Goal: Task Accomplishment & Management: Manage account settings

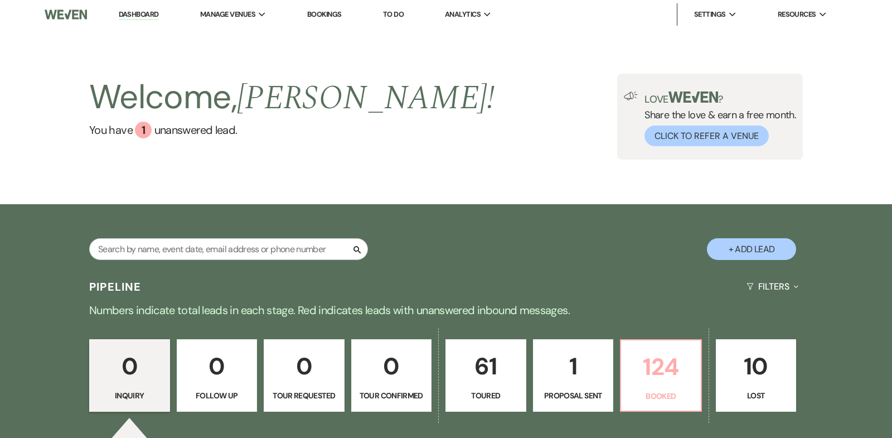
click at [647, 358] on p "124" at bounding box center [661, 366] width 66 height 37
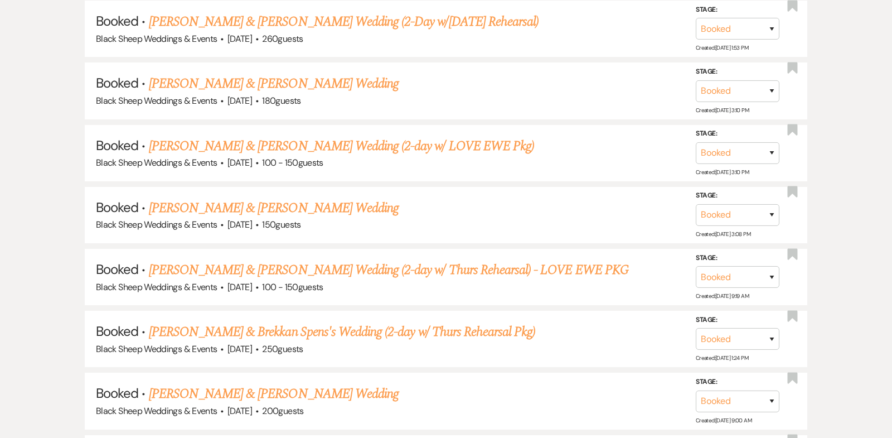
scroll to position [5244, 0]
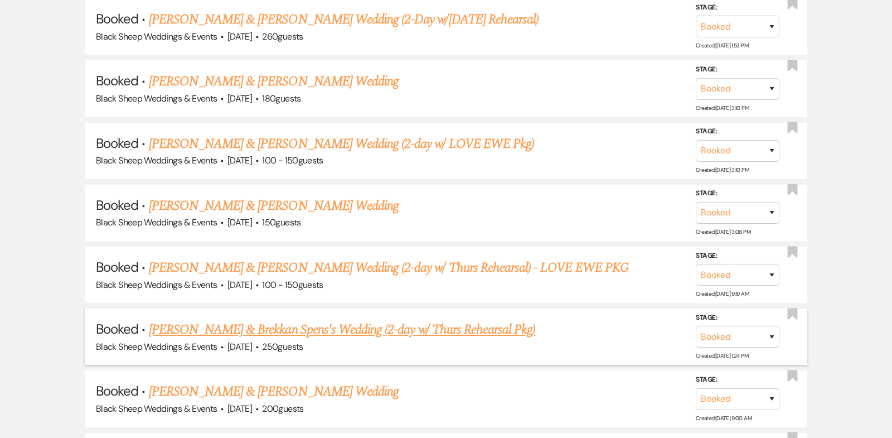
click at [289, 319] on link "[PERSON_NAME] & Brekkan Spens's Wedding (2-day w/ Thurs Rehearsal Pkg)" at bounding box center [342, 329] width 387 height 20
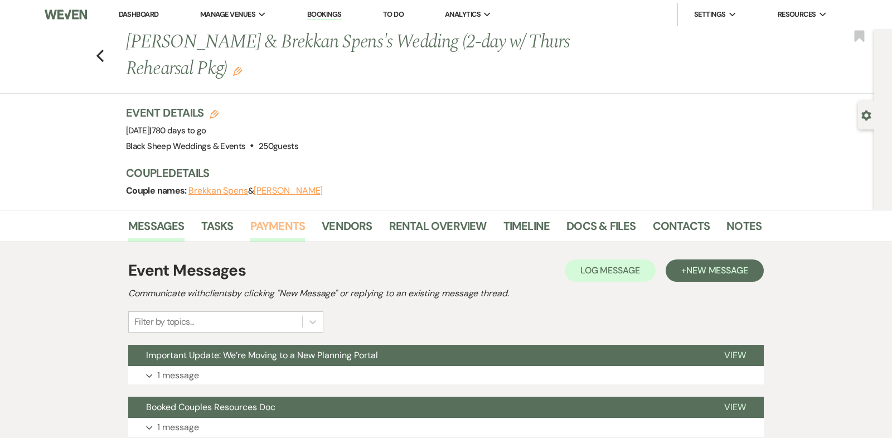
click at [273, 226] on link "Payments" at bounding box center [277, 229] width 55 height 25
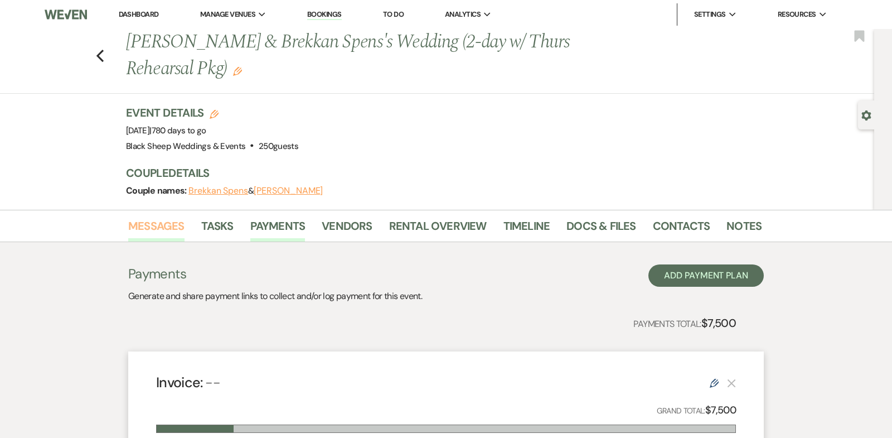
click at [167, 226] on link "Messages" at bounding box center [156, 229] width 56 height 25
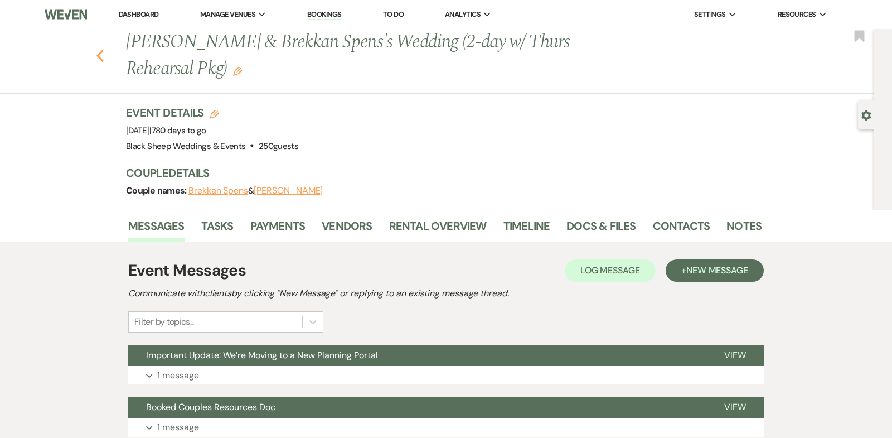
click at [100, 56] on icon "Previous" at bounding box center [100, 55] width 8 height 13
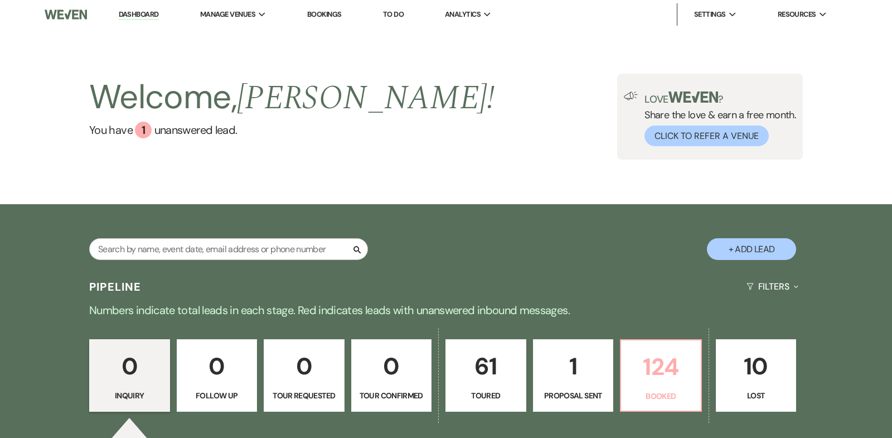
scroll to position [165, 0]
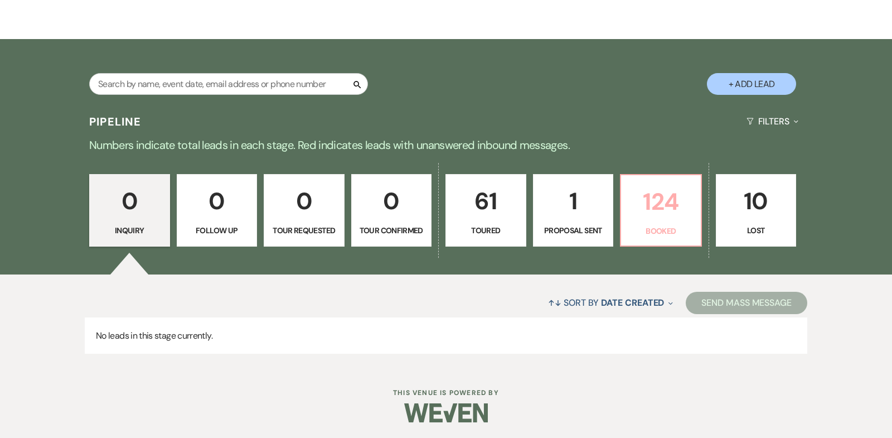
click at [650, 201] on p "124" at bounding box center [661, 201] width 66 height 37
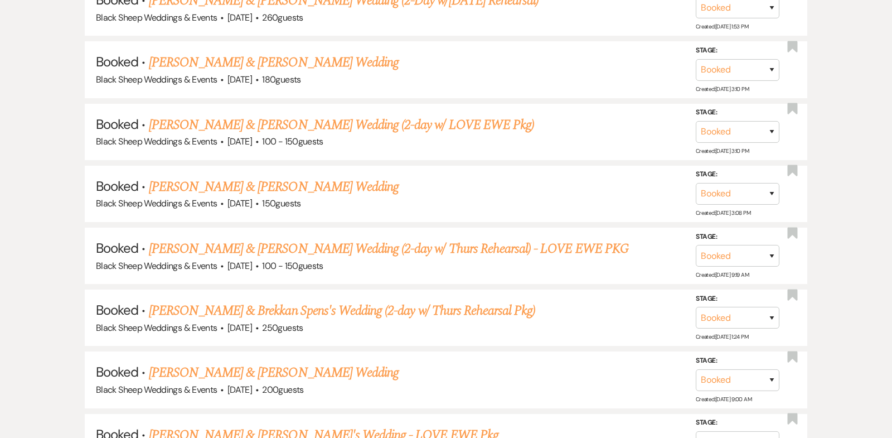
scroll to position [5262, 0]
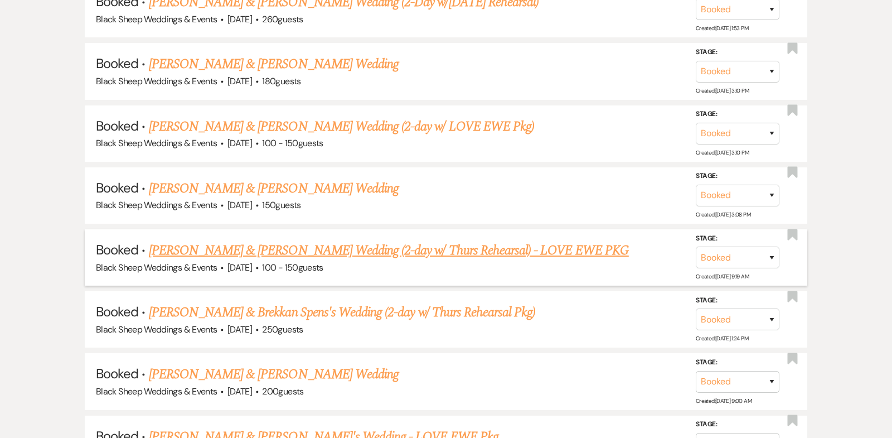
click at [296, 240] on link "[PERSON_NAME] & [PERSON_NAME] Wedding (2-day w/ Thurs Rehearsal) - LOVE EWE PKG" at bounding box center [389, 250] width 480 height 20
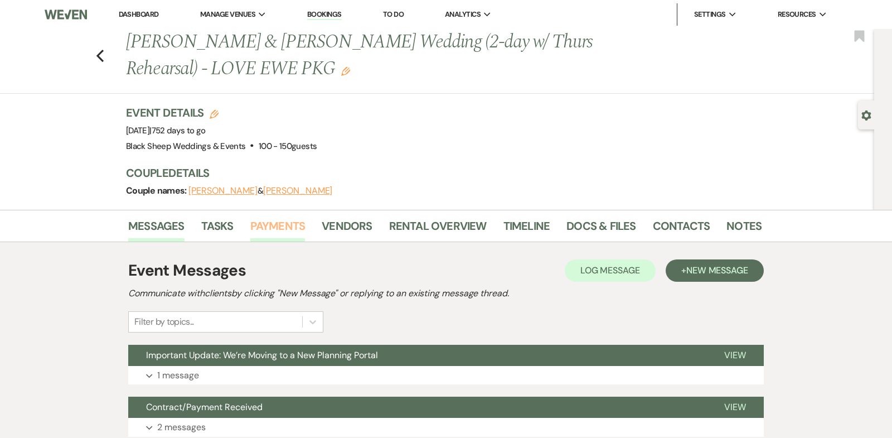
click at [282, 220] on link "Payments" at bounding box center [277, 229] width 55 height 25
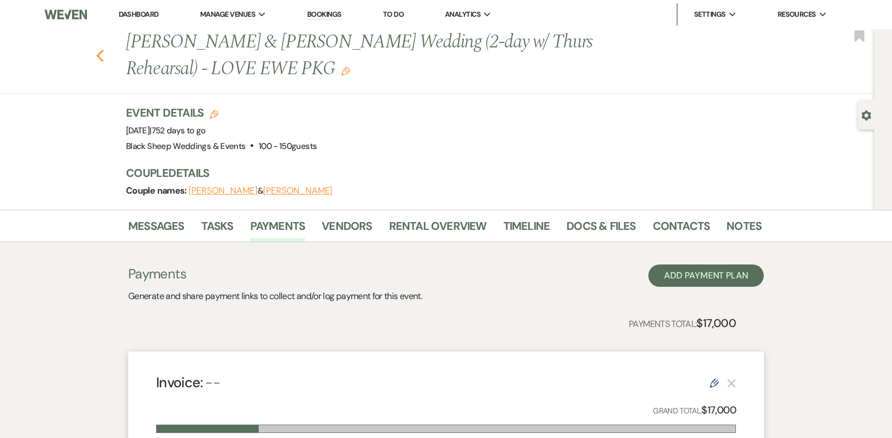
click at [101, 57] on icon "Previous" at bounding box center [100, 55] width 8 height 13
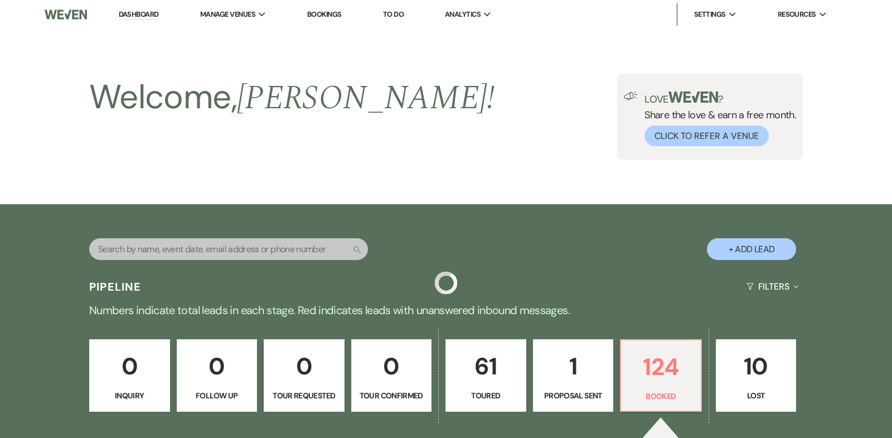
scroll to position [5262, 0]
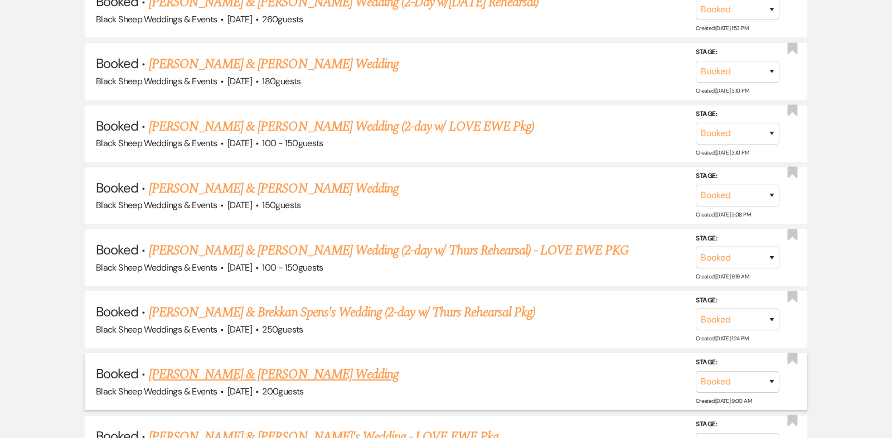
click at [302, 364] on link "[PERSON_NAME] & [PERSON_NAME] Wedding" at bounding box center [274, 374] width 250 height 20
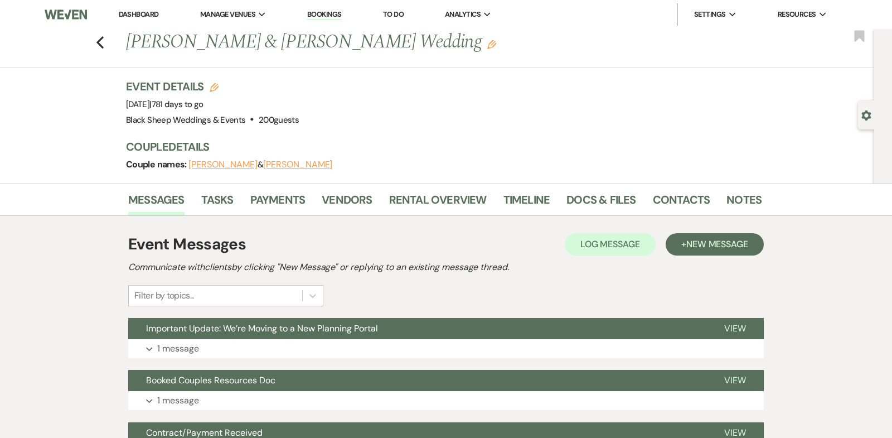
click at [230, 166] on button "[PERSON_NAME]" at bounding box center [222, 164] width 69 height 9
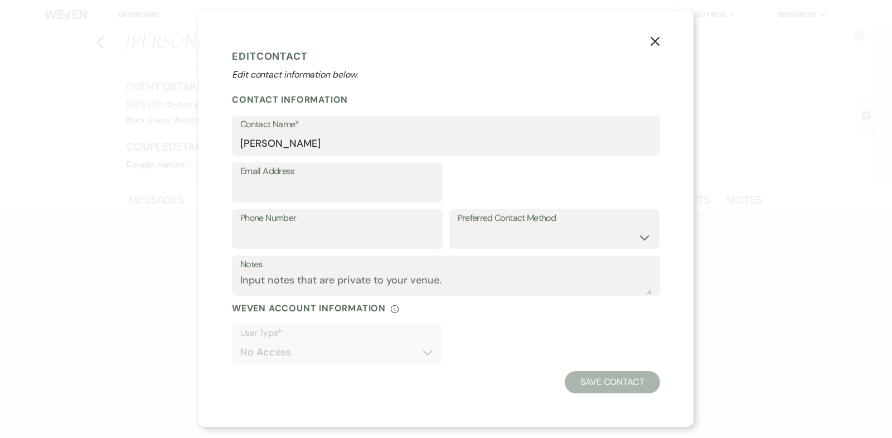
select select "1"
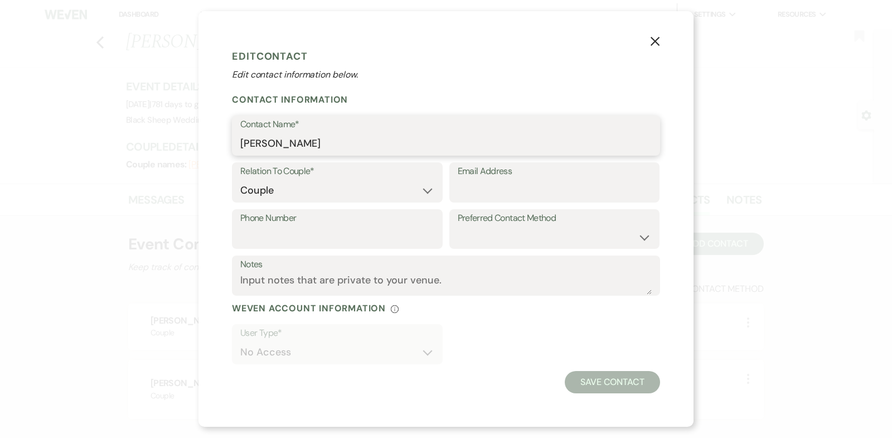
drag, startPoint x: 321, startPoint y: 142, endPoint x: 232, endPoint y: 140, distance: 88.6
click at [231, 141] on div "X Edit Contact Edit contact information below. Contact Information Contact Name…" at bounding box center [445, 218] width 495 height 415
click at [657, 43] on icon "X" at bounding box center [655, 41] width 10 height 10
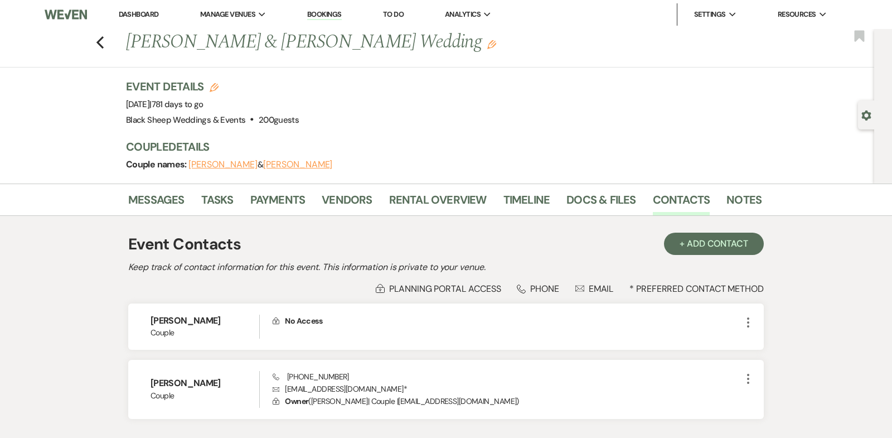
click at [284, 165] on button "[PERSON_NAME]" at bounding box center [297, 164] width 69 height 9
select select "1"
select select "email"
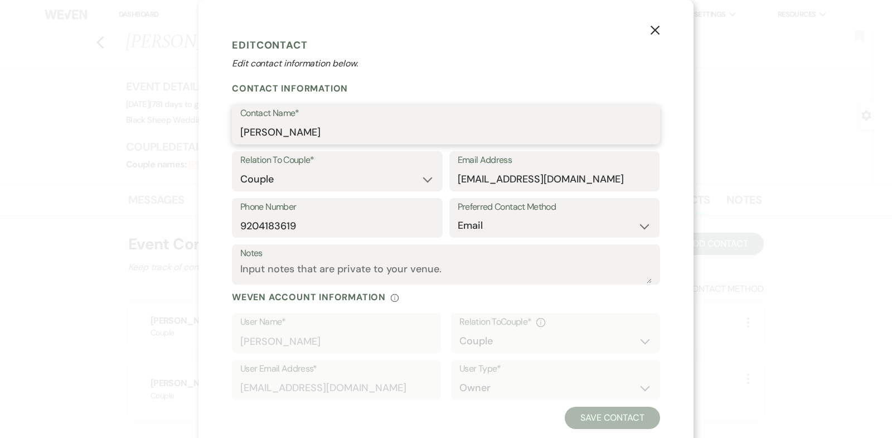
drag, startPoint x: 295, startPoint y: 133, endPoint x: 190, endPoint y: 133, distance: 105.3
click at [190, 133] on div "X Edit Contact Edit contact information below. Contact Information Contact Name…" at bounding box center [446, 219] width 892 height 438
drag, startPoint x: 606, startPoint y: 182, endPoint x: 354, endPoint y: 182, distance: 251.4
click at [354, 182] on div "Relation To Couple* Couple Planner Parent of Couple Family Member Friend Other …" at bounding box center [446, 174] width 428 height 47
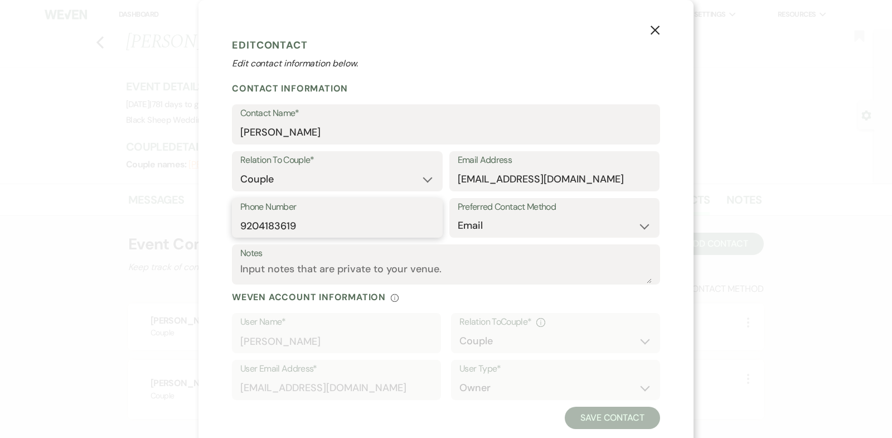
drag, startPoint x: 300, startPoint y: 229, endPoint x: 134, endPoint y: 227, distance: 166.1
click at [134, 227] on div "X Edit Contact Edit contact information below. Contact Information Contact Name…" at bounding box center [446, 219] width 892 height 438
click at [657, 30] on icon "X" at bounding box center [655, 30] width 10 height 10
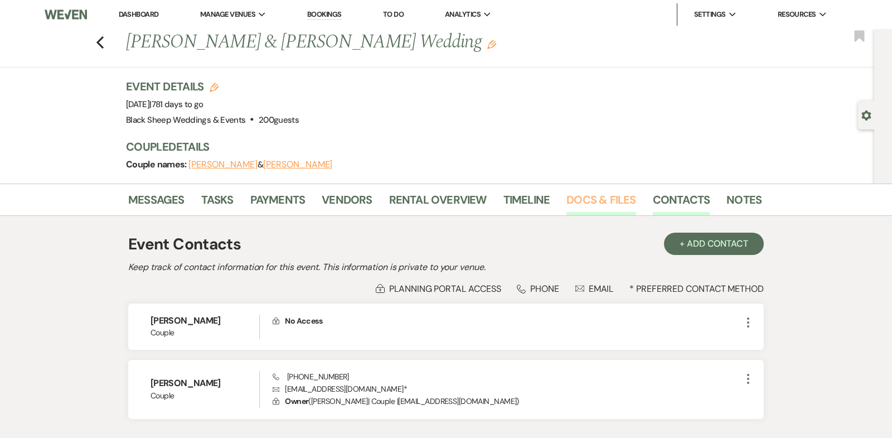
click at [596, 198] on link "Docs & Files" at bounding box center [600, 203] width 69 height 25
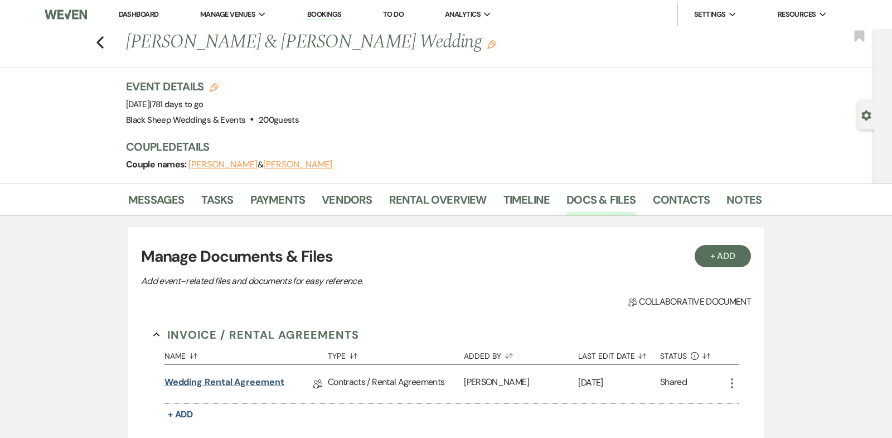
click at [233, 381] on link "Wedding Rental Agreement" at bounding box center [224, 383] width 120 height 17
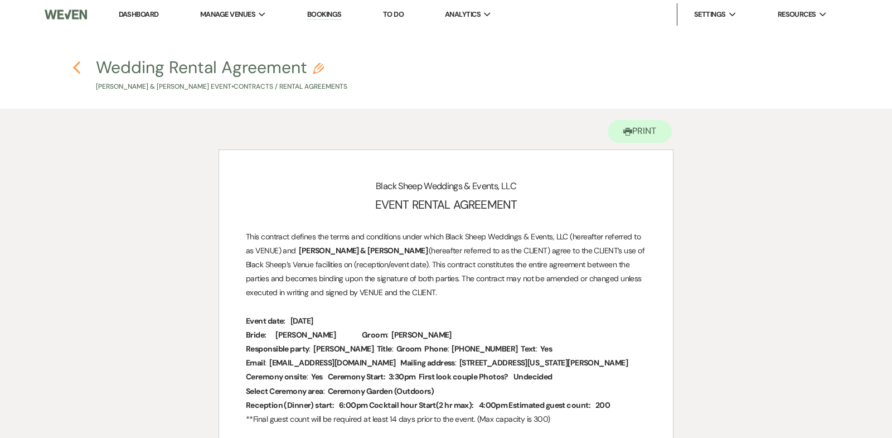
click at [75, 66] on use "button" at bounding box center [76, 67] width 7 height 12
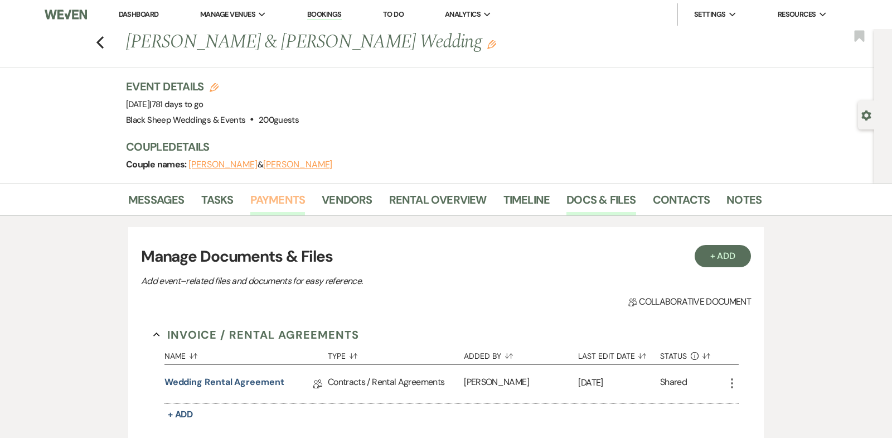
click at [286, 196] on link "Payments" at bounding box center [277, 203] width 55 height 25
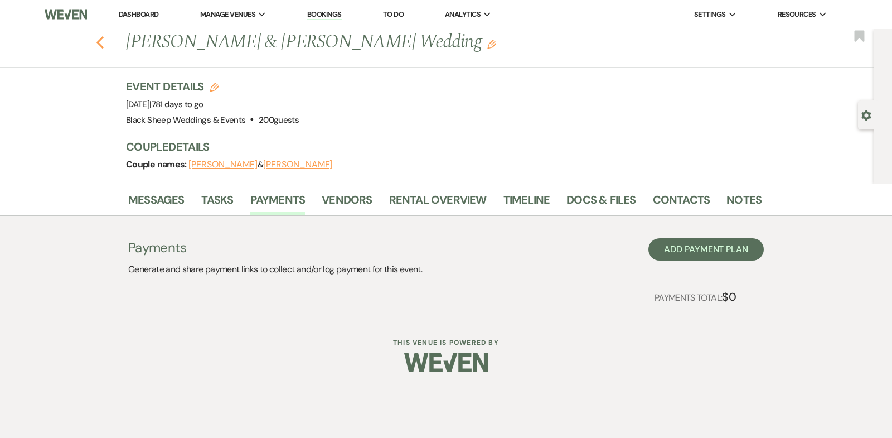
click at [99, 41] on icon "Previous" at bounding box center [100, 42] width 8 height 13
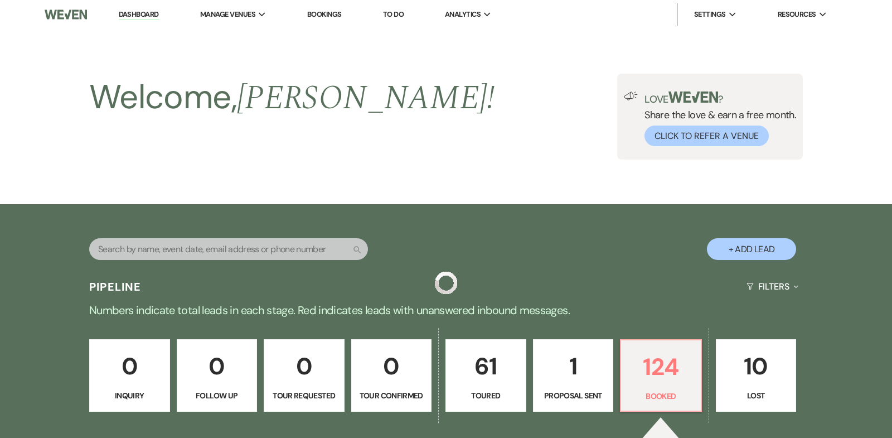
scroll to position [5262, 0]
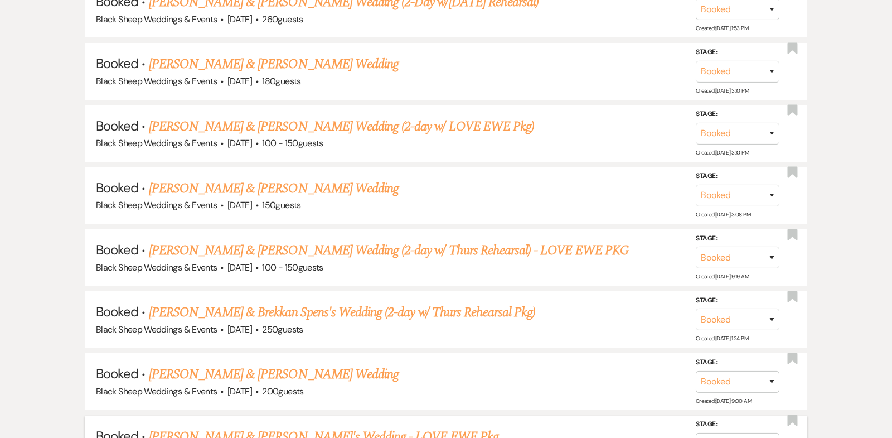
click at [289, 426] on link "[PERSON_NAME] & [PERSON_NAME]'s Wedding - LOVE EWE Pkg" at bounding box center [323, 436] width 349 height 20
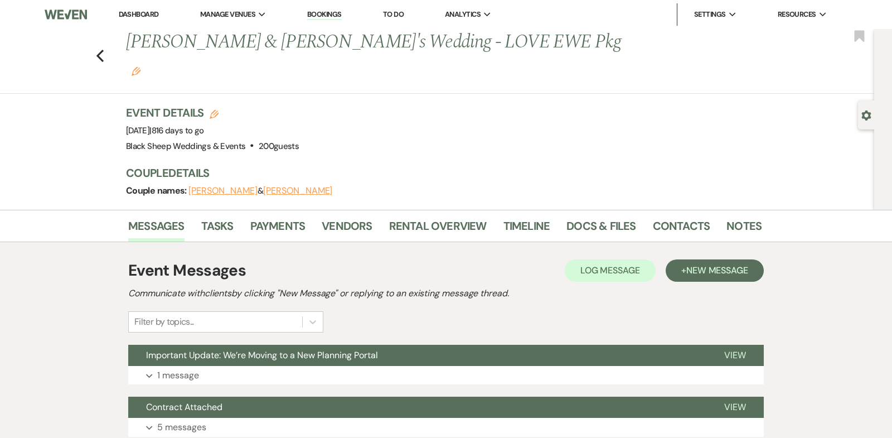
click at [289, 186] on button "[PERSON_NAME]" at bounding box center [297, 190] width 69 height 9
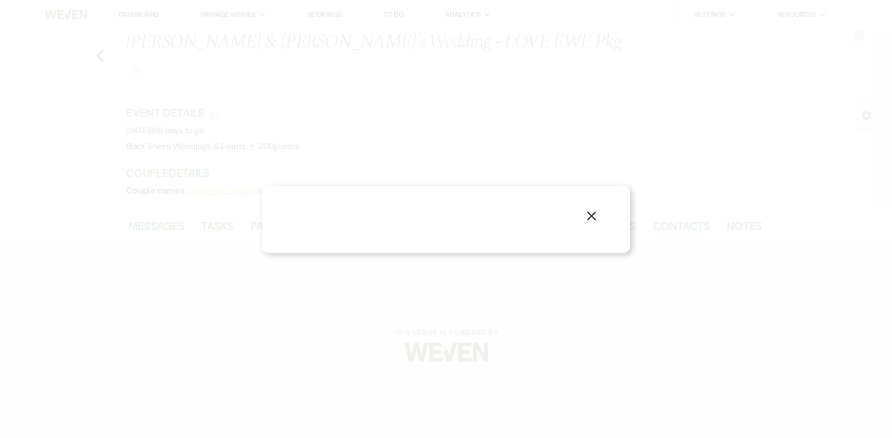
select select "1"
select select "email"
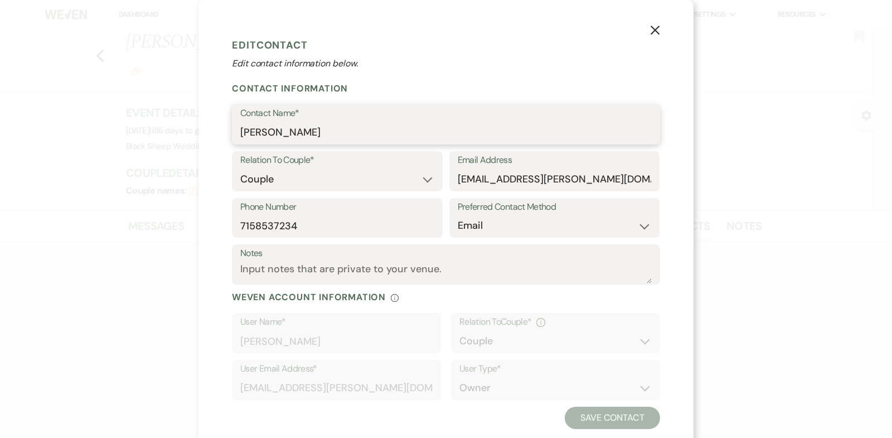
drag, startPoint x: 329, startPoint y: 135, endPoint x: 150, endPoint y: 133, distance: 178.9
click at [150, 133] on div "X Edit Contact Edit contact information below. Contact Information Contact Name…" at bounding box center [446, 219] width 892 height 438
click at [656, 36] on button "X" at bounding box center [655, 30] width 17 height 20
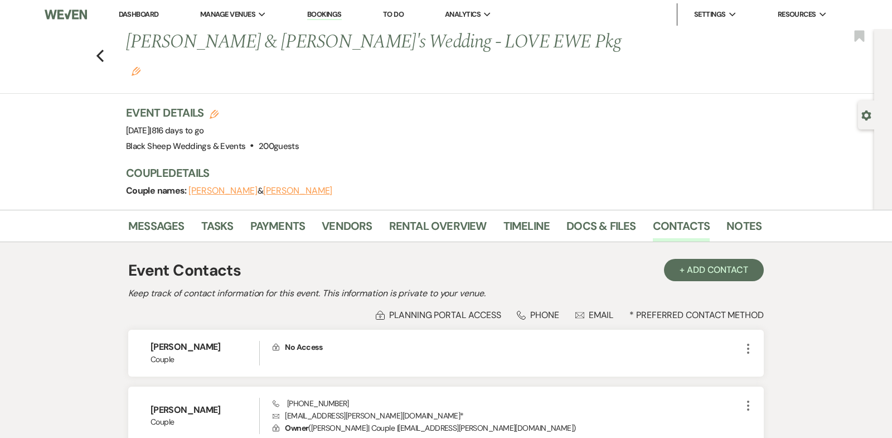
click at [218, 186] on button "[PERSON_NAME]" at bounding box center [222, 190] width 69 height 9
select select "1"
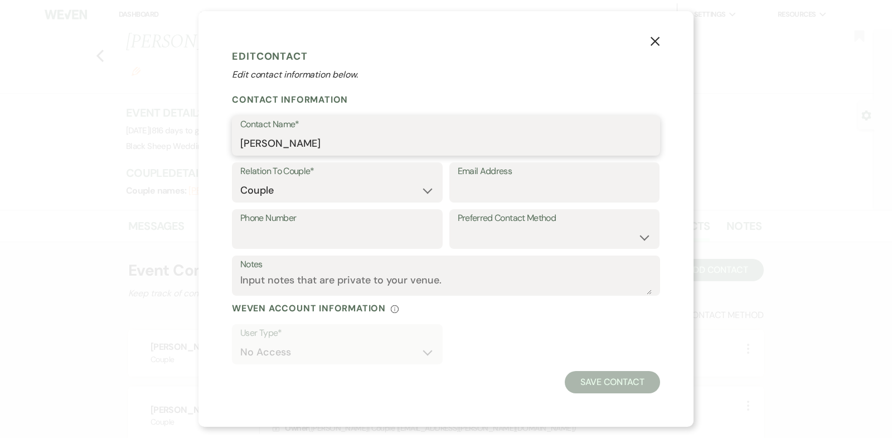
drag, startPoint x: 338, startPoint y: 141, endPoint x: 106, endPoint y: 132, distance: 232.6
click at [106, 132] on div "X Edit Contact Edit contact information below. Contact Information Contact Name…" at bounding box center [446, 219] width 892 height 438
click at [651, 42] on icon "X" at bounding box center [655, 41] width 10 height 10
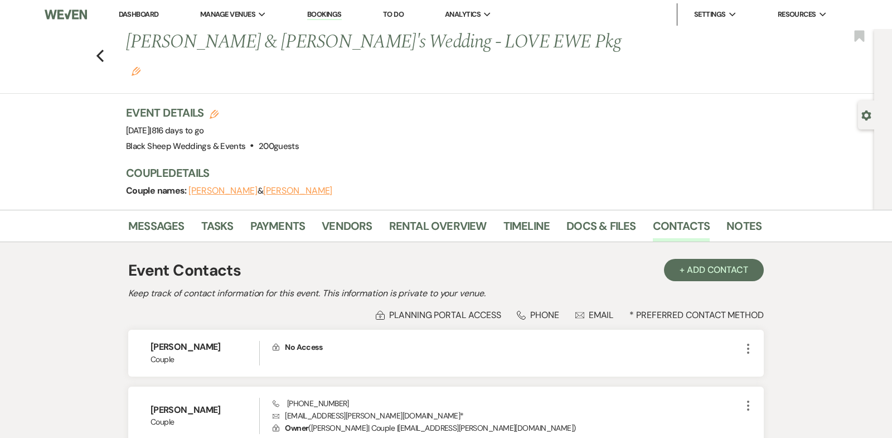
click at [300, 186] on button "[PERSON_NAME]" at bounding box center [297, 190] width 69 height 9
select select "1"
select select "email"
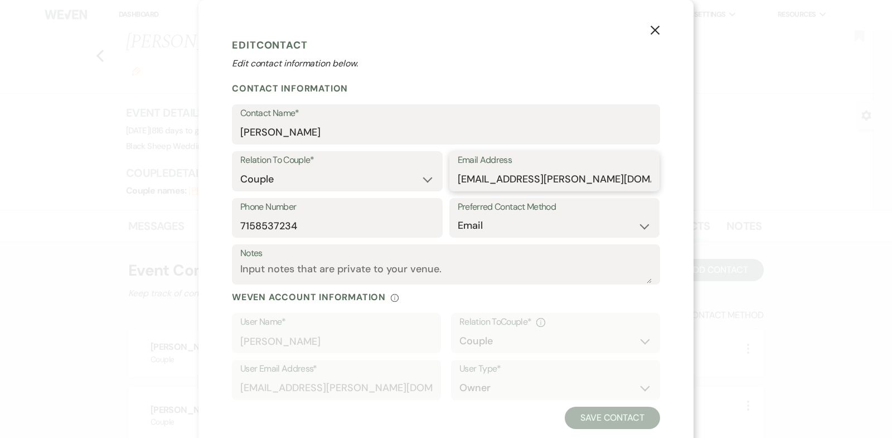
drag, startPoint x: 598, startPoint y: 179, endPoint x: 346, endPoint y: 179, distance: 251.9
click at [346, 179] on div "Relation To Couple* Couple Planner Parent of Couple Family Member Friend Other …" at bounding box center [446, 174] width 428 height 47
drag, startPoint x: 301, startPoint y: 227, endPoint x: 132, endPoint y: 226, distance: 169.5
click at [132, 226] on div "X Edit Contact Edit contact information below. Contact Information Contact Name…" at bounding box center [446, 219] width 892 height 438
click at [657, 30] on icon "X" at bounding box center [655, 30] width 10 height 10
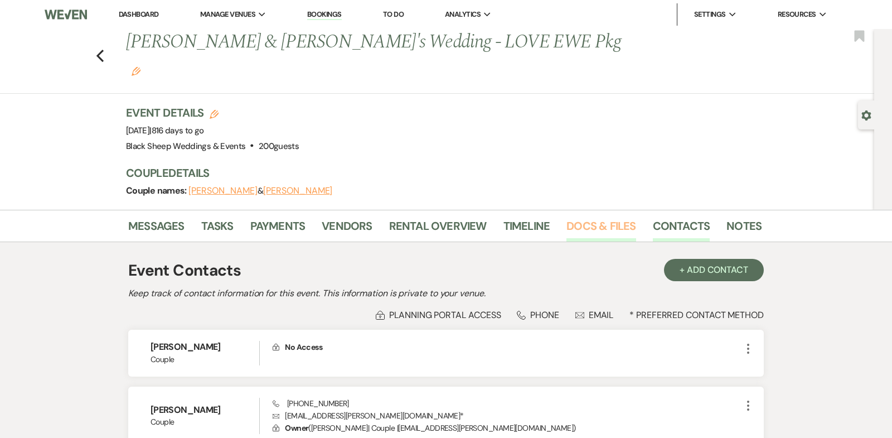
click at [597, 217] on link "Docs & Files" at bounding box center [600, 229] width 69 height 25
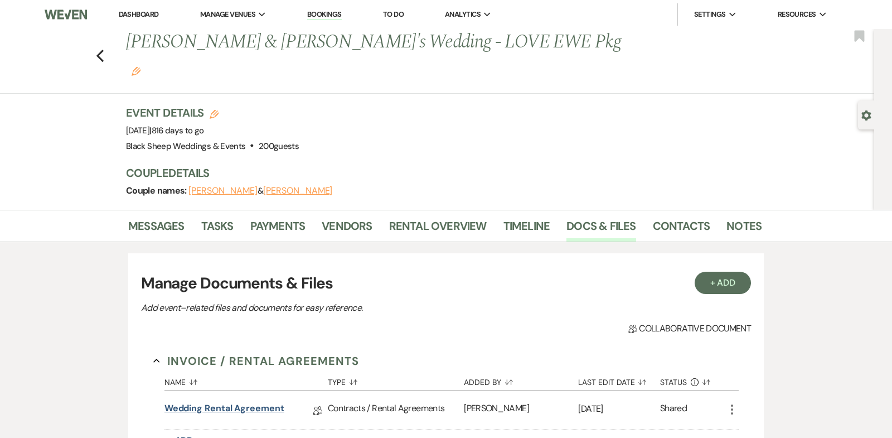
click at [222, 401] on link "Wedding Rental Agreement" at bounding box center [224, 409] width 120 height 17
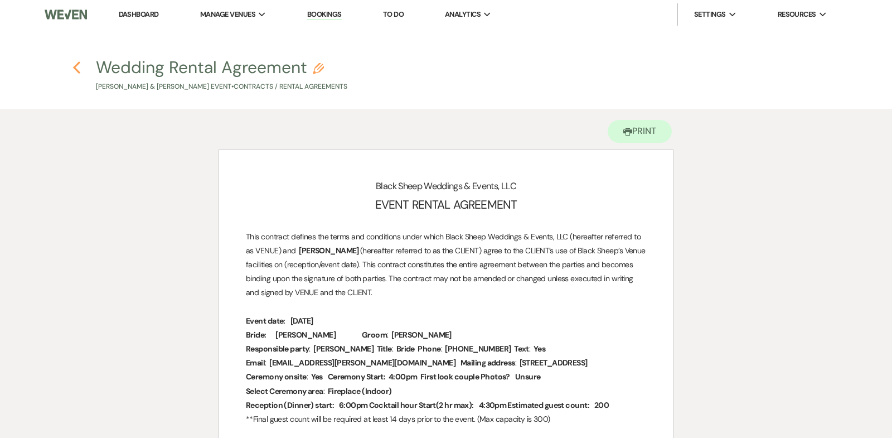
click at [76, 69] on use "button" at bounding box center [76, 67] width 7 height 12
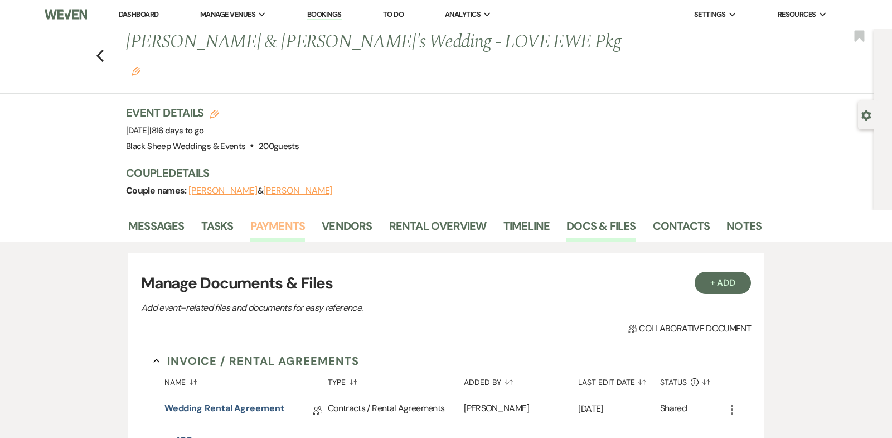
click at [274, 217] on link "Payments" at bounding box center [277, 229] width 55 height 25
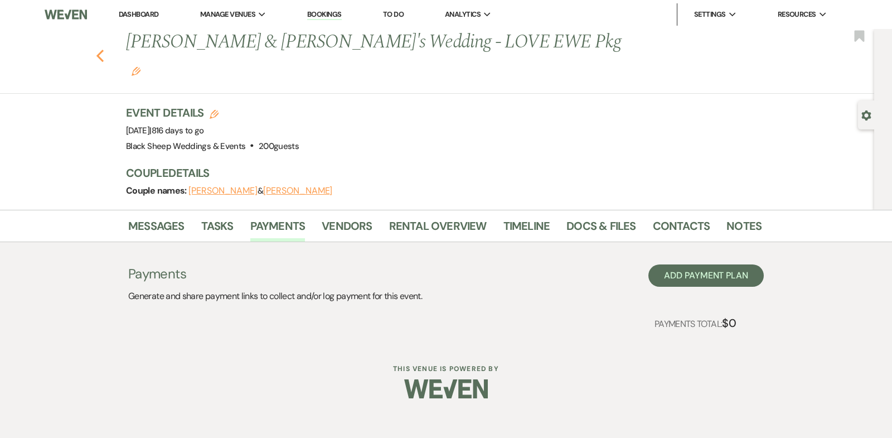
click at [99, 50] on use "button" at bounding box center [99, 56] width 7 height 12
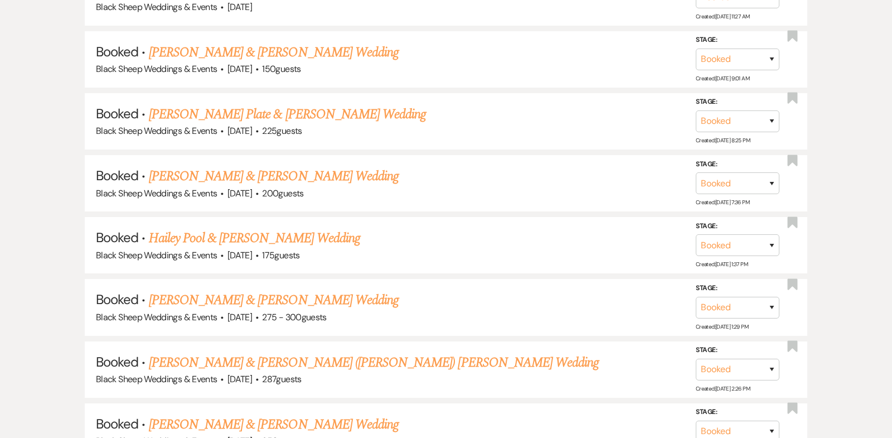
scroll to position [2362, 0]
click at [210, 42] on link "[PERSON_NAME] & [PERSON_NAME] Wedding" at bounding box center [274, 52] width 250 height 20
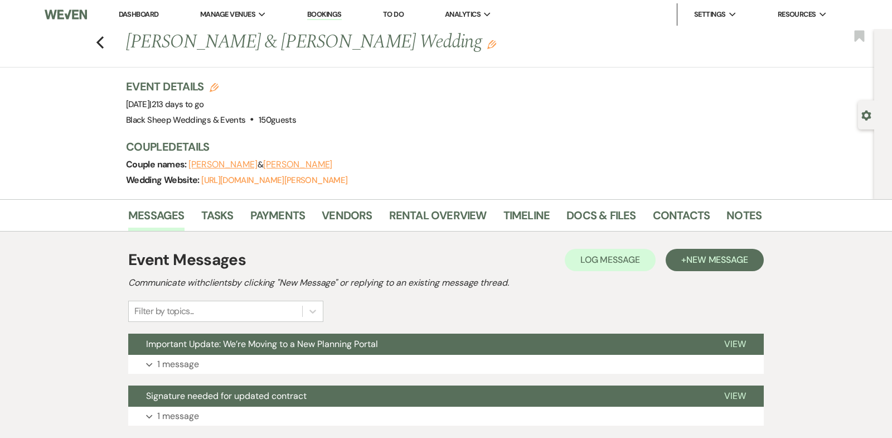
click at [211, 166] on button "[PERSON_NAME]" at bounding box center [222, 164] width 69 height 9
select select "1"
select select "email"
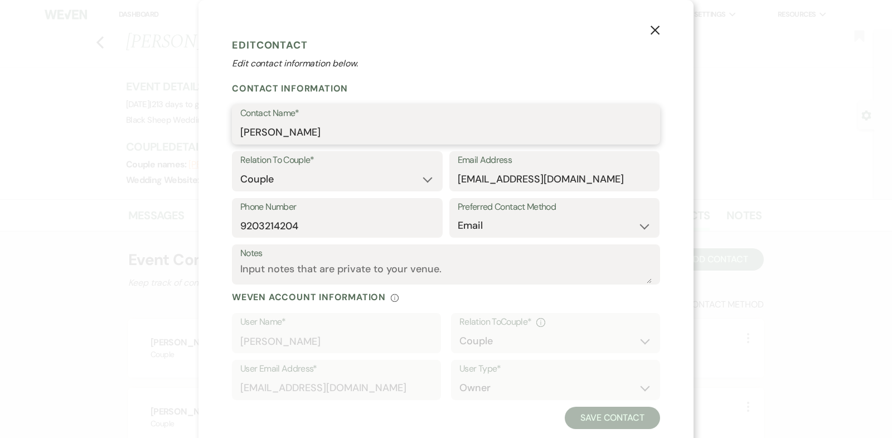
drag, startPoint x: 312, startPoint y: 137, endPoint x: 100, endPoint y: 137, distance: 211.2
click at [100, 137] on div "X Edit Contact Edit contact information below. Contact Information Contact Name…" at bounding box center [446, 219] width 892 height 438
drag, startPoint x: 575, startPoint y: 178, endPoint x: 417, endPoint y: 178, distance: 157.2
click at [417, 178] on div "Relation To Couple* Couple Planner Parent of Couple Family Member Friend Other …" at bounding box center [446, 174] width 428 height 47
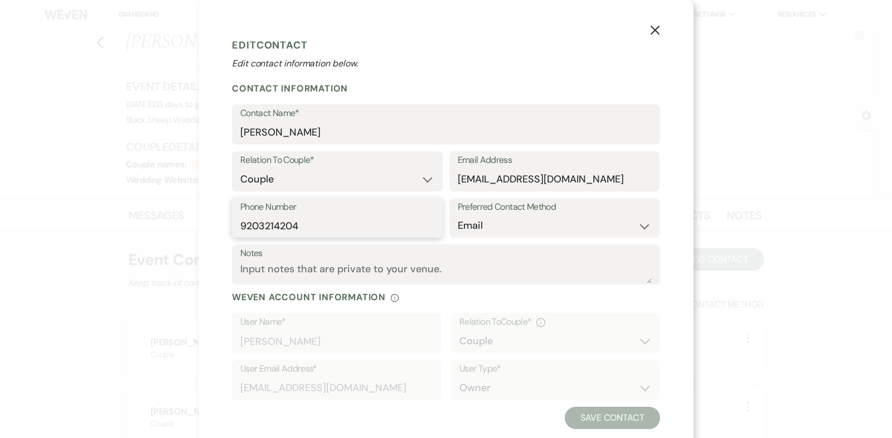
drag, startPoint x: 310, startPoint y: 228, endPoint x: 150, endPoint y: 225, distance: 160.0
click at [150, 225] on div "X Edit Contact Edit contact information below. Contact Information Contact Name…" at bounding box center [446, 219] width 892 height 438
click at [653, 30] on icon "X" at bounding box center [655, 30] width 10 height 10
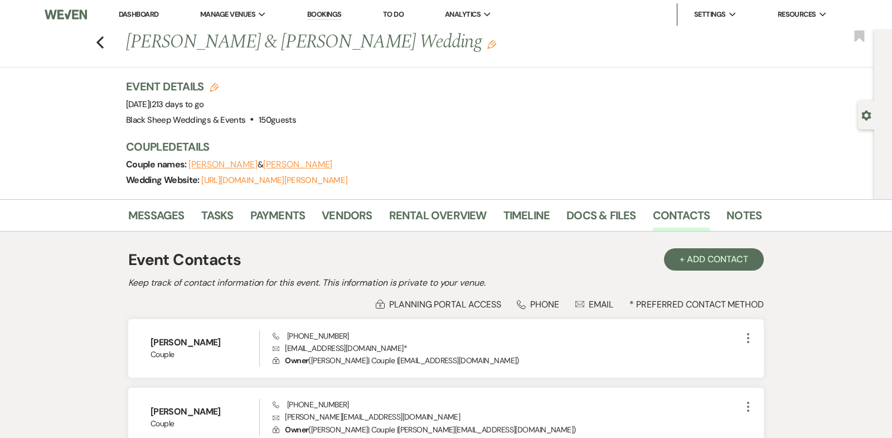
click at [276, 163] on button "[PERSON_NAME]" at bounding box center [297, 164] width 69 height 9
select select "1"
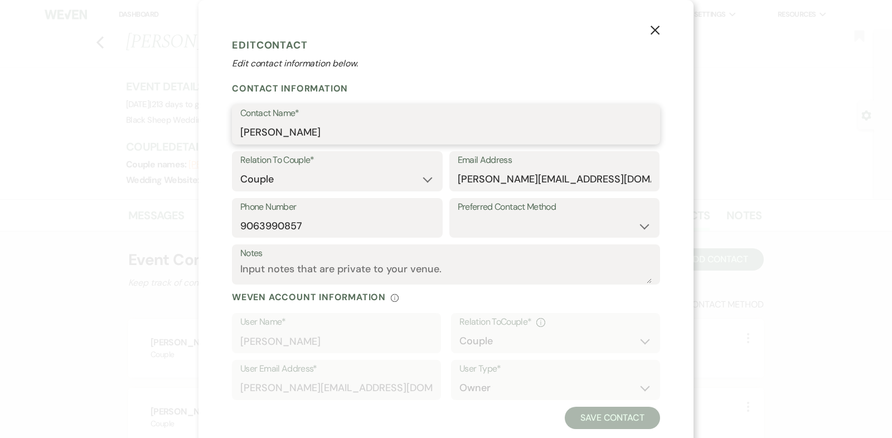
drag, startPoint x: 324, startPoint y: 135, endPoint x: 164, endPoint y: 133, distance: 159.4
click at [164, 133] on div "X Edit Contact Edit contact information below. Contact Information Contact Name…" at bounding box center [446, 219] width 892 height 438
click at [655, 30] on use "button" at bounding box center [654, 30] width 9 height 9
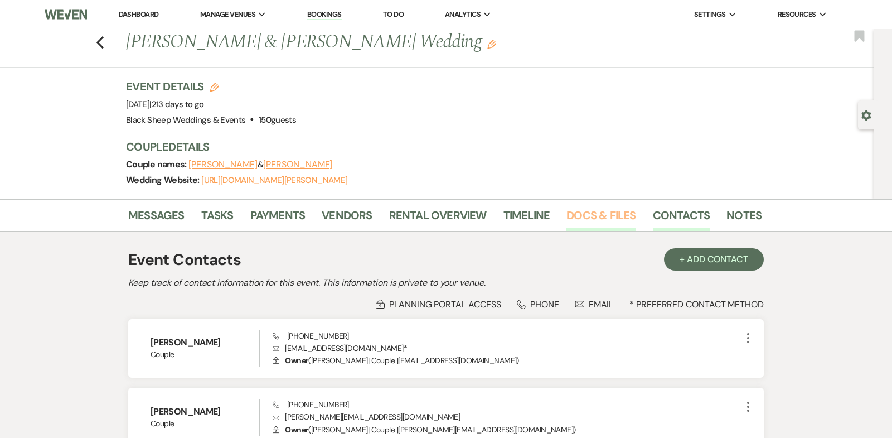
click at [594, 211] on link "Docs & Files" at bounding box center [600, 218] width 69 height 25
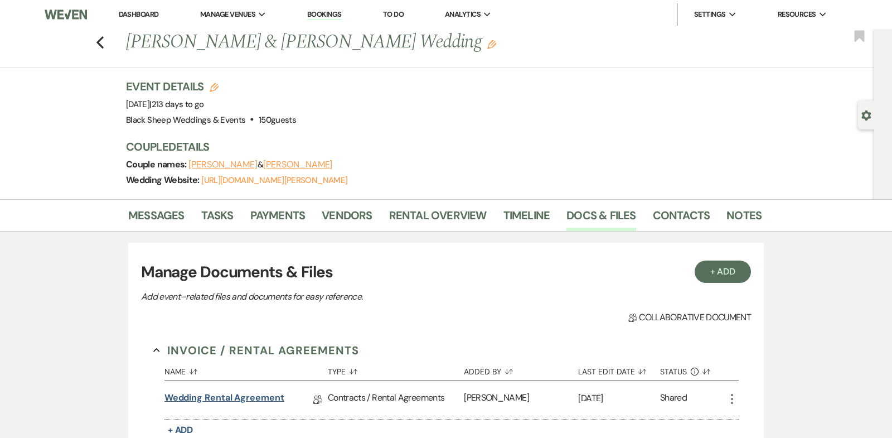
click at [246, 399] on link "Wedding Rental Agreement" at bounding box center [224, 399] width 120 height 17
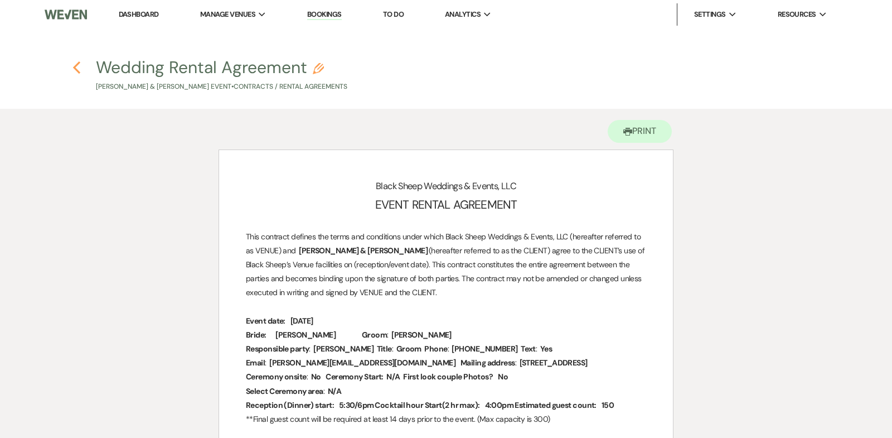
click at [74, 67] on use "button" at bounding box center [76, 67] width 7 height 12
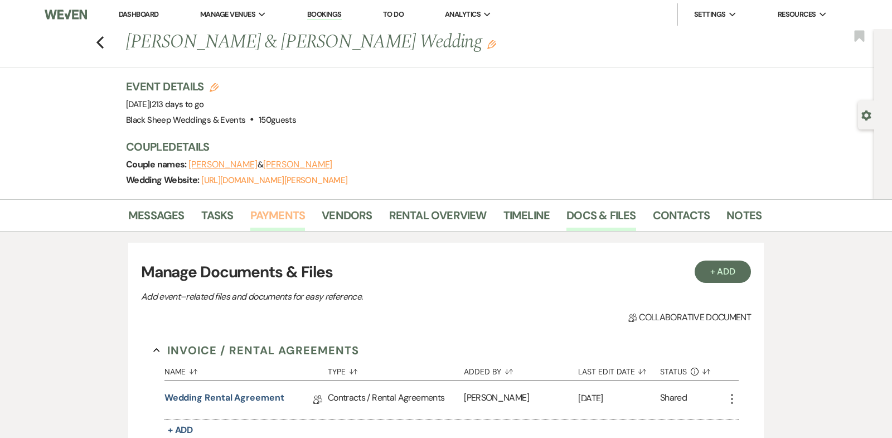
click at [269, 218] on link "Payments" at bounding box center [277, 218] width 55 height 25
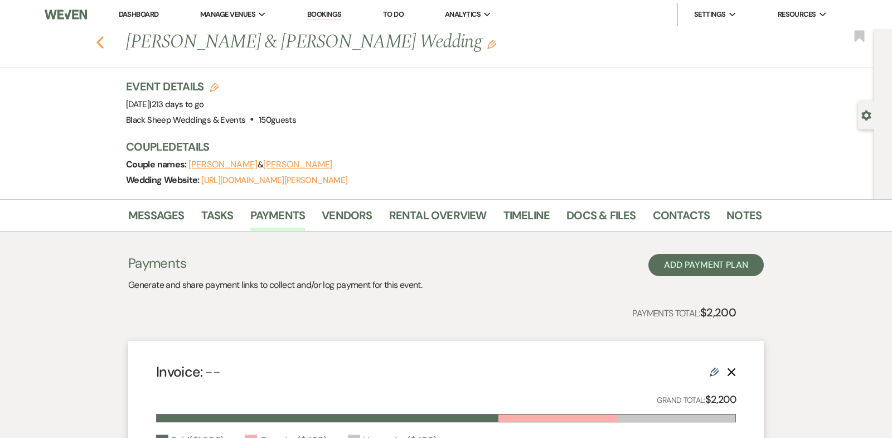
click at [99, 42] on use "button" at bounding box center [99, 42] width 7 height 12
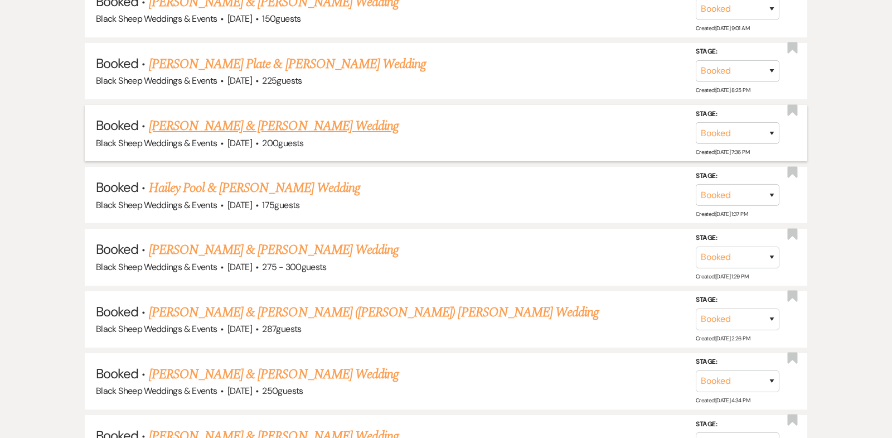
scroll to position [2415, 0]
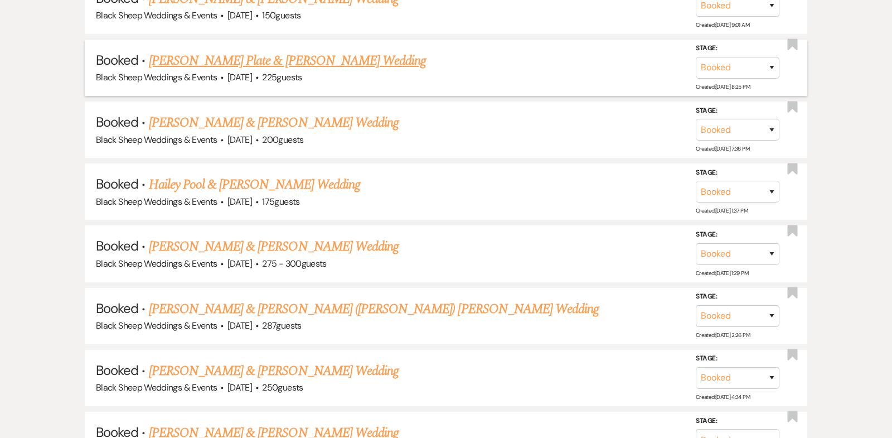
click at [256, 51] on link "[PERSON_NAME] Plate & [PERSON_NAME] Wedding" at bounding box center [288, 61] width 278 height 20
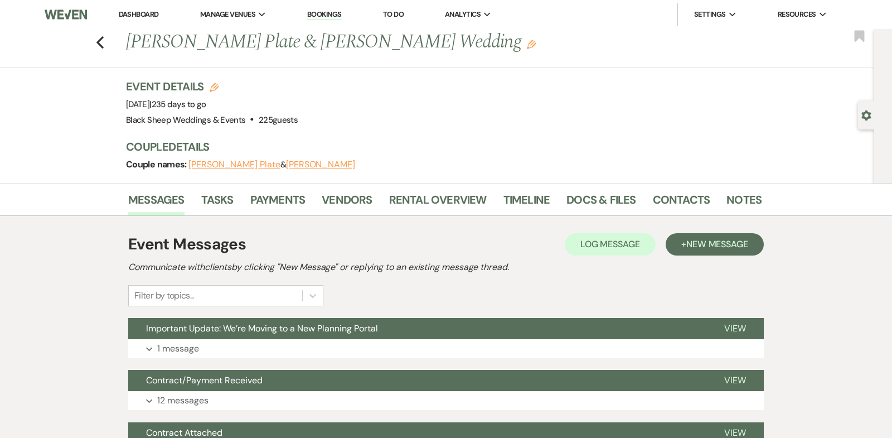
click at [286, 166] on button "[PERSON_NAME]" at bounding box center [320, 164] width 69 height 9
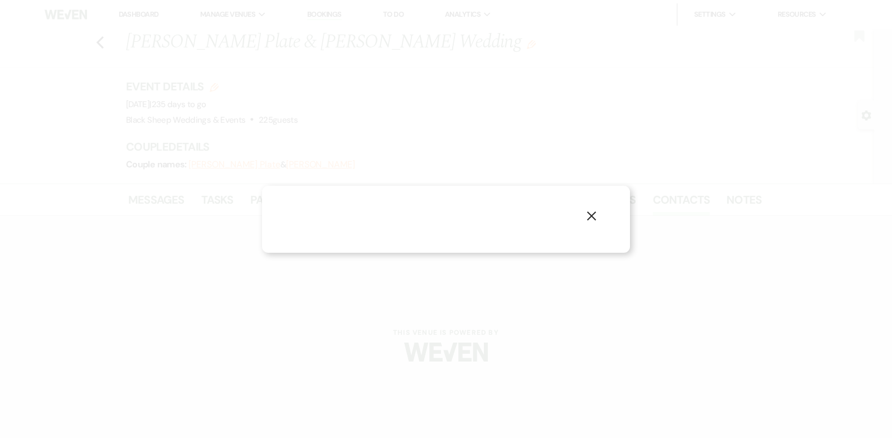
select select "1"
select select "email"
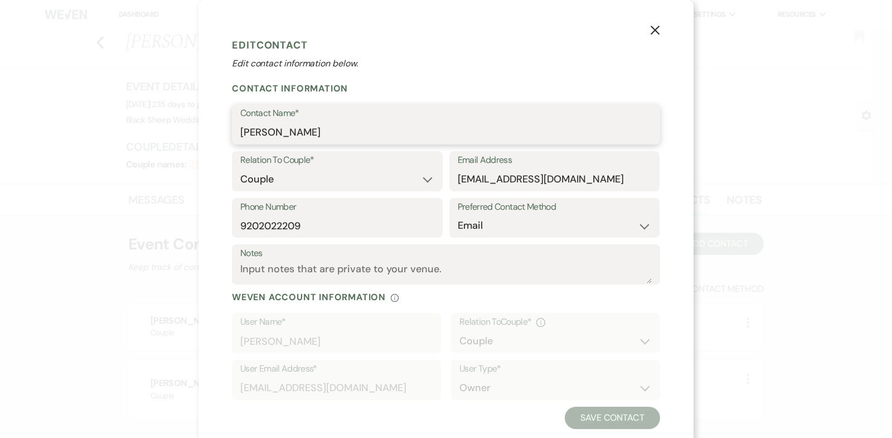
drag, startPoint x: 334, startPoint y: 130, endPoint x: 120, endPoint y: 130, distance: 214.6
click at [120, 130] on div "X Edit Contact Edit contact information below. Contact Information Contact Name…" at bounding box center [446, 219] width 892 height 438
drag, startPoint x: 610, startPoint y: 182, endPoint x: 377, endPoint y: 177, distance: 233.0
click at [377, 177] on div "Relation To Couple* Couple Planner Parent of Couple Family Member Friend Other …" at bounding box center [446, 174] width 428 height 47
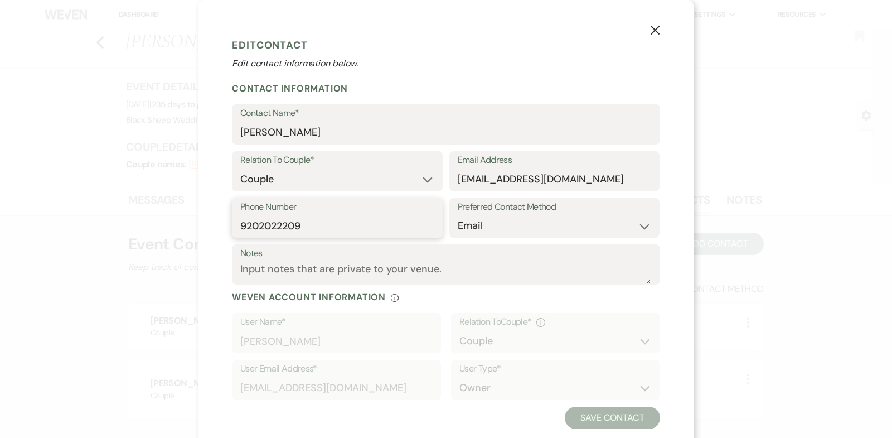
drag, startPoint x: 312, startPoint y: 227, endPoint x: 115, endPoint y: 227, distance: 197.3
click at [115, 227] on div "X Edit Contact Edit contact information below. Contact Information Contact Name…" at bounding box center [446, 219] width 892 height 438
click at [653, 31] on icon "X" at bounding box center [655, 30] width 10 height 10
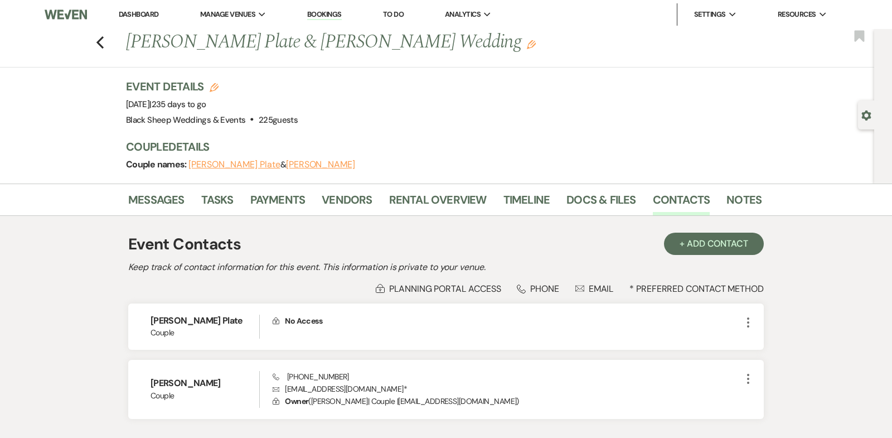
click at [201, 164] on button "[PERSON_NAME] Plate" at bounding box center [233, 164] width 91 height 9
select select "1"
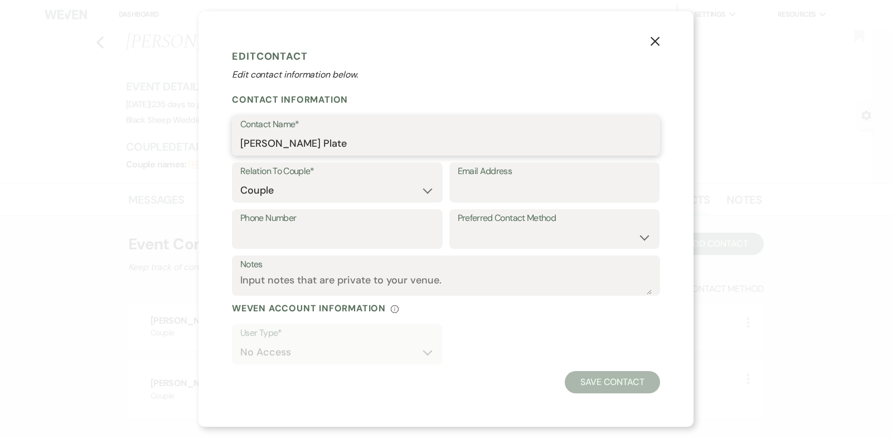
drag, startPoint x: 308, startPoint y: 144, endPoint x: 187, endPoint y: 144, distance: 121.0
click at [191, 144] on div "X Edit Contact Edit contact information below. Contact Information Contact Name…" at bounding box center [446, 219] width 892 height 438
click at [655, 41] on use "button" at bounding box center [654, 41] width 9 height 9
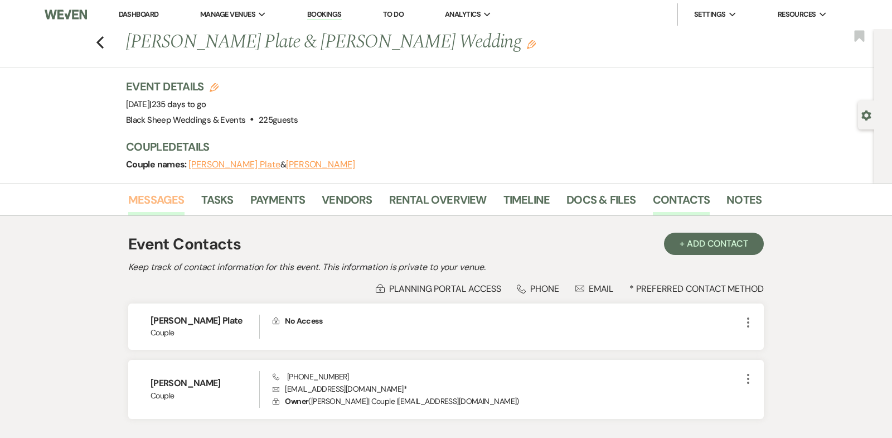
click at [165, 198] on link "Messages" at bounding box center [156, 203] width 56 height 25
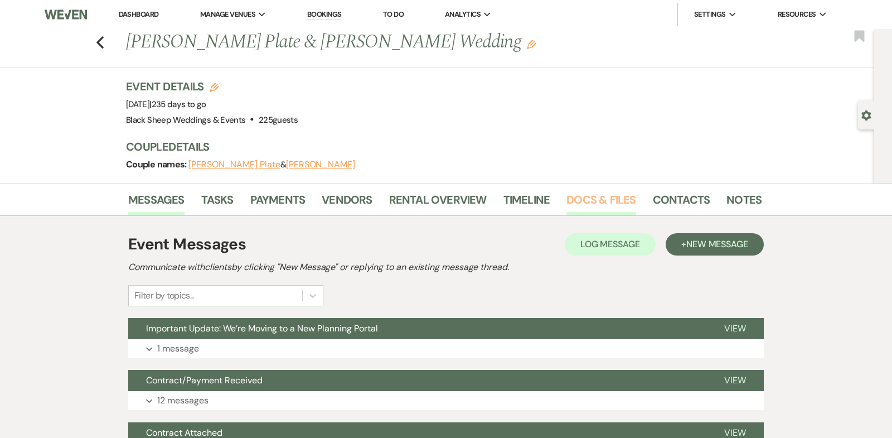
click at [594, 193] on link "Docs & Files" at bounding box center [600, 203] width 69 height 25
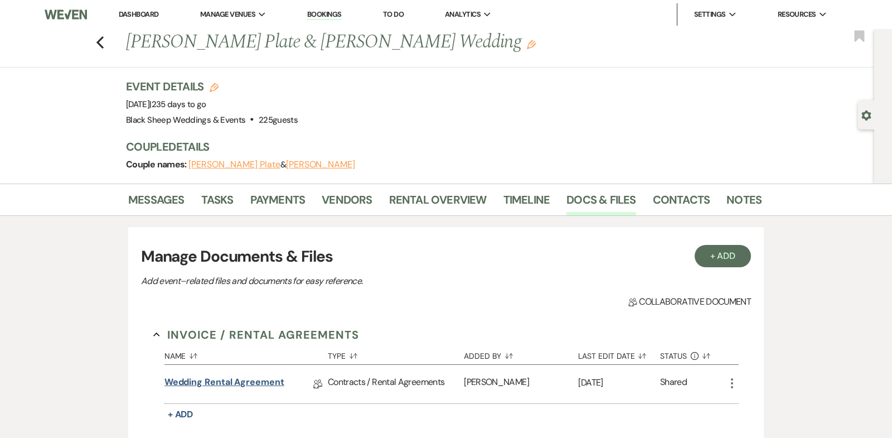
click at [229, 378] on link "Wedding Rental Agreement" at bounding box center [224, 383] width 120 height 17
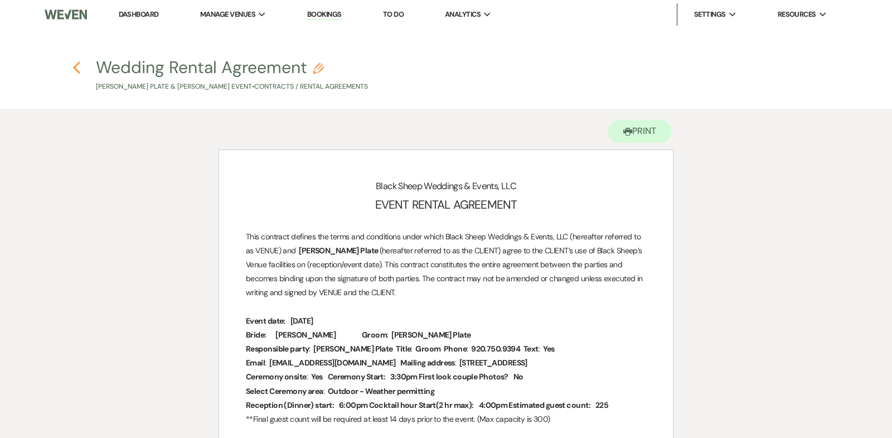
click at [75, 67] on use "button" at bounding box center [76, 67] width 7 height 12
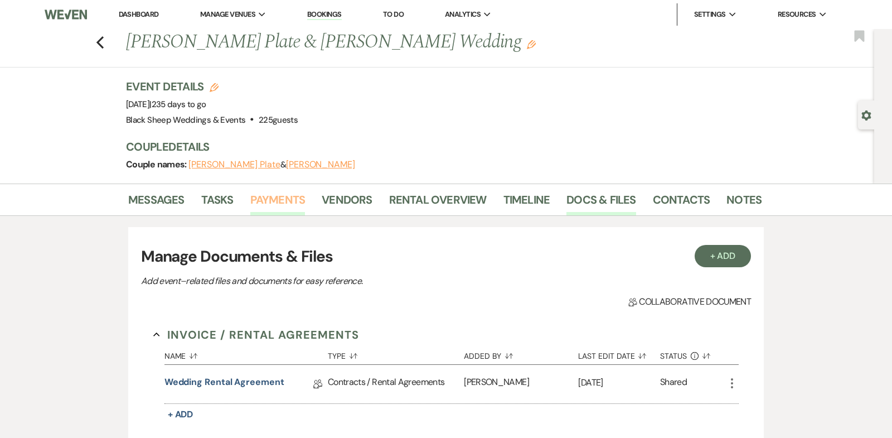
click at [267, 203] on link "Payments" at bounding box center [277, 203] width 55 height 25
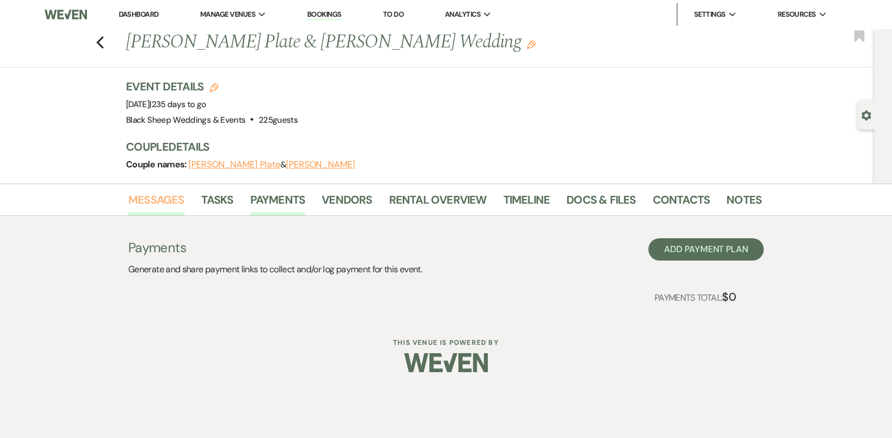
click at [170, 200] on link "Messages" at bounding box center [156, 203] width 56 height 25
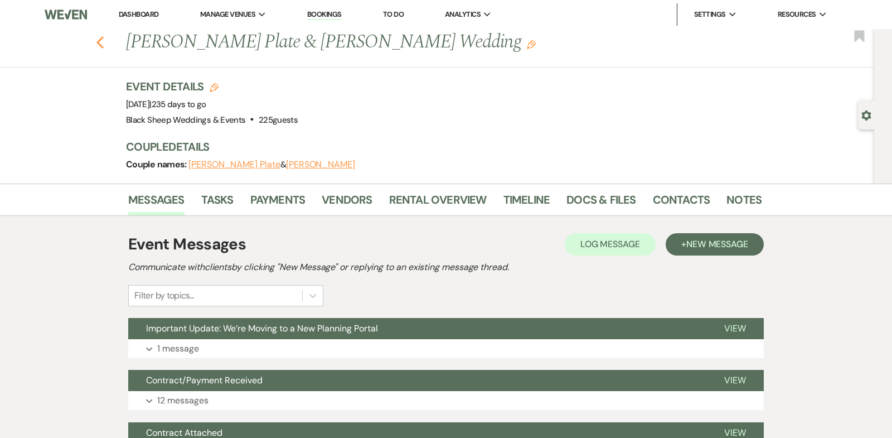
click at [98, 41] on use "button" at bounding box center [99, 42] width 7 height 12
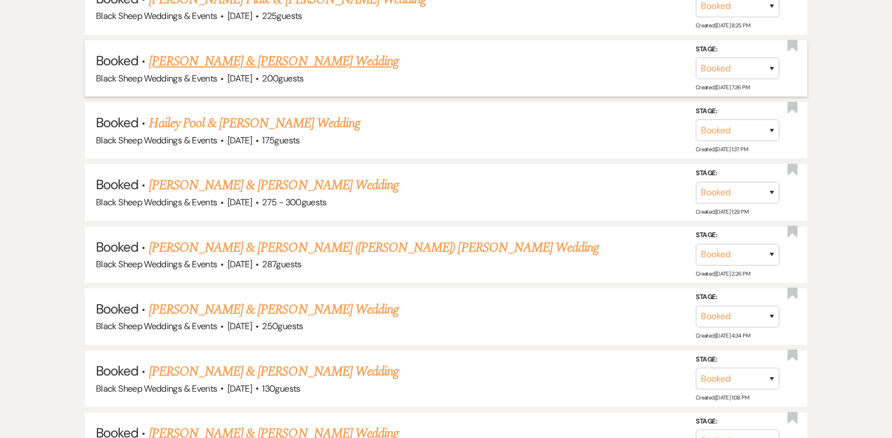
scroll to position [2475, 0]
click at [232, 51] on link "[PERSON_NAME] & [PERSON_NAME] Wedding" at bounding box center [274, 61] width 250 height 20
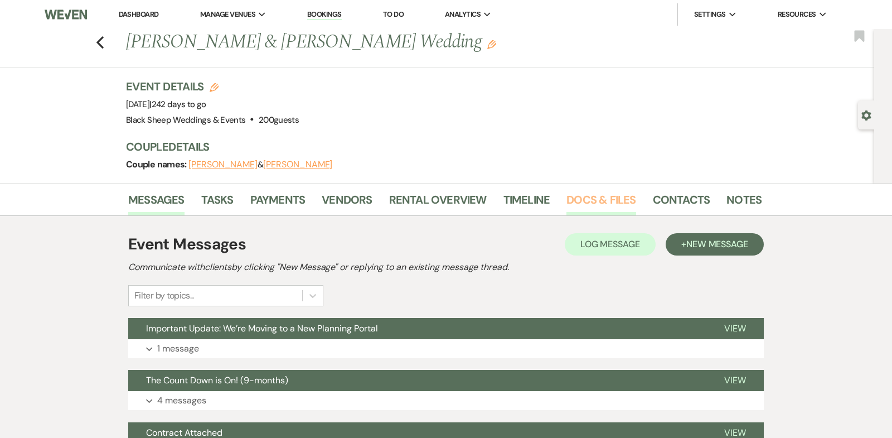
click at [611, 196] on link "Docs & Files" at bounding box center [600, 203] width 69 height 25
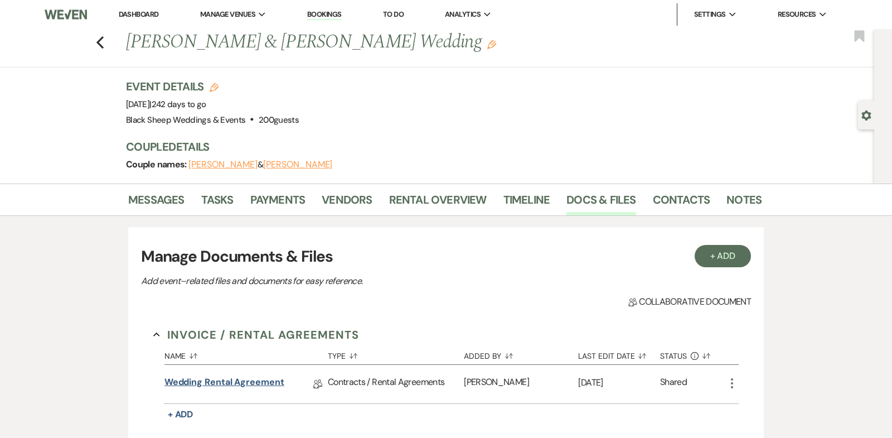
click at [226, 381] on link "Wedding Rental Agreement" at bounding box center [224, 383] width 120 height 17
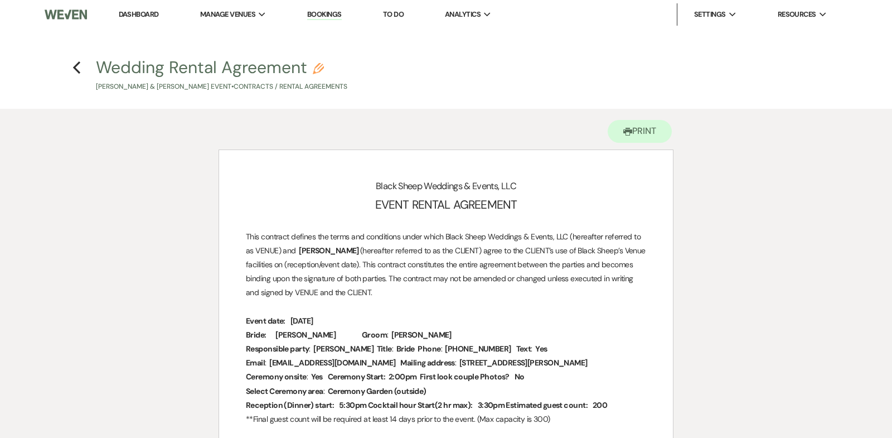
click at [140, 13] on link "Dashboard" at bounding box center [139, 13] width 40 height 9
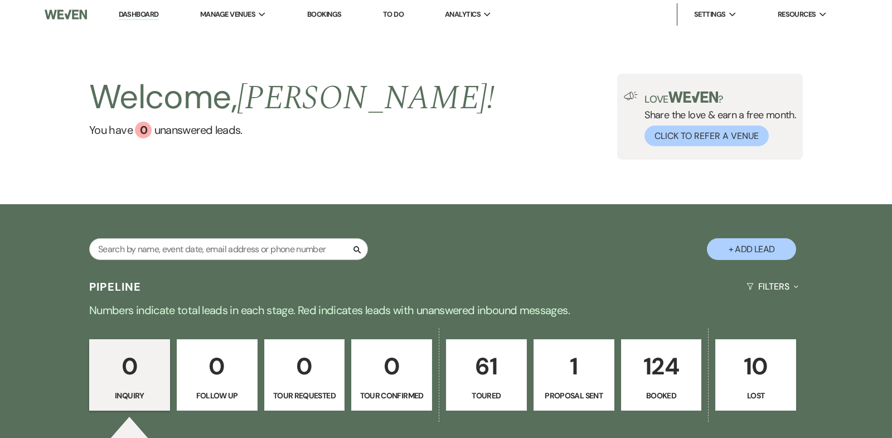
click at [664, 361] on p "124" at bounding box center [661, 365] width 66 height 37
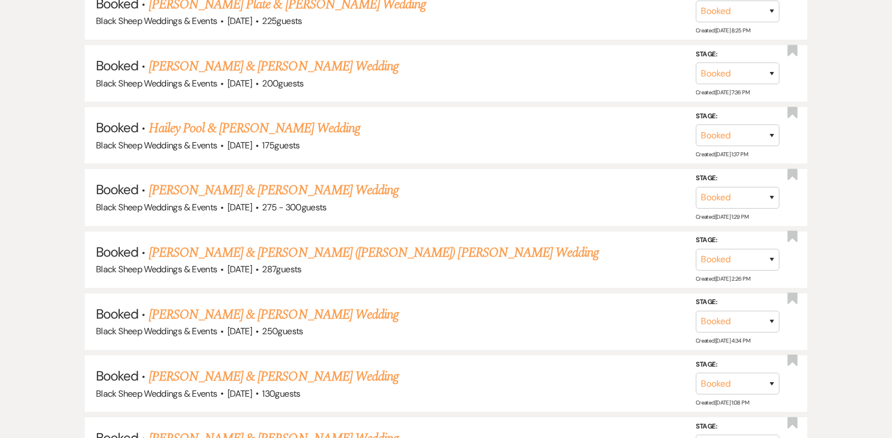
scroll to position [2471, 0]
click at [255, 55] on link "[PERSON_NAME] & [PERSON_NAME] Wedding" at bounding box center [274, 65] width 250 height 20
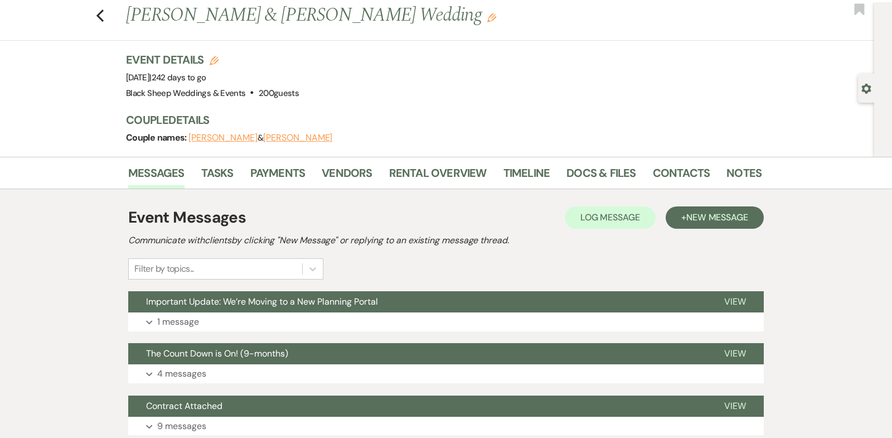
scroll to position [23, 0]
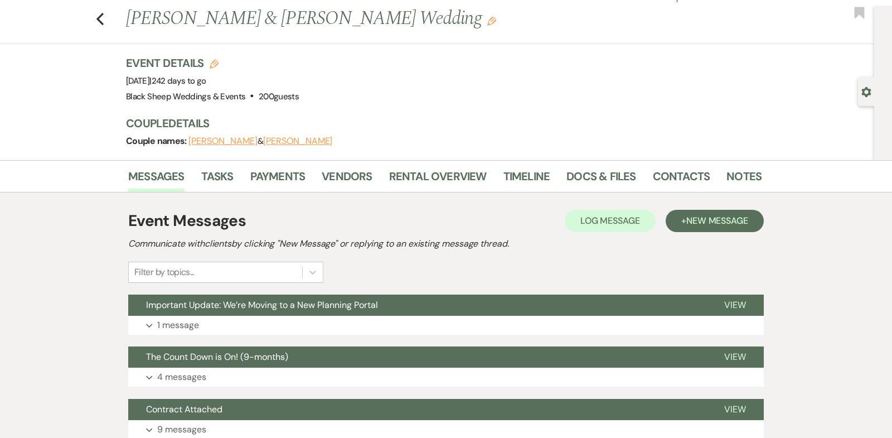
click at [193, 142] on button "[PERSON_NAME]" at bounding box center [222, 141] width 69 height 9
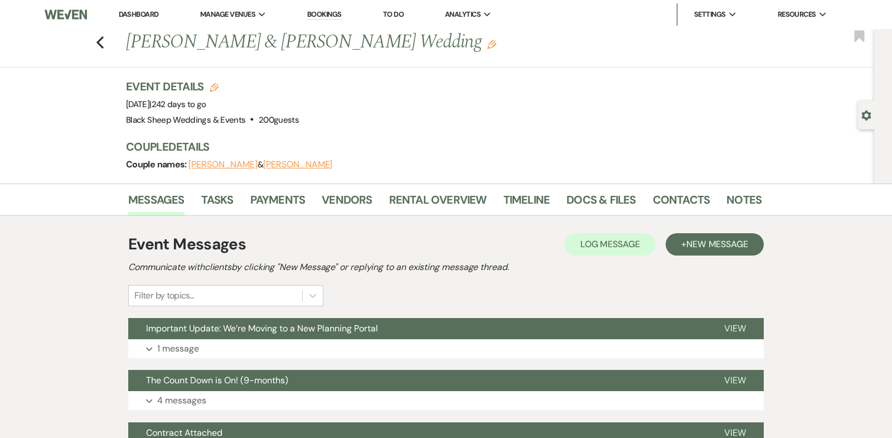
select select "1"
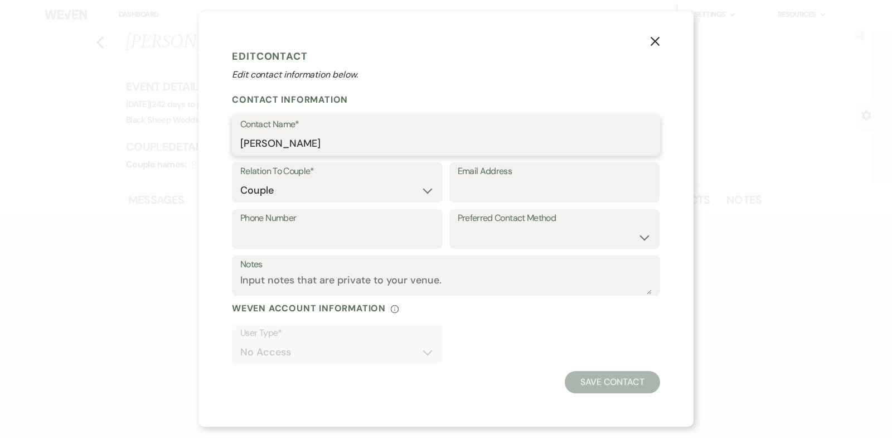
click at [263, 144] on input "[PERSON_NAME]" at bounding box center [445, 144] width 411 height 22
type input "[PERSON_NAME]"
click at [598, 388] on button "Save Contact" at bounding box center [612, 382] width 95 height 22
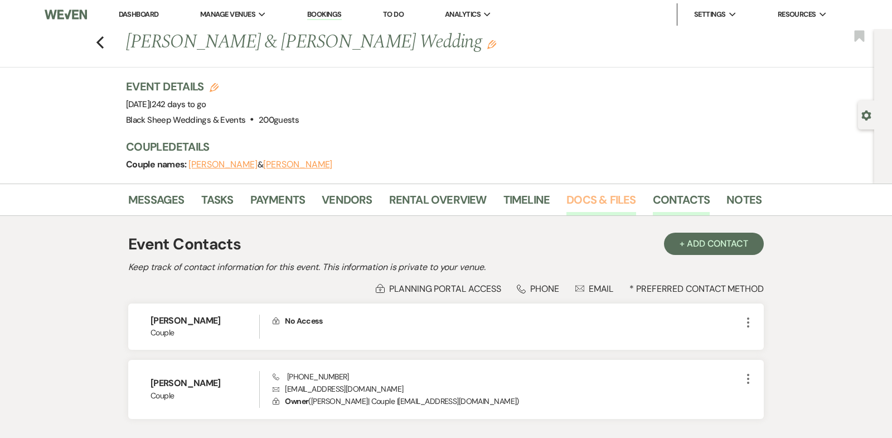
click at [598, 201] on link "Docs & Files" at bounding box center [600, 203] width 69 height 25
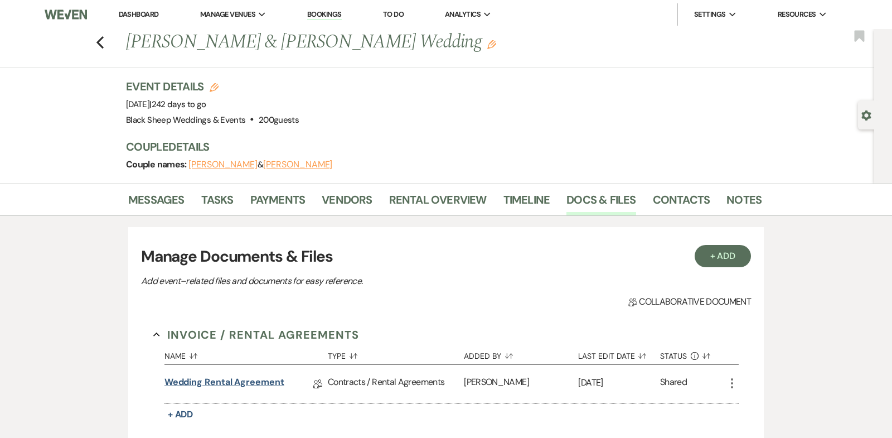
click at [224, 380] on link "Wedding Rental Agreement" at bounding box center [224, 383] width 120 height 17
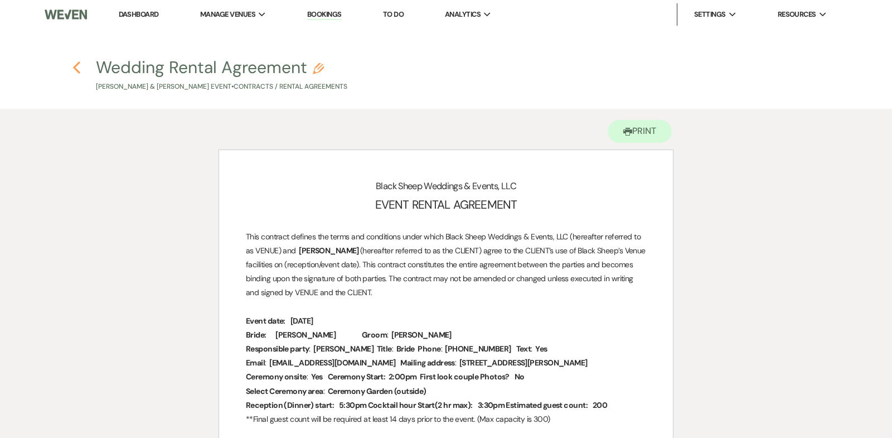
click at [75, 66] on use "button" at bounding box center [76, 67] width 7 height 12
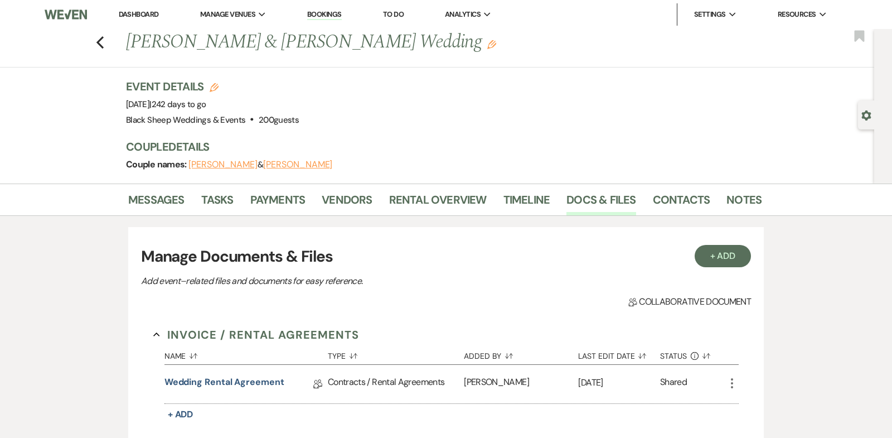
click at [487, 45] on icon "Edit" at bounding box center [491, 44] width 9 height 9
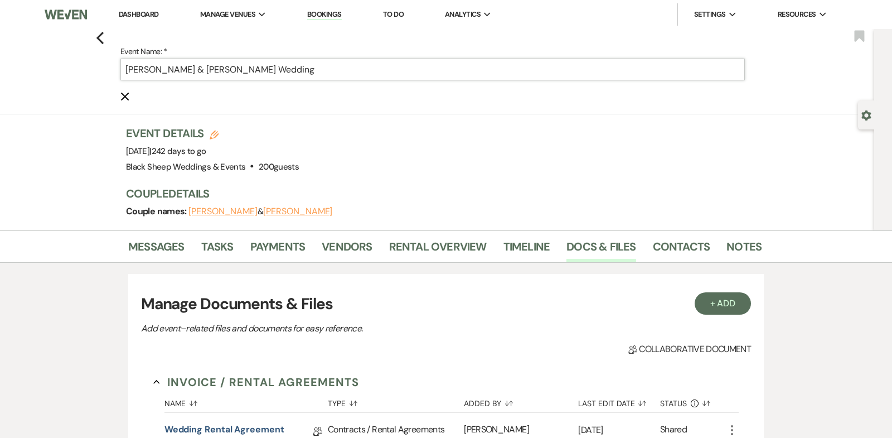
drag, startPoint x: 178, startPoint y: 70, endPoint x: 111, endPoint y: 67, distance: 66.9
click at [111, 67] on div "Previous Event Name: * [PERSON_NAME] & [PERSON_NAME] Wedding Cancel Edit Bookma…" at bounding box center [434, 71] width 880 height 85
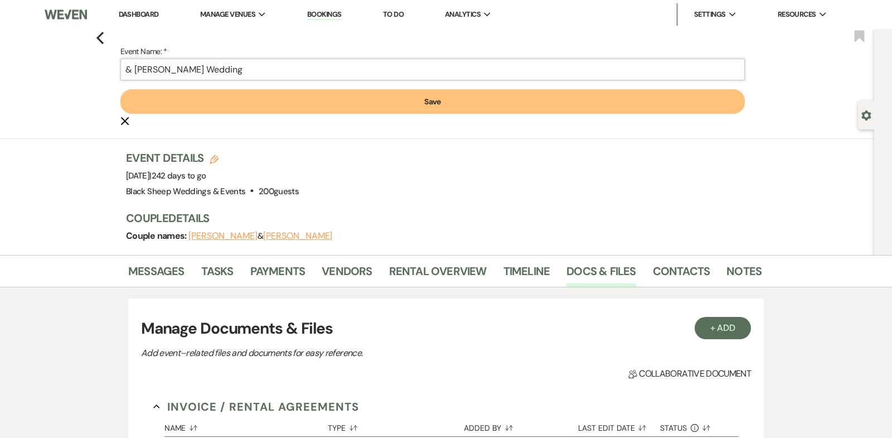
click at [138, 71] on input "& [PERSON_NAME] Wedding" at bounding box center [432, 70] width 624 height 22
click at [197, 69] on input "[PERSON_NAME] Wedding" at bounding box center [432, 70] width 624 height 22
paste input "[PERSON_NAME]"
type input "[PERSON_NAME] & [PERSON_NAME] Wedding"
click at [395, 101] on button "Save" at bounding box center [432, 101] width 624 height 25
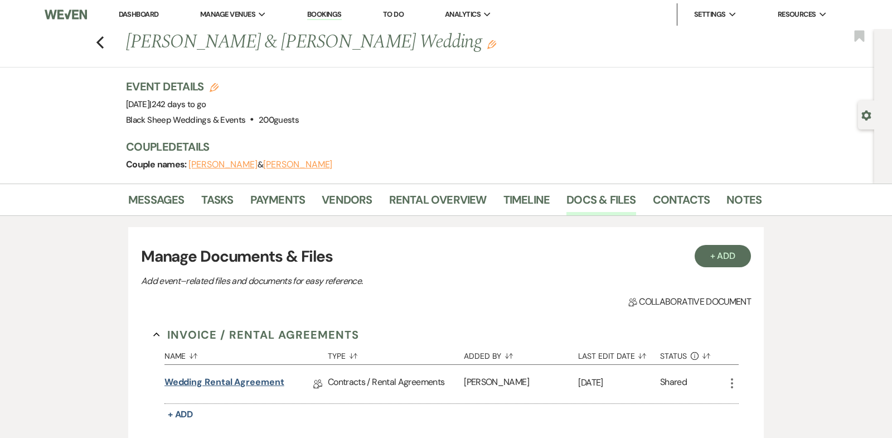
click at [242, 381] on link "Wedding Rental Agreement" at bounding box center [224, 383] width 120 height 17
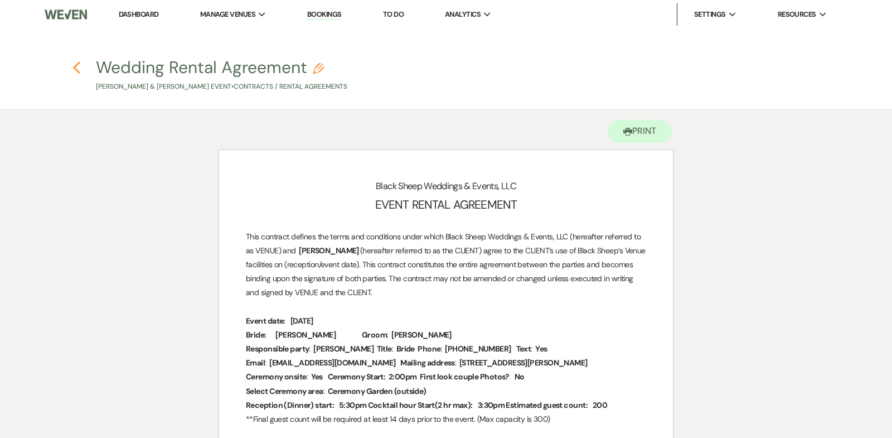
click at [75, 65] on use "button" at bounding box center [76, 67] width 7 height 12
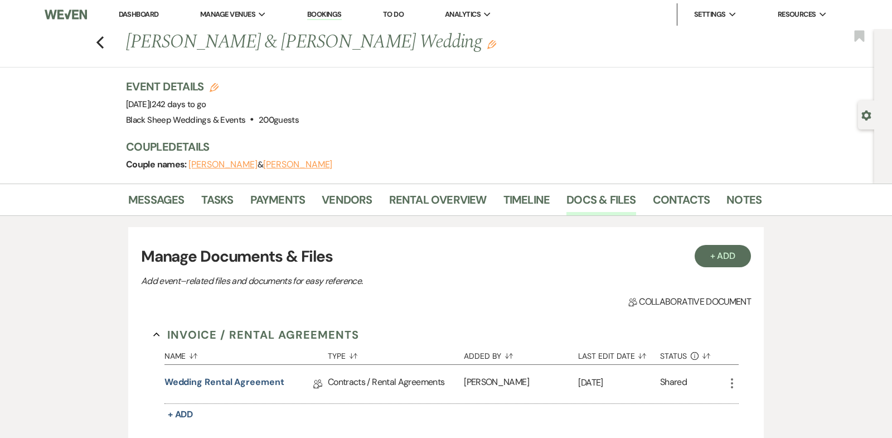
click at [281, 167] on button "[PERSON_NAME]" at bounding box center [297, 164] width 69 height 9
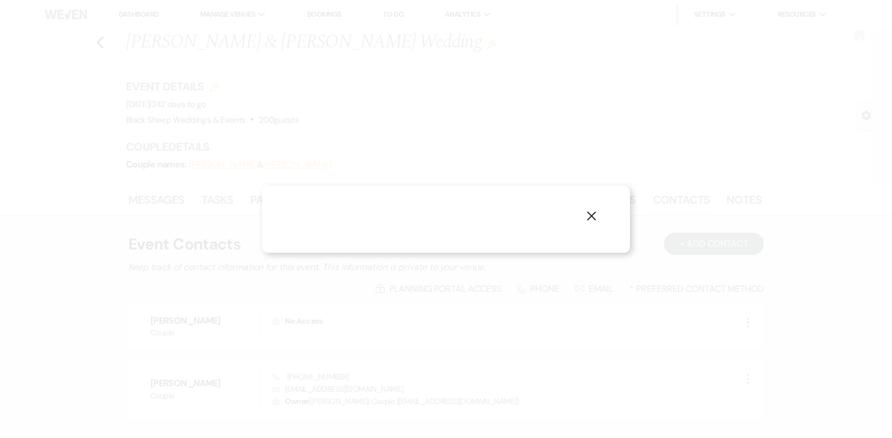
select select "1"
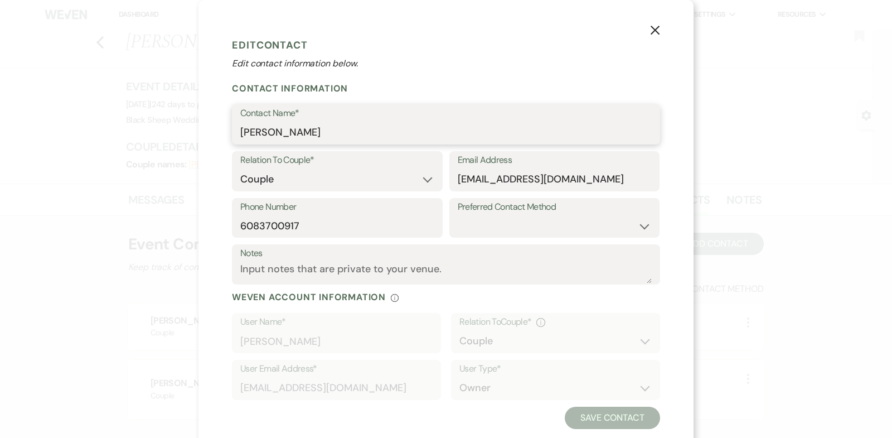
drag, startPoint x: 324, startPoint y: 132, endPoint x: 104, endPoint y: 126, distance: 220.3
click at [104, 126] on div "X Edit Contact Edit contact information below. Contact Information Contact Name…" at bounding box center [446, 219] width 892 height 438
drag, startPoint x: 581, startPoint y: 179, endPoint x: 266, endPoint y: 175, distance: 315.5
click at [266, 175] on div "Relation To Couple* Couple Planner Parent of Couple Family Member Friend Other …" at bounding box center [446, 174] width 428 height 47
drag, startPoint x: 313, startPoint y: 228, endPoint x: 111, endPoint y: 221, distance: 202.4
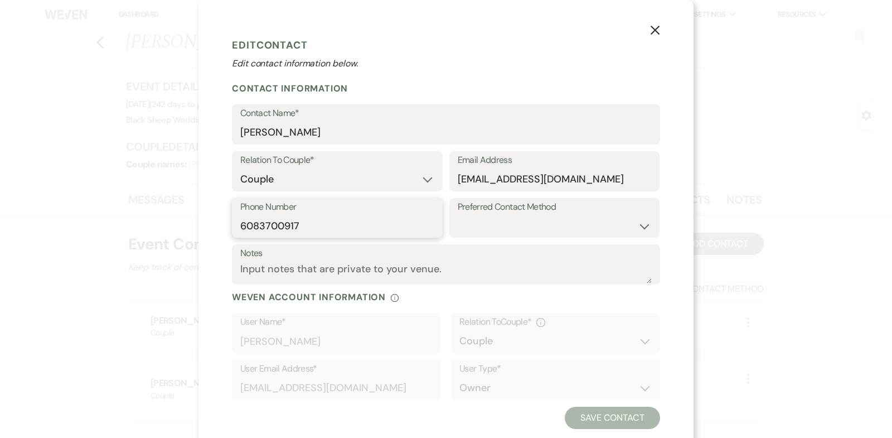
click at [111, 221] on div "X Edit Contact Edit contact information below. Contact Information Contact Name…" at bounding box center [446, 219] width 892 height 438
click at [658, 26] on icon "X" at bounding box center [655, 30] width 10 height 10
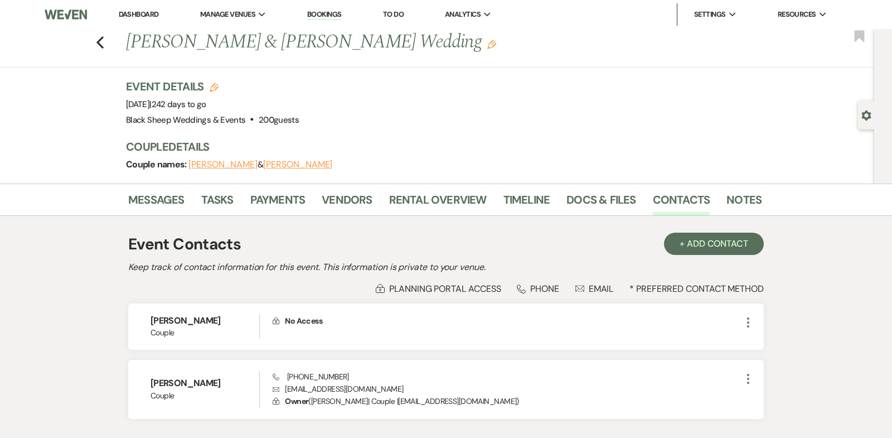
click at [213, 162] on button "[PERSON_NAME]" at bounding box center [222, 164] width 69 height 9
select select "1"
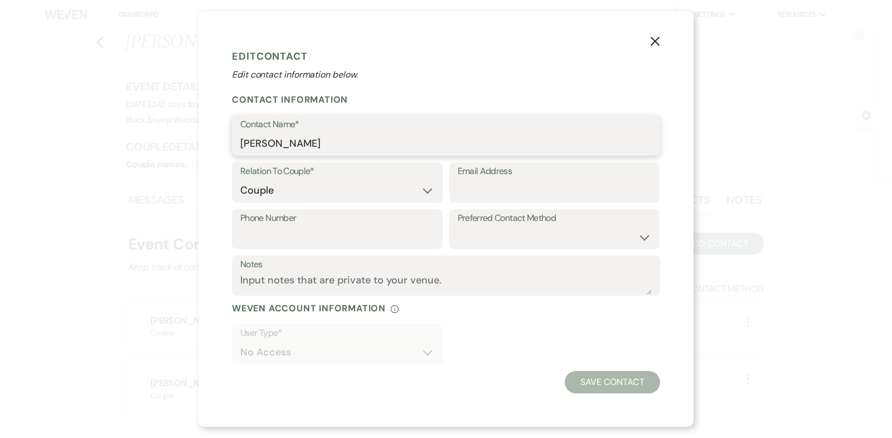
drag, startPoint x: 317, startPoint y: 143, endPoint x: 18, endPoint y: 145, distance: 298.2
click at [22, 145] on div "X Edit Contact Edit contact information below. Contact Information Contact Name…" at bounding box center [446, 219] width 892 height 438
click at [656, 41] on icon "X" at bounding box center [655, 41] width 10 height 10
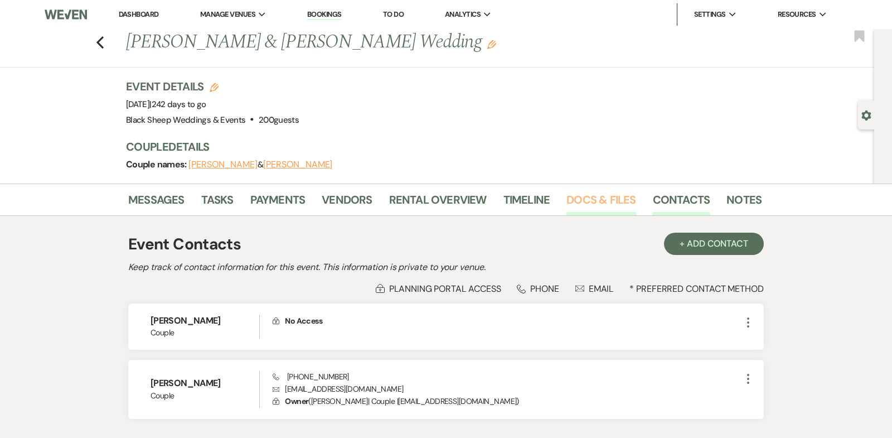
click at [597, 198] on link "Docs & Files" at bounding box center [600, 203] width 69 height 25
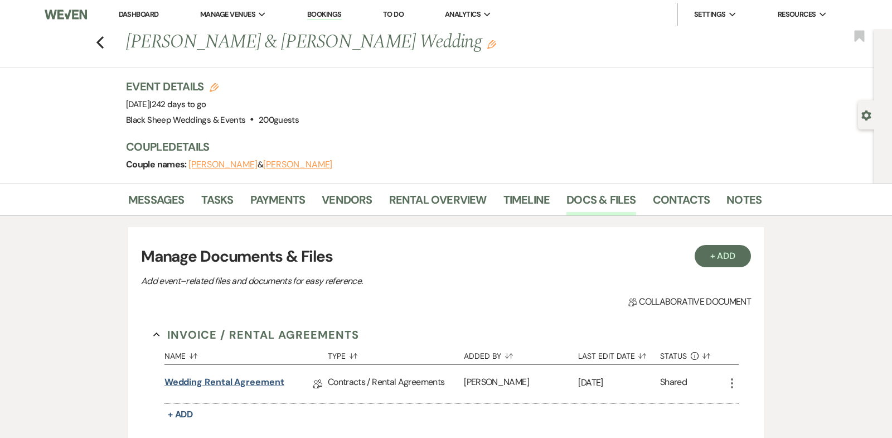
click at [267, 381] on link "Wedding Rental Agreement" at bounding box center [224, 383] width 120 height 17
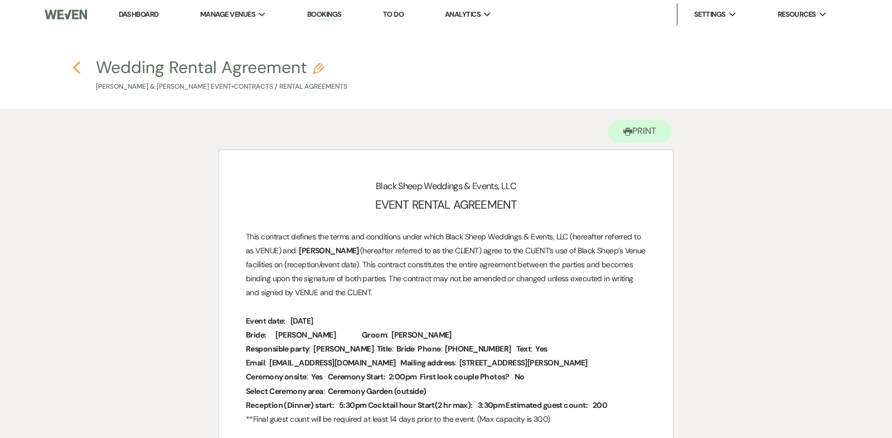
click at [76, 65] on use "button" at bounding box center [76, 67] width 7 height 12
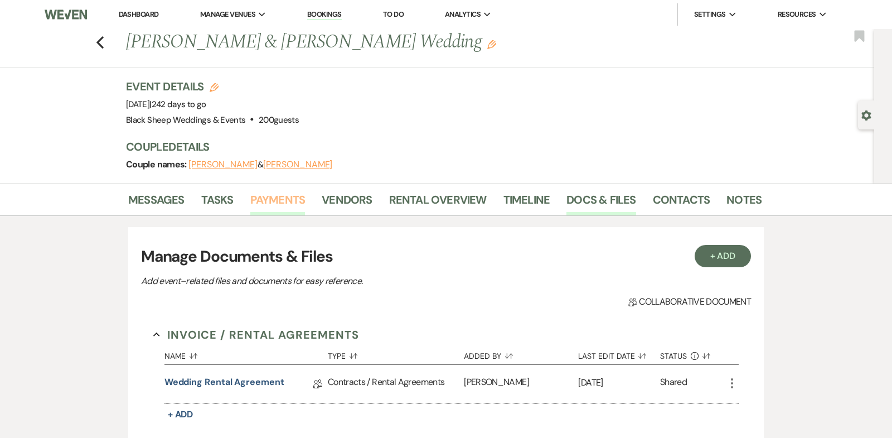
click at [267, 194] on link "Payments" at bounding box center [277, 203] width 55 height 25
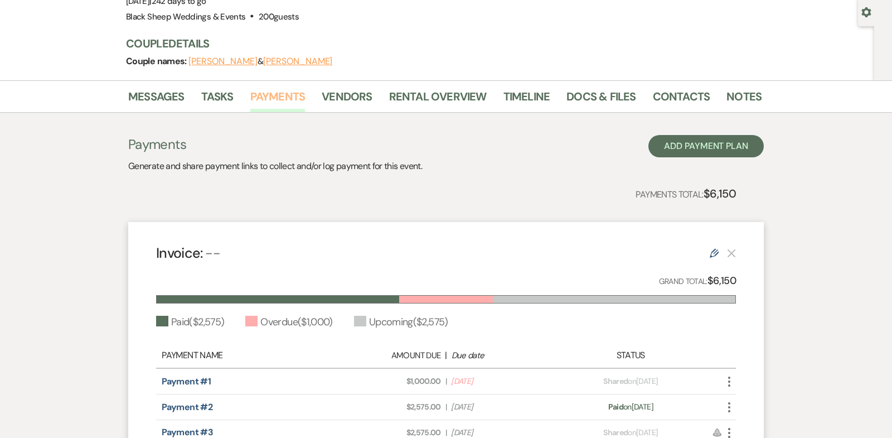
scroll to position [67, 0]
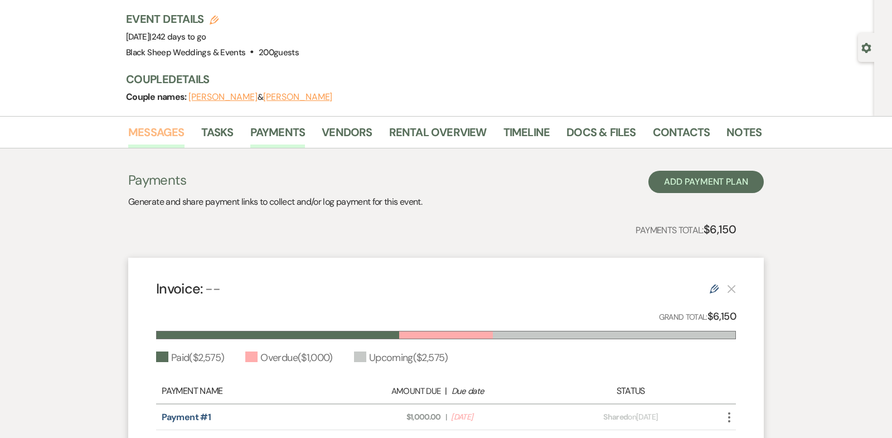
click at [150, 131] on link "Messages" at bounding box center [156, 135] width 56 height 25
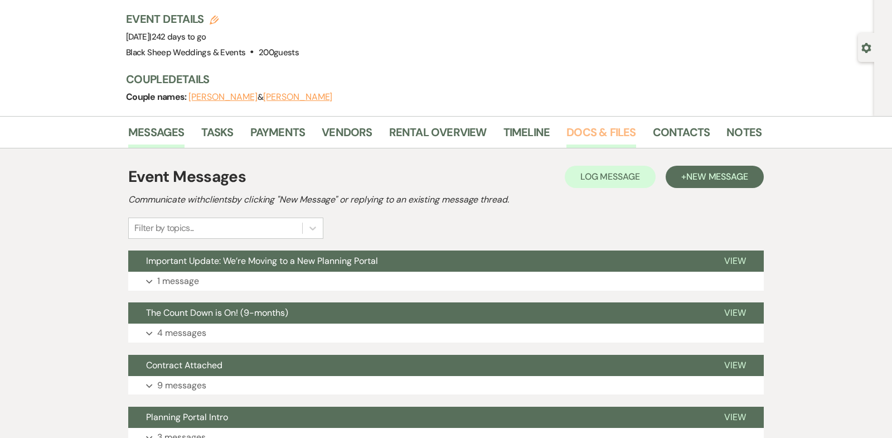
click at [589, 135] on link "Docs & Files" at bounding box center [600, 135] width 69 height 25
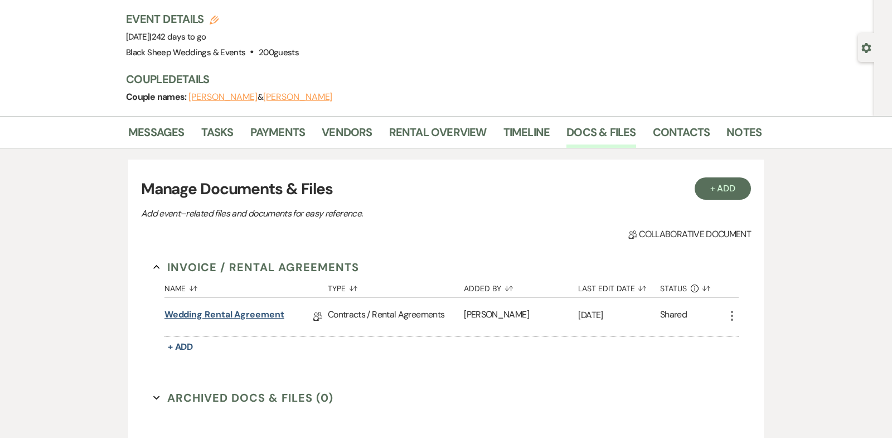
click at [254, 310] on link "Wedding Rental Agreement" at bounding box center [224, 316] width 120 height 17
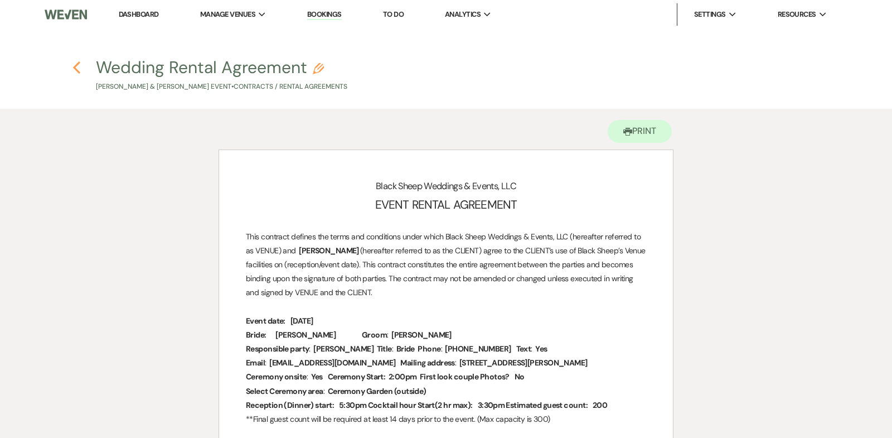
click at [76, 69] on use "button" at bounding box center [76, 67] width 7 height 12
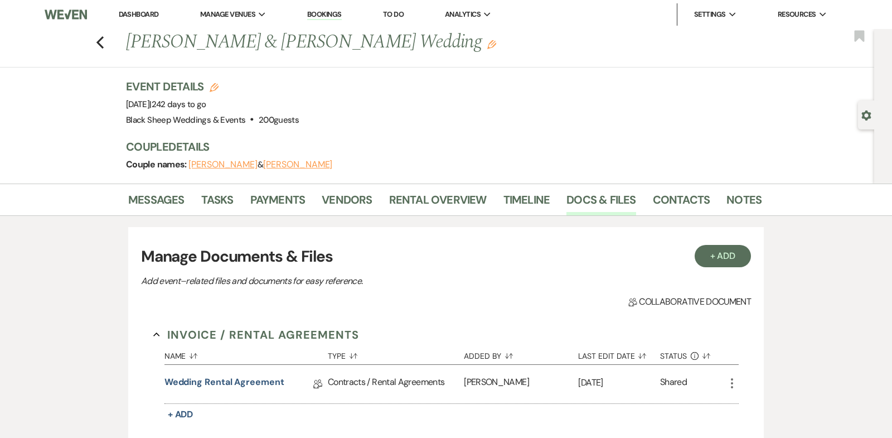
scroll to position [67, 0]
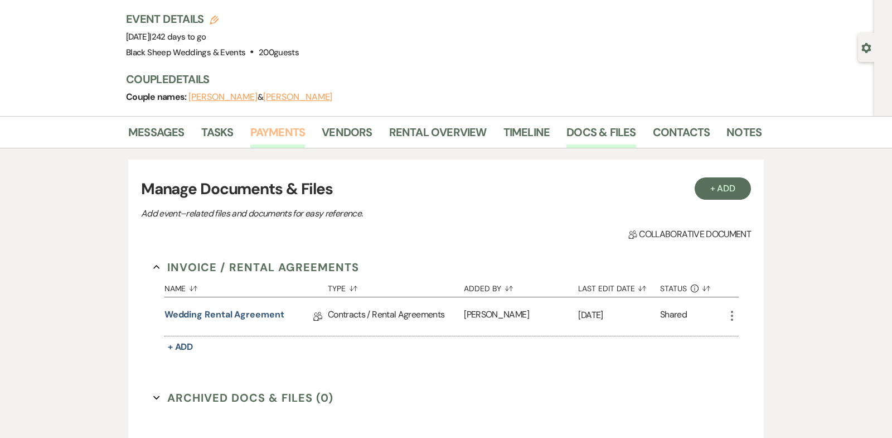
click at [279, 130] on link "Payments" at bounding box center [277, 135] width 55 height 25
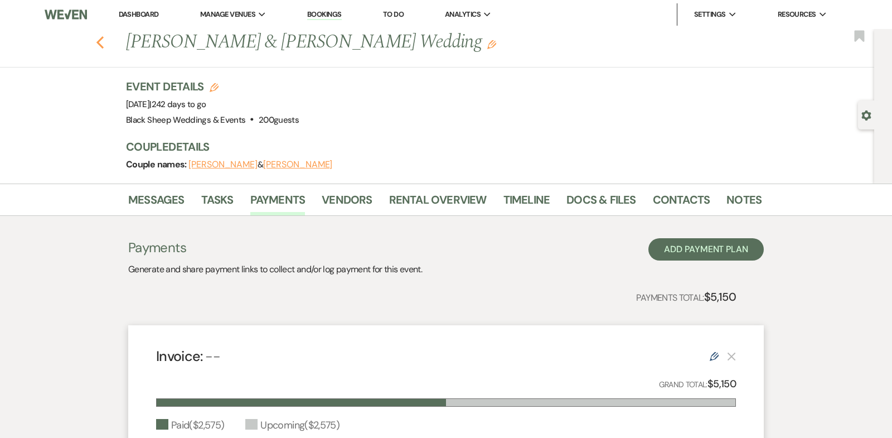
click at [100, 40] on use "button" at bounding box center [99, 42] width 7 height 12
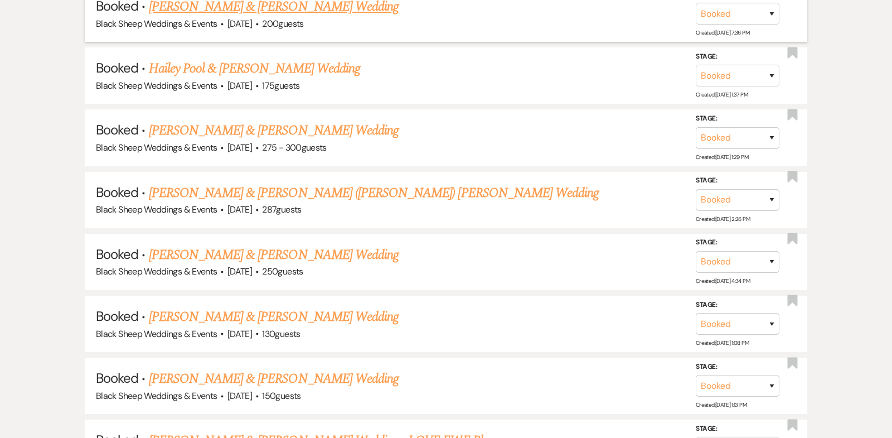
scroll to position [2535, 0]
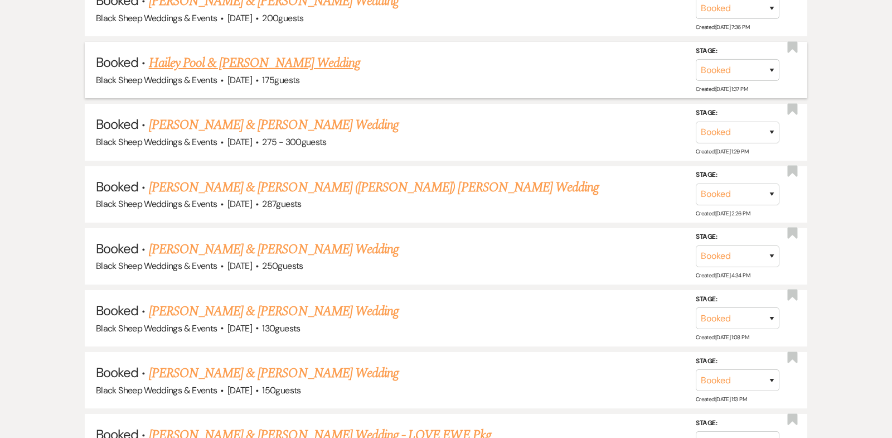
click at [229, 53] on link "Hailey Pool & [PERSON_NAME] Wedding" at bounding box center [254, 63] width 211 height 20
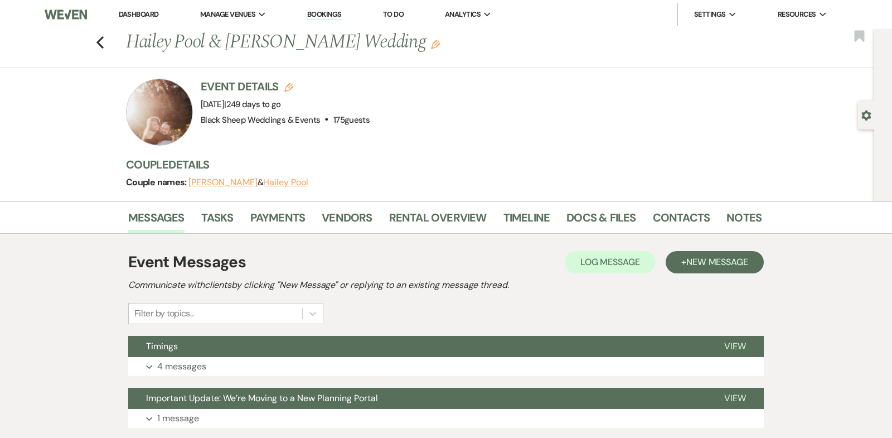
click at [285, 182] on button "Hailey Pool" at bounding box center [285, 182] width 45 height 9
select select "1"
select select "email"
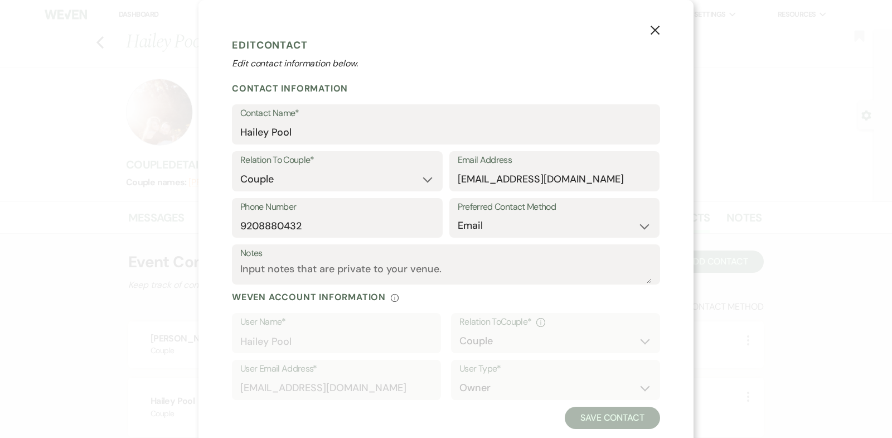
click at [652, 30] on icon "X" at bounding box center [655, 30] width 10 height 10
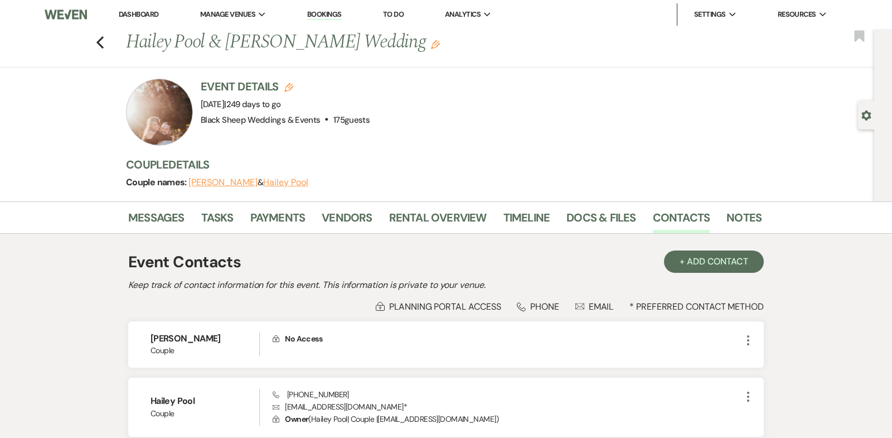
click at [278, 182] on button "Hailey Pool" at bounding box center [285, 182] width 45 height 9
select select "1"
select select "email"
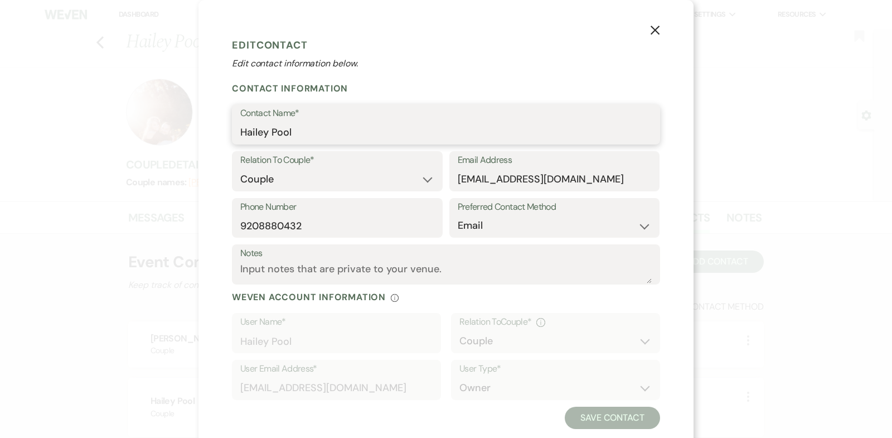
drag, startPoint x: 303, startPoint y: 135, endPoint x: 178, endPoint y: 135, distance: 124.3
click at [178, 135] on div "X Edit Contact Edit contact information below. Contact Information Contact Name…" at bounding box center [446, 219] width 892 height 438
click at [655, 29] on use "button" at bounding box center [654, 30] width 9 height 9
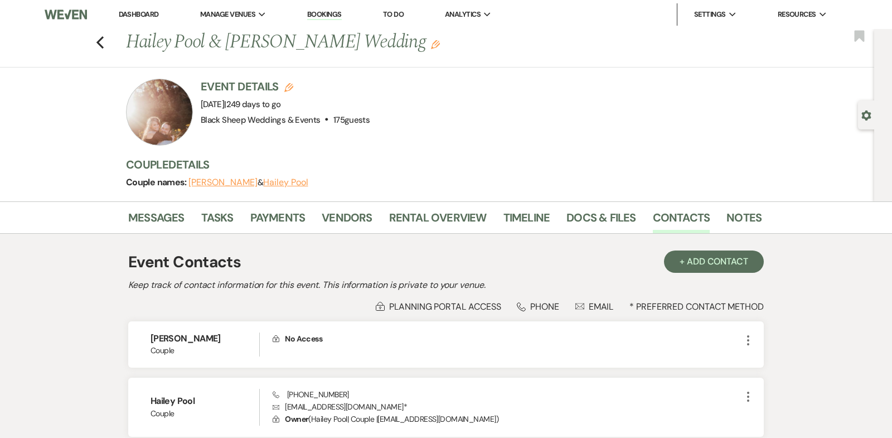
click at [242, 180] on button "[PERSON_NAME]" at bounding box center [222, 182] width 69 height 9
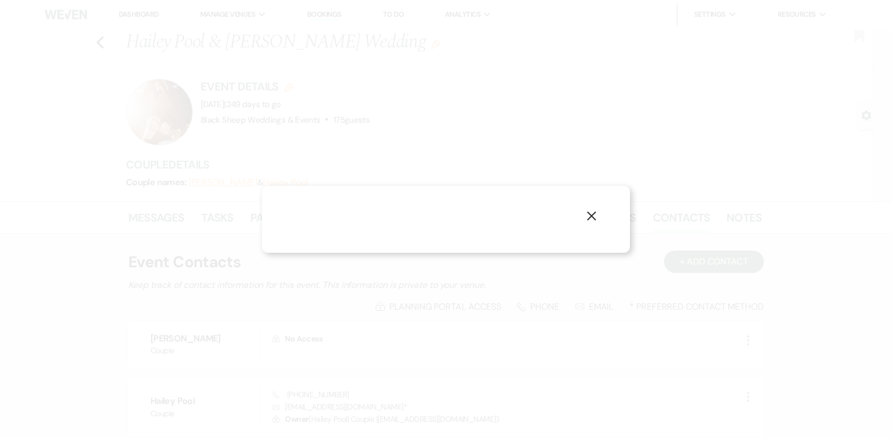
select select "1"
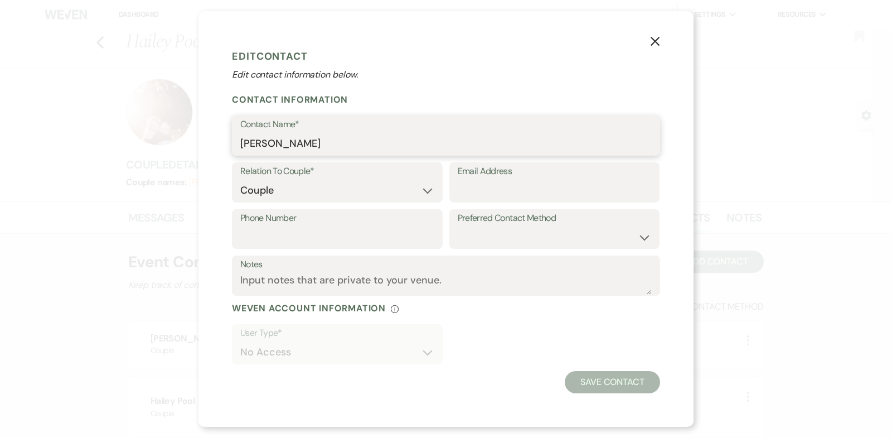
drag, startPoint x: 332, startPoint y: 144, endPoint x: 142, endPoint y: 144, distance: 190.1
click at [142, 144] on div "X Edit Contact Edit contact information below. Contact Information Contact Name…" at bounding box center [446, 219] width 892 height 438
click at [654, 40] on icon "X" at bounding box center [655, 41] width 10 height 10
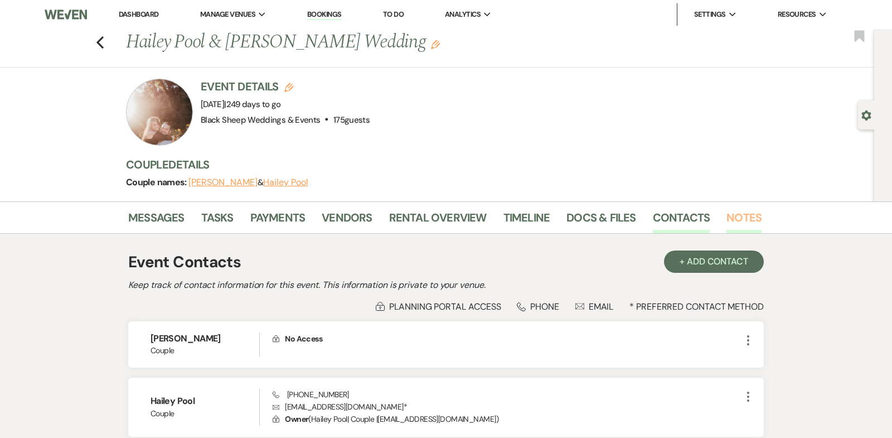
click at [735, 224] on link "Notes" at bounding box center [743, 220] width 35 height 25
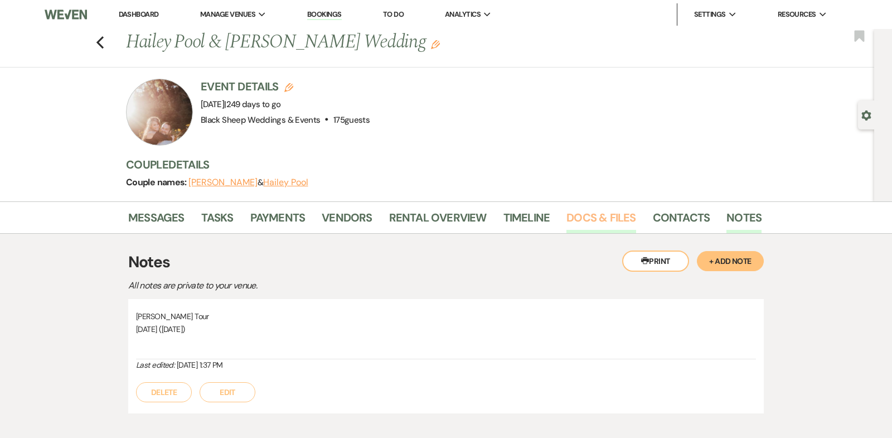
click at [582, 210] on link "Docs & Files" at bounding box center [600, 220] width 69 height 25
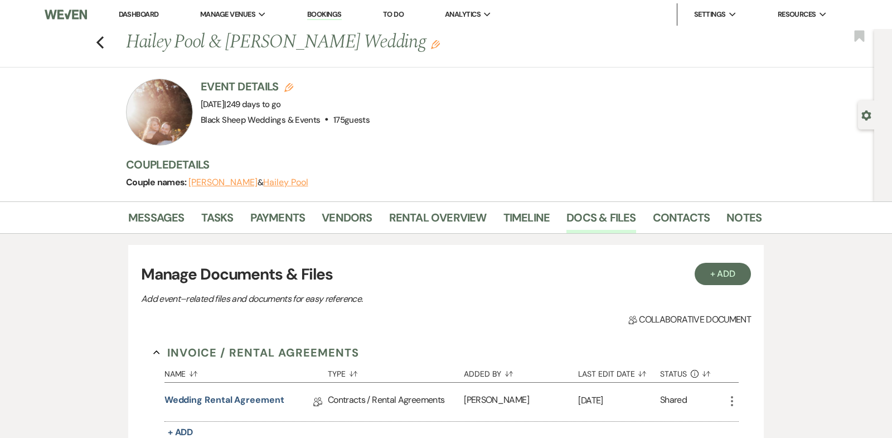
click at [297, 181] on button "Hailey Pool" at bounding box center [285, 182] width 45 height 9
select select "1"
select select "email"
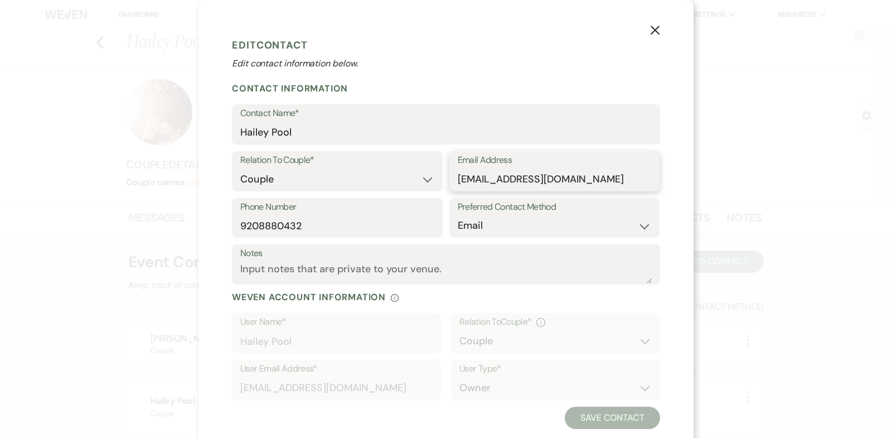
drag, startPoint x: 575, startPoint y: 181, endPoint x: 343, endPoint y: 181, distance: 232.4
click at [343, 181] on div "Relation To Couple* Couple Planner Parent of Couple Family Member Friend Other …" at bounding box center [446, 174] width 428 height 47
drag, startPoint x: 308, startPoint y: 226, endPoint x: 94, endPoint y: 226, distance: 214.6
click at [95, 226] on div "X Edit Contact Edit contact information below. Contact Information Contact Name…" at bounding box center [446, 219] width 892 height 438
click at [653, 28] on use "button" at bounding box center [654, 30] width 9 height 9
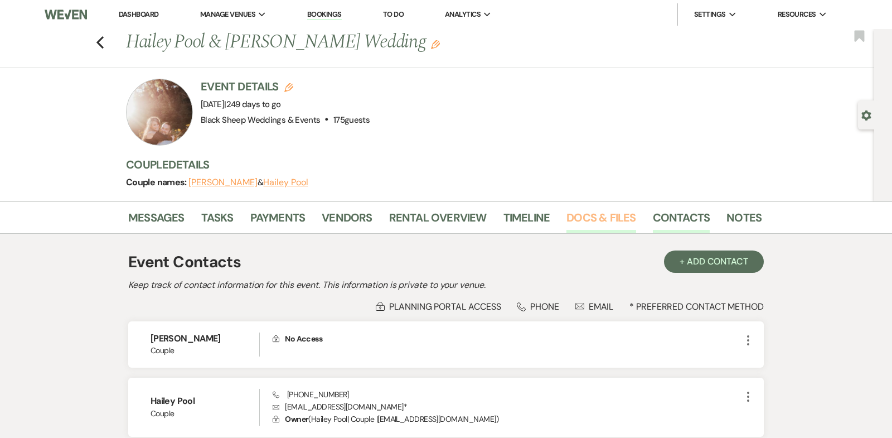
click at [593, 214] on link "Docs & Files" at bounding box center [600, 220] width 69 height 25
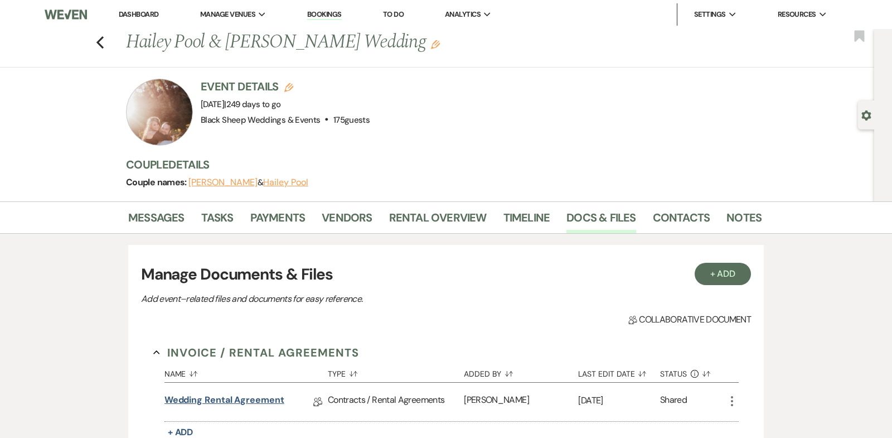
click at [220, 396] on link "Wedding Rental Agreement" at bounding box center [224, 401] width 120 height 17
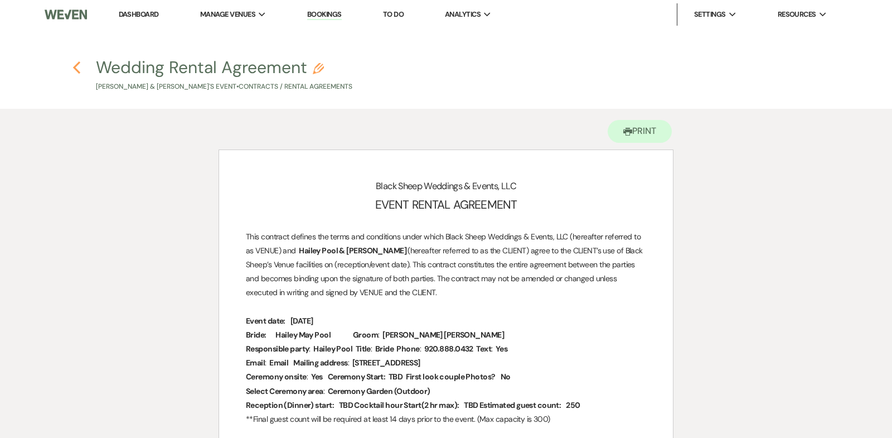
click at [75, 64] on icon "Previous" at bounding box center [76, 67] width 8 height 13
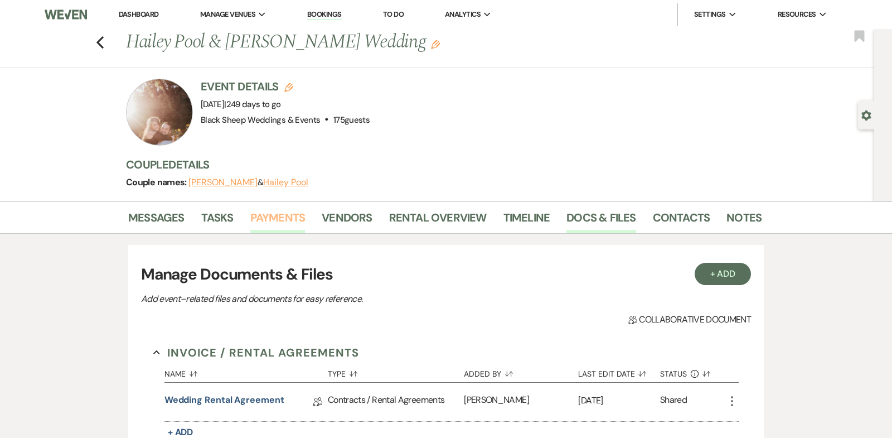
click at [278, 218] on link "Payments" at bounding box center [277, 220] width 55 height 25
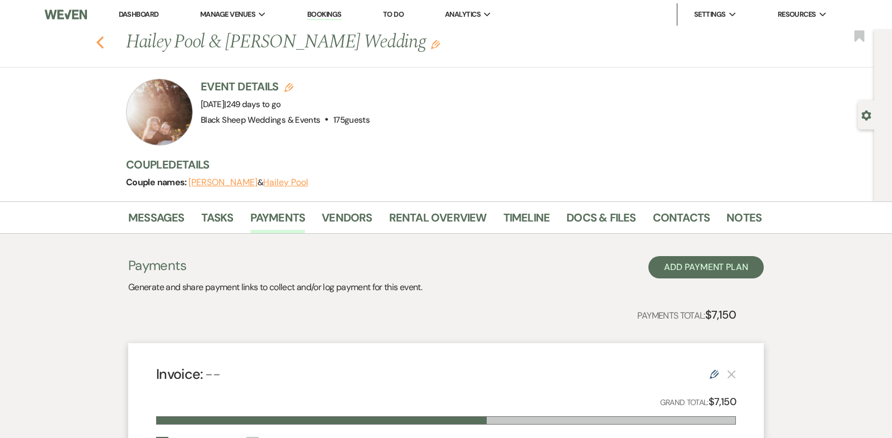
click at [99, 44] on use "button" at bounding box center [99, 42] width 7 height 12
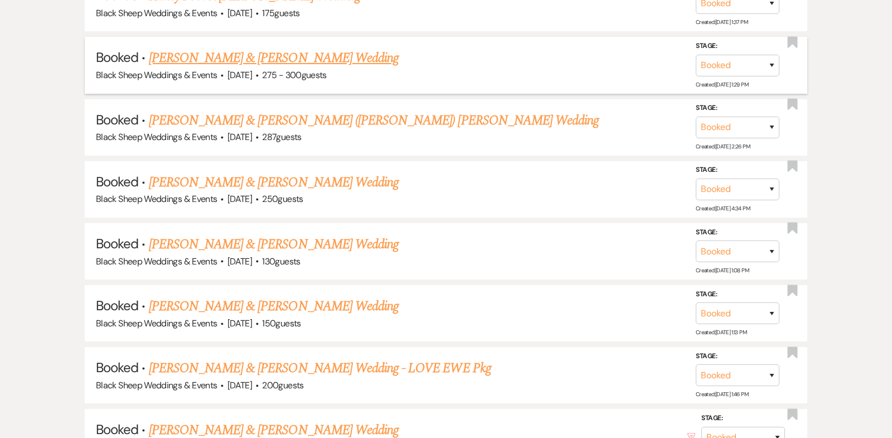
scroll to position [2605, 0]
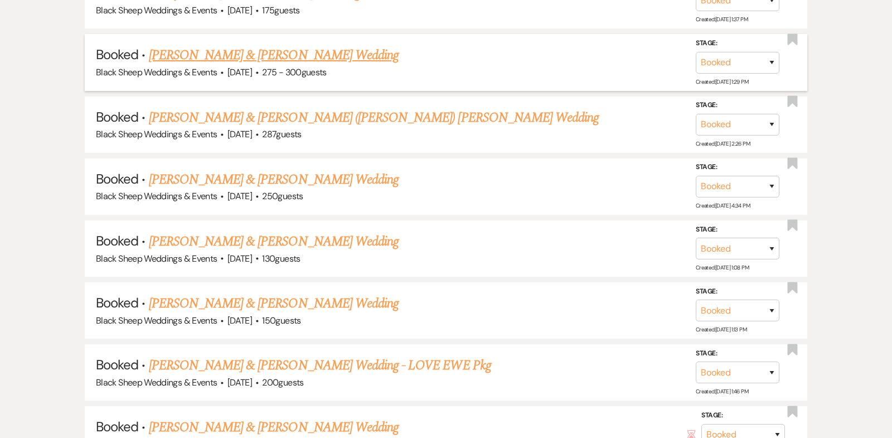
click at [261, 45] on link "[PERSON_NAME] & [PERSON_NAME] Wedding" at bounding box center [274, 55] width 250 height 20
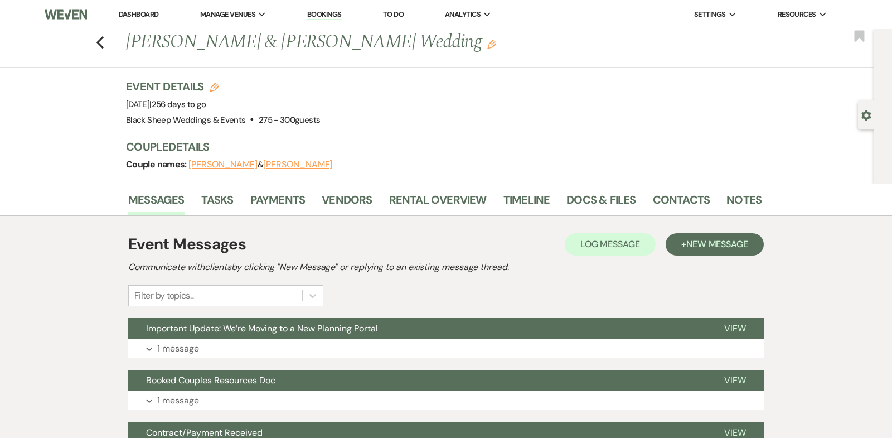
click at [274, 165] on button "[PERSON_NAME]" at bounding box center [297, 164] width 69 height 9
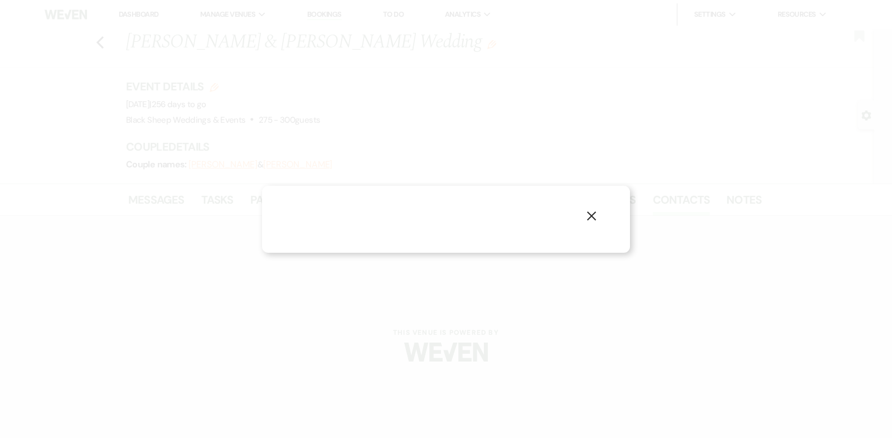
select select "1"
select select "email"
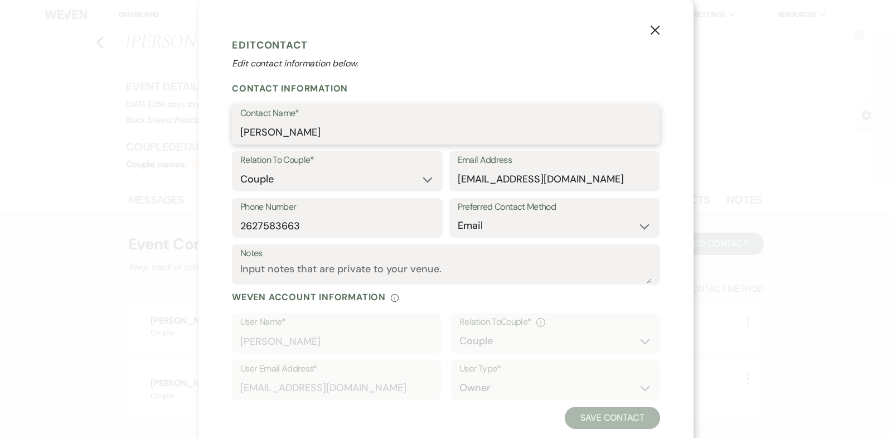
drag, startPoint x: 317, startPoint y: 134, endPoint x: 94, endPoint y: 127, distance: 222.5
click at [94, 128] on div "X Edit Contact Edit contact information below. Contact Information Contact Name…" at bounding box center [446, 219] width 892 height 438
drag, startPoint x: 561, startPoint y: 183, endPoint x: 401, endPoint y: 178, distance: 159.5
click at [401, 179] on div "Relation To Couple* Couple Planner Parent of Couple Family Member Friend Other …" at bounding box center [446, 174] width 428 height 47
drag, startPoint x: 306, startPoint y: 227, endPoint x: 139, endPoint y: 227, distance: 167.2
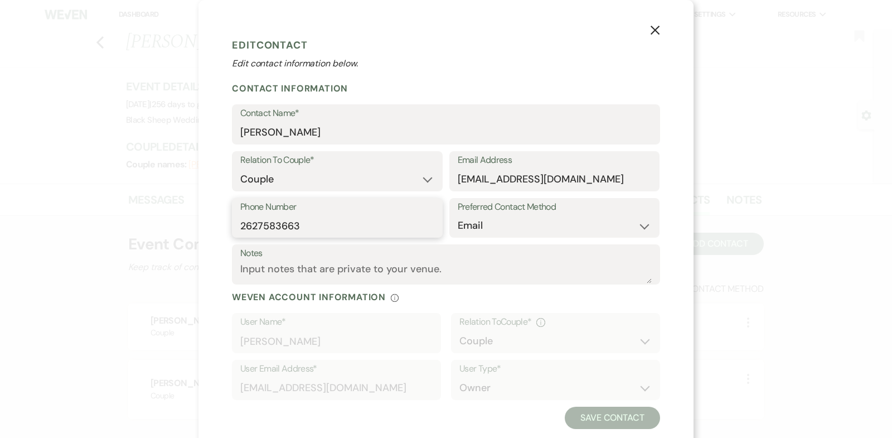
click at [139, 227] on div "X Edit Contact Edit contact information below. Contact Information Contact Name…" at bounding box center [446, 219] width 892 height 438
click at [654, 32] on icon "X" at bounding box center [655, 30] width 10 height 10
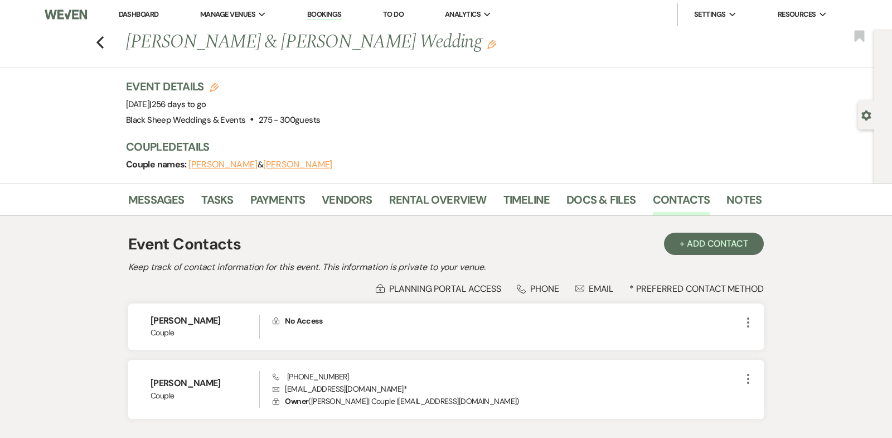
click at [204, 162] on button "[PERSON_NAME]" at bounding box center [222, 164] width 69 height 9
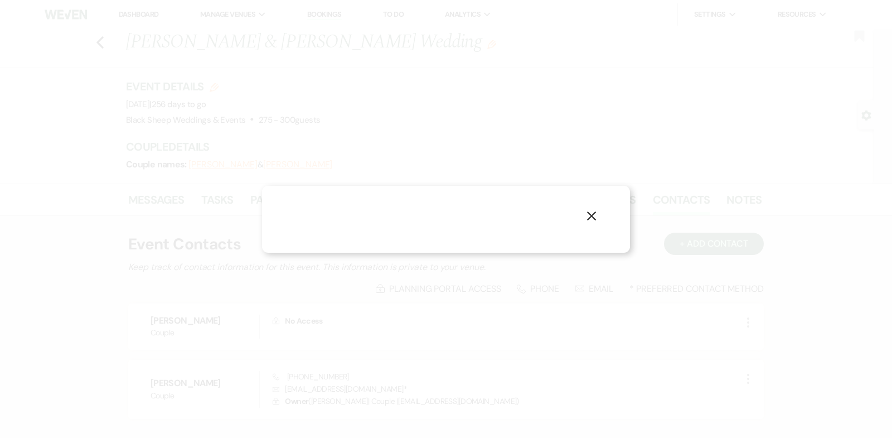
select select "1"
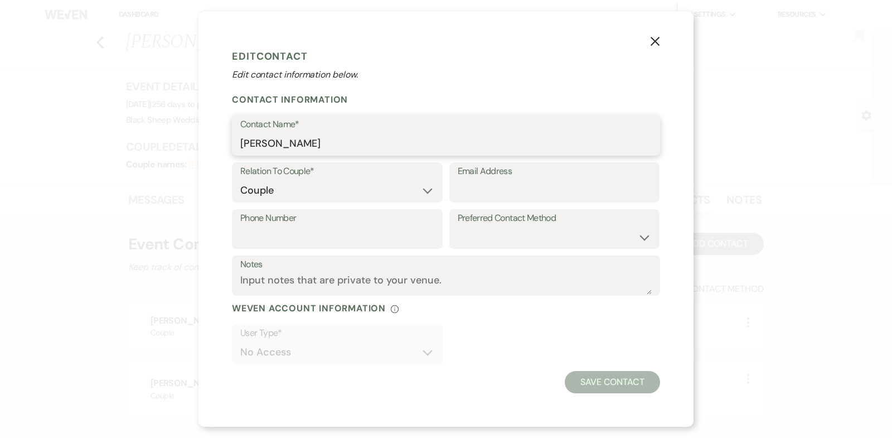
drag, startPoint x: 307, startPoint y: 145, endPoint x: 171, endPoint y: 143, distance: 136.6
click at [171, 143] on div "X Edit Contact Edit contact information below. Contact Information Contact Name…" at bounding box center [446, 219] width 892 height 438
click at [655, 41] on use "button" at bounding box center [654, 41] width 9 height 9
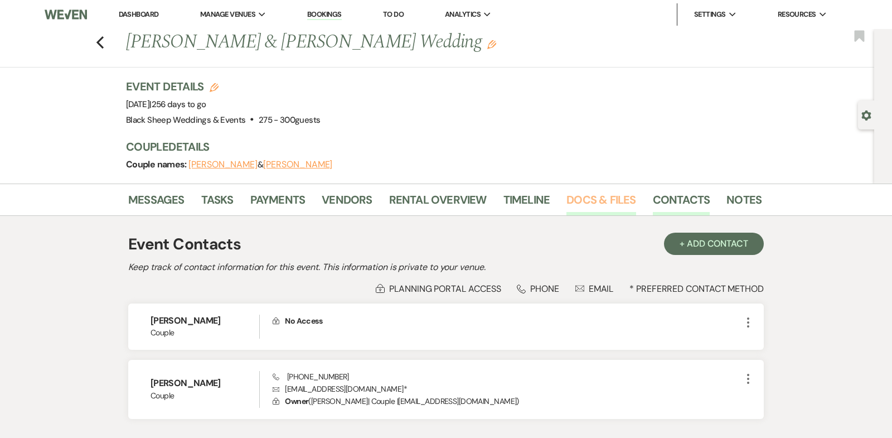
click at [596, 198] on link "Docs & Files" at bounding box center [600, 203] width 69 height 25
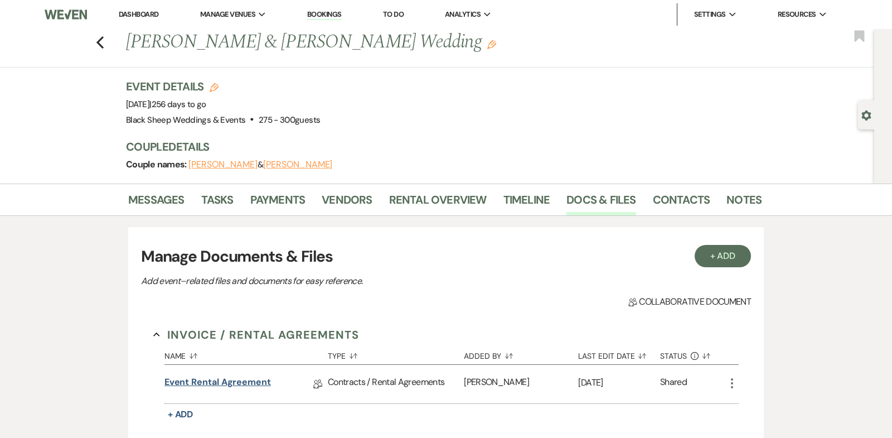
click at [215, 379] on link "Event Rental Agreement" at bounding box center [217, 383] width 106 height 17
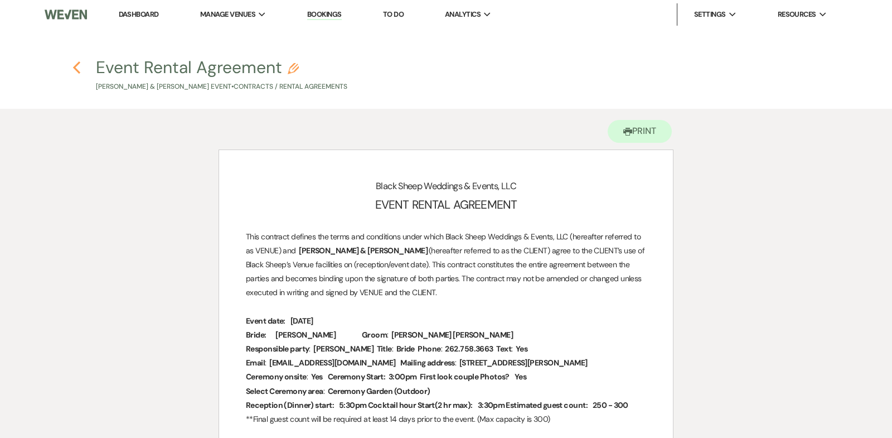
click at [74, 66] on icon "Previous" at bounding box center [76, 67] width 8 height 13
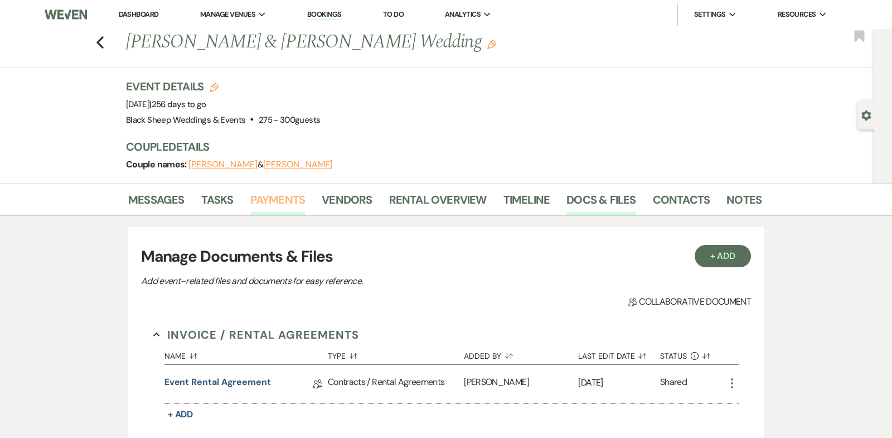
click at [278, 200] on link "Payments" at bounding box center [277, 203] width 55 height 25
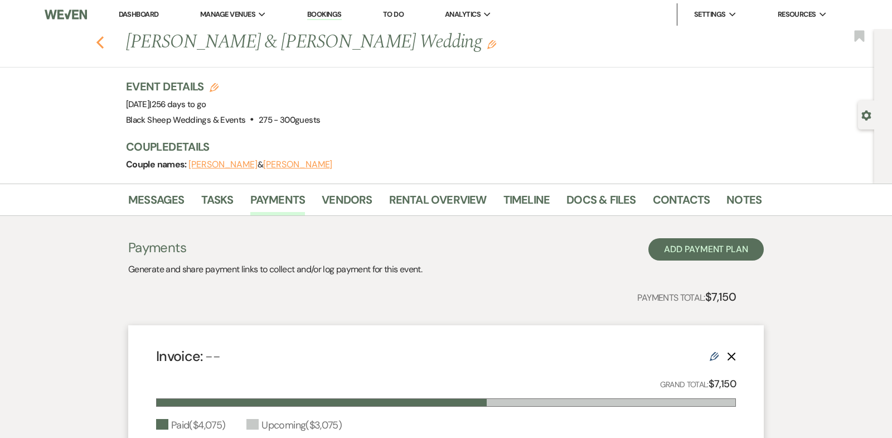
click at [99, 42] on icon "Previous" at bounding box center [100, 42] width 8 height 13
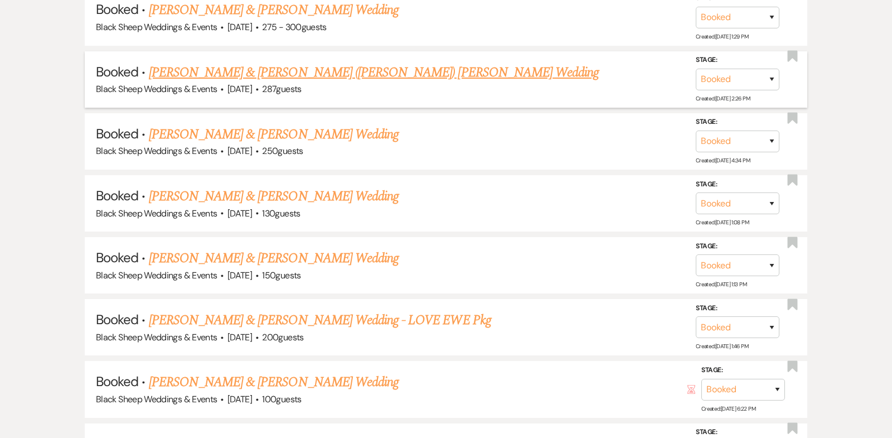
scroll to position [2654, 0]
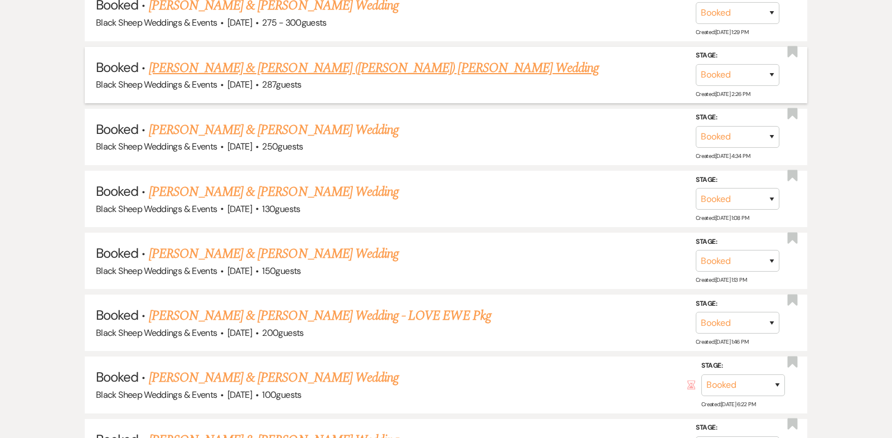
click at [226, 58] on link "[PERSON_NAME] & [PERSON_NAME] ([PERSON_NAME]) [PERSON_NAME] Wedding" at bounding box center [374, 68] width 450 height 20
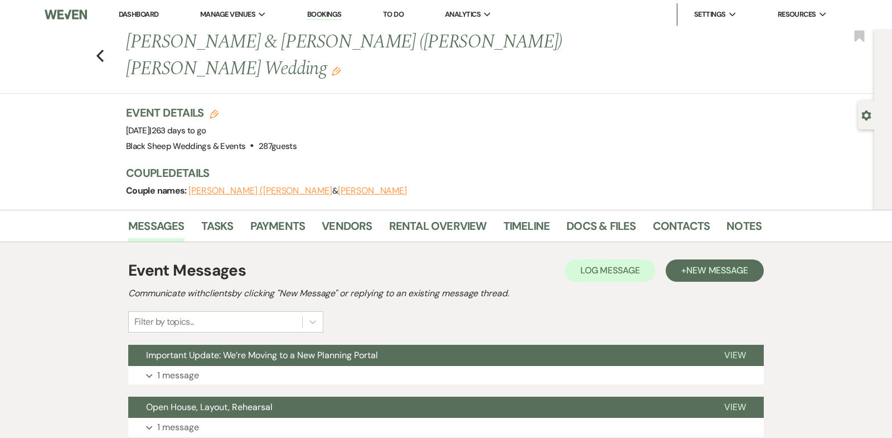
click at [338, 186] on button "[PERSON_NAME]" at bounding box center [372, 190] width 69 height 9
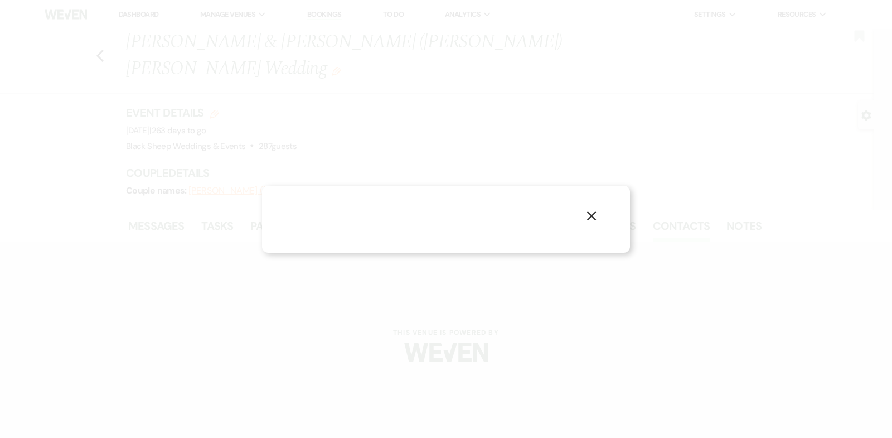
select select "1"
select select "email"
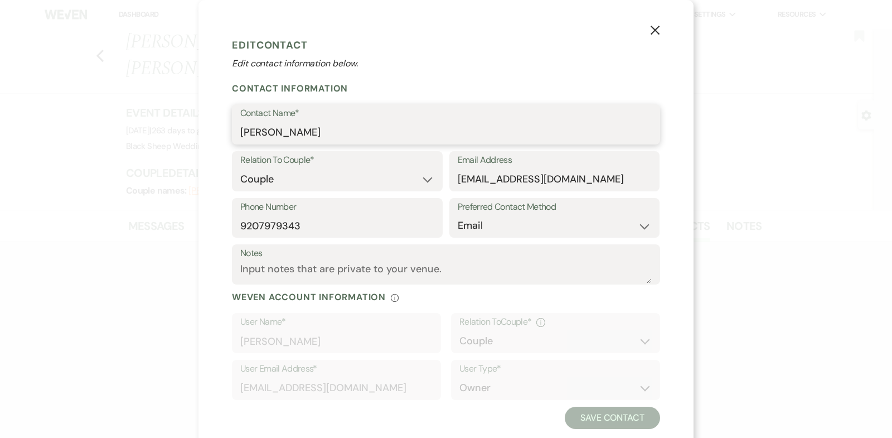
drag, startPoint x: 312, startPoint y: 136, endPoint x: 180, endPoint y: 136, distance: 132.1
click at [180, 136] on div "X Edit Contact Edit contact information below. Contact Information Contact Name…" at bounding box center [446, 219] width 892 height 438
click at [654, 33] on icon "X" at bounding box center [655, 30] width 10 height 10
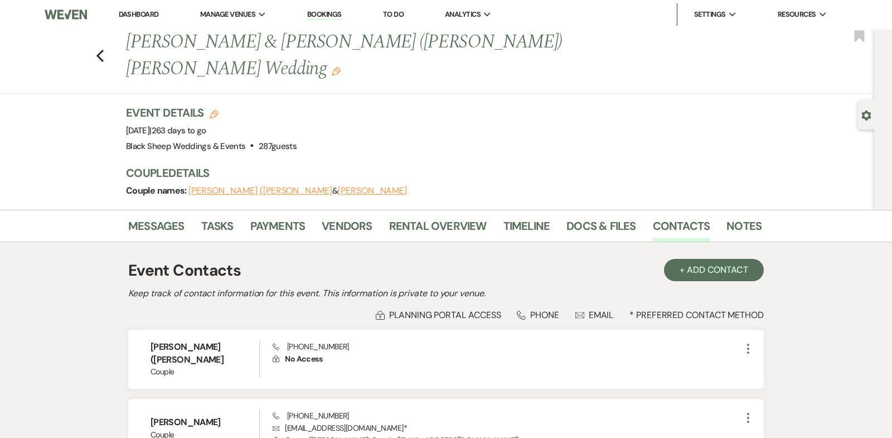
click at [225, 186] on button "[PERSON_NAME] ([PERSON_NAME]" at bounding box center [260, 190] width 144 height 9
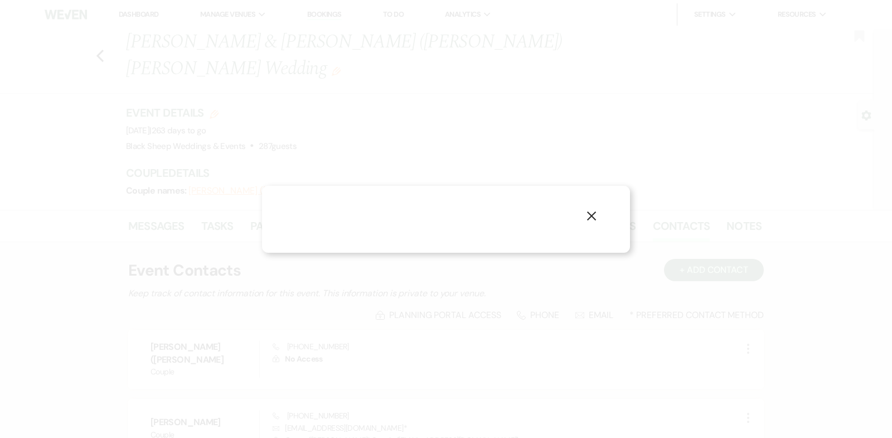
select select "1"
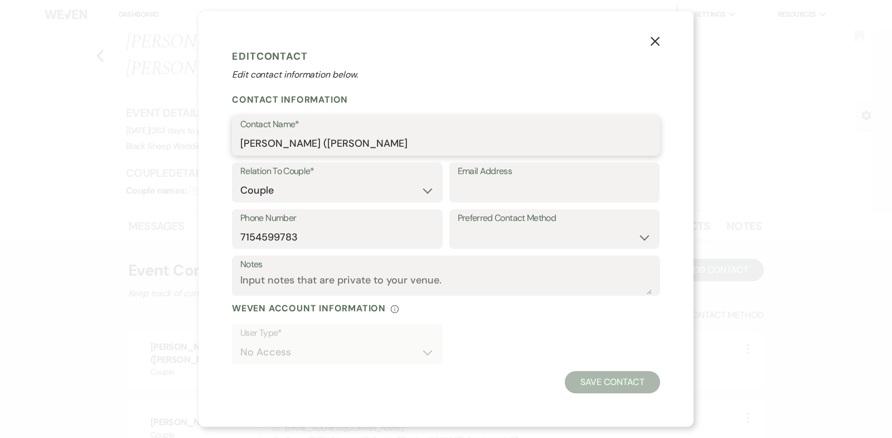
drag, startPoint x: 382, startPoint y: 146, endPoint x: 62, endPoint y: 146, distance: 319.9
click at [62, 146] on div "X Edit Contact Edit contact information below. Contact Information Contact Name…" at bounding box center [446, 219] width 892 height 438
click at [655, 40] on icon "X" at bounding box center [655, 41] width 10 height 10
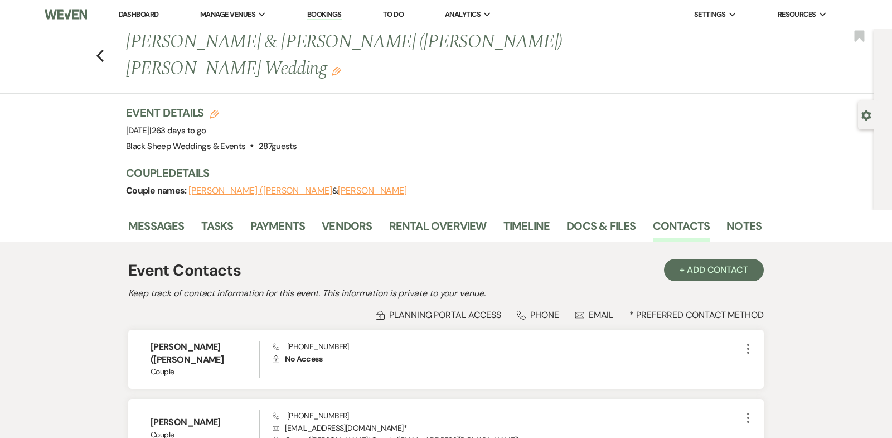
click at [338, 186] on button "[PERSON_NAME]" at bounding box center [372, 190] width 69 height 9
select select "1"
select select "email"
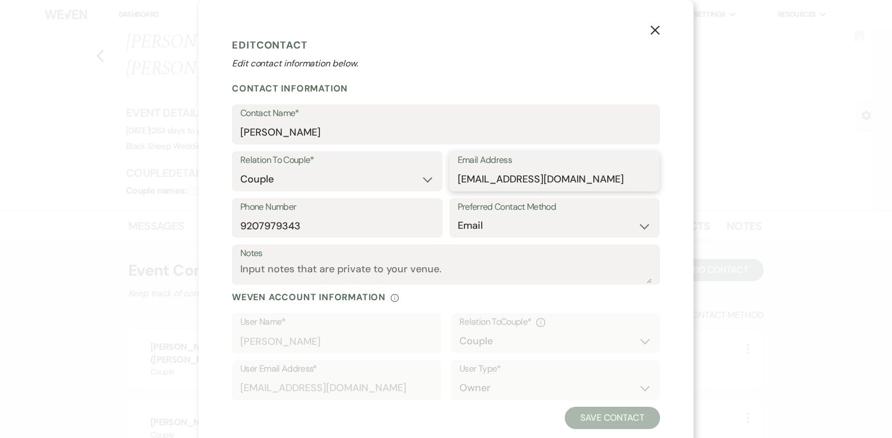
drag, startPoint x: 590, startPoint y: 179, endPoint x: 264, endPoint y: 174, distance: 326.1
click at [264, 176] on div "Relation To Couple* Couple Planner Parent of Couple Family Member Friend Other …" at bounding box center [446, 174] width 428 height 47
drag, startPoint x: 308, startPoint y: 227, endPoint x: 76, endPoint y: 227, distance: 232.4
click at [76, 227] on div "X Edit Contact Edit contact information below. Contact Information Contact Name…" at bounding box center [446, 219] width 892 height 438
click at [661, 27] on button "X" at bounding box center [655, 30] width 17 height 20
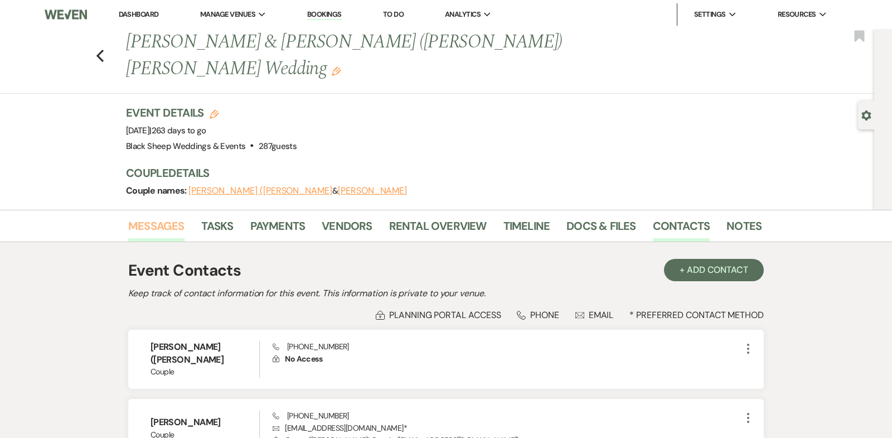
click at [176, 217] on link "Messages" at bounding box center [156, 229] width 56 height 25
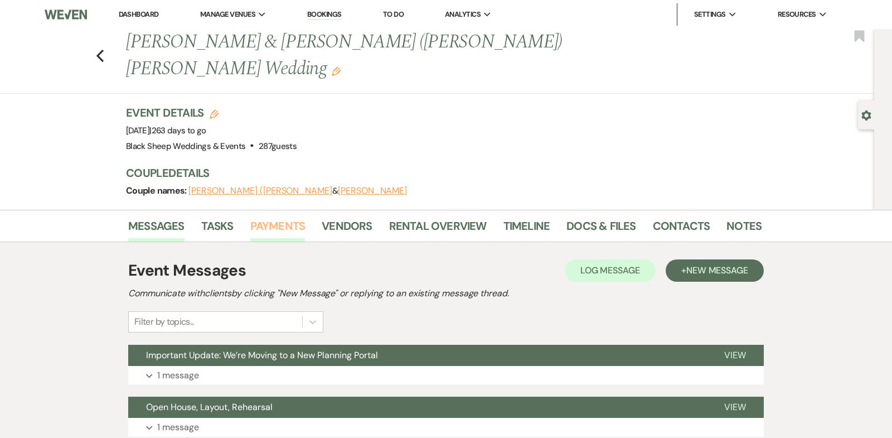
click at [272, 217] on link "Payments" at bounding box center [277, 229] width 55 height 25
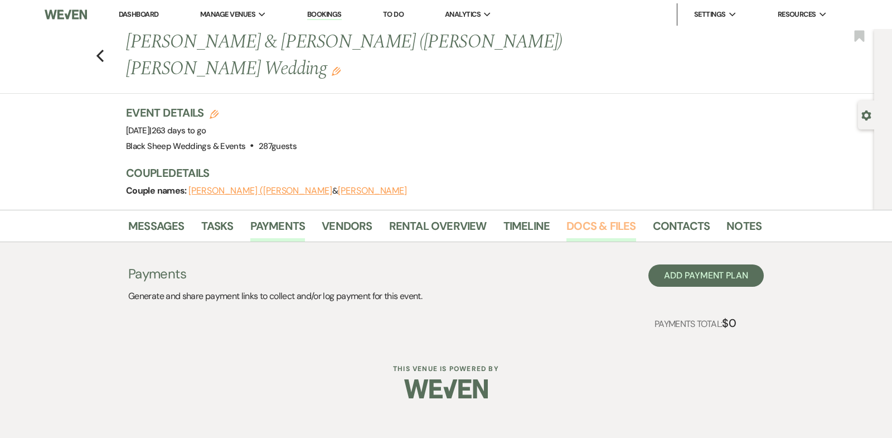
click at [590, 217] on link "Docs & Files" at bounding box center [600, 229] width 69 height 25
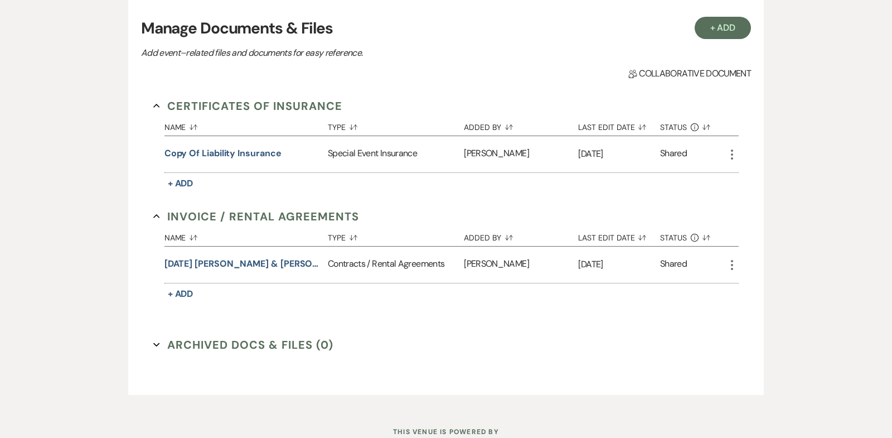
scroll to position [265, 0]
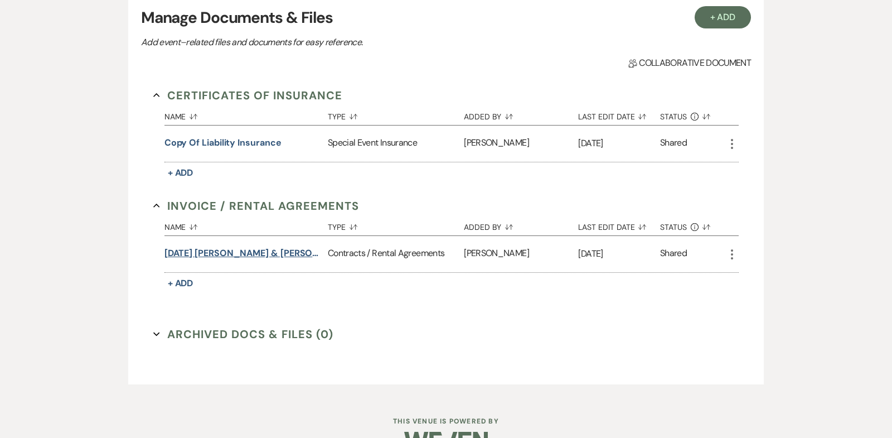
click at [230, 246] on button "[DATE] [PERSON_NAME] & [PERSON_NAME] Wedding Contract" at bounding box center [243, 252] width 159 height 13
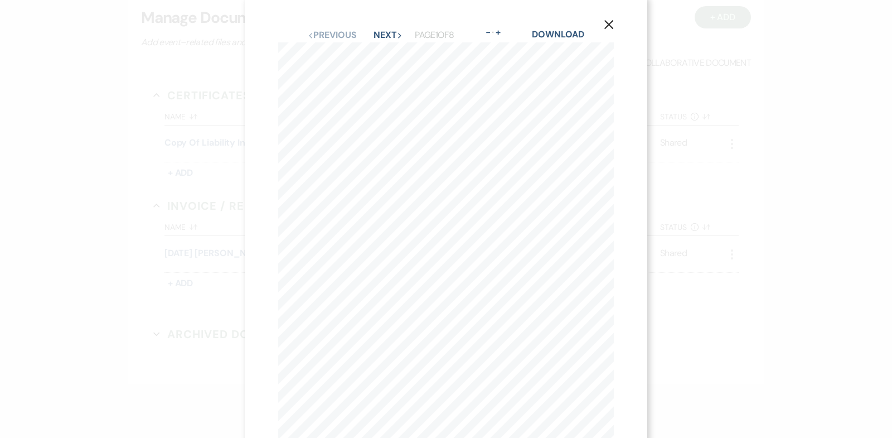
scroll to position [0, 0]
click at [610, 32] on use "button" at bounding box center [608, 30] width 9 height 9
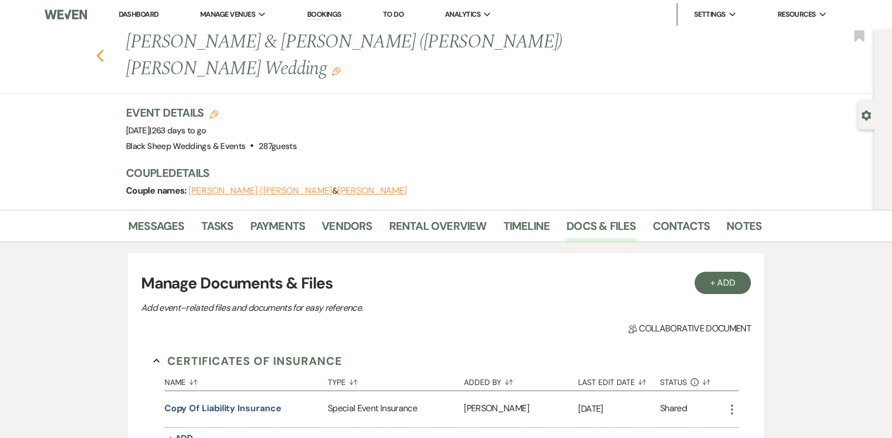
click at [98, 49] on icon "Previous" at bounding box center [100, 55] width 8 height 13
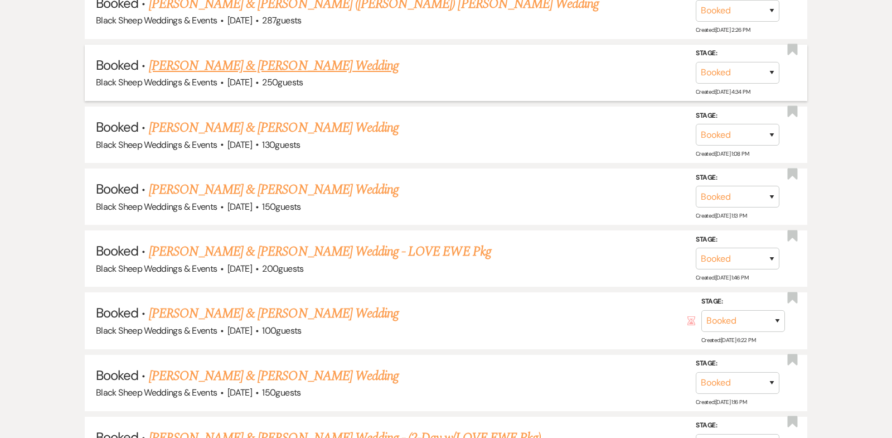
scroll to position [2721, 0]
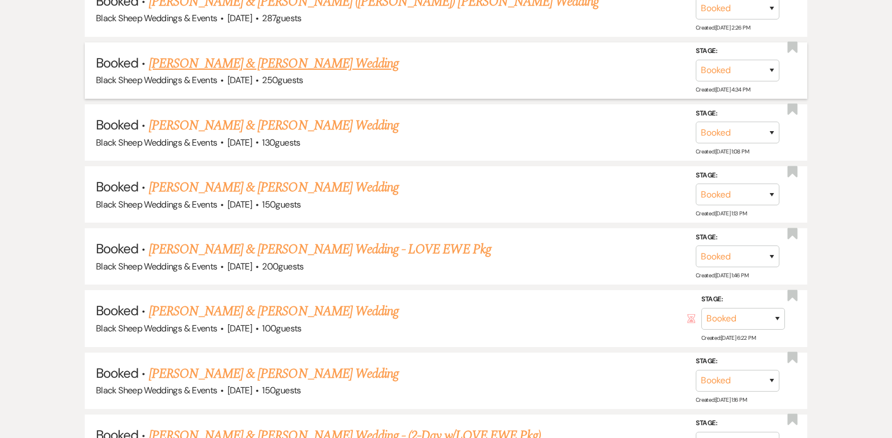
click at [300, 54] on link "[PERSON_NAME] & [PERSON_NAME] Wedding" at bounding box center [274, 64] width 250 height 20
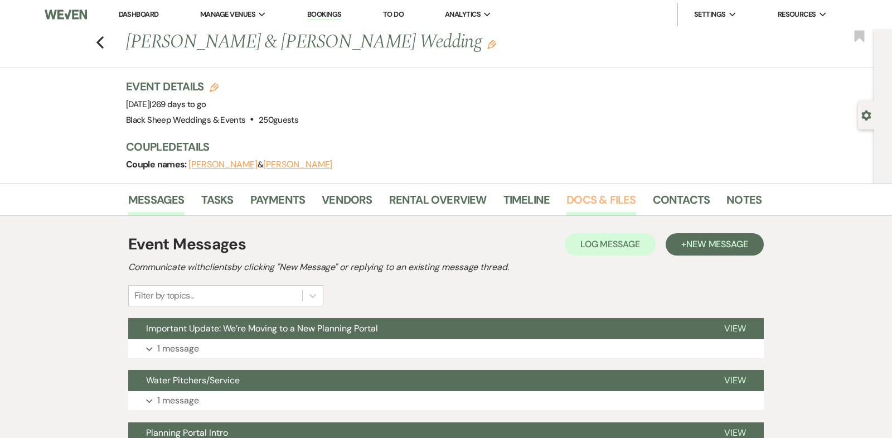
click at [587, 203] on link "Docs & Files" at bounding box center [600, 203] width 69 height 25
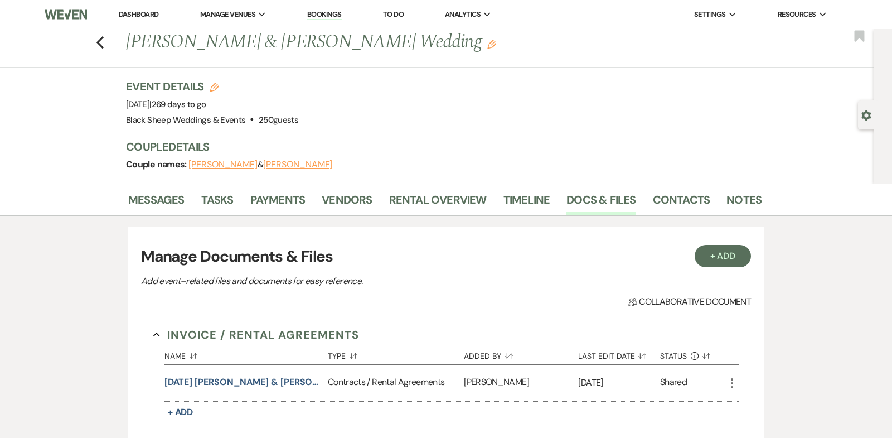
click at [298, 383] on button "[DATE] [PERSON_NAME] & [PERSON_NAME] Wedding Contract" at bounding box center [243, 381] width 159 height 13
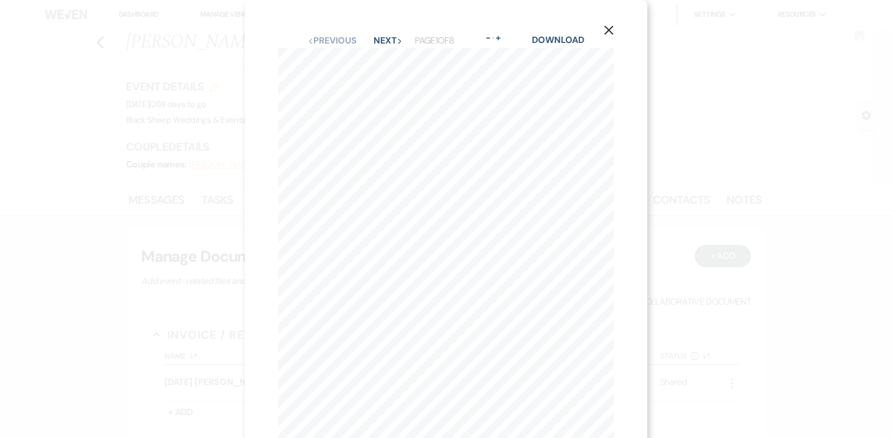
click at [608, 30] on use "button" at bounding box center [608, 30] width 9 height 9
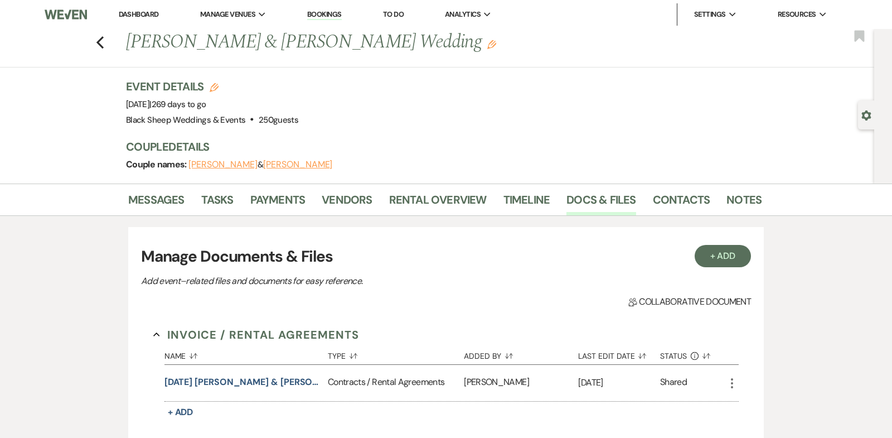
click at [212, 166] on button "[PERSON_NAME]" at bounding box center [222, 164] width 69 height 9
select select "1"
select select "email"
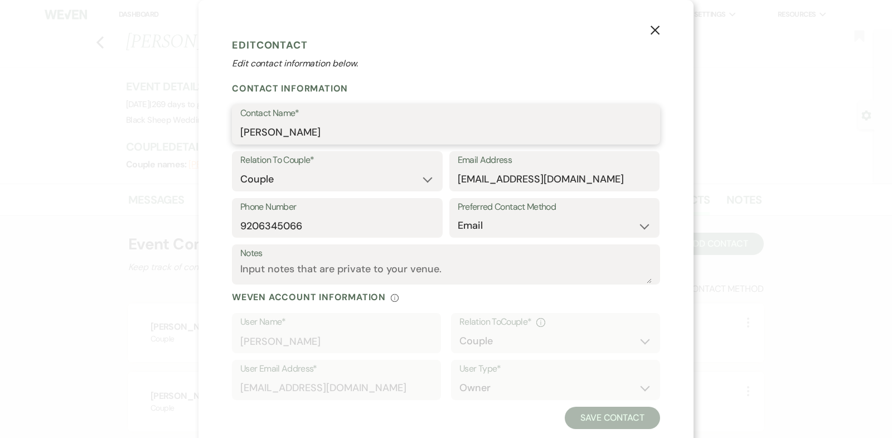
drag, startPoint x: 306, startPoint y: 133, endPoint x: 134, endPoint y: 128, distance: 172.3
click at [134, 128] on div "X Edit Contact Edit contact information below. Contact Information Contact Name…" at bounding box center [446, 219] width 892 height 438
click at [652, 28] on use "button" at bounding box center [654, 30] width 9 height 9
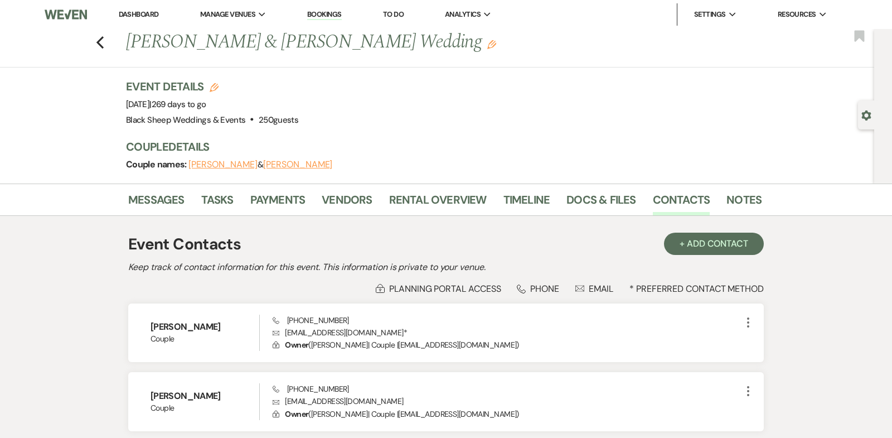
click at [280, 166] on button "[PERSON_NAME]" at bounding box center [297, 164] width 69 height 9
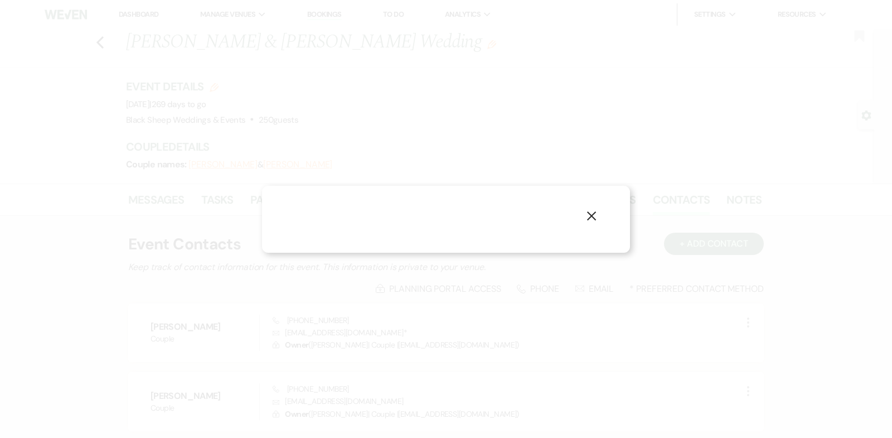
select select "1"
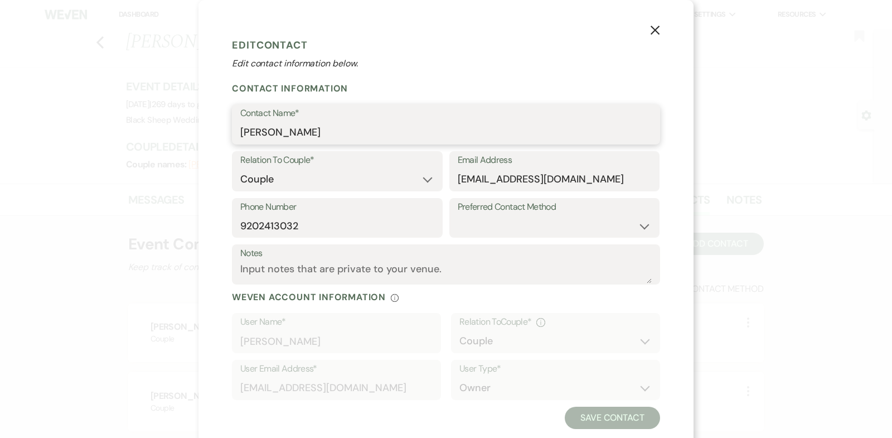
drag, startPoint x: 316, startPoint y: 136, endPoint x: 76, endPoint y: 136, distance: 239.7
click at [76, 136] on div "X Edit Contact Edit contact information below. Contact Information Contact Name…" at bounding box center [446, 219] width 892 height 438
click at [655, 30] on use "button" at bounding box center [654, 30] width 9 height 9
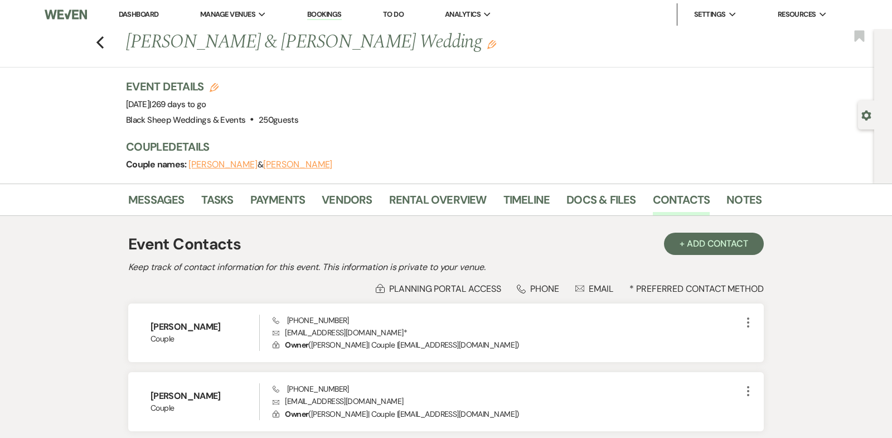
click at [223, 163] on button "[PERSON_NAME]" at bounding box center [222, 164] width 69 height 9
select select "1"
select select "email"
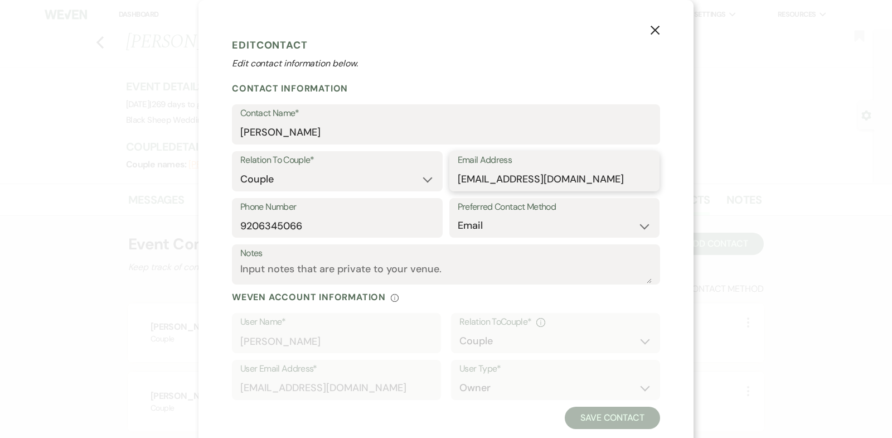
drag, startPoint x: 578, startPoint y: 179, endPoint x: 304, endPoint y: 169, distance: 274.4
click at [304, 169] on div "Relation To Couple* Couple Planner Parent of Couple Family Member Friend Other …" at bounding box center [446, 174] width 428 height 47
click at [654, 29] on use "button" at bounding box center [654, 30] width 9 height 9
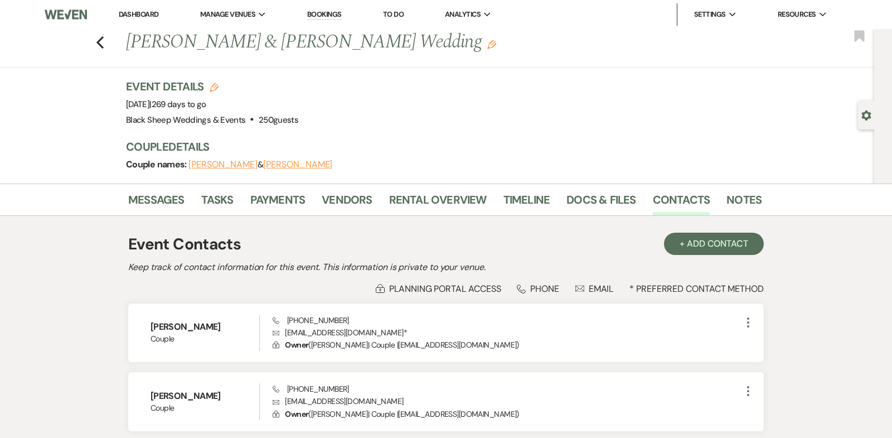
click at [147, 13] on link "Dashboard" at bounding box center [139, 13] width 40 height 9
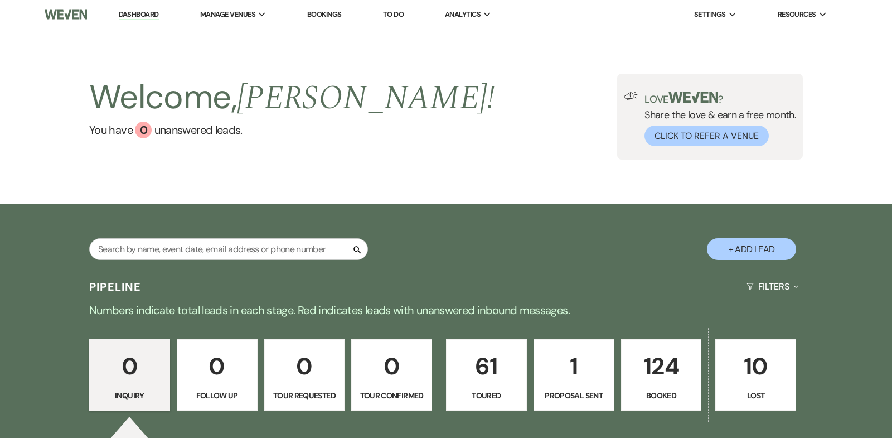
click at [649, 367] on p "124" at bounding box center [661, 365] width 66 height 37
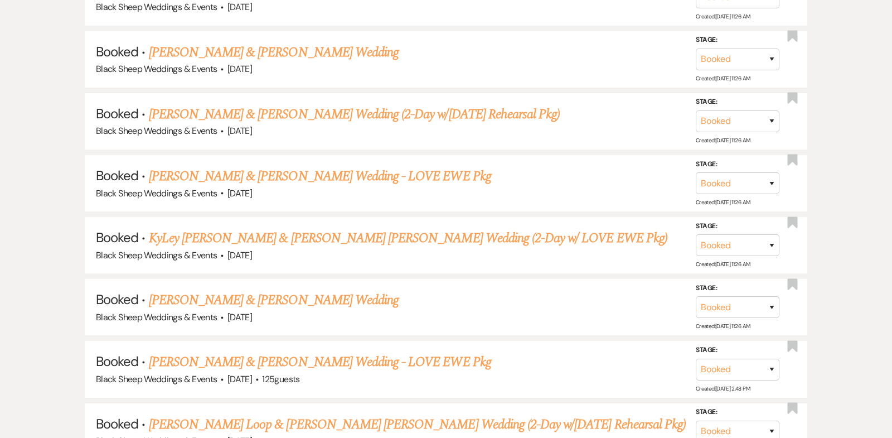
scroll to position [1676, 0]
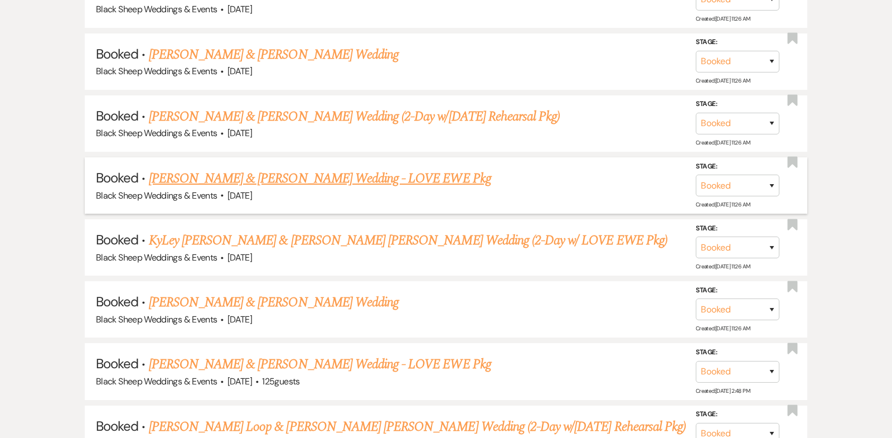
click at [263, 168] on link "[PERSON_NAME] & [PERSON_NAME] Wedding - LOVE EWE Pkg" at bounding box center [320, 178] width 342 height 20
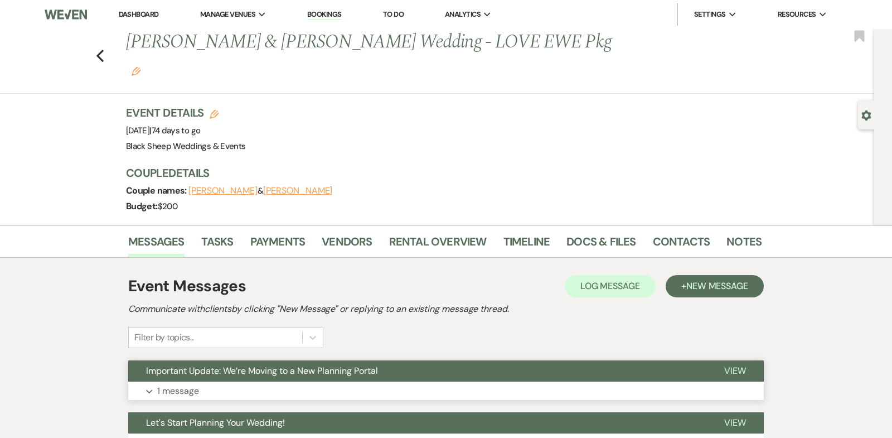
click at [149, 381] on button "Expand 1 message" at bounding box center [445, 390] width 635 height 19
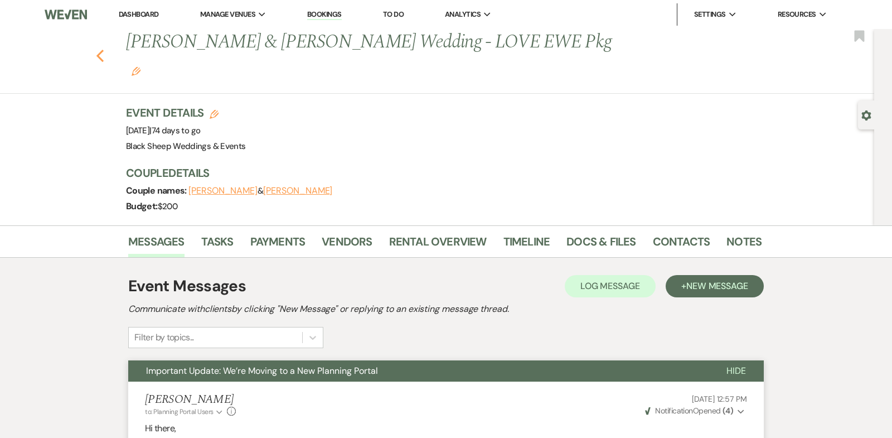
click at [97, 49] on icon "Previous" at bounding box center [100, 55] width 8 height 13
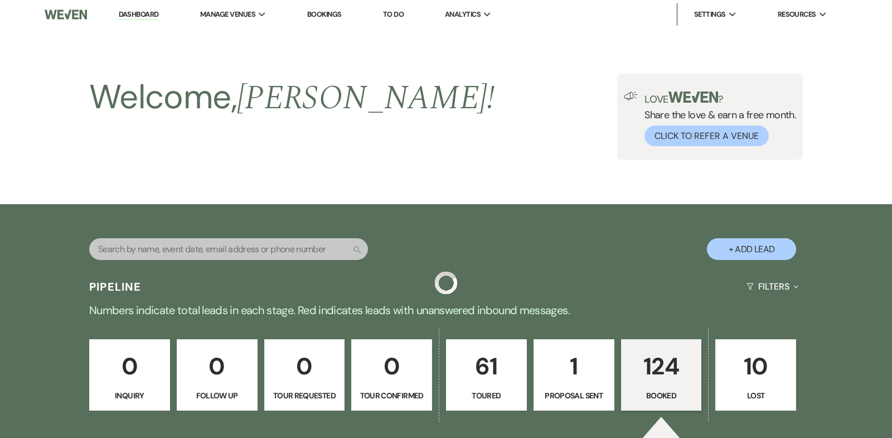
scroll to position [1676, 0]
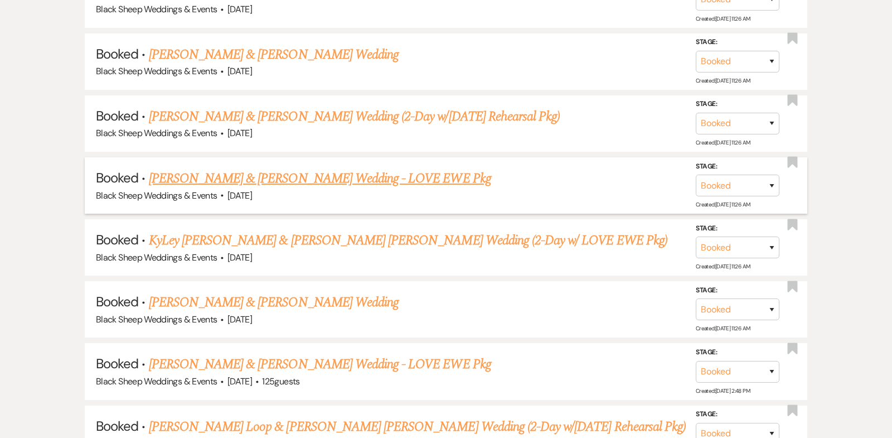
click at [275, 168] on link "[PERSON_NAME] & [PERSON_NAME] Wedding - LOVE EWE Pkg" at bounding box center [320, 178] width 342 height 20
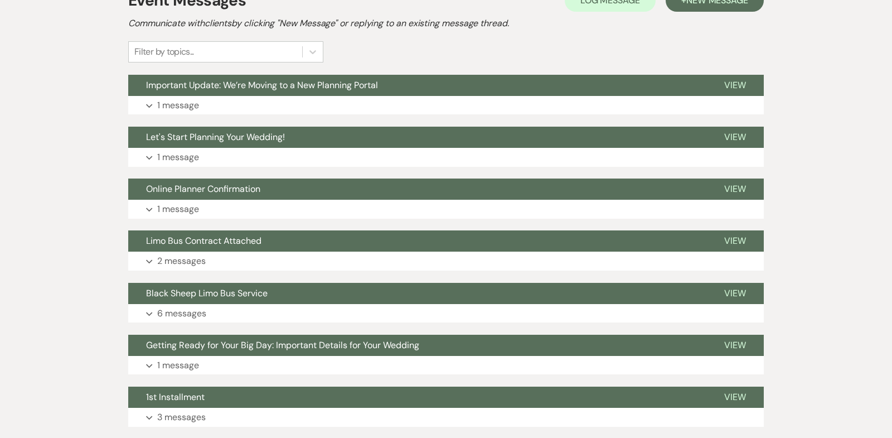
scroll to position [276, 0]
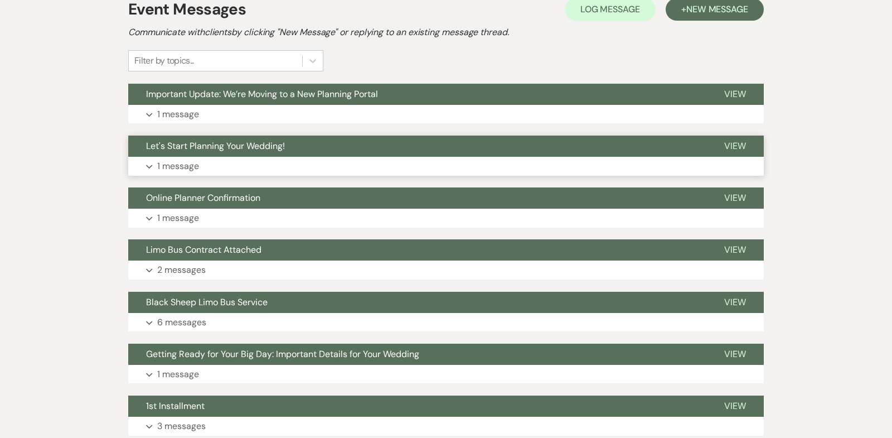
click at [149, 164] on use "button" at bounding box center [149, 166] width 6 height 4
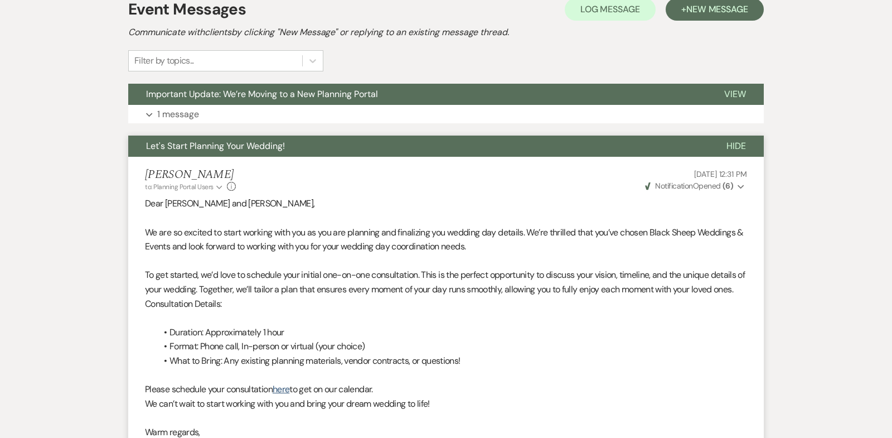
click at [732, 140] on span "Hide" at bounding box center [736, 146] width 20 height 12
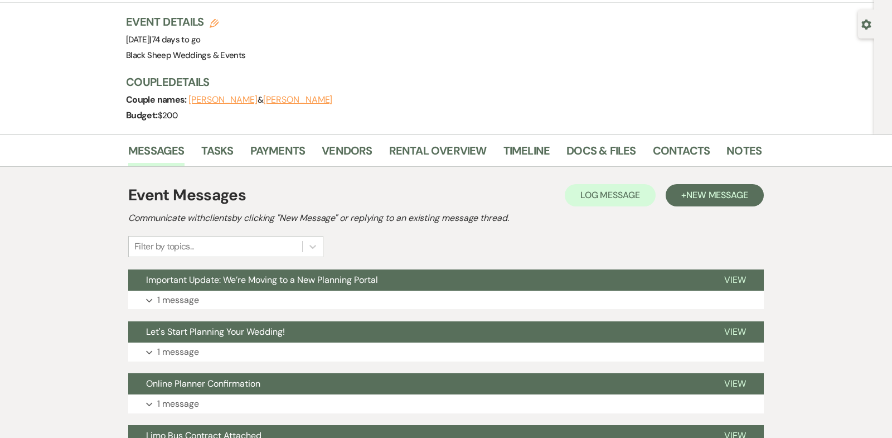
scroll to position [0, 0]
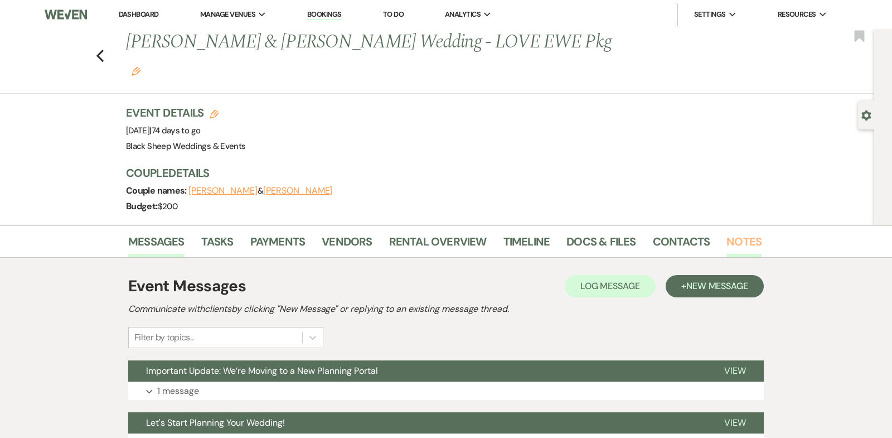
click at [746, 232] on link "Notes" at bounding box center [743, 244] width 35 height 25
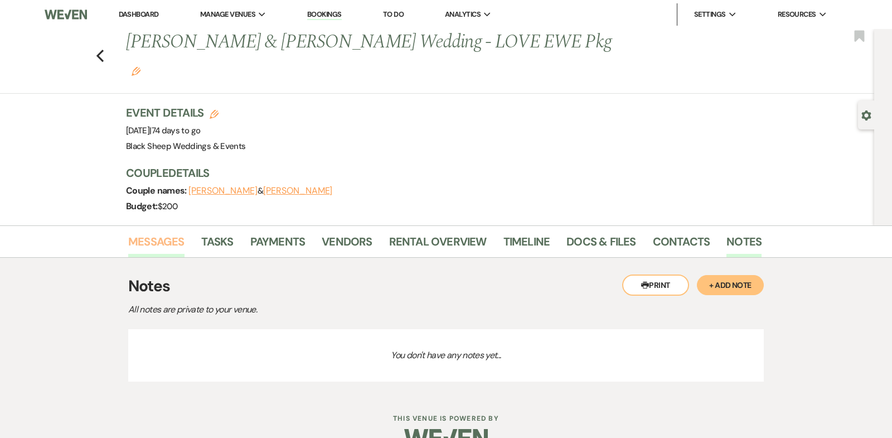
click at [160, 232] on link "Messages" at bounding box center [156, 244] width 56 height 25
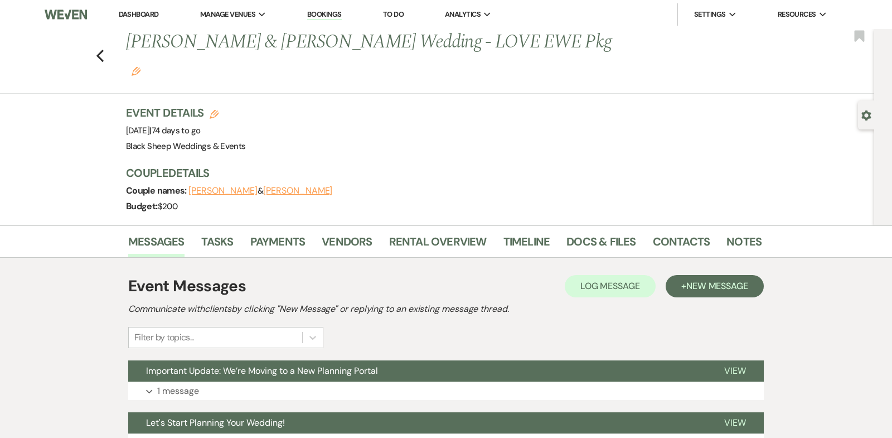
click at [138, 14] on link "Dashboard" at bounding box center [139, 13] width 40 height 9
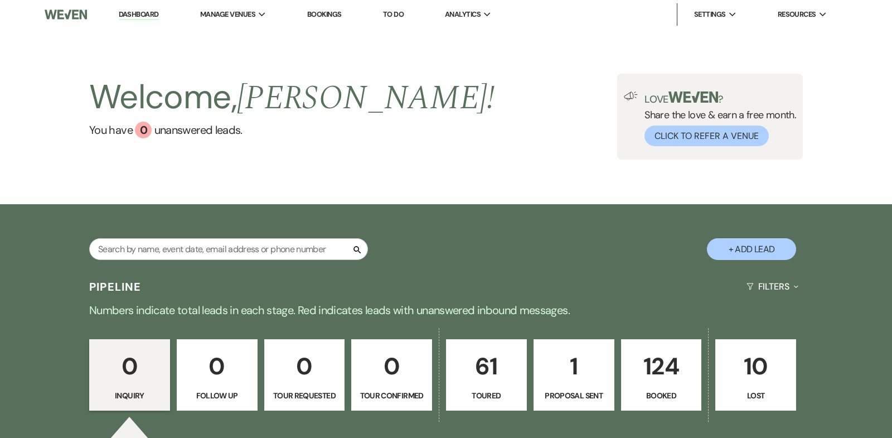
click at [653, 372] on p "124" at bounding box center [661, 365] width 66 height 37
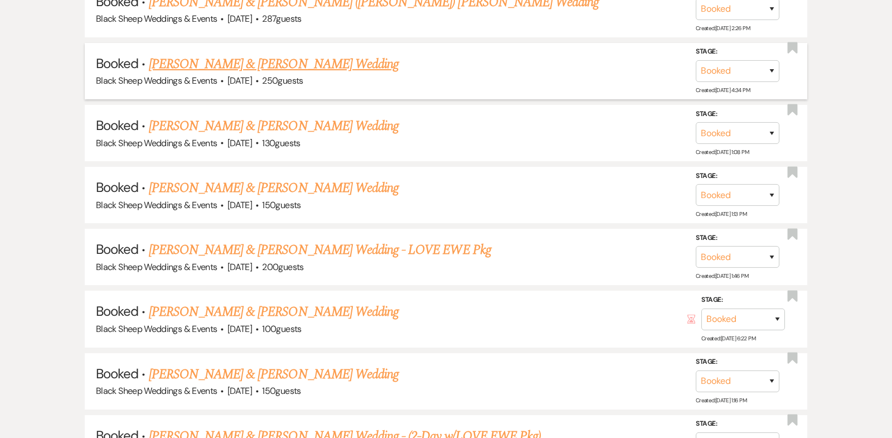
scroll to position [2721, 0]
click at [254, 54] on link "[PERSON_NAME] & [PERSON_NAME] Wedding" at bounding box center [274, 64] width 250 height 20
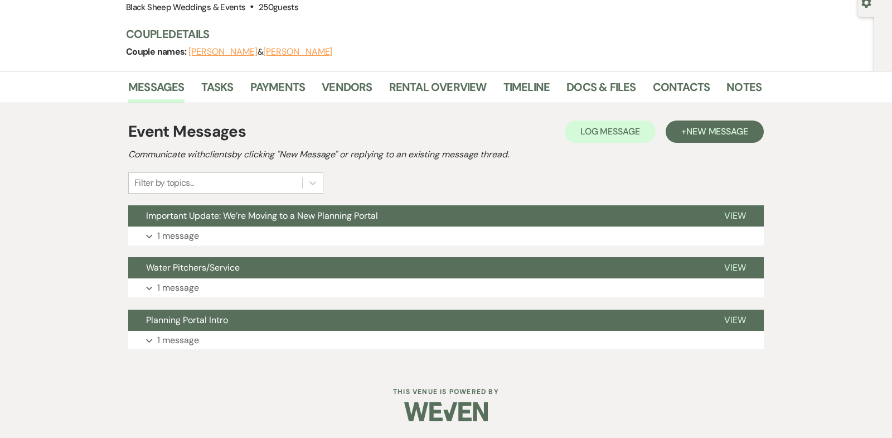
scroll to position [111, 0]
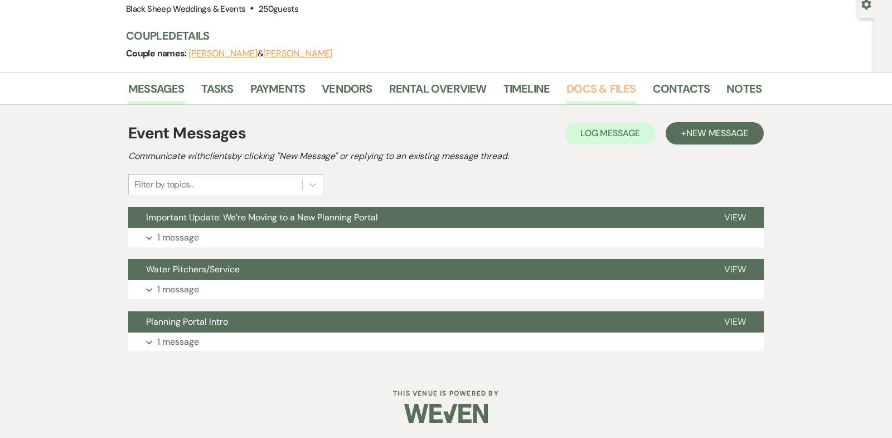
click at [596, 85] on link "Docs & Files" at bounding box center [600, 92] width 69 height 25
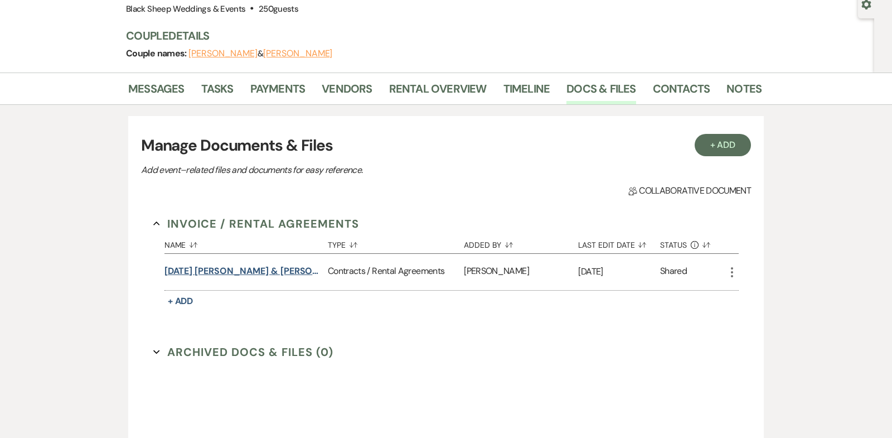
click at [227, 270] on button "[DATE] [PERSON_NAME] & [PERSON_NAME] Wedding Contract" at bounding box center [243, 270] width 159 height 13
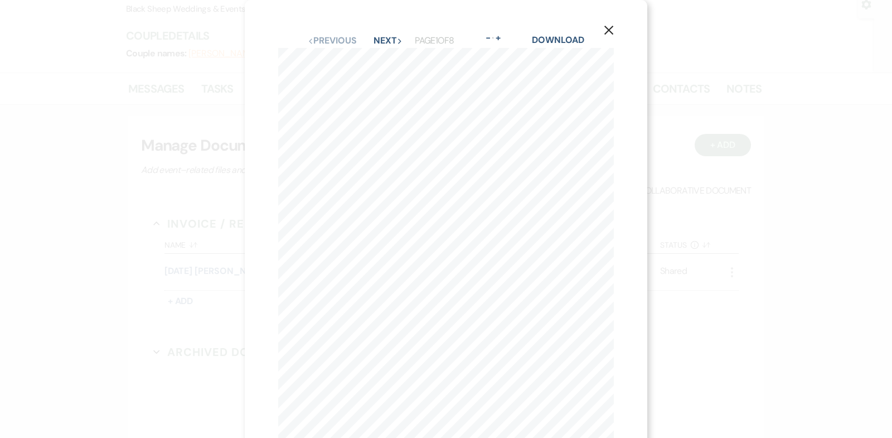
click at [607, 30] on use "button" at bounding box center [608, 30] width 9 height 9
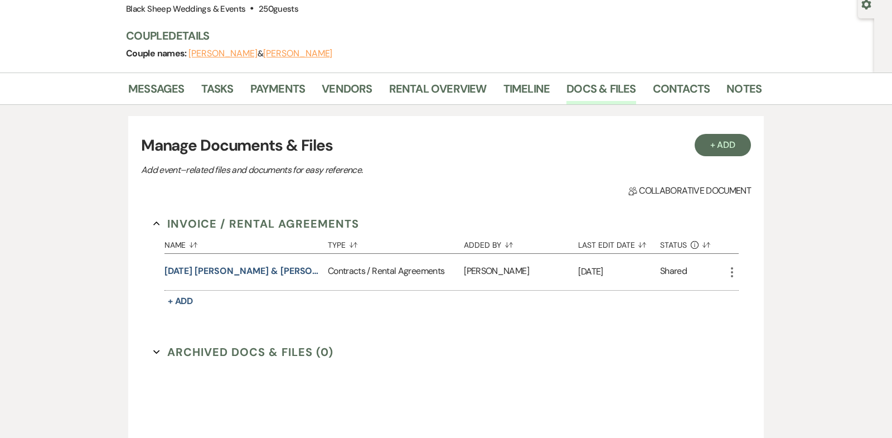
click at [218, 52] on button "[PERSON_NAME]" at bounding box center [222, 53] width 69 height 9
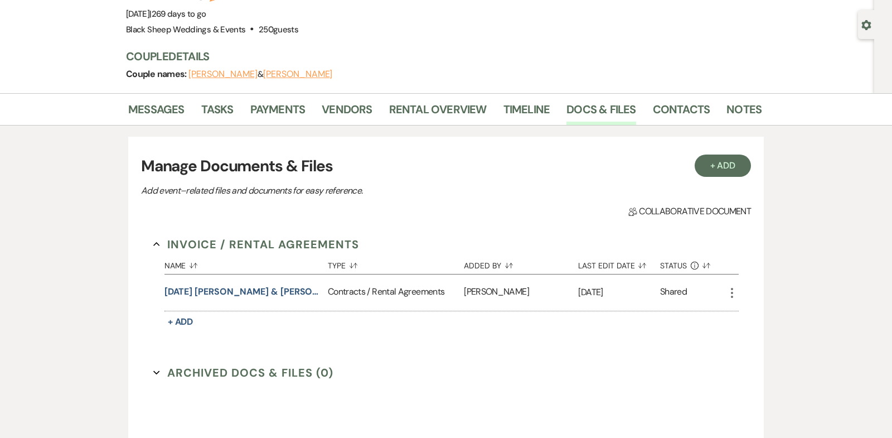
select select "1"
select select "email"
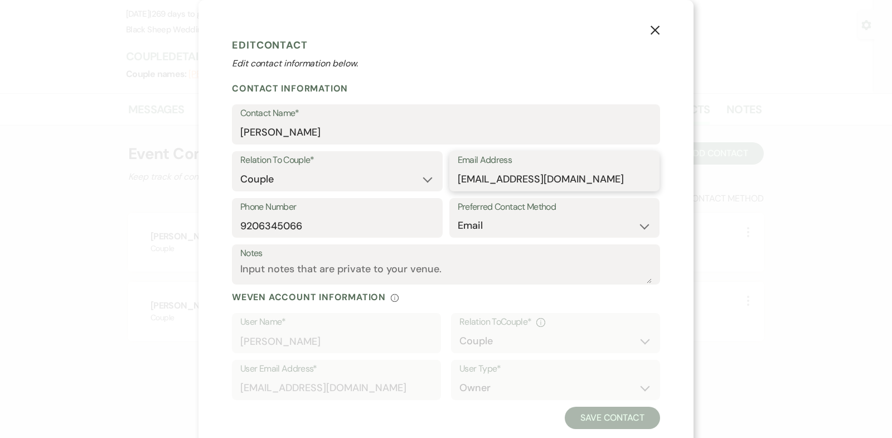
drag, startPoint x: 573, startPoint y: 177, endPoint x: 418, endPoint y: 180, distance: 155.0
click at [418, 180] on div "Relation To Couple* Couple Planner Parent of Couple Family Member Friend Other …" at bounding box center [446, 174] width 428 height 47
drag, startPoint x: 310, startPoint y: 226, endPoint x: 162, endPoint y: 226, distance: 147.7
click at [162, 226] on div "X Edit Contact Edit contact information below. Contact Information Contact Name…" at bounding box center [446, 219] width 892 height 438
click at [655, 30] on use "button" at bounding box center [654, 30] width 9 height 9
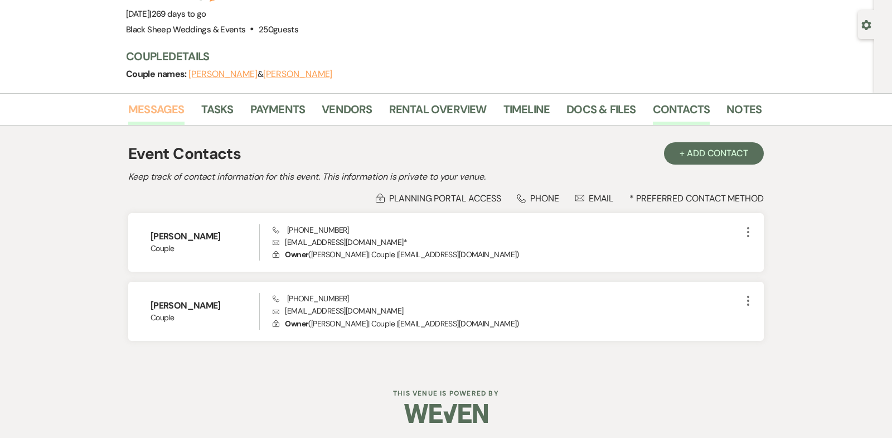
click at [171, 105] on link "Messages" at bounding box center [156, 112] width 56 height 25
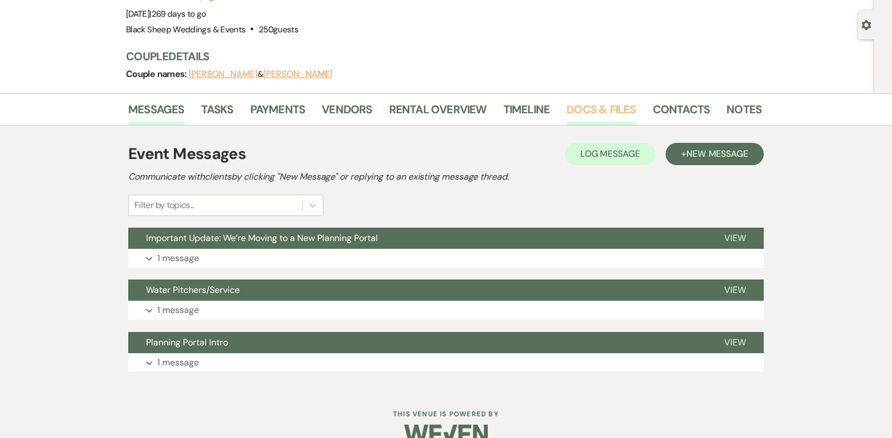
click at [587, 107] on link "Docs & Files" at bounding box center [600, 112] width 69 height 25
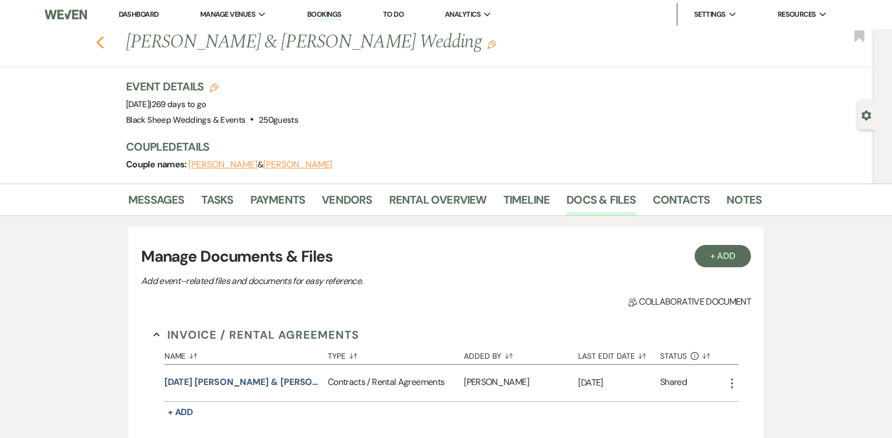
click at [99, 39] on icon "Previous" at bounding box center [100, 42] width 8 height 13
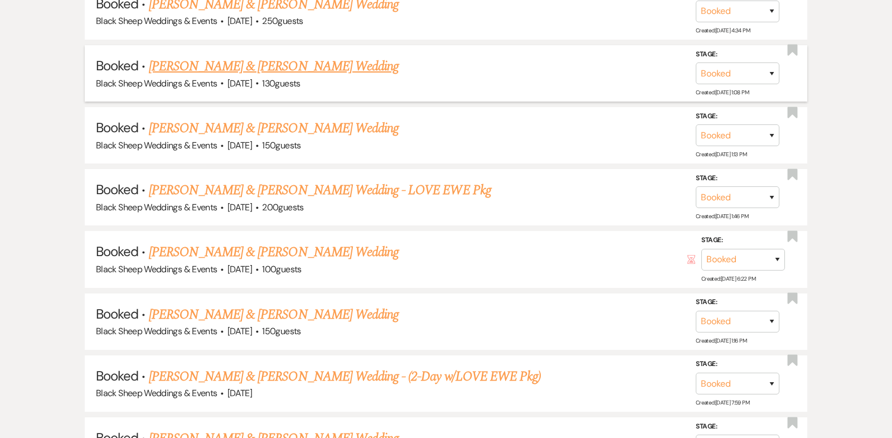
scroll to position [2782, 0]
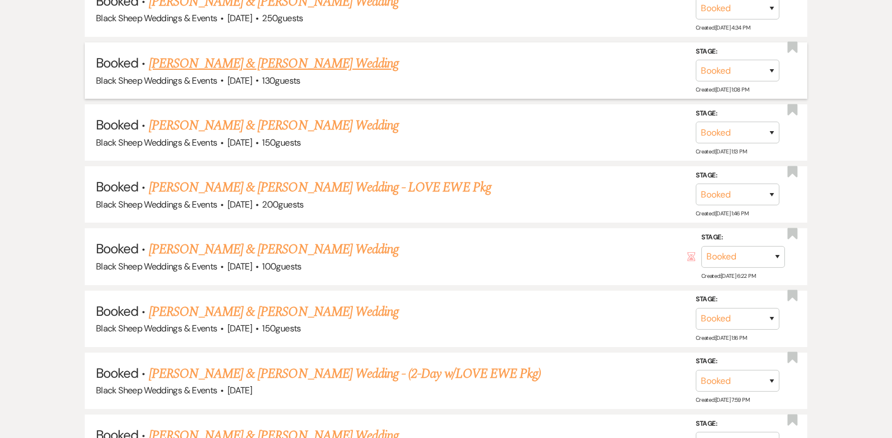
click at [268, 54] on link "[PERSON_NAME] & [PERSON_NAME] Wedding" at bounding box center [274, 64] width 250 height 20
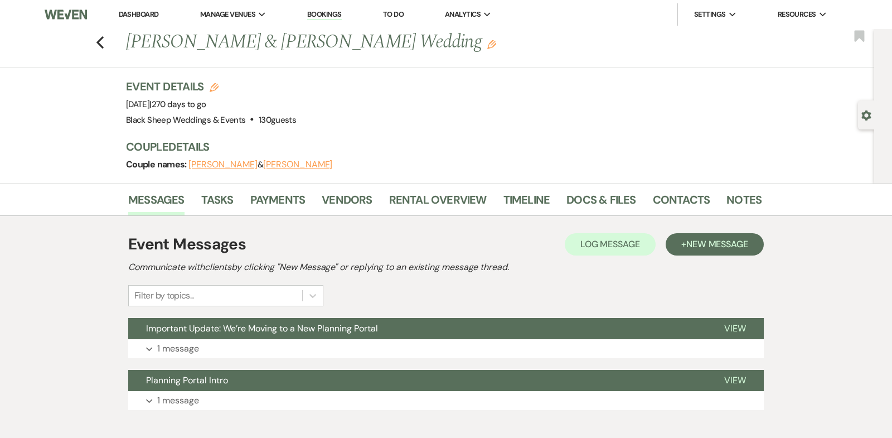
click at [286, 163] on button "[PERSON_NAME]" at bounding box center [297, 164] width 69 height 9
select select "1"
select select "email"
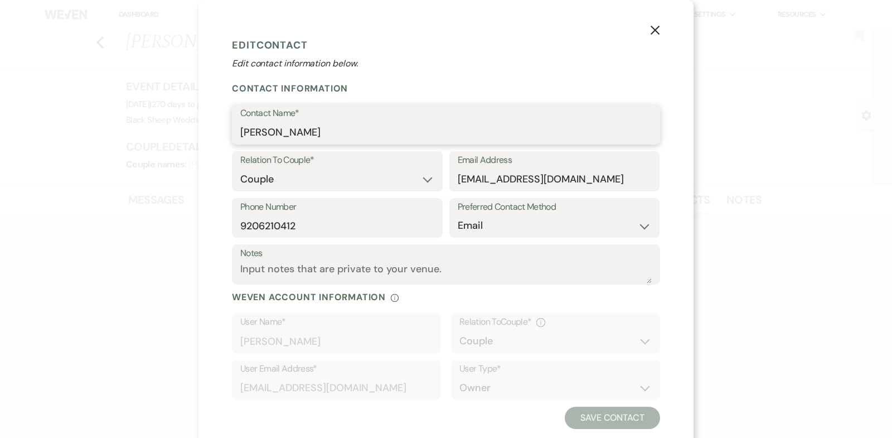
drag, startPoint x: 327, startPoint y: 133, endPoint x: 172, endPoint y: 133, distance: 155.5
click at [172, 133] on div "X Edit Contact Edit contact information below. Contact Information Contact Name…" at bounding box center [446, 219] width 892 height 438
click at [652, 29] on use "button" at bounding box center [654, 30] width 9 height 9
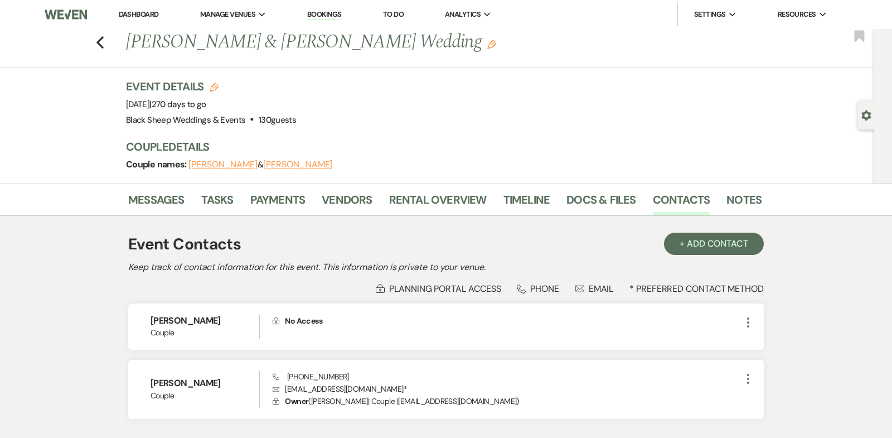
click at [207, 161] on button "[PERSON_NAME]" at bounding box center [222, 164] width 69 height 9
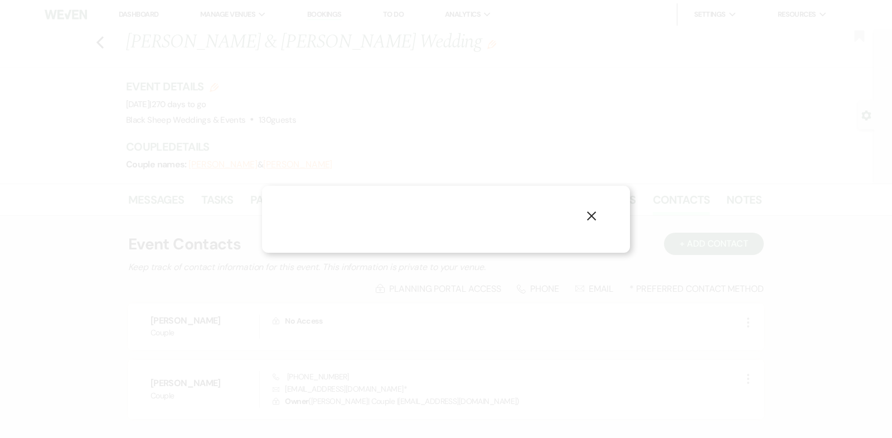
select select "1"
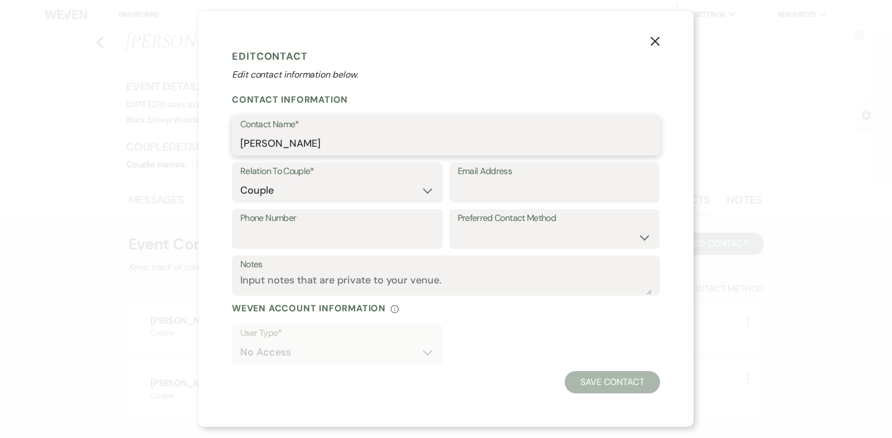
drag, startPoint x: 317, startPoint y: 148, endPoint x: 136, endPoint y: 147, distance: 181.2
click at [136, 147] on div "X Edit Contact Edit contact information below. Contact Information Contact Name…" at bounding box center [446, 219] width 892 height 438
click at [659, 41] on icon "X" at bounding box center [655, 41] width 10 height 10
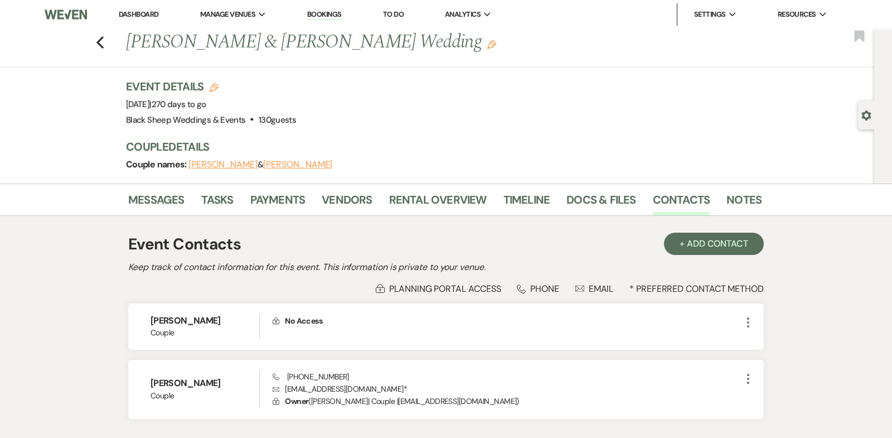
click at [300, 165] on button "[PERSON_NAME]" at bounding box center [297, 164] width 69 height 9
select select "1"
select select "email"
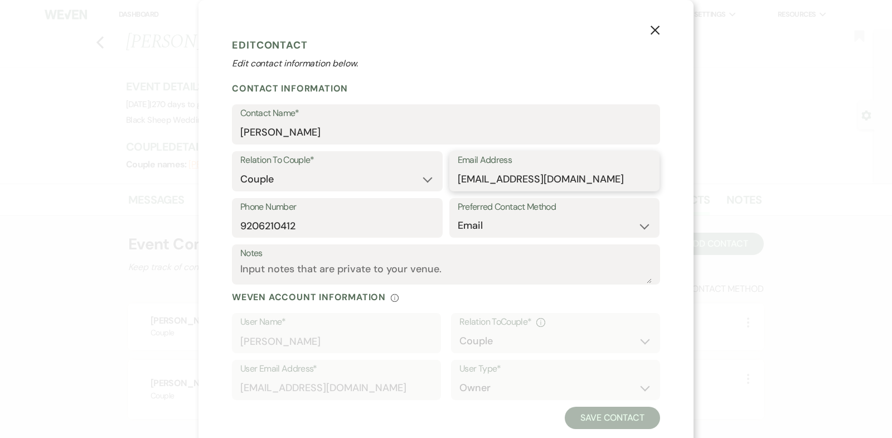
drag, startPoint x: 596, startPoint y: 179, endPoint x: 221, endPoint y: 178, distance: 374.6
click at [221, 178] on div "X Edit Contact Edit contact information below. Contact Information Contact Name…" at bounding box center [445, 231] width 495 height 462
drag, startPoint x: 316, startPoint y: 226, endPoint x: 82, endPoint y: 226, distance: 234.1
click at [82, 226] on div "X Edit Contact Edit contact information below. Contact Information Contact Name…" at bounding box center [446, 219] width 892 height 438
click at [654, 31] on use "button" at bounding box center [654, 30] width 9 height 9
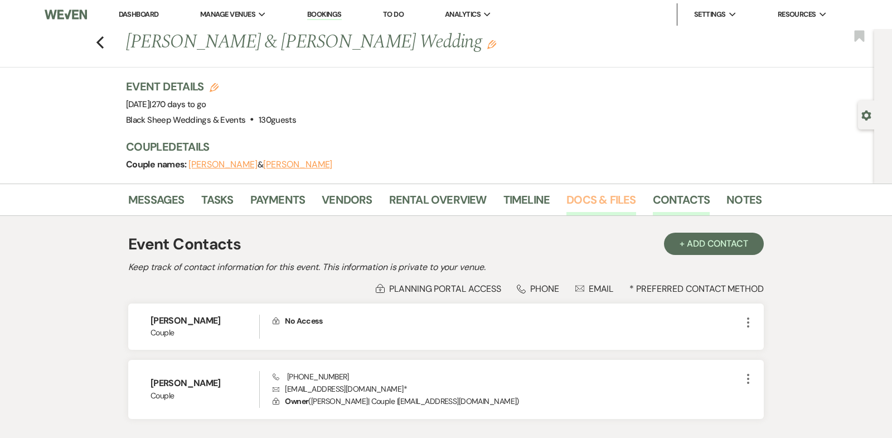
click at [591, 200] on link "Docs & Files" at bounding box center [600, 203] width 69 height 25
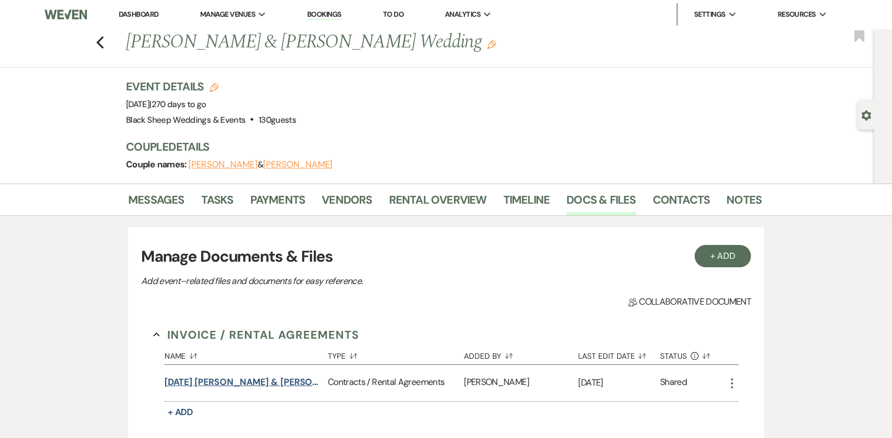
click at [231, 379] on button "[DATE] [PERSON_NAME] & [PERSON_NAME] Wedding Contract" at bounding box center [243, 381] width 159 height 13
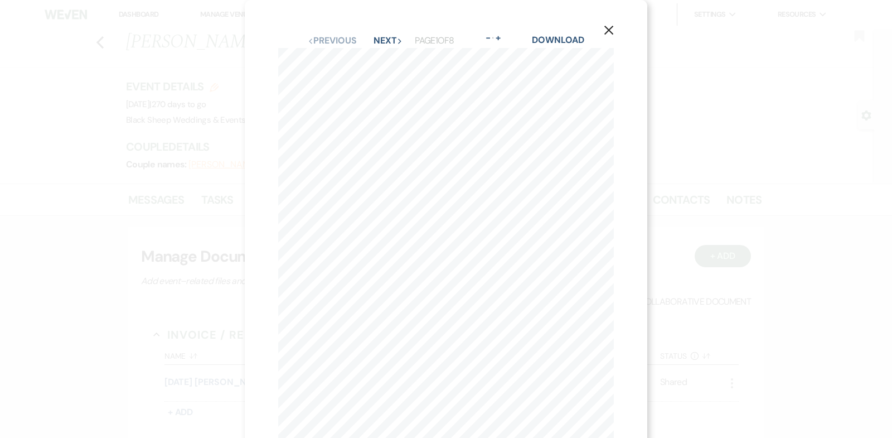
click at [609, 28] on icon "X" at bounding box center [609, 30] width 10 height 10
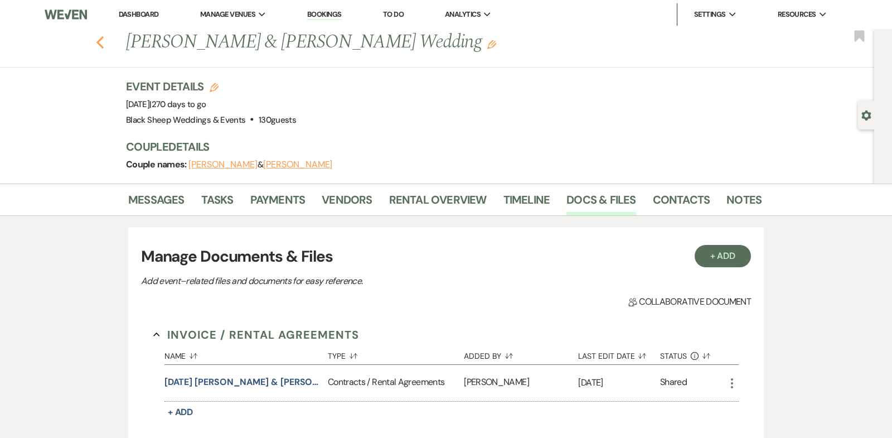
click at [99, 43] on icon "Previous" at bounding box center [100, 42] width 8 height 13
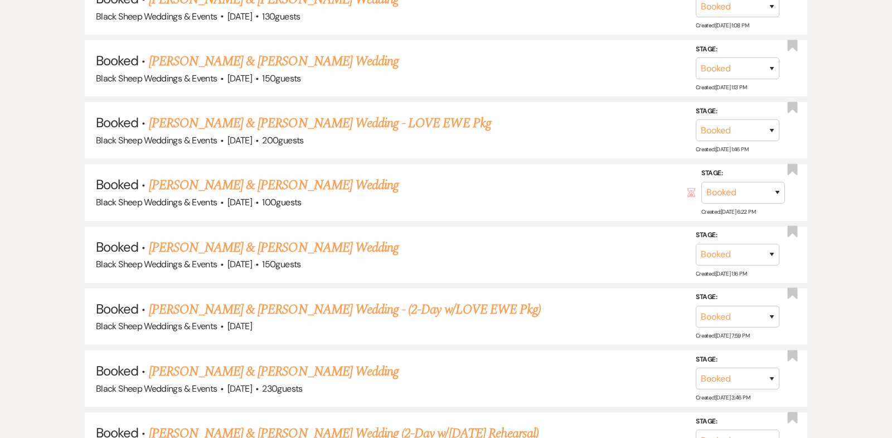
scroll to position [2851, 0]
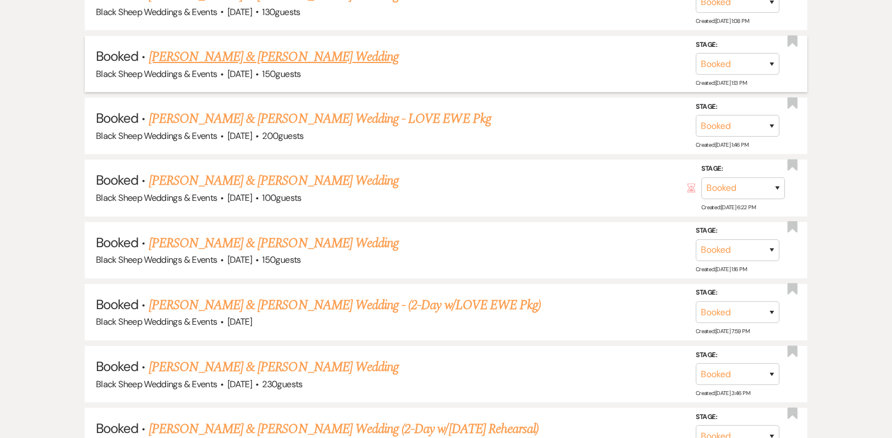
click at [305, 47] on link "[PERSON_NAME] & [PERSON_NAME] Wedding" at bounding box center [274, 57] width 250 height 20
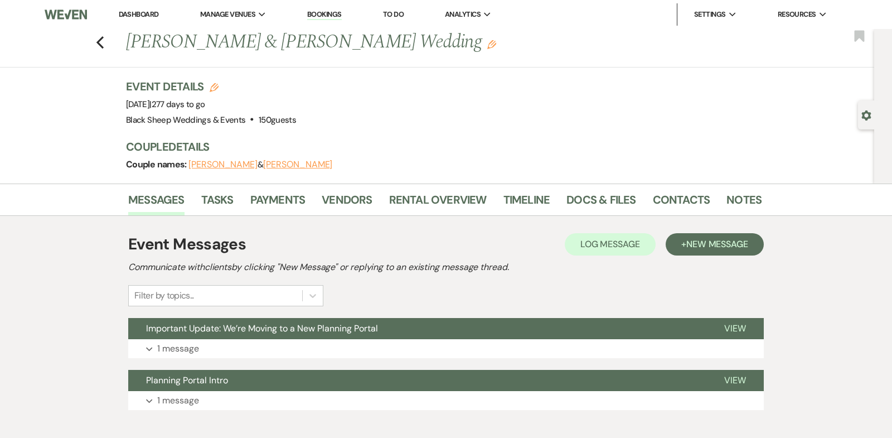
click at [280, 163] on button "[PERSON_NAME]" at bounding box center [297, 164] width 69 height 9
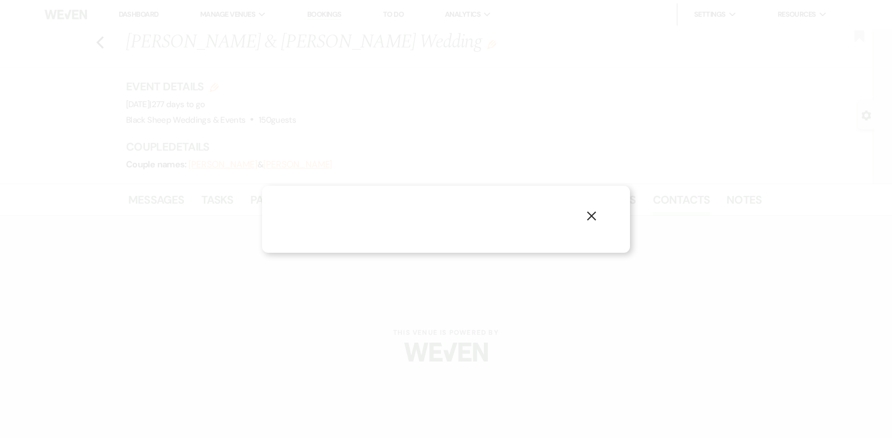
select select "1"
select select "email"
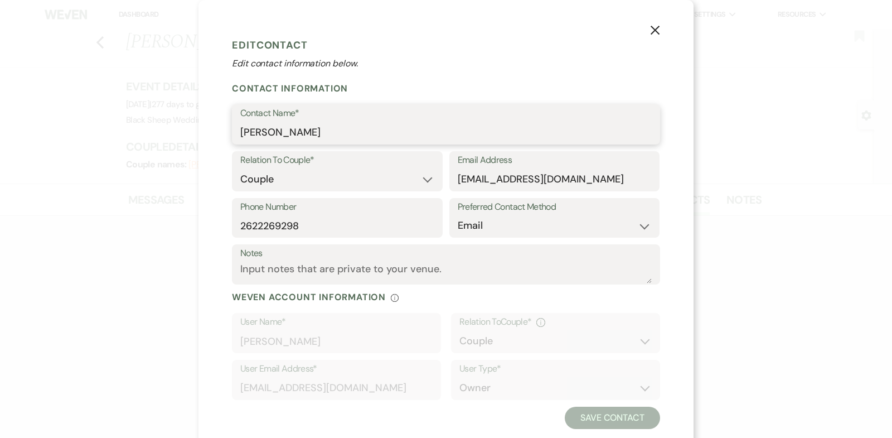
drag, startPoint x: 337, startPoint y: 135, endPoint x: 84, endPoint y: 129, distance: 253.1
click at [84, 129] on div "X Edit Contact Edit contact information below. Contact Information Contact Name…" at bounding box center [446, 219] width 892 height 438
click at [652, 31] on icon "X" at bounding box center [655, 30] width 10 height 10
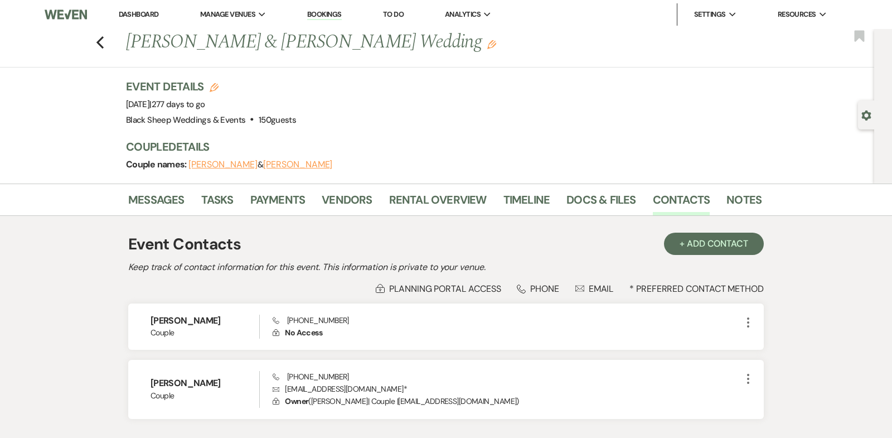
click at [224, 161] on button "[PERSON_NAME]" at bounding box center [222, 164] width 69 height 9
select select "1"
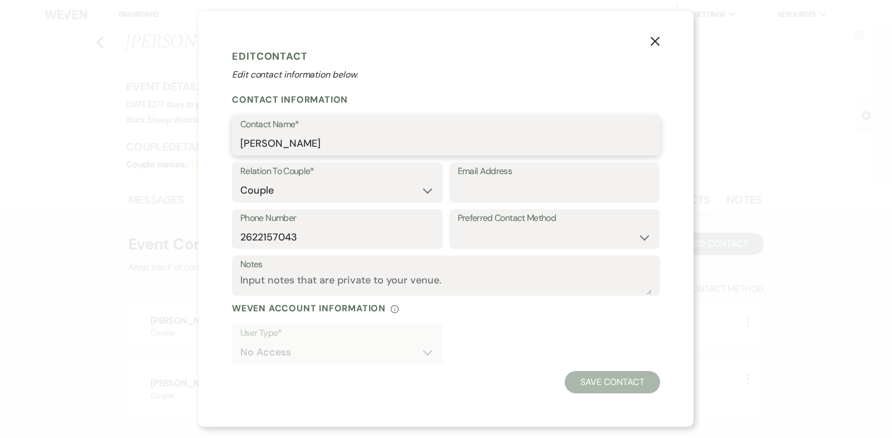
drag, startPoint x: 331, startPoint y: 151, endPoint x: 158, endPoint y: 149, distance: 172.8
click at [158, 149] on div "X Edit Contact Edit contact information below. Contact Information Contact Name…" at bounding box center [446, 219] width 892 height 438
click at [655, 40] on icon "X" at bounding box center [655, 41] width 10 height 10
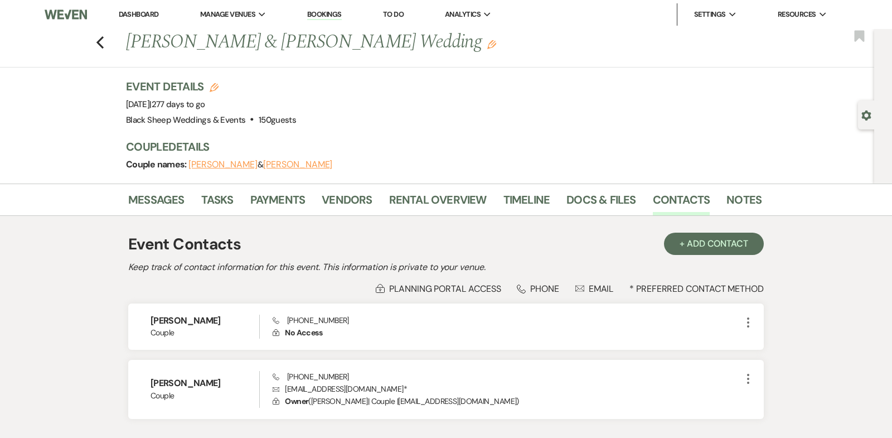
click at [276, 162] on button "[PERSON_NAME]" at bounding box center [297, 164] width 69 height 9
select select "1"
select select "email"
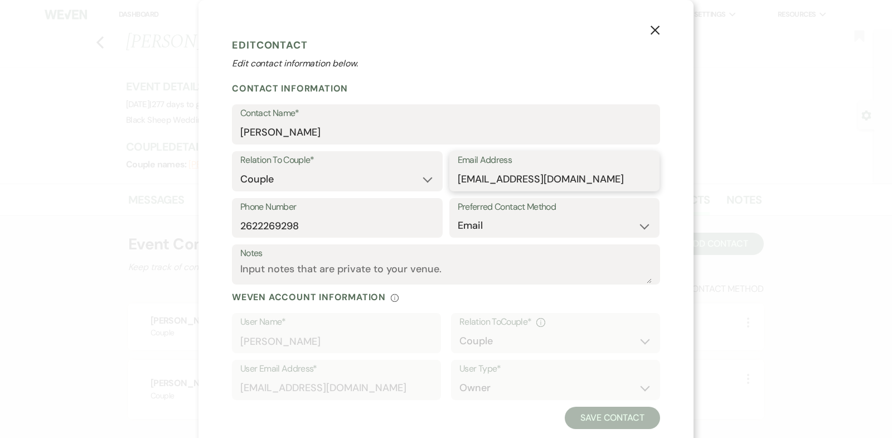
drag, startPoint x: 613, startPoint y: 177, endPoint x: 279, endPoint y: 177, distance: 333.9
click at [281, 177] on div "Relation To Couple* Couple Planner Parent of Couple Family Member Friend Other …" at bounding box center [446, 174] width 428 height 47
drag, startPoint x: 306, startPoint y: 229, endPoint x: 98, endPoint y: 223, distance: 208.5
click at [98, 223] on div "X Edit Contact Edit contact information below. Contact Information Contact Name…" at bounding box center [446, 219] width 892 height 438
click at [653, 26] on icon "X" at bounding box center [655, 30] width 10 height 10
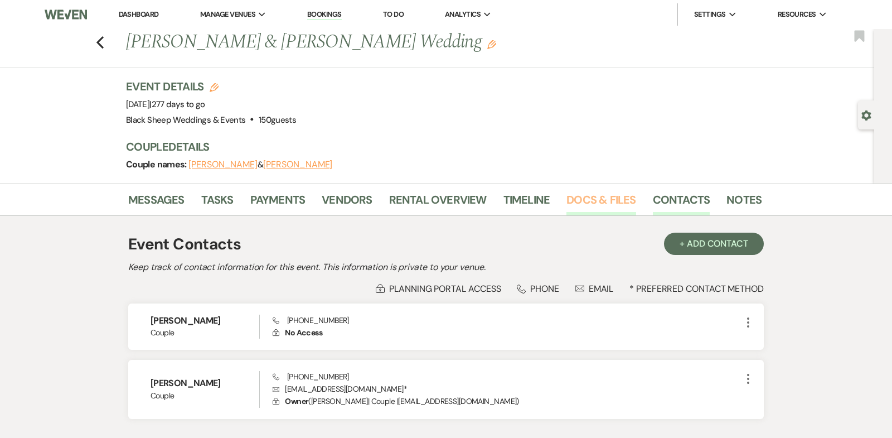
click at [594, 200] on link "Docs & Files" at bounding box center [600, 203] width 69 height 25
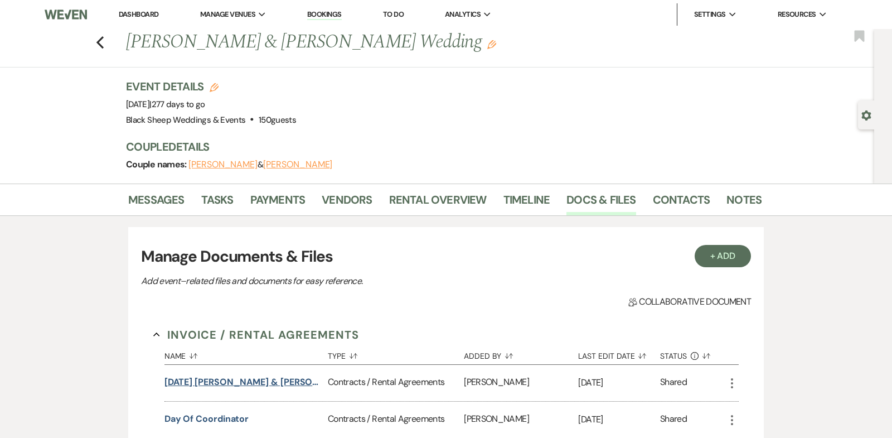
click at [252, 378] on button "[DATE] [PERSON_NAME] & [PERSON_NAME] Wedding Contract" at bounding box center [243, 381] width 159 height 13
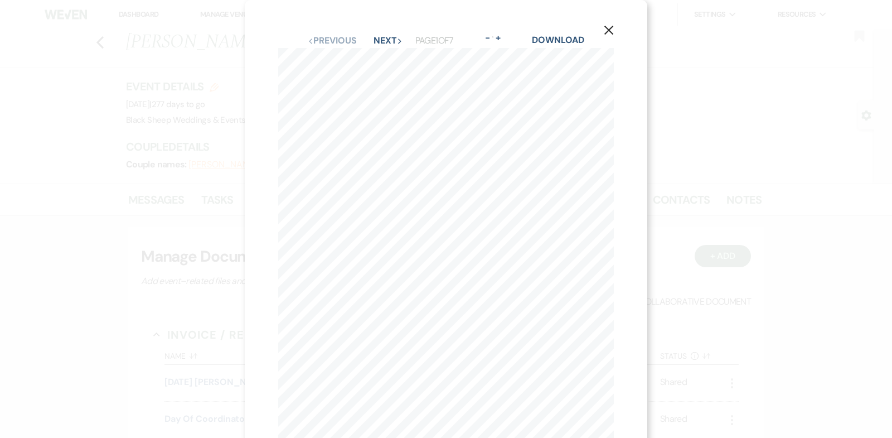
click at [610, 31] on use "button" at bounding box center [608, 30] width 9 height 9
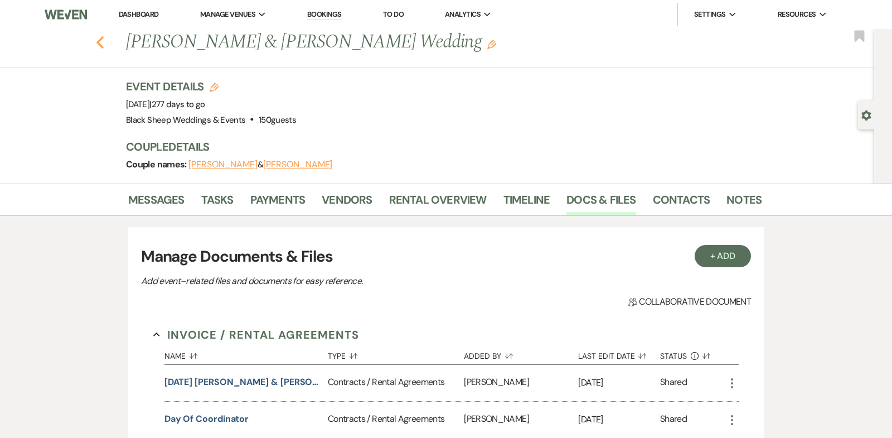
click at [100, 42] on icon "Previous" at bounding box center [100, 42] width 8 height 13
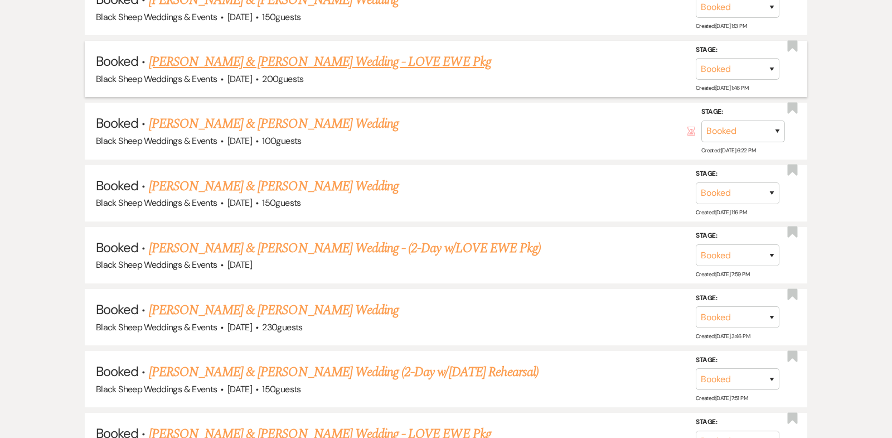
scroll to position [2910, 0]
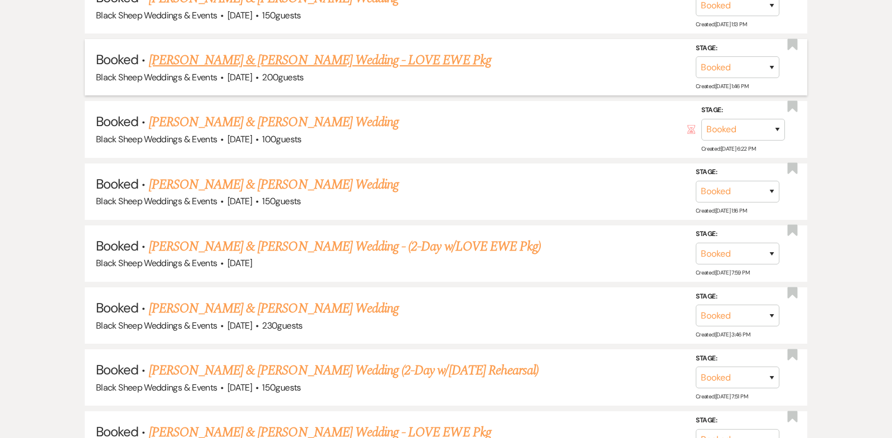
click at [299, 50] on link "[PERSON_NAME] & [PERSON_NAME] Wedding - LOVE EWE Pkg" at bounding box center [320, 60] width 342 height 20
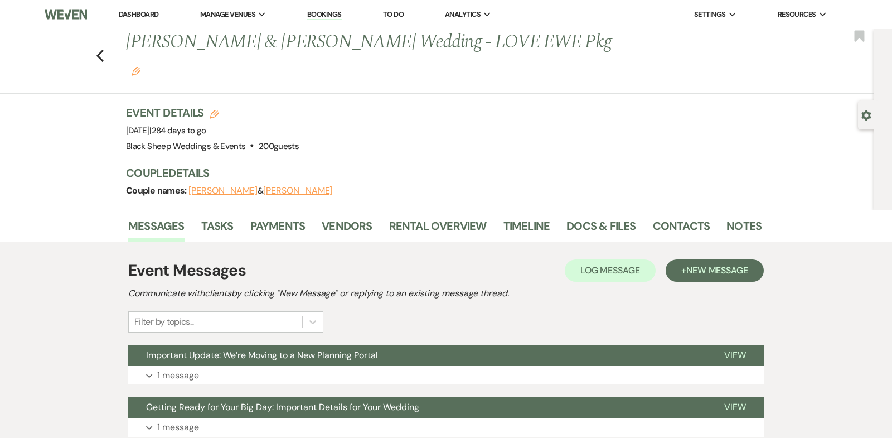
click at [278, 186] on button "[PERSON_NAME]" at bounding box center [297, 190] width 69 height 9
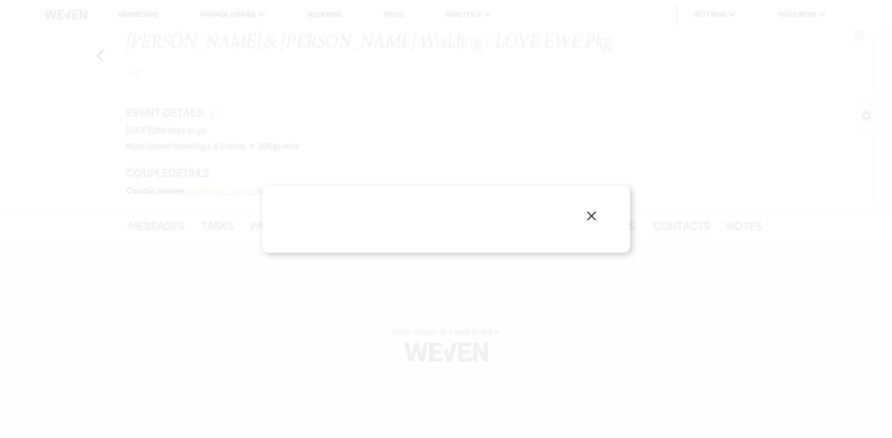
select select "1"
select select "email"
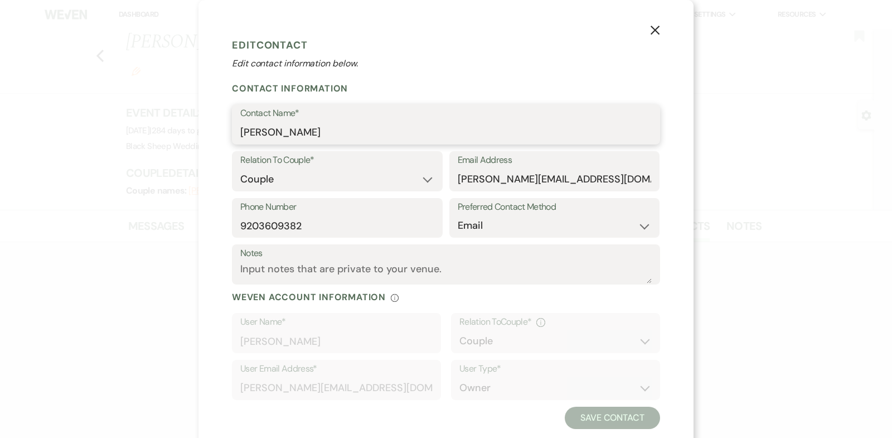
drag, startPoint x: 310, startPoint y: 128, endPoint x: 94, endPoint y: 128, distance: 216.3
click at [94, 128] on div "X Edit Contact Edit contact information below. Contact Information Contact Name…" at bounding box center [446, 219] width 892 height 438
click at [660, 30] on button "X" at bounding box center [655, 30] width 17 height 20
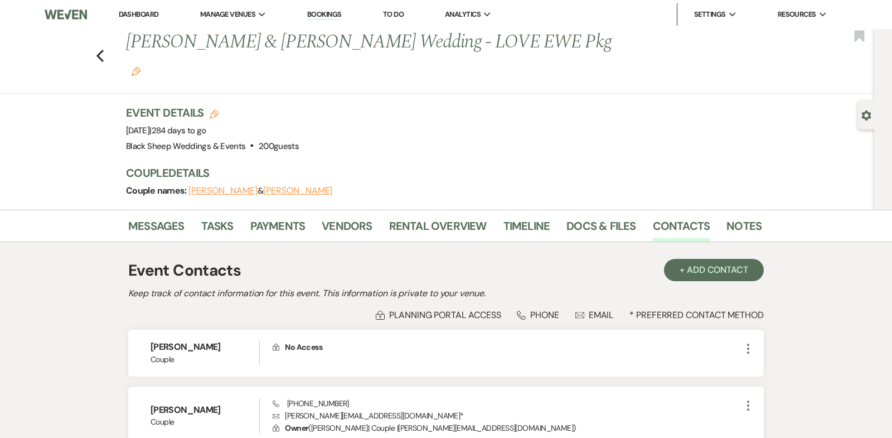
click at [220, 186] on button "[PERSON_NAME]" at bounding box center [222, 190] width 69 height 9
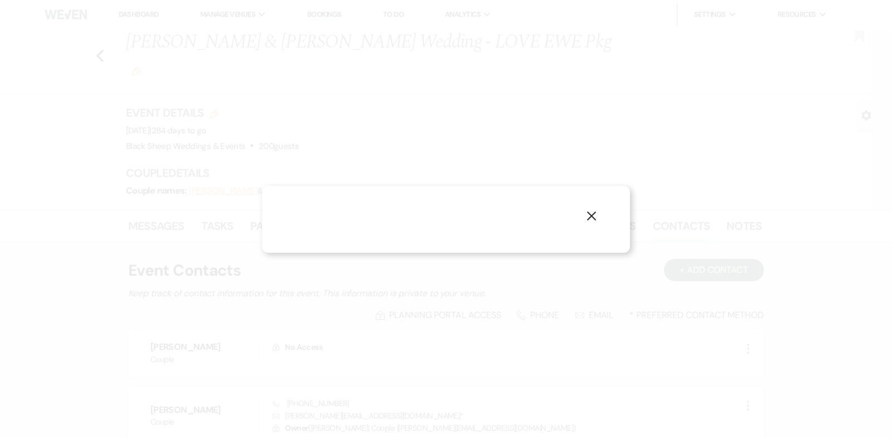
select select "1"
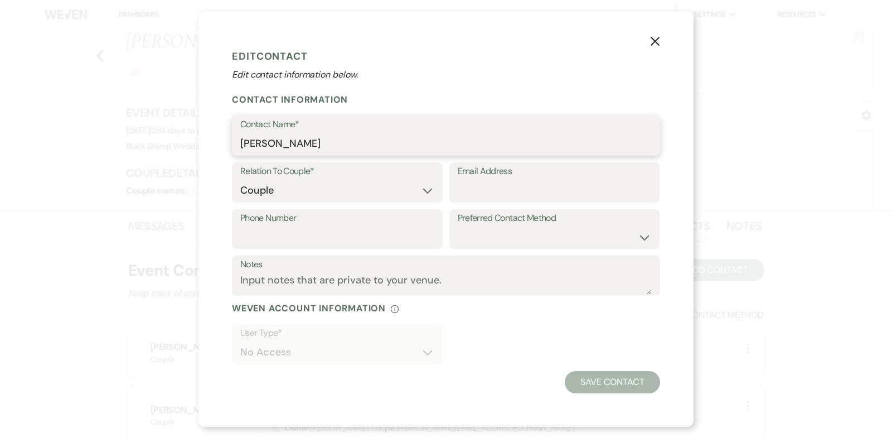
drag, startPoint x: 320, startPoint y: 145, endPoint x: 95, endPoint y: 142, distance: 224.7
click at [95, 142] on div "X Edit Contact Edit contact information below. Contact Information Contact Name…" at bounding box center [446, 219] width 892 height 438
click at [653, 43] on use "button" at bounding box center [654, 41] width 9 height 9
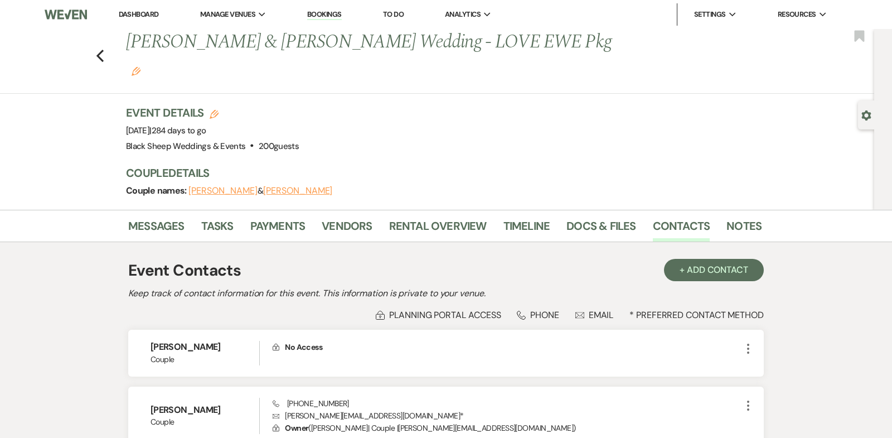
click at [265, 186] on button "[PERSON_NAME]" at bounding box center [297, 190] width 69 height 9
select select "1"
select select "email"
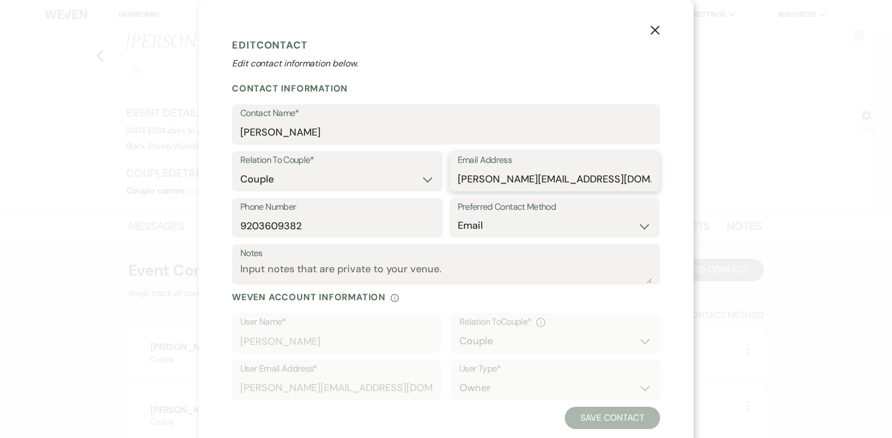
drag, startPoint x: 560, startPoint y: 181, endPoint x: 319, endPoint y: 178, distance: 240.8
click at [320, 178] on div "Relation To Couple* Couple Planner Parent of Couple Family Member Friend Other …" at bounding box center [446, 174] width 428 height 47
drag, startPoint x: 307, startPoint y: 228, endPoint x: 130, endPoint y: 228, distance: 176.7
click at [130, 228] on div "X Edit Contact Edit contact information below. Contact Information Contact Name…" at bounding box center [446, 219] width 892 height 438
click at [652, 30] on icon "X" at bounding box center [655, 30] width 10 height 10
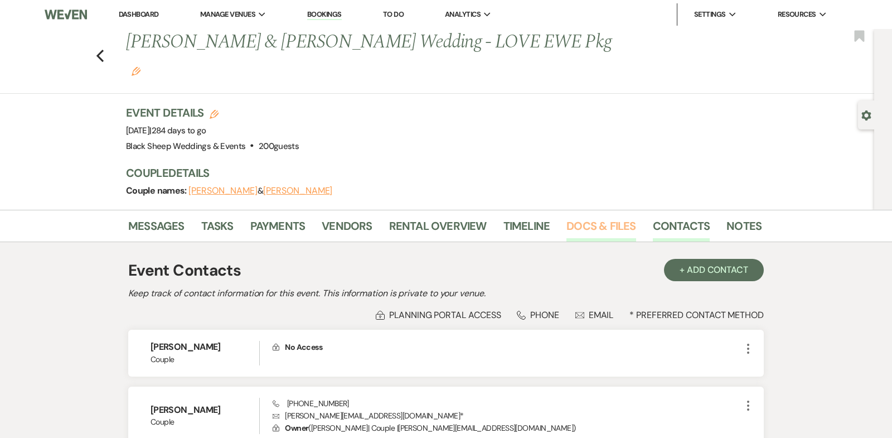
click at [586, 217] on link "Docs & Files" at bounding box center [600, 229] width 69 height 25
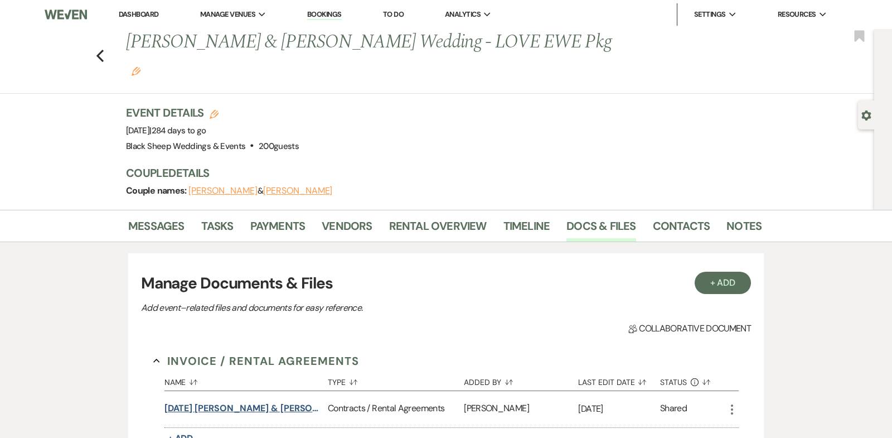
click at [240, 401] on button "[DATE] [PERSON_NAME] & [PERSON_NAME] Wedding Contract" at bounding box center [243, 407] width 159 height 13
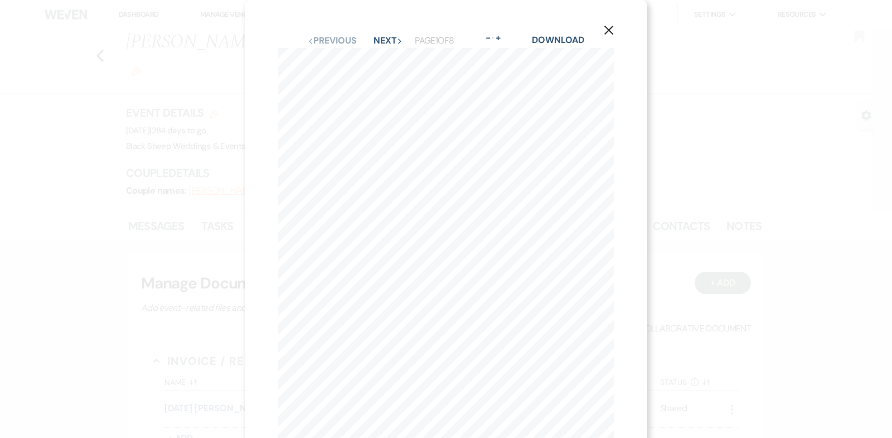
click at [609, 33] on icon "X" at bounding box center [609, 30] width 10 height 10
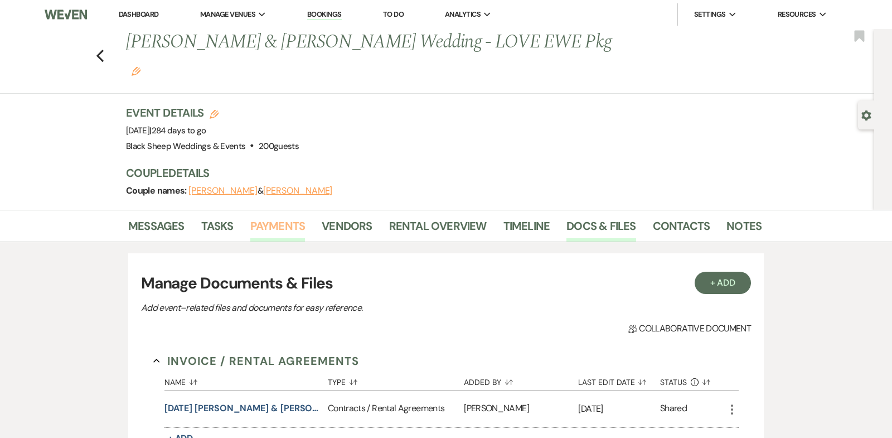
click at [273, 217] on link "Payments" at bounding box center [277, 229] width 55 height 25
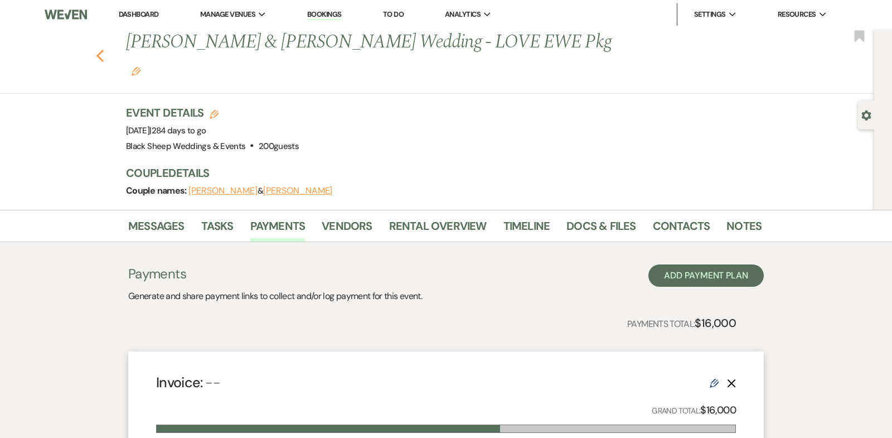
click at [99, 50] on use "button" at bounding box center [99, 56] width 7 height 12
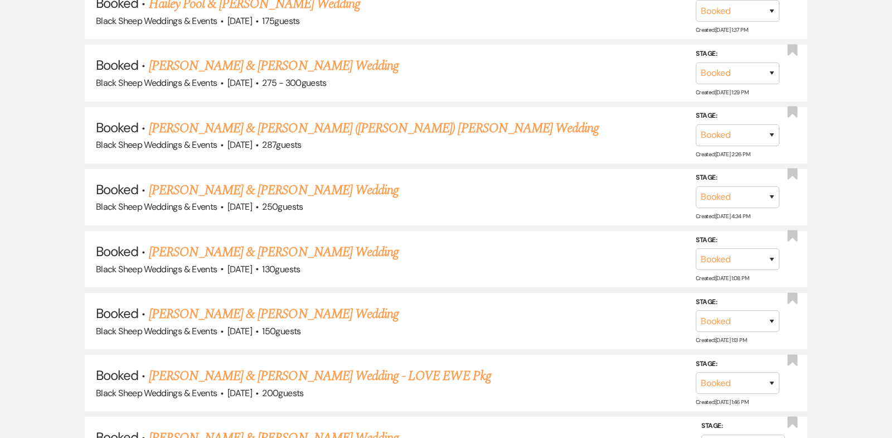
scroll to position [2598, 0]
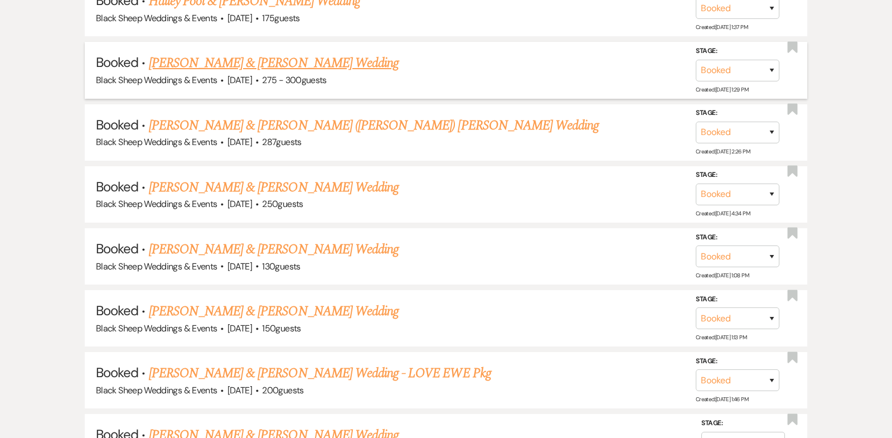
click at [235, 53] on link "[PERSON_NAME] & [PERSON_NAME] Wedding" at bounding box center [274, 63] width 250 height 20
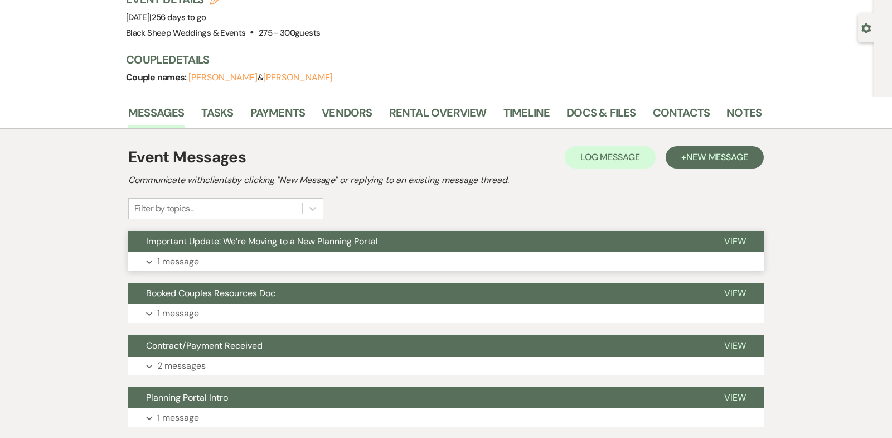
scroll to position [86, 0]
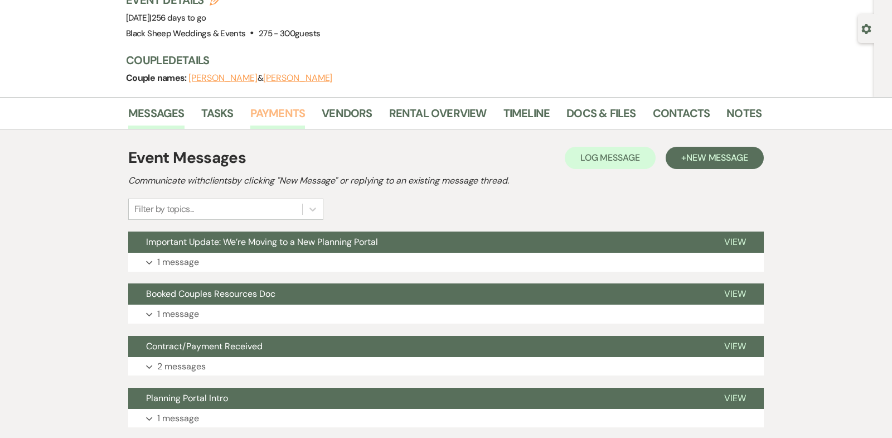
click at [275, 109] on link "Payments" at bounding box center [277, 116] width 55 height 25
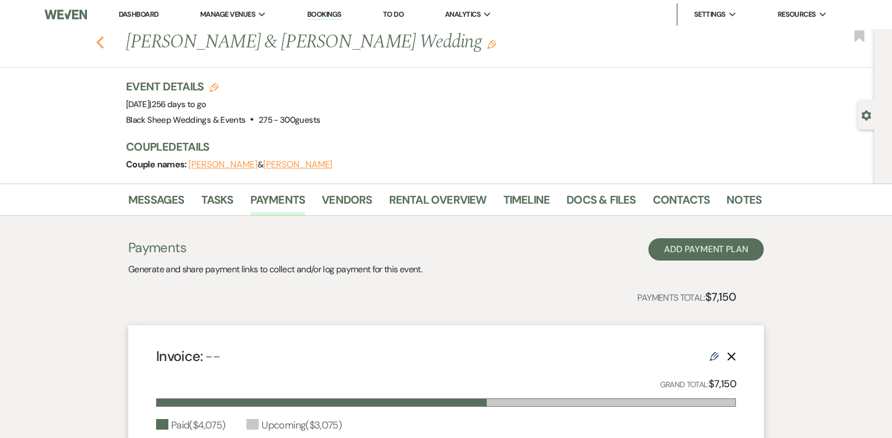
click at [99, 42] on use "button" at bounding box center [99, 42] width 7 height 12
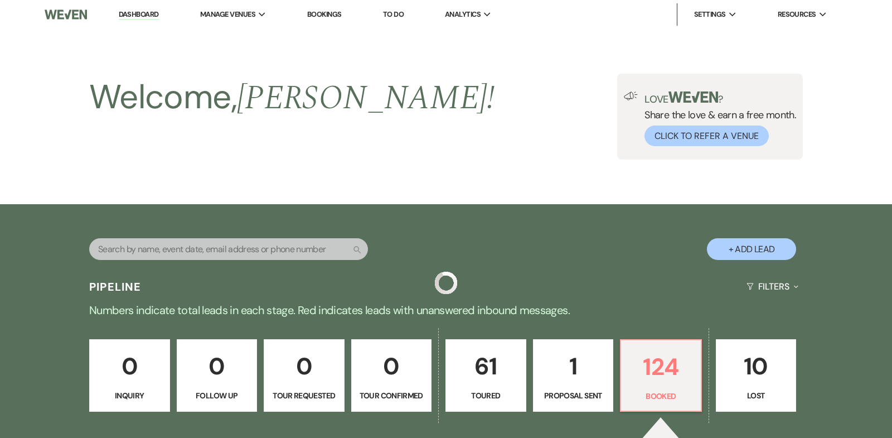
scroll to position [2598, 0]
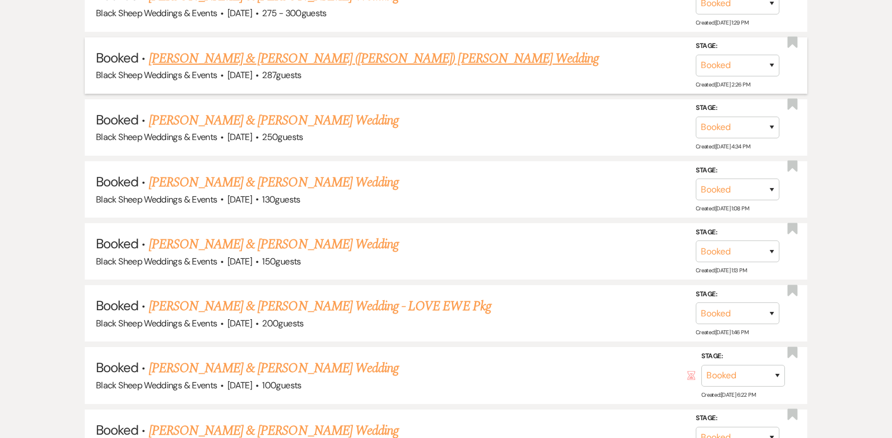
click at [265, 48] on link "[PERSON_NAME] & [PERSON_NAME] ([PERSON_NAME]) [PERSON_NAME] Wedding" at bounding box center [374, 58] width 450 height 20
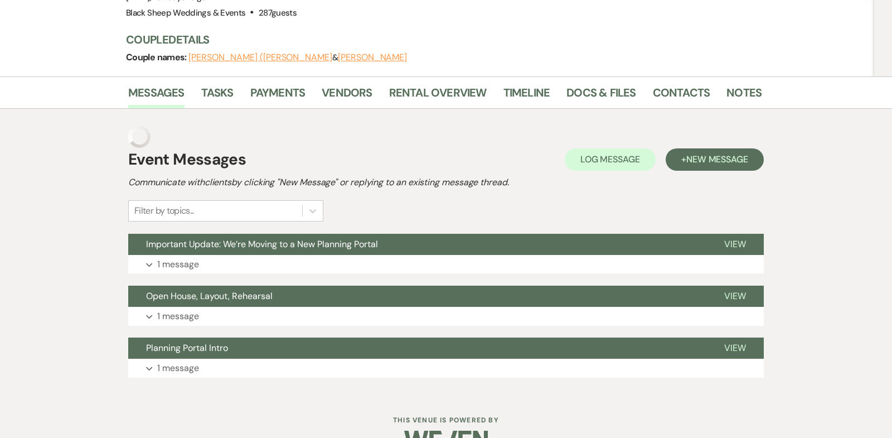
scroll to position [111, 0]
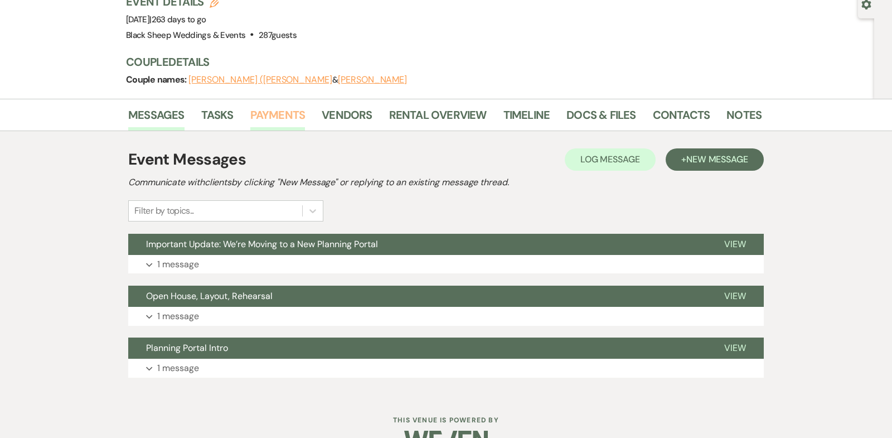
click at [280, 106] on link "Payments" at bounding box center [277, 118] width 55 height 25
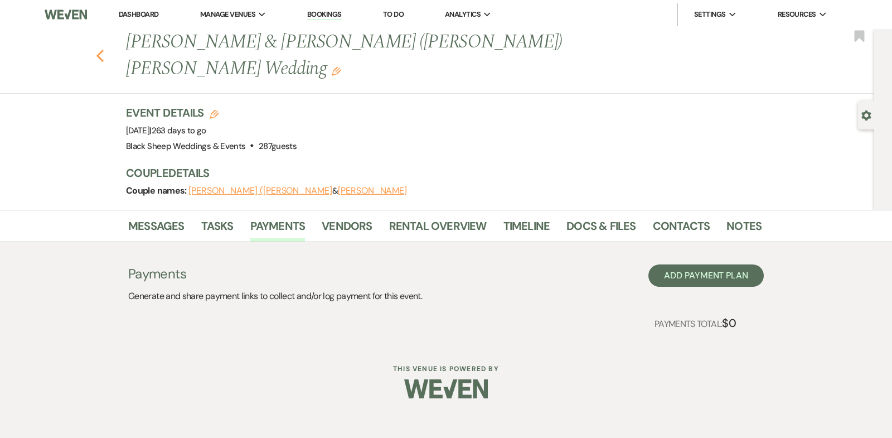
click at [98, 50] on use "button" at bounding box center [99, 56] width 7 height 12
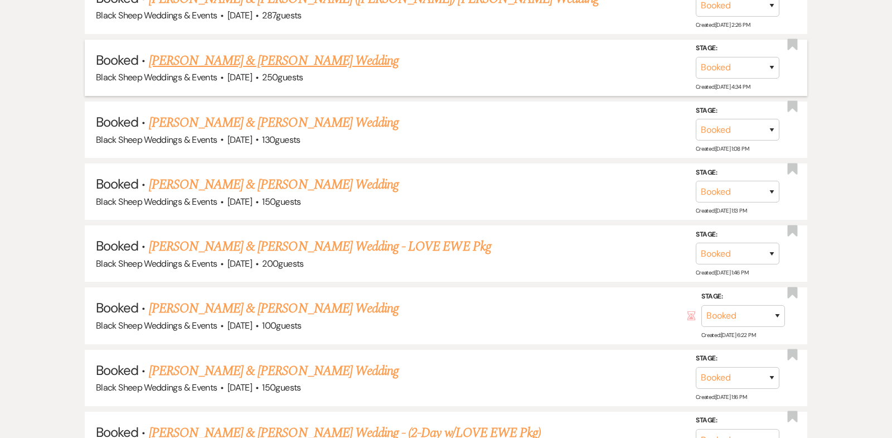
scroll to position [2726, 0]
click at [251, 50] on link "[PERSON_NAME] & [PERSON_NAME] Wedding" at bounding box center [274, 60] width 250 height 20
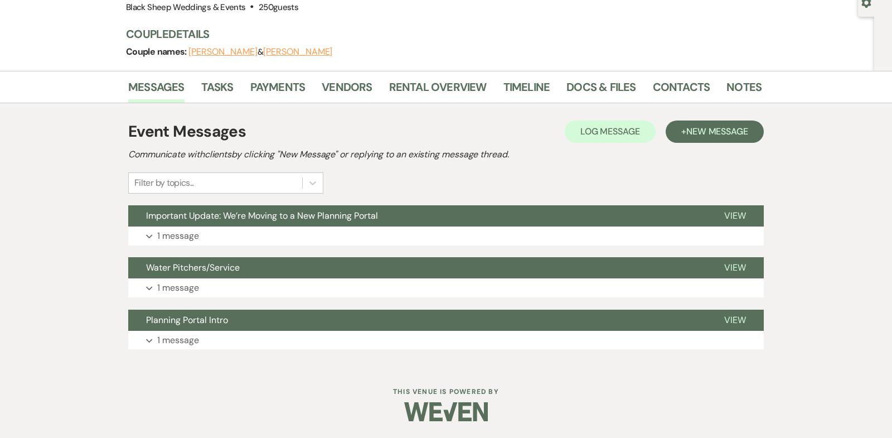
scroll to position [111, 0]
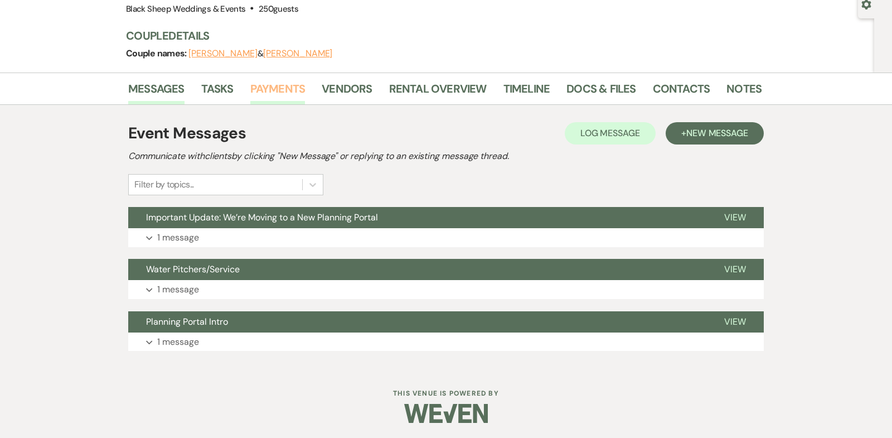
click at [274, 80] on link "Payments" at bounding box center [277, 92] width 55 height 25
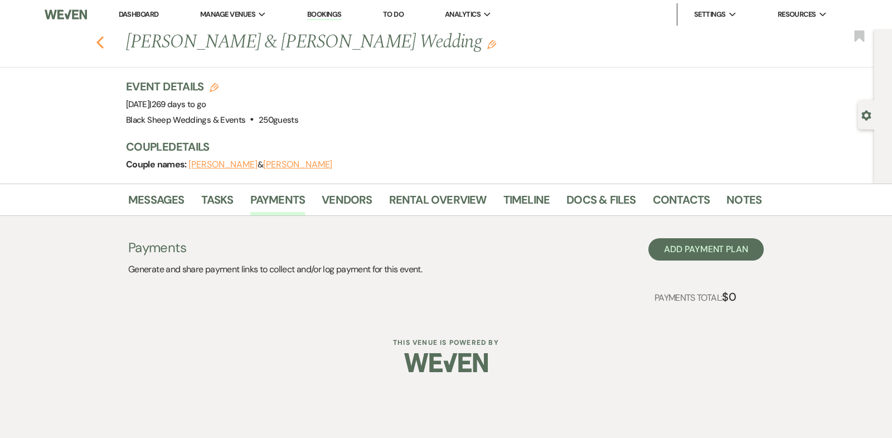
click at [99, 42] on use "button" at bounding box center [99, 42] width 7 height 12
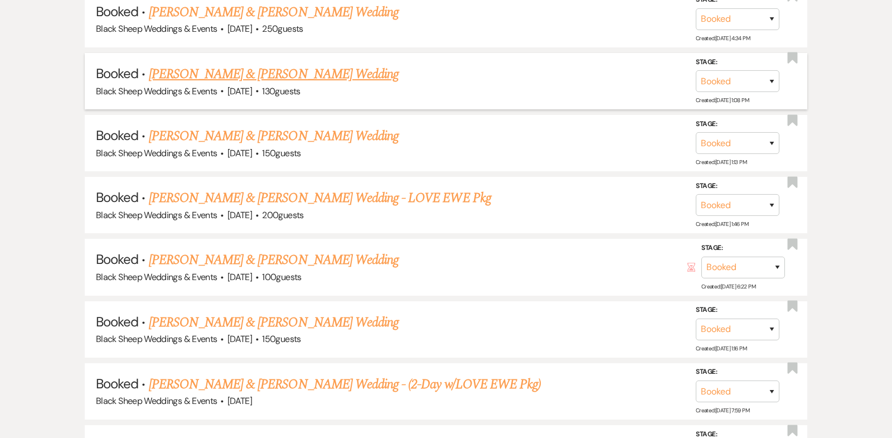
scroll to position [2799, 0]
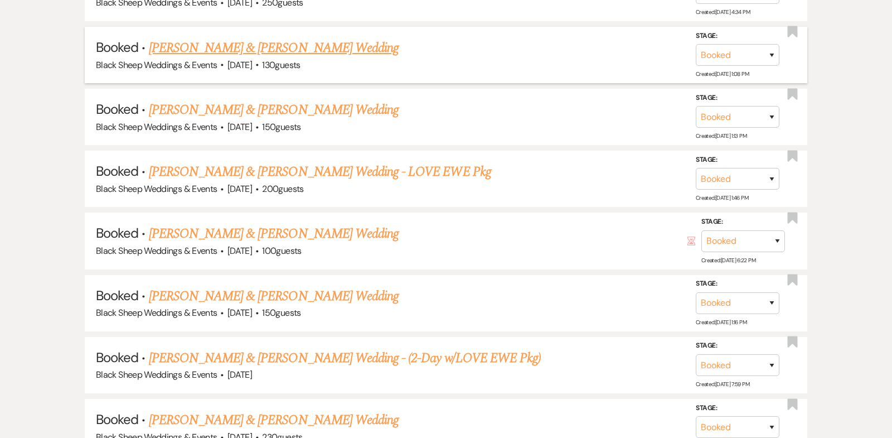
click at [247, 38] on link "[PERSON_NAME] & [PERSON_NAME] Wedding" at bounding box center [274, 48] width 250 height 20
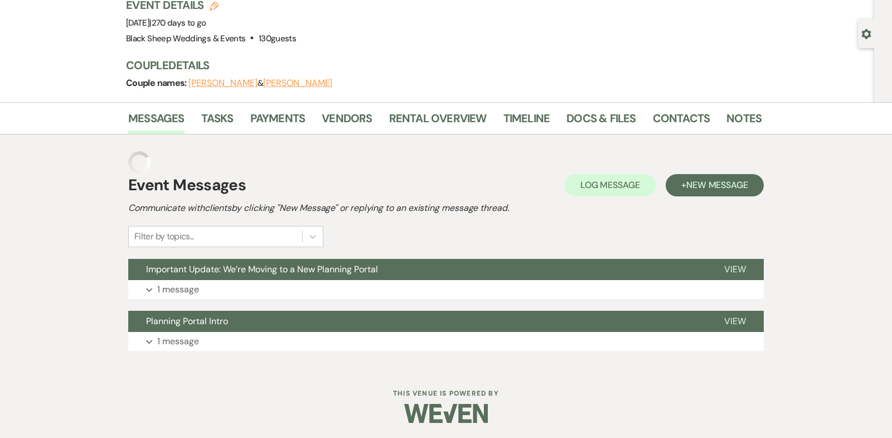
scroll to position [59, 0]
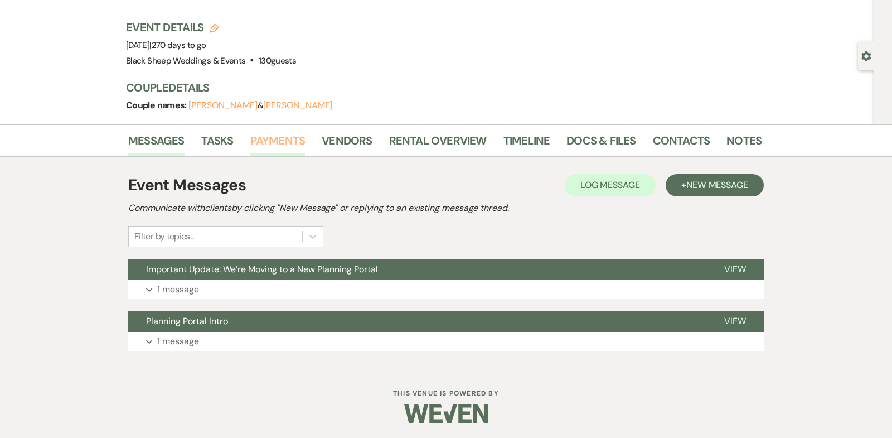
click at [286, 140] on link "Payments" at bounding box center [277, 144] width 55 height 25
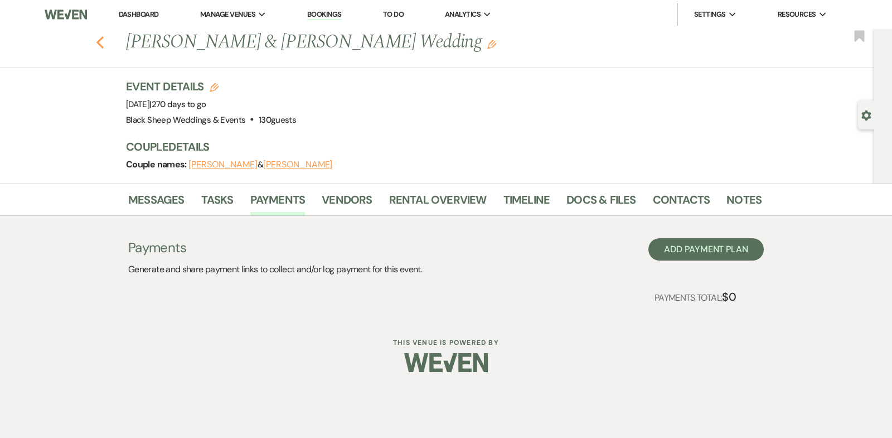
click at [99, 41] on use "button" at bounding box center [99, 42] width 7 height 12
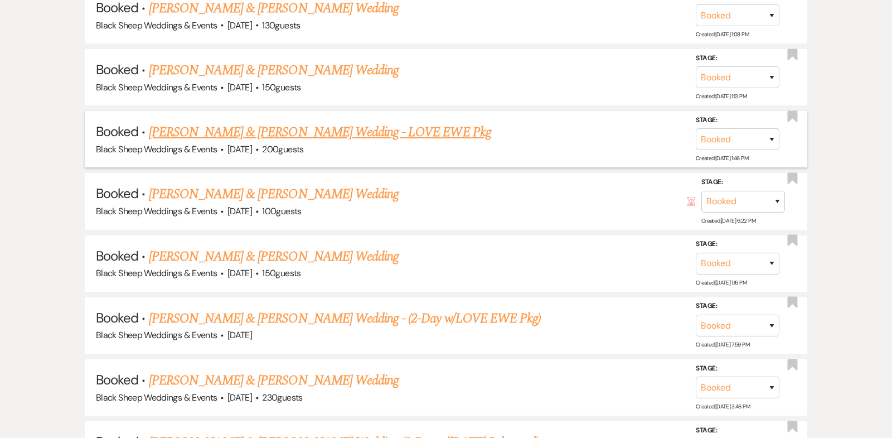
scroll to position [2841, 0]
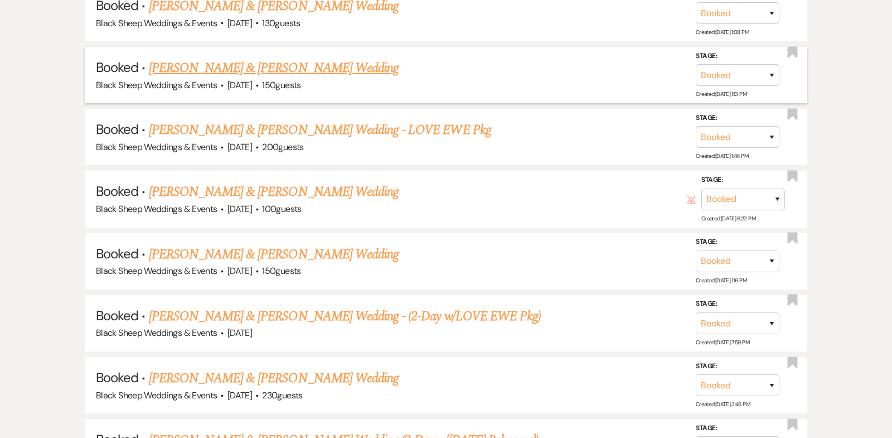
click at [301, 58] on link "[PERSON_NAME] & [PERSON_NAME] Wedding" at bounding box center [274, 68] width 250 height 20
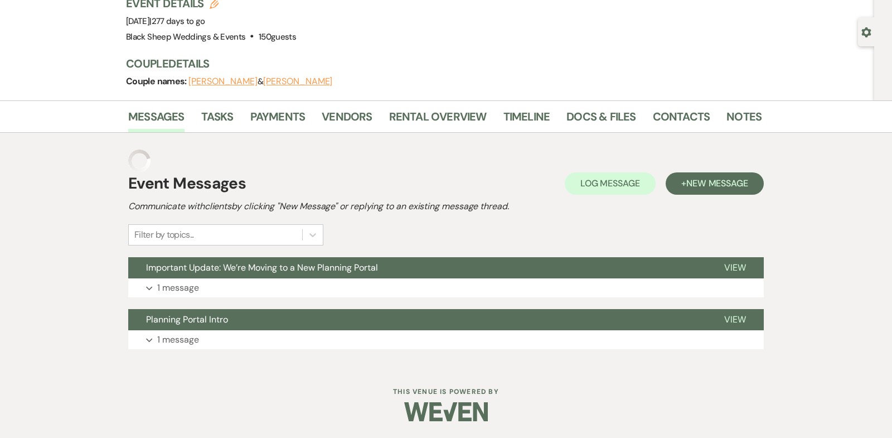
scroll to position [59, 0]
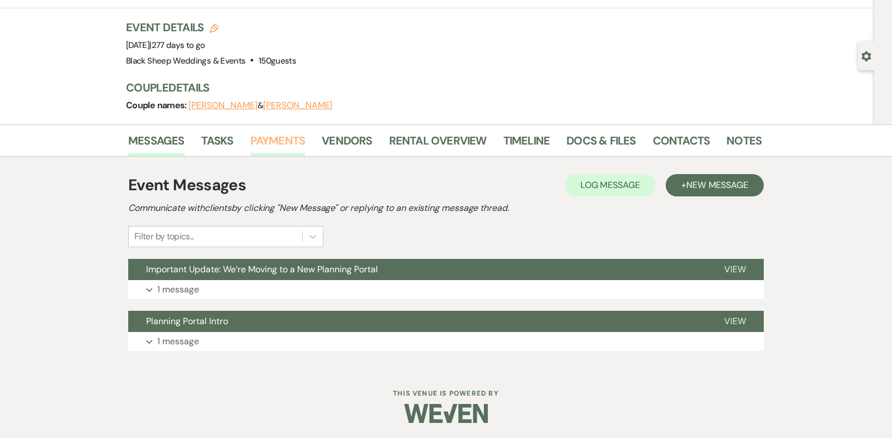
click at [284, 139] on link "Payments" at bounding box center [277, 144] width 55 height 25
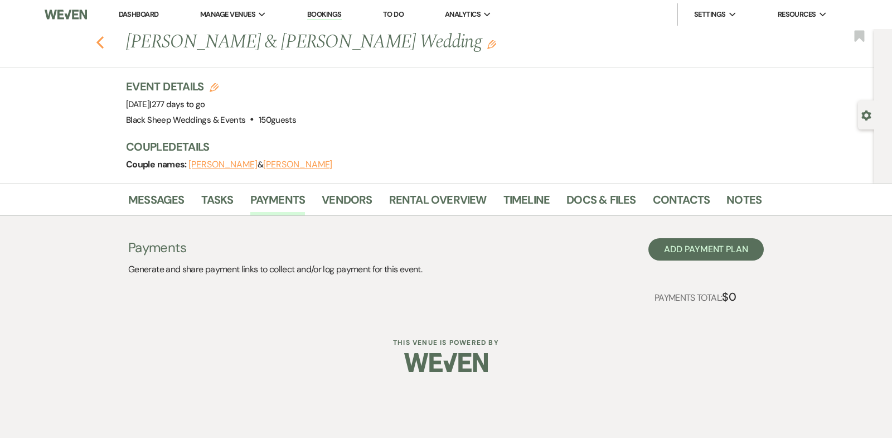
click at [99, 42] on icon "Previous" at bounding box center [100, 42] width 8 height 13
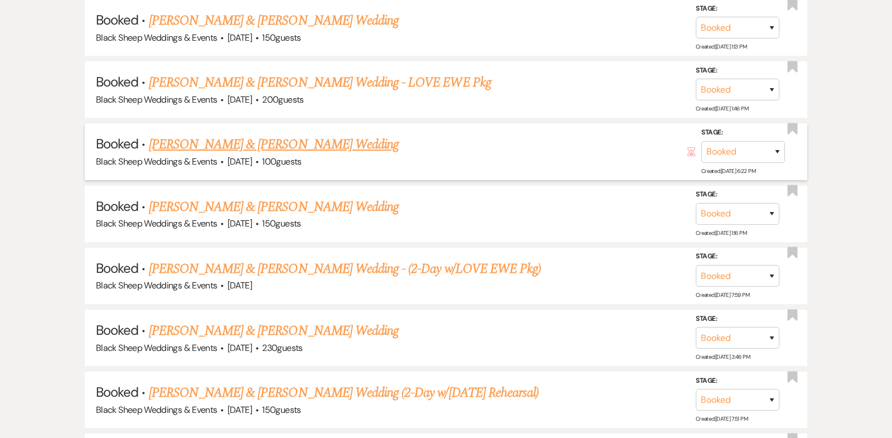
scroll to position [2893, 0]
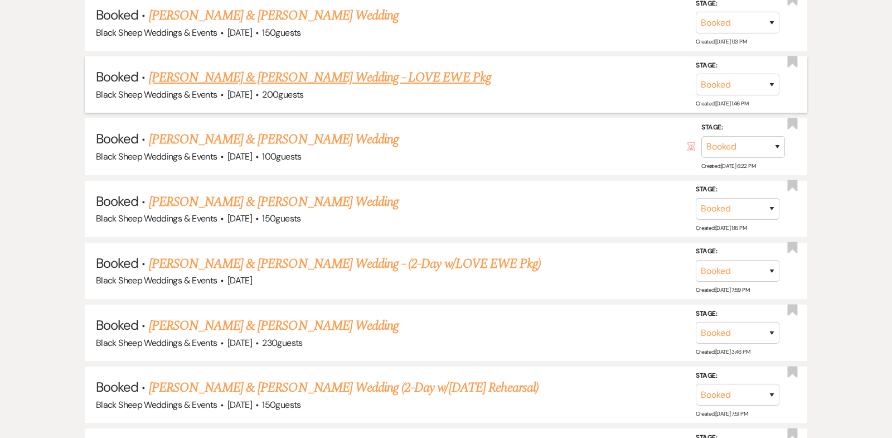
click at [272, 67] on link "[PERSON_NAME] & [PERSON_NAME] Wedding - LOVE EWE Pkg" at bounding box center [320, 77] width 342 height 20
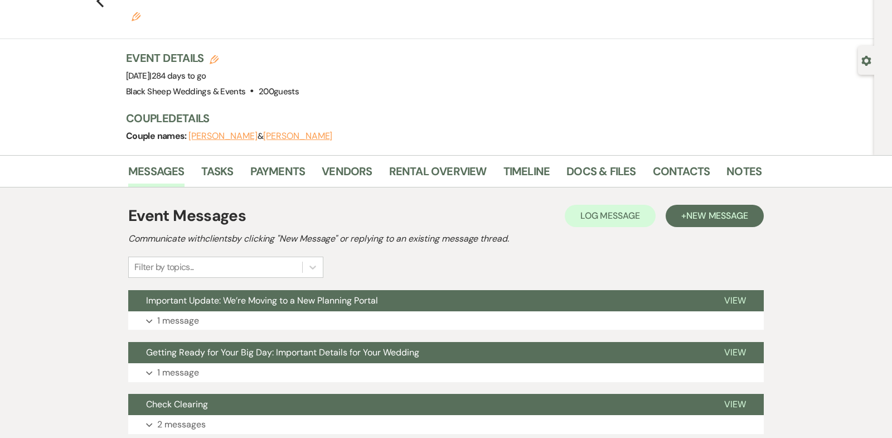
scroll to position [49, 0]
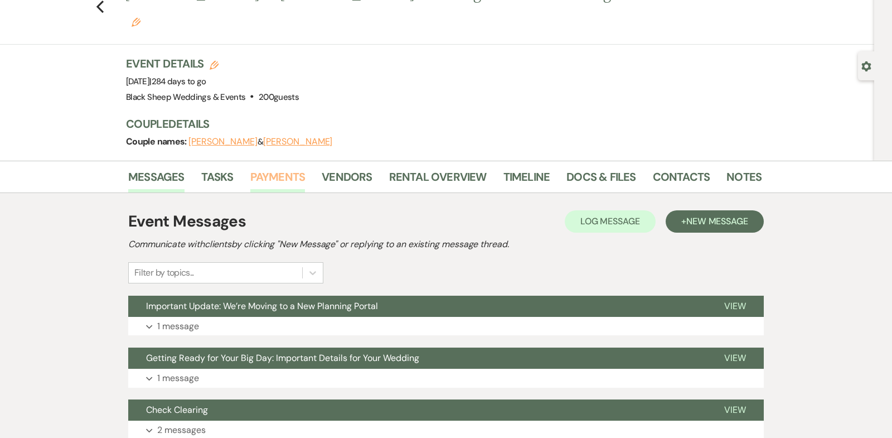
click at [275, 168] on link "Payments" at bounding box center [277, 180] width 55 height 25
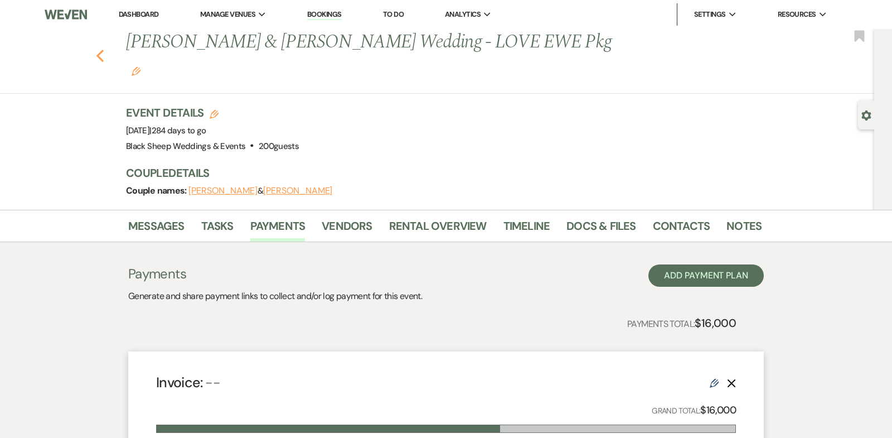
click at [99, 50] on use "button" at bounding box center [99, 56] width 7 height 12
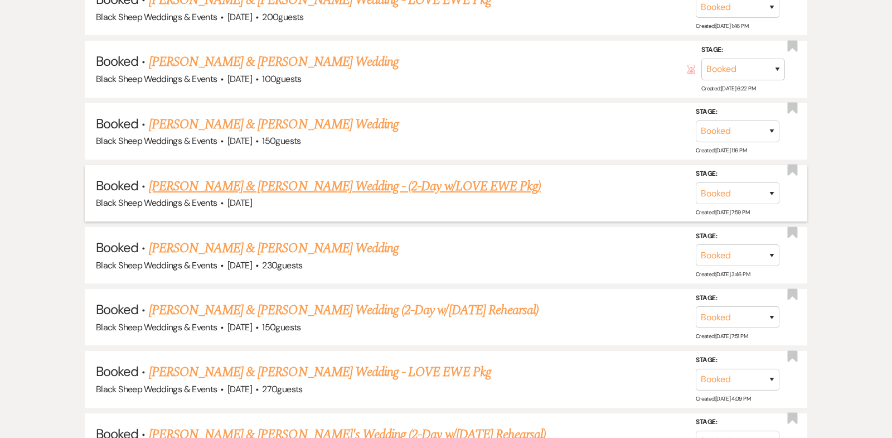
scroll to position [2974, 0]
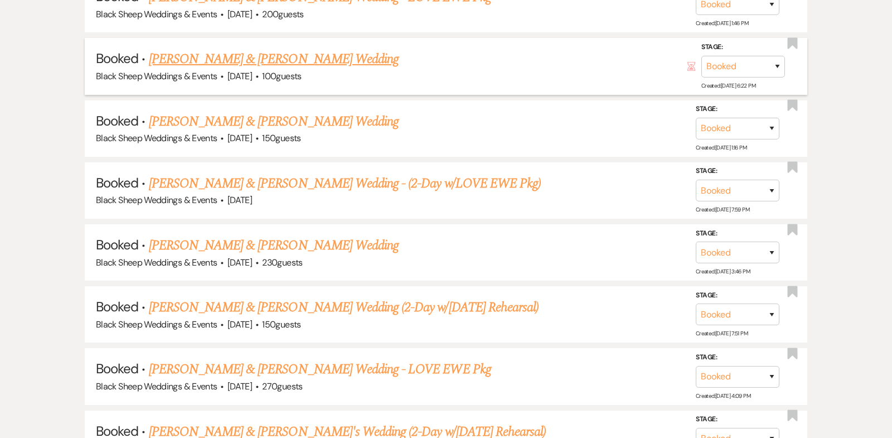
click at [252, 49] on link "[PERSON_NAME] & [PERSON_NAME] Wedding" at bounding box center [274, 59] width 250 height 20
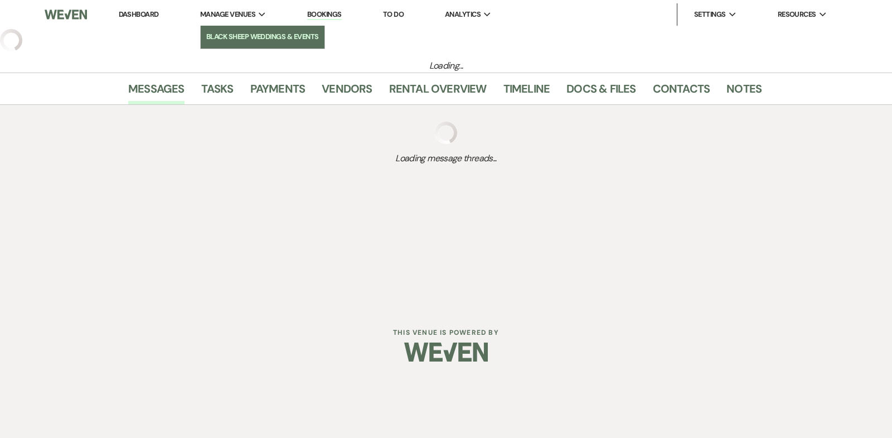
select select "12"
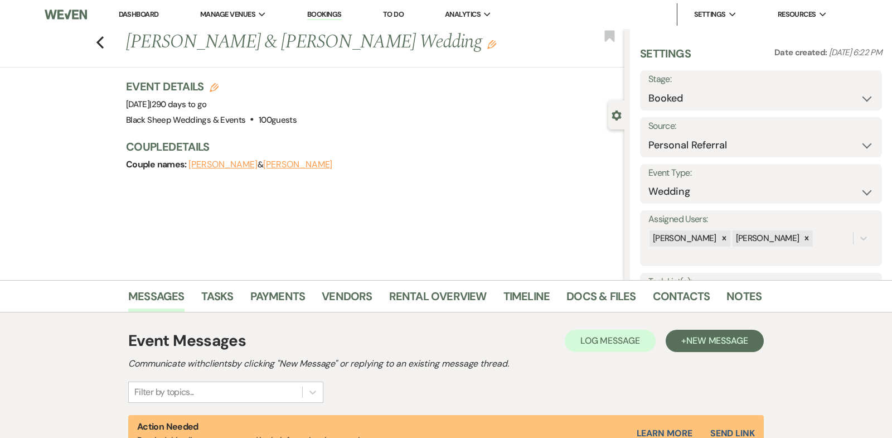
click at [216, 165] on button "[PERSON_NAME]" at bounding box center [222, 164] width 69 height 9
select select "1"
select select "email"
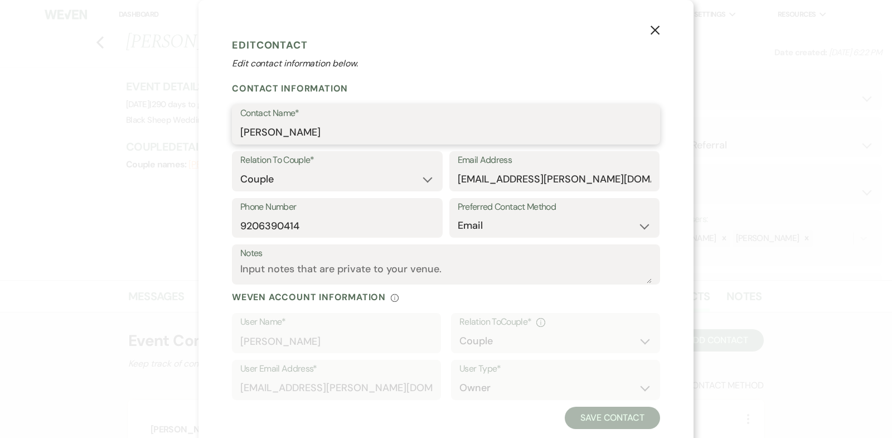
drag, startPoint x: 319, startPoint y: 135, endPoint x: 72, endPoint y: 135, distance: 246.4
click at [72, 135] on div "X Edit Contact Edit contact information below. Contact Information Contact Name…" at bounding box center [446, 219] width 892 height 438
click at [655, 29] on icon "X" at bounding box center [655, 30] width 10 height 10
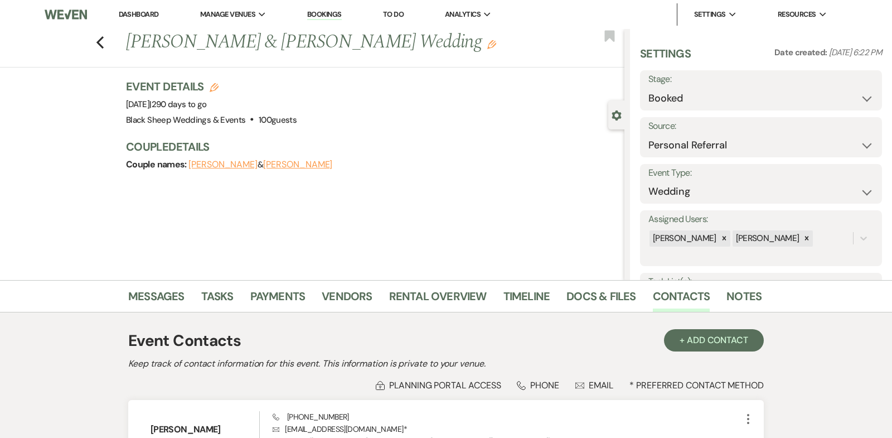
click at [279, 164] on button "[PERSON_NAME]" at bounding box center [297, 164] width 69 height 9
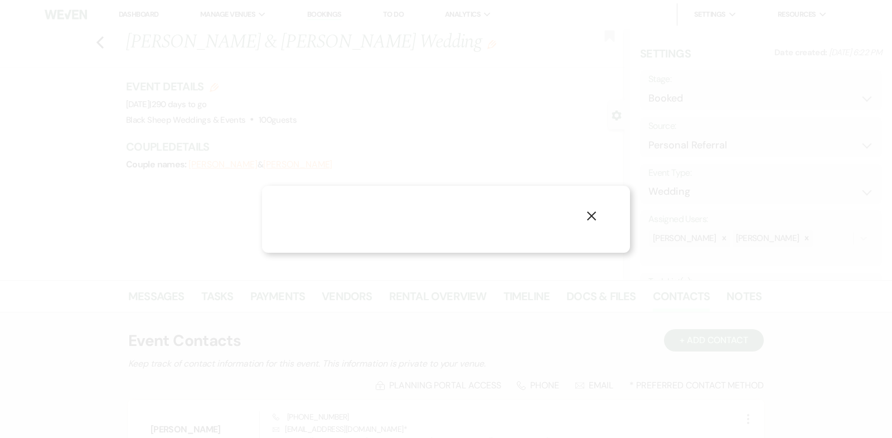
select select "1"
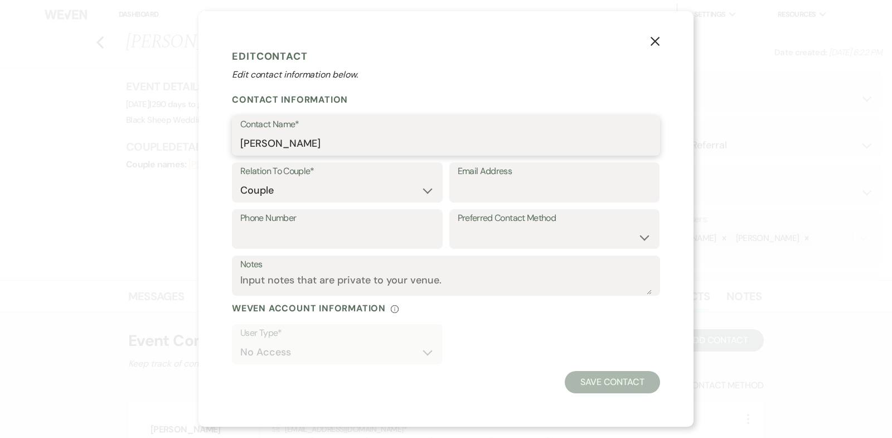
drag, startPoint x: 300, startPoint y: 145, endPoint x: 117, endPoint y: 145, distance: 183.4
click at [117, 145] on div "X Edit Contact Edit contact information below. Contact Information Contact Name…" at bounding box center [446, 219] width 892 height 438
click at [661, 43] on button "X" at bounding box center [655, 41] width 17 height 20
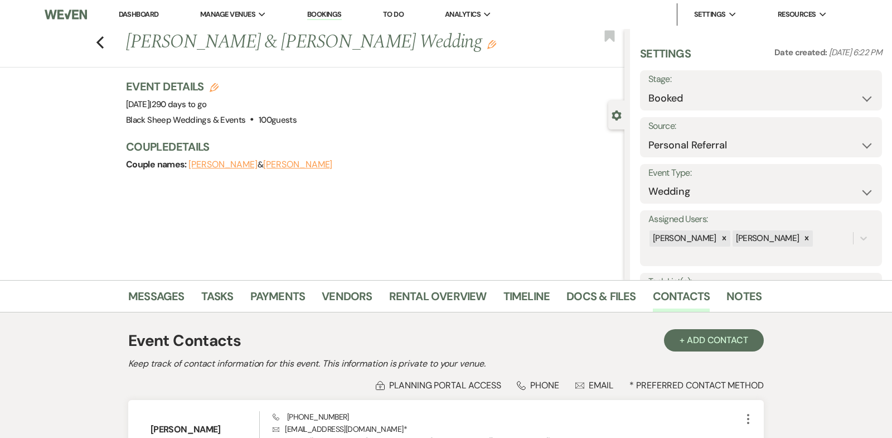
click at [221, 164] on button "[PERSON_NAME]" at bounding box center [222, 164] width 69 height 9
select select "1"
select select "email"
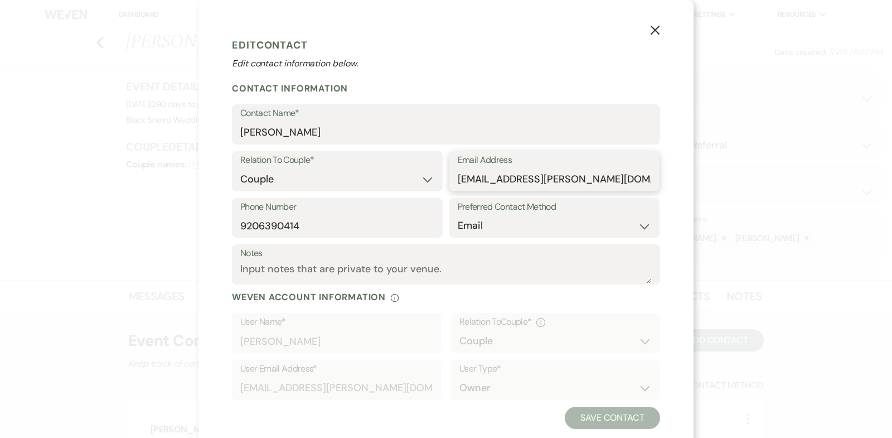
drag, startPoint x: 590, startPoint y: 179, endPoint x: 333, endPoint y: 179, distance: 257.5
click at [333, 179] on div "Relation To Couple* Couple Planner Parent of Couple Family Member Friend Other …" at bounding box center [446, 174] width 428 height 47
drag, startPoint x: 297, startPoint y: 224, endPoint x: 78, endPoint y: 222, distance: 219.1
click at [81, 224] on div "X Edit Contact Edit contact information below. Contact Information Contact Name…" at bounding box center [446, 219] width 892 height 438
click at [651, 30] on icon "X" at bounding box center [655, 30] width 10 height 10
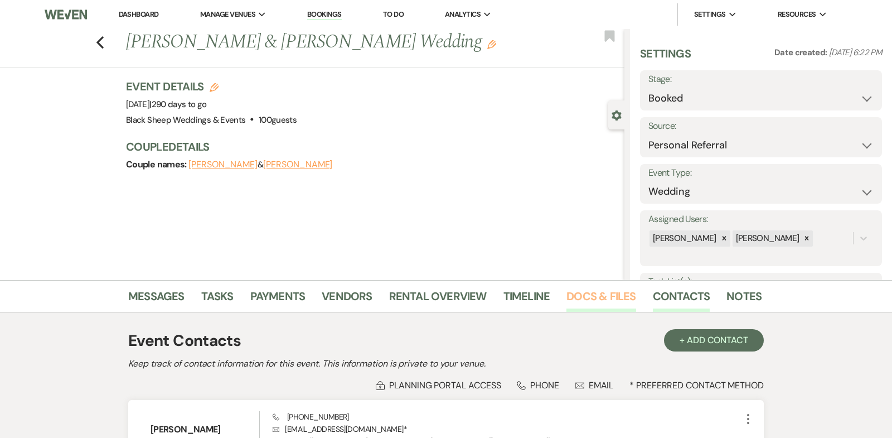
click at [599, 294] on link "Docs & Files" at bounding box center [600, 299] width 69 height 25
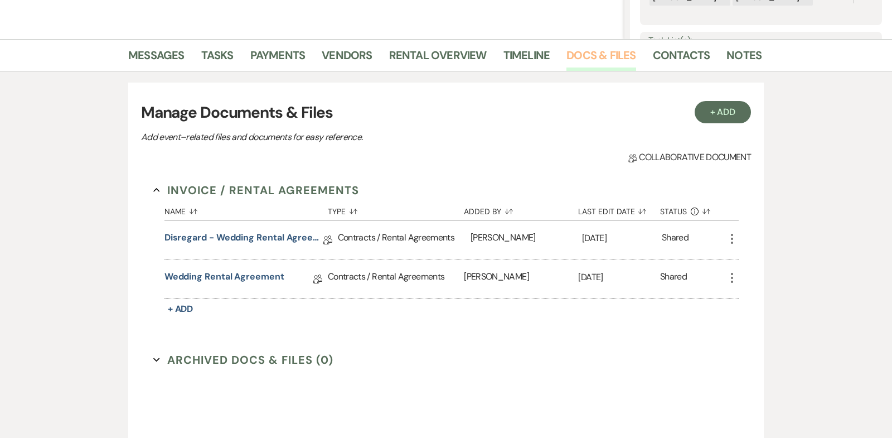
scroll to position [250, 0]
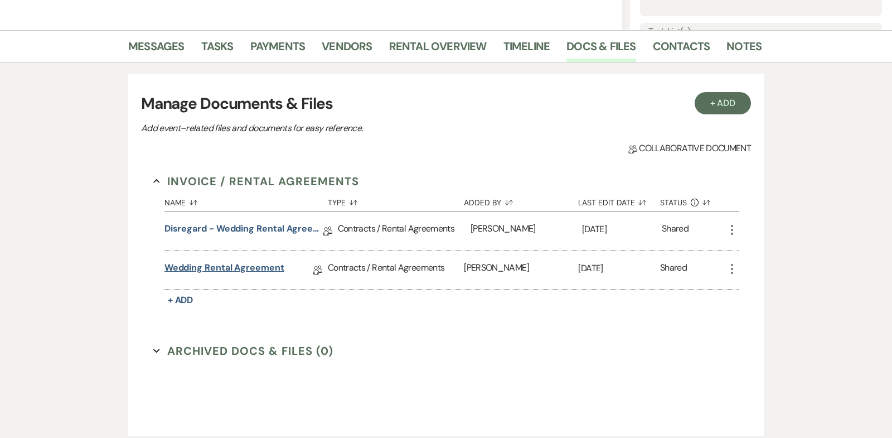
click at [232, 268] on link "Wedding Rental Agreement" at bounding box center [224, 269] width 120 height 17
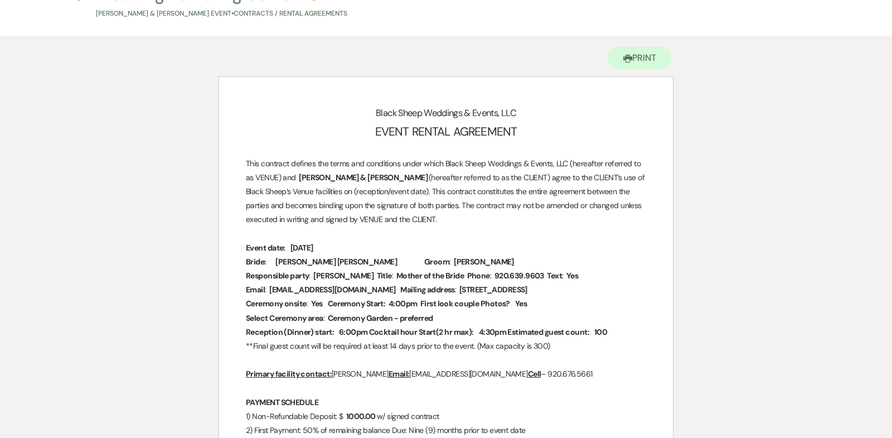
scroll to position [31, 0]
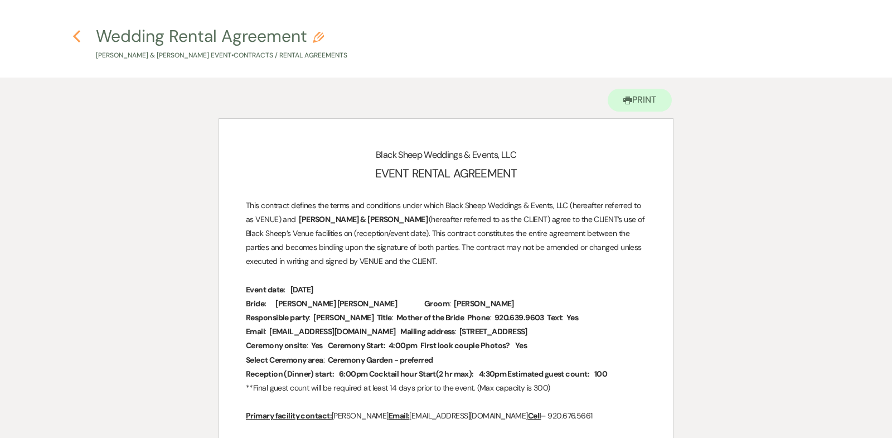
click at [76, 35] on use "button" at bounding box center [76, 36] width 7 height 12
select select "12"
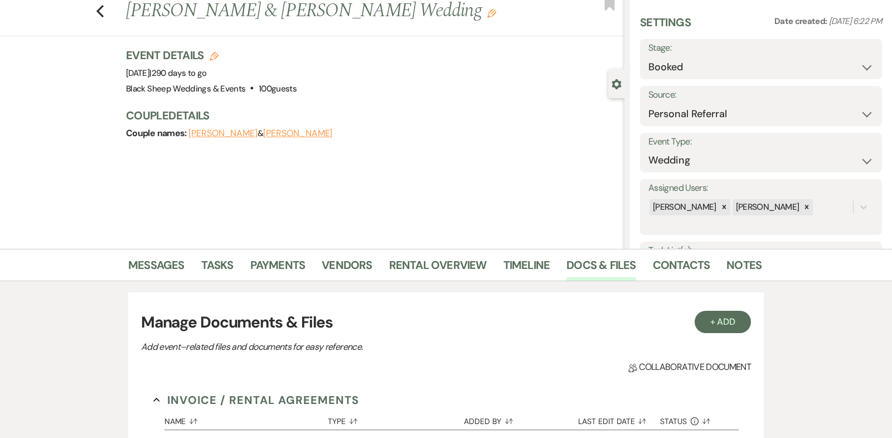
scroll to position [250, 0]
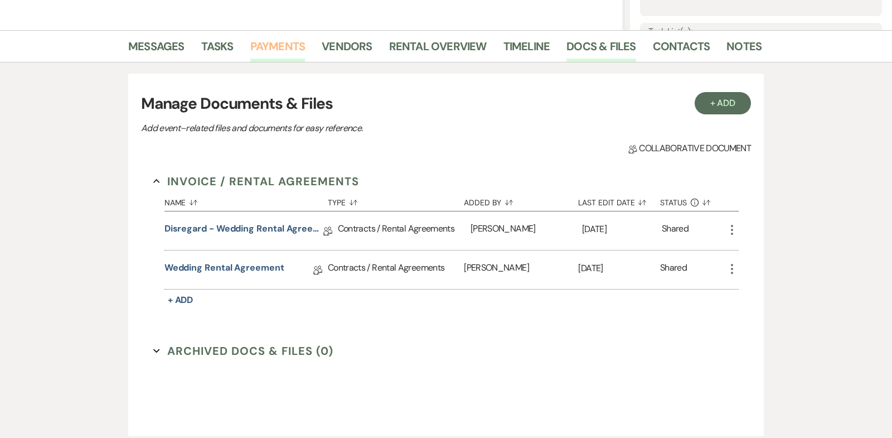
click at [276, 46] on link "Payments" at bounding box center [277, 49] width 55 height 25
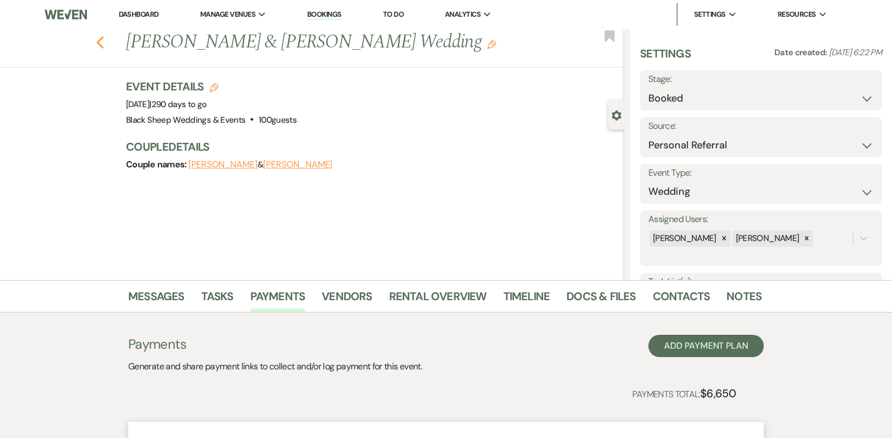
click at [100, 42] on icon "Previous" at bounding box center [100, 42] width 8 height 13
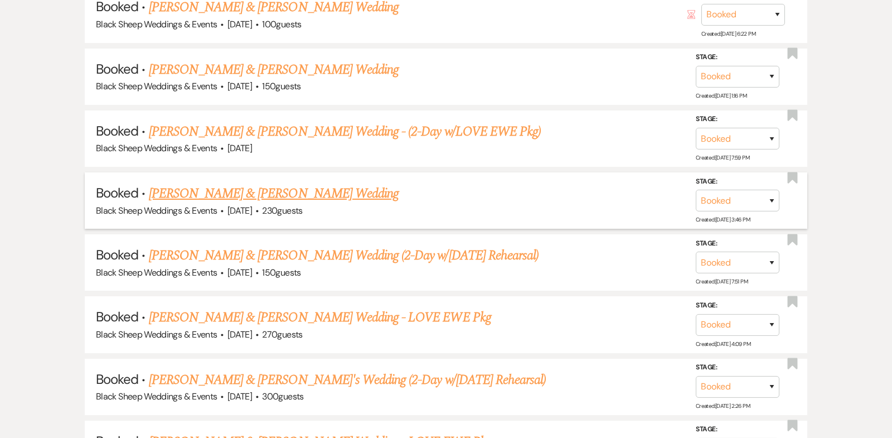
scroll to position [3027, 0]
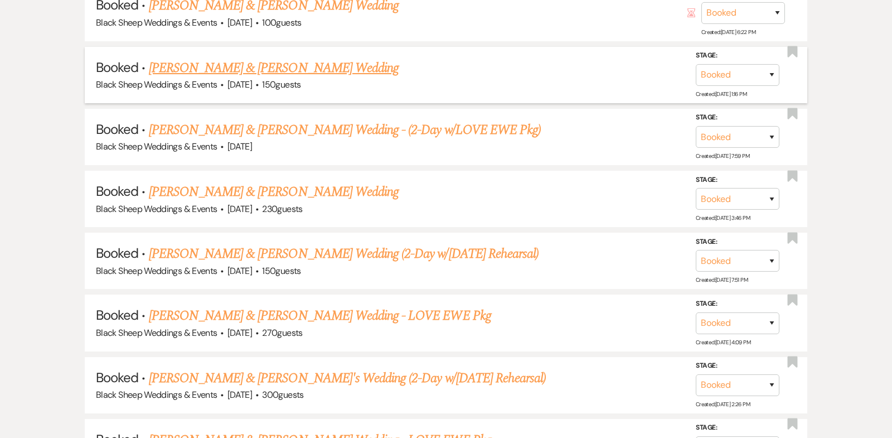
click at [234, 58] on link "[PERSON_NAME] & [PERSON_NAME] Wedding" at bounding box center [274, 68] width 250 height 20
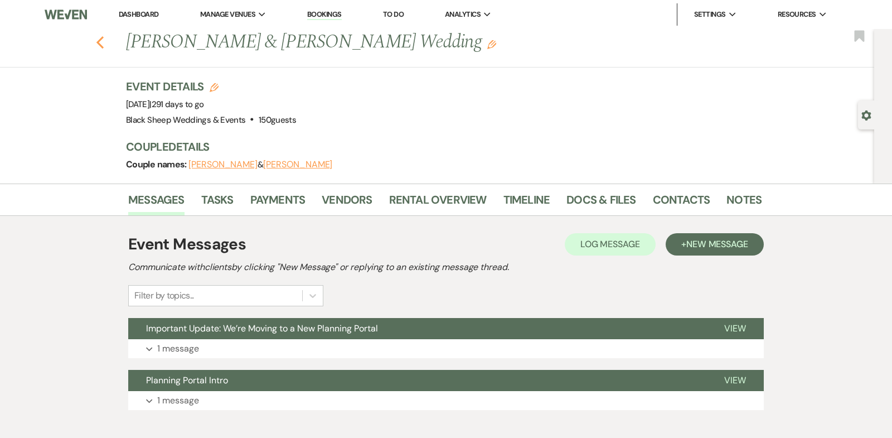
click at [98, 40] on use "button" at bounding box center [99, 42] width 7 height 12
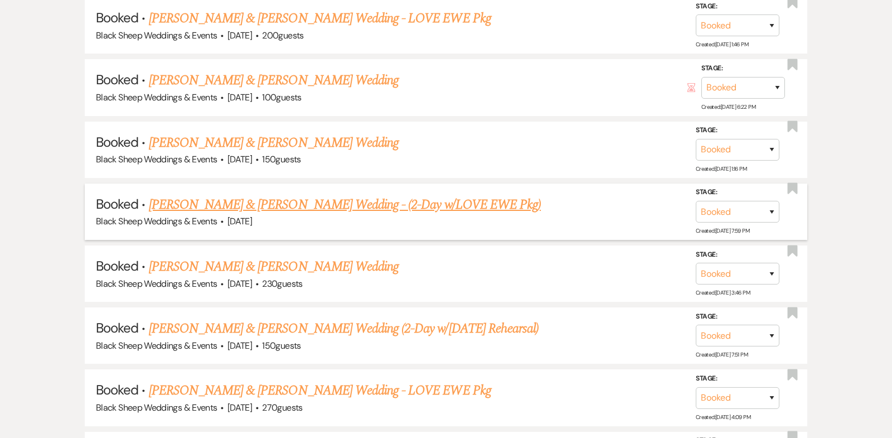
scroll to position [2944, 0]
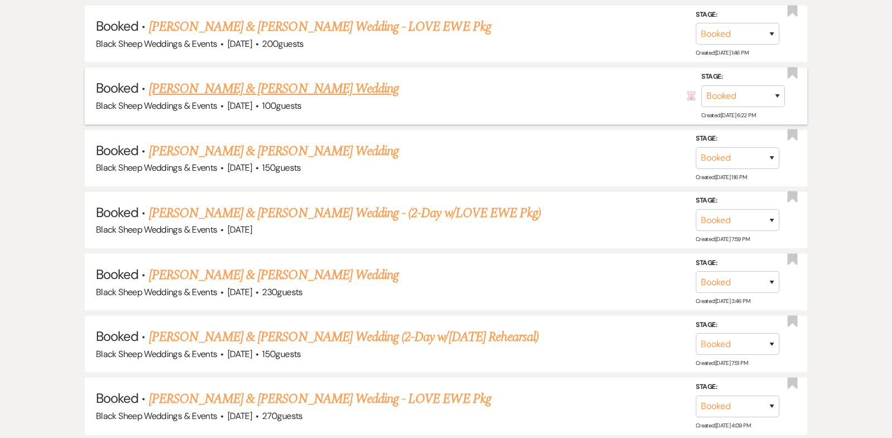
click at [287, 79] on link "[PERSON_NAME] & [PERSON_NAME] Wedding" at bounding box center [274, 89] width 250 height 20
select select "12"
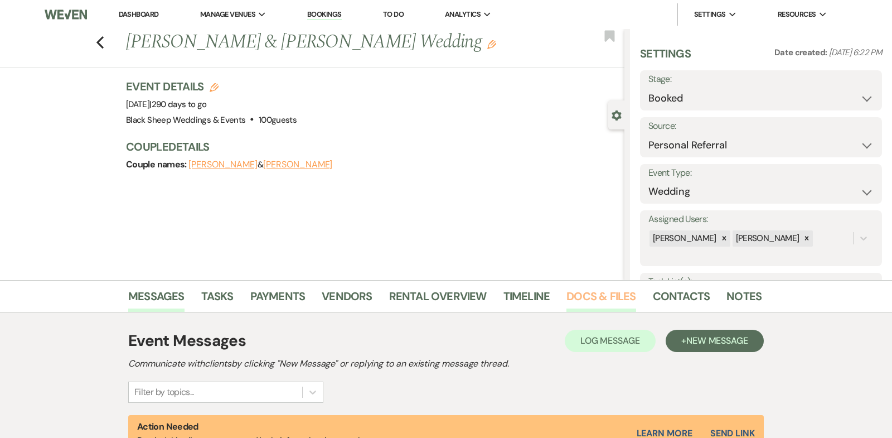
click at [598, 291] on link "Docs & Files" at bounding box center [600, 299] width 69 height 25
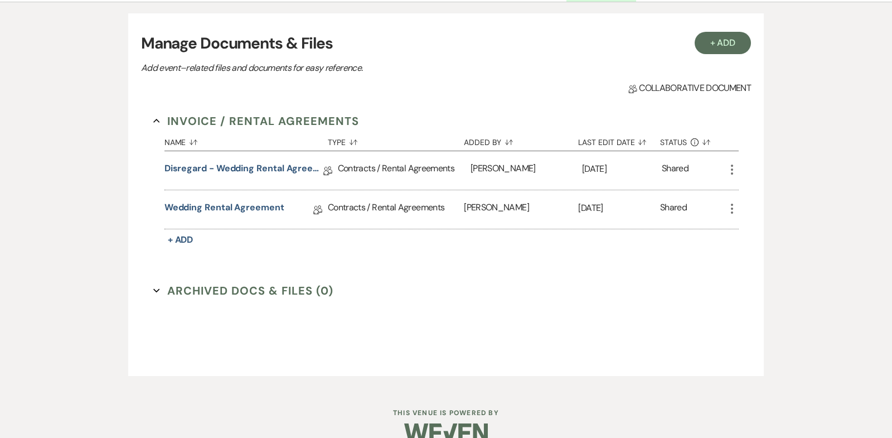
scroll to position [320, 0]
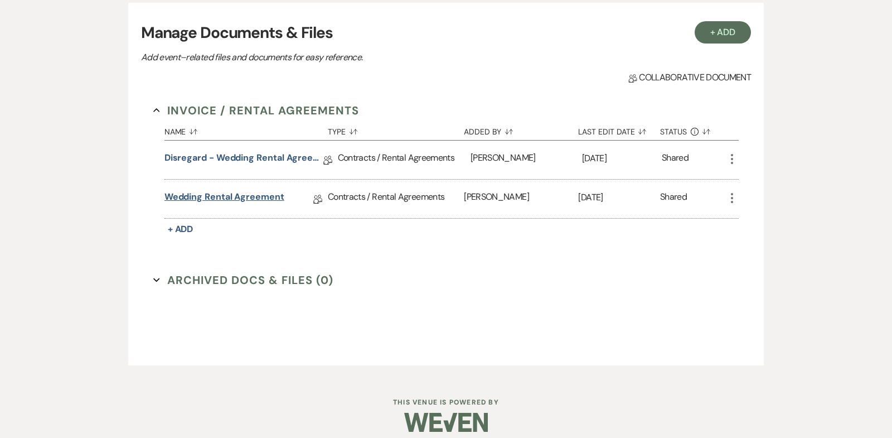
click at [246, 194] on link "Wedding Rental Agreement" at bounding box center [224, 198] width 120 height 17
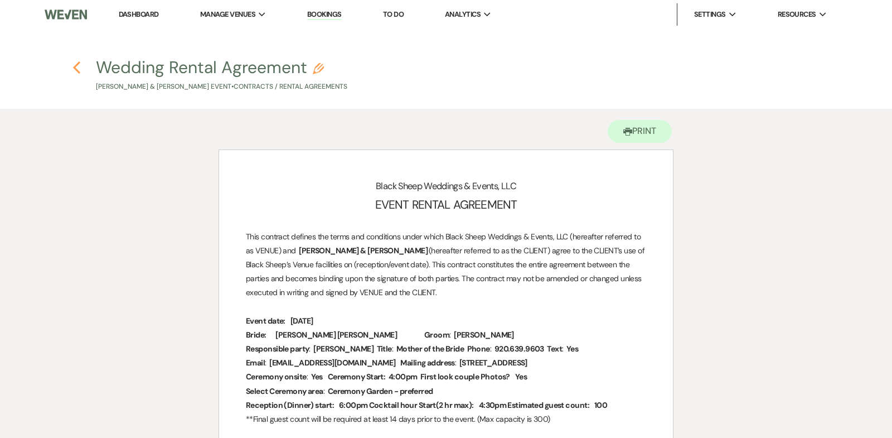
click at [77, 68] on icon "Previous" at bounding box center [76, 67] width 8 height 13
select select "12"
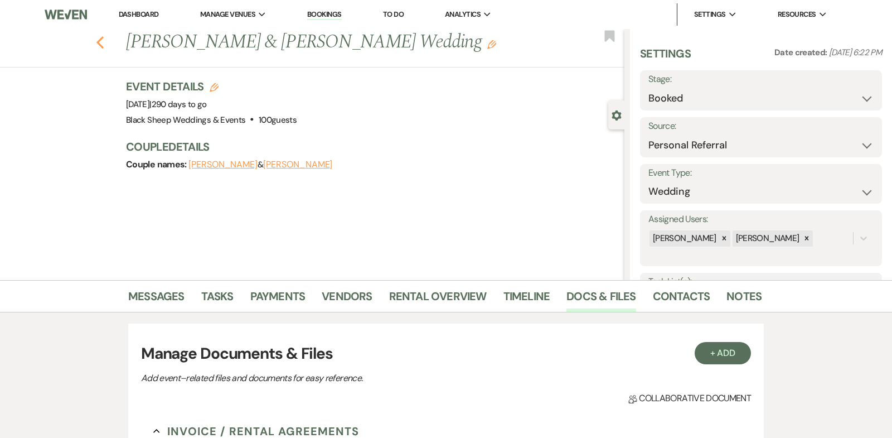
click at [98, 38] on icon "Previous" at bounding box center [100, 42] width 8 height 13
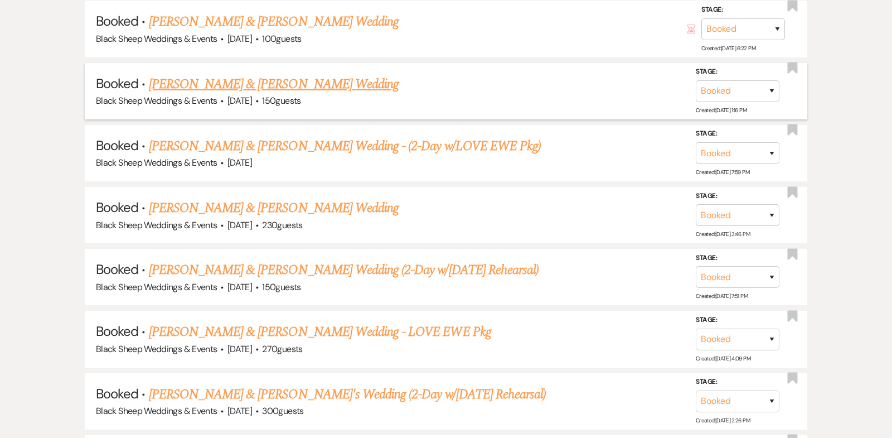
scroll to position [3028, 0]
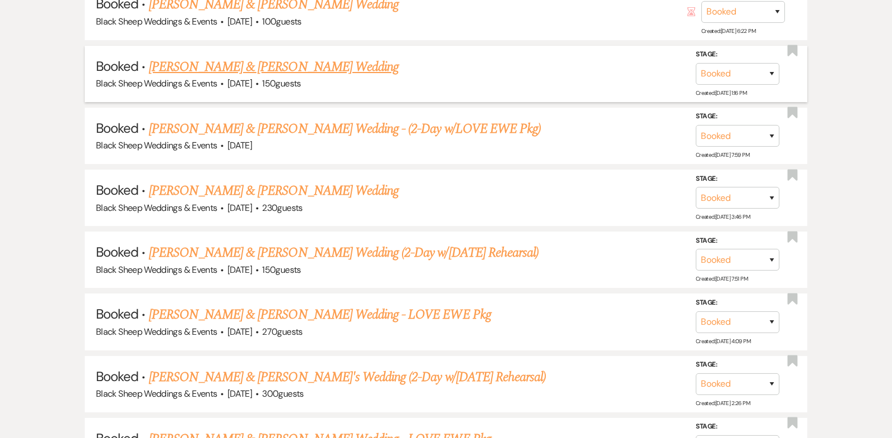
click at [256, 57] on link "[PERSON_NAME] & [PERSON_NAME] Wedding" at bounding box center [274, 67] width 250 height 20
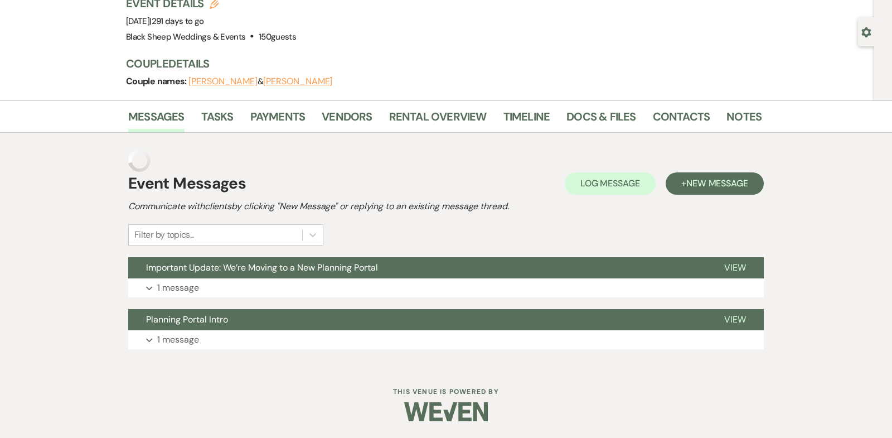
scroll to position [59, 0]
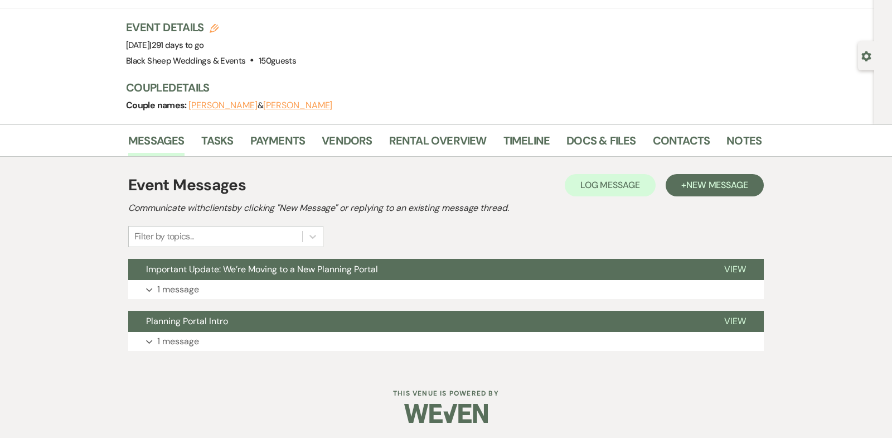
click at [210, 106] on button "[PERSON_NAME]" at bounding box center [222, 105] width 69 height 9
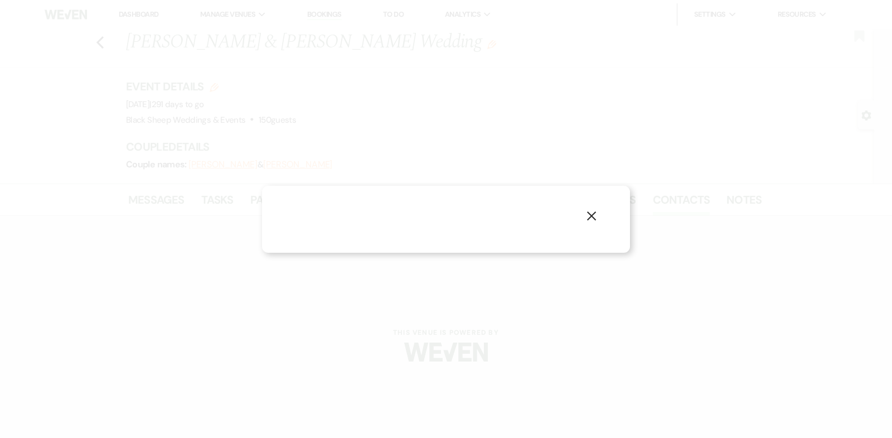
select select "1"
select select "email"
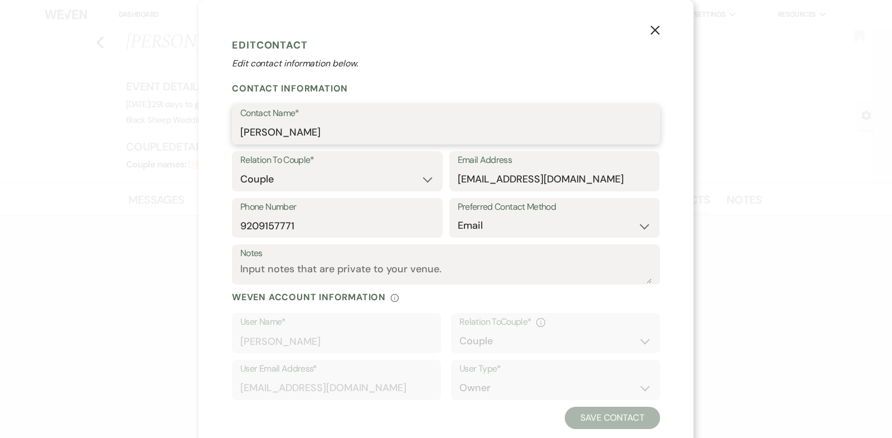
drag, startPoint x: 308, startPoint y: 134, endPoint x: 144, endPoint y: 133, distance: 163.9
click at [144, 133] on div "X Edit Contact Edit contact information below. Contact Information Contact Name…" at bounding box center [446, 219] width 892 height 438
drag, startPoint x: 593, startPoint y: 182, endPoint x: 329, endPoint y: 182, distance: 264.2
click at [329, 182] on div "Relation To Couple* Couple Planner Parent of Couple Family Member Friend Other …" at bounding box center [446, 174] width 428 height 47
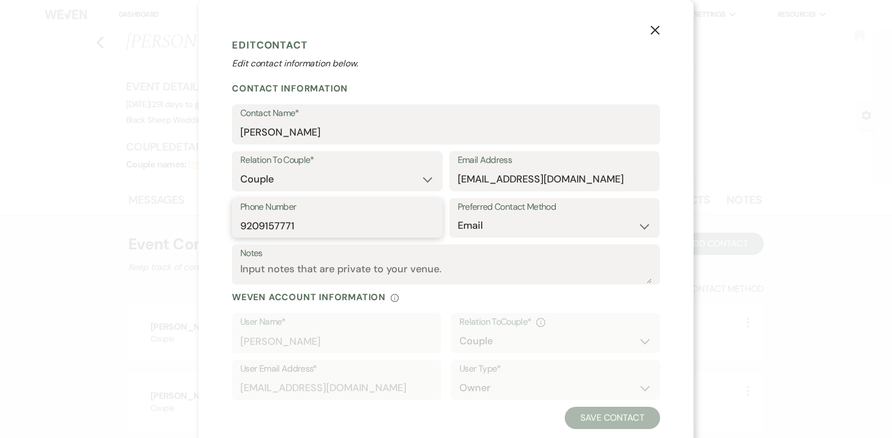
drag, startPoint x: 300, startPoint y: 223, endPoint x: 113, endPoint y: 223, distance: 187.3
click at [114, 223] on div "X Edit Contact Edit contact information below. Contact Information Contact Name…" at bounding box center [446, 219] width 892 height 438
click at [655, 29] on icon "X" at bounding box center [655, 30] width 10 height 10
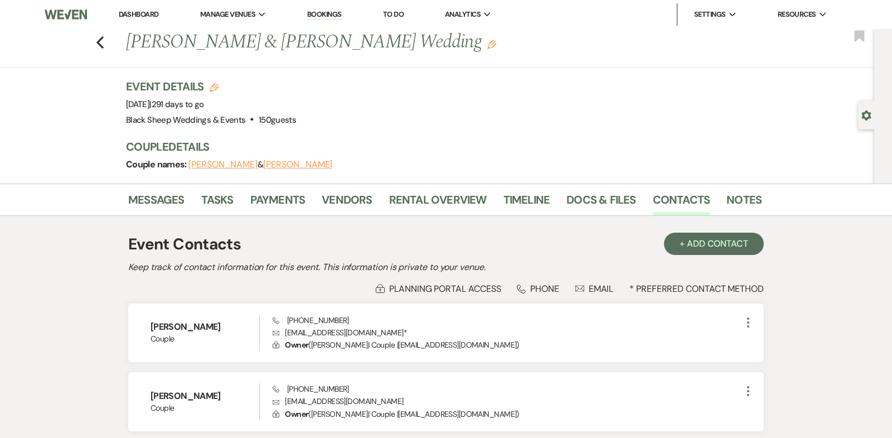
click at [278, 164] on button "[PERSON_NAME]" at bounding box center [297, 164] width 69 height 9
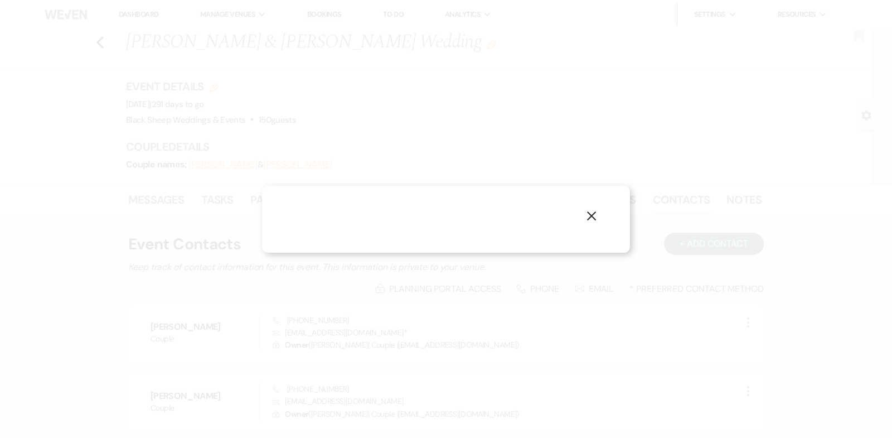
select select "1"
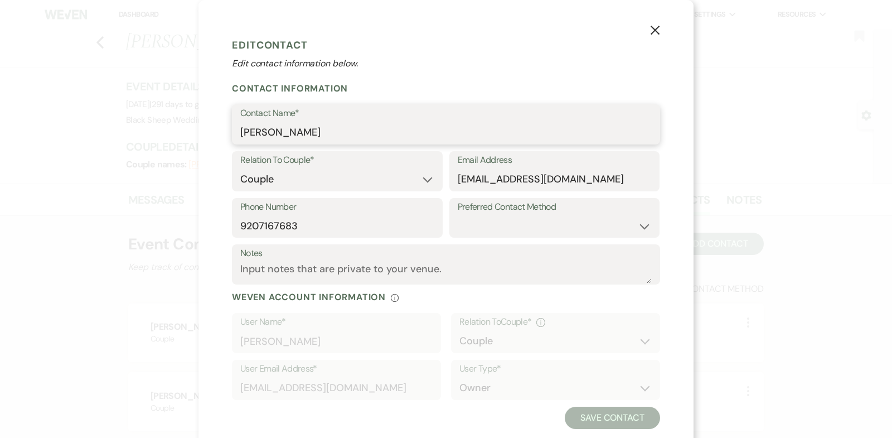
drag, startPoint x: 308, startPoint y: 133, endPoint x: 86, endPoint y: 133, distance: 222.4
click at [86, 133] on div "X Edit Contact Edit contact information below. Contact Information Contact Name…" at bounding box center [446, 219] width 892 height 438
click at [655, 29] on icon "X" at bounding box center [655, 30] width 10 height 10
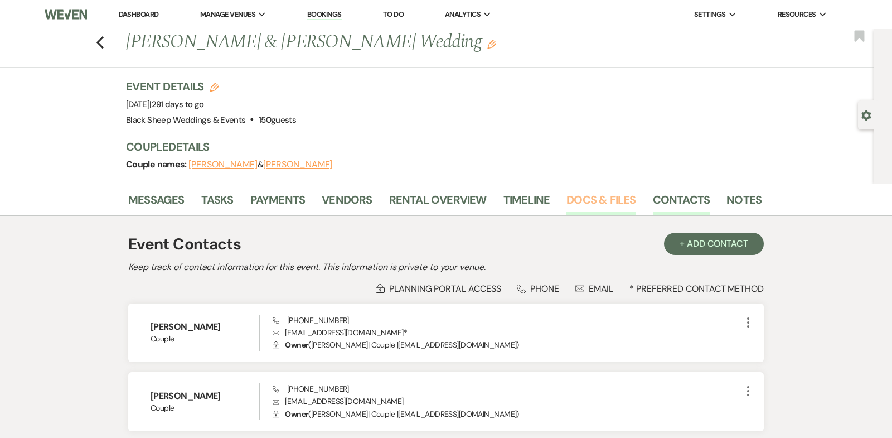
click at [577, 195] on link "Docs & Files" at bounding box center [600, 203] width 69 height 25
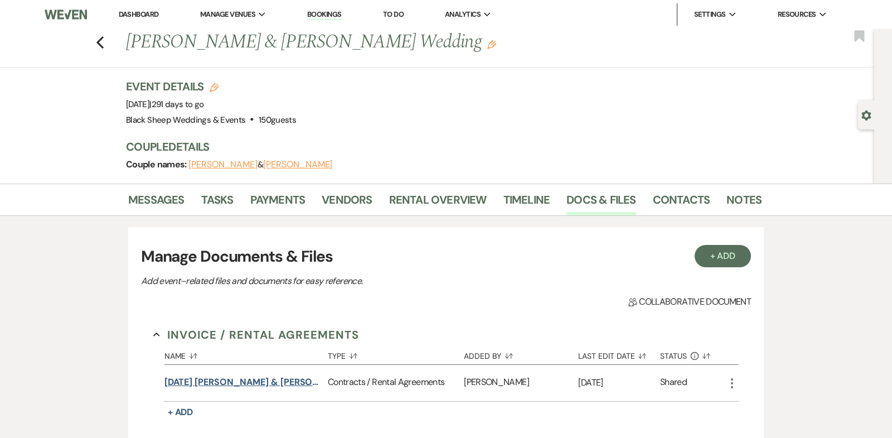
click at [207, 380] on button "[DATE] [PERSON_NAME] & [PERSON_NAME] Wedding Contract" at bounding box center [243, 381] width 159 height 13
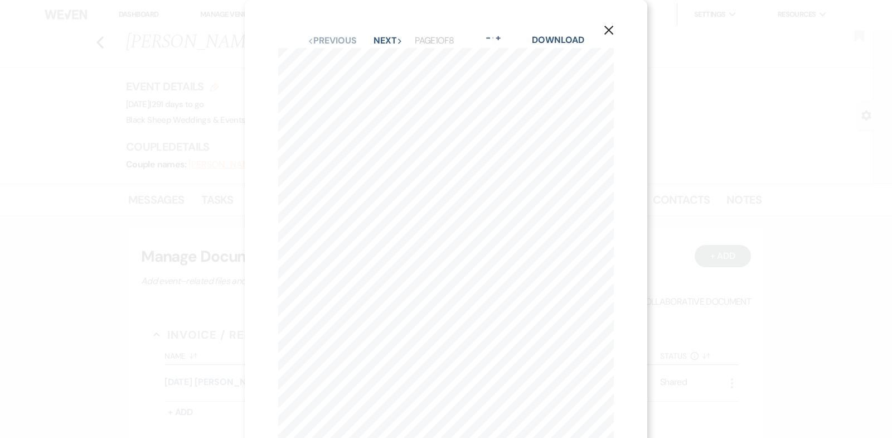
click at [611, 29] on icon "X" at bounding box center [609, 30] width 10 height 10
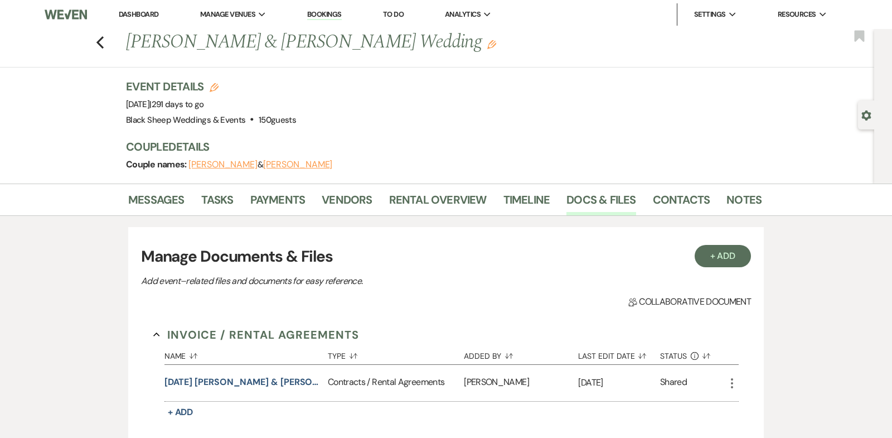
click at [247, 190] on li "Tasks" at bounding box center [225, 201] width 49 height 27
click at [278, 198] on link "Payments" at bounding box center [277, 203] width 55 height 25
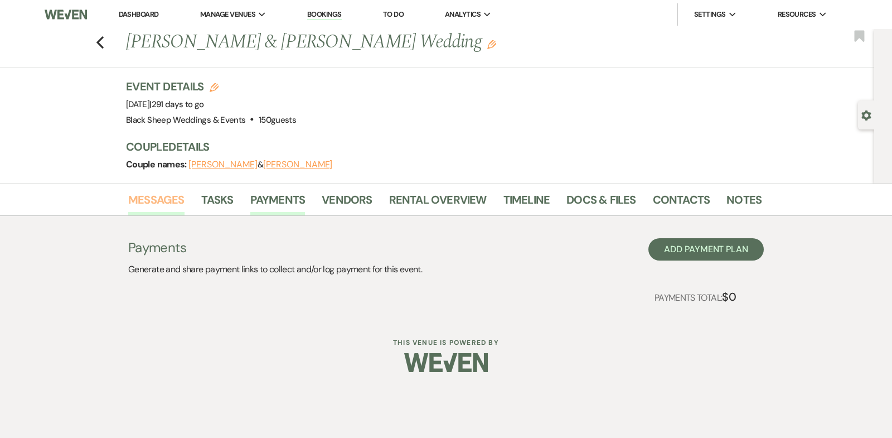
click at [149, 198] on link "Messages" at bounding box center [156, 203] width 56 height 25
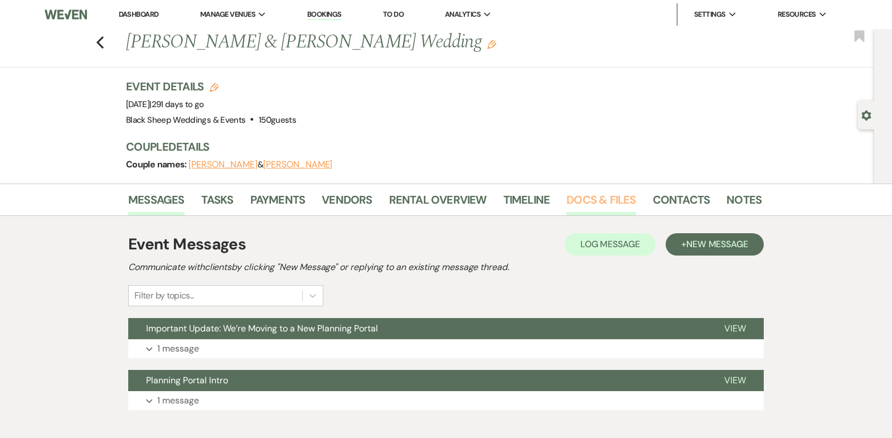
click at [592, 201] on link "Docs & Files" at bounding box center [600, 203] width 69 height 25
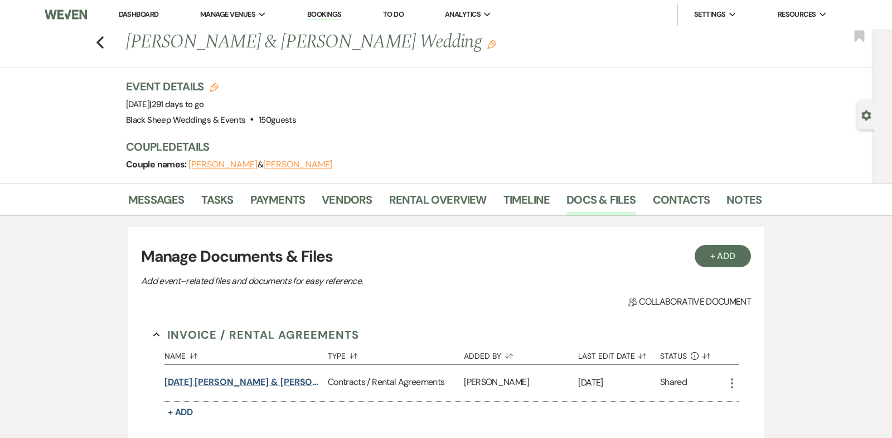
click at [268, 378] on button "[DATE] [PERSON_NAME] & [PERSON_NAME] Wedding Contract" at bounding box center [243, 381] width 159 height 13
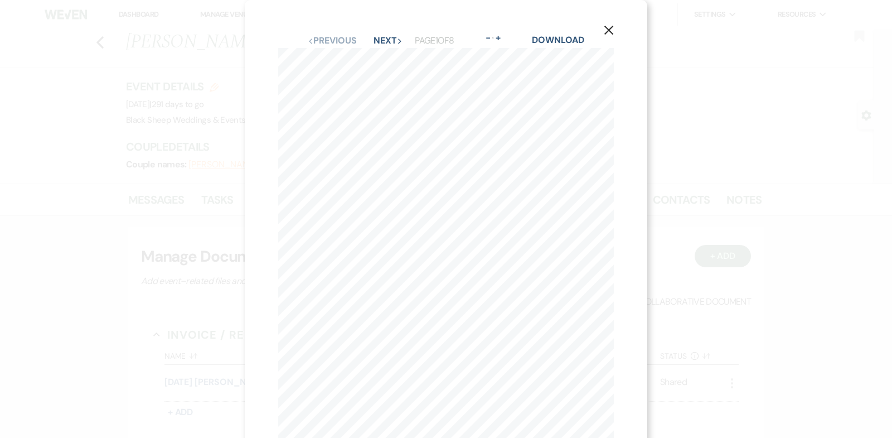
click at [614, 31] on button "X" at bounding box center [608, 30] width 17 height 20
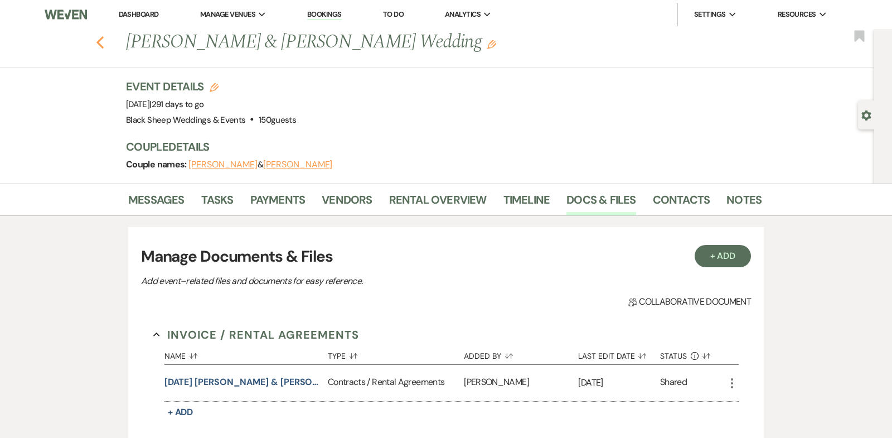
click at [99, 40] on use "button" at bounding box center [99, 42] width 7 height 12
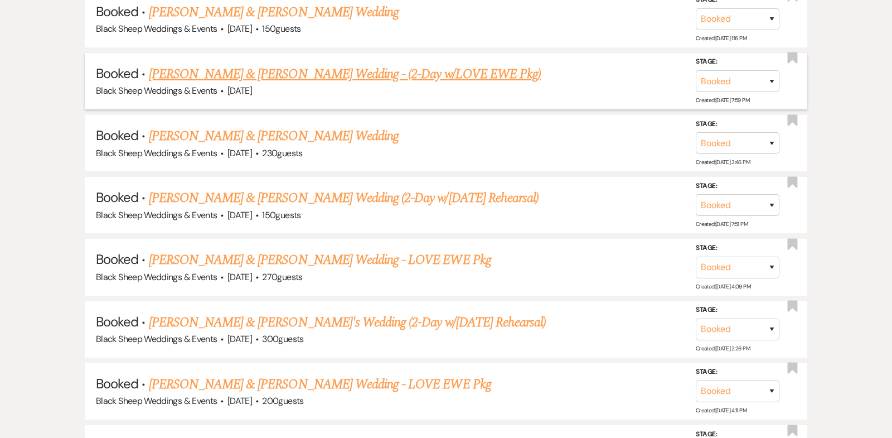
scroll to position [3086, 0]
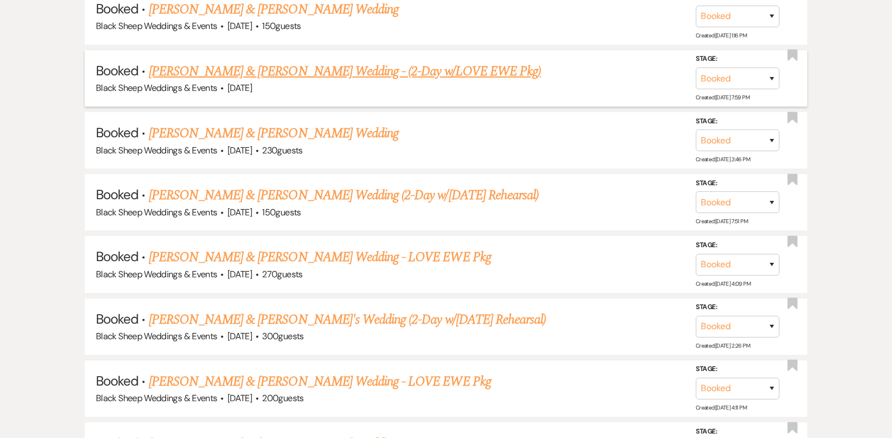
click at [286, 61] on link "[PERSON_NAME] & [PERSON_NAME] Wedding - (2-Day w/LOVE EWE Pkg)" at bounding box center [345, 71] width 392 height 20
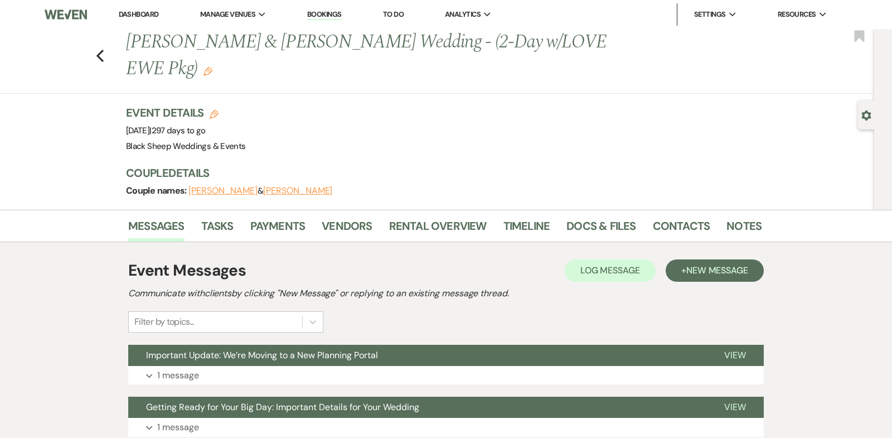
click at [283, 190] on button "[PERSON_NAME]" at bounding box center [297, 190] width 69 height 9
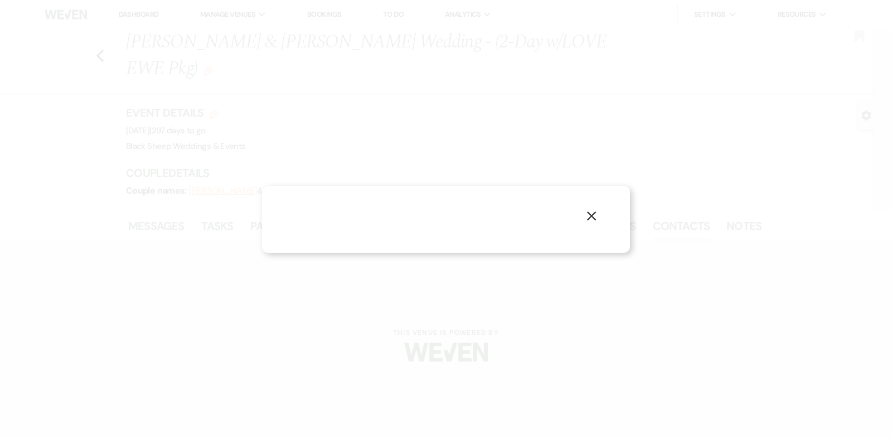
select select "1"
select select "email"
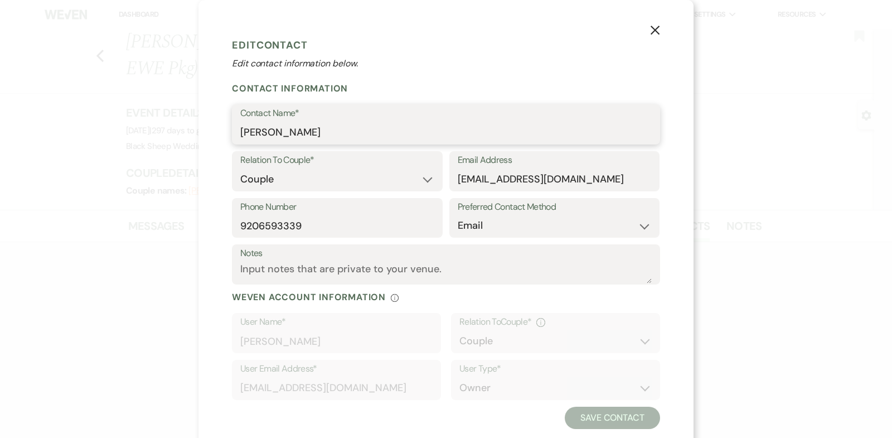
drag, startPoint x: 326, startPoint y: 134, endPoint x: 26, endPoint y: 134, distance: 299.3
click at [26, 134] on div "X Edit Contact Edit contact information below. Contact Information Contact Name…" at bounding box center [446, 219] width 892 height 438
drag, startPoint x: 576, startPoint y: 180, endPoint x: 270, endPoint y: 180, distance: 305.4
click at [270, 180] on div "Relation To Couple* Couple Planner Parent of Couple Family Member Friend Other …" at bounding box center [446, 174] width 428 height 47
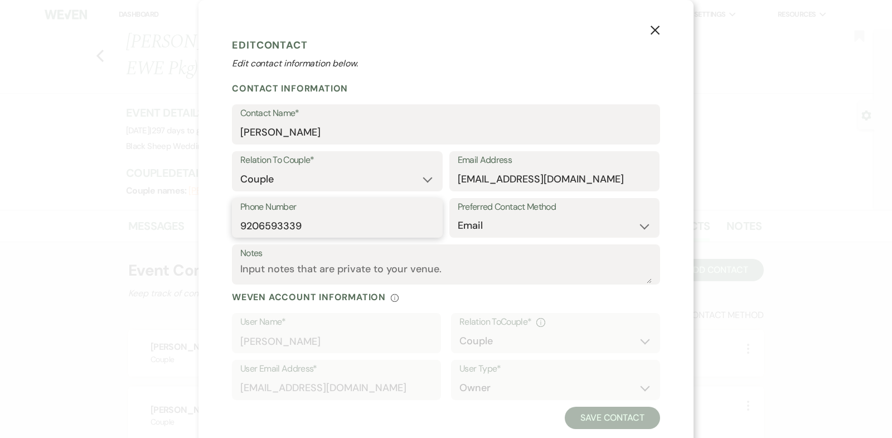
drag, startPoint x: 311, startPoint y: 225, endPoint x: 0, endPoint y: 216, distance: 311.1
click at [0, 216] on div "X Edit Contact Edit contact information below. Contact Information Contact Name…" at bounding box center [446, 219] width 892 height 438
click at [657, 31] on icon "X" at bounding box center [655, 30] width 10 height 10
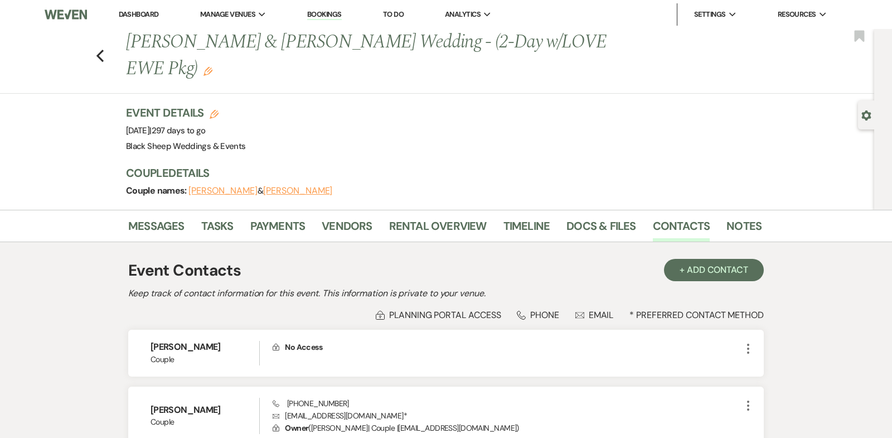
click at [229, 192] on button "[PERSON_NAME]" at bounding box center [222, 190] width 69 height 9
select select "1"
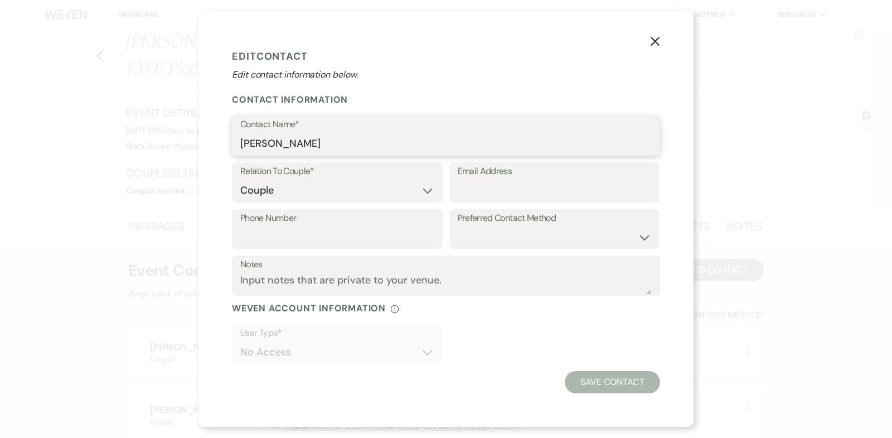
drag, startPoint x: 334, startPoint y: 146, endPoint x: 0, endPoint y: 159, distance: 334.1
click at [0, 159] on div "X Edit Contact Edit contact information below. Contact Information Contact Name…" at bounding box center [446, 219] width 892 height 438
drag, startPoint x: 320, startPoint y: 142, endPoint x: 105, endPoint y: 142, distance: 215.7
click at [105, 142] on div "X Edit Contact Edit contact information below. Contact Information Contact Name…" at bounding box center [446, 219] width 892 height 438
click at [659, 37] on icon "X" at bounding box center [655, 41] width 10 height 10
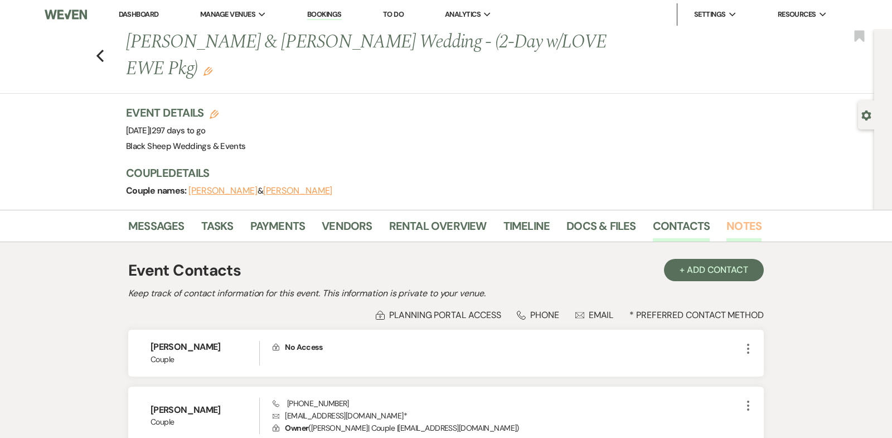
click at [742, 232] on link "Notes" at bounding box center [743, 229] width 35 height 25
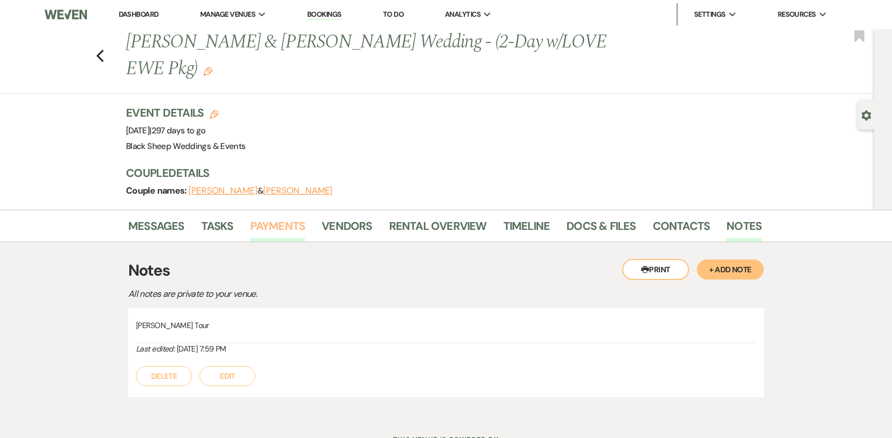
click at [273, 224] on link "Payments" at bounding box center [277, 229] width 55 height 25
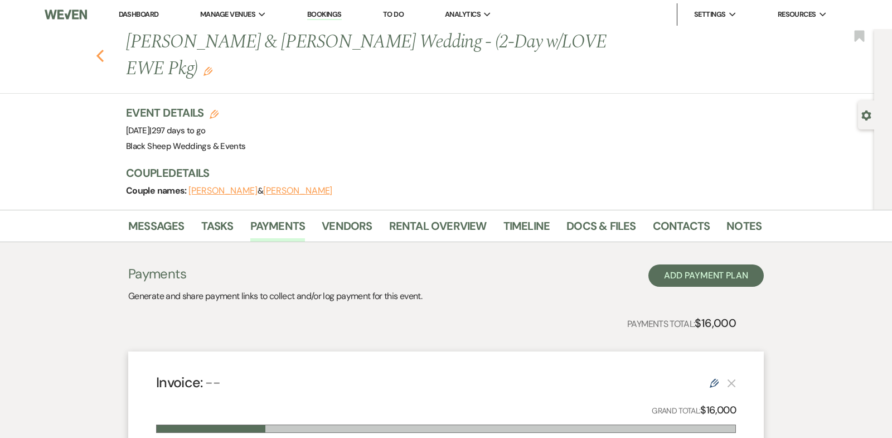
click at [99, 55] on use "button" at bounding box center [99, 56] width 7 height 12
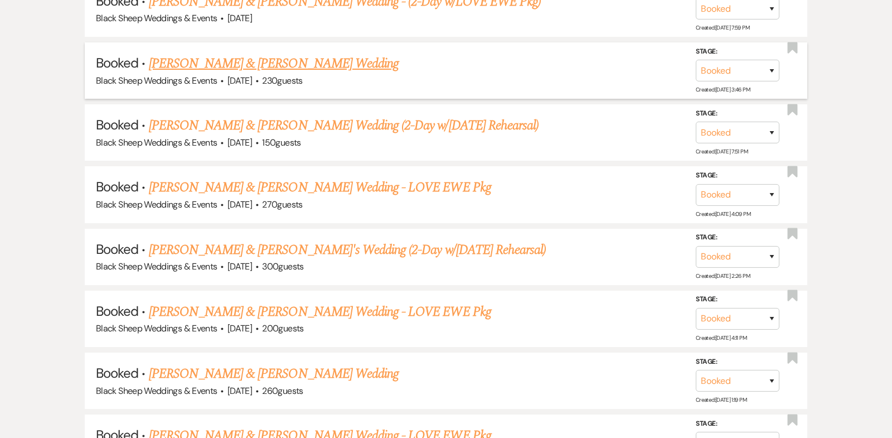
scroll to position [3159, 0]
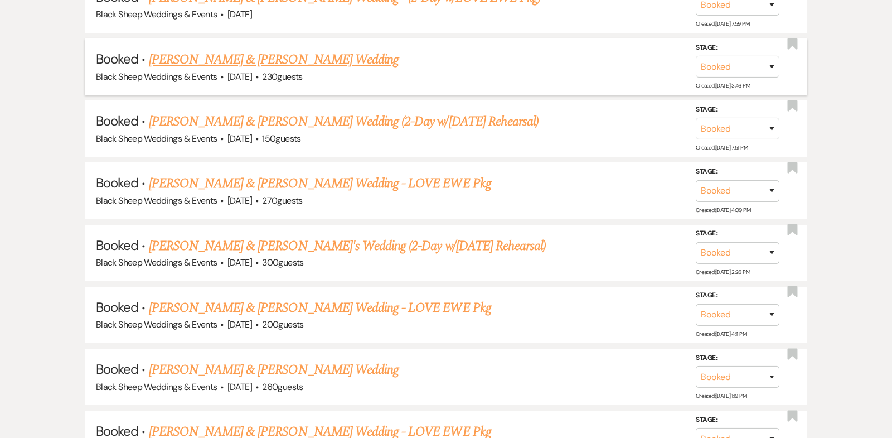
click at [245, 50] on link "[PERSON_NAME] & [PERSON_NAME] Wedding" at bounding box center [274, 60] width 250 height 20
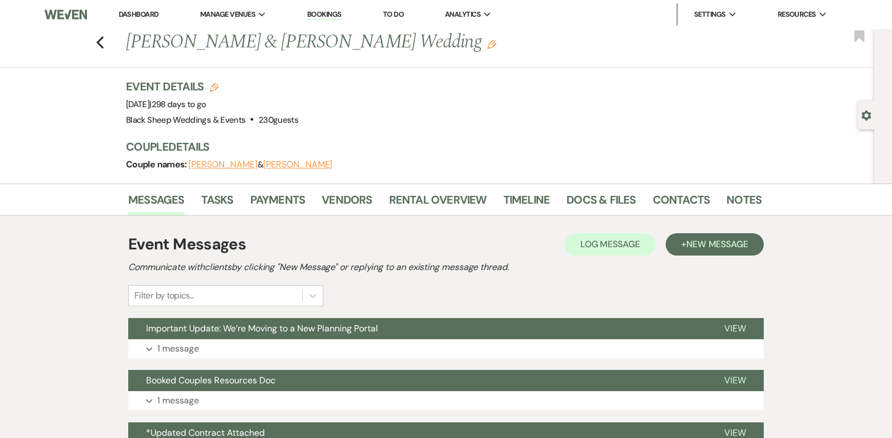
click at [215, 162] on button "[PERSON_NAME]" at bounding box center [222, 164] width 69 height 9
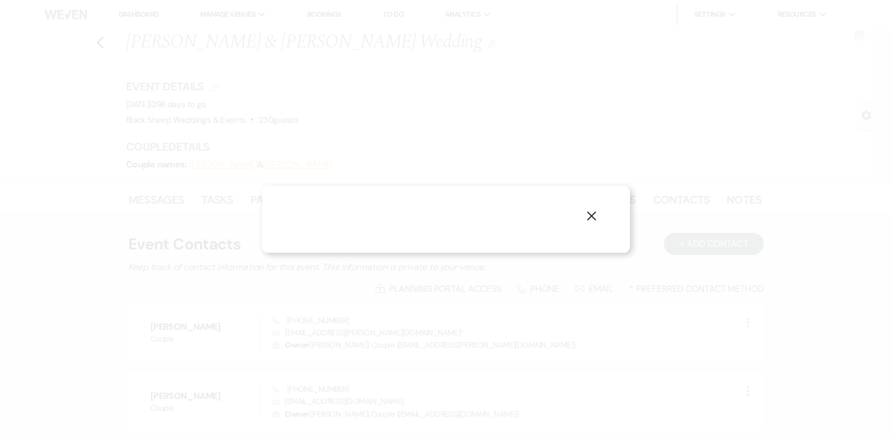
select select "1"
select select "email"
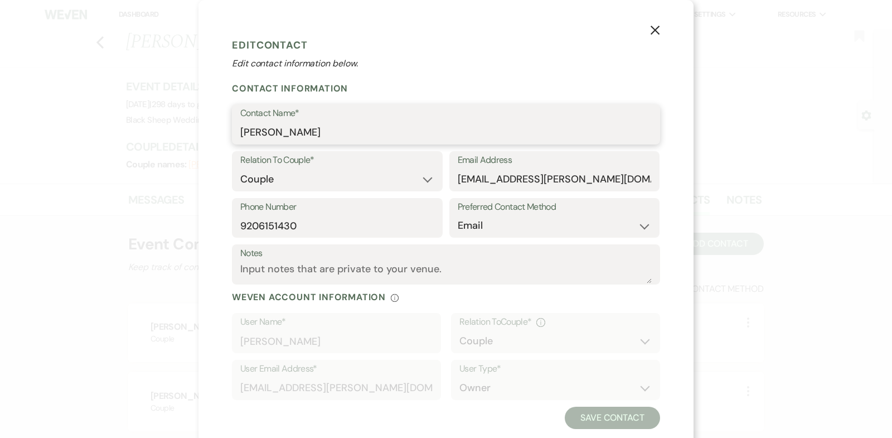
drag, startPoint x: 310, startPoint y: 132, endPoint x: 123, endPoint y: 129, distance: 187.3
click at [124, 129] on div "X Edit Contact Edit contact information below. Contact Information Contact Name…" at bounding box center [446, 219] width 892 height 438
drag, startPoint x: 578, startPoint y: 179, endPoint x: 285, endPoint y: 179, distance: 292.6
click at [289, 179] on div "Relation To Couple* Couple Planner Parent of Couple Family Member Friend Other …" at bounding box center [446, 174] width 428 height 47
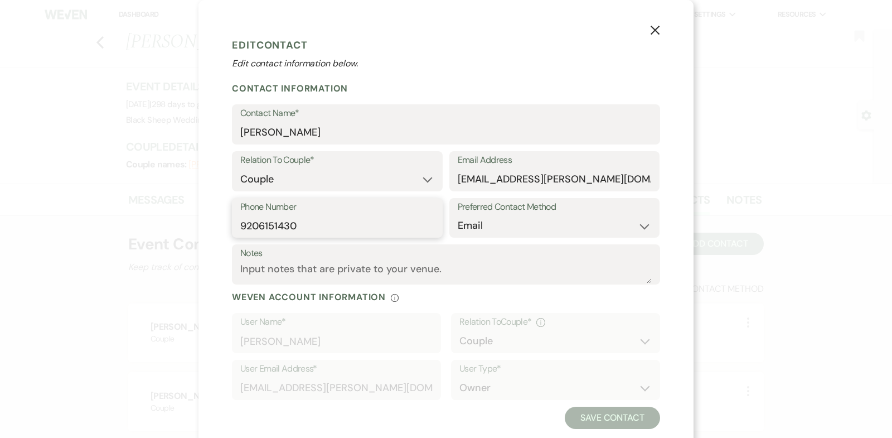
drag, startPoint x: 300, startPoint y: 227, endPoint x: 106, endPoint y: 227, distance: 194.5
click at [106, 227] on div "X Edit Contact Edit contact information below. Contact Information Contact Name…" at bounding box center [446, 219] width 892 height 438
click at [654, 30] on icon "X" at bounding box center [655, 30] width 10 height 10
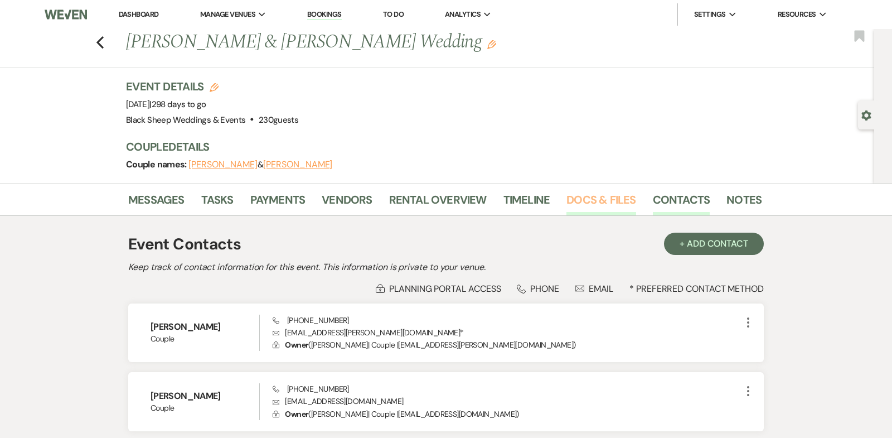
click at [581, 196] on link "Docs & Files" at bounding box center [600, 203] width 69 height 25
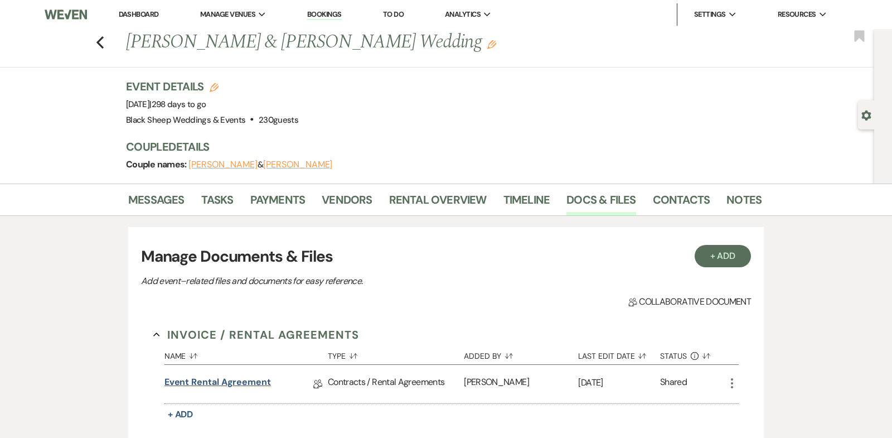
click at [242, 378] on link "Event Rental Agreement" at bounding box center [217, 383] width 106 height 17
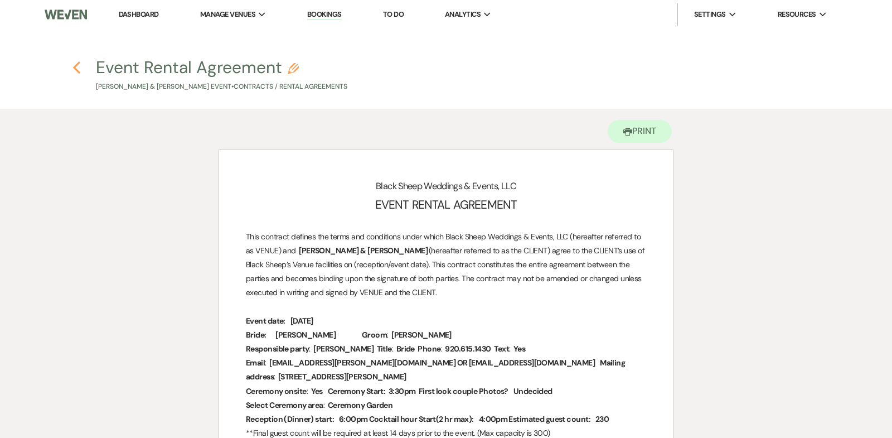
click at [75, 67] on use "button" at bounding box center [76, 67] width 7 height 12
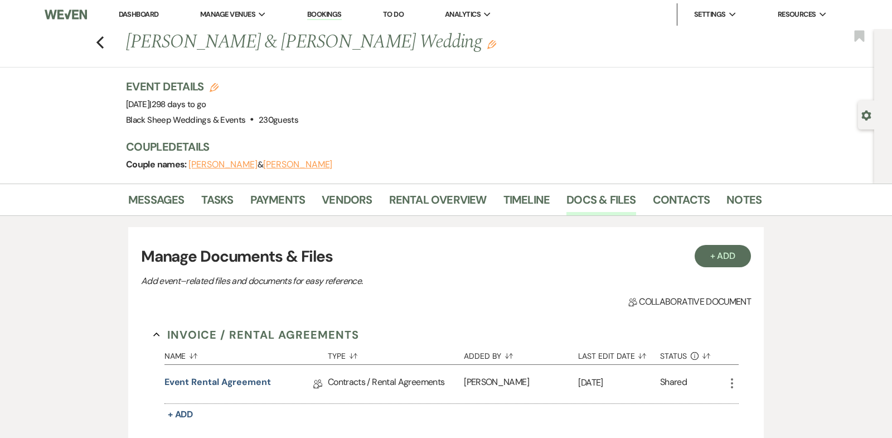
click at [264, 163] on button "[PERSON_NAME]" at bounding box center [297, 164] width 69 height 9
select select "1"
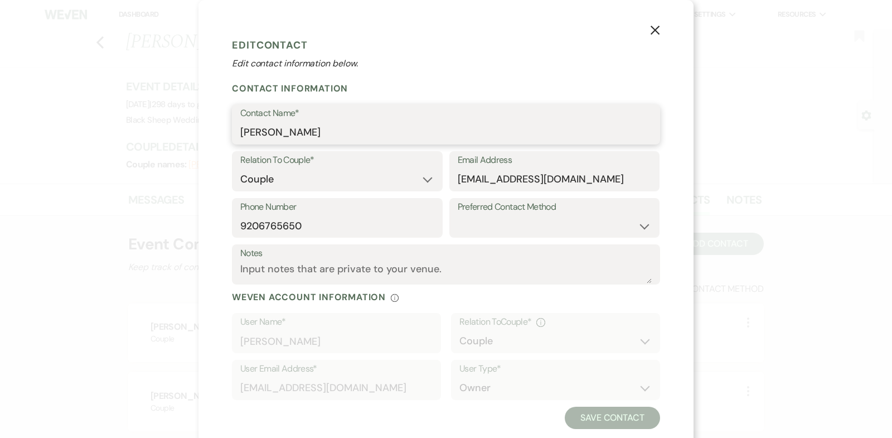
drag, startPoint x: 311, startPoint y: 133, endPoint x: 65, endPoint y: 150, distance: 247.0
click at [65, 150] on div "X Edit Contact Edit contact information below. Contact Information Contact Name…" at bounding box center [446, 219] width 892 height 438
click at [312, 132] on input "[PERSON_NAME]" at bounding box center [445, 133] width 411 height 22
drag, startPoint x: 312, startPoint y: 132, endPoint x: 121, endPoint y: 132, distance: 191.2
click at [122, 132] on div "X Edit Contact Edit contact information below. Contact Information Contact Name…" at bounding box center [446, 219] width 892 height 438
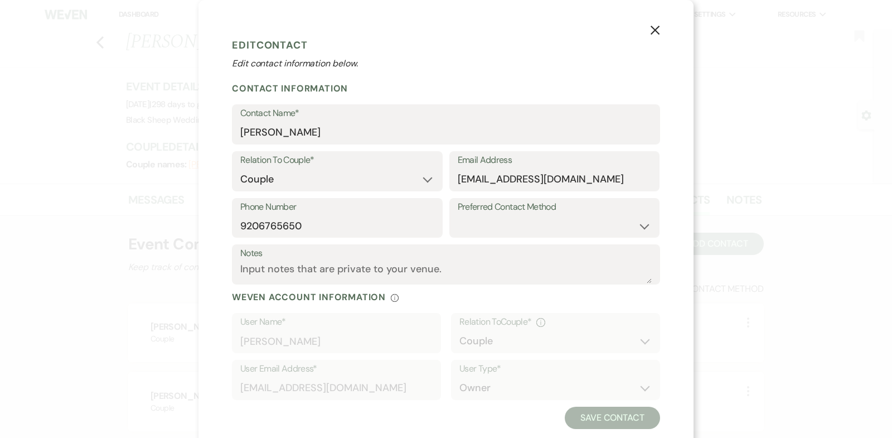
click at [653, 28] on use "button" at bounding box center [654, 30] width 9 height 9
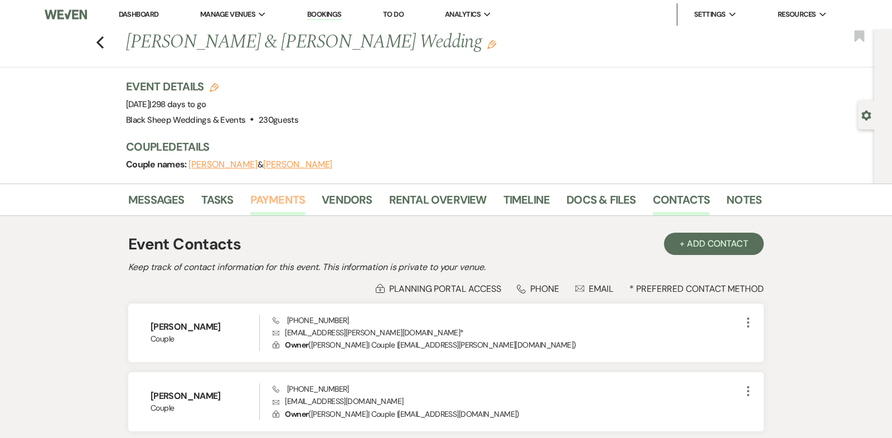
click at [263, 195] on link "Payments" at bounding box center [277, 203] width 55 height 25
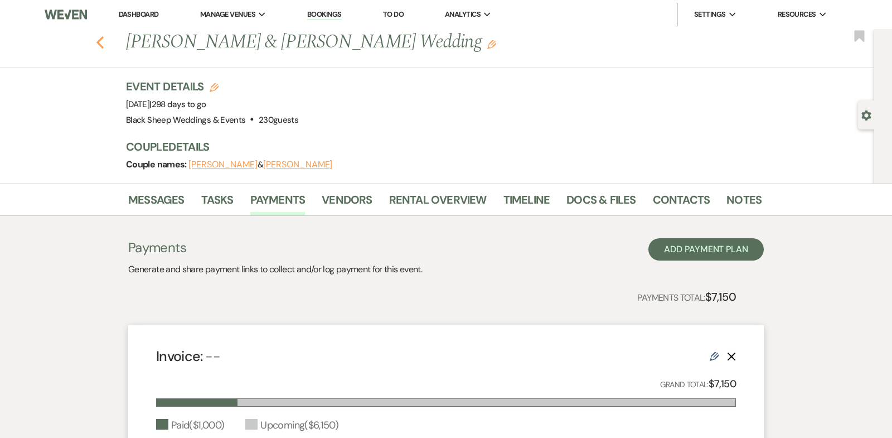
click at [100, 39] on use "button" at bounding box center [99, 42] width 7 height 12
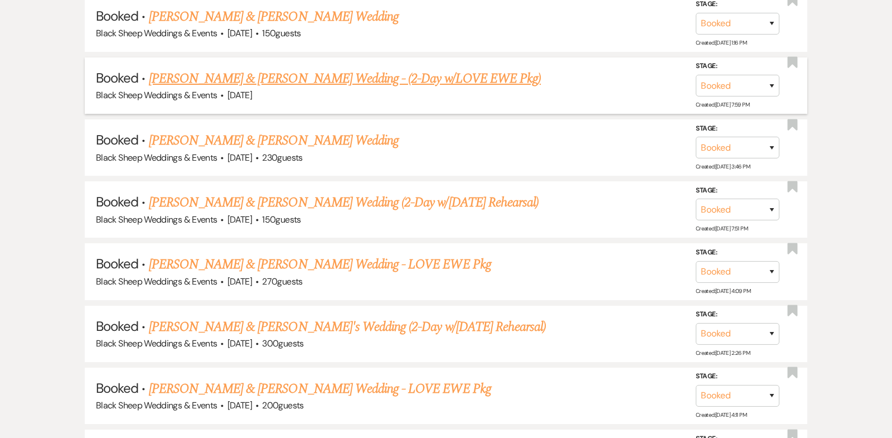
click at [252, 69] on link "[PERSON_NAME] & [PERSON_NAME] Wedding - (2-Day w/LOVE EWE Pkg)" at bounding box center [345, 79] width 392 height 20
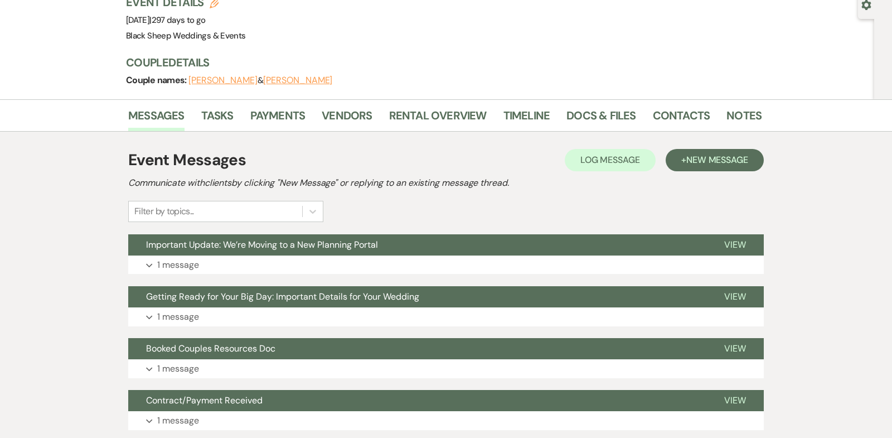
scroll to position [98, 0]
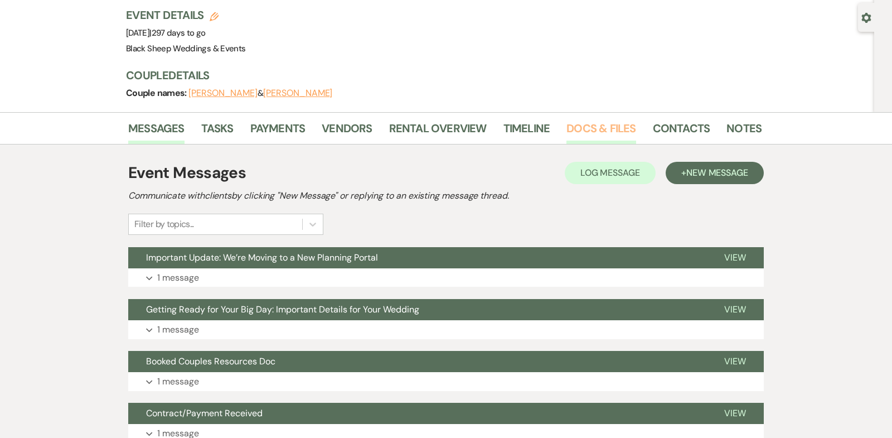
click at [590, 128] on link "Docs & Files" at bounding box center [600, 131] width 69 height 25
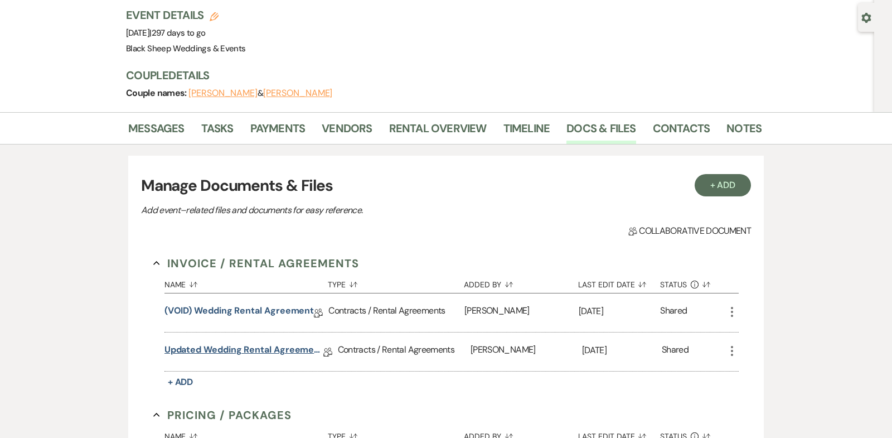
click at [250, 347] on link "Updated Wedding Rental Agreement" at bounding box center [243, 351] width 159 height 17
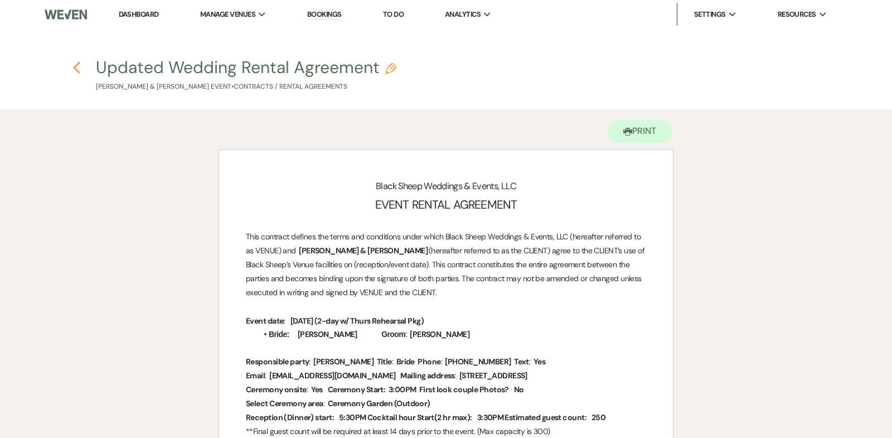
click at [75, 66] on use "button" at bounding box center [76, 67] width 7 height 12
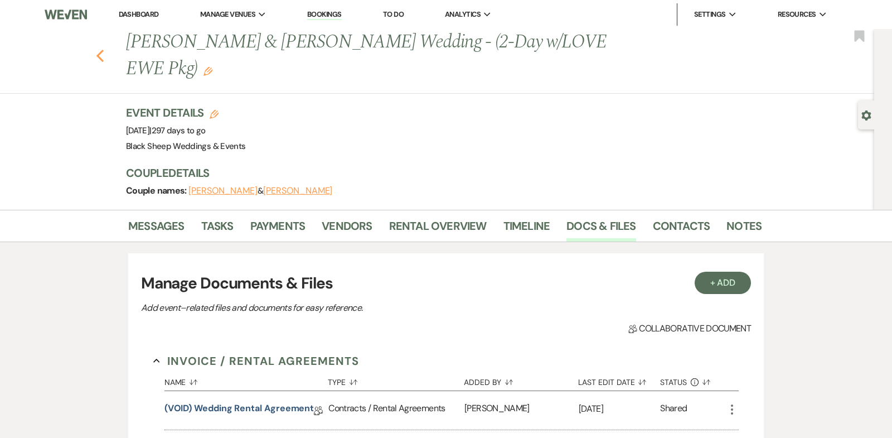
click at [100, 53] on use "button" at bounding box center [99, 56] width 7 height 12
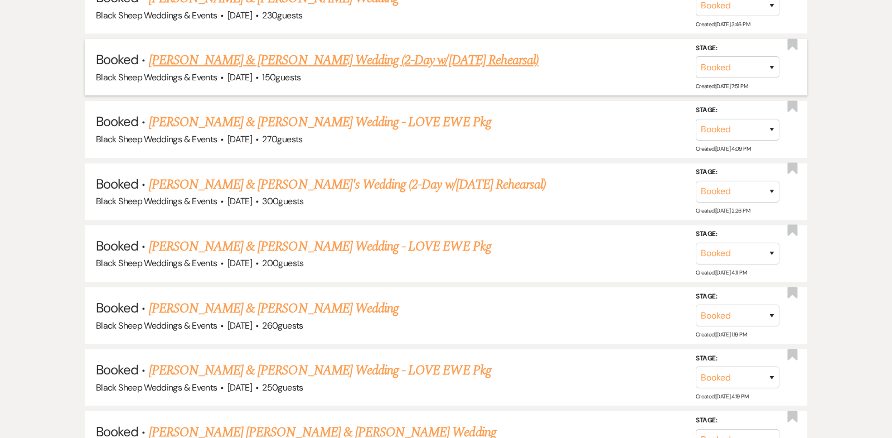
scroll to position [3222, 0]
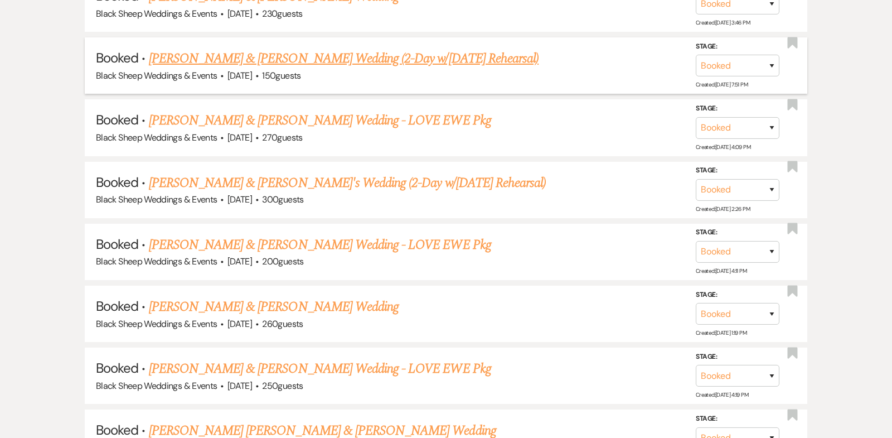
click at [318, 48] on link "[PERSON_NAME] & [PERSON_NAME] Wedding (2-Day w/[DATE] Rehearsal)" at bounding box center [344, 58] width 390 height 20
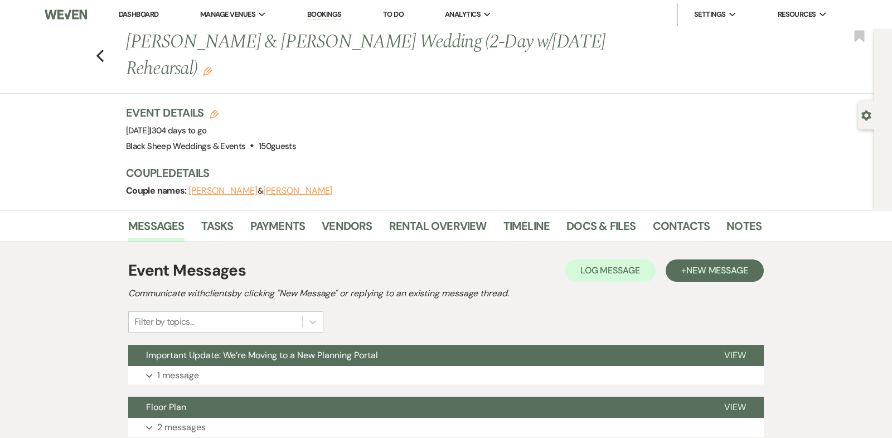
click at [233, 193] on button "[PERSON_NAME]" at bounding box center [222, 190] width 69 height 9
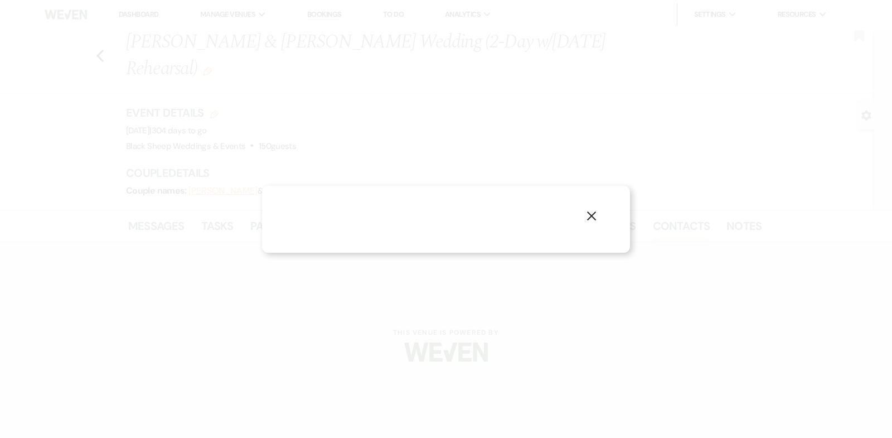
select select "1"
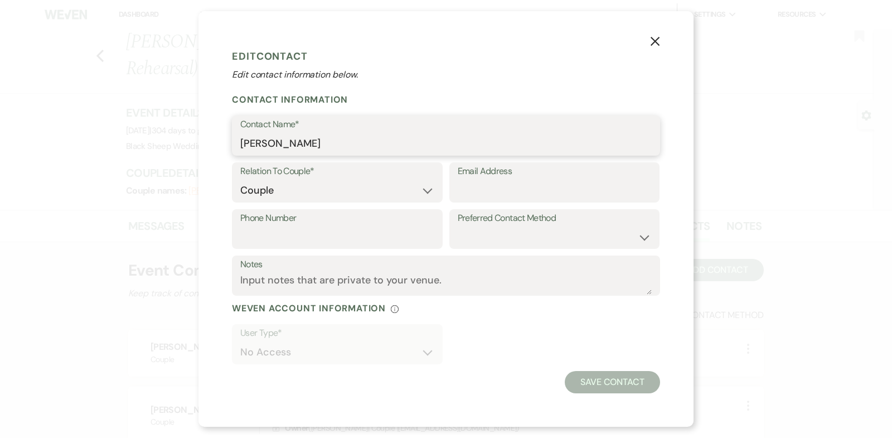
drag, startPoint x: 342, startPoint y: 146, endPoint x: 61, endPoint y: 145, distance: 281.5
click at [61, 145] on div "X Edit Contact Edit contact information below. Contact Information Contact Name…" at bounding box center [446, 219] width 892 height 438
click at [655, 40] on icon "X" at bounding box center [655, 41] width 10 height 10
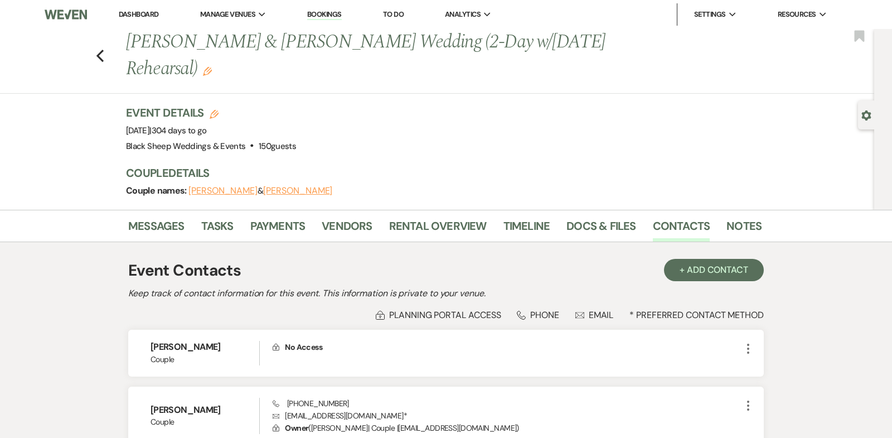
click at [307, 191] on button "[PERSON_NAME]" at bounding box center [297, 190] width 69 height 9
select select "1"
select select "email"
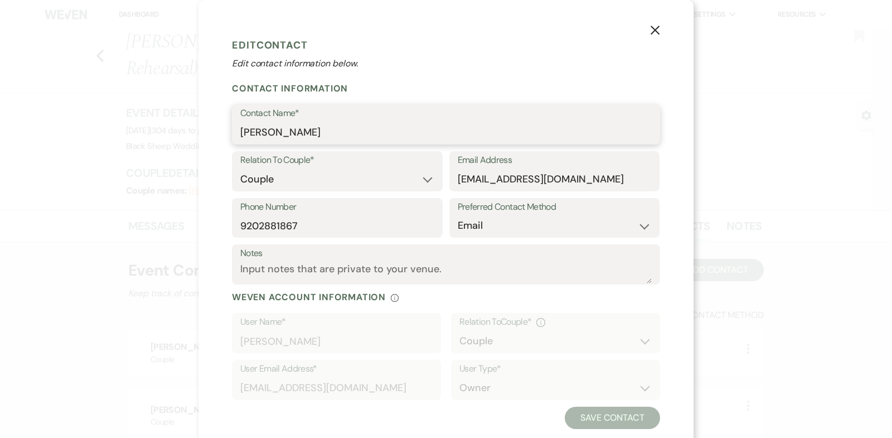
drag, startPoint x: 334, startPoint y: 133, endPoint x: 19, endPoint y: 132, distance: 315.5
click at [19, 132] on div "X Edit Contact Edit contact information below. Contact Information Contact Name…" at bounding box center [446, 219] width 892 height 438
drag, startPoint x: 628, startPoint y: 182, endPoint x: 295, endPoint y: 182, distance: 332.2
click at [296, 182] on div "Relation To Couple* Couple Planner Parent of Couple Family Member Friend Other …" at bounding box center [446, 174] width 428 height 47
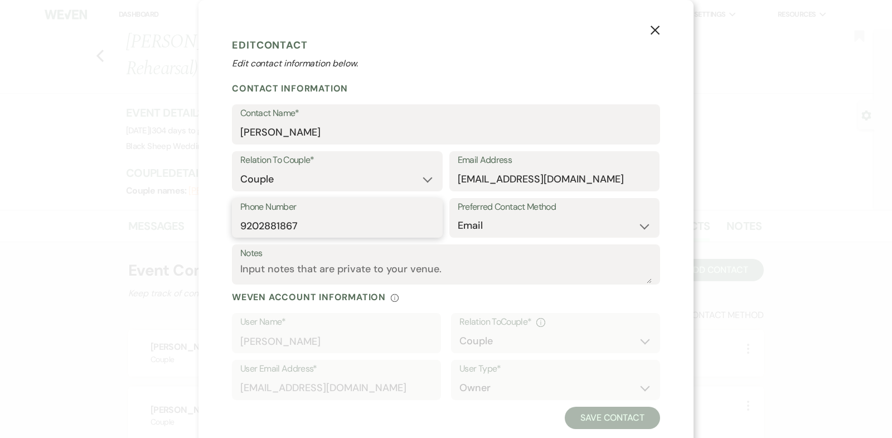
drag, startPoint x: 321, startPoint y: 232, endPoint x: 33, endPoint y: 232, distance: 288.2
click at [33, 232] on div "X Edit Contact Edit contact information below. Contact Information Contact Name…" at bounding box center [446, 219] width 892 height 438
click at [302, 223] on input "9202881867" at bounding box center [337, 226] width 194 height 22
drag, startPoint x: 302, startPoint y: 223, endPoint x: 94, endPoint y: 223, distance: 207.9
click at [95, 223] on div "X Edit Contact Edit contact information below. Contact Information Contact Name…" at bounding box center [446, 219] width 892 height 438
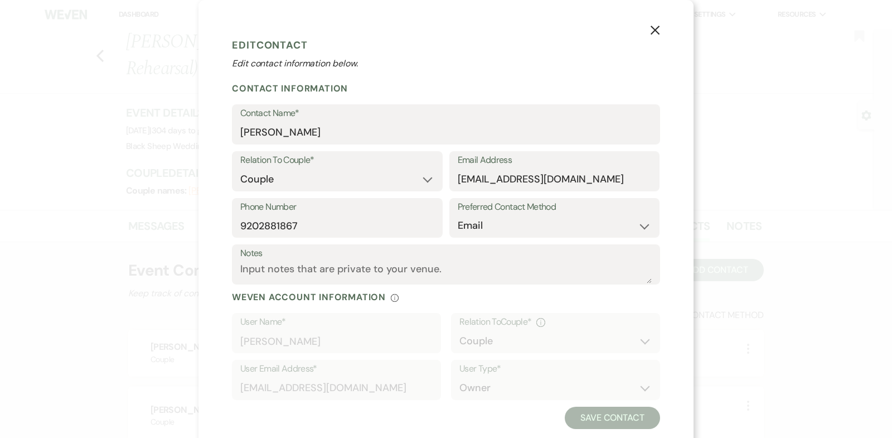
click at [655, 33] on icon "X" at bounding box center [655, 30] width 10 height 10
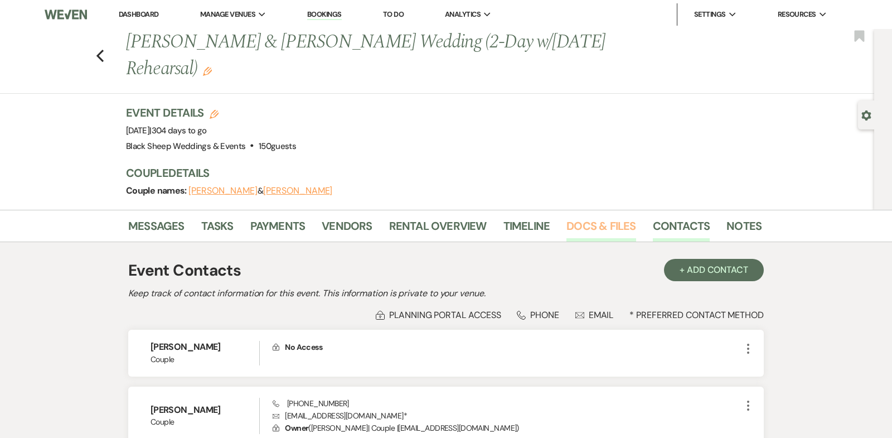
click at [582, 226] on link "Docs & Files" at bounding box center [600, 229] width 69 height 25
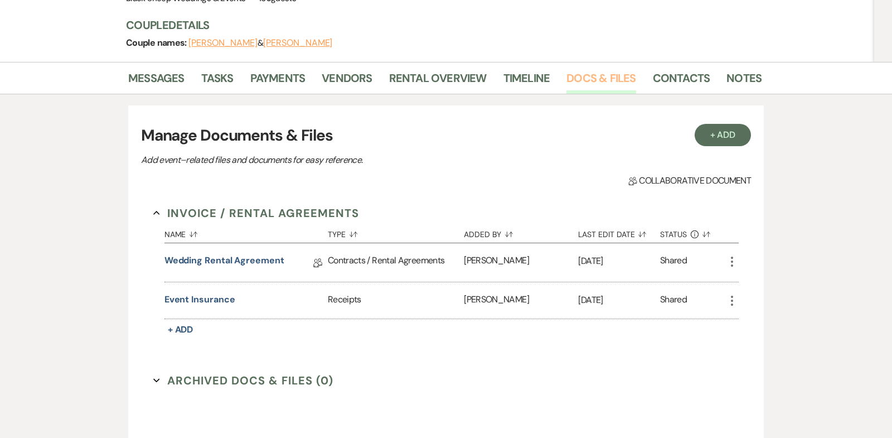
scroll to position [156, 0]
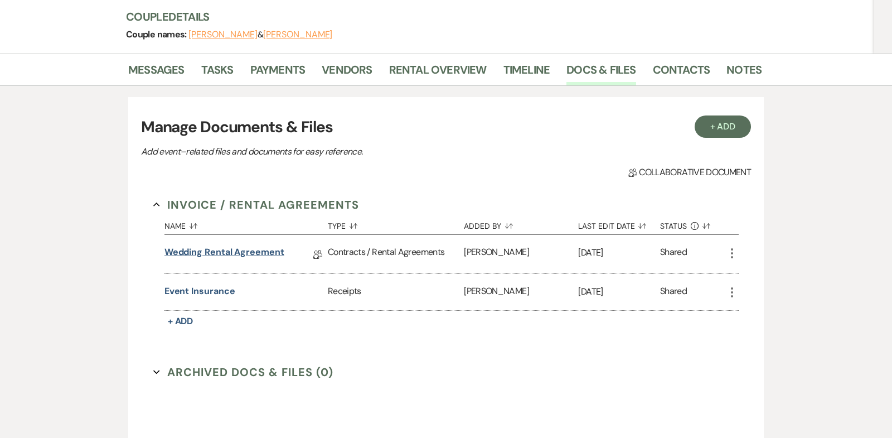
click at [230, 250] on link "Wedding Rental Agreement" at bounding box center [224, 253] width 120 height 17
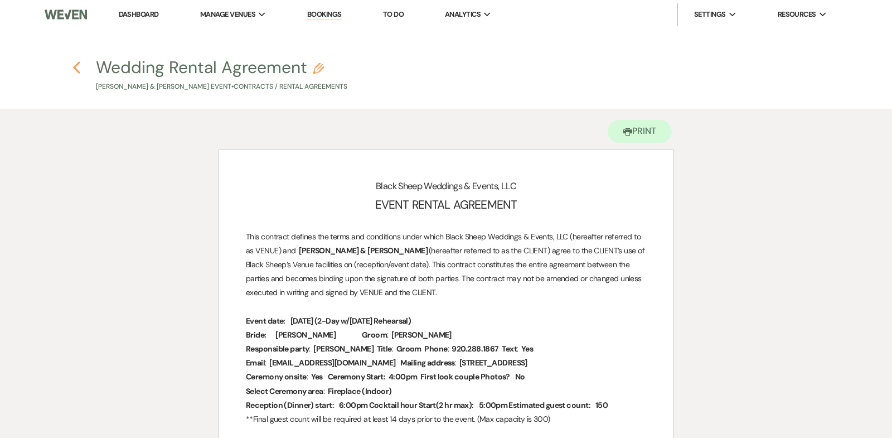
click at [75, 67] on use "button" at bounding box center [76, 67] width 7 height 12
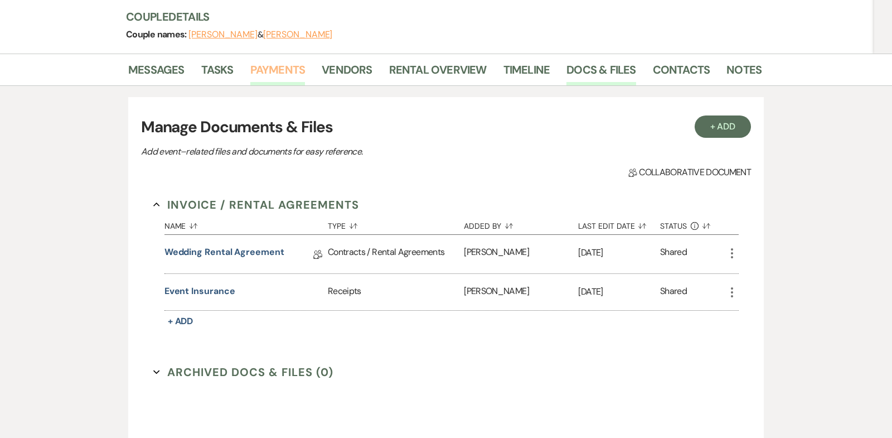
click at [267, 70] on link "Payments" at bounding box center [277, 73] width 55 height 25
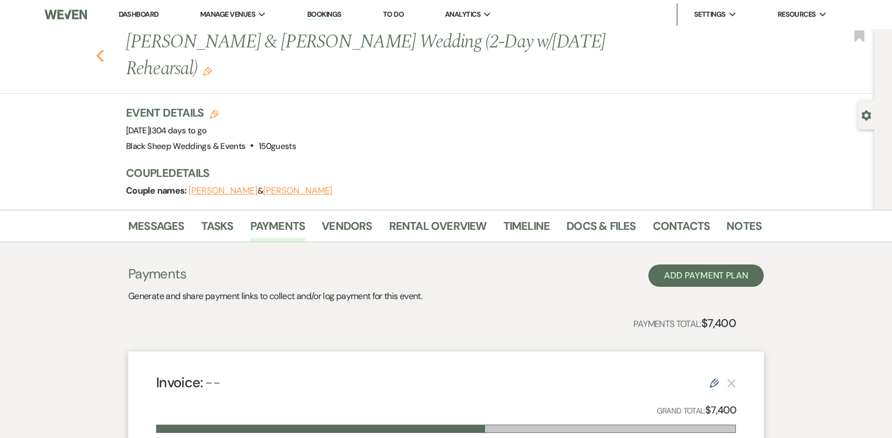
click at [98, 54] on icon "Previous" at bounding box center [100, 55] width 8 height 13
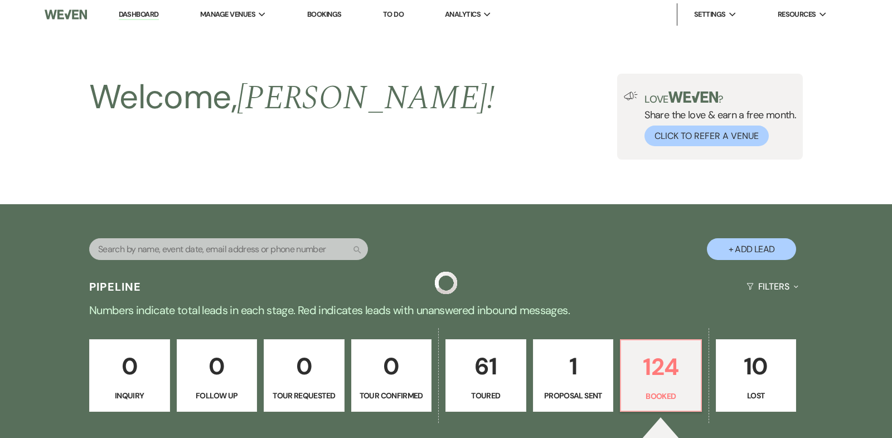
scroll to position [3222, 0]
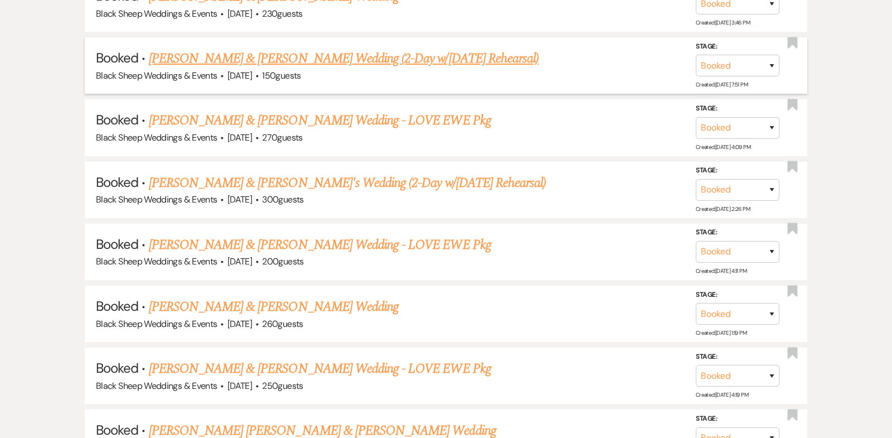
click at [324, 48] on link "[PERSON_NAME] & [PERSON_NAME] Wedding (2-Day w/[DATE] Rehearsal)" at bounding box center [344, 58] width 390 height 20
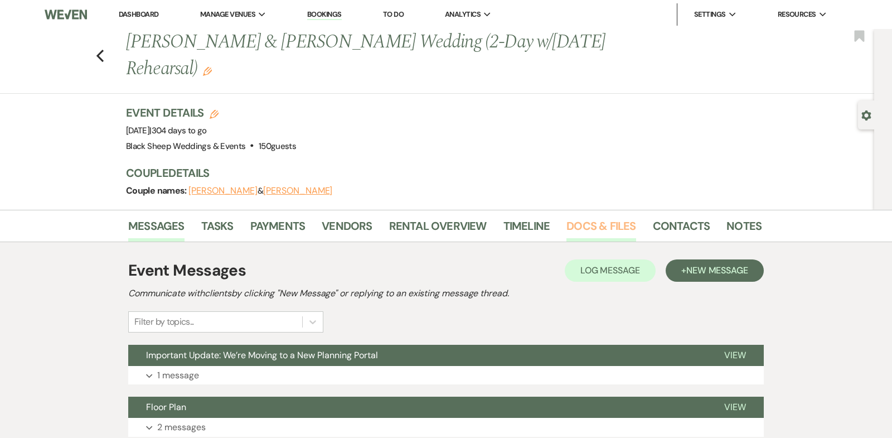
click at [593, 225] on link "Docs & Files" at bounding box center [600, 229] width 69 height 25
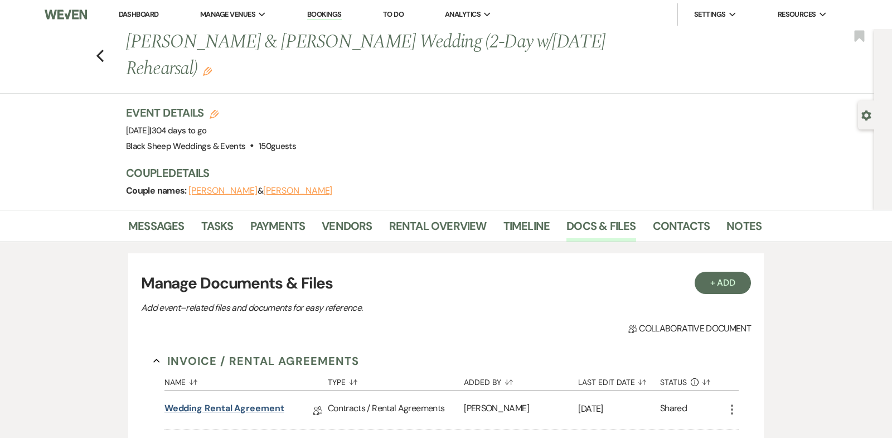
click at [214, 402] on link "Wedding Rental Agreement" at bounding box center [224, 409] width 120 height 17
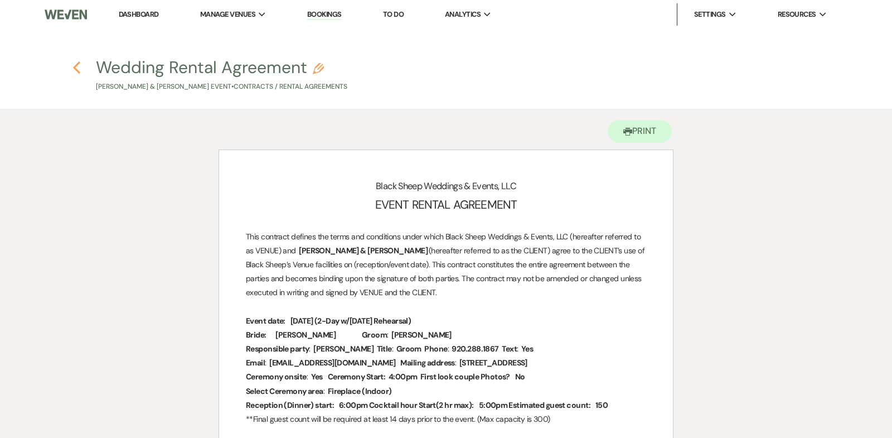
click at [75, 66] on use "button" at bounding box center [76, 67] width 7 height 12
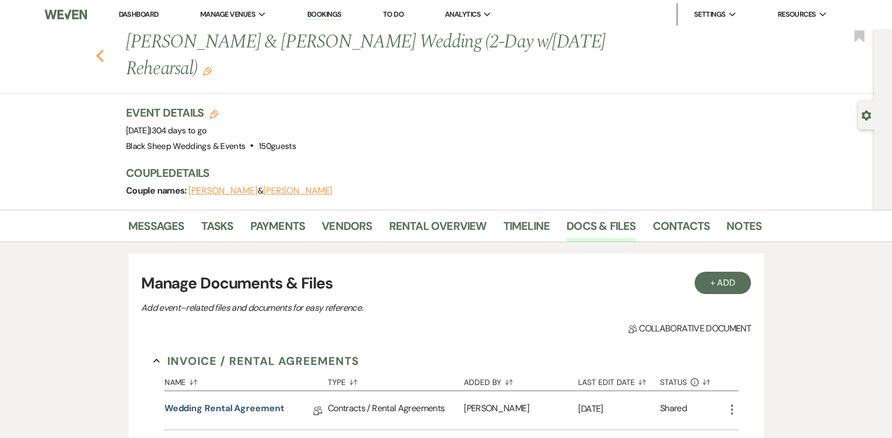
click at [100, 56] on icon "Previous" at bounding box center [100, 55] width 8 height 13
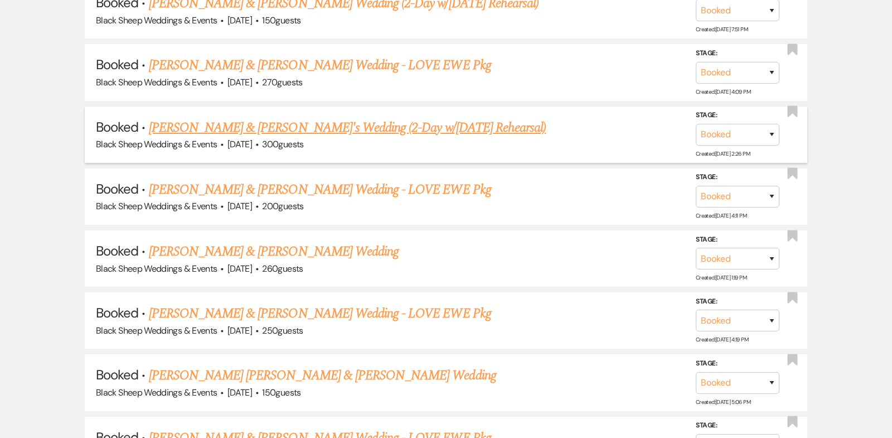
scroll to position [3279, 0]
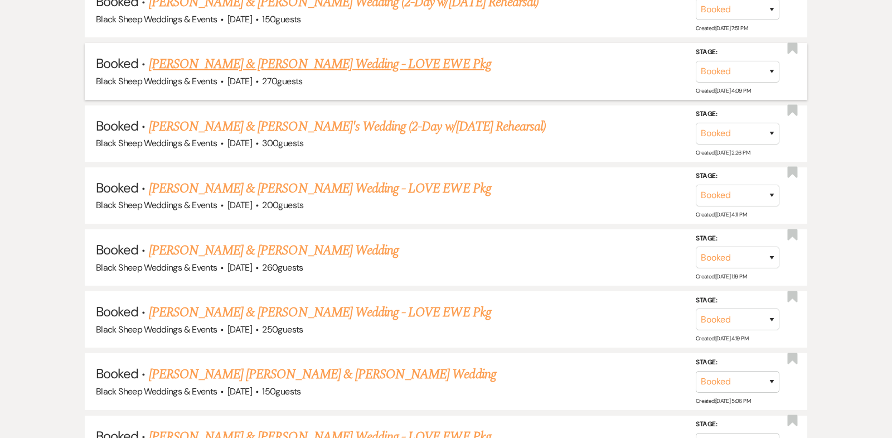
click at [265, 54] on link "[PERSON_NAME] & [PERSON_NAME] Wedding - LOVE EWE Pkg" at bounding box center [320, 64] width 342 height 20
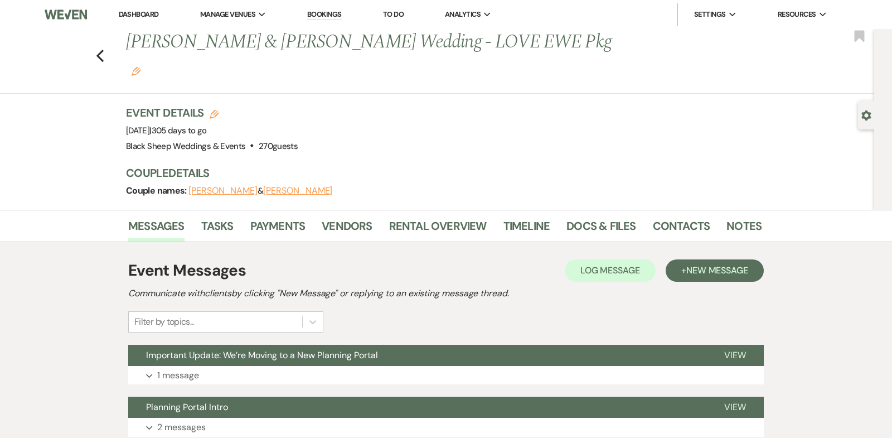
click at [229, 186] on button "[PERSON_NAME]" at bounding box center [222, 190] width 69 height 9
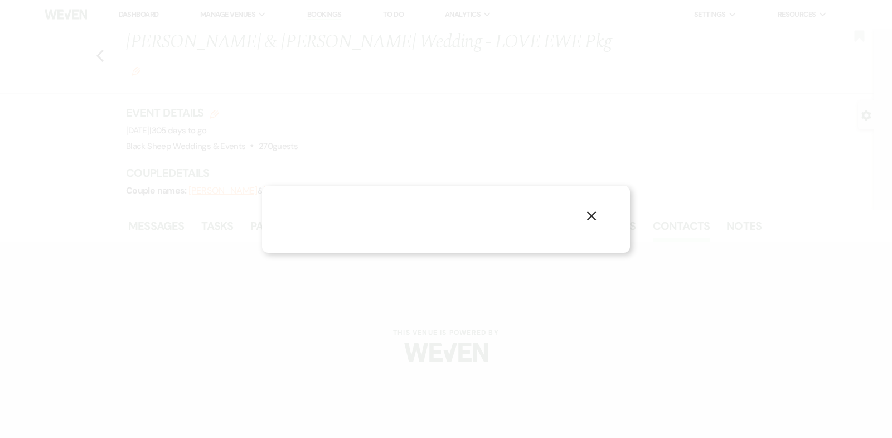
select select "1"
select select "email"
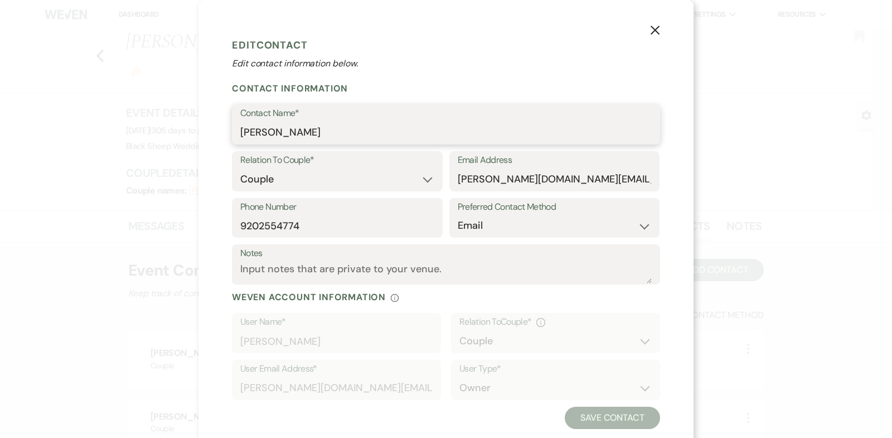
drag, startPoint x: 347, startPoint y: 131, endPoint x: 104, endPoint y: 129, distance: 243.6
click at [104, 129] on div "X Edit Contact Edit contact information below. Contact Information Contact Name…" at bounding box center [446, 219] width 892 height 438
click at [653, 30] on use "button" at bounding box center [654, 30] width 9 height 9
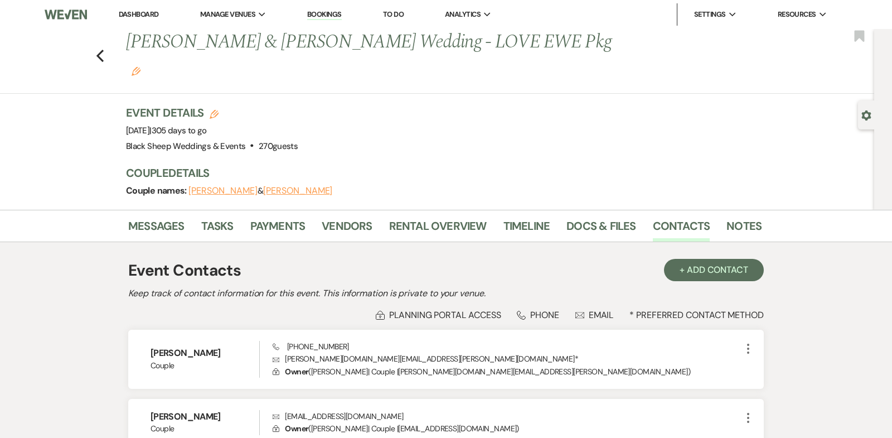
click at [310, 186] on button "[PERSON_NAME]" at bounding box center [297, 190] width 69 height 9
select select "1"
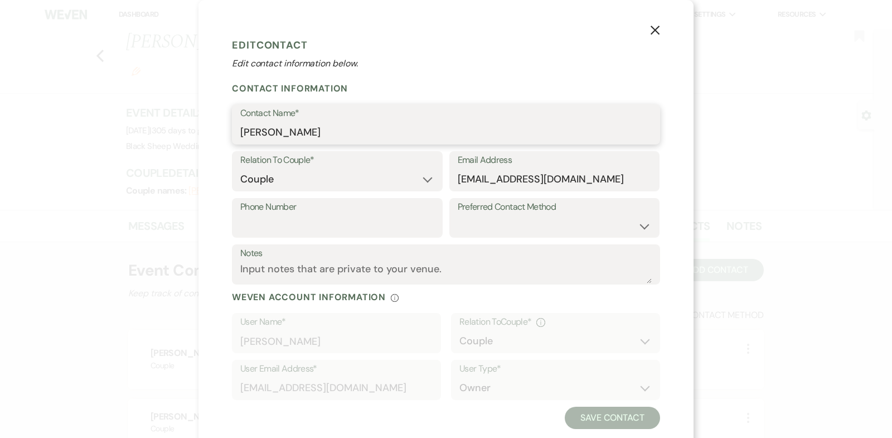
drag, startPoint x: 320, startPoint y: 135, endPoint x: 98, endPoint y: 134, distance: 223.0
click at [98, 134] on div "X Edit Contact Edit contact information below. Contact Information Contact Name…" at bounding box center [446, 219] width 892 height 438
click at [654, 32] on icon "X" at bounding box center [655, 30] width 10 height 10
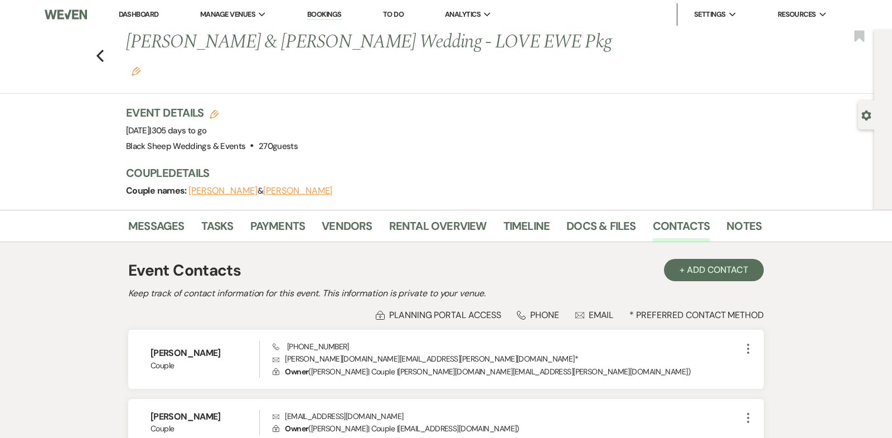
click at [228, 186] on button "[PERSON_NAME]" at bounding box center [222, 190] width 69 height 9
select select "1"
select select "email"
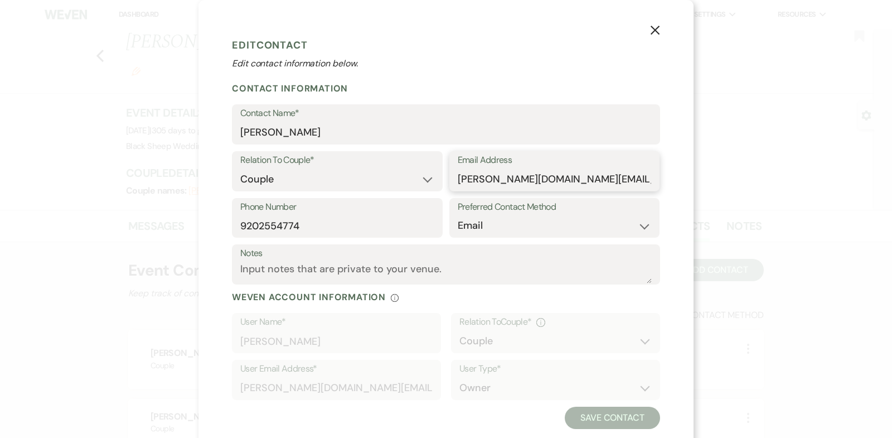
drag, startPoint x: 596, startPoint y: 183, endPoint x: 272, endPoint y: 183, distance: 324.4
click at [272, 183] on div "Relation To Couple* Couple Planner Parent of Couple Family Member Friend Other …" at bounding box center [446, 174] width 428 height 47
click at [307, 224] on input "9202554774" at bounding box center [337, 226] width 194 height 22
drag, startPoint x: 307, startPoint y: 224, endPoint x: 163, endPoint y: 224, distance: 144.4
click at [163, 224] on div "X Edit Contact Edit contact information below. Contact Information Contact Name…" at bounding box center [446, 219] width 892 height 438
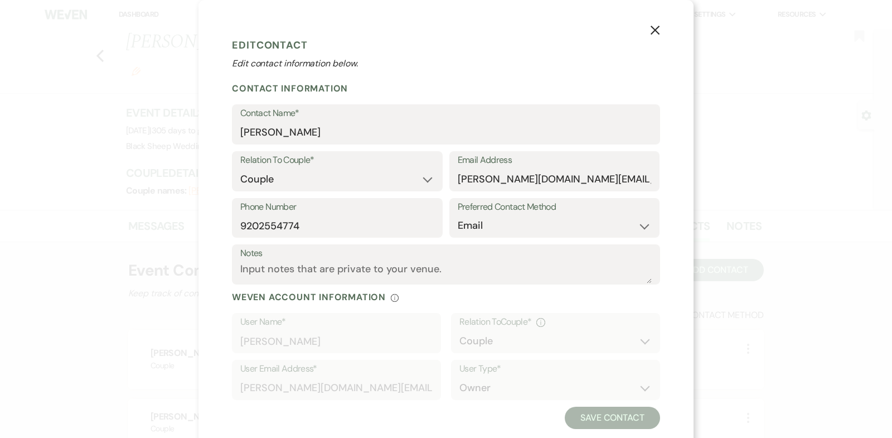
click at [652, 32] on icon "X" at bounding box center [655, 30] width 10 height 10
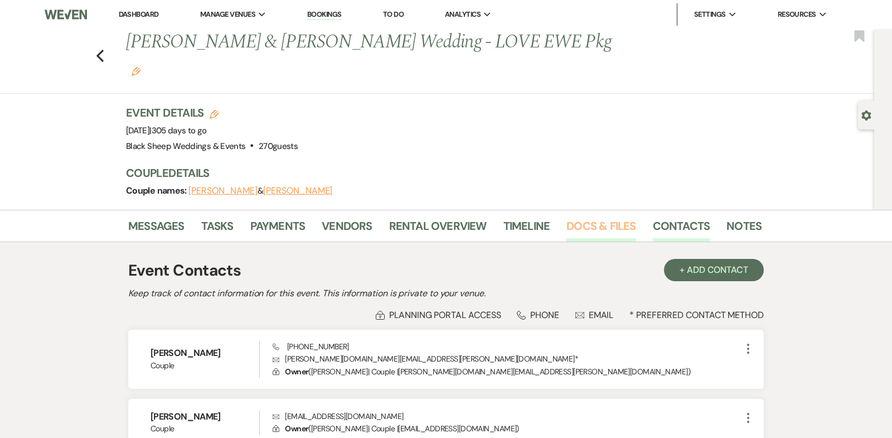
click at [610, 217] on link "Docs & Files" at bounding box center [600, 229] width 69 height 25
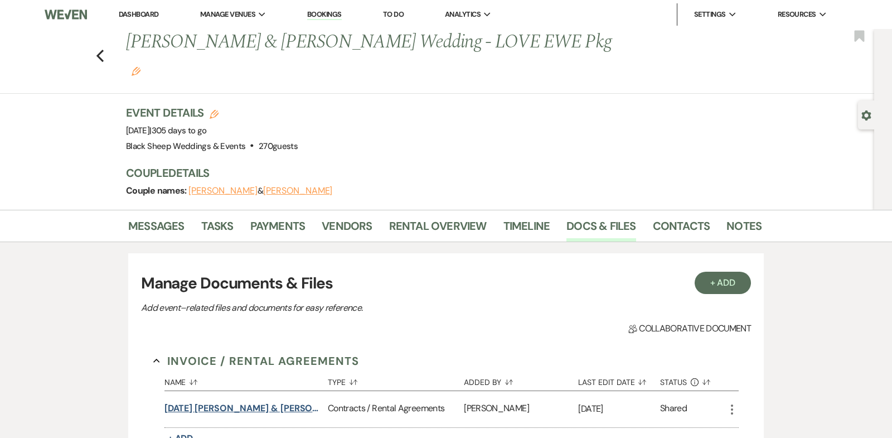
click at [242, 401] on button "[DATE] [PERSON_NAME] & [PERSON_NAME] Wedding Contract" at bounding box center [243, 407] width 159 height 13
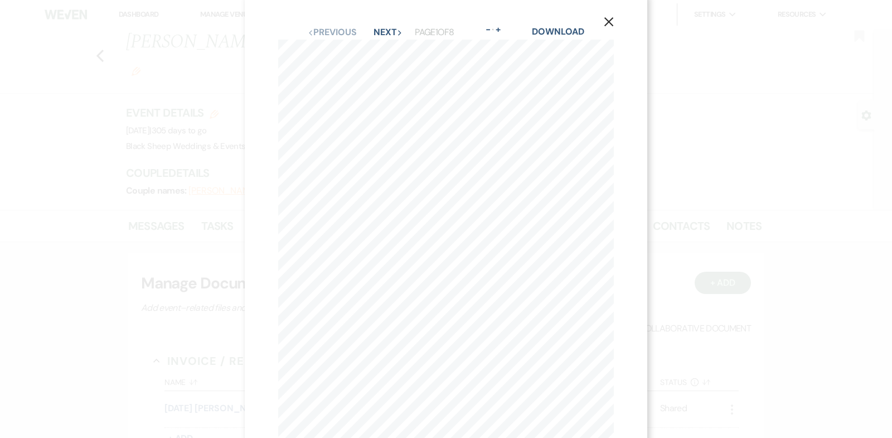
scroll to position [9, 0]
click at [606, 23] on use "button" at bounding box center [608, 21] width 9 height 9
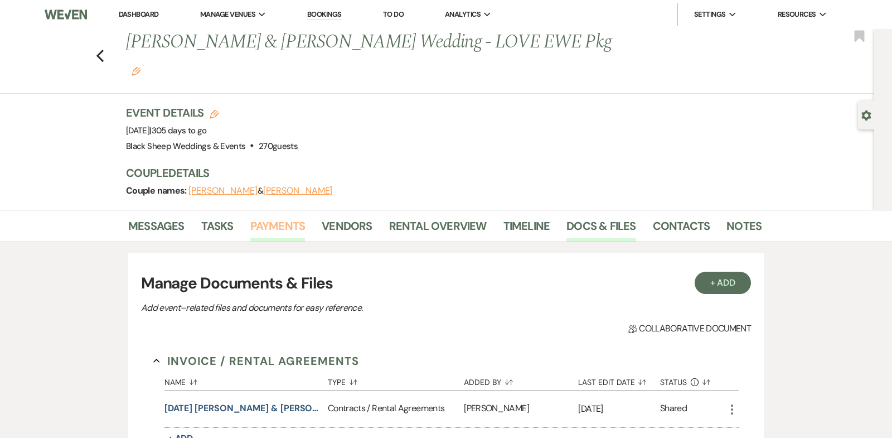
click at [278, 217] on link "Payments" at bounding box center [277, 229] width 55 height 25
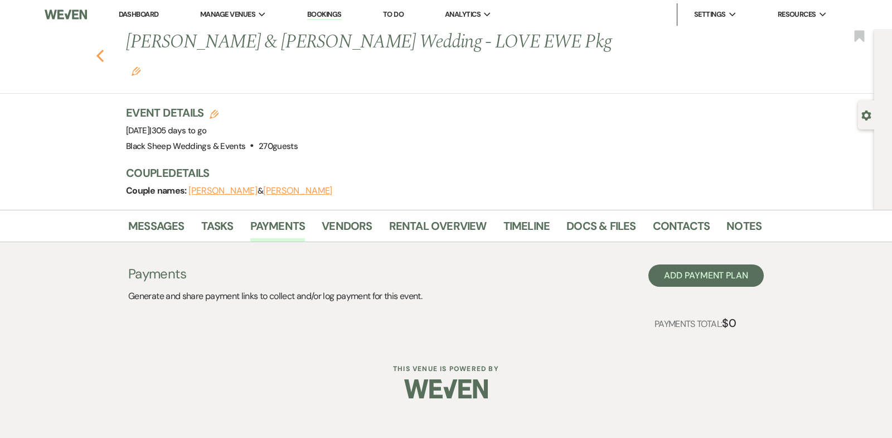
click at [100, 49] on icon "Previous" at bounding box center [100, 55] width 8 height 13
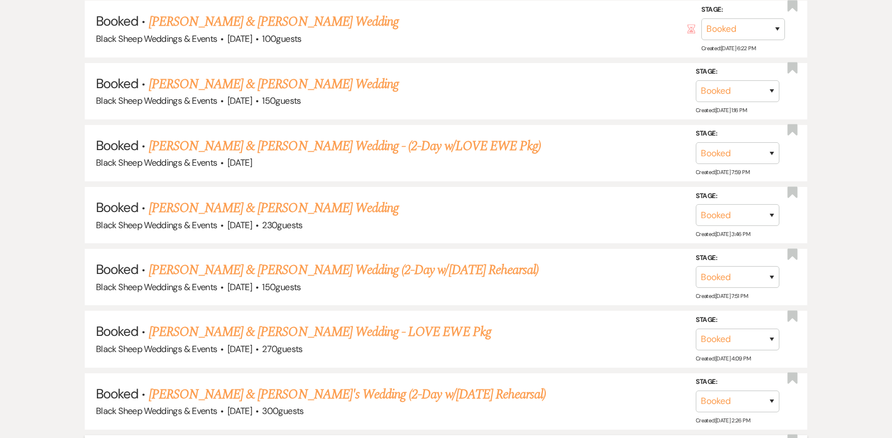
scroll to position [3009, 0]
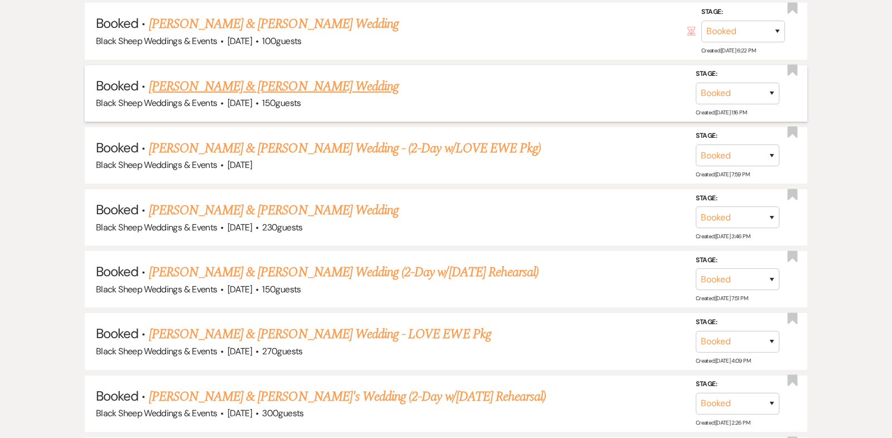
click at [274, 76] on link "[PERSON_NAME] & [PERSON_NAME] Wedding" at bounding box center [274, 86] width 250 height 20
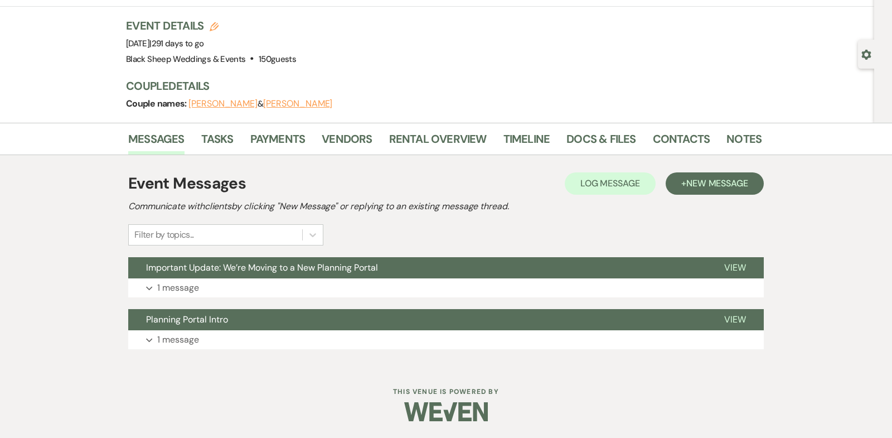
scroll to position [59, 0]
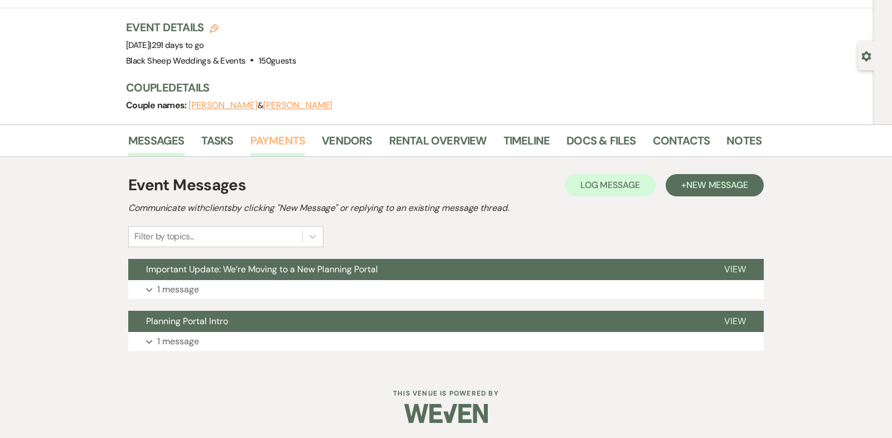
click at [276, 132] on link "Payments" at bounding box center [277, 144] width 55 height 25
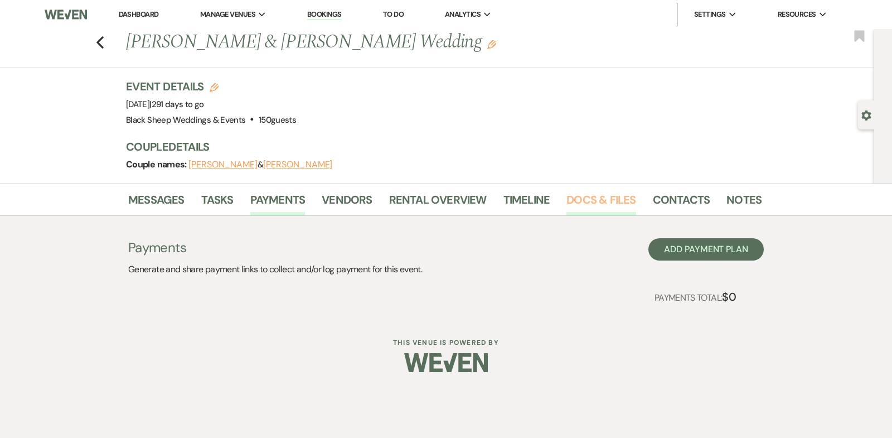
click at [585, 196] on link "Docs & Files" at bounding box center [600, 203] width 69 height 25
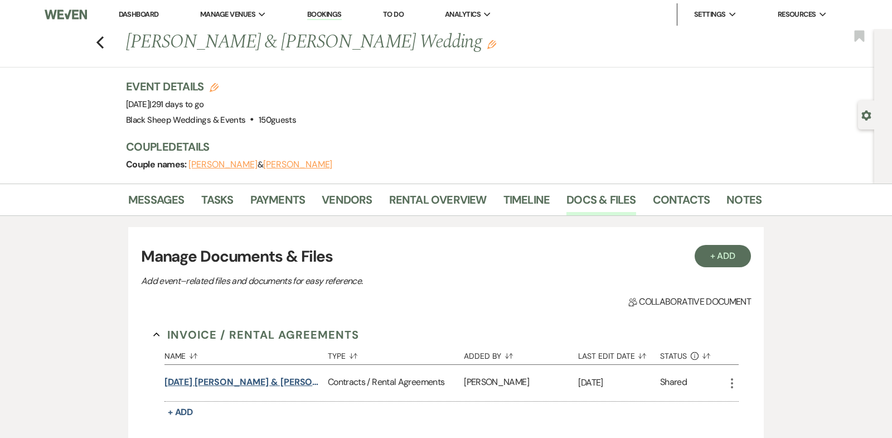
click at [253, 380] on button "[DATE] [PERSON_NAME] & [PERSON_NAME] Wedding Contract" at bounding box center [243, 381] width 159 height 13
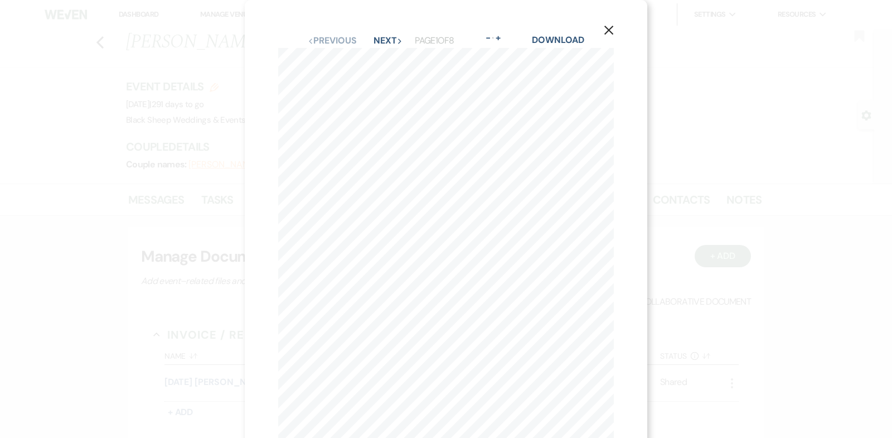
click at [609, 30] on use "button" at bounding box center [608, 30] width 9 height 9
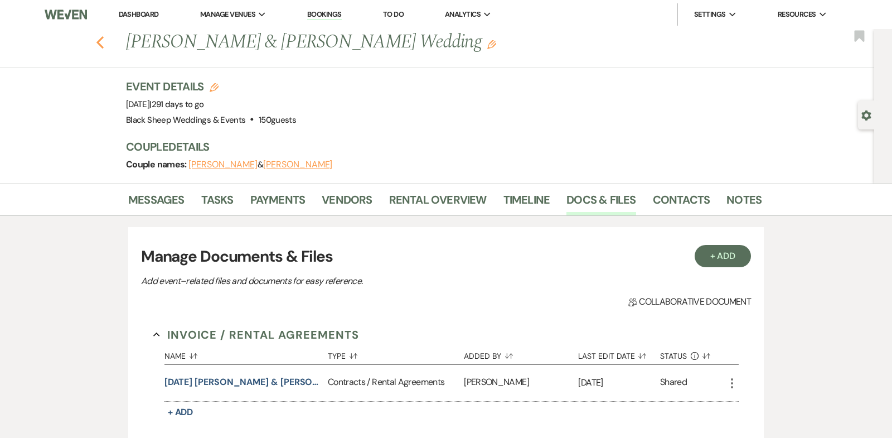
click at [98, 43] on use "button" at bounding box center [99, 42] width 7 height 12
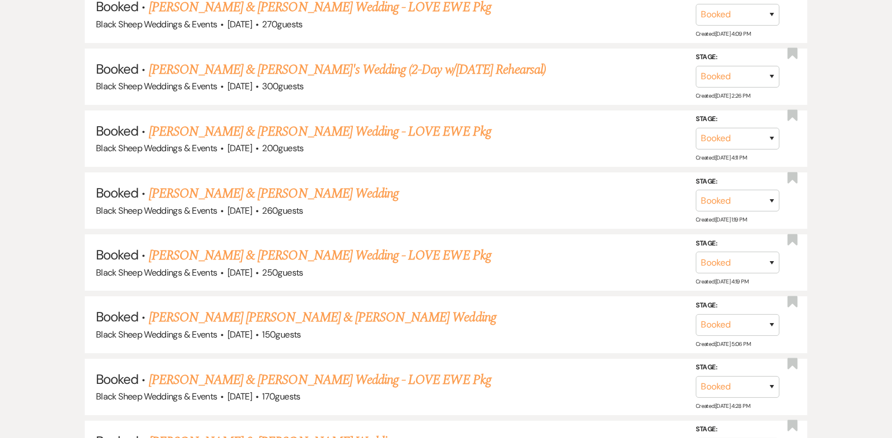
scroll to position [3337, 0]
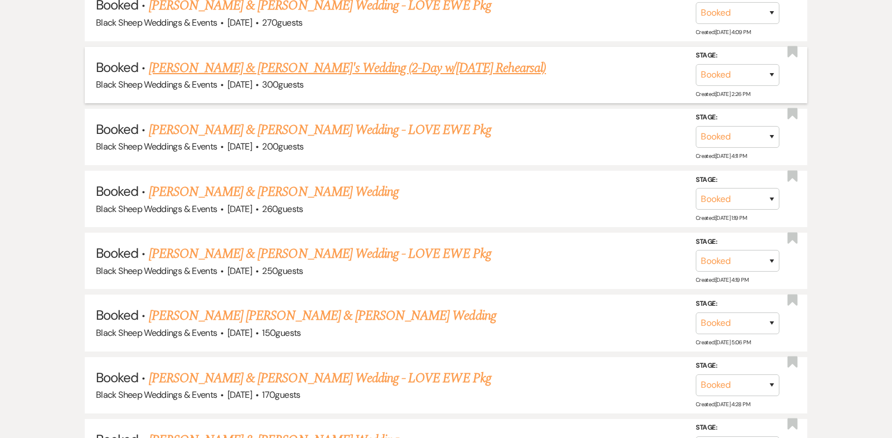
click at [239, 58] on link "[PERSON_NAME] & [PERSON_NAME]'s Wedding (2-Day w/[DATE] Rehearsal)" at bounding box center [347, 68] width 397 height 20
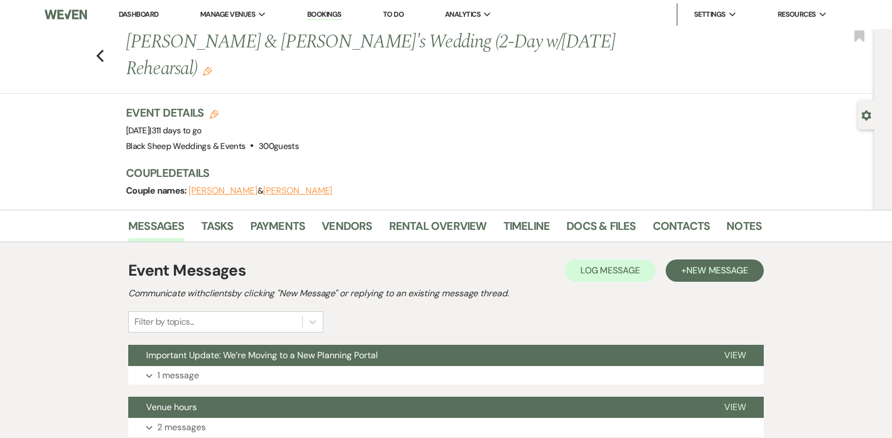
click at [290, 192] on button "[PERSON_NAME]" at bounding box center [297, 190] width 69 height 9
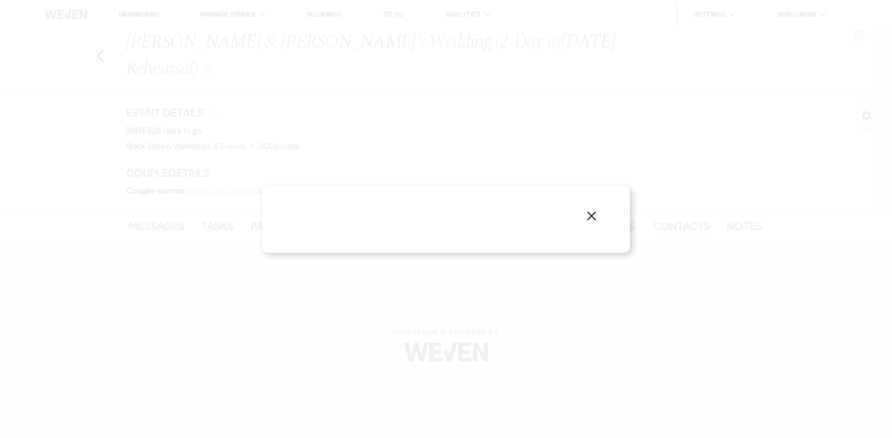
select select "1"
select select "email"
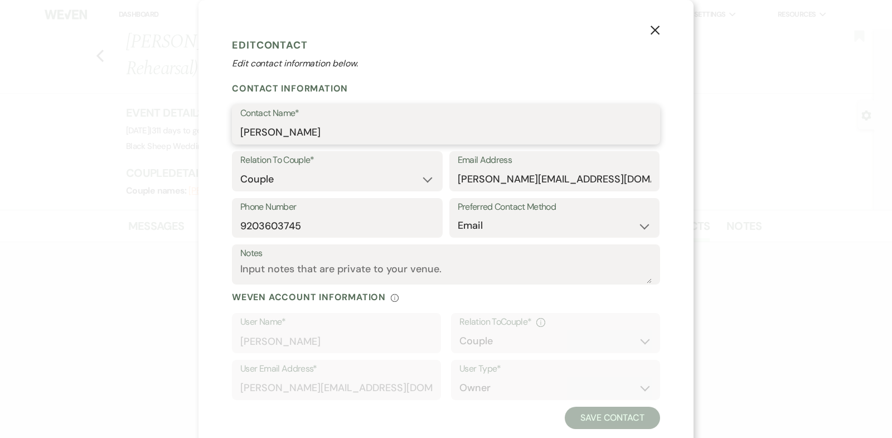
drag, startPoint x: 320, startPoint y: 133, endPoint x: 84, endPoint y: 132, distance: 236.9
click at [84, 133] on div "X Edit Contact Edit contact information below. Contact Information Contact Name…" at bounding box center [446, 219] width 892 height 438
drag, startPoint x: 579, startPoint y: 179, endPoint x: 306, endPoint y: 179, distance: 272.6
click at [306, 179] on div "Relation To Couple* Couple Planner Parent of Couple Family Member Friend Other …" at bounding box center [446, 174] width 428 height 47
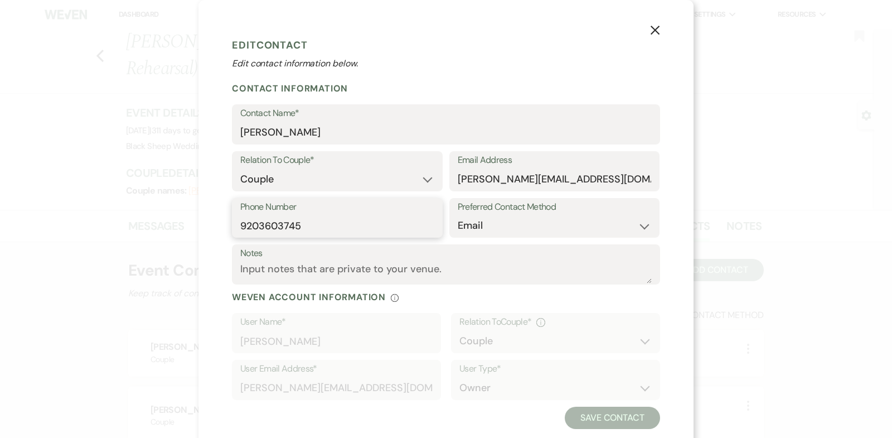
drag, startPoint x: 309, startPoint y: 227, endPoint x: 46, endPoint y: 226, distance: 263.1
click at [46, 226] on div "X Edit Contact Edit contact information below. Contact Information Contact Name…" at bounding box center [446, 219] width 892 height 438
click at [653, 28] on use "button" at bounding box center [654, 30] width 9 height 9
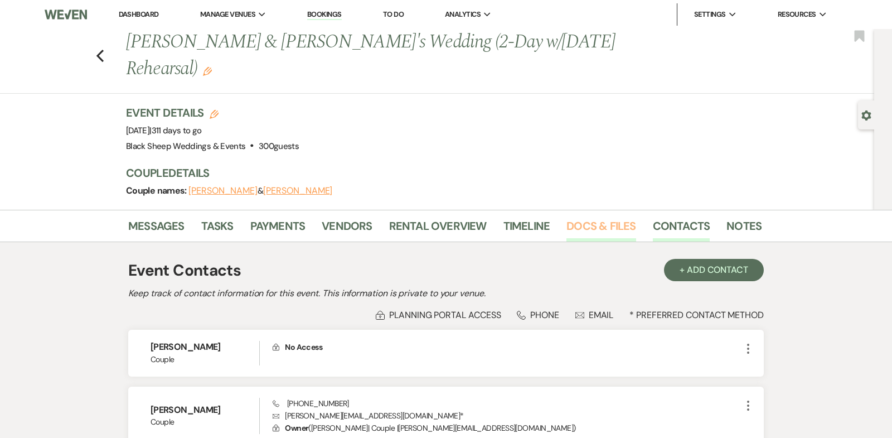
click at [585, 225] on link "Docs & Files" at bounding box center [600, 229] width 69 height 25
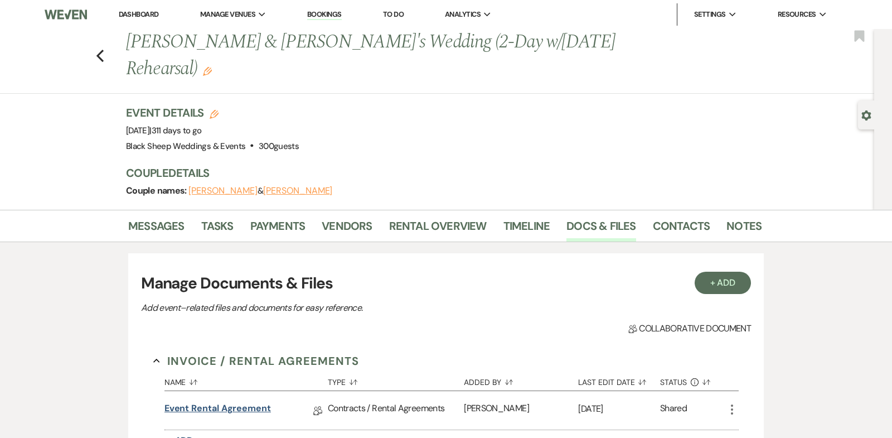
click at [216, 409] on link "Event Rental Agreement" at bounding box center [217, 409] width 106 height 17
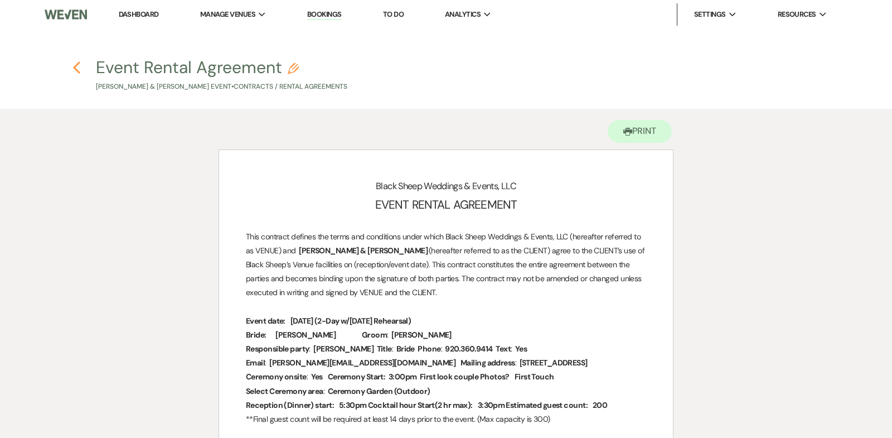
click at [75, 67] on use "button" at bounding box center [76, 67] width 7 height 12
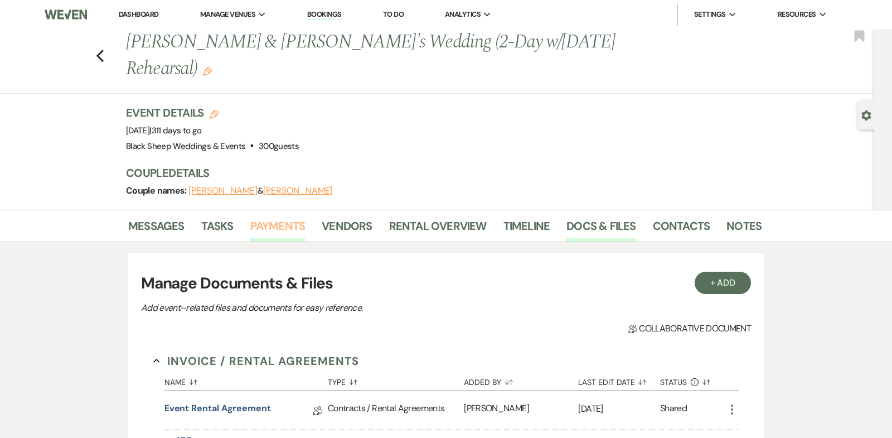
click at [267, 225] on link "Payments" at bounding box center [277, 229] width 55 height 25
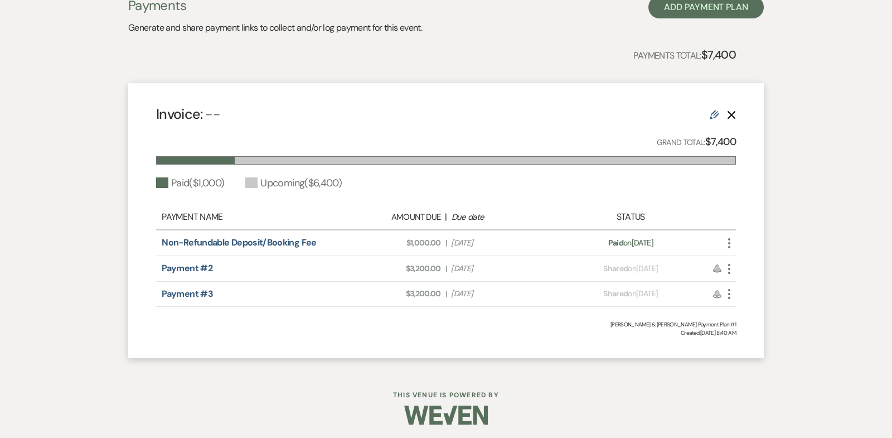
scroll to position [269, 0]
click at [732, 114] on use "button" at bounding box center [731, 114] width 8 height 8
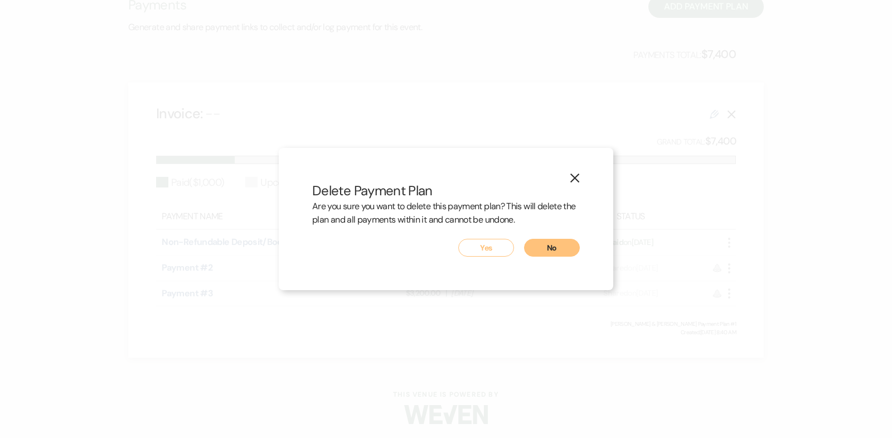
click at [552, 252] on button "No" at bounding box center [552, 248] width 56 height 18
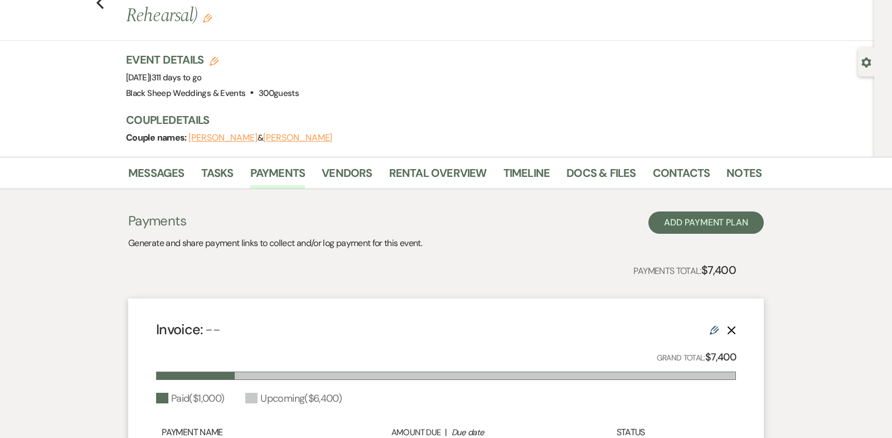
scroll to position [0, 0]
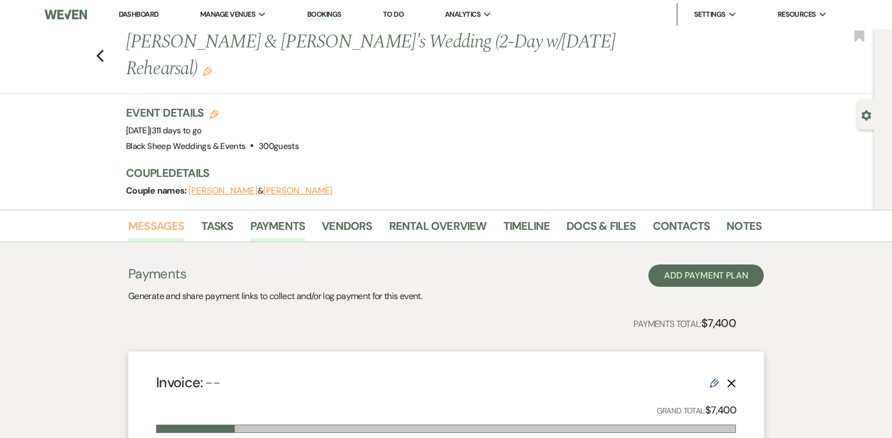
click at [158, 226] on link "Messages" at bounding box center [156, 229] width 56 height 25
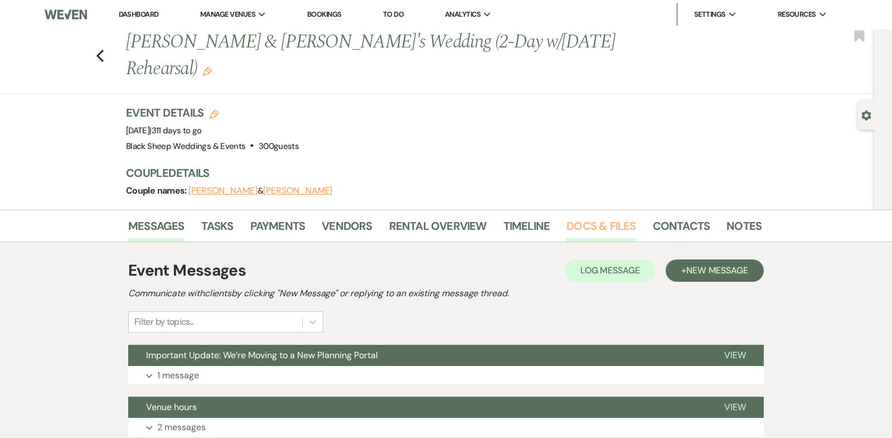
click at [593, 221] on link "Docs & Files" at bounding box center [600, 229] width 69 height 25
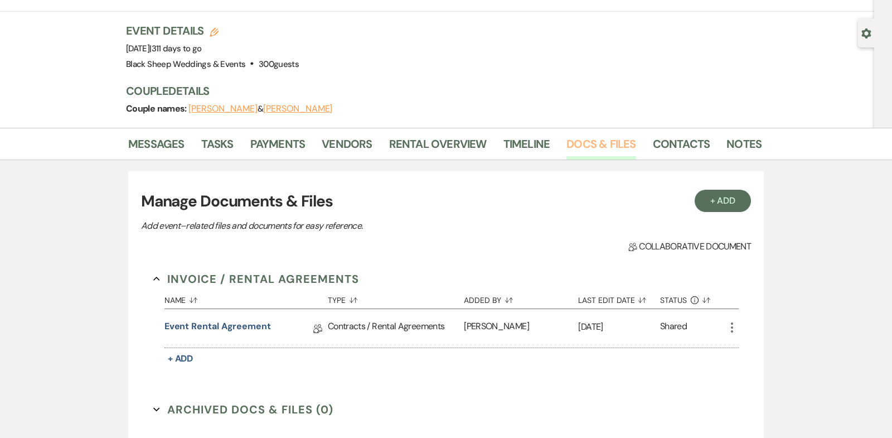
scroll to position [85, 0]
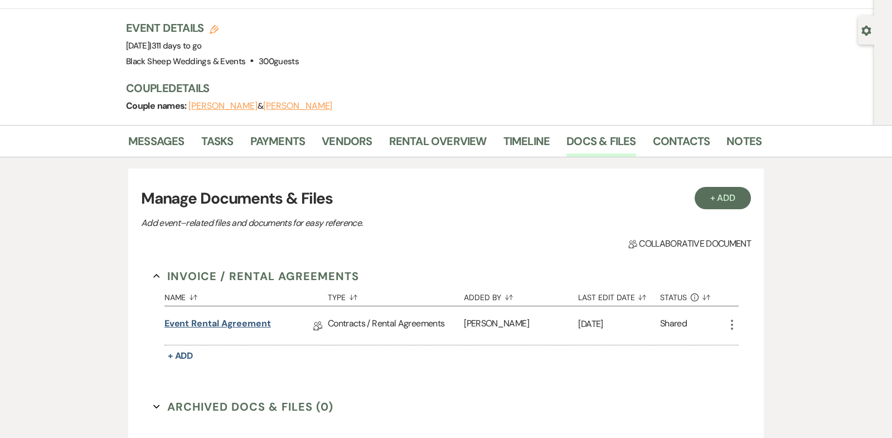
click at [230, 323] on link "Event Rental Agreement" at bounding box center [217, 325] width 106 height 17
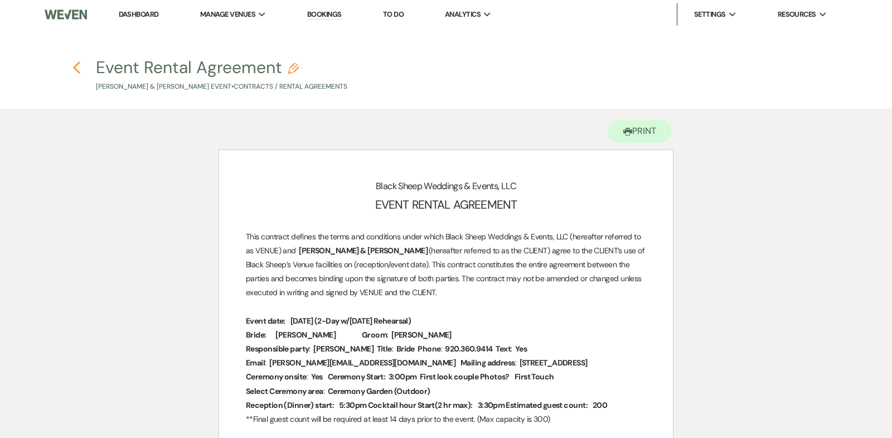
click at [77, 69] on icon "Previous" at bounding box center [76, 67] width 8 height 13
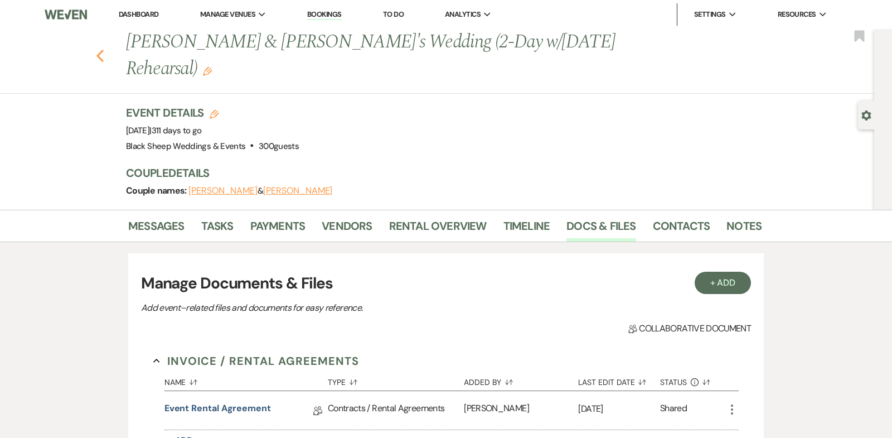
click at [99, 55] on icon "Previous" at bounding box center [100, 55] width 8 height 13
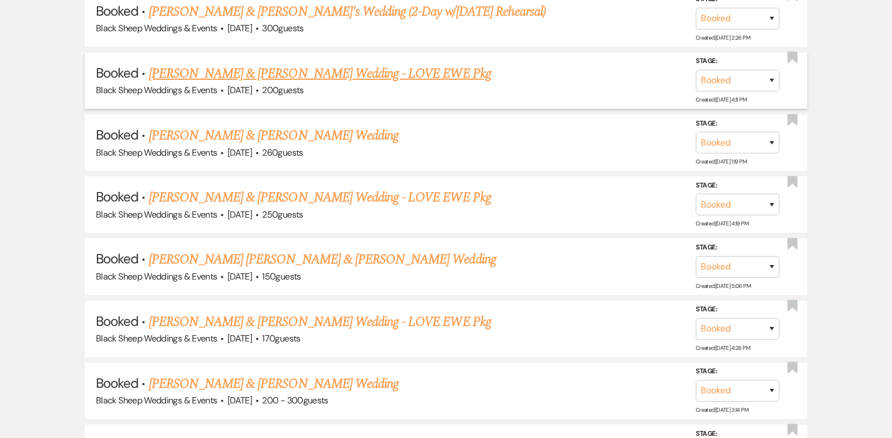
scroll to position [3396, 0]
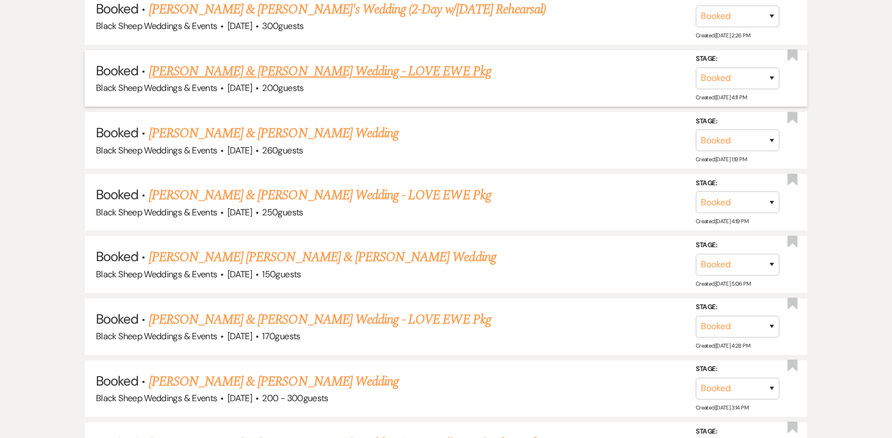
click at [278, 61] on link "[PERSON_NAME] & [PERSON_NAME] Wedding - LOVE EWE Pkg" at bounding box center [320, 71] width 342 height 20
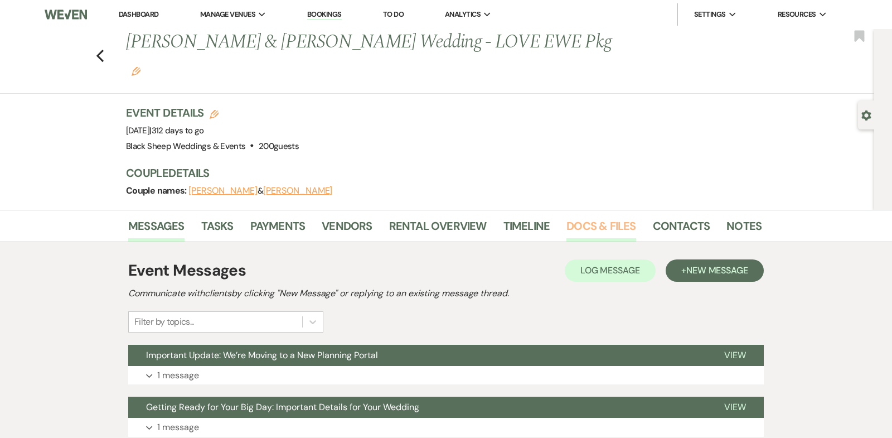
click at [610, 217] on link "Docs & Files" at bounding box center [600, 229] width 69 height 25
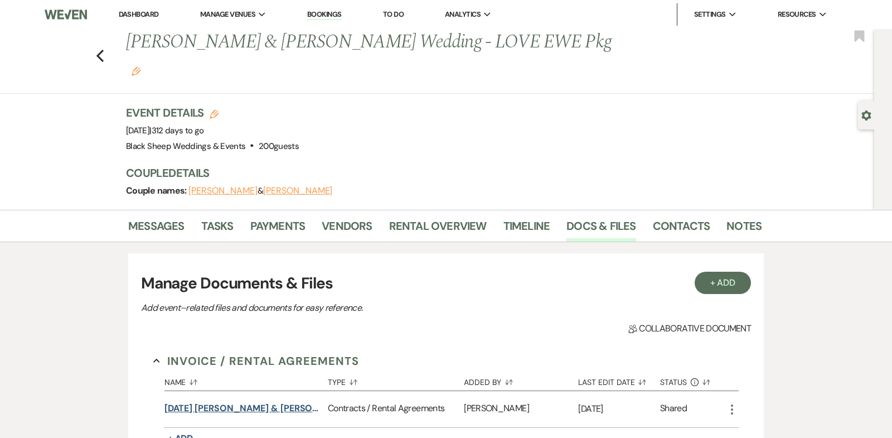
click at [239, 401] on button "[DATE] [PERSON_NAME] & [PERSON_NAME] Wedding Contract" at bounding box center [243, 407] width 159 height 13
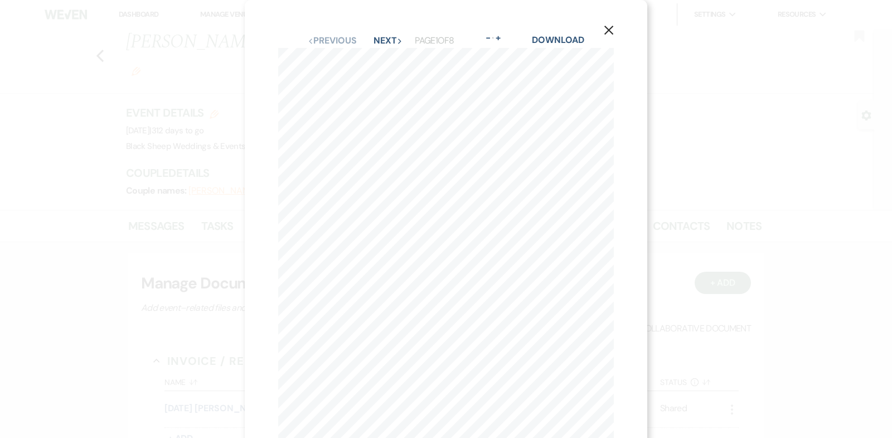
click at [608, 31] on use "button" at bounding box center [608, 30] width 9 height 9
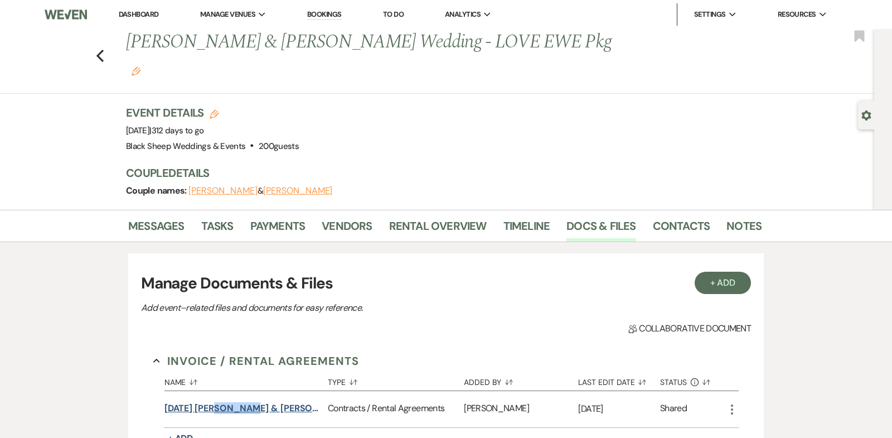
click at [203, 401] on button "[DATE] [PERSON_NAME] & [PERSON_NAME] Wedding Contract" at bounding box center [243, 407] width 159 height 13
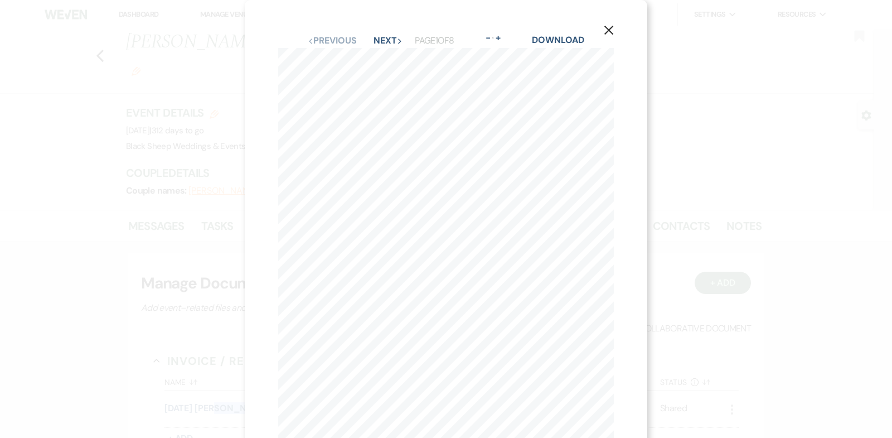
click at [608, 31] on use "button" at bounding box center [608, 30] width 9 height 9
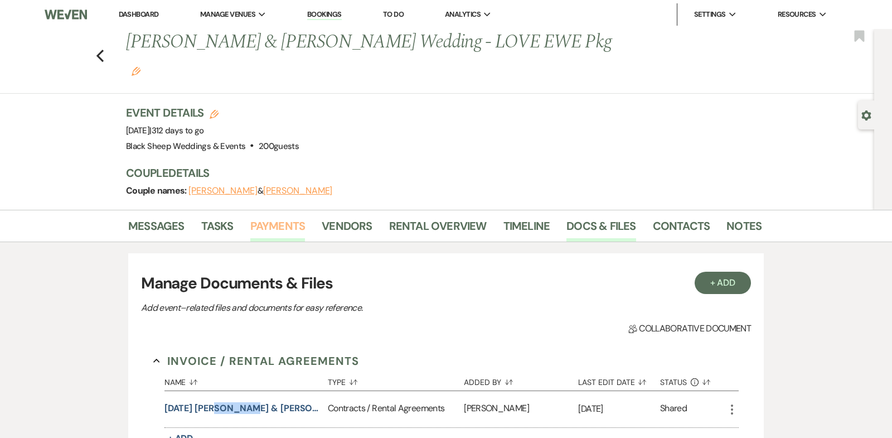
click at [289, 217] on link "Payments" at bounding box center [277, 229] width 55 height 25
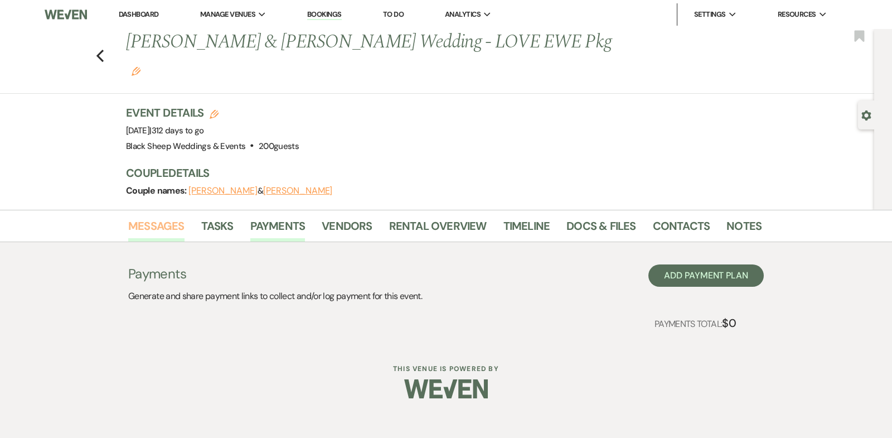
click at [173, 217] on link "Messages" at bounding box center [156, 229] width 56 height 25
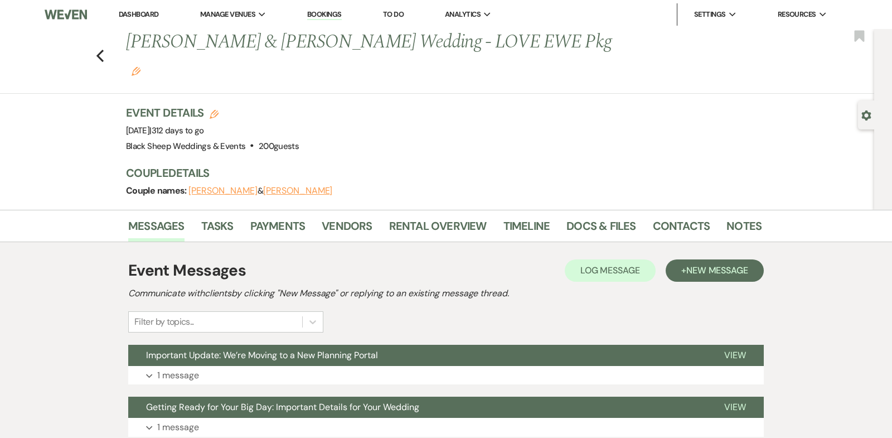
click at [217, 186] on button "[PERSON_NAME]" at bounding box center [222, 190] width 69 height 9
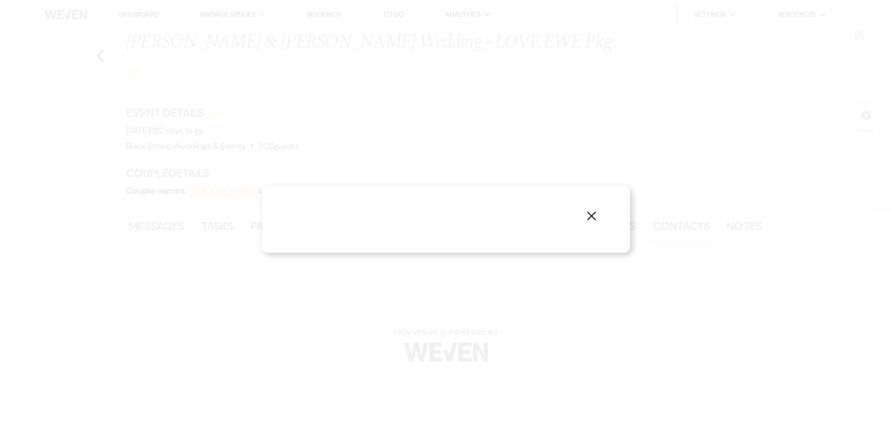
select select "1"
select select "email"
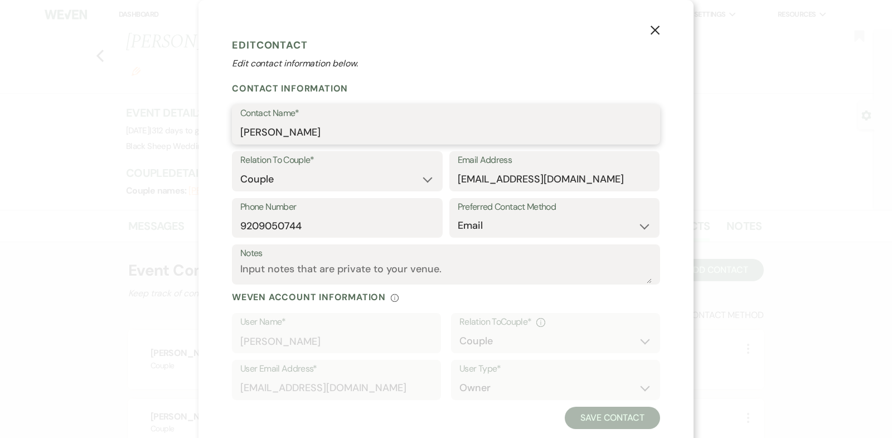
drag, startPoint x: 312, startPoint y: 127, endPoint x: 53, endPoint y: 144, distance: 259.8
click at [53, 144] on div "X Edit Contact Edit contact information below. Contact Information Contact Name…" at bounding box center [446, 219] width 892 height 438
drag, startPoint x: 305, startPoint y: 134, endPoint x: 196, endPoint y: 132, distance: 109.3
click at [196, 132] on div "X Edit Contact Edit contact information below. Contact Information Contact Name…" at bounding box center [446, 219] width 892 height 438
click at [315, 137] on input "[PERSON_NAME]" at bounding box center [445, 133] width 411 height 22
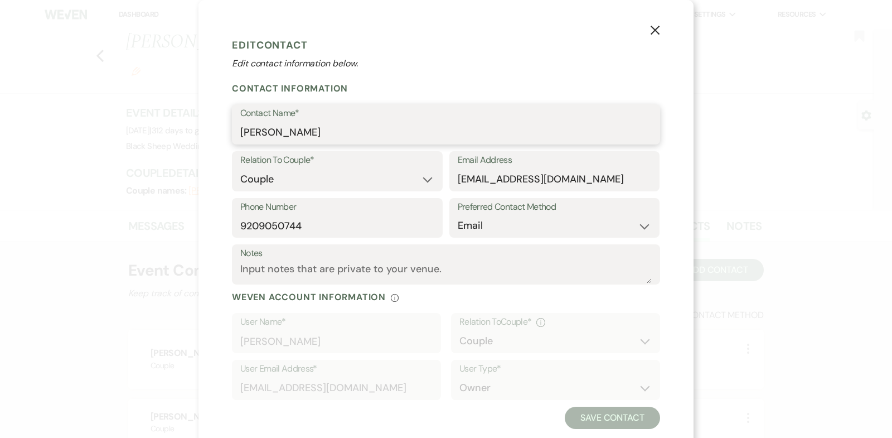
drag, startPoint x: 315, startPoint y: 137, endPoint x: 128, endPoint y: 135, distance: 186.7
click at [128, 136] on div "X Edit Contact Edit contact information below. Contact Information Contact Name…" at bounding box center [446, 219] width 892 height 438
click at [656, 34] on icon "X" at bounding box center [655, 30] width 10 height 10
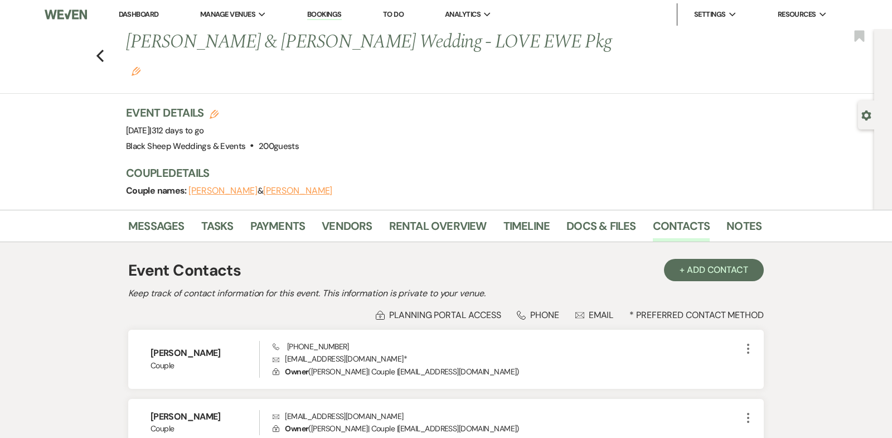
click at [266, 186] on button "[PERSON_NAME]" at bounding box center [297, 190] width 69 height 9
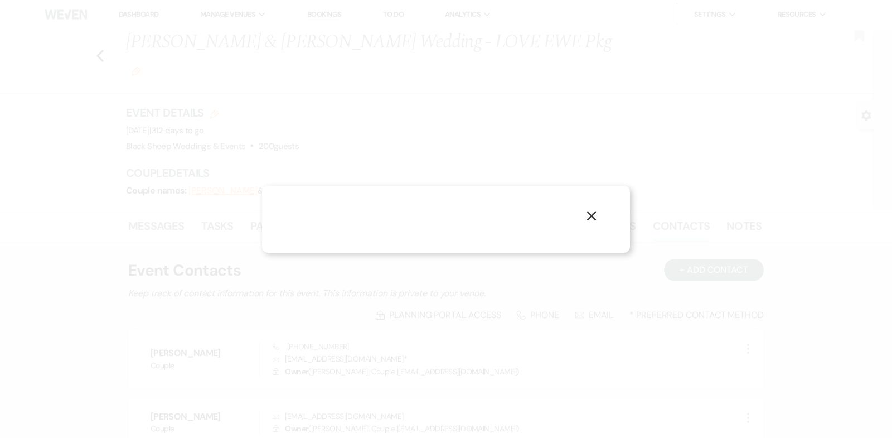
select select "1"
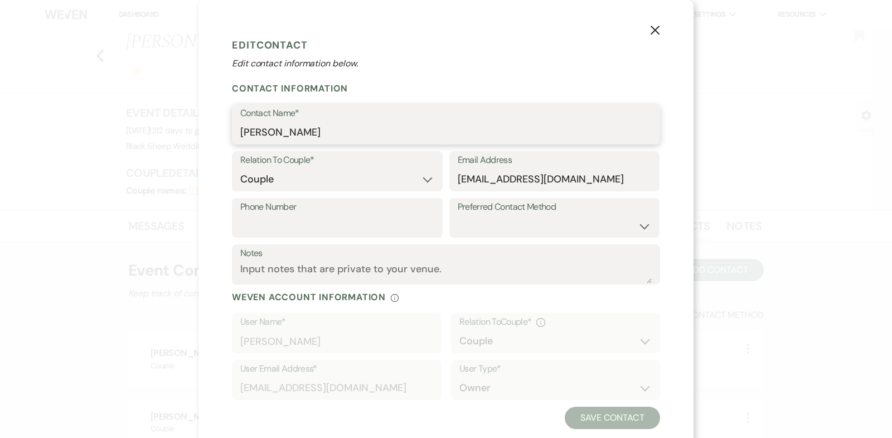
drag, startPoint x: 319, startPoint y: 133, endPoint x: 130, endPoint y: 130, distance: 189.0
click at [132, 131] on div "X Edit Contact Edit contact information below. Contact Information Contact Name…" at bounding box center [446, 219] width 892 height 438
click at [658, 31] on icon "X" at bounding box center [655, 30] width 10 height 10
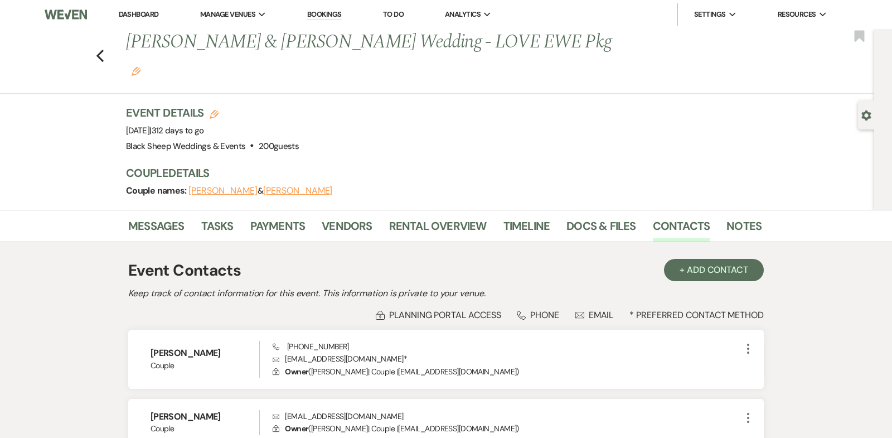
click at [223, 186] on button "[PERSON_NAME]" at bounding box center [222, 190] width 69 height 9
select select "1"
select select "email"
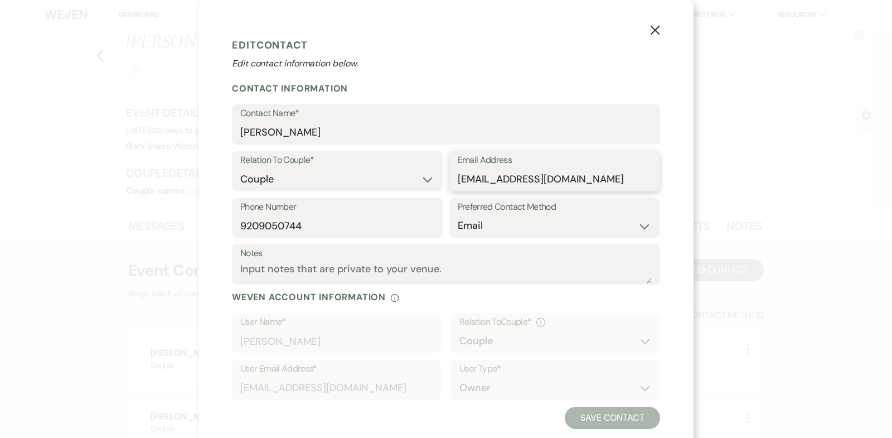
drag, startPoint x: 572, startPoint y: 180, endPoint x: 220, endPoint y: 180, distance: 352.3
click at [220, 180] on div "X Edit Contact Edit contact information below. Contact Information Contact Name…" at bounding box center [445, 231] width 495 height 462
drag, startPoint x: 312, startPoint y: 229, endPoint x: 21, endPoint y: 226, distance: 291.0
click at [21, 226] on div "X Edit Contact Edit contact information below. Contact Information Contact Name…" at bounding box center [446, 219] width 892 height 438
click at [654, 30] on use "button" at bounding box center [654, 30] width 9 height 9
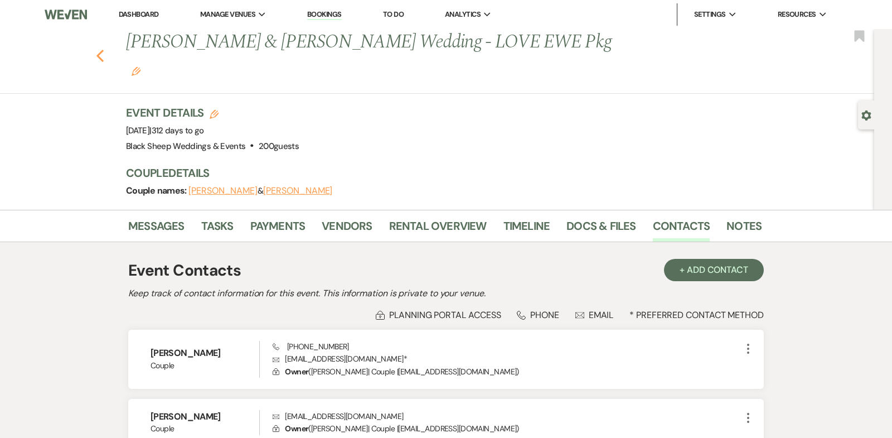
click at [99, 50] on use "button" at bounding box center [99, 56] width 7 height 12
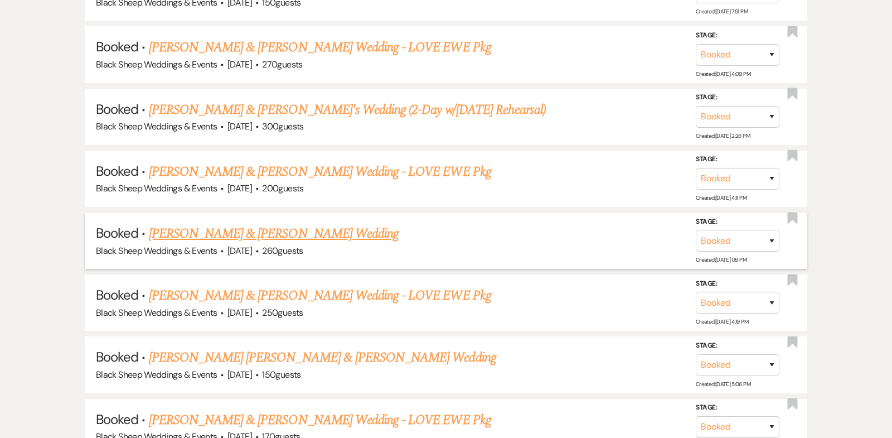
scroll to position [3287, 0]
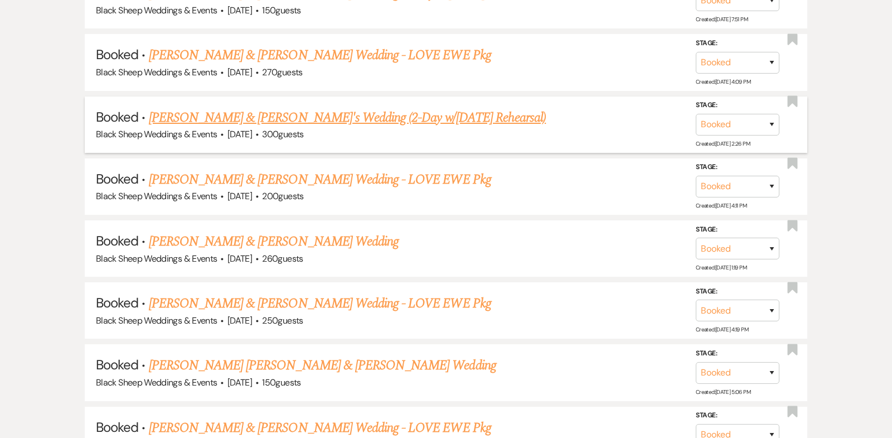
click at [301, 108] on link "[PERSON_NAME] & [PERSON_NAME]'s Wedding (2-Day w/[DATE] Rehearsal)" at bounding box center [347, 118] width 397 height 20
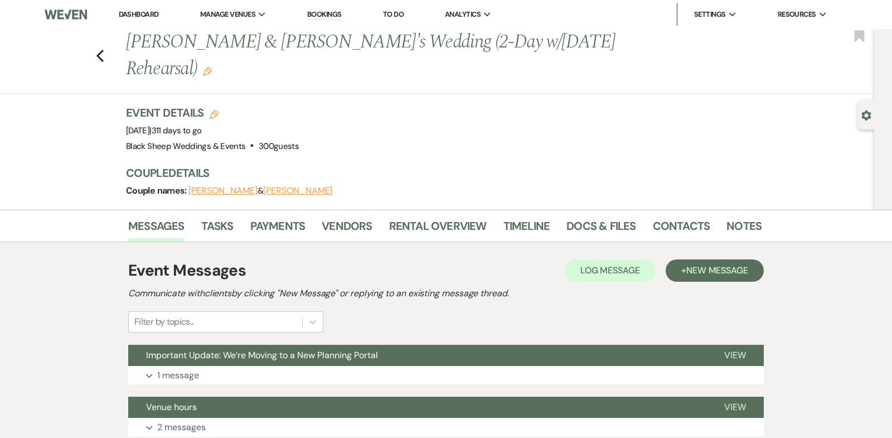
click at [217, 193] on button "[PERSON_NAME]" at bounding box center [222, 190] width 69 height 9
select select "1"
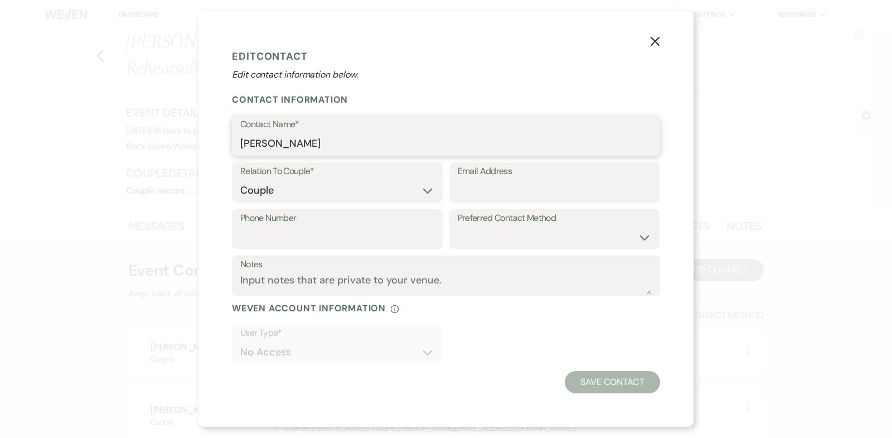
drag, startPoint x: 320, startPoint y: 147, endPoint x: 170, endPoint y: 147, distance: 150.5
click at [170, 147] on div "X Edit Contact Edit contact information below. Contact Information Contact Name…" at bounding box center [446, 219] width 892 height 438
click at [655, 44] on icon "X" at bounding box center [655, 41] width 10 height 10
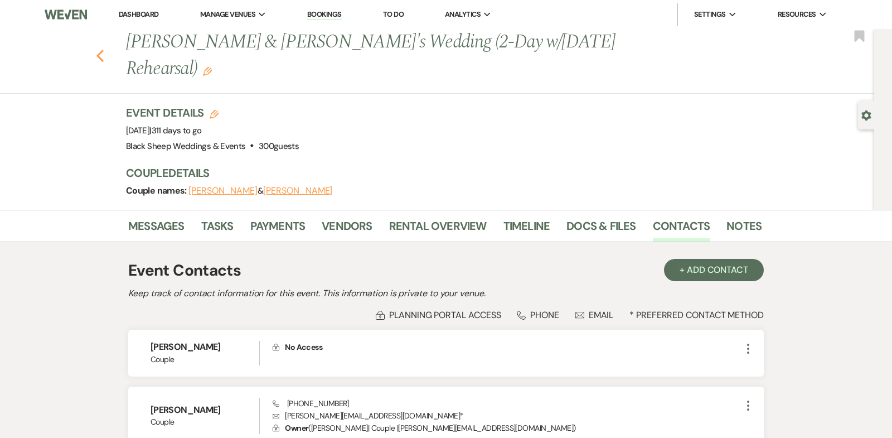
click at [99, 55] on icon "Previous" at bounding box center [100, 55] width 8 height 13
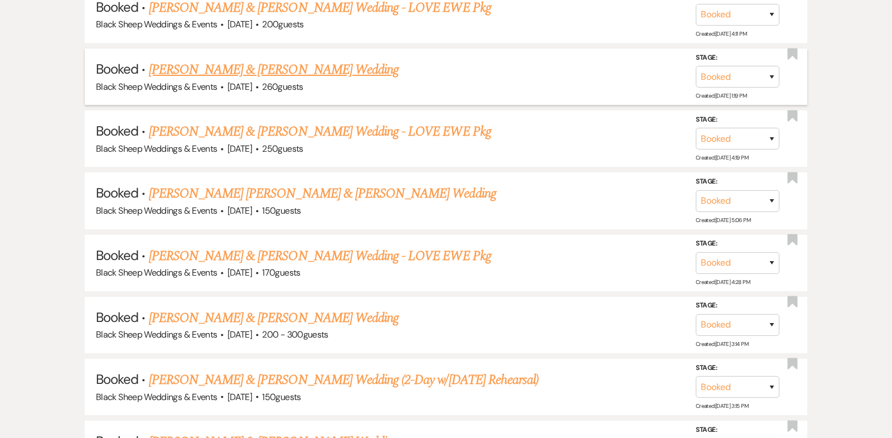
scroll to position [3460, 0]
click at [290, 59] on link "[PERSON_NAME] & [PERSON_NAME] Wedding" at bounding box center [274, 69] width 250 height 20
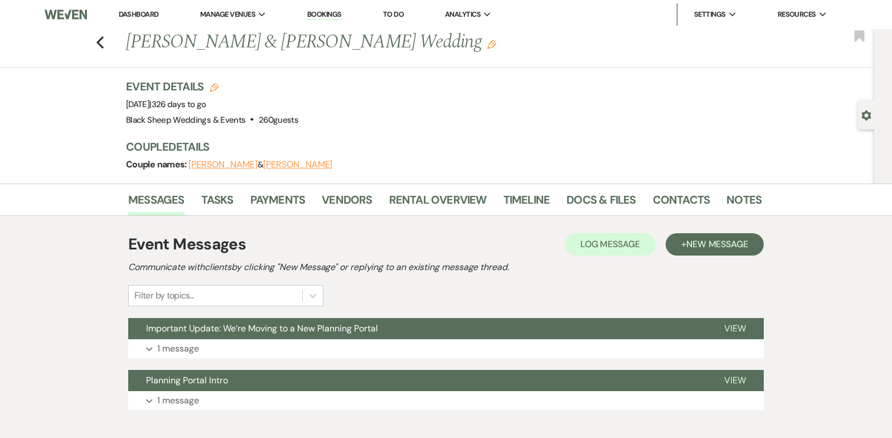
click at [232, 166] on button "[PERSON_NAME]" at bounding box center [222, 164] width 69 height 9
select select "1"
select select "email"
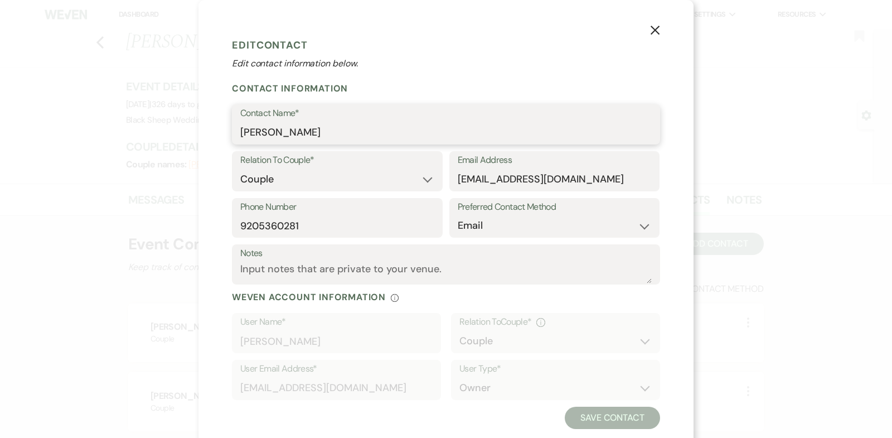
drag, startPoint x: 329, startPoint y: 134, endPoint x: 71, endPoint y: 138, distance: 258.1
click at [73, 137] on div "X Edit Contact Edit contact information below. Contact Information Contact Name…" at bounding box center [446, 219] width 892 height 438
click at [653, 30] on use "button" at bounding box center [654, 30] width 9 height 9
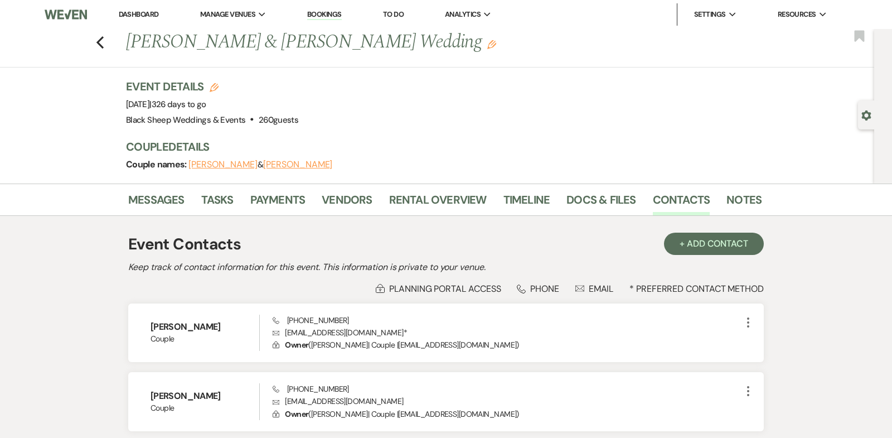
click at [319, 161] on button "[PERSON_NAME]" at bounding box center [297, 164] width 69 height 9
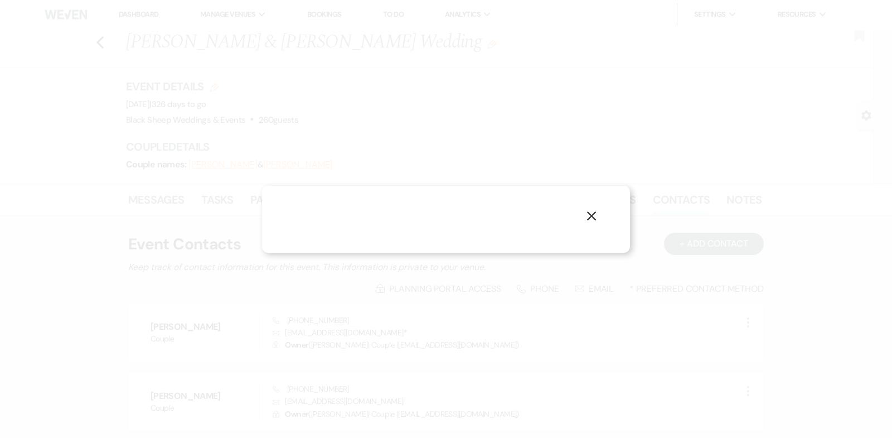
select select "1"
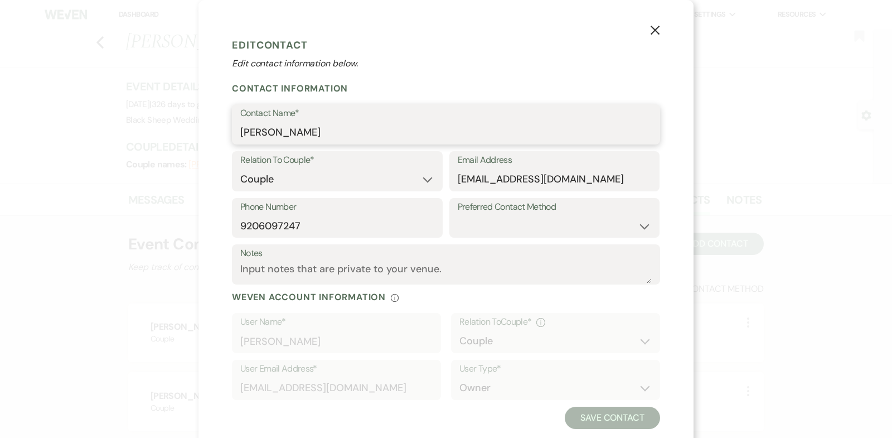
drag, startPoint x: 342, startPoint y: 137, endPoint x: 84, endPoint y: 133, distance: 258.1
click at [84, 133] on div "X Edit Contact Edit contact information below. Contact Information Contact Name…" at bounding box center [446, 219] width 892 height 438
click at [654, 31] on use "button" at bounding box center [654, 30] width 9 height 9
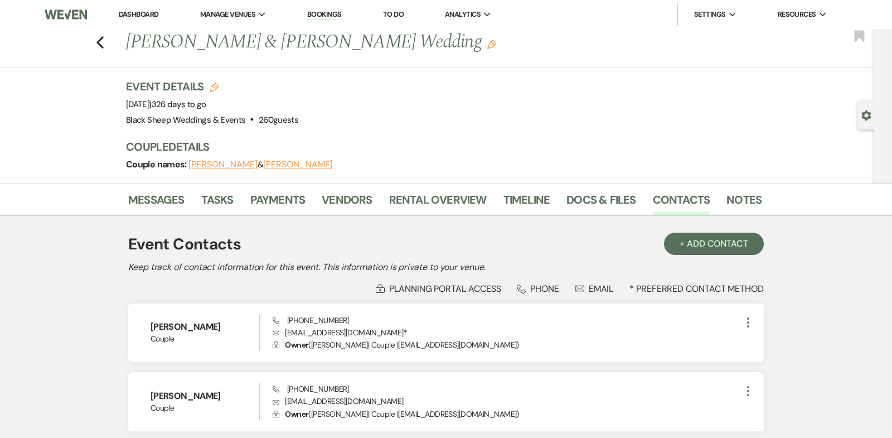
click at [228, 163] on button "[PERSON_NAME]" at bounding box center [222, 164] width 69 height 9
select select "1"
select select "email"
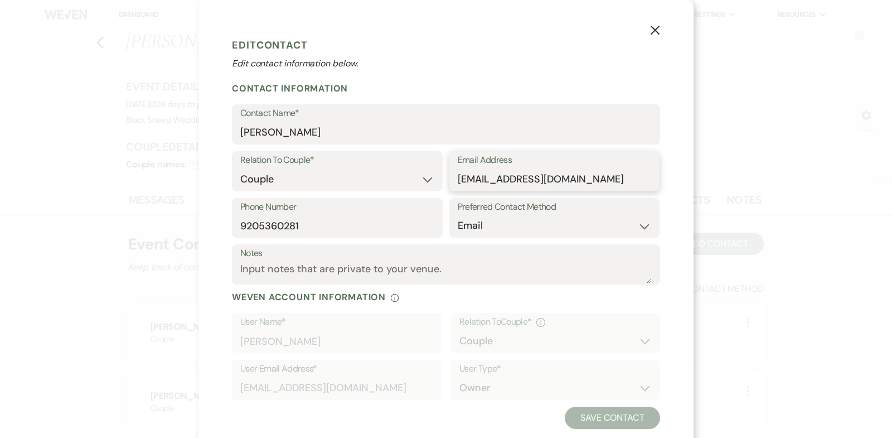
drag, startPoint x: 604, startPoint y: 179, endPoint x: 278, endPoint y: 178, distance: 326.6
click at [278, 178] on div "Relation To Couple* Couple Planner Parent of Couple Family Member Friend Other …" at bounding box center [446, 174] width 428 height 47
drag, startPoint x: 304, startPoint y: 228, endPoint x: 107, endPoint y: 228, distance: 197.3
click at [107, 228] on div "X Edit Contact Edit contact information below. Contact Information Contact Name…" at bounding box center [446, 219] width 892 height 438
click at [654, 30] on icon "X" at bounding box center [655, 30] width 10 height 10
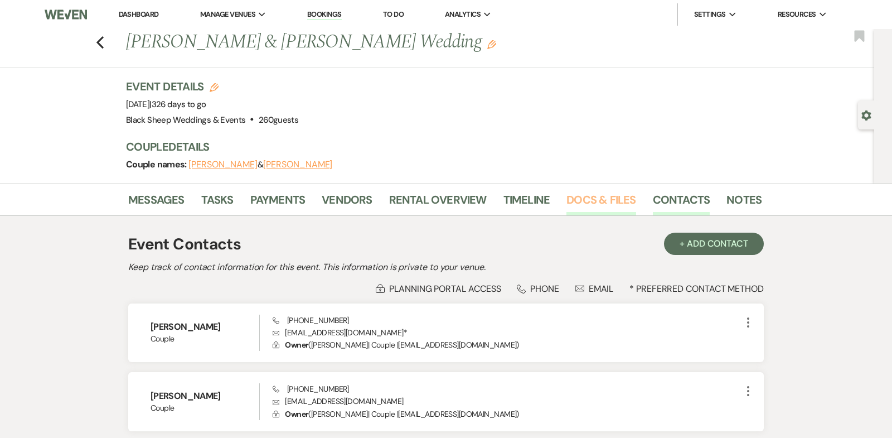
click at [594, 202] on link "Docs & Files" at bounding box center [600, 203] width 69 height 25
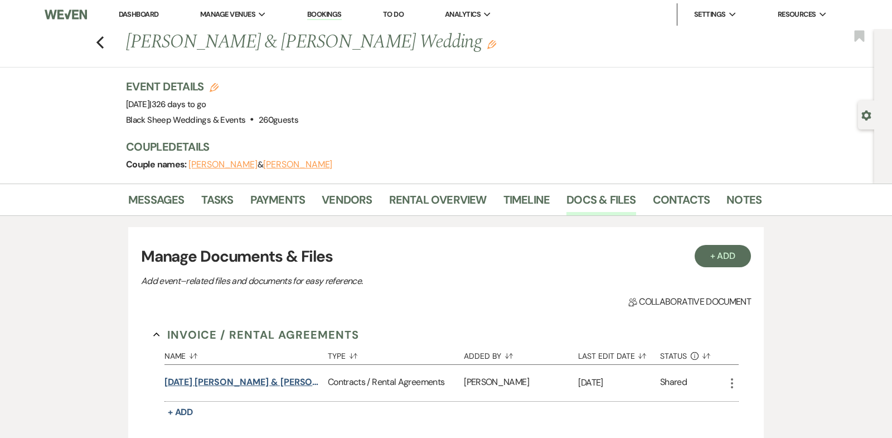
click at [217, 383] on button "[DATE] [PERSON_NAME] & [PERSON_NAME] Wedding Contract" at bounding box center [243, 381] width 159 height 13
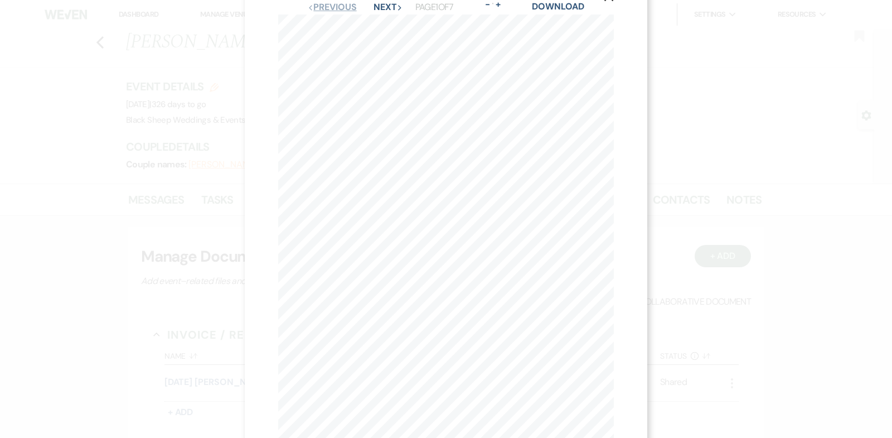
scroll to position [21, 0]
click at [608, 10] on use "button" at bounding box center [608, 9] width 9 height 9
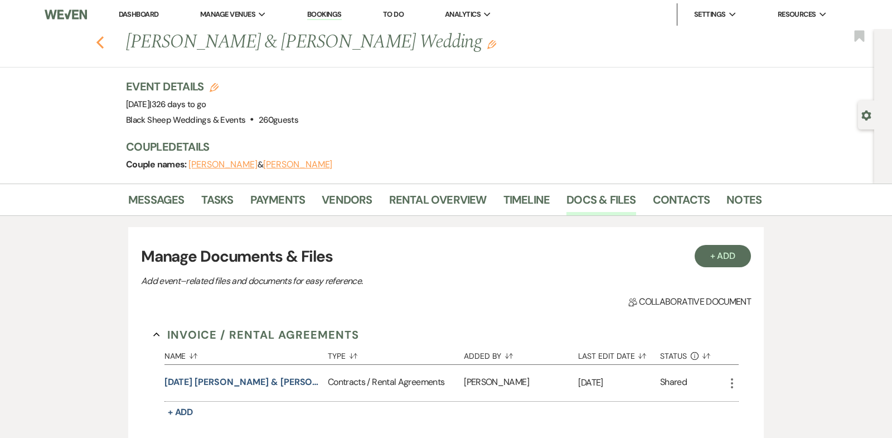
click at [100, 42] on icon "Previous" at bounding box center [100, 42] width 8 height 13
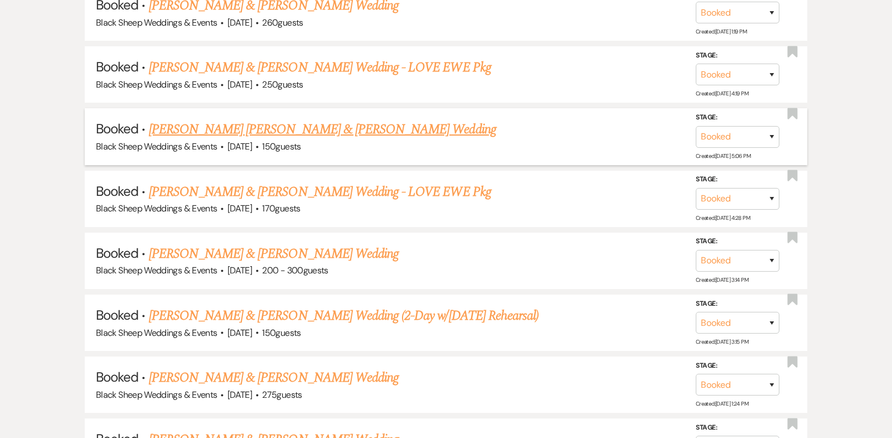
scroll to position [3526, 0]
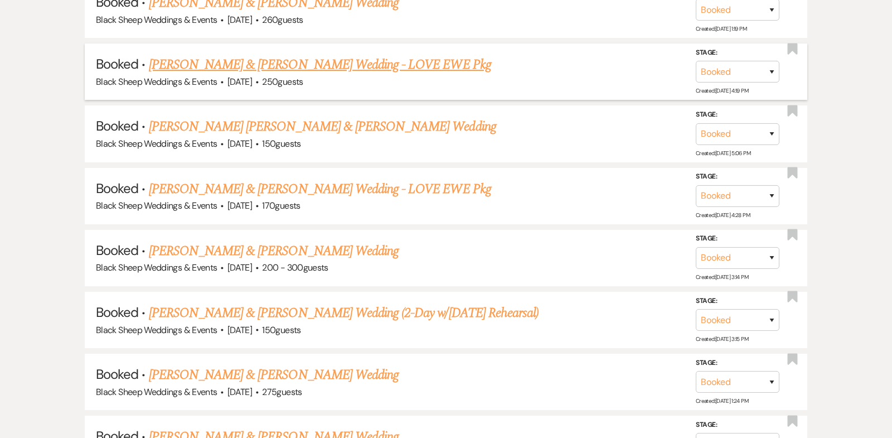
click at [268, 55] on link "[PERSON_NAME] & [PERSON_NAME] Wedding - LOVE EWE Pkg" at bounding box center [320, 65] width 342 height 20
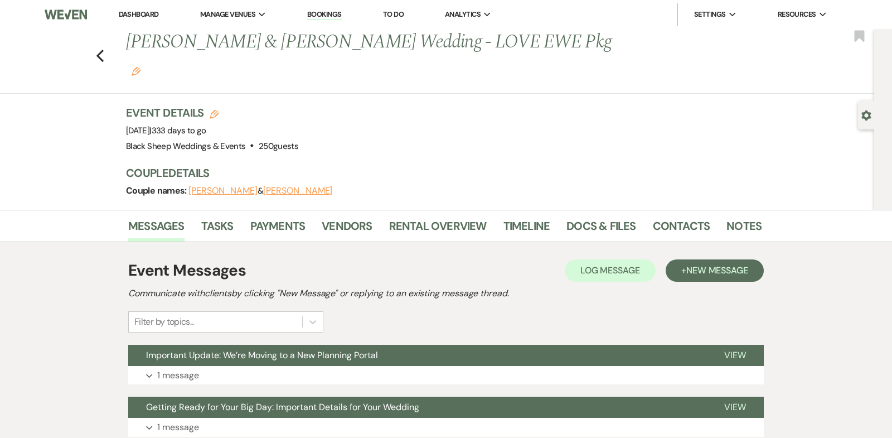
click at [220, 186] on button "[PERSON_NAME]" at bounding box center [222, 190] width 69 height 9
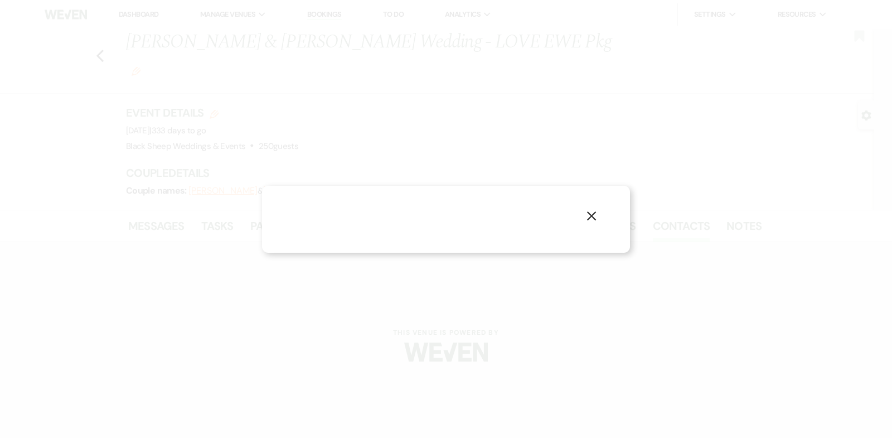
select select "1"
select select "email"
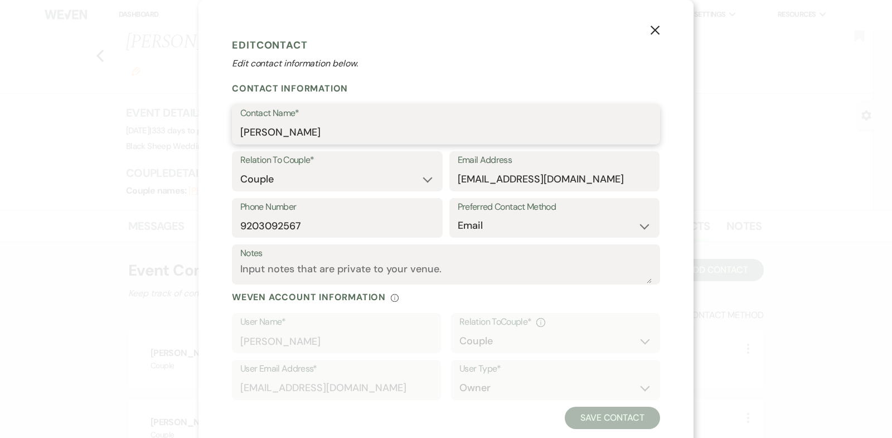
drag, startPoint x: 315, startPoint y: 134, endPoint x: 122, endPoint y: 133, distance: 193.4
click at [123, 133] on div "X Edit Contact Edit contact information below. Contact Information Contact Name…" at bounding box center [446, 219] width 892 height 438
drag, startPoint x: 599, startPoint y: 178, endPoint x: 238, endPoint y: 176, distance: 360.6
click at [238, 176] on div "Relation To Couple* Couple Planner Parent of Couple Family Member Friend Other …" at bounding box center [446, 174] width 428 height 47
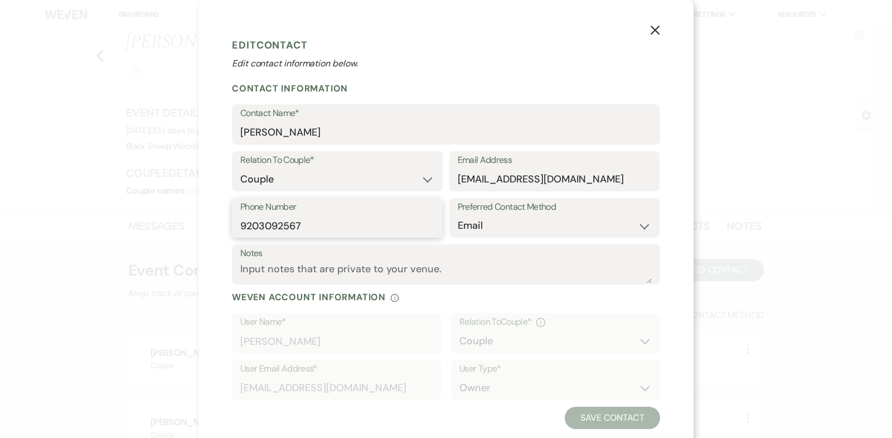
drag, startPoint x: 314, startPoint y: 225, endPoint x: 0, endPoint y: 224, distance: 313.8
click at [0, 224] on div "X Edit Contact Edit contact information below. Contact Information Contact Name…" at bounding box center [446, 219] width 892 height 438
click at [654, 33] on icon "X" at bounding box center [655, 30] width 10 height 10
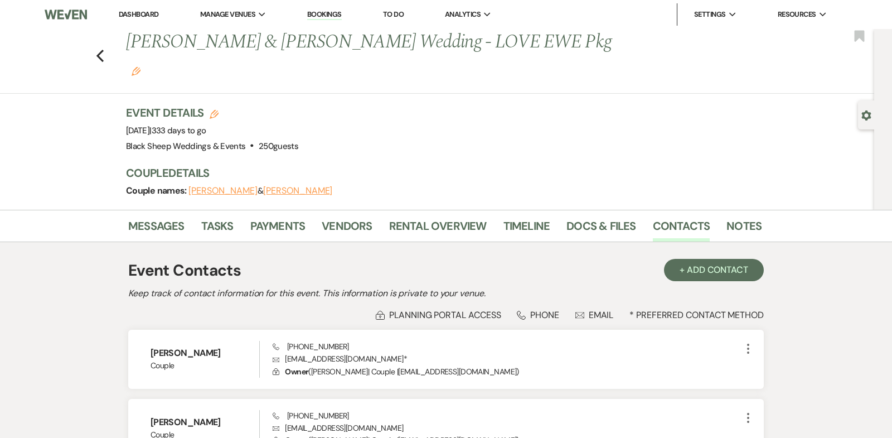
click at [270, 186] on button "[PERSON_NAME]" at bounding box center [297, 190] width 69 height 9
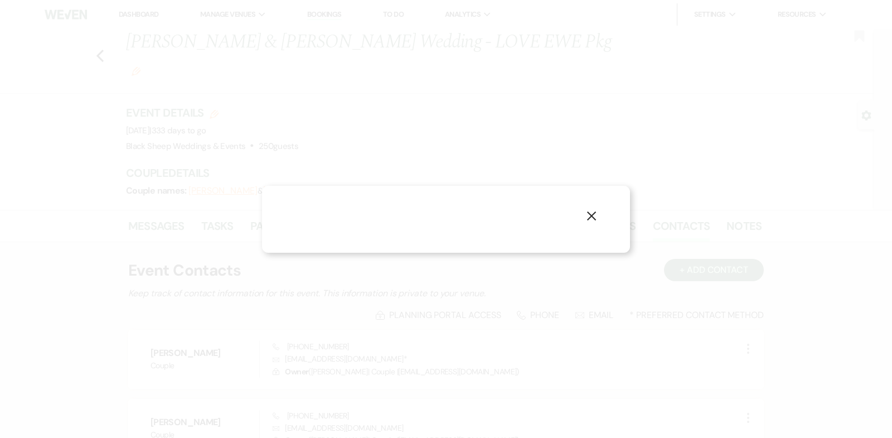
select select "1"
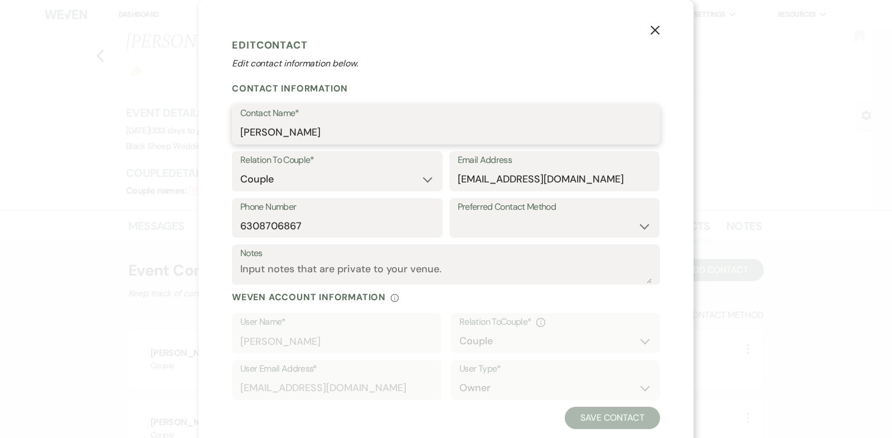
drag, startPoint x: 329, startPoint y: 133, endPoint x: 69, endPoint y: 128, distance: 260.3
click at [69, 128] on div "X Edit Contact Edit contact information below. Contact Information Contact Name…" at bounding box center [446, 219] width 892 height 438
drag, startPoint x: 588, startPoint y: 179, endPoint x: 294, endPoint y: 181, distance: 293.7
click at [294, 181] on div "Relation To Couple* Couple Planner Parent of Couple Family Member Friend Other …" at bounding box center [446, 174] width 428 height 47
click at [656, 30] on icon "X" at bounding box center [655, 30] width 10 height 10
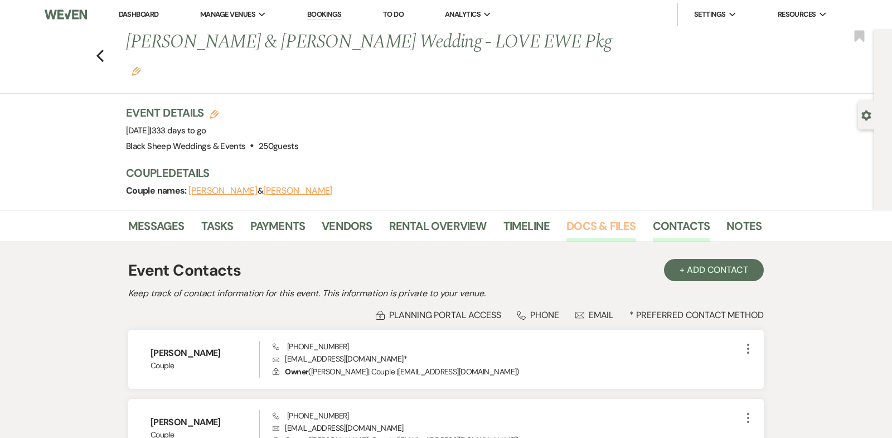
click at [598, 217] on link "Docs & Files" at bounding box center [600, 229] width 69 height 25
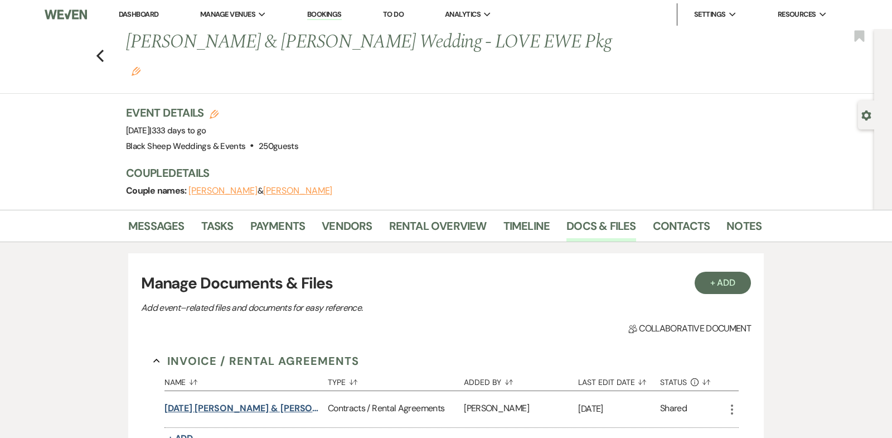
click at [251, 401] on button "[DATE] [PERSON_NAME] & [PERSON_NAME] Wedding Contract" at bounding box center [243, 407] width 159 height 13
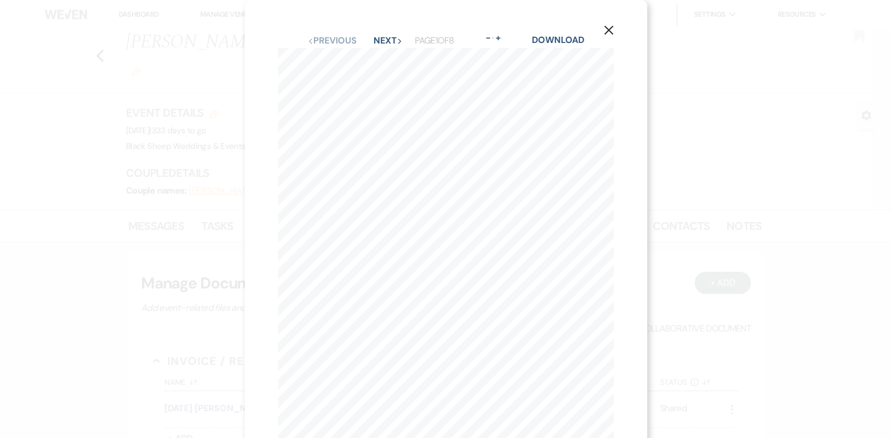
click at [610, 26] on icon "X" at bounding box center [609, 30] width 10 height 10
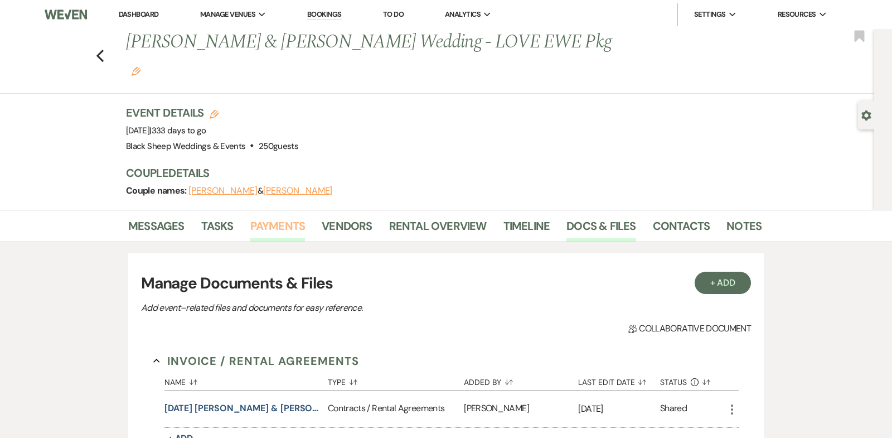
click at [274, 217] on link "Payments" at bounding box center [277, 229] width 55 height 25
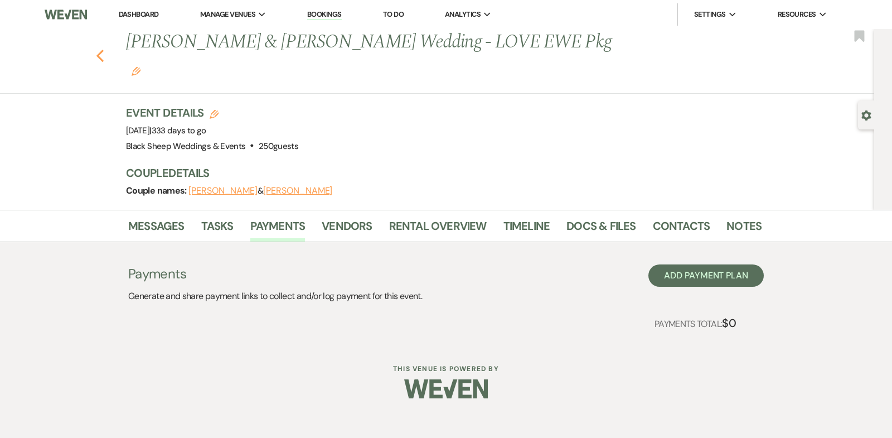
click at [99, 50] on use "button" at bounding box center [99, 56] width 7 height 12
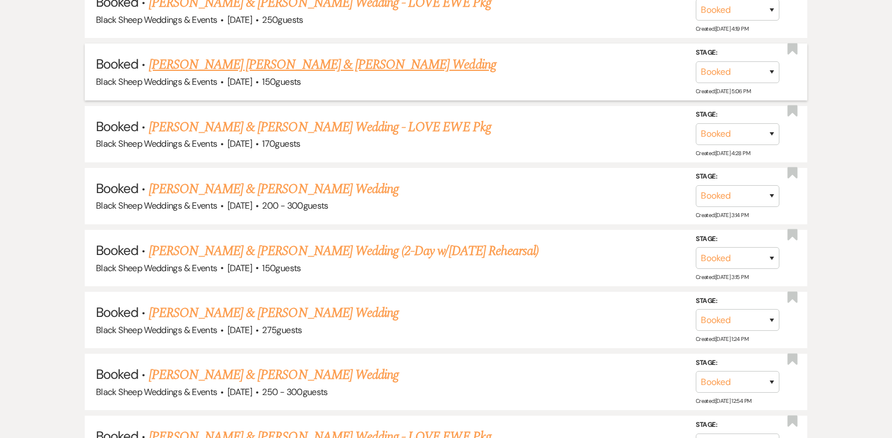
scroll to position [3588, 0]
click at [238, 54] on link "[PERSON_NAME] [PERSON_NAME] & [PERSON_NAME] Wedding" at bounding box center [322, 64] width 347 height 20
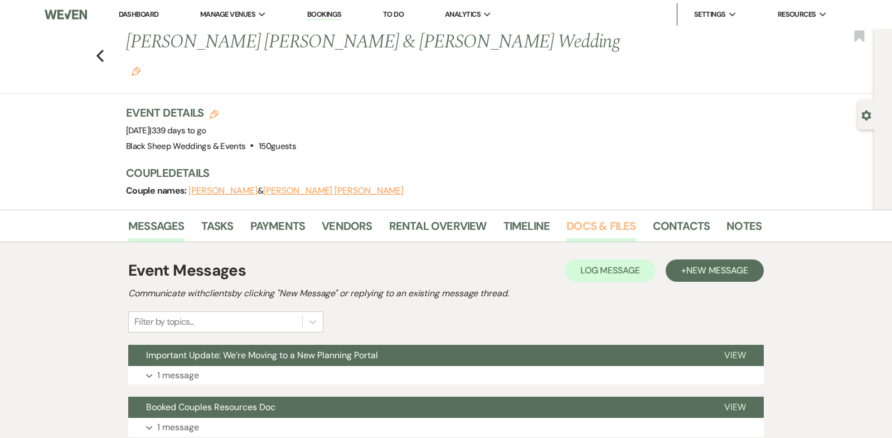
click at [601, 217] on link "Docs & Files" at bounding box center [600, 229] width 69 height 25
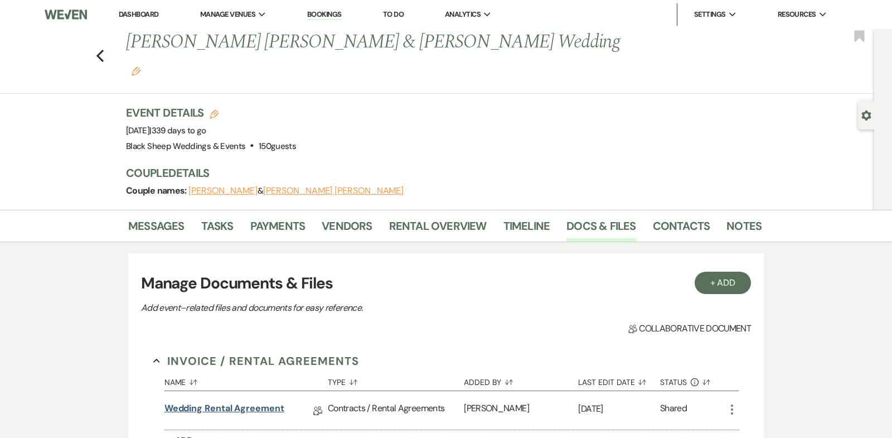
click at [249, 401] on link "Wedding Rental Agreement" at bounding box center [224, 409] width 120 height 17
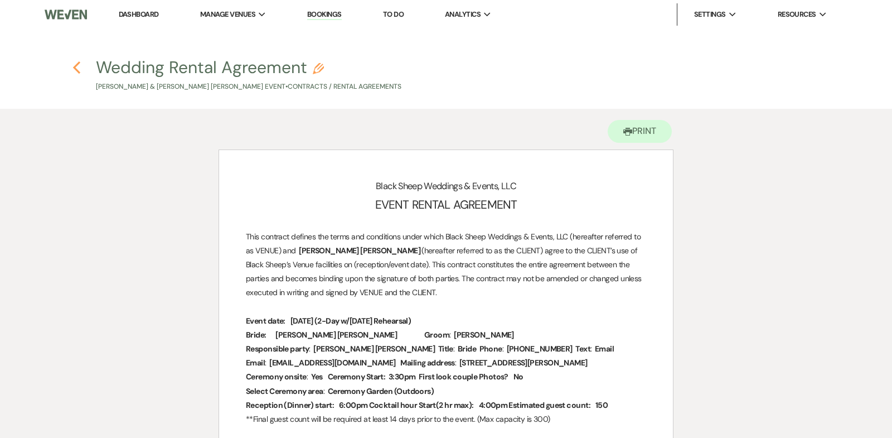
click at [73, 66] on icon "Previous" at bounding box center [76, 67] width 8 height 13
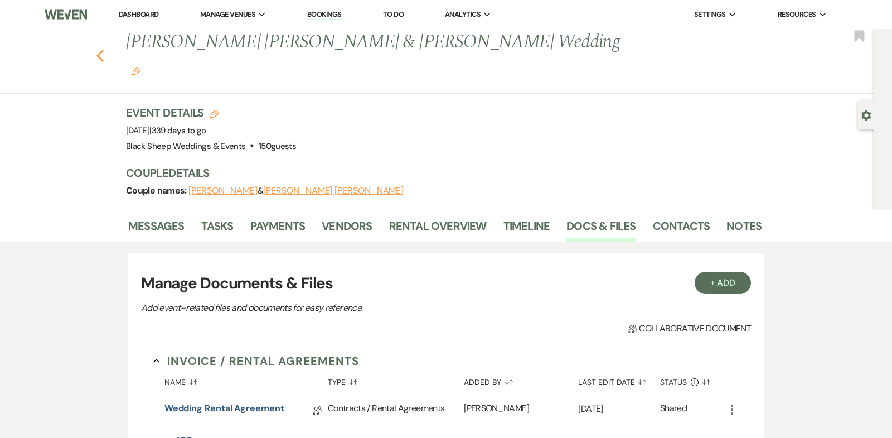
click at [96, 50] on use "button" at bounding box center [99, 56] width 7 height 12
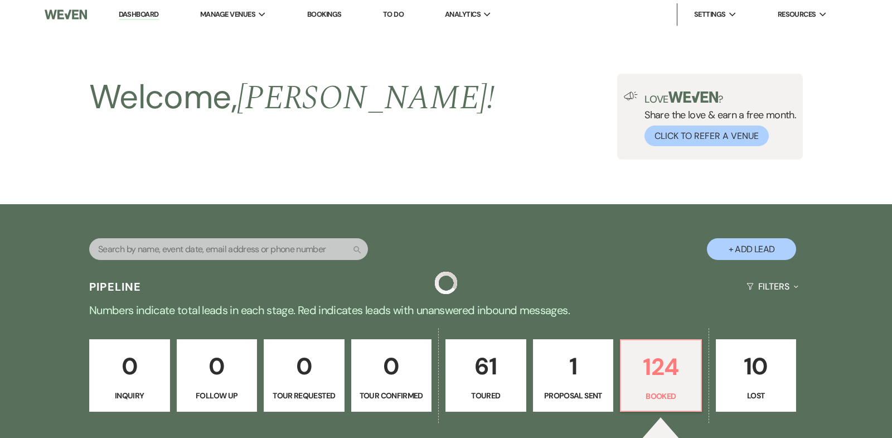
scroll to position [3588, 0]
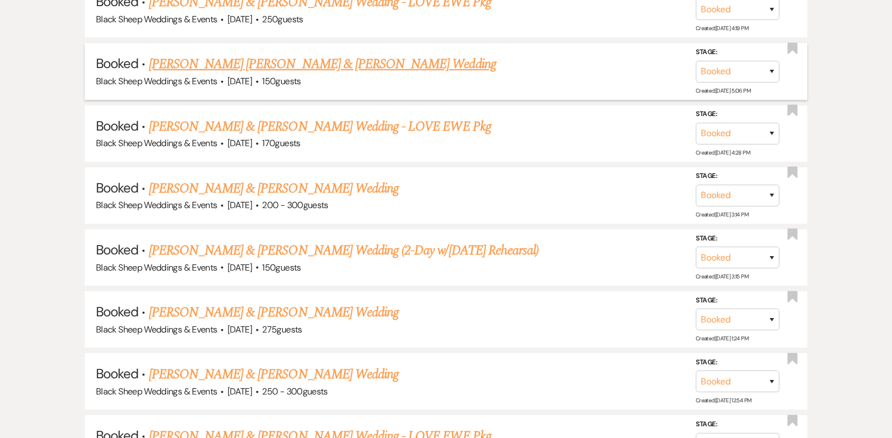
click at [313, 54] on link "[PERSON_NAME] [PERSON_NAME] & [PERSON_NAME] Wedding" at bounding box center [322, 64] width 347 height 20
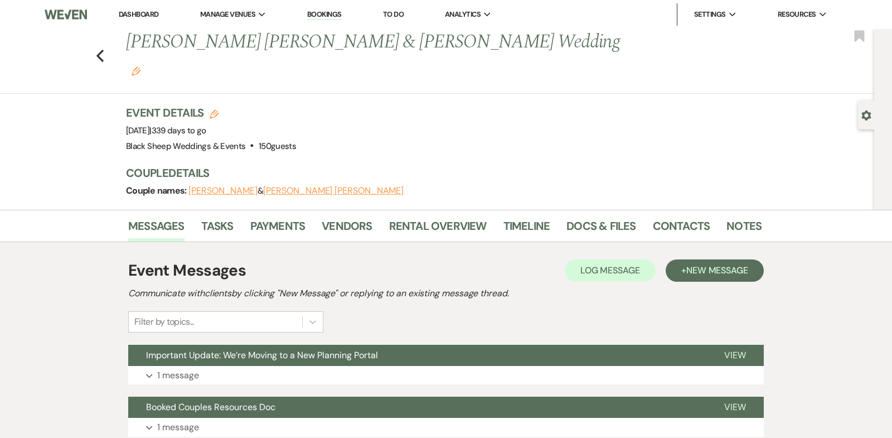
click at [140, 67] on icon "Edit" at bounding box center [136, 71] width 9 height 9
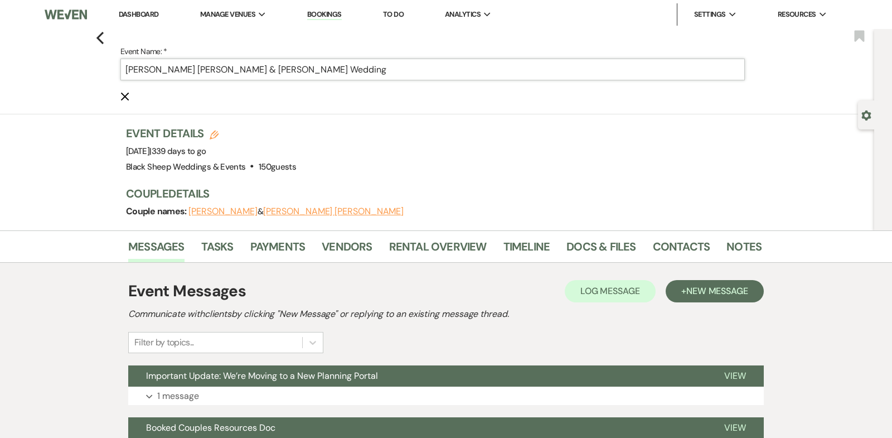
click at [299, 73] on input "[PERSON_NAME] [PERSON_NAME] & [PERSON_NAME] Wedding" at bounding box center [432, 70] width 624 height 22
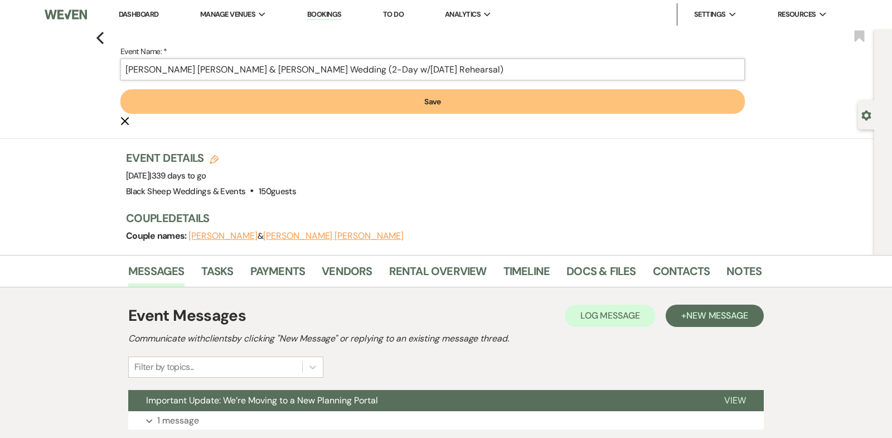
type input "[PERSON_NAME] [PERSON_NAME] & [PERSON_NAME] Wedding (2-Day w/[DATE] Rehearsal)"
click at [361, 101] on button "Save" at bounding box center [432, 101] width 624 height 25
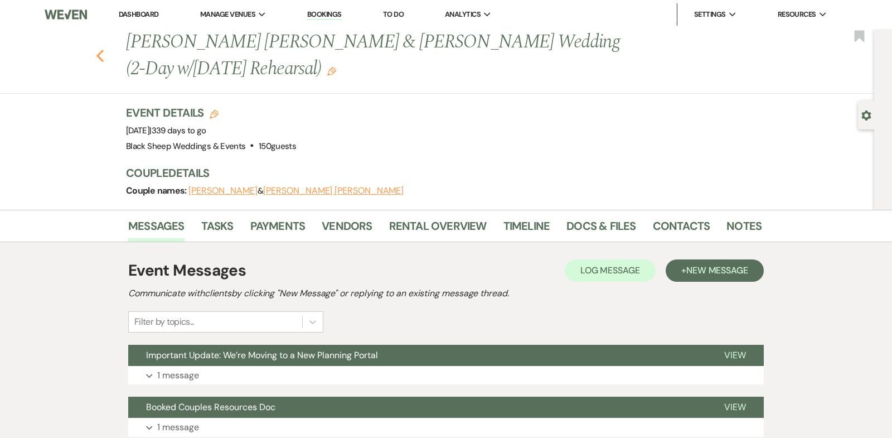
click at [99, 55] on icon "Previous" at bounding box center [100, 55] width 8 height 13
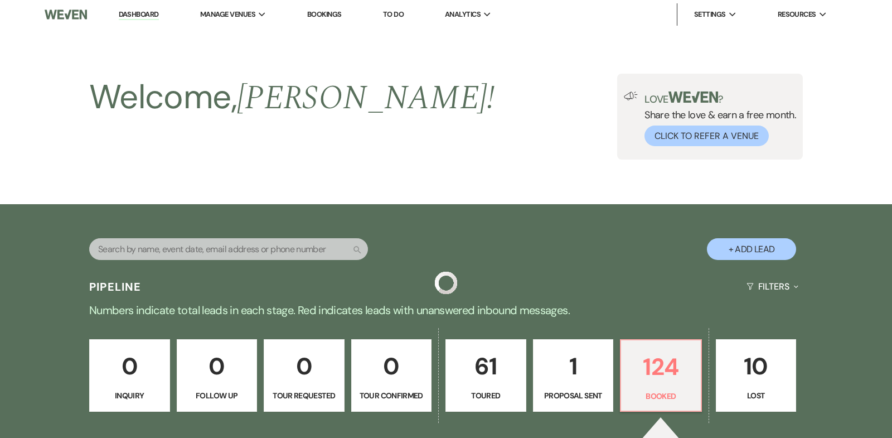
scroll to position [3588, 0]
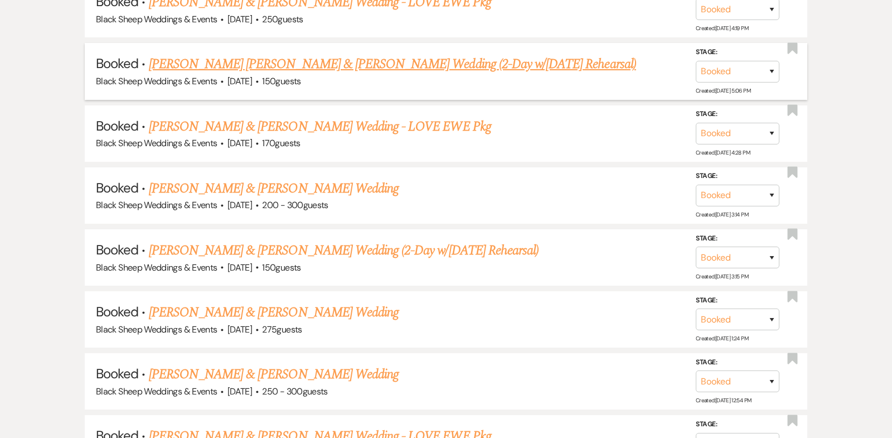
click at [312, 54] on link "[PERSON_NAME] [PERSON_NAME] & [PERSON_NAME] Wedding (2-Day w/[DATE] Rehearsal)" at bounding box center [392, 64] width 487 height 20
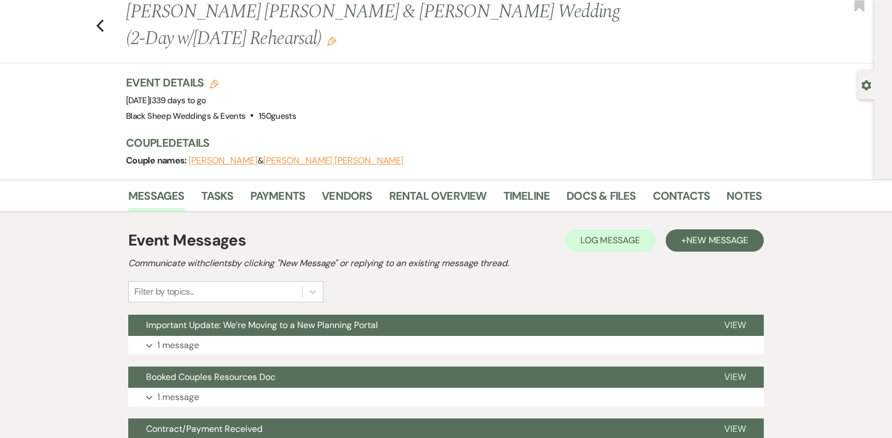
scroll to position [18, 0]
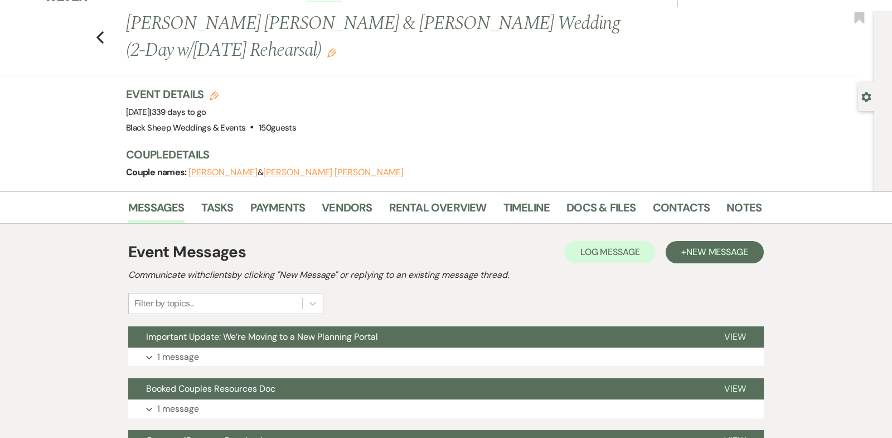
click at [294, 173] on button "[PERSON_NAME] [PERSON_NAME]" at bounding box center [333, 172] width 140 height 9
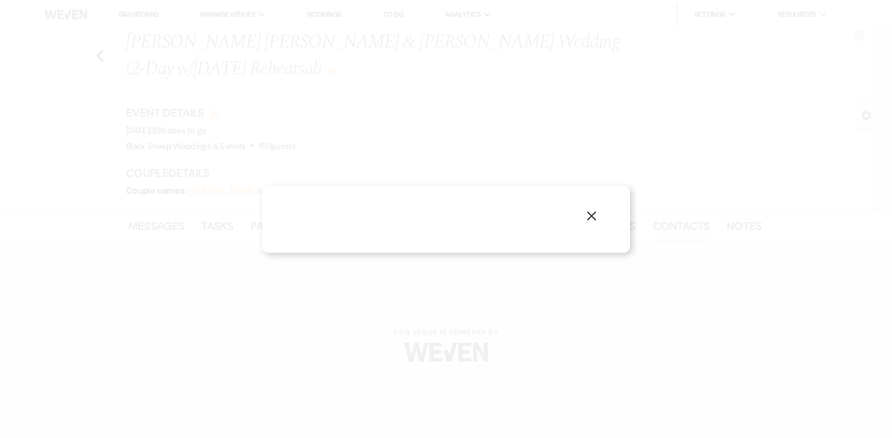
select select "1"
select select "email"
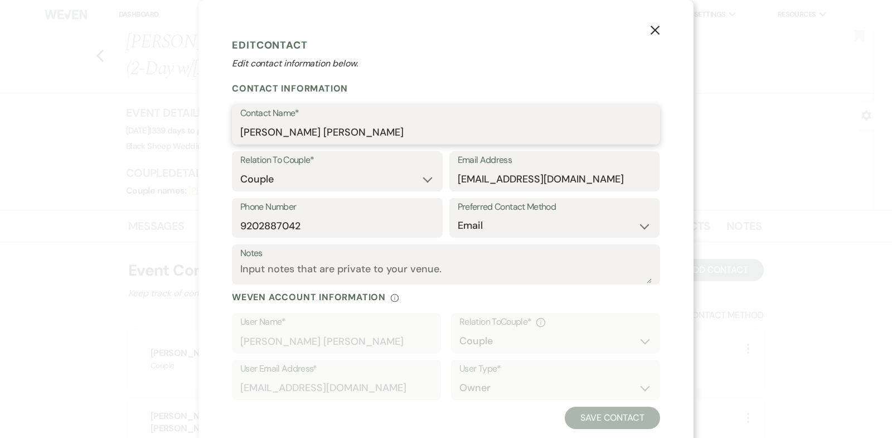
drag, startPoint x: 313, startPoint y: 134, endPoint x: 95, endPoint y: 134, distance: 217.4
click at [95, 134] on div "X Edit Contact Edit contact information below. Contact Information Contact Name…" at bounding box center [446, 219] width 892 height 438
click at [652, 30] on icon "X" at bounding box center [655, 30] width 10 height 10
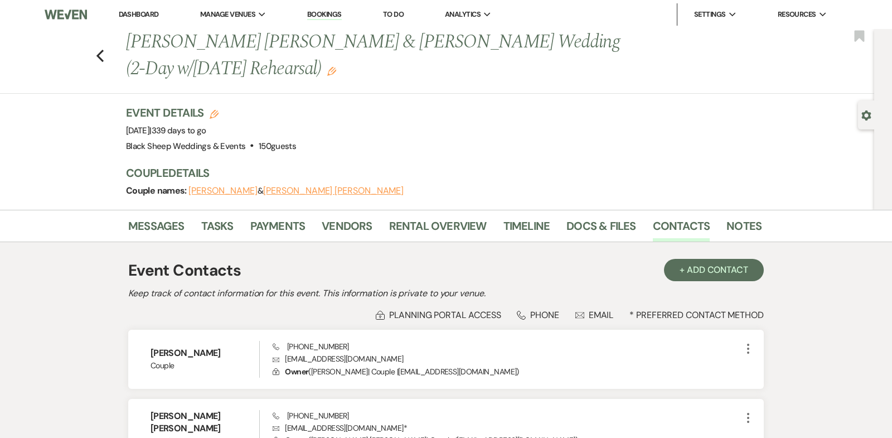
click at [271, 191] on button "[PERSON_NAME] [PERSON_NAME]" at bounding box center [333, 190] width 140 height 9
select select "1"
select select "email"
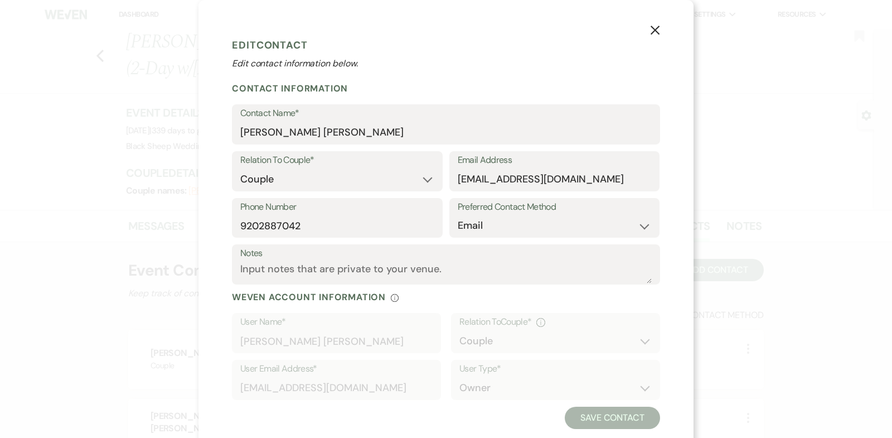
click at [650, 26] on icon "X" at bounding box center [655, 30] width 10 height 10
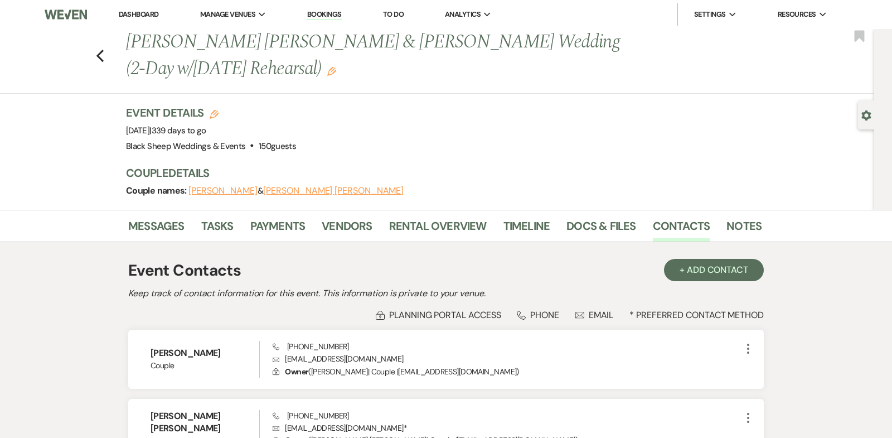
click at [213, 190] on button "[PERSON_NAME]" at bounding box center [222, 190] width 69 height 9
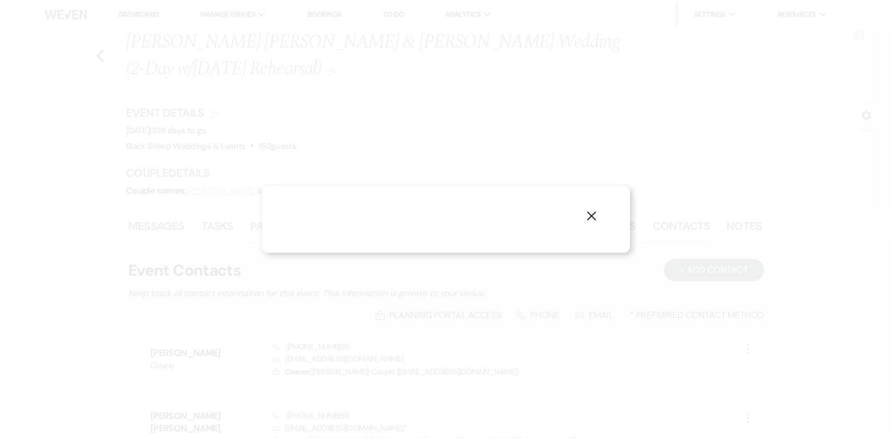
select select "1"
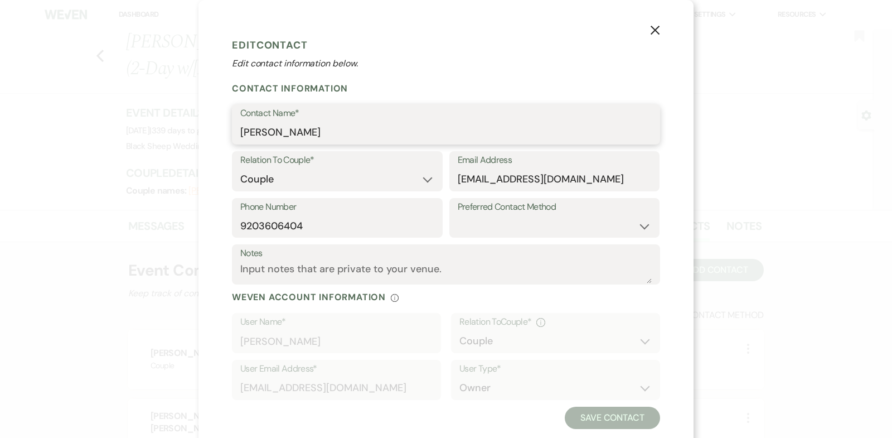
drag, startPoint x: 313, startPoint y: 135, endPoint x: 44, endPoint y: 135, distance: 269.2
click at [44, 135] on div "X Edit Contact Edit contact information below. Contact Information Contact Name…" at bounding box center [446, 219] width 892 height 438
click at [654, 31] on use "button" at bounding box center [654, 30] width 9 height 9
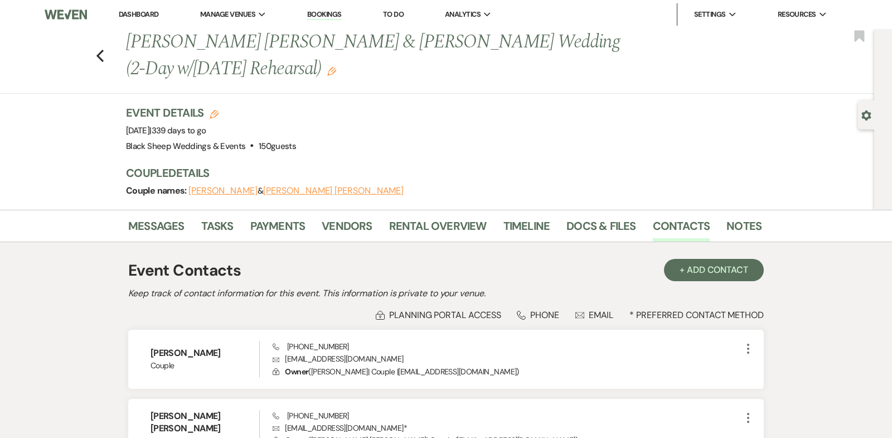
click at [278, 190] on button "[PERSON_NAME] [PERSON_NAME]" at bounding box center [333, 190] width 140 height 9
select select "1"
select select "email"
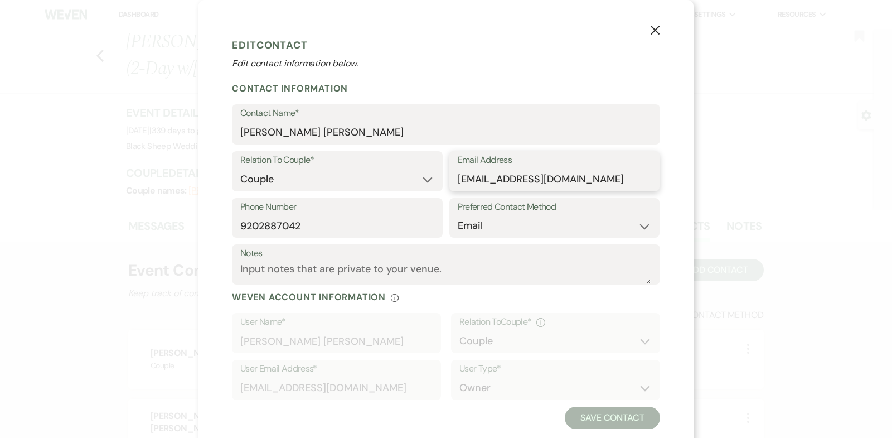
drag, startPoint x: 600, startPoint y: 178, endPoint x: 205, endPoint y: 178, distance: 395.2
click at [205, 178] on div "X Edit Contact Edit contact information below. Contact Information Contact Name…" at bounding box center [445, 231] width 495 height 462
click at [658, 32] on icon "X" at bounding box center [655, 30] width 10 height 10
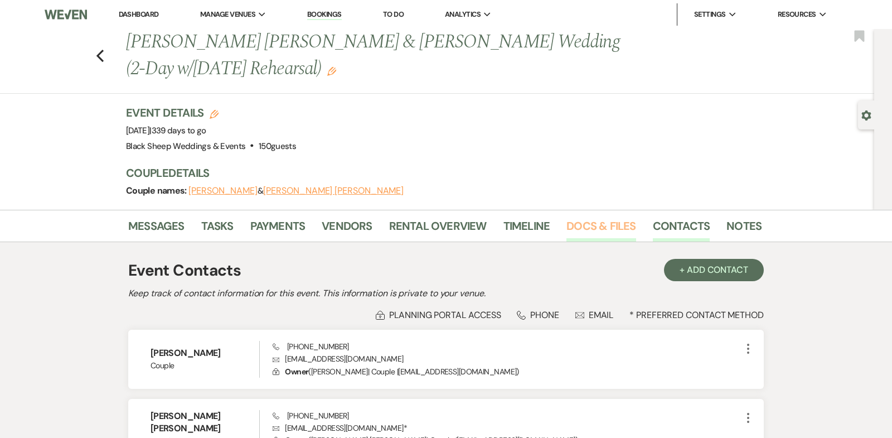
click at [591, 225] on link "Docs & Files" at bounding box center [600, 229] width 69 height 25
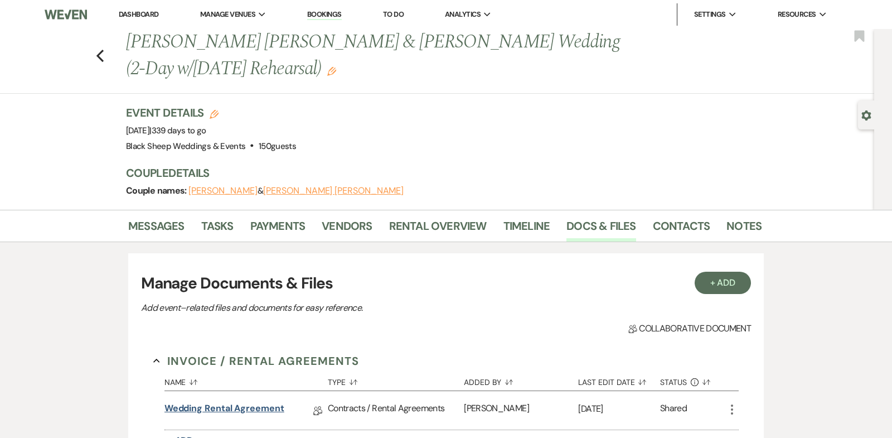
click at [235, 407] on link "Wedding Rental Agreement" at bounding box center [224, 409] width 120 height 17
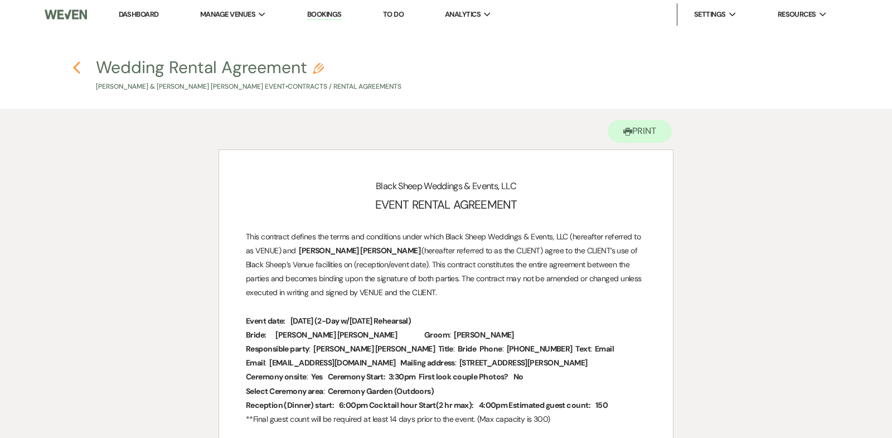
click at [76, 65] on use "button" at bounding box center [76, 67] width 7 height 12
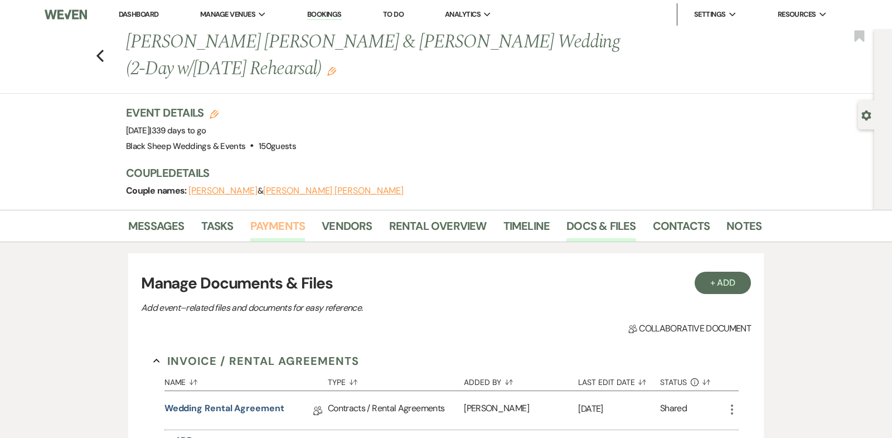
click at [289, 224] on link "Payments" at bounding box center [277, 229] width 55 height 25
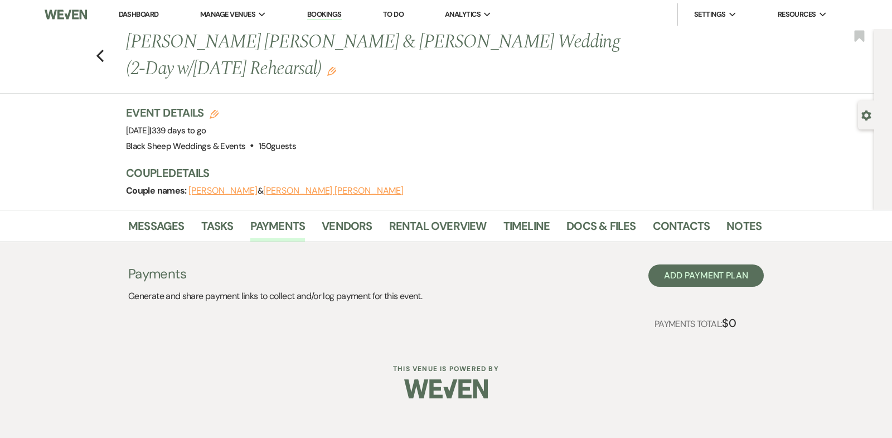
click at [288, 191] on button "[PERSON_NAME] [PERSON_NAME]" at bounding box center [333, 190] width 140 height 9
select select "1"
select select "email"
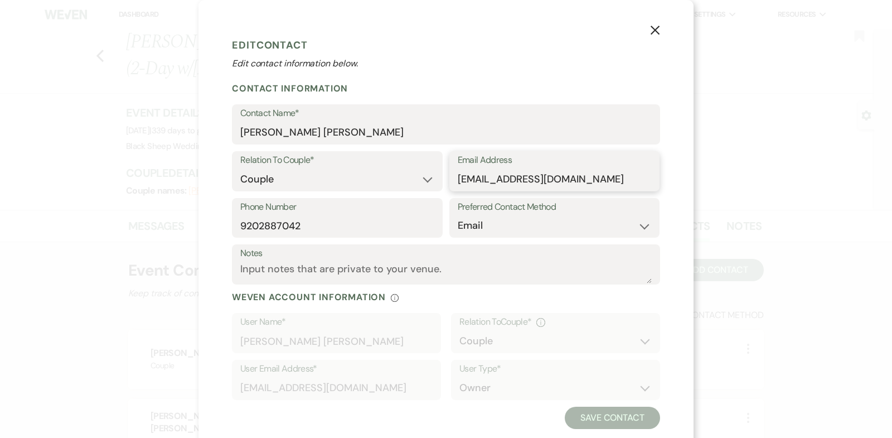
drag, startPoint x: 605, startPoint y: 180, endPoint x: 271, endPoint y: 177, distance: 333.9
click at [271, 177] on div "Relation To Couple* Couple Planner Parent of Couple Family Member Friend Other …" at bounding box center [446, 174] width 428 height 47
drag, startPoint x: 314, startPoint y: 232, endPoint x: 164, endPoint y: 231, distance: 150.5
click at [164, 231] on div "X Edit Contact Edit contact information below. Contact Information Contact Name…" at bounding box center [446, 219] width 892 height 438
click at [650, 33] on icon "X" at bounding box center [655, 30] width 10 height 10
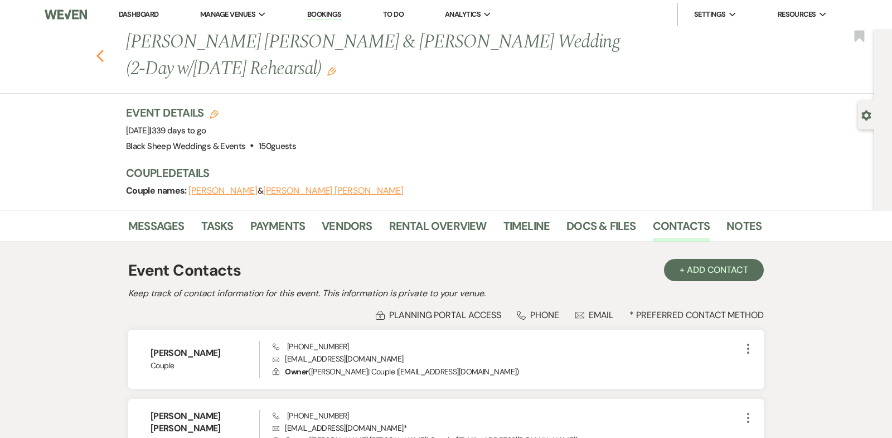
click at [99, 53] on use "button" at bounding box center [99, 56] width 7 height 12
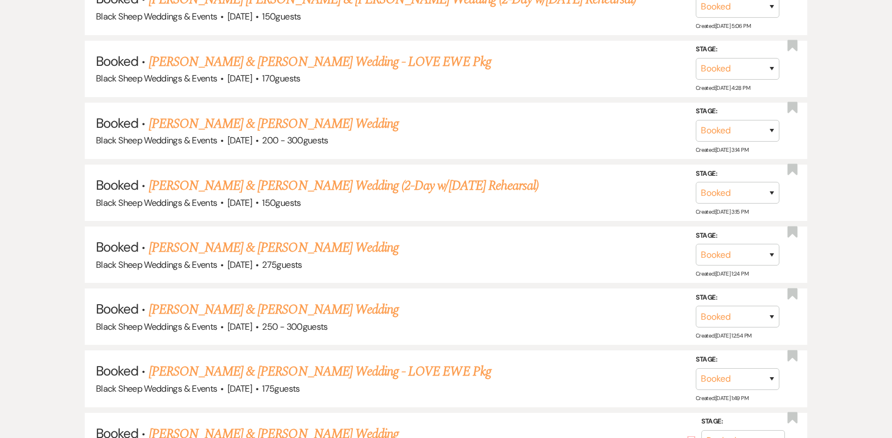
scroll to position [3648, 0]
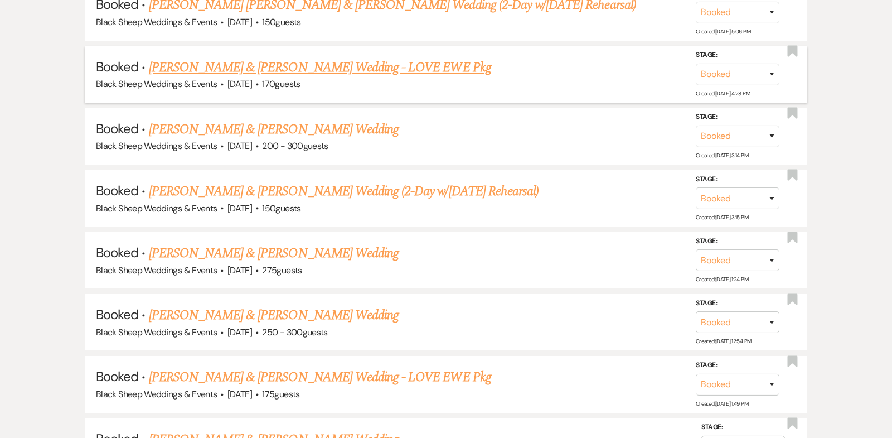
click at [317, 57] on link "[PERSON_NAME] & [PERSON_NAME] Wedding - LOVE EWE Pkg" at bounding box center [320, 67] width 342 height 20
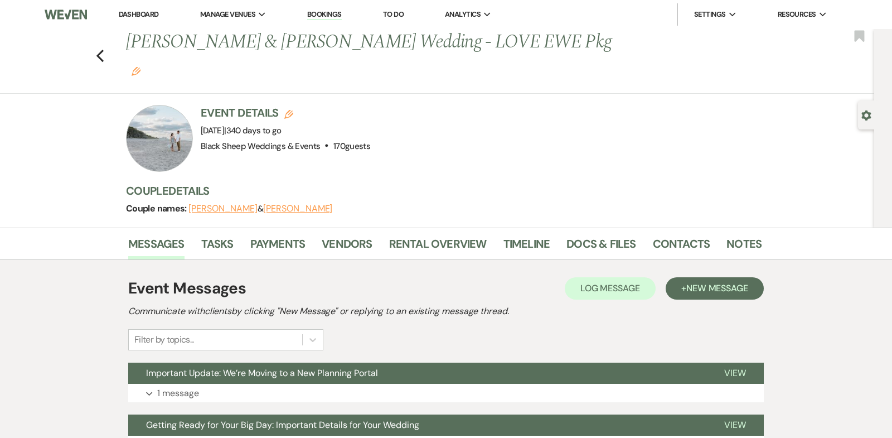
click at [276, 204] on button "[PERSON_NAME]" at bounding box center [297, 208] width 69 height 9
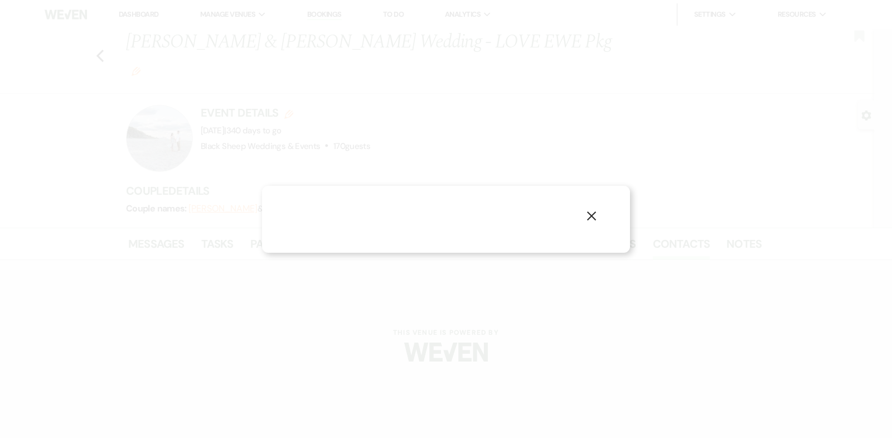
select select "1"
select select "email"
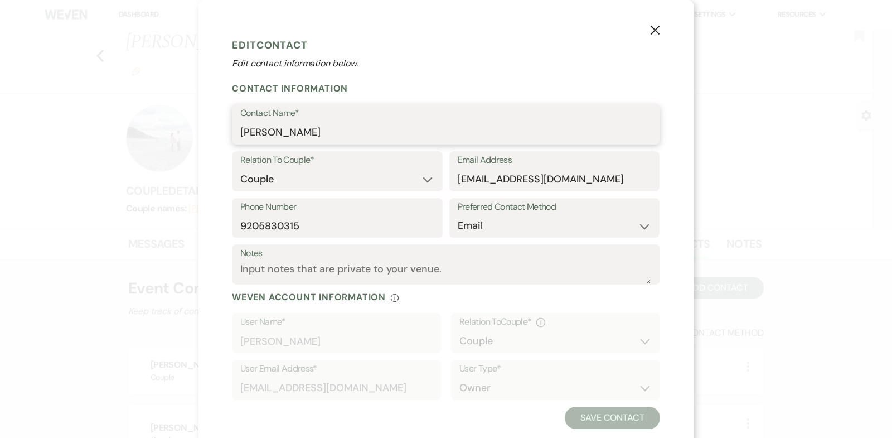
drag, startPoint x: 295, startPoint y: 135, endPoint x: 138, endPoint y: 135, distance: 157.7
click at [138, 135] on div "X Edit Contact Edit contact information below. Contact Information Contact Name…" at bounding box center [446, 219] width 892 height 438
click at [652, 32] on icon "X" at bounding box center [655, 30] width 10 height 10
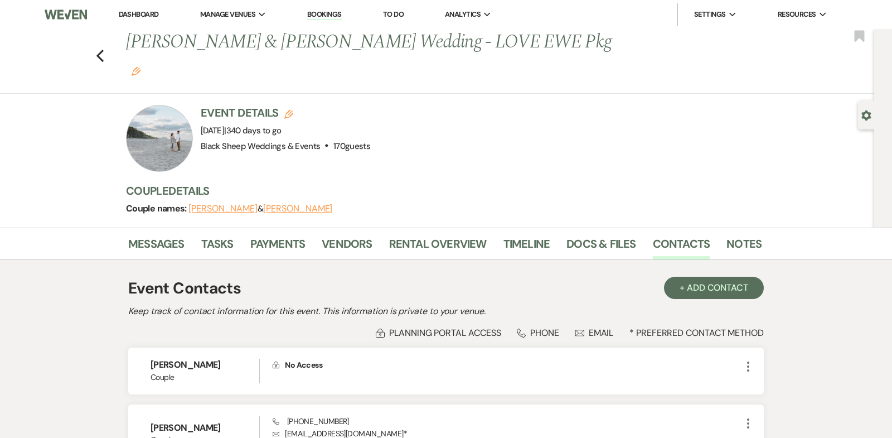
click at [217, 204] on button "[PERSON_NAME]" at bounding box center [222, 208] width 69 height 9
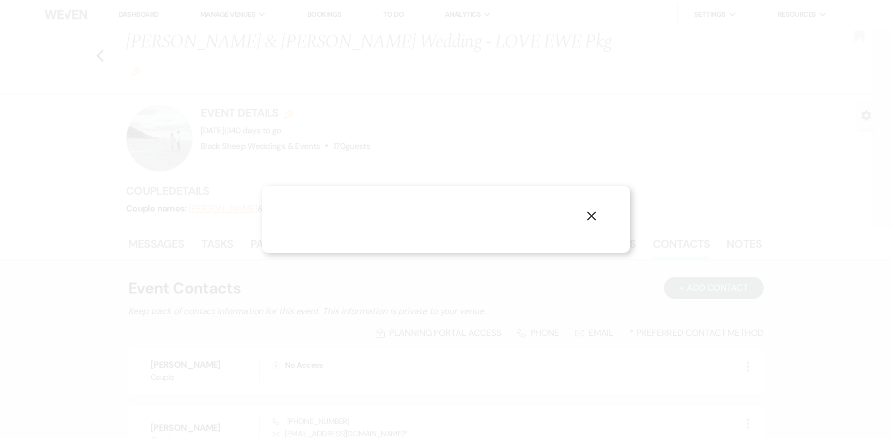
select select "1"
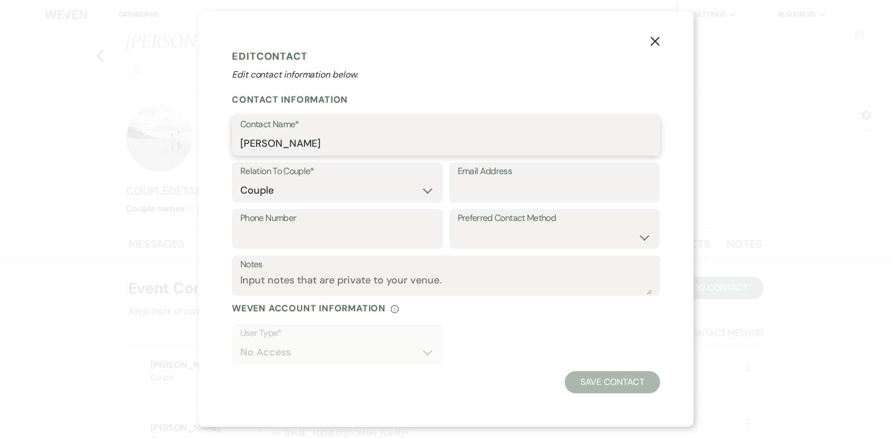
drag, startPoint x: 316, startPoint y: 147, endPoint x: 149, endPoint y: 146, distance: 167.2
click at [149, 146] on div "X Edit Contact Edit contact information below. Contact Information Contact Name…" at bounding box center [446, 219] width 892 height 438
click at [653, 41] on use "button" at bounding box center [654, 41] width 9 height 9
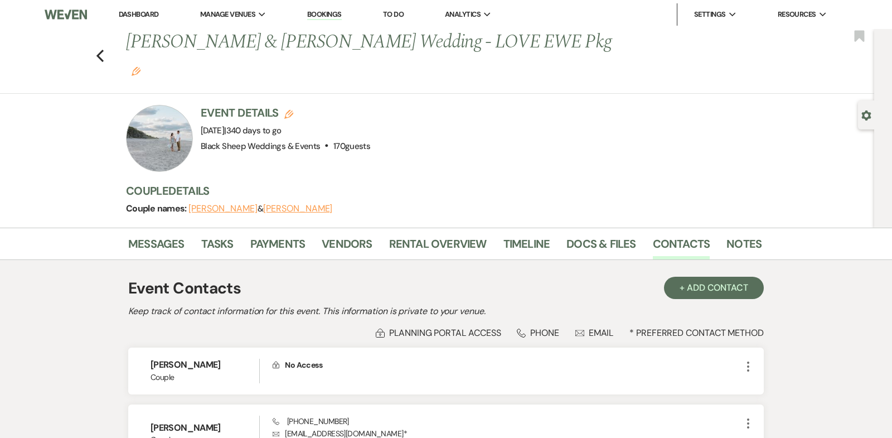
click at [269, 204] on button "[PERSON_NAME]" at bounding box center [297, 208] width 69 height 9
select select "1"
select select "email"
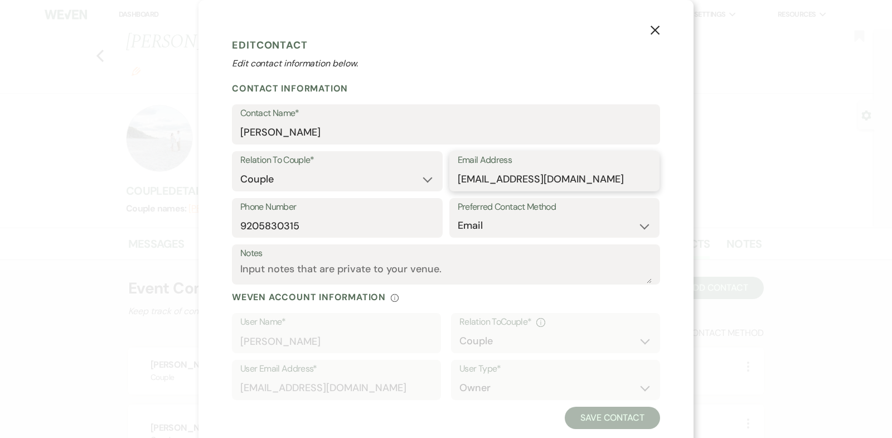
drag, startPoint x: 589, startPoint y: 182, endPoint x: 247, endPoint y: 179, distance: 342.2
click at [247, 180] on div "Relation To Couple* Couple Planner Parent of Couple Family Member Friend Other …" at bounding box center [446, 174] width 428 height 47
drag, startPoint x: 306, startPoint y: 228, endPoint x: 123, endPoint y: 227, distance: 183.4
click at [123, 227] on div "X Edit Contact Edit contact information below. Contact Information Contact Name…" at bounding box center [446, 219] width 892 height 438
click at [653, 28] on use "button" at bounding box center [654, 30] width 9 height 9
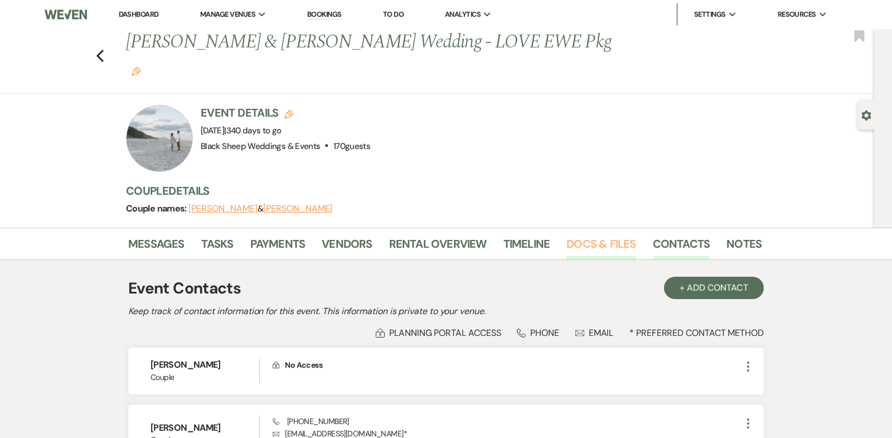
click at [588, 235] on link "Docs & Files" at bounding box center [600, 247] width 69 height 25
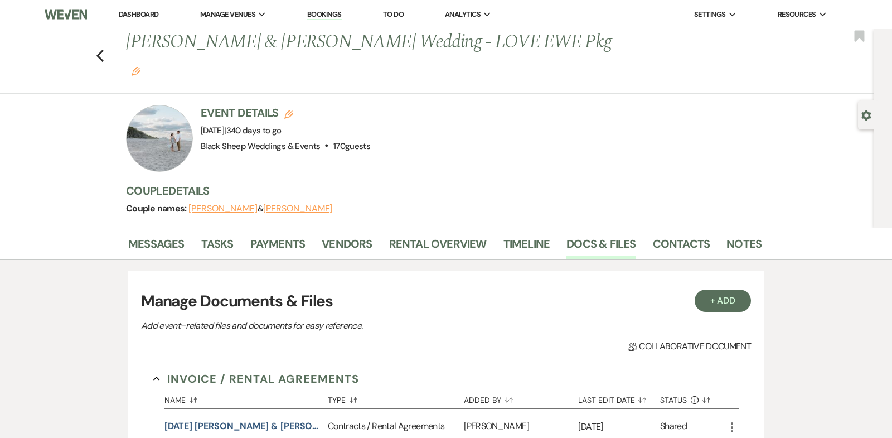
click at [297, 419] on button "[DATE] [PERSON_NAME] & [PERSON_NAME] Wedding Contract" at bounding box center [243, 425] width 159 height 13
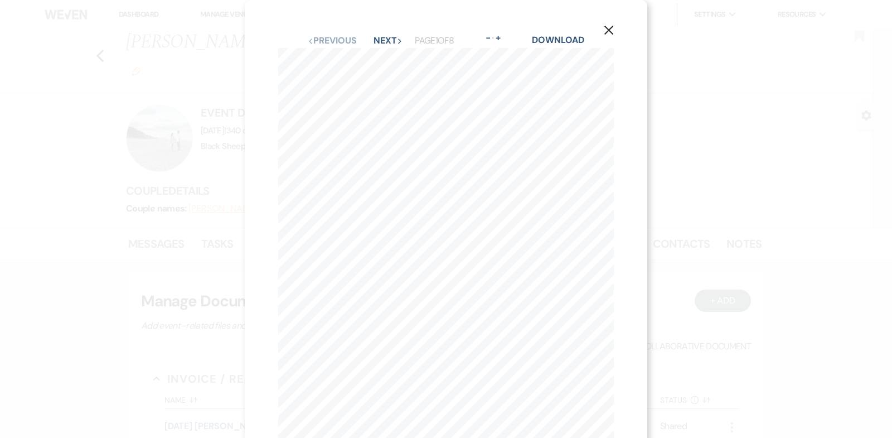
click at [608, 28] on use "button" at bounding box center [608, 30] width 9 height 9
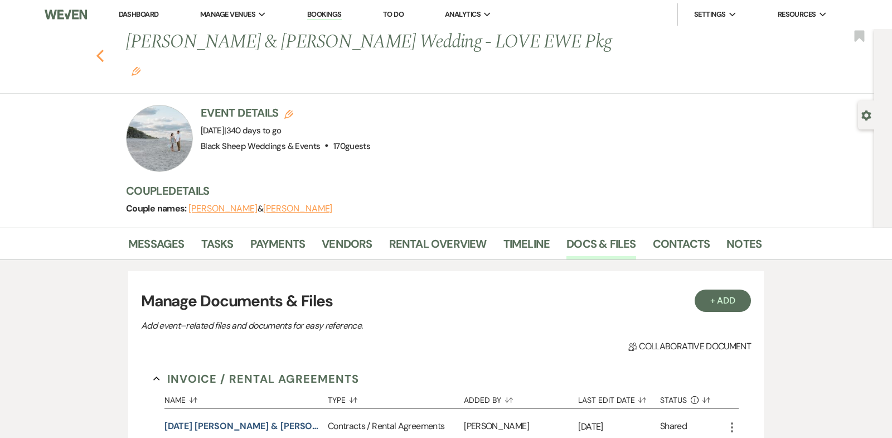
click at [99, 50] on use "button" at bounding box center [99, 56] width 7 height 12
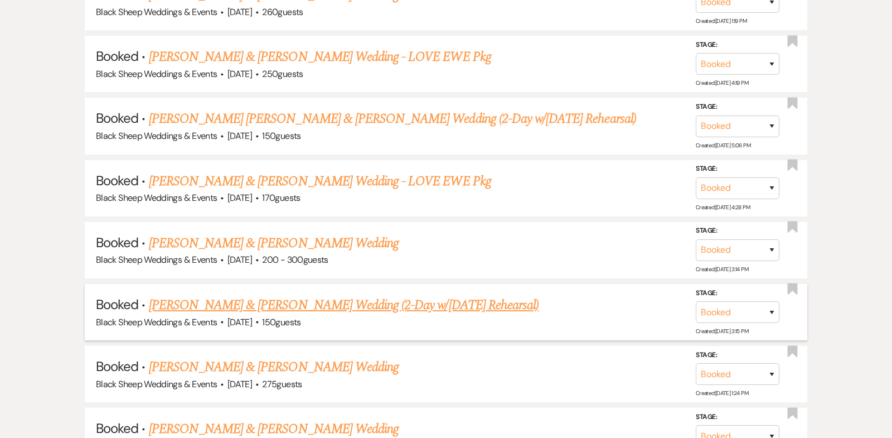
scroll to position [3525, 0]
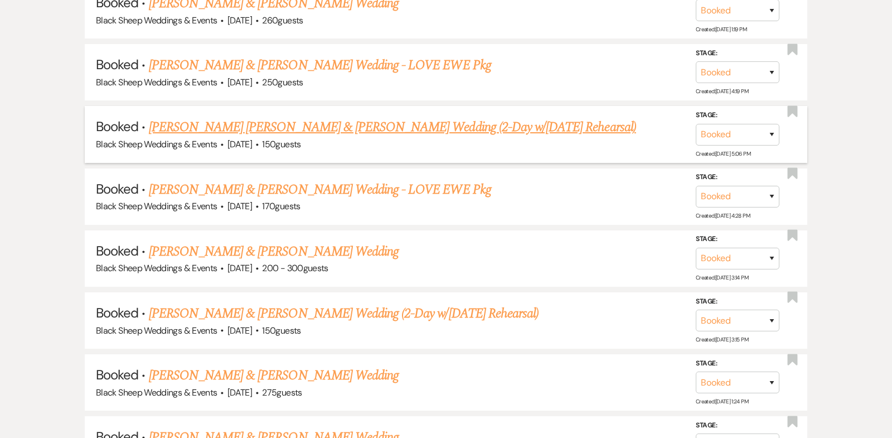
click at [287, 117] on link "[PERSON_NAME] [PERSON_NAME] & [PERSON_NAME] Wedding (2-Day w/[DATE] Rehearsal)" at bounding box center [392, 127] width 487 height 20
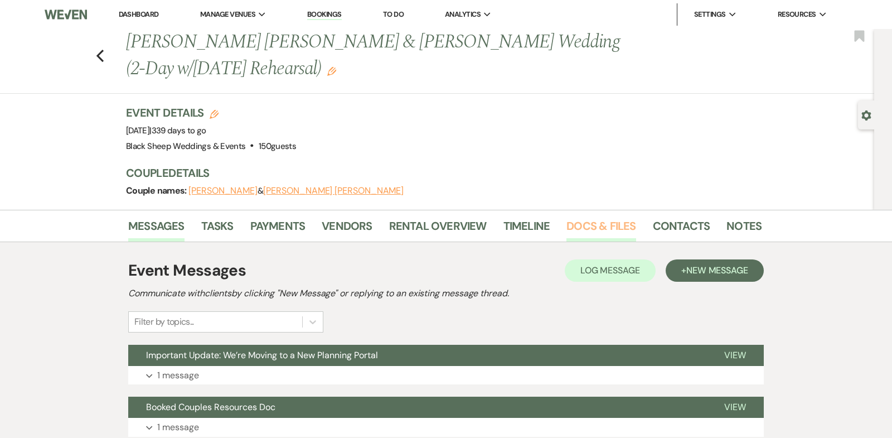
click at [592, 223] on link "Docs & Files" at bounding box center [600, 229] width 69 height 25
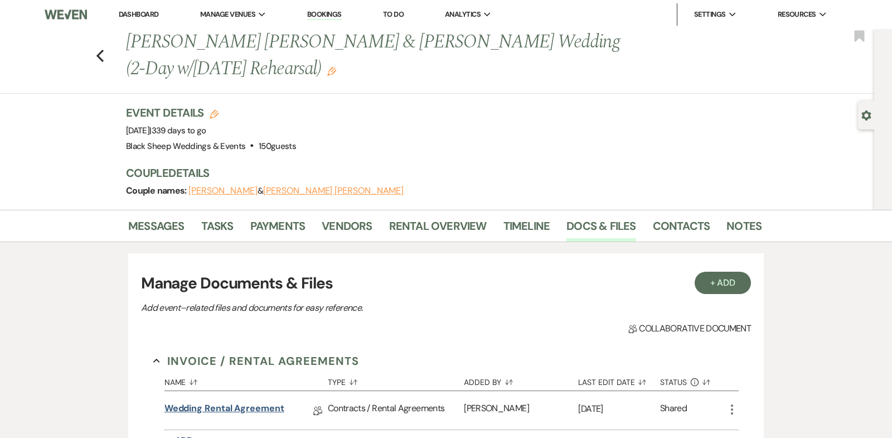
click at [214, 407] on link "Wedding Rental Agreement" at bounding box center [224, 409] width 120 height 17
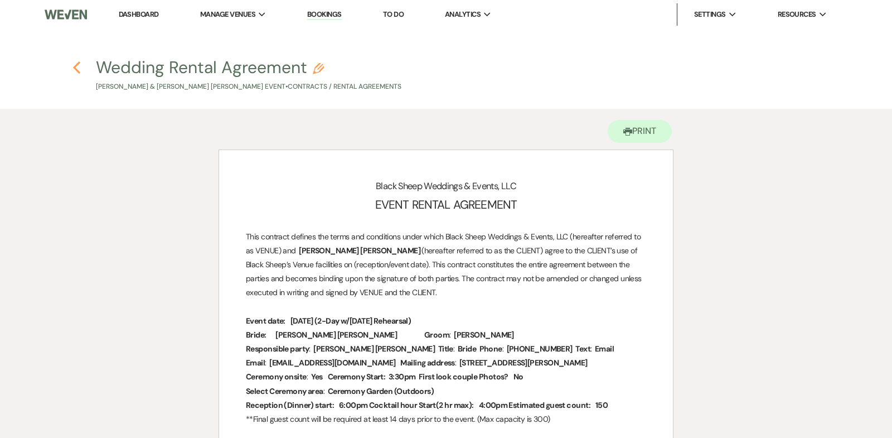
click at [75, 66] on use "button" at bounding box center [76, 67] width 7 height 12
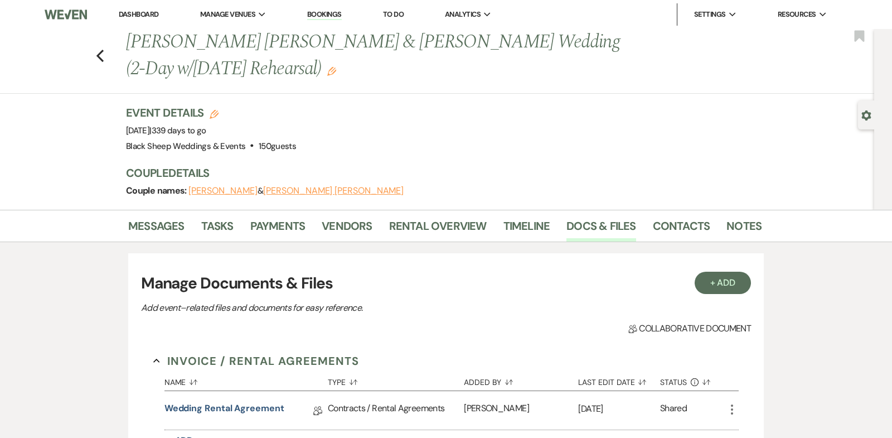
click at [327, 71] on icon "Edit" at bounding box center [331, 71] width 9 height 9
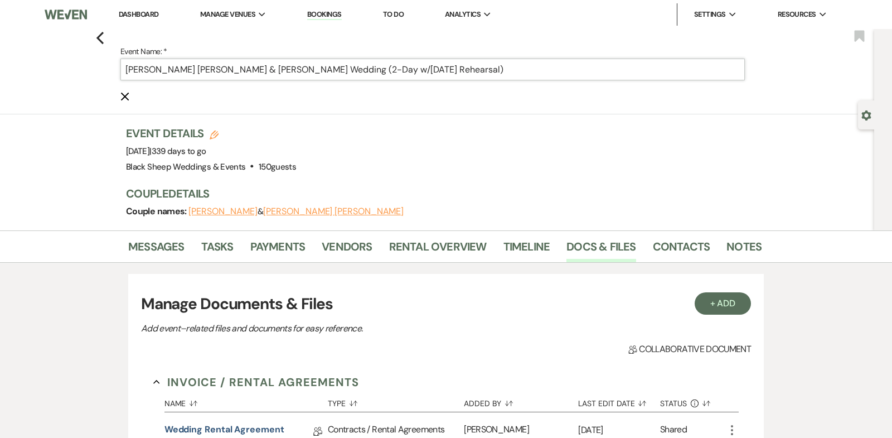
click at [433, 69] on input "[PERSON_NAME] [PERSON_NAME] & [PERSON_NAME] Wedding (2-Day w/[DATE] Rehearsal)" at bounding box center [432, 70] width 624 height 22
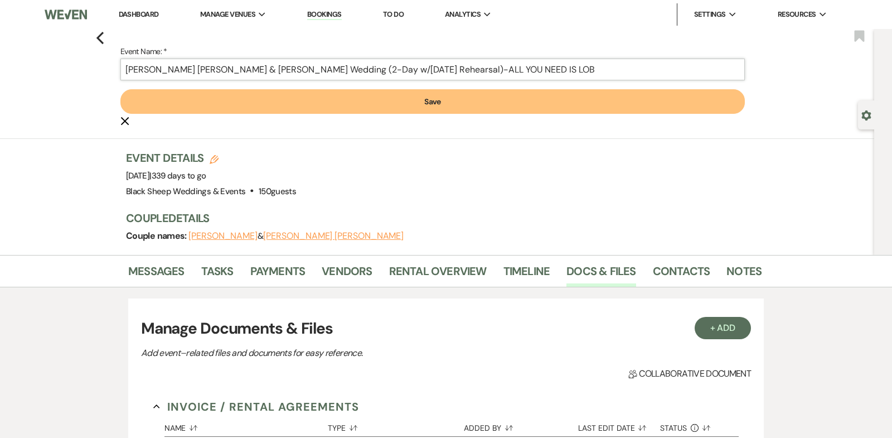
type input "[PERSON_NAME] [PERSON_NAME] & [PERSON_NAME] Wedding (2-Day w/[DATE] Rehearsal)-…"
click at [120, 89] on button "Save" at bounding box center [432, 101] width 624 height 25
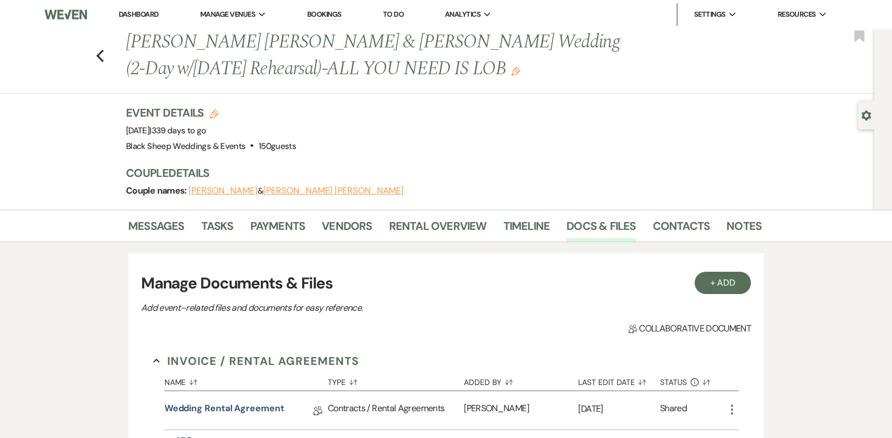
click at [511, 75] on icon "Edit" at bounding box center [515, 71] width 9 height 9
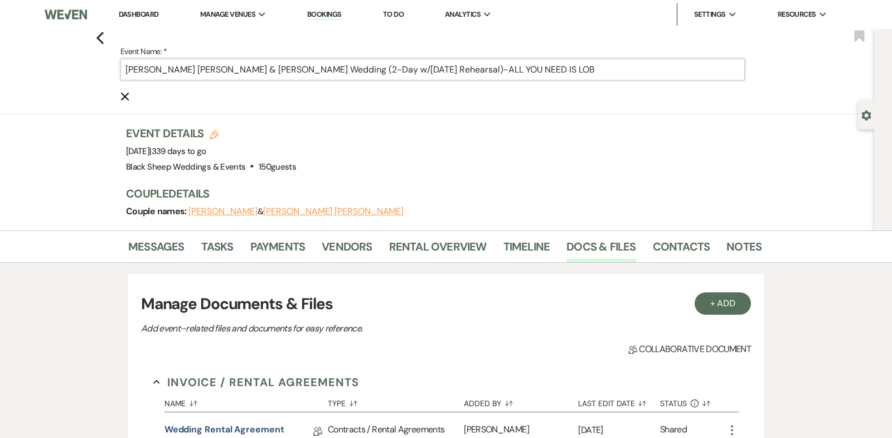
click at [522, 69] on input "[PERSON_NAME] [PERSON_NAME] & [PERSON_NAME] Wedding (2-Day w/[DATE] Rehearsal)-…" at bounding box center [432, 70] width 624 height 22
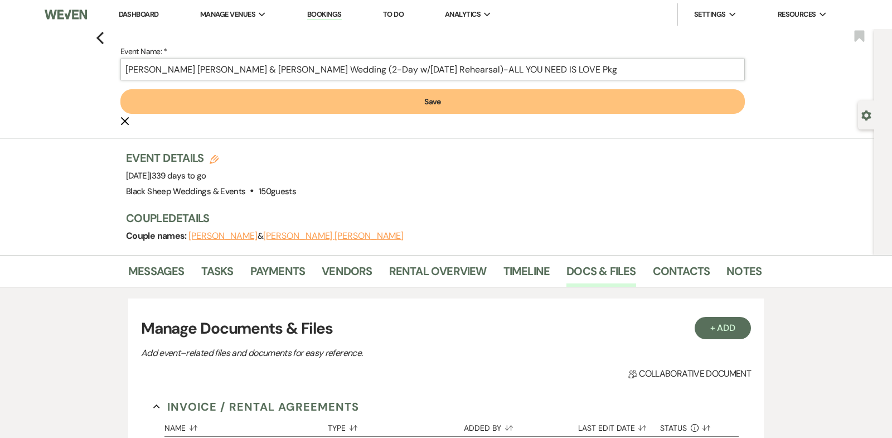
type input "[PERSON_NAME] [PERSON_NAME] & [PERSON_NAME] Wedding (2-Day w/[DATE] Rehearsal)-…"
click at [501, 99] on button "Save" at bounding box center [432, 101] width 624 height 25
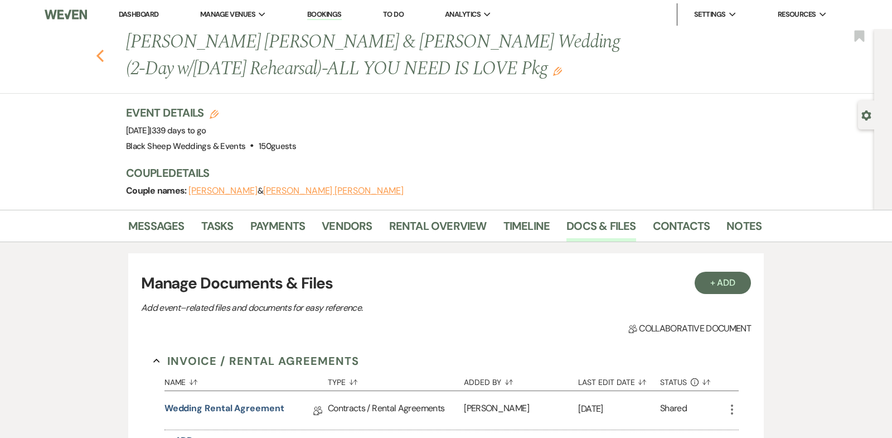
click at [96, 56] on use "button" at bounding box center [99, 56] width 7 height 12
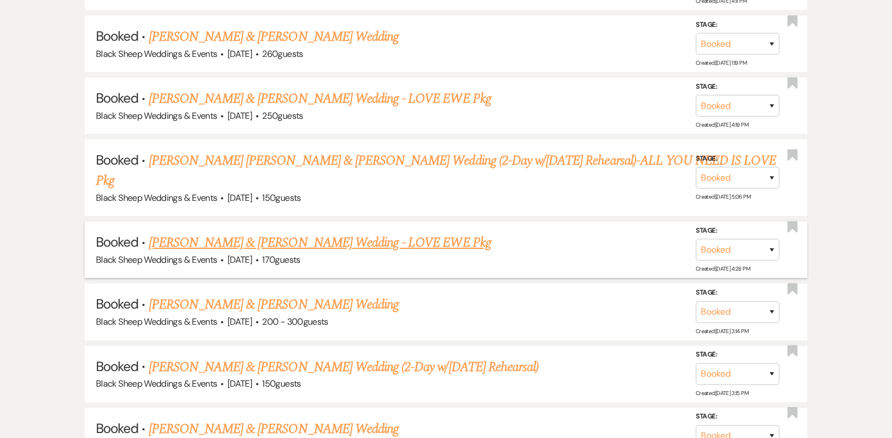
scroll to position [3501, 0]
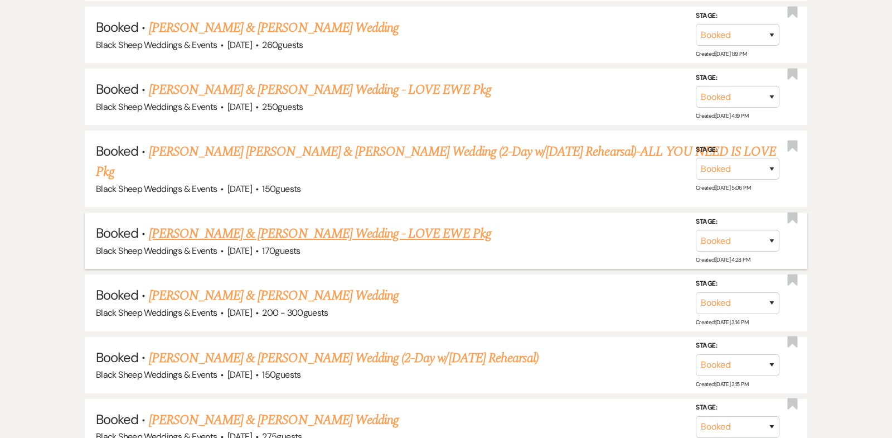
click at [302, 224] on link "[PERSON_NAME] & [PERSON_NAME] Wedding - LOVE EWE Pkg" at bounding box center [320, 234] width 342 height 20
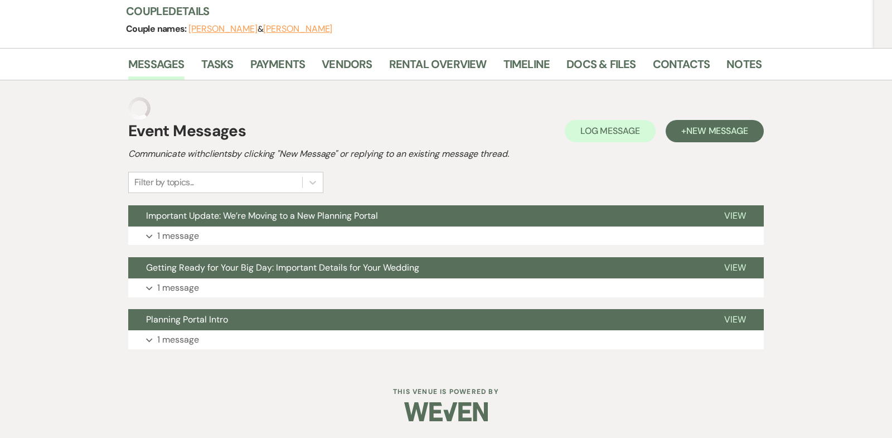
scroll to position [129, 0]
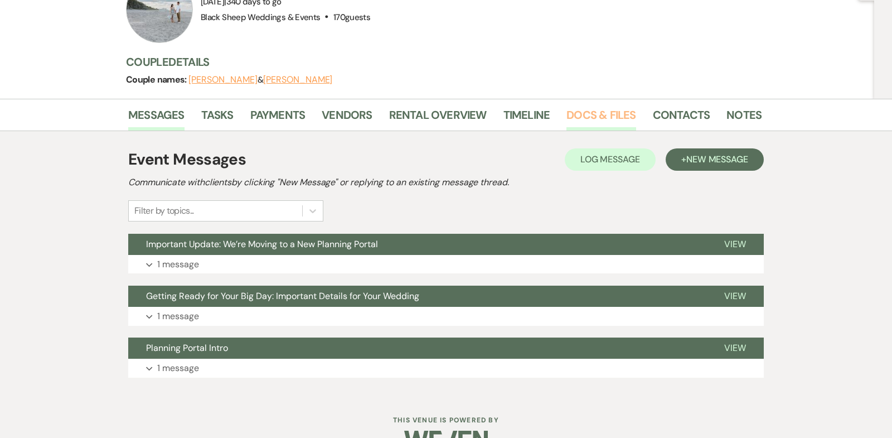
click at [591, 106] on link "Docs & Files" at bounding box center [600, 118] width 69 height 25
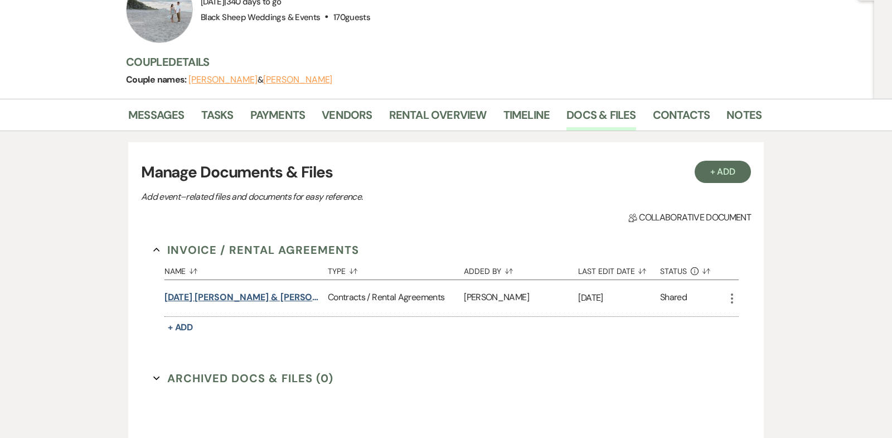
click at [245, 290] on button "[DATE] [PERSON_NAME] & [PERSON_NAME] Wedding Contract" at bounding box center [243, 296] width 159 height 13
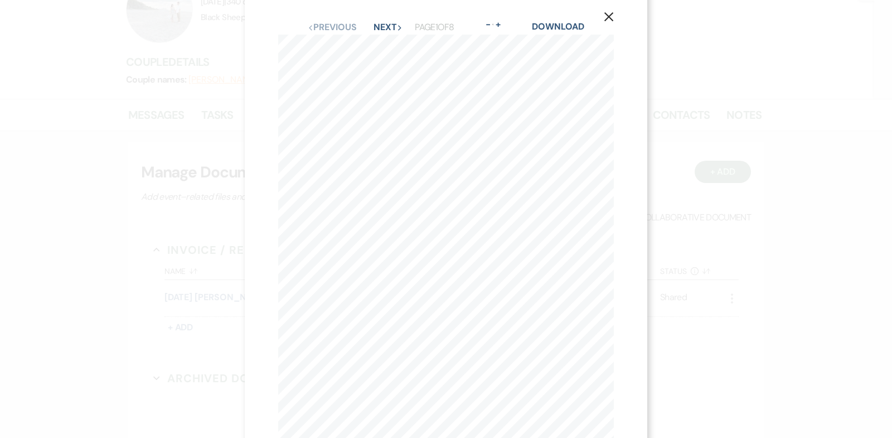
scroll to position [16, 0]
click at [610, 16] on use "button" at bounding box center [608, 14] width 9 height 9
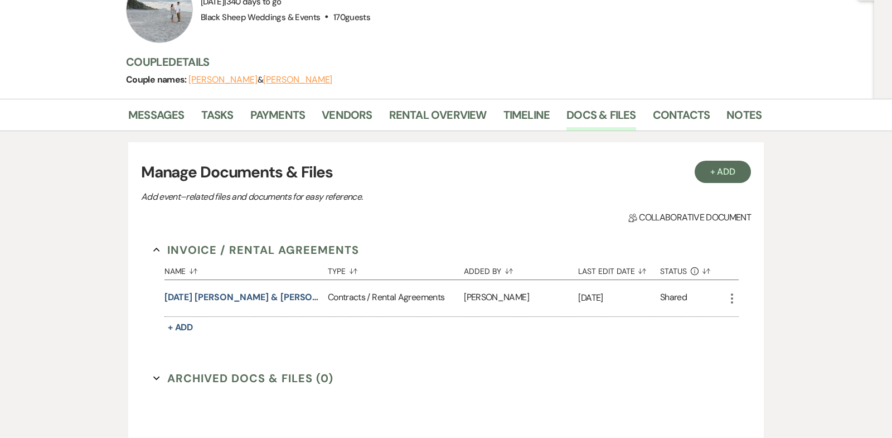
scroll to position [0, 0]
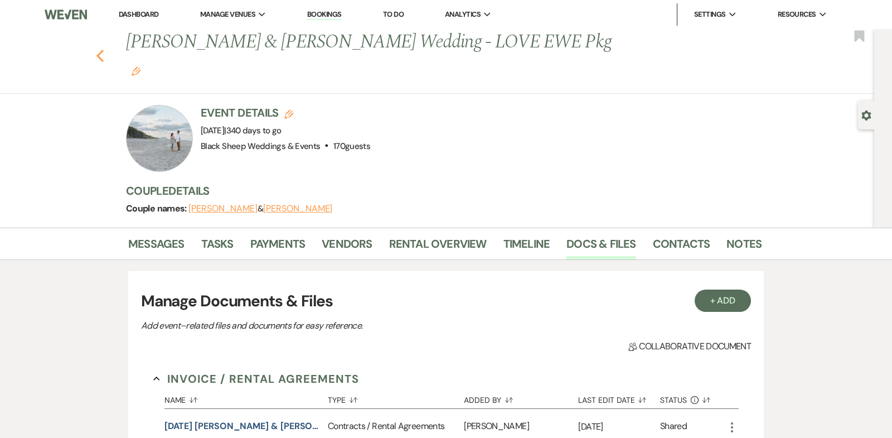
click at [101, 49] on icon "Previous" at bounding box center [100, 55] width 8 height 13
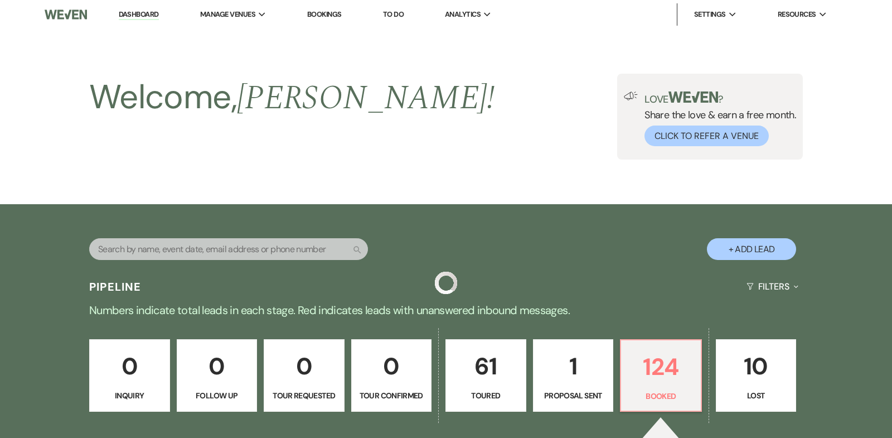
scroll to position [3501, 0]
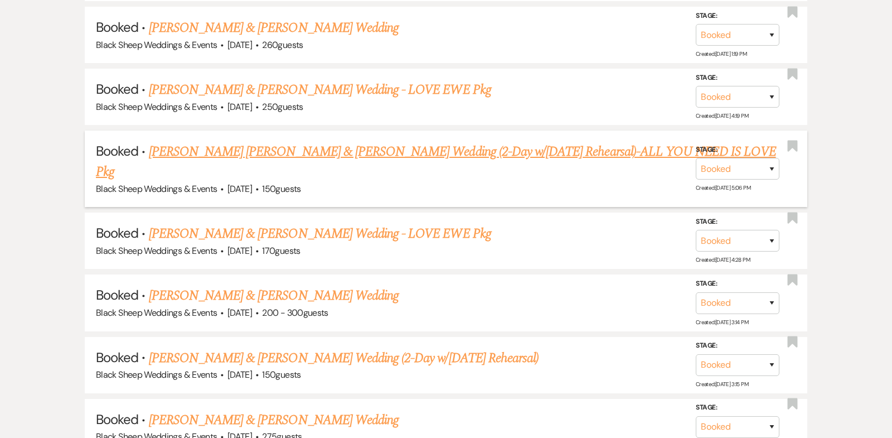
click at [300, 142] on link "[PERSON_NAME] [PERSON_NAME] & [PERSON_NAME] Wedding (2-Day w/[DATE] Rehearsal)-…" at bounding box center [436, 162] width 680 height 40
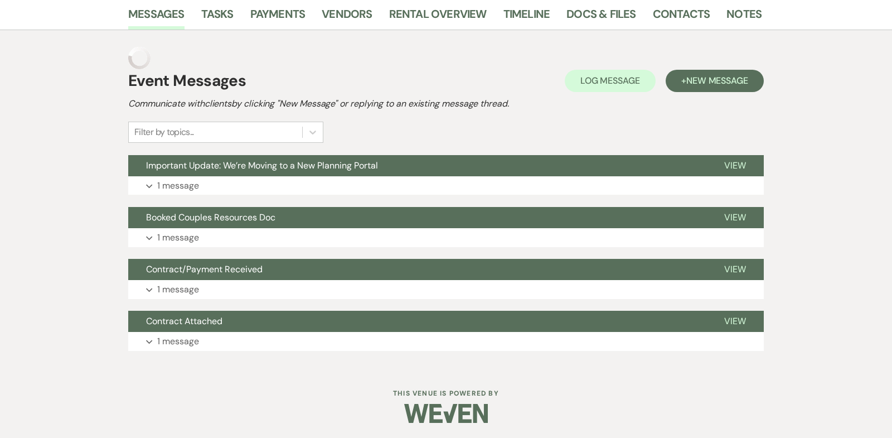
scroll to position [190, 0]
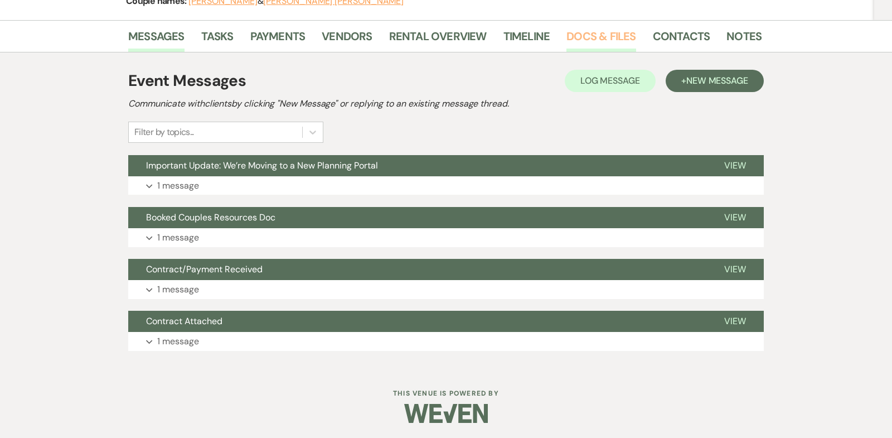
click at [590, 38] on link "Docs & Files" at bounding box center [600, 39] width 69 height 25
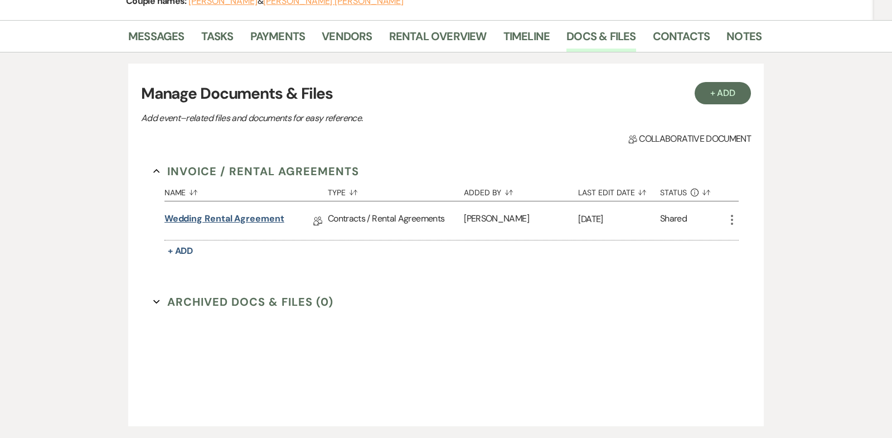
click at [252, 221] on link "Wedding Rental Agreement" at bounding box center [224, 220] width 120 height 17
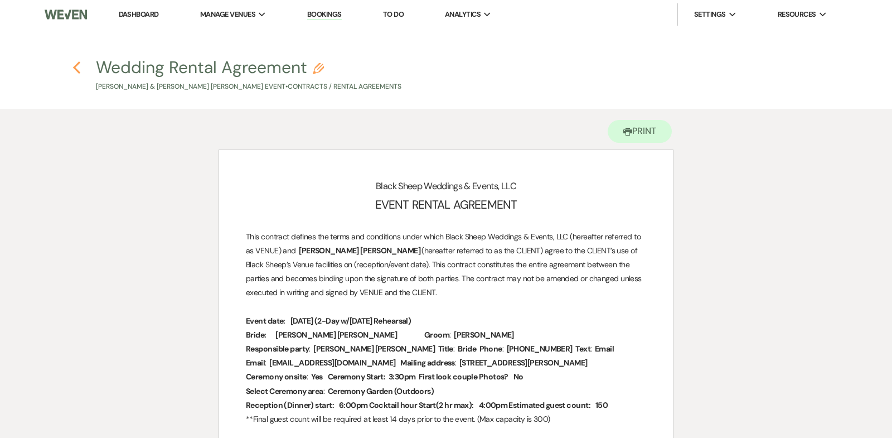
click at [76, 64] on use "button" at bounding box center [76, 67] width 7 height 12
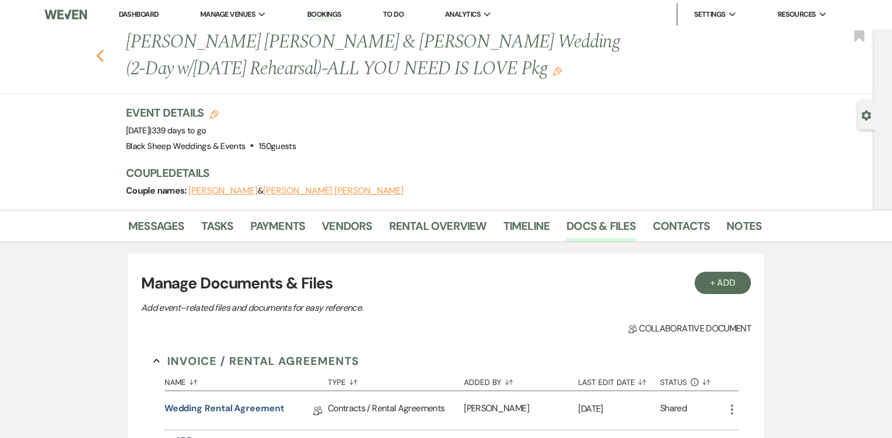
click at [99, 53] on icon "Previous" at bounding box center [100, 55] width 8 height 13
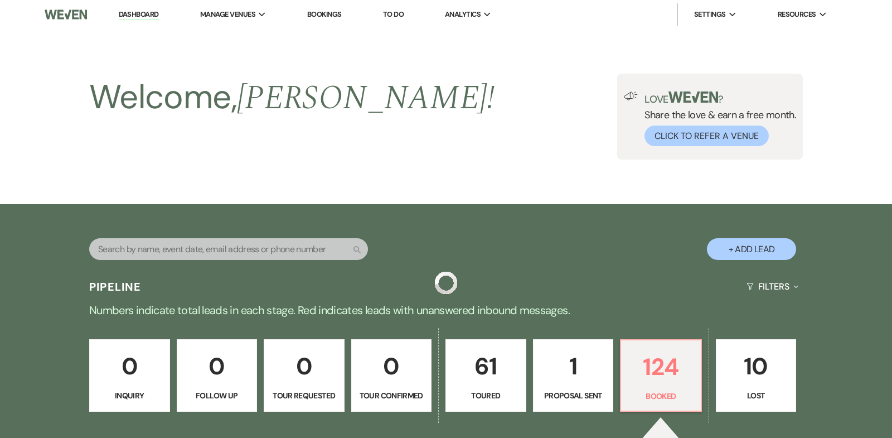
scroll to position [3501, 0]
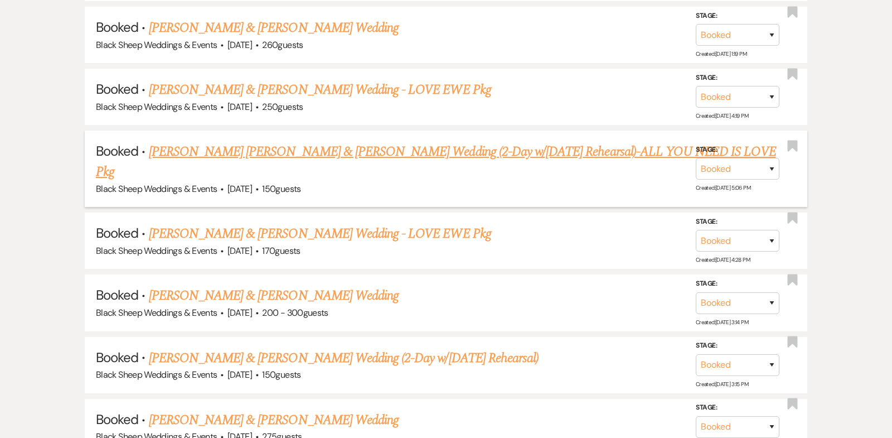
click at [531, 142] on link "[PERSON_NAME] [PERSON_NAME] & [PERSON_NAME] Wedding (2-Day w/[DATE] Rehearsal)-…" at bounding box center [436, 162] width 680 height 40
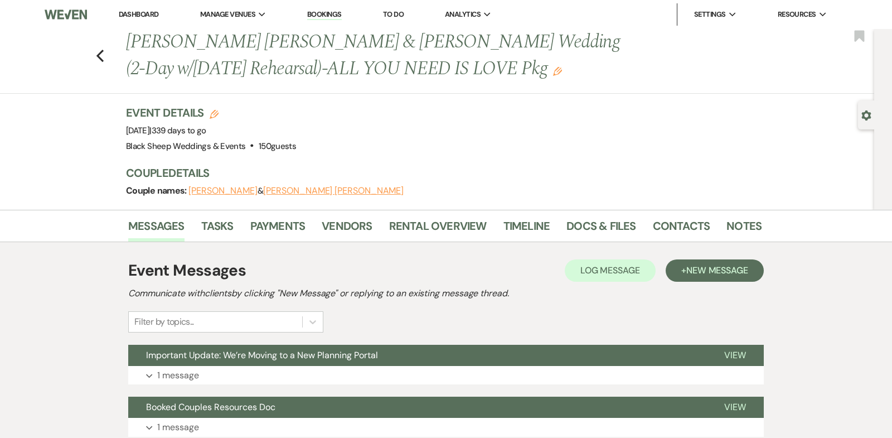
click at [553, 67] on icon "Edit" at bounding box center [557, 71] width 9 height 9
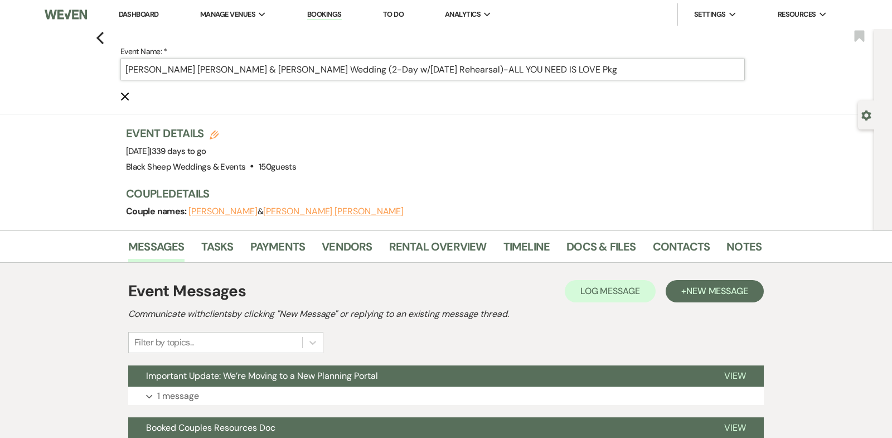
click at [428, 69] on input "[PERSON_NAME] [PERSON_NAME] & [PERSON_NAME] Wedding (2-Day w/[DATE] Rehearsal)-…" at bounding box center [432, 70] width 624 height 22
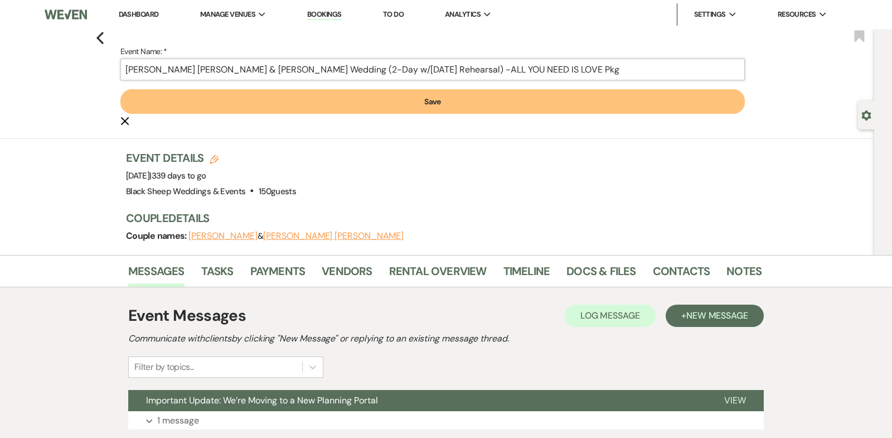
click at [435, 69] on input "[PERSON_NAME] [PERSON_NAME] & [PERSON_NAME] Wedding (2-Day w/[DATE] Rehearsal) …" at bounding box center [432, 70] width 624 height 22
type input "[PERSON_NAME] [PERSON_NAME] & [PERSON_NAME] Wedding (2-Day w/[DATE] Rehearsal) …"
click at [443, 109] on button "Save" at bounding box center [432, 101] width 624 height 25
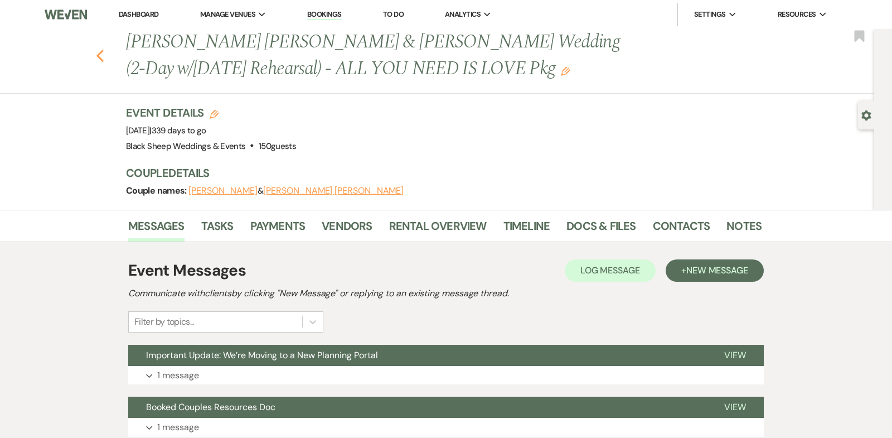
click at [100, 52] on use "button" at bounding box center [99, 56] width 7 height 12
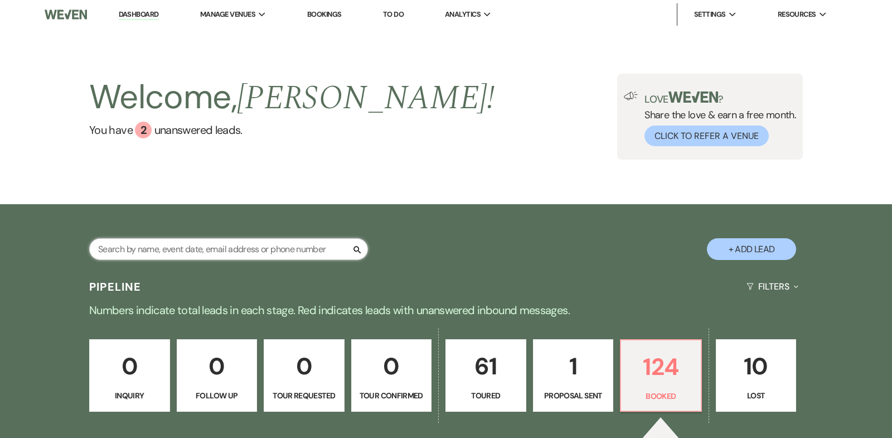
click at [154, 249] on input "text" at bounding box center [228, 249] width 279 height 22
type input "[PERSON_NAME]"
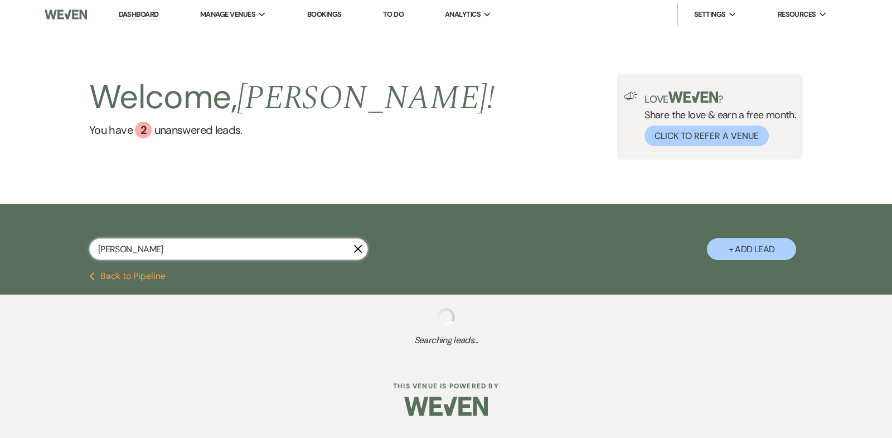
select select "6"
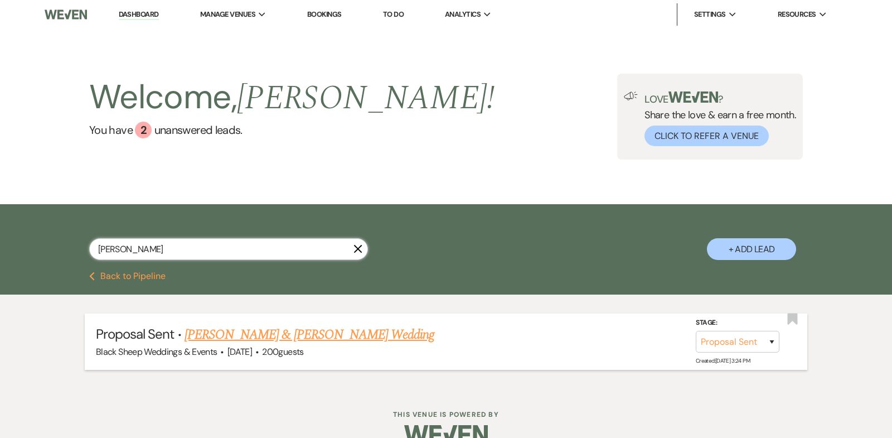
type input "[PERSON_NAME]"
click at [311, 337] on link "[PERSON_NAME] & [PERSON_NAME] Wedding" at bounding box center [309, 334] width 250 height 20
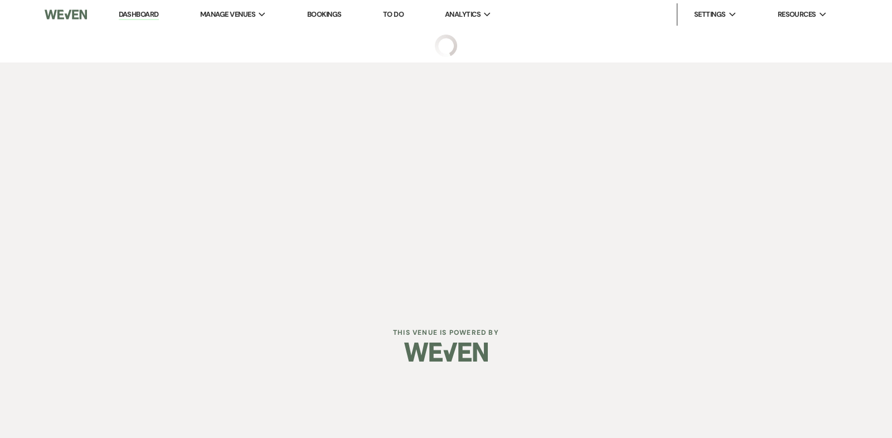
select select "6"
select select "14"
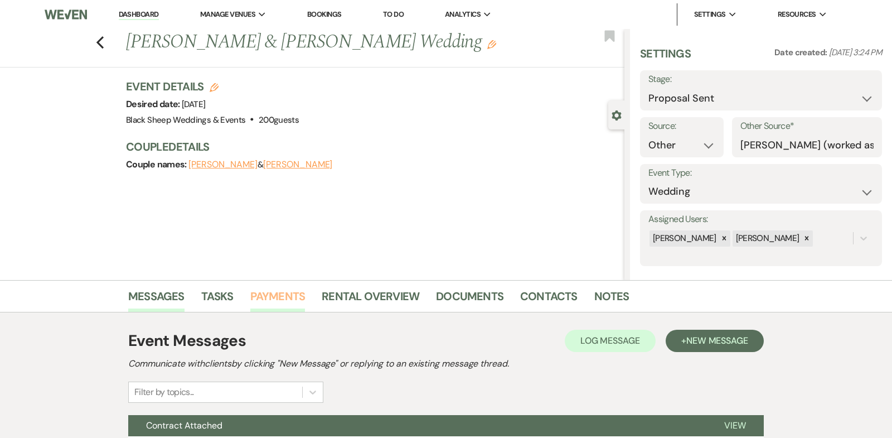
click at [270, 291] on link "Payments" at bounding box center [277, 299] width 55 height 25
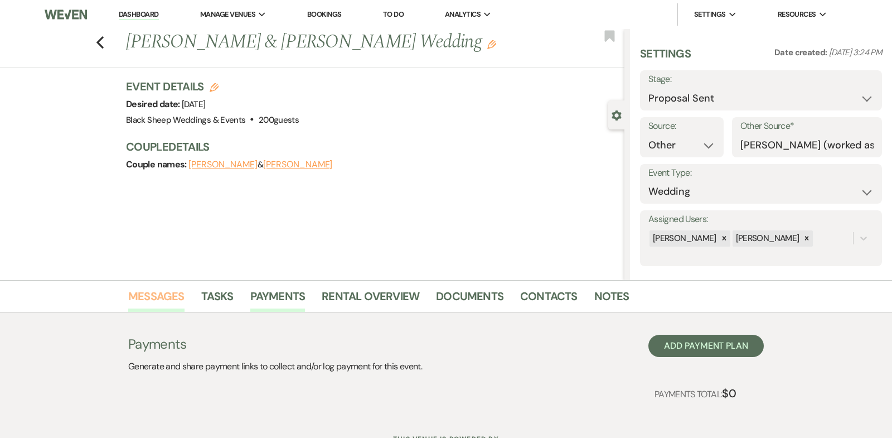
click at [163, 292] on link "Messages" at bounding box center [156, 299] width 56 height 25
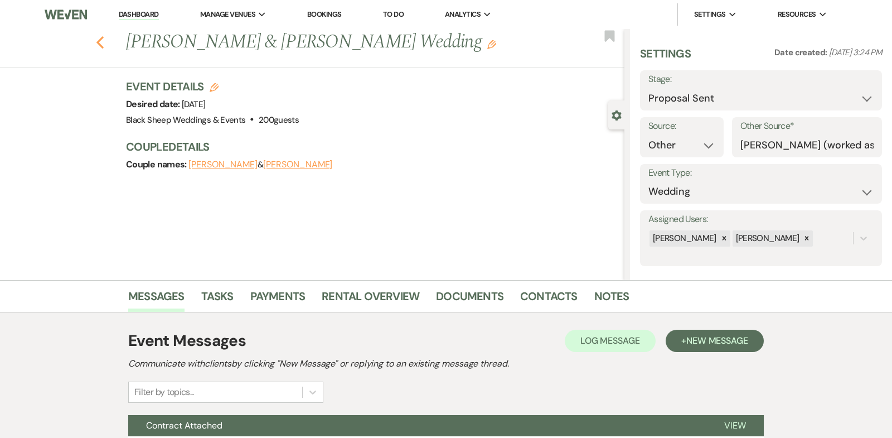
click at [99, 42] on icon "Previous" at bounding box center [100, 42] width 8 height 13
select select "6"
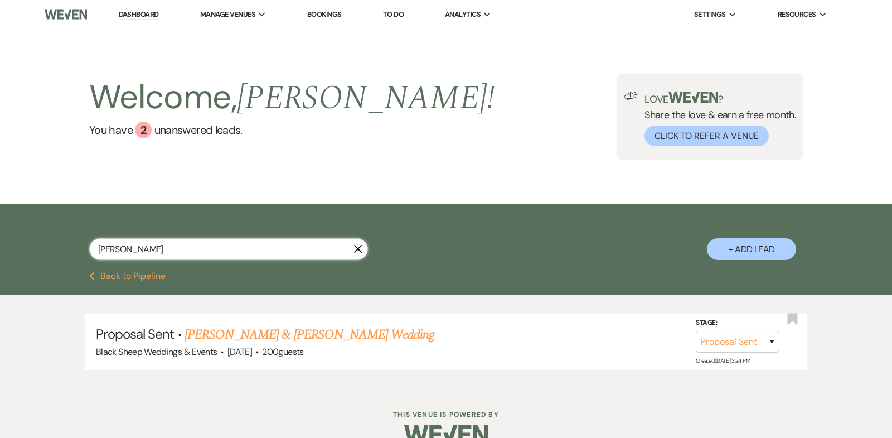
drag, startPoint x: 143, startPoint y: 249, endPoint x: 29, endPoint y: 249, distance: 114.3
click at [29, 249] on div "[PERSON_NAME] X + Add Lead" at bounding box center [446, 237] width 892 height 67
click at [142, 13] on link "Dashboard" at bounding box center [139, 14] width 40 height 11
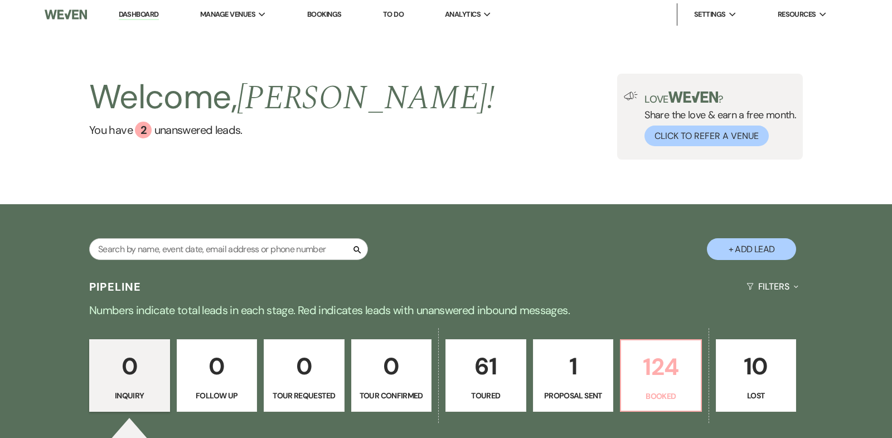
click at [660, 362] on p "124" at bounding box center [661, 366] width 66 height 37
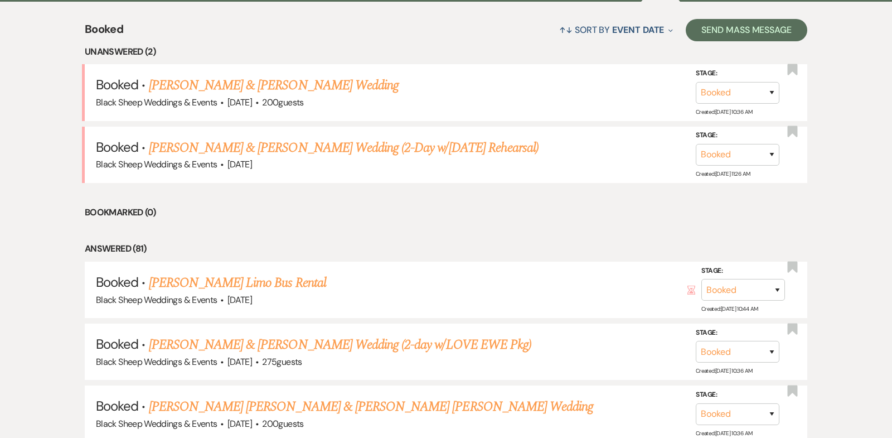
scroll to position [440, 0]
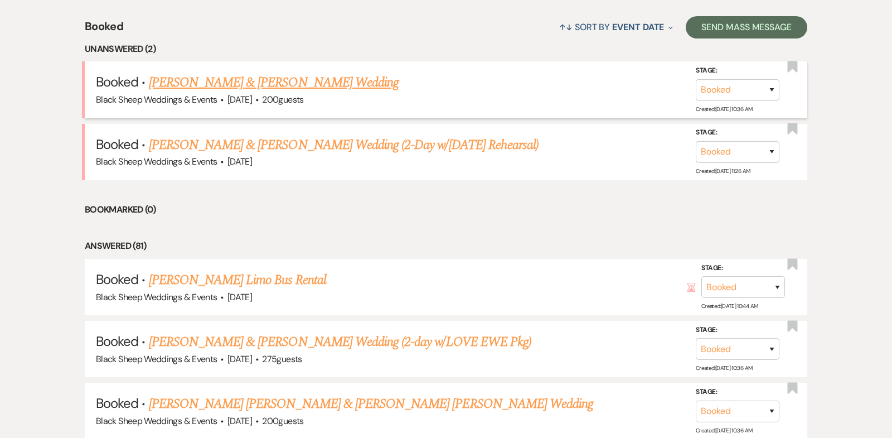
click at [276, 81] on link "[PERSON_NAME] & [PERSON_NAME] Wedding" at bounding box center [274, 82] width 250 height 20
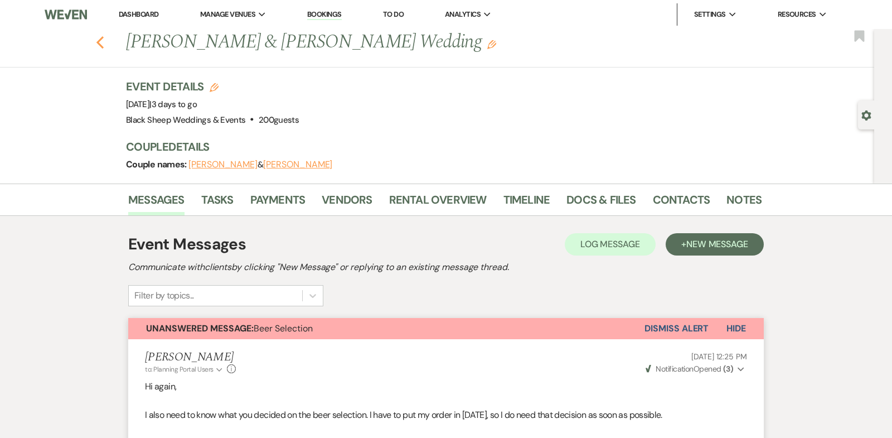
click at [98, 41] on use "button" at bounding box center [99, 42] width 7 height 12
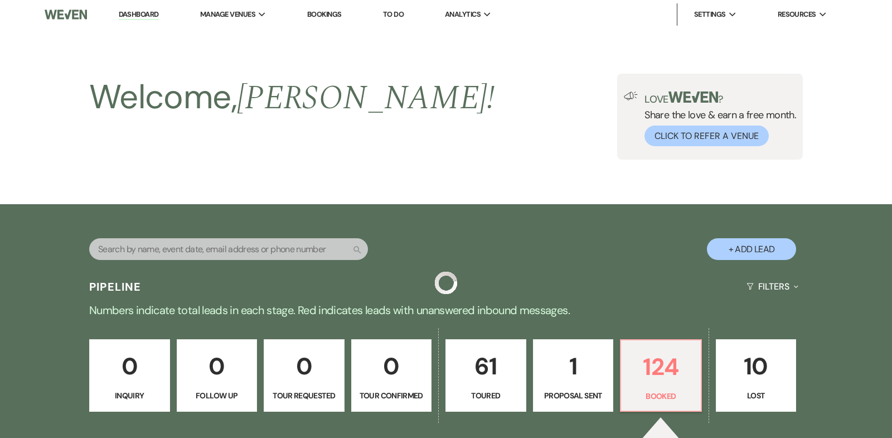
scroll to position [440, 0]
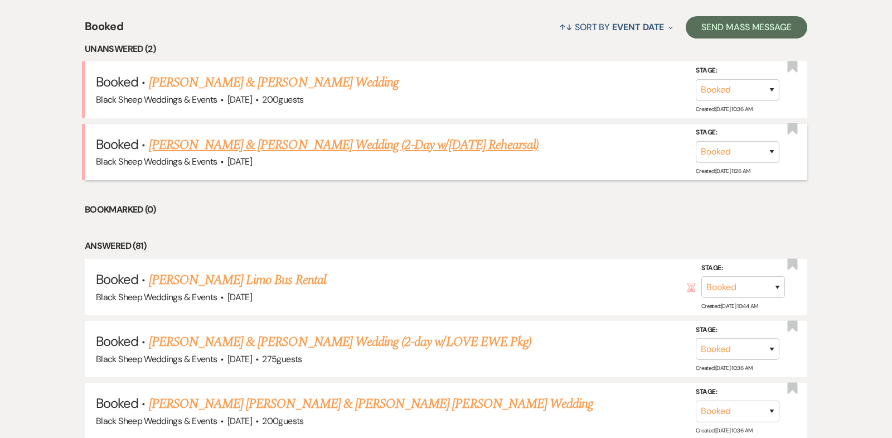
click at [241, 144] on link "[PERSON_NAME] & [PERSON_NAME] Wedding (2-Day w/[DATE] Rehearsal)" at bounding box center [344, 145] width 390 height 20
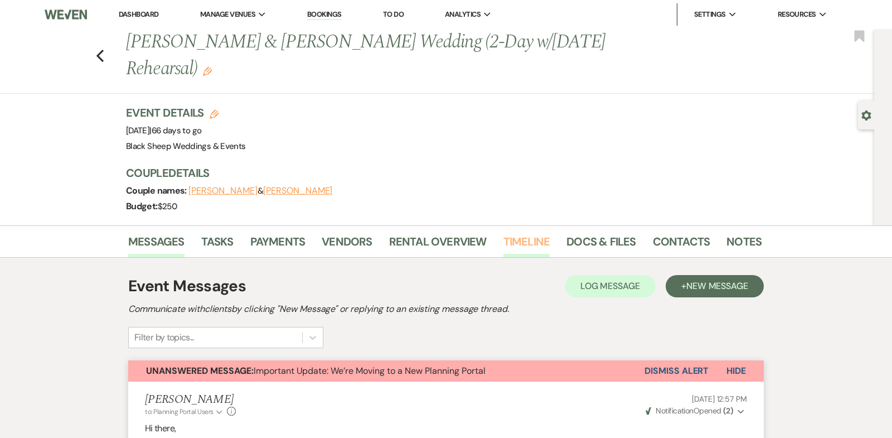
click at [528, 244] on link "Timeline" at bounding box center [526, 244] width 47 height 25
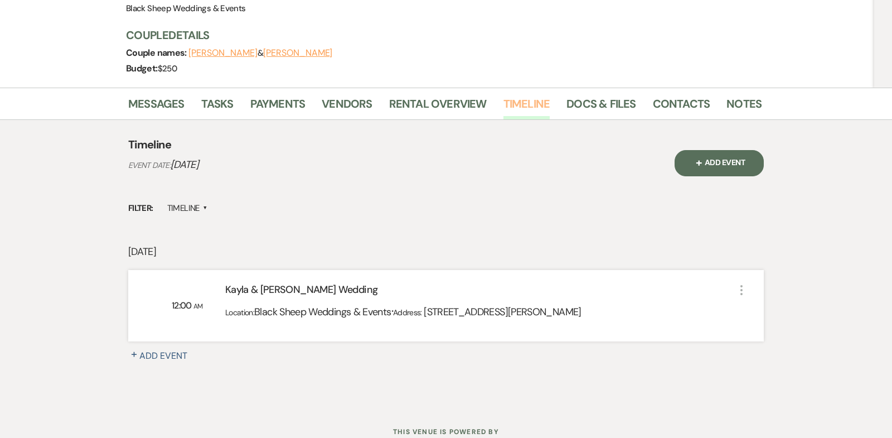
scroll to position [176, 0]
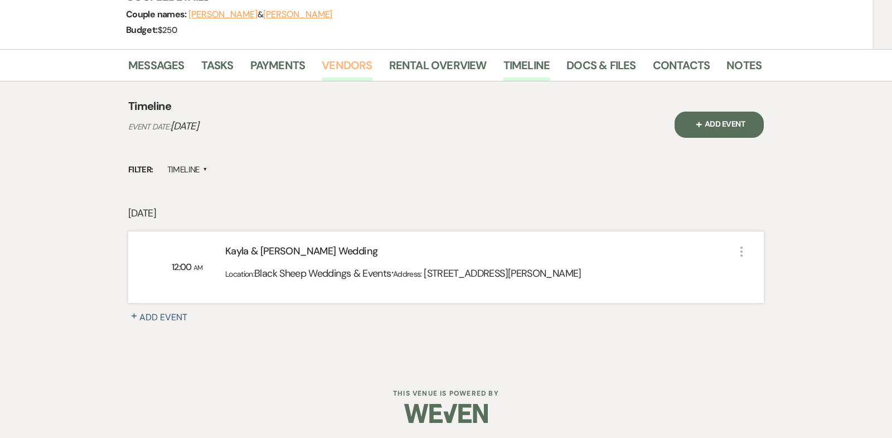
click at [349, 66] on link "Vendors" at bounding box center [347, 68] width 50 height 25
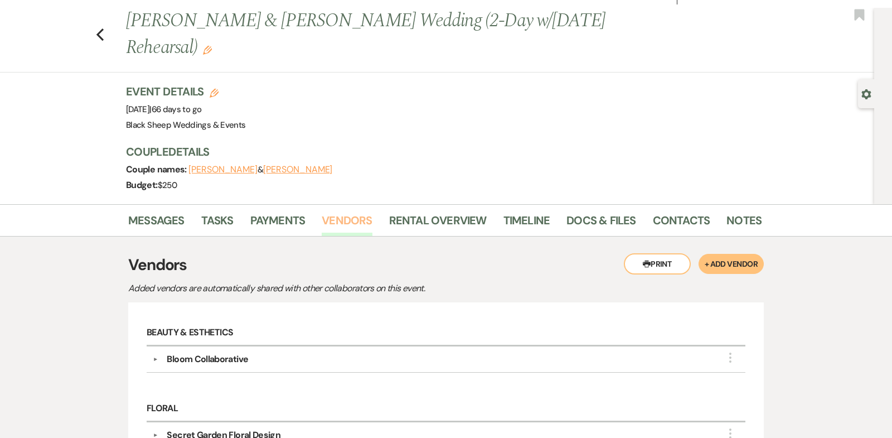
scroll to position [6, 0]
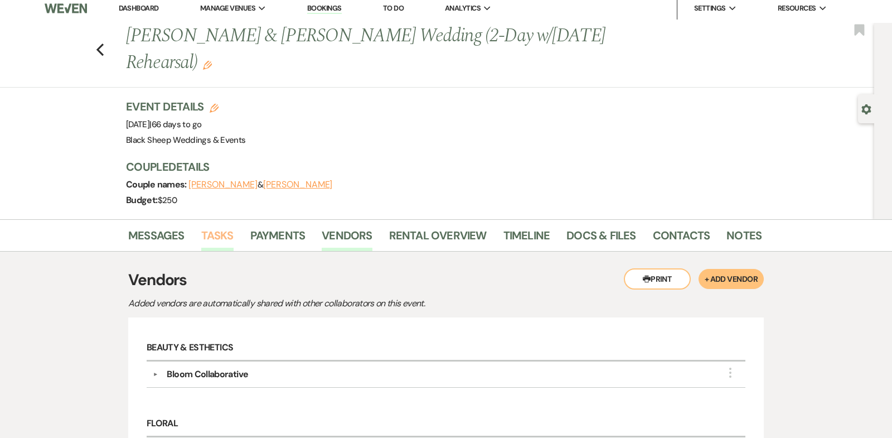
click at [212, 232] on link "Tasks" at bounding box center [217, 238] width 32 height 25
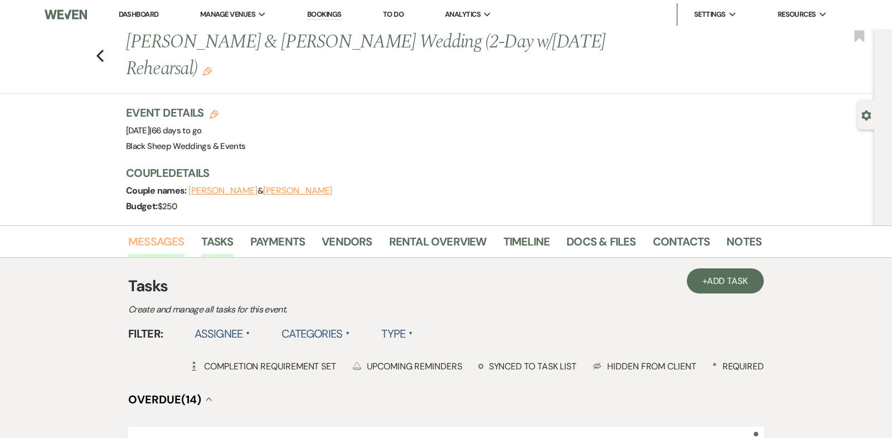
click at [158, 241] on link "Messages" at bounding box center [156, 244] width 56 height 25
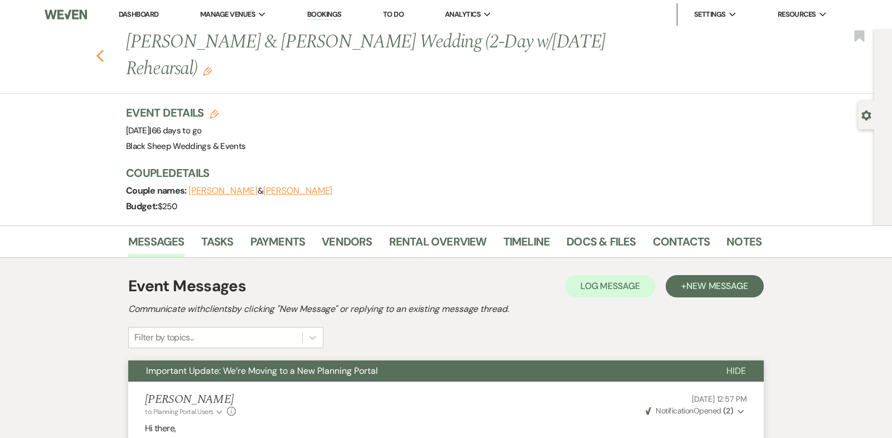
click at [96, 53] on icon "Previous" at bounding box center [100, 55] width 8 height 13
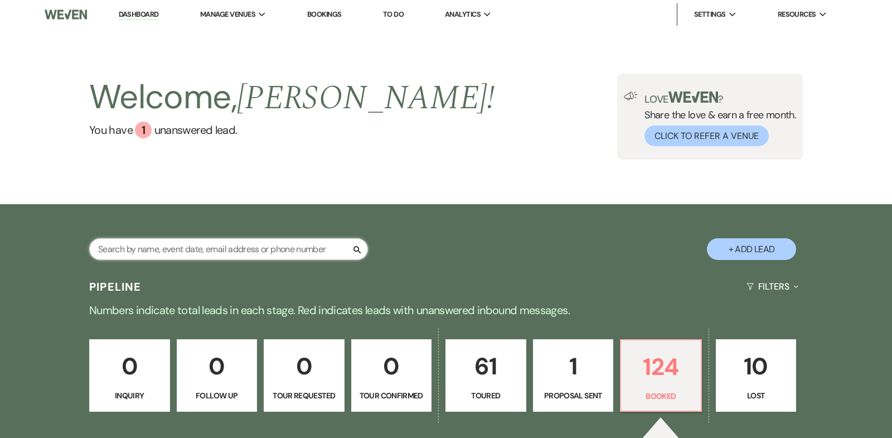
click at [123, 253] on input "text" at bounding box center [228, 249] width 279 height 22
type input "[PERSON_NAME]"
select select "6"
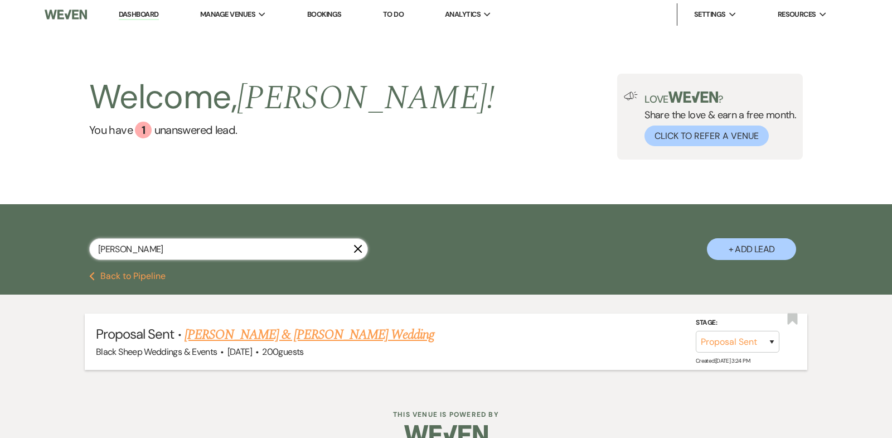
type input "[PERSON_NAME]"
click at [272, 332] on link "[PERSON_NAME] & [PERSON_NAME] Wedding" at bounding box center [309, 334] width 250 height 20
select select "6"
select select "14"
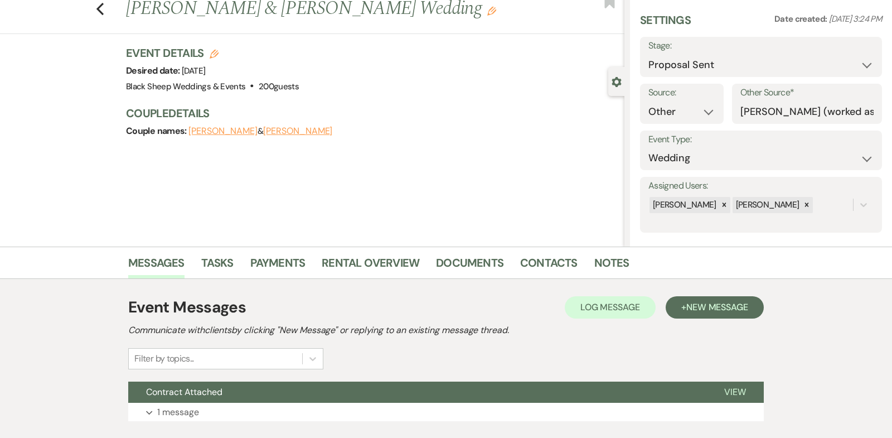
scroll to position [32, 0]
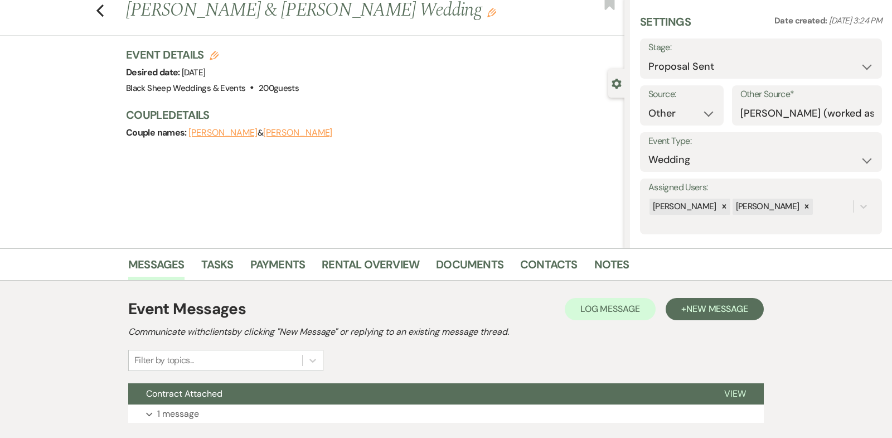
click at [277, 132] on button "[PERSON_NAME]" at bounding box center [297, 132] width 69 height 9
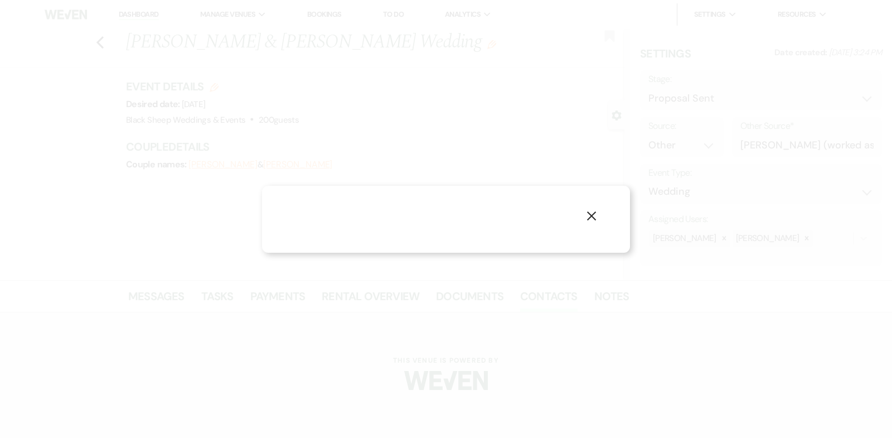
select select "1"
select select "email"
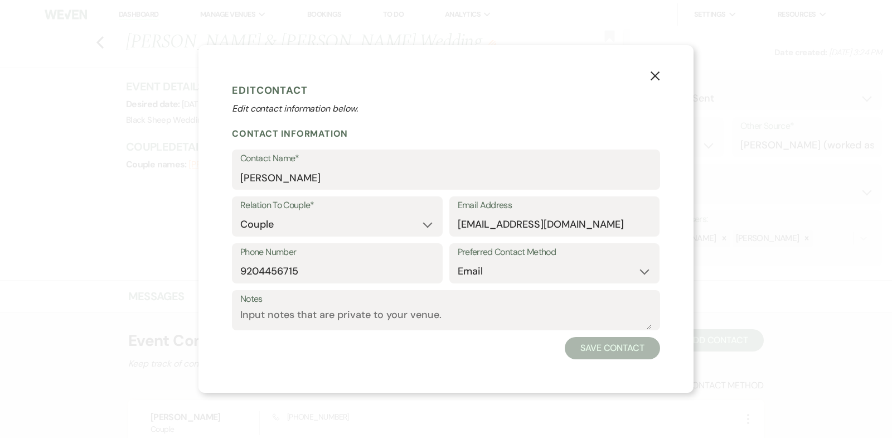
click at [656, 75] on use "button" at bounding box center [654, 75] width 9 height 9
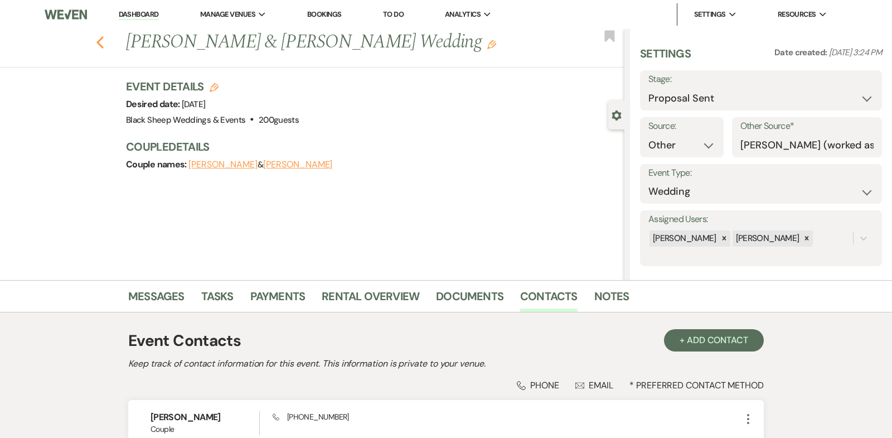
click at [99, 44] on use "button" at bounding box center [99, 42] width 7 height 12
select select "6"
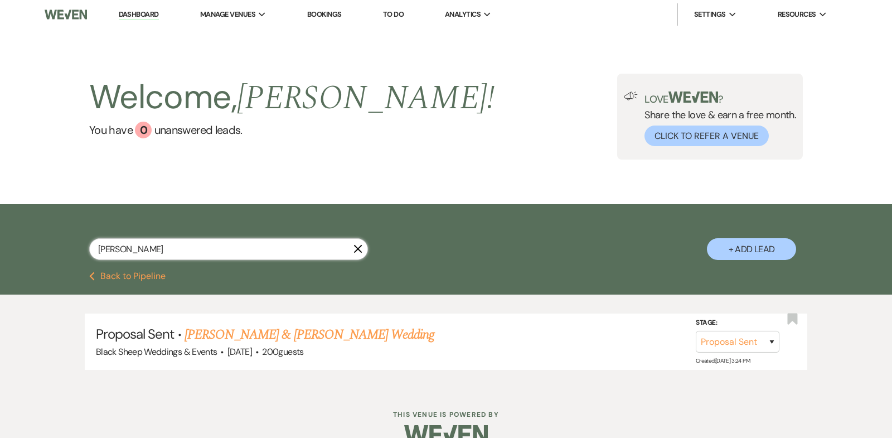
drag, startPoint x: 141, startPoint y: 255, endPoint x: 47, endPoint y: 253, distance: 93.7
click at [47, 253] on div "[PERSON_NAME] X + Add Lead" at bounding box center [446, 239] width 803 height 59
click at [146, 12] on link "Dashboard" at bounding box center [139, 14] width 40 height 11
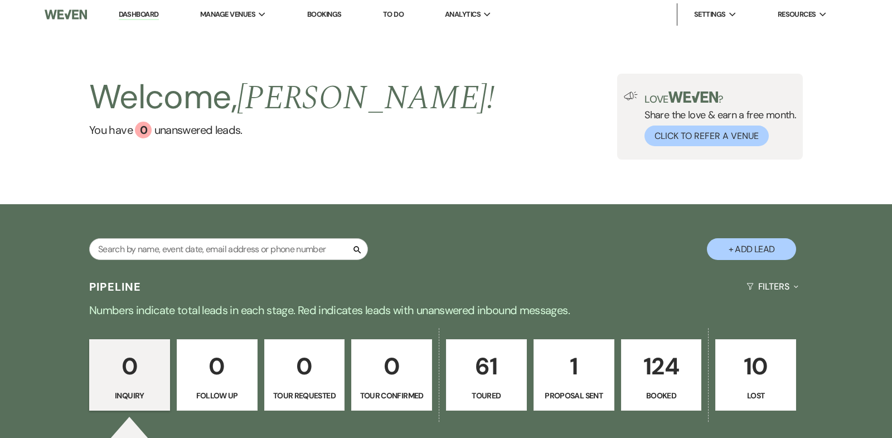
click at [658, 365] on p "124" at bounding box center [661, 365] width 66 height 37
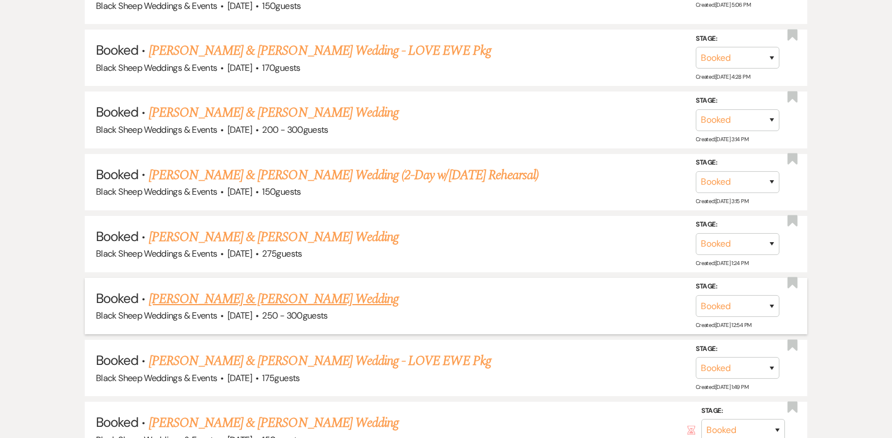
scroll to position [3677, 0]
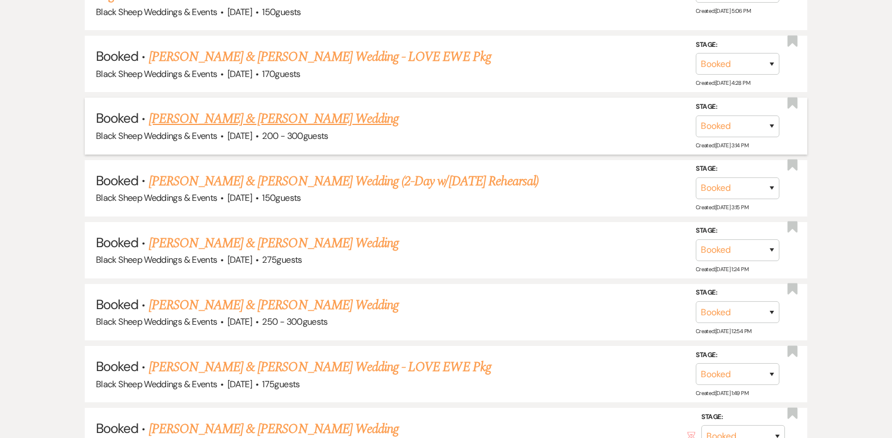
click at [252, 109] on link "[PERSON_NAME] & [PERSON_NAME] Wedding" at bounding box center [274, 119] width 250 height 20
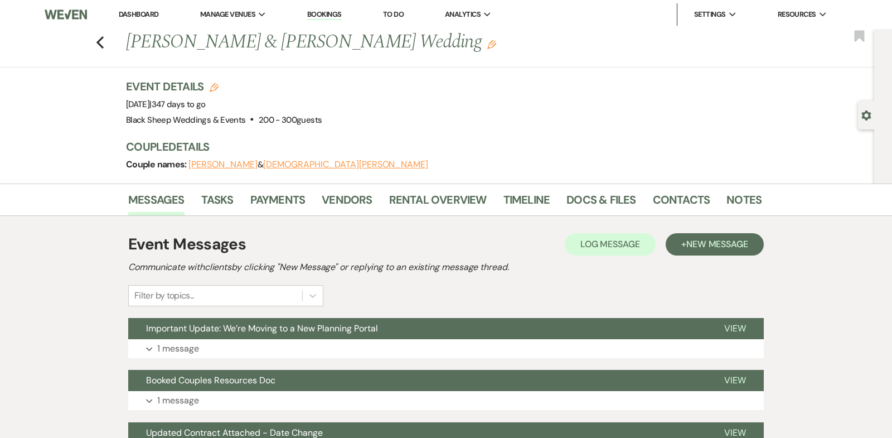
click at [269, 162] on button "[DEMOGRAPHIC_DATA][PERSON_NAME]" at bounding box center [345, 164] width 165 height 9
select select "1"
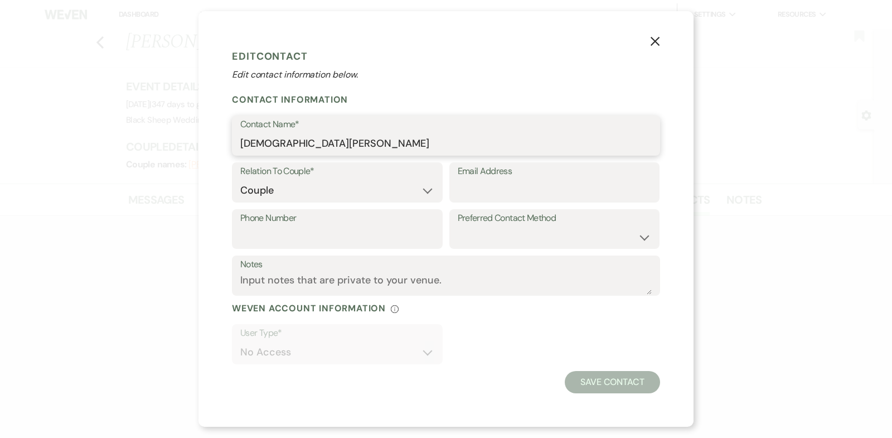
drag, startPoint x: 318, startPoint y: 146, endPoint x: 100, endPoint y: 144, distance: 217.9
click at [100, 145] on div "X Edit Contact Edit contact information below. Contact Information Contact Name…" at bounding box center [446, 219] width 892 height 438
click at [654, 43] on icon "X" at bounding box center [655, 41] width 10 height 10
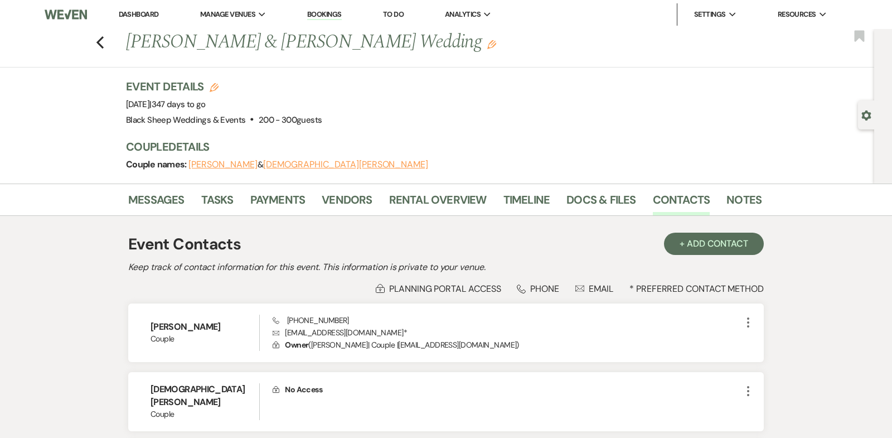
click at [216, 163] on button "[PERSON_NAME]" at bounding box center [222, 164] width 69 height 9
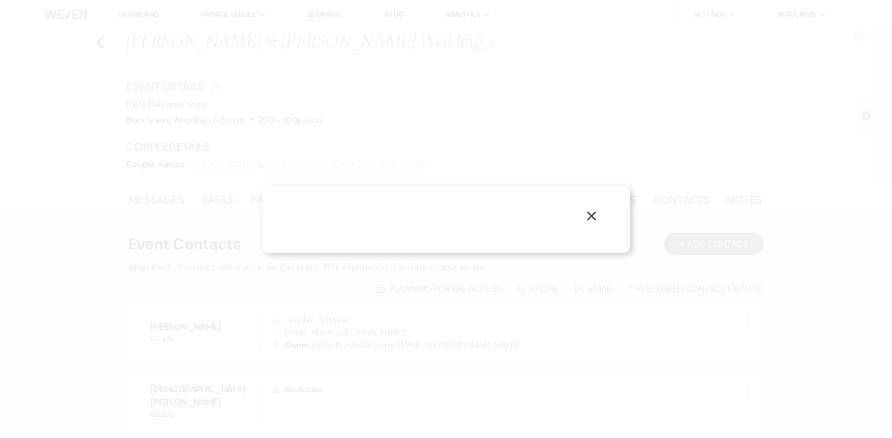
select select "1"
select select "email"
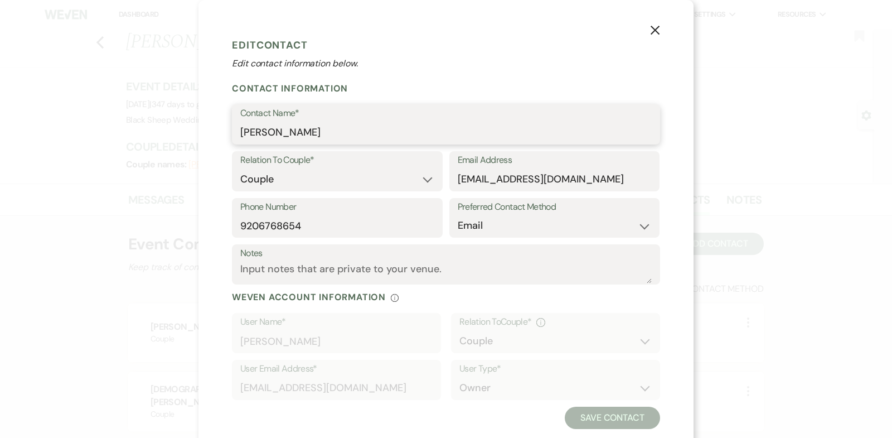
drag, startPoint x: 324, startPoint y: 133, endPoint x: 118, endPoint y: 132, distance: 206.2
click at [119, 132] on div "X Edit Contact Edit contact information below. Contact Information Contact Name…" at bounding box center [446, 219] width 892 height 438
drag, startPoint x: 589, startPoint y: 183, endPoint x: 272, endPoint y: 183, distance: 317.2
click at [272, 183] on div "Relation To Couple* Couple Planner Parent of Couple Family Member Friend Other …" at bounding box center [446, 174] width 428 height 47
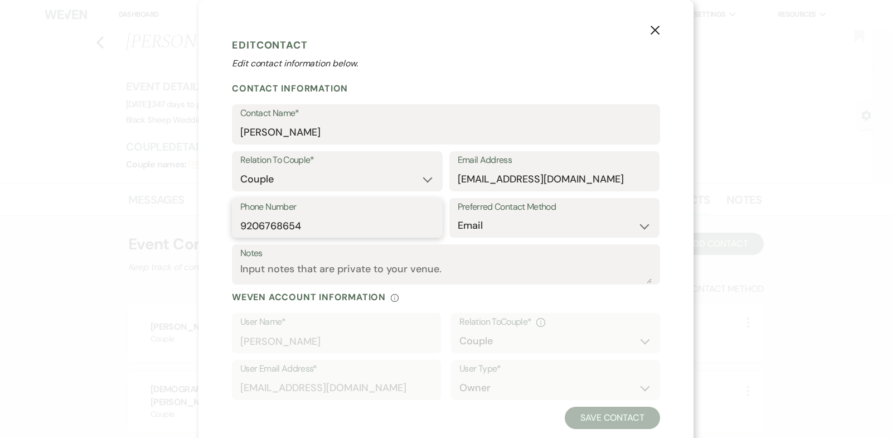
drag, startPoint x: 310, startPoint y: 229, endPoint x: 117, endPoint y: 229, distance: 193.4
click at [118, 229] on div "X Edit Contact Edit contact information below. Contact Information Contact Name…" at bounding box center [446, 219] width 892 height 438
click at [654, 29] on icon "X" at bounding box center [655, 30] width 10 height 10
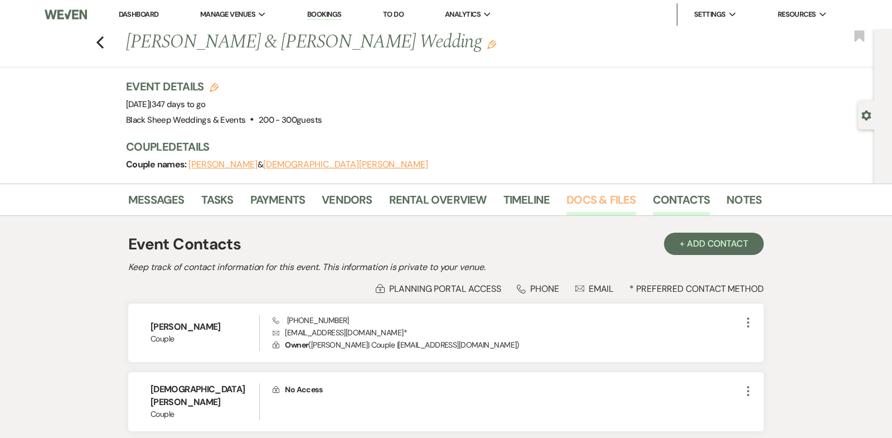
click at [602, 195] on link "Docs & Files" at bounding box center [600, 203] width 69 height 25
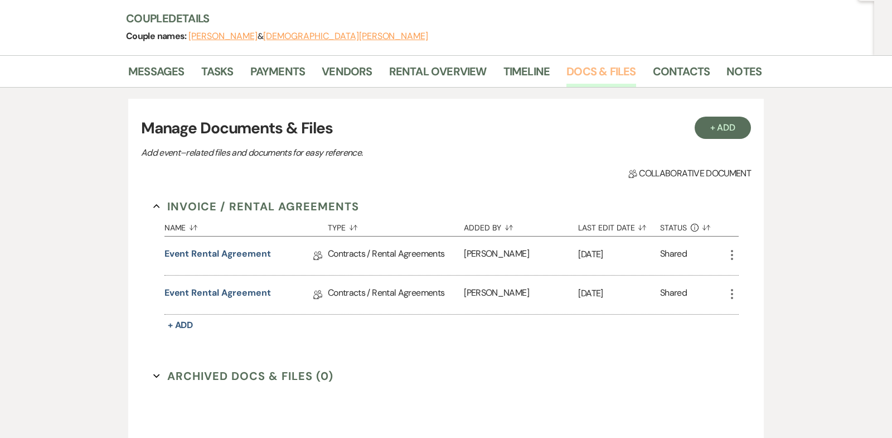
scroll to position [139, 0]
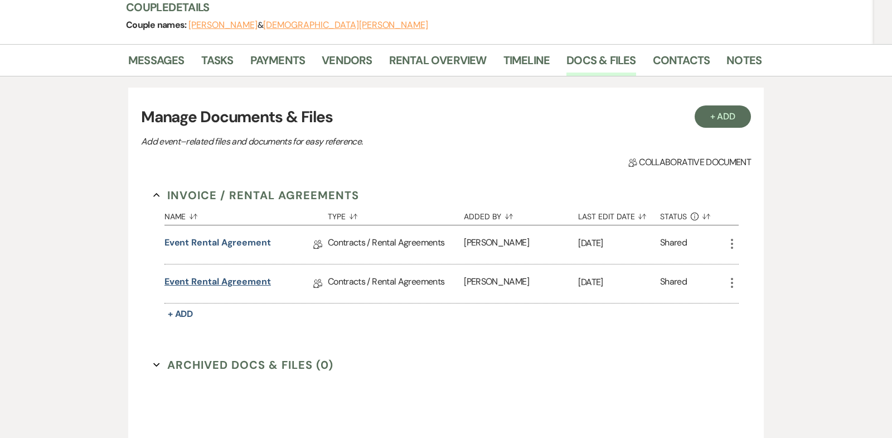
click at [231, 278] on link "Event Rental Agreement" at bounding box center [217, 283] width 106 height 17
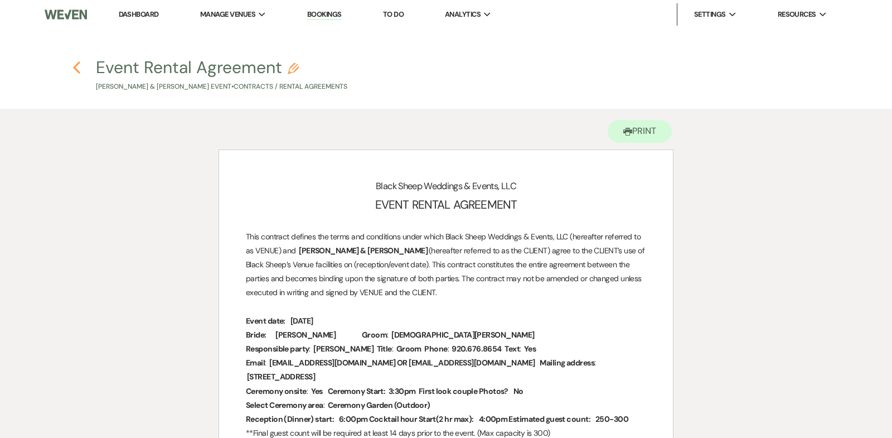
click at [76, 68] on icon "Previous" at bounding box center [76, 67] width 8 height 13
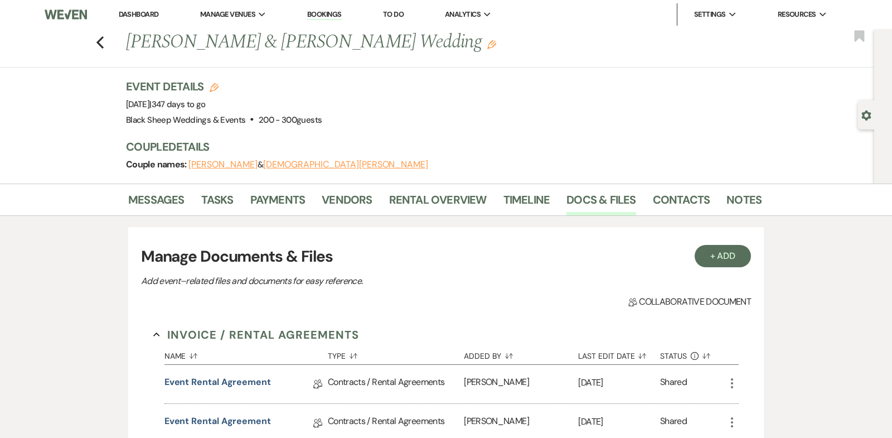
scroll to position [139, 0]
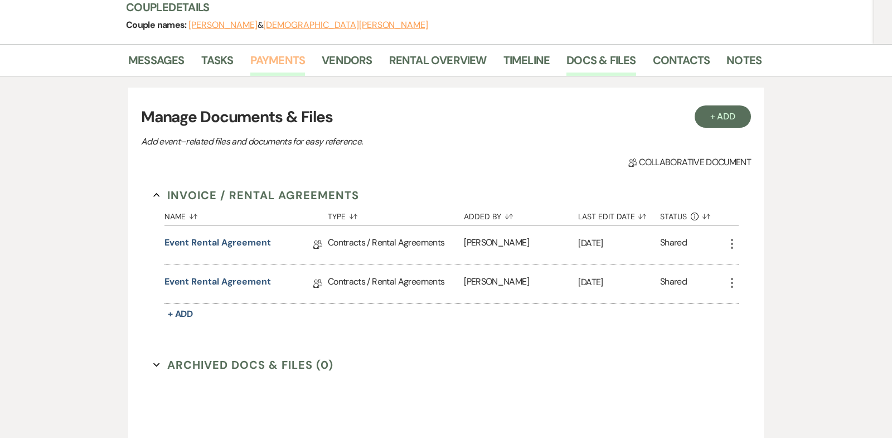
click at [270, 60] on link "Payments" at bounding box center [277, 63] width 55 height 25
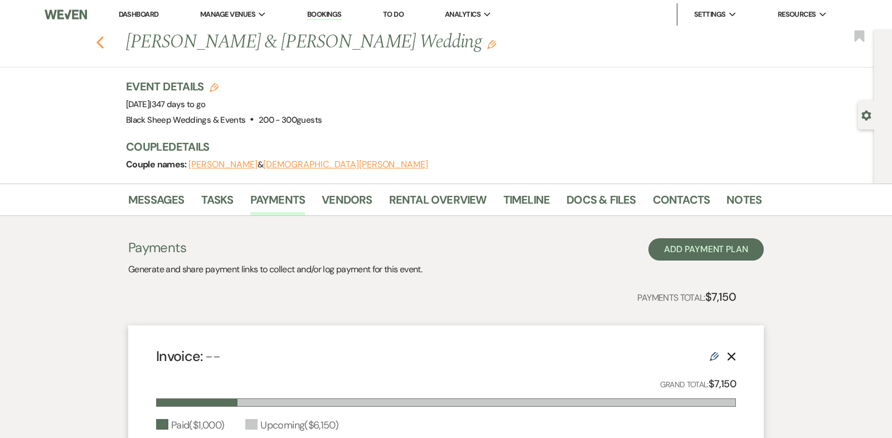
click at [98, 41] on use "button" at bounding box center [99, 42] width 7 height 12
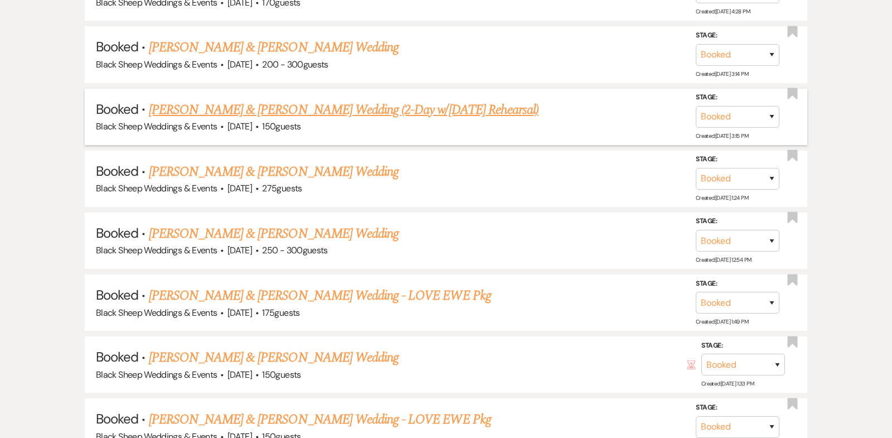
scroll to position [3751, 0]
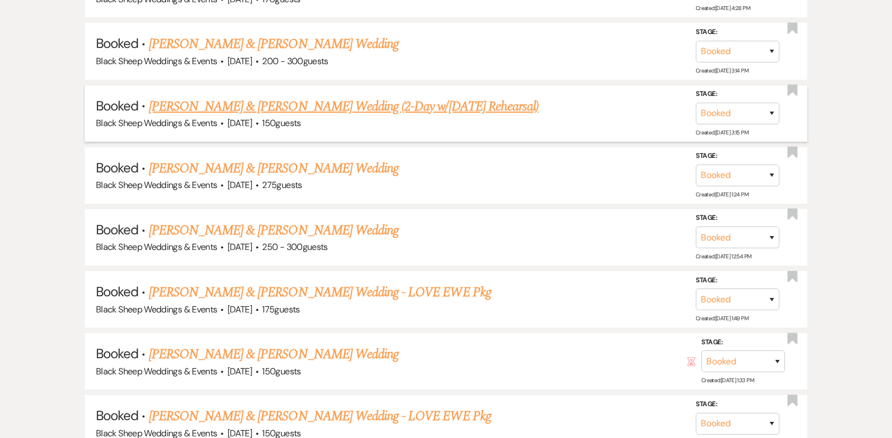
click at [265, 96] on link "[PERSON_NAME] & [PERSON_NAME] Wedding (2-Day w/[DATE] Rehearsal)" at bounding box center [344, 106] width 390 height 20
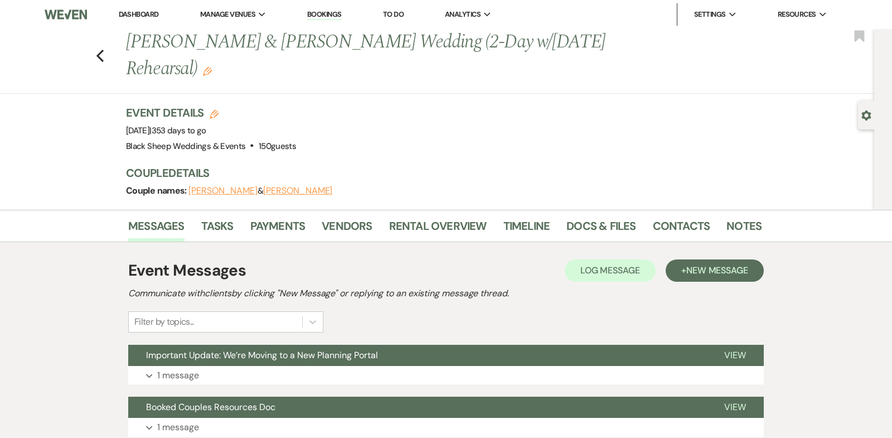
click at [286, 191] on button "[PERSON_NAME]" at bounding box center [297, 190] width 69 height 9
select select "1"
select select "email"
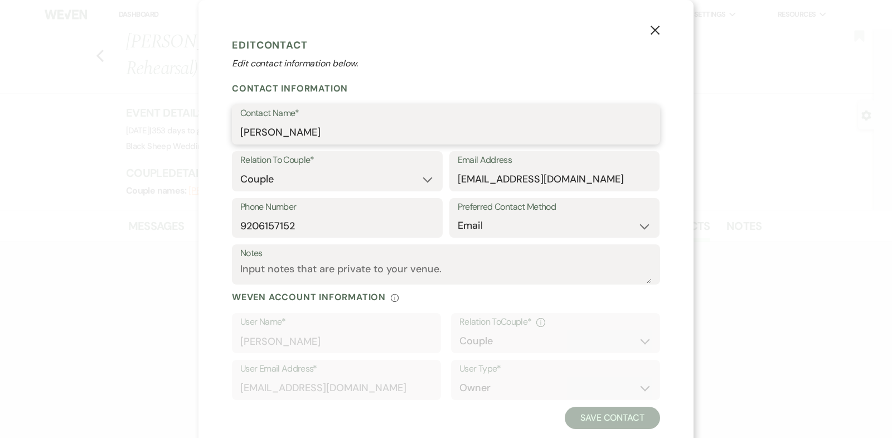
drag, startPoint x: 309, startPoint y: 138, endPoint x: 62, endPoint y: 135, distance: 246.4
click at [62, 135] on div "X Edit Contact Edit contact information below. Contact Information Contact Name…" at bounding box center [446, 219] width 892 height 438
click at [657, 30] on icon "X" at bounding box center [655, 30] width 10 height 10
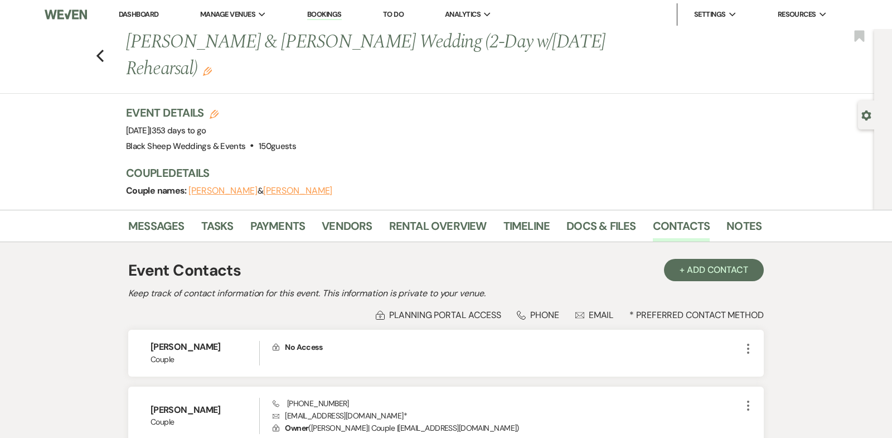
click at [225, 188] on button "[PERSON_NAME]" at bounding box center [222, 190] width 69 height 9
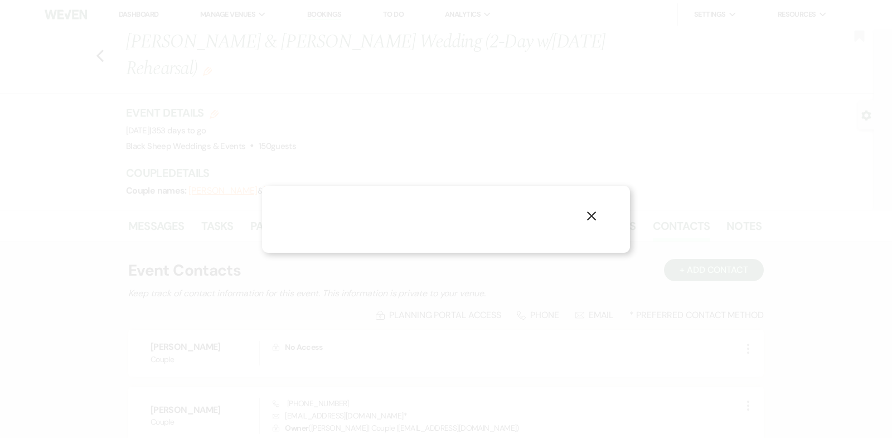
select select "1"
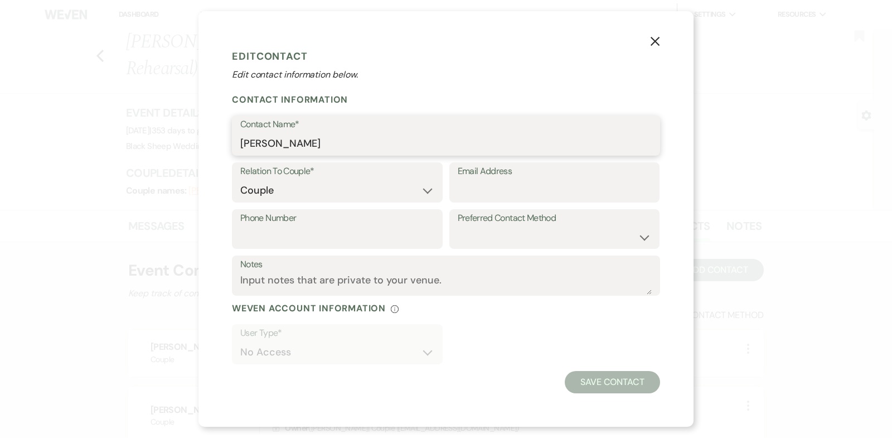
drag, startPoint x: 314, startPoint y: 147, endPoint x: 56, endPoint y: 147, distance: 258.1
click at [56, 147] on div "X Edit Contact Edit contact information below. Contact Information Contact Name…" at bounding box center [446, 219] width 892 height 438
click at [657, 38] on icon "X" at bounding box center [655, 41] width 10 height 10
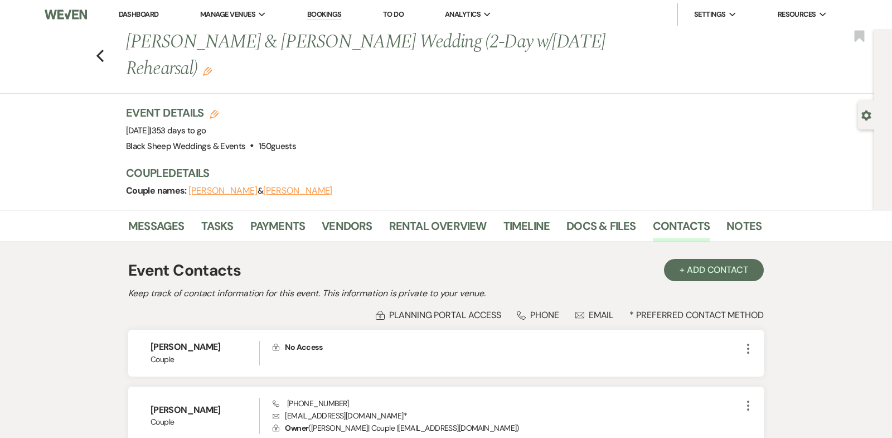
click at [276, 188] on button "[PERSON_NAME]" at bounding box center [297, 190] width 69 height 9
select select "1"
select select "email"
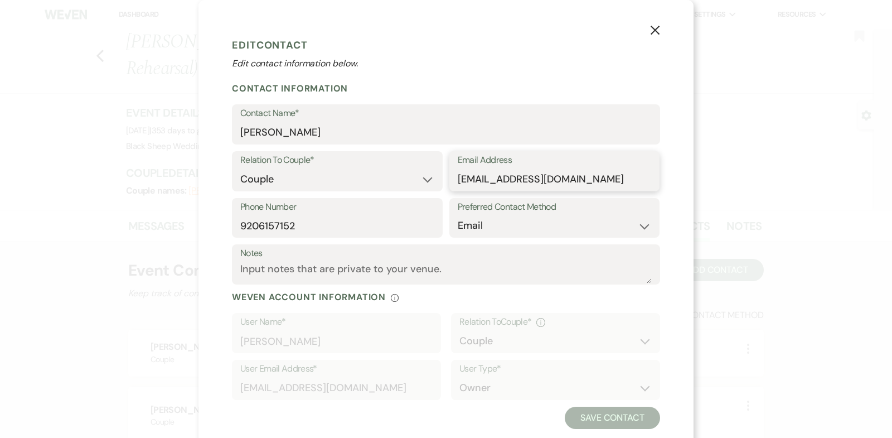
drag, startPoint x: 583, startPoint y: 181, endPoint x: 281, endPoint y: 182, distance: 301.5
click at [281, 181] on div "Relation To Couple* Couple Planner Parent of Couple Family Member Friend Other …" at bounding box center [446, 174] width 428 height 47
drag, startPoint x: 299, startPoint y: 229, endPoint x: 95, endPoint y: 229, distance: 204.6
click at [95, 229] on div "X Edit Contact Edit contact information below. Contact Information Contact Name…" at bounding box center [446, 219] width 892 height 438
click at [652, 33] on use "button" at bounding box center [654, 30] width 9 height 9
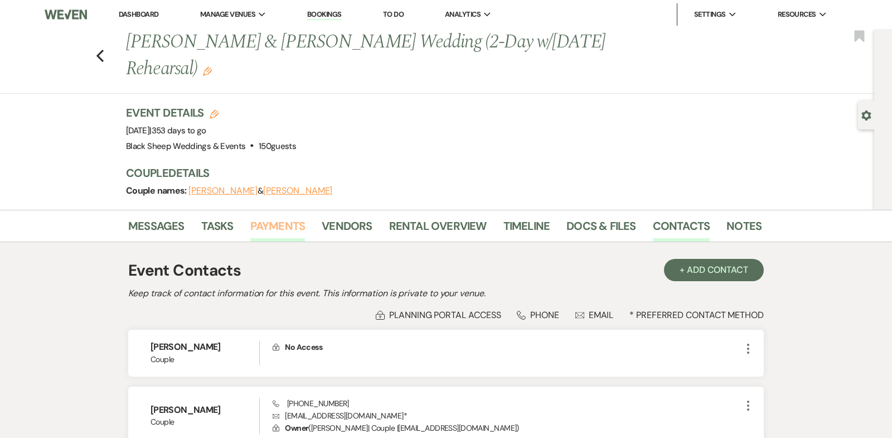
click at [270, 227] on link "Payments" at bounding box center [277, 229] width 55 height 25
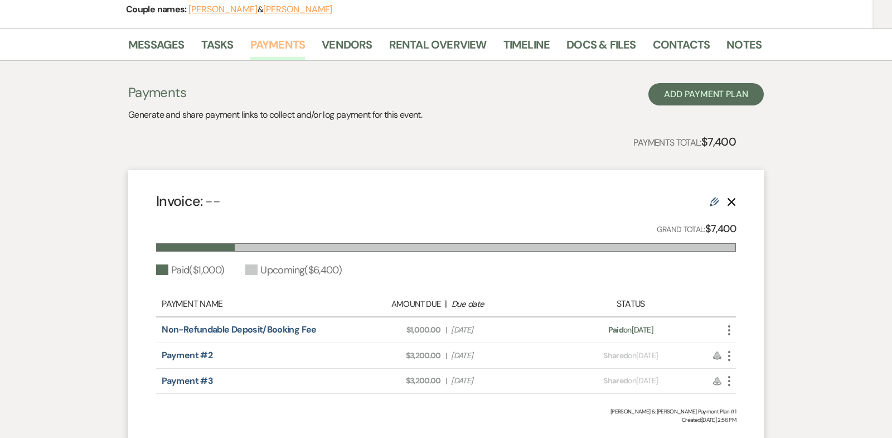
scroll to position [180, 0]
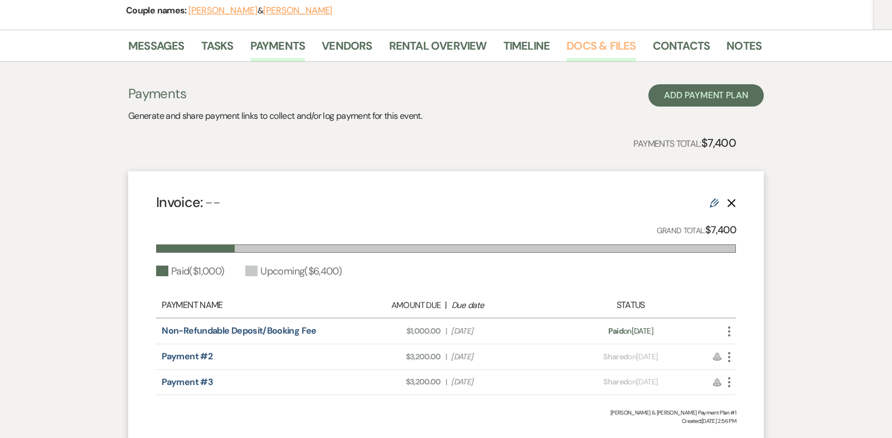
click at [591, 46] on link "Docs & Files" at bounding box center [600, 49] width 69 height 25
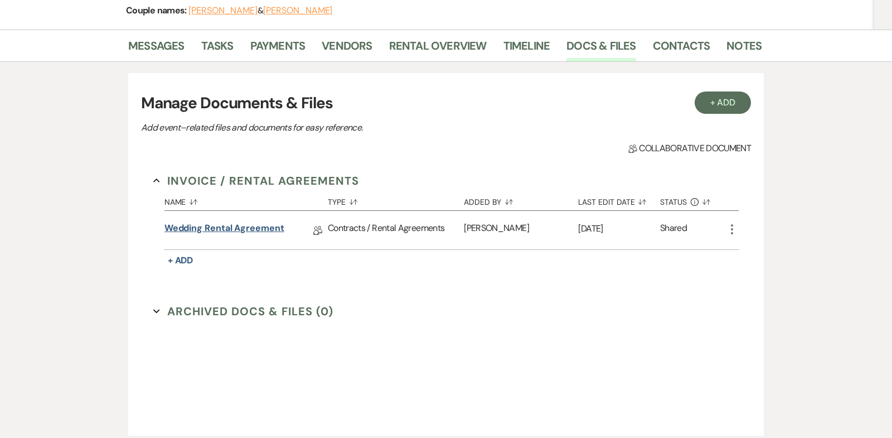
click at [231, 227] on link "Wedding Rental Agreement" at bounding box center [224, 229] width 120 height 17
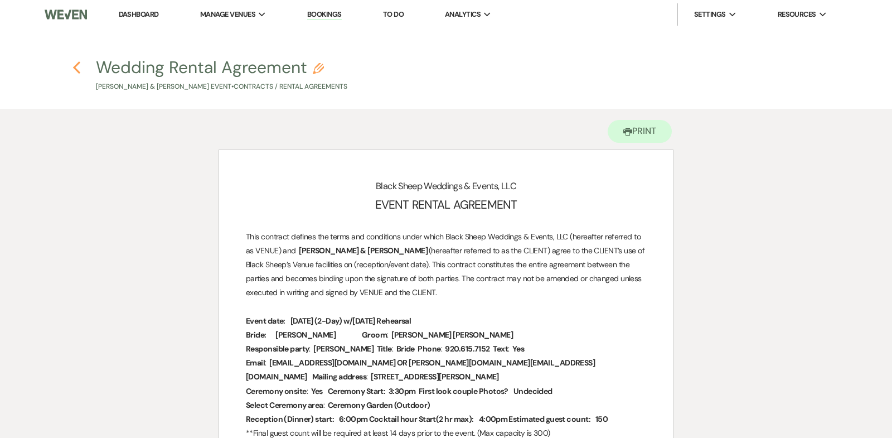
click at [75, 67] on use "button" at bounding box center [76, 67] width 7 height 12
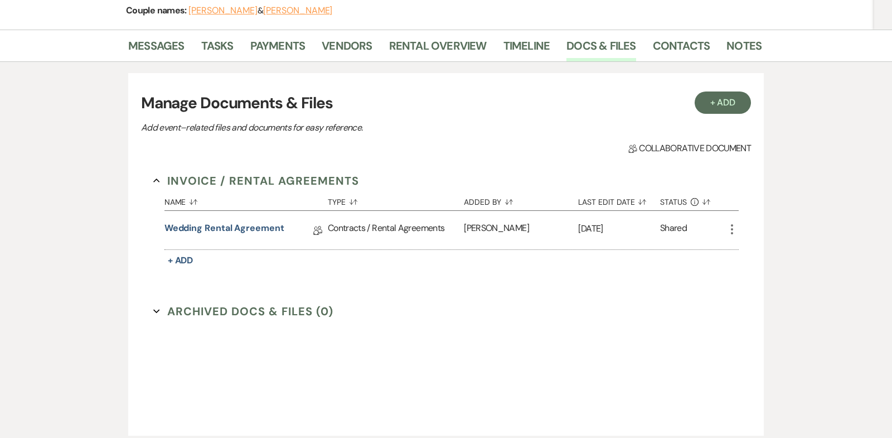
click at [304, 45] on li "Payments" at bounding box center [286, 48] width 72 height 27
click at [271, 43] on link "Payments" at bounding box center [277, 49] width 55 height 25
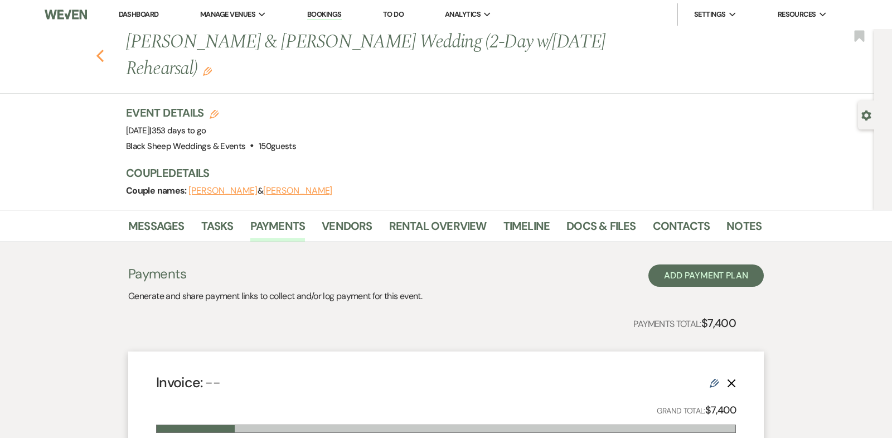
click at [99, 55] on use "button" at bounding box center [99, 56] width 7 height 12
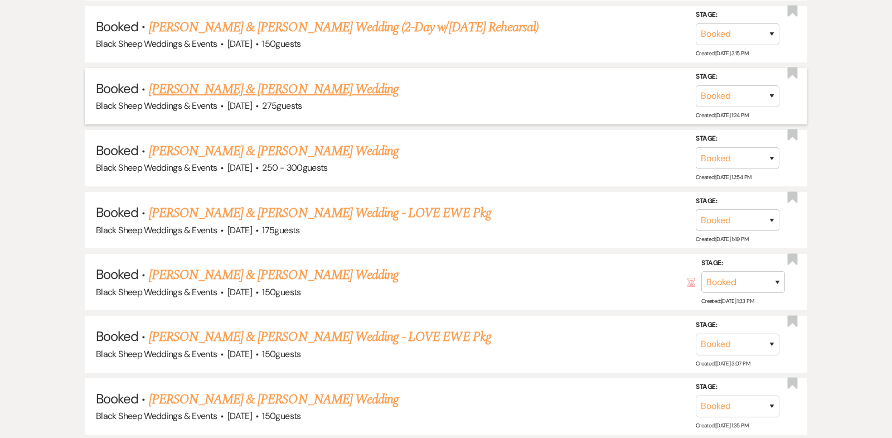
scroll to position [3831, 0]
click at [222, 78] on link "[PERSON_NAME] & [PERSON_NAME] Wedding" at bounding box center [274, 88] width 250 height 20
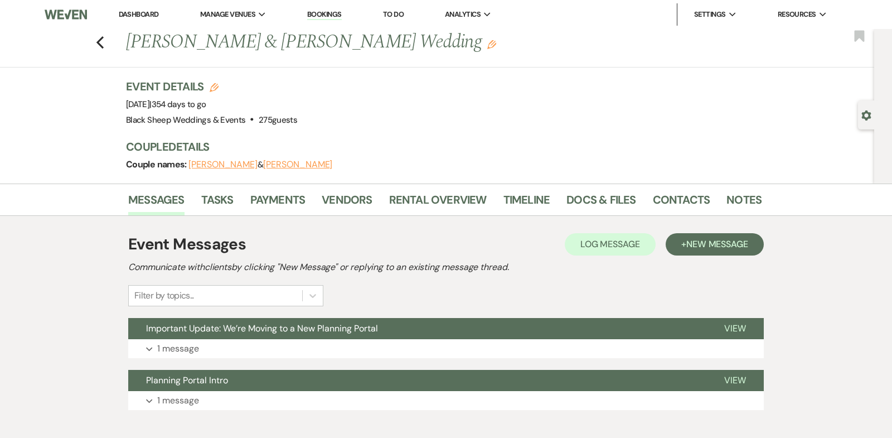
click at [275, 164] on button "[PERSON_NAME]" at bounding box center [297, 164] width 69 height 9
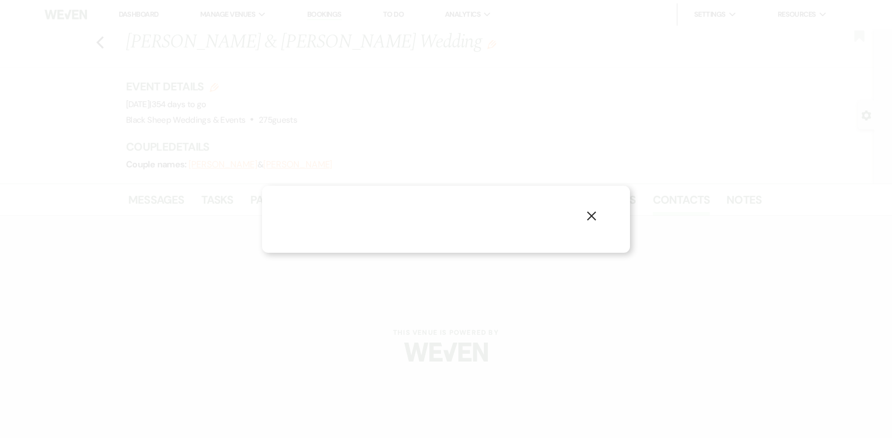
select select "1"
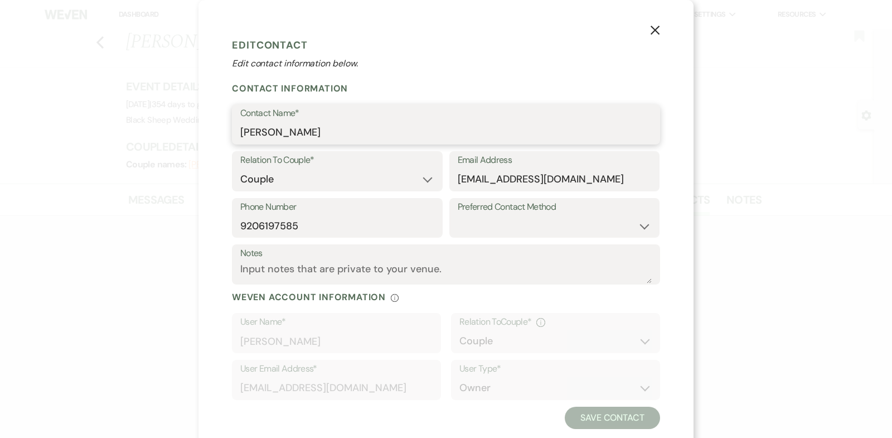
drag, startPoint x: 312, startPoint y: 134, endPoint x: 85, endPoint y: 137, distance: 227.4
click at [85, 137] on div "X Edit Contact Edit contact information below. Contact Information Contact Name…" at bounding box center [446, 219] width 892 height 438
click at [656, 27] on icon "X" at bounding box center [655, 30] width 10 height 10
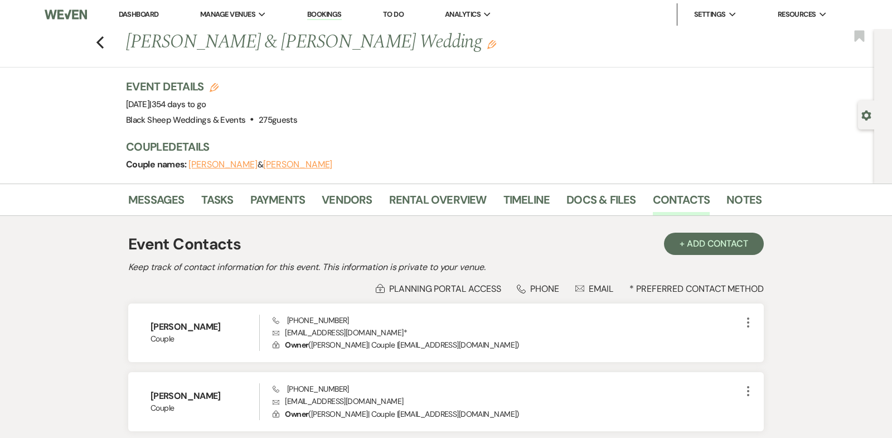
click at [205, 165] on button "[PERSON_NAME]" at bounding box center [222, 164] width 69 height 9
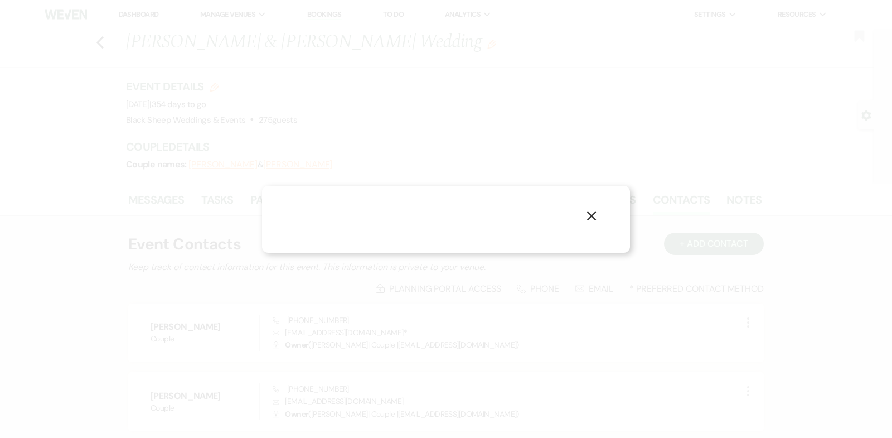
select select "1"
select select "email"
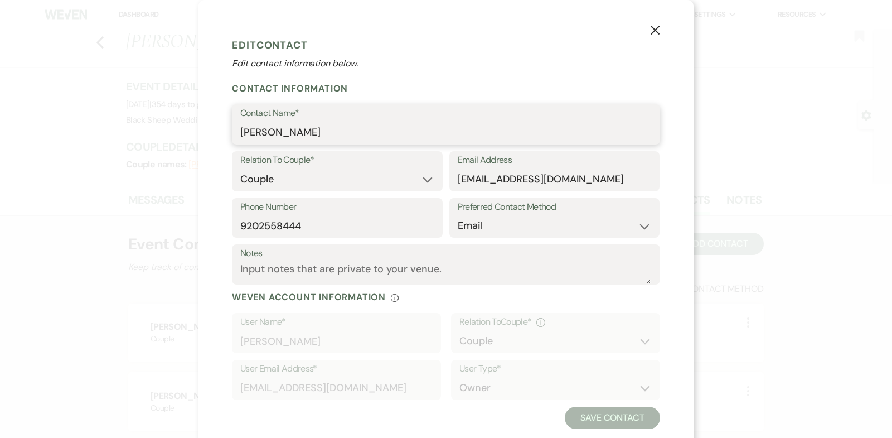
drag, startPoint x: 283, startPoint y: 133, endPoint x: 127, endPoint y: 133, distance: 156.1
click at [127, 133] on div "X Edit Contact Edit contact information below. Contact Information Contact Name…" at bounding box center [446, 219] width 892 height 438
click at [653, 24] on button "X" at bounding box center [655, 30] width 17 height 20
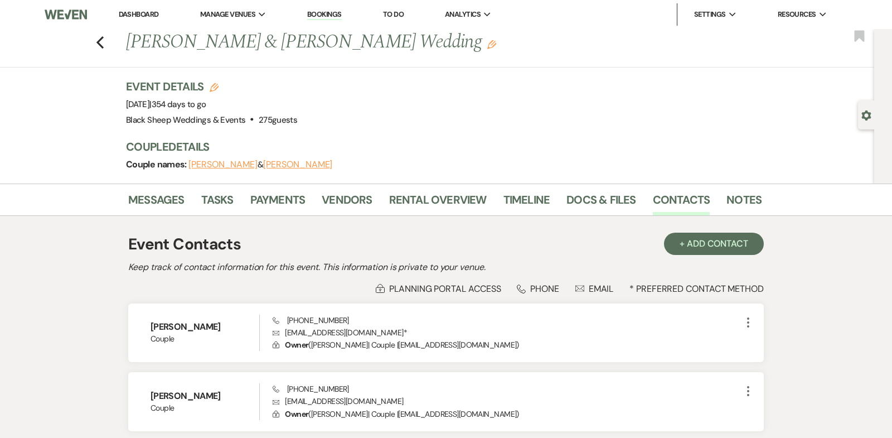
click at [274, 164] on button "[PERSON_NAME]" at bounding box center [297, 164] width 69 height 9
select select "1"
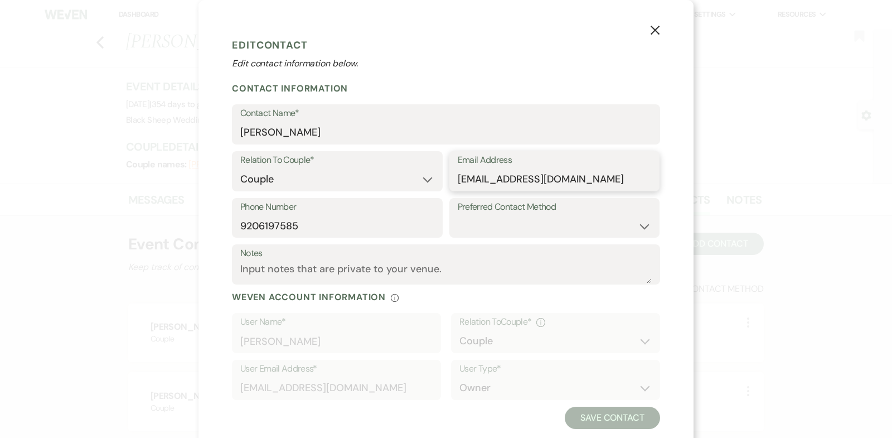
drag, startPoint x: 575, startPoint y: 181, endPoint x: 372, endPoint y: 181, distance: 202.9
click at [372, 181] on div "Relation To Couple* Couple Planner Parent of Couple Family Member Friend Other …" at bounding box center [446, 174] width 428 height 47
drag, startPoint x: 301, startPoint y: 227, endPoint x: 109, endPoint y: 227, distance: 192.3
click at [109, 227] on div "X Edit Contact Edit contact information below. Contact Information Contact Name…" at bounding box center [446, 219] width 892 height 438
click at [653, 30] on icon "X" at bounding box center [655, 30] width 10 height 10
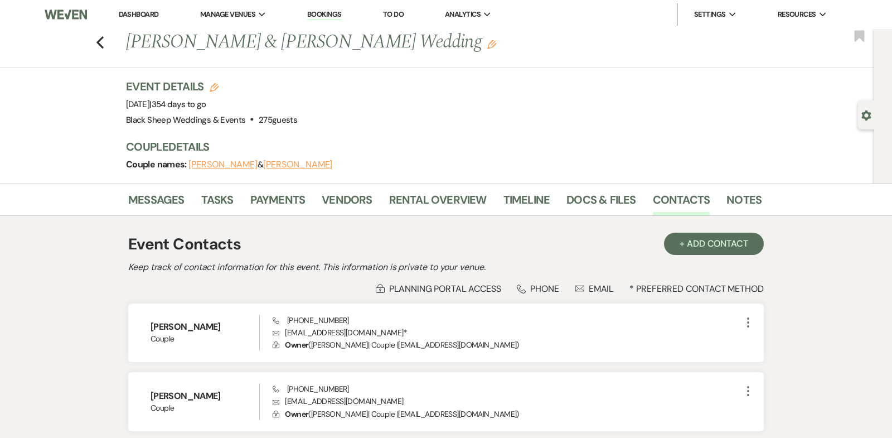
click at [216, 164] on button "[PERSON_NAME]" at bounding box center [222, 164] width 69 height 9
select select "1"
select select "email"
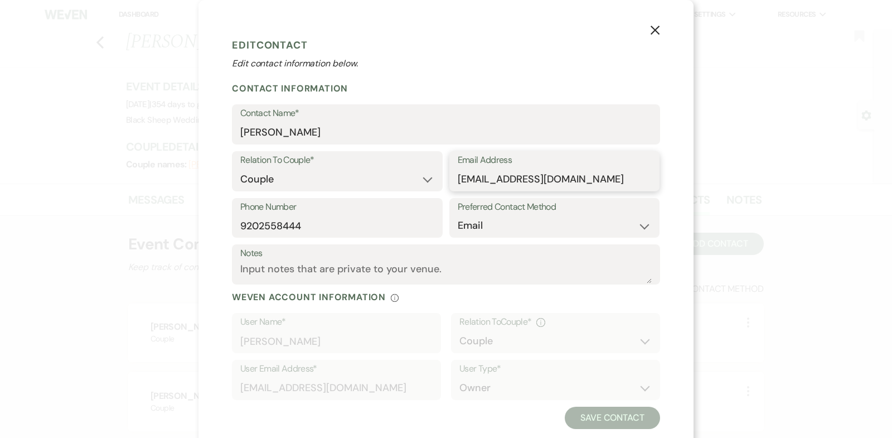
drag, startPoint x: 571, startPoint y: 183, endPoint x: 277, endPoint y: 192, distance: 294.5
click at [277, 192] on div "Relation To Couple* Couple Planner Parent of Couple Family Member Friend Other …" at bounding box center [446, 174] width 428 height 47
drag, startPoint x: 566, startPoint y: 181, endPoint x: 386, endPoint y: 181, distance: 180.6
click at [387, 181] on div "Relation To Couple* Couple Planner Parent of Couple Family Member Friend Other …" at bounding box center [446, 174] width 428 height 47
click at [657, 32] on use "button" at bounding box center [654, 30] width 9 height 9
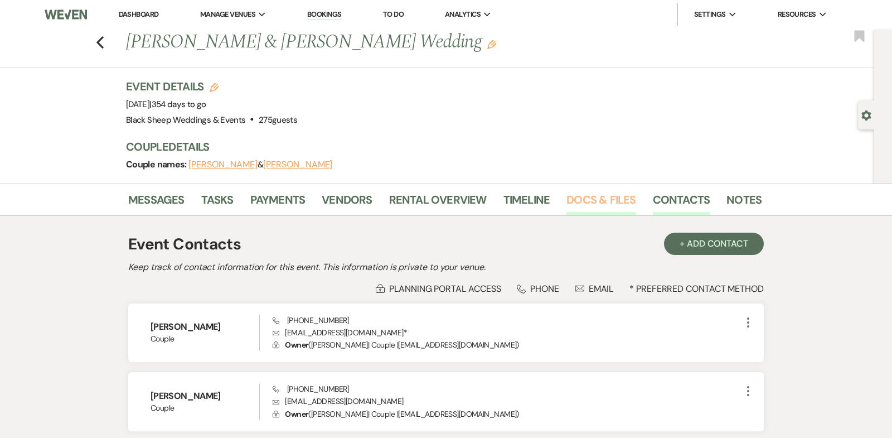
click at [591, 201] on link "Docs & Files" at bounding box center [600, 203] width 69 height 25
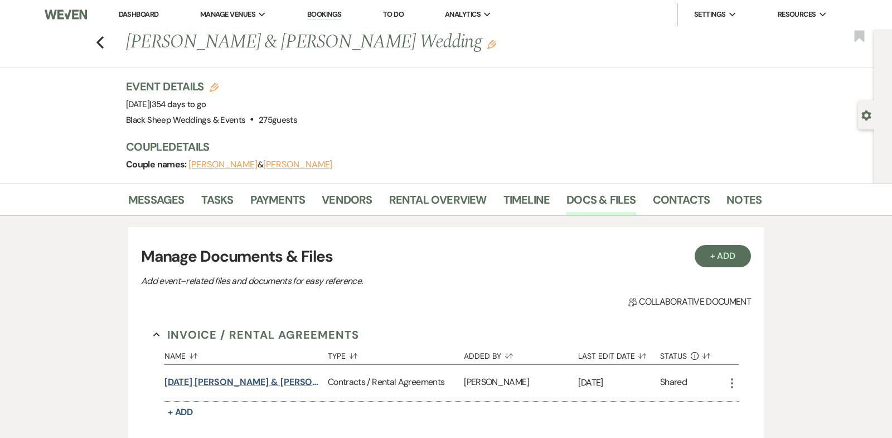
click at [264, 379] on button "[DATE] [PERSON_NAME] & [PERSON_NAME] Wedding Contract" at bounding box center [243, 381] width 159 height 13
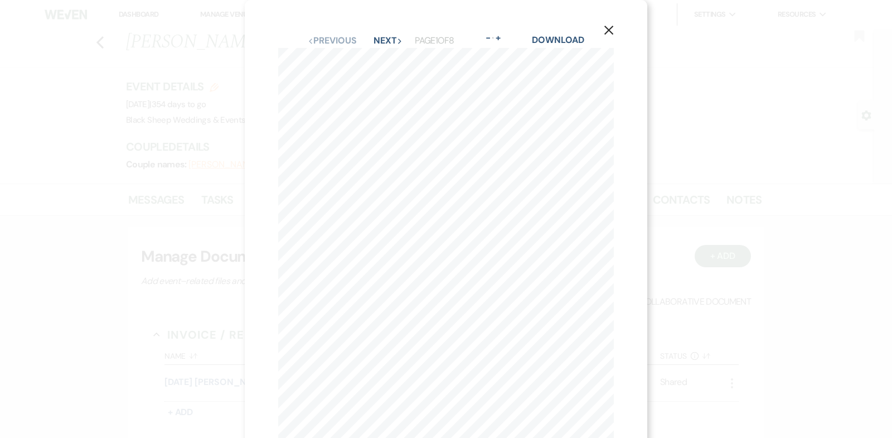
click at [605, 32] on icon "X" at bounding box center [609, 30] width 10 height 10
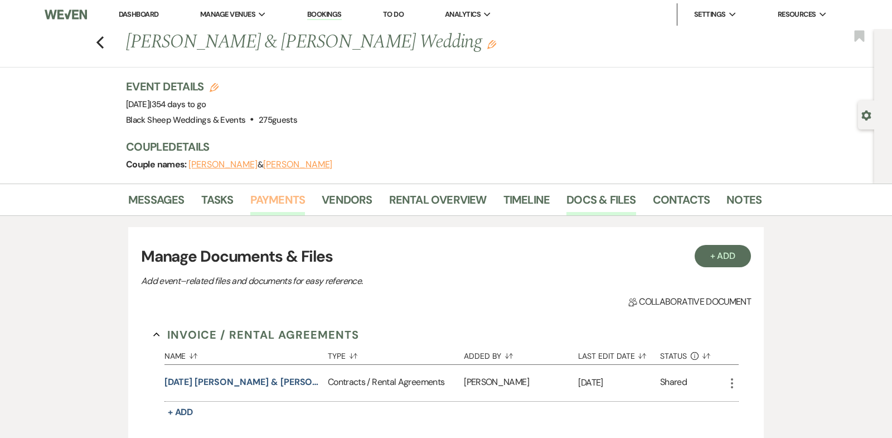
click at [271, 201] on link "Payments" at bounding box center [277, 203] width 55 height 25
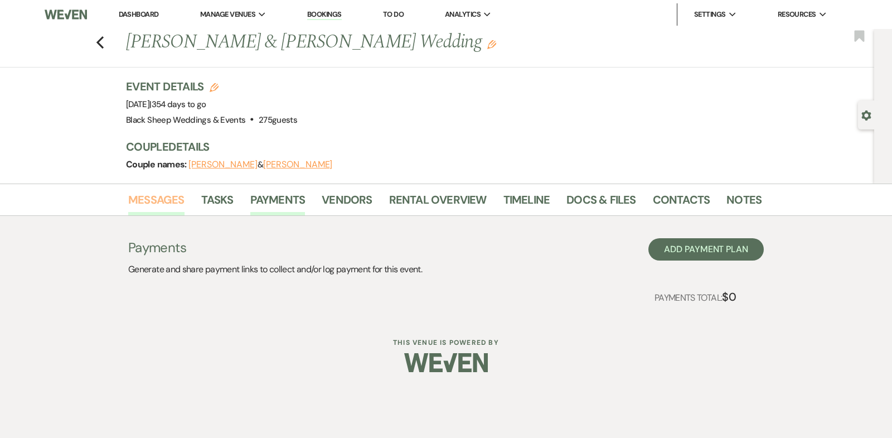
click at [172, 196] on link "Messages" at bounding box center [156, 203] width 56 height 25
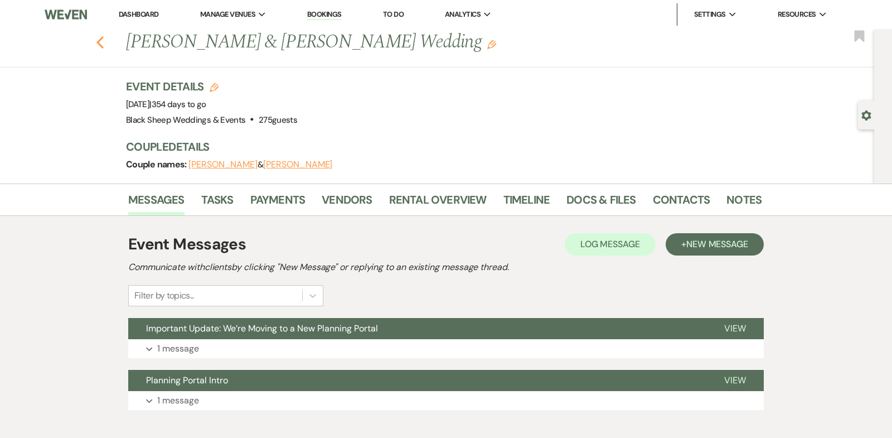
click at [101, 43] on icon "Previous" at bounding box center [100, 42] width 8 height 13
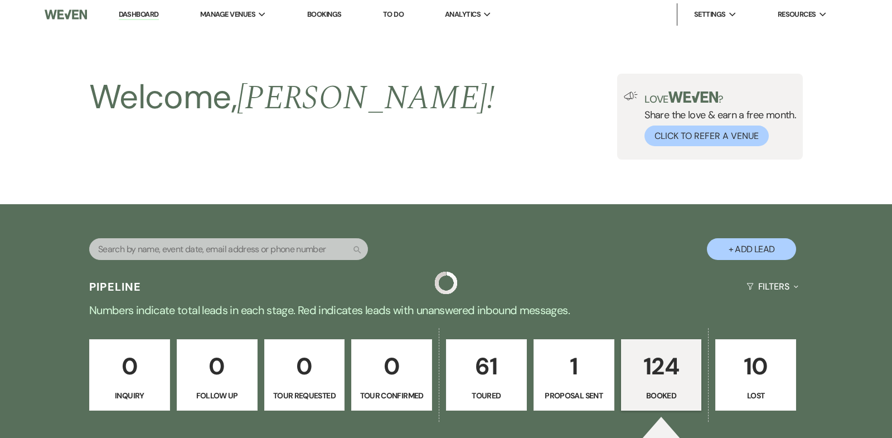
scroll to position [3831, 0]
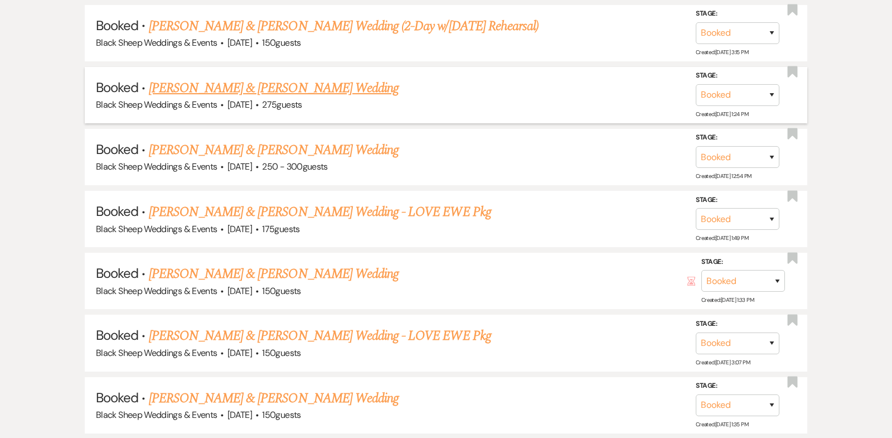
click at [271, 78] on link "[PERSON_NAME] & [PERSON_NAME] Wedding" at bounding box center [274, 88] width 250 height 20
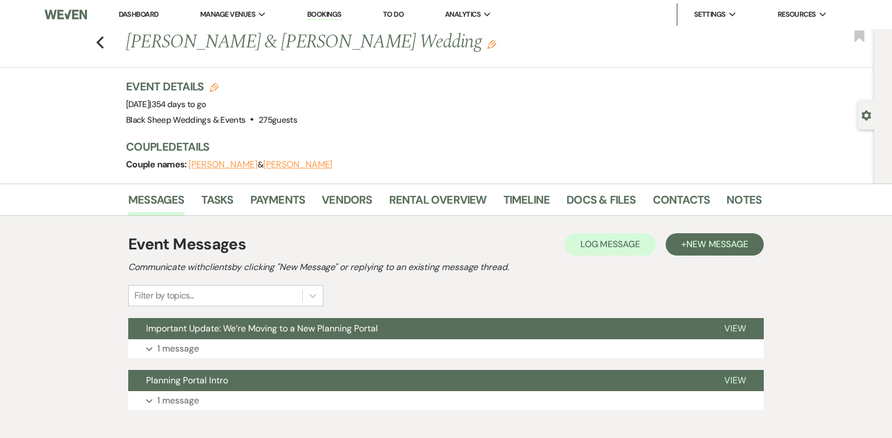
click at [487, 47] on icon "Edit" at bounding box center [491, 44] width 9 height 9
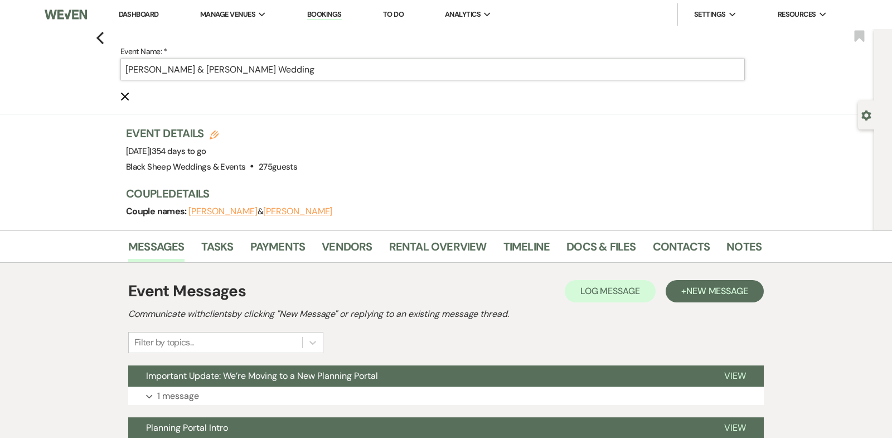
drag, startPoint x: 191, startPoint y: 68, endPoint x: 120, endPoint y: 68, distance: 70.8
click at [119, 68] on div "Previous Event Name: * [PERSON_NAME] & [PERSON_NAME] Wedding Cancel Edit Bookma…" at bounding box center [434, 71] width 880 height 85
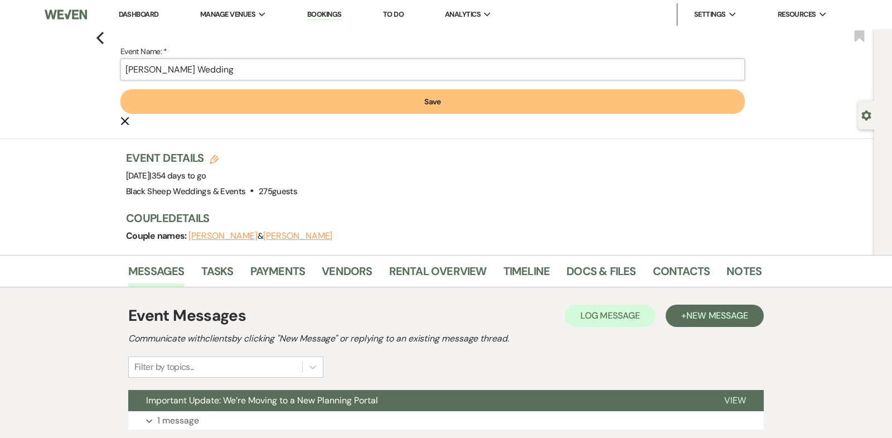
click at [183, 70] on input "[PERSON_NAME] Wedding" at bounding box center [432, 70] width 624 height 22
paste input "[PERSON_NAME] &"
click at [260, 71] on input "[PERSON_NAME] & [PERSON_NAME] & Wedding" at bounding box center [432, 70] width 624 height 22
type input "[PERSON_NAME] & [PERSON_NAME] Wedding"
click at [349, 98] on button "Save" at bounding box center [432, 101] width 624 height 25
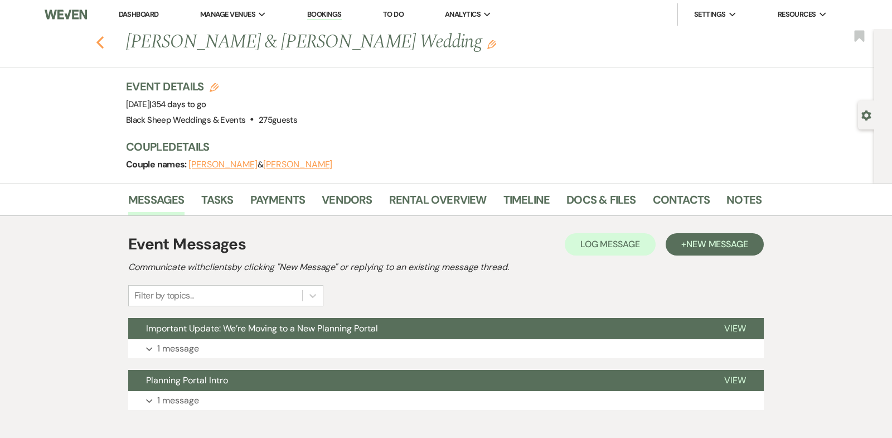
click at [99, 41] on use "button" at bounding box center [99, 42] width 7 height 12
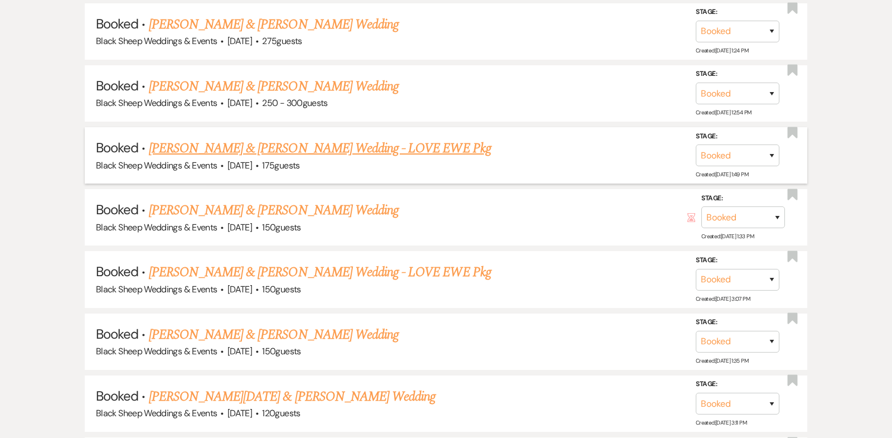
scroll to position [3894, 0]
click at [225, 77] on link "[PERSON_NAME] & [PERSON_NAME] Wedding" at bounding box center [274, 87] width 250 height 20
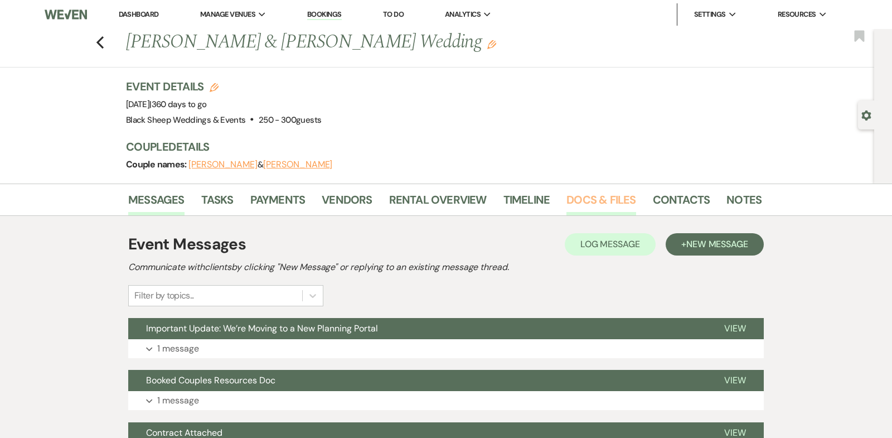
click at [592, 198] on link "Docs & Files" at bounding box center [600, 203] width 69 height 25
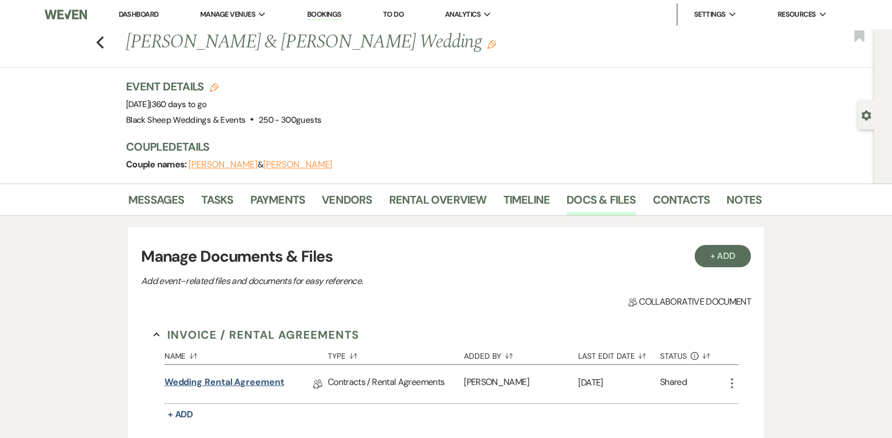
click at [240, 382] on link "Wedding Rental Agreement" at bounding box center [224, 383] width 120 height 17
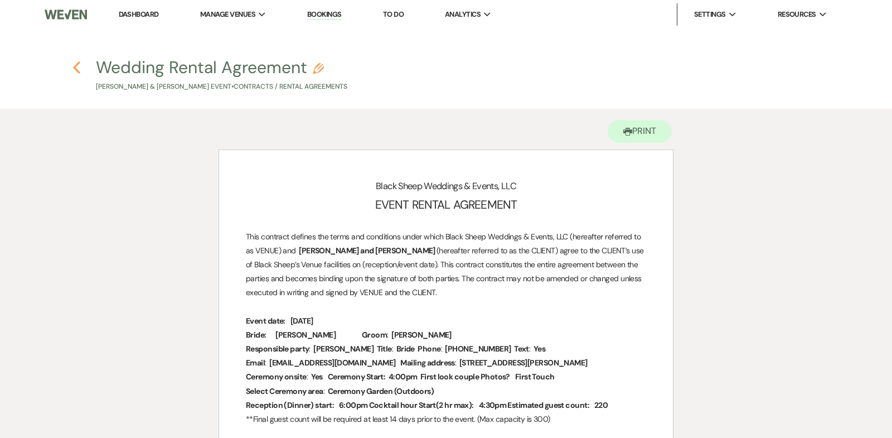
click at [77, 67] on icon "Previous" at bounding box center [76, 67] width 8 height 13
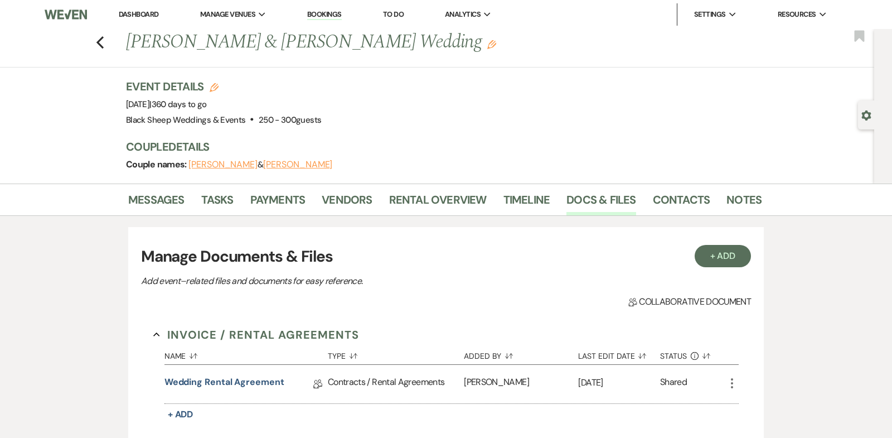
click at [487, 46] on icon "Edit" at bounding box center [491, 44] width 9 height 9
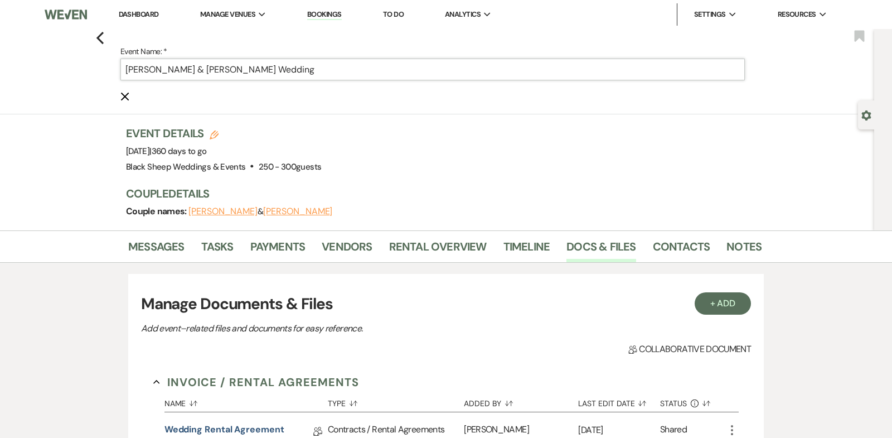
click at [300, 71] on input "[PERSON_NAME] & [PERSON_NAME] Wedding" at bounding box center [432, 70] width 624 height 22
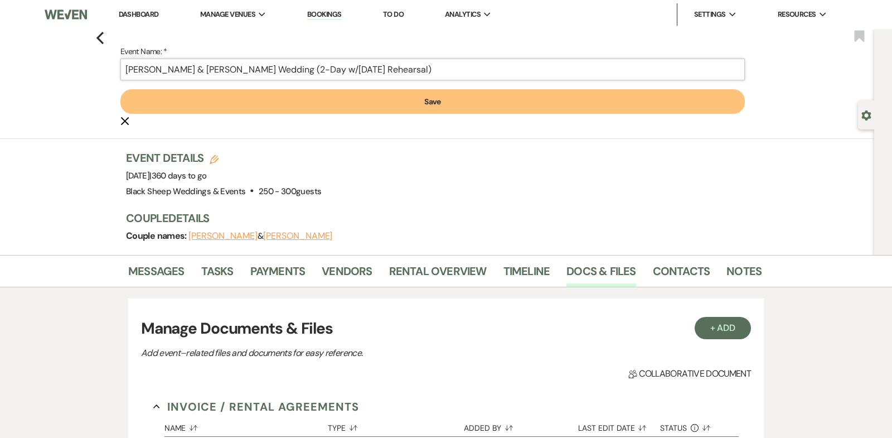
type input "[PERSON_NAME] & [PERSON_NAME] Wedding (2-Day w/[DATE] Rehearsal)"
click at [476, 102] on button "Save" at bounding box center [432, 101] width 624 height 25
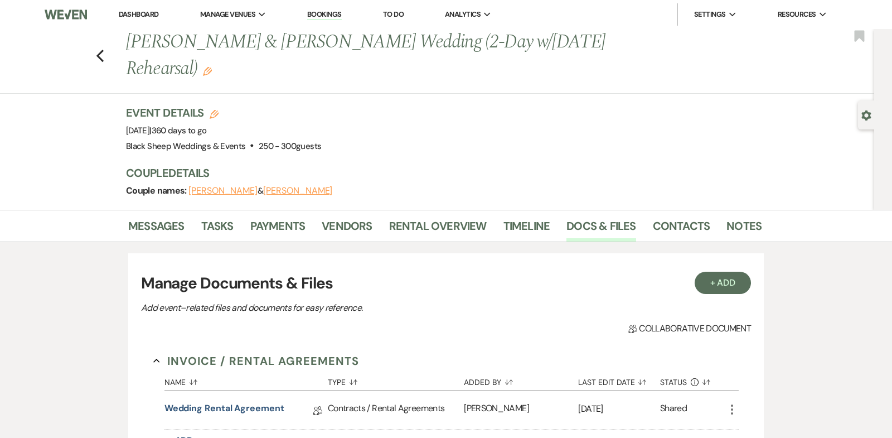
click at [269, 193] on button "[PERSON_NAME]" at bounding box center [297, 190] width 69 height 9
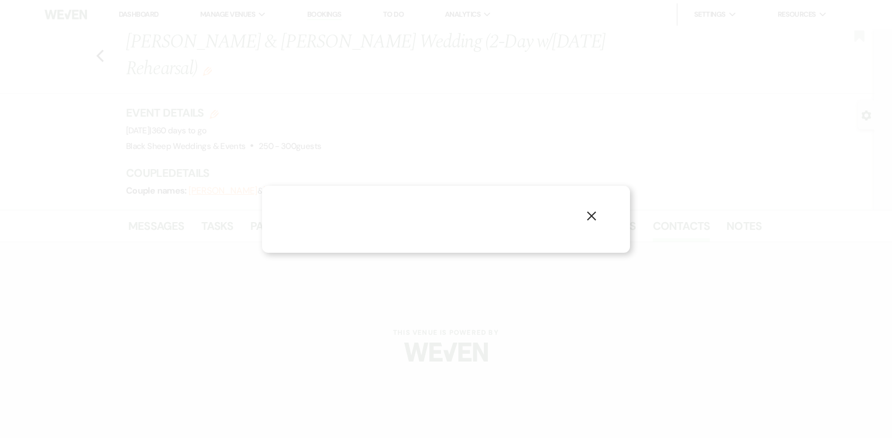
select select "1"
select select "email"
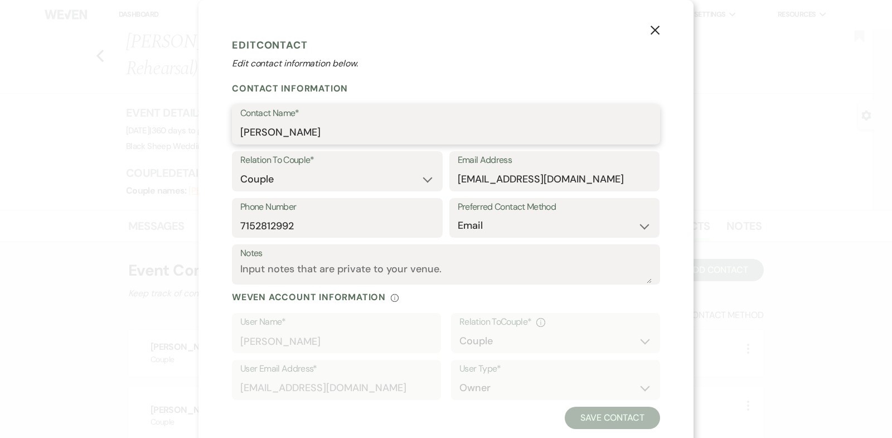
drag, startPoint x: 304, startPoint y: 134, endPoint x: 111, endPoint y: 130, distance: 192.3
click at [111, 131] on div "X Edit Contact Edit contact information below. Contact Information Contact Name…" at bounding box center [446, 219] width 892 height 438
click at [657, 32] on use "button" at bounding box center [654, 30] width 9 height 9
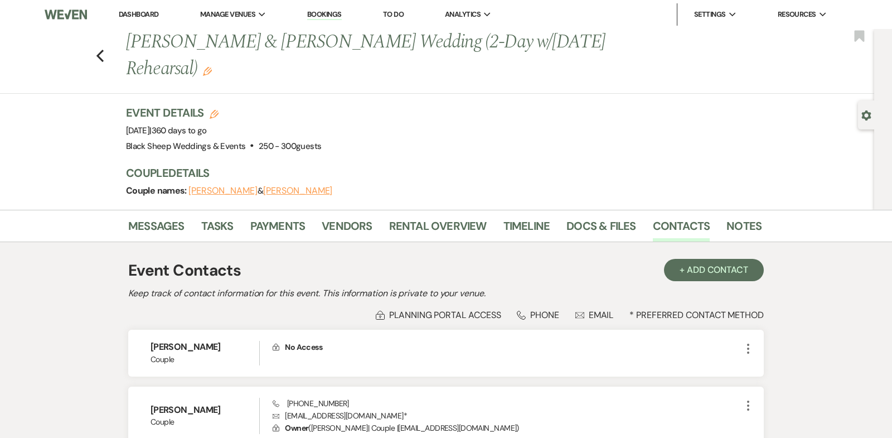
click at [202, 193] on button "[PERSON_NAME]" at bounding box center [222, 190] width 69 height 9
select select "1"
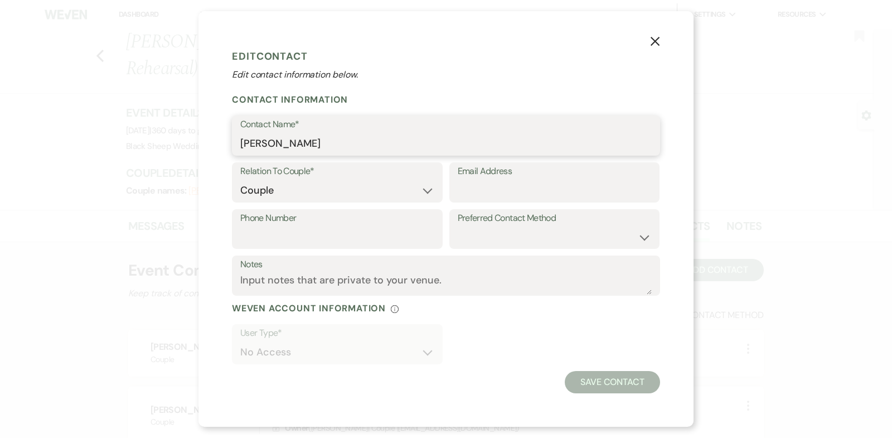
drag, startPoint x: 310, startPoint y: 144, endPoint x: 148, endPoint y: 139, distance: 162.9
click at [149, 140] on div "X Edit Contact Edit contact information below. Contact Information Contact Name…" at bounding box center [446, 219] width 892 height 438
click at [652, 43] on icon "X" at bounding box center [655, 41] width 10 height 10
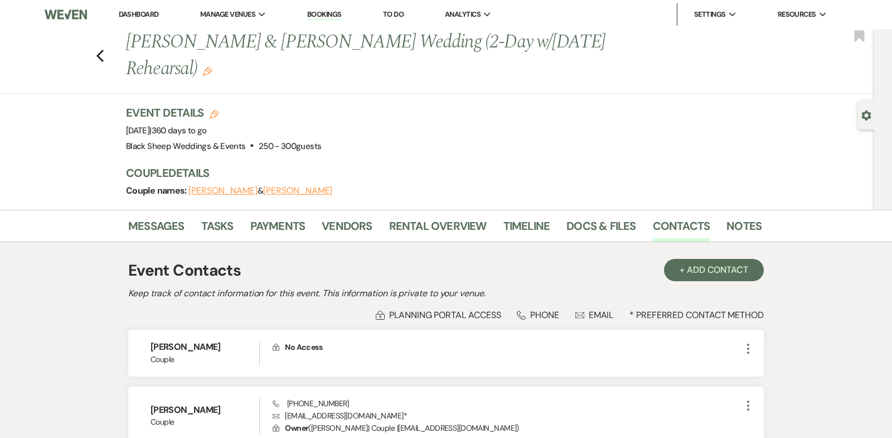
click at [278, 187] on button "[PERSON_NAME]" at bounding box center [297, 190] width 69 height 9
select select "1"
select select "email"
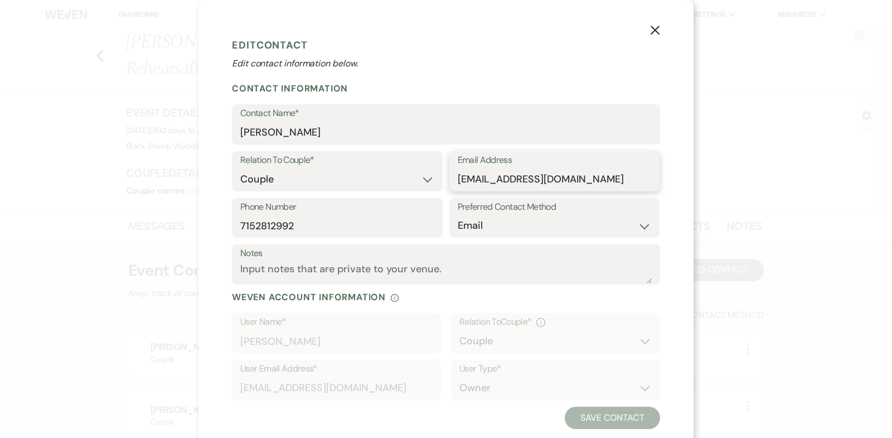
drag, startPoint x: 585, startPoint y: 182, endPoint x: 245, endPoint y: 178, distance: 340.0
click at [245, 178] on div "Relation To Couple* Couple Planner Parent of Couple Family Member Friend Other …" at bounding box center [446, 174] width 428 height 47
drag, startPoint x: 299, startPoint y: 231, endPoint x: 118, endPoint y: 231, distance: 181.7
click at [118, 231] on div "X Edit Contact Edit contact information below. Contact Information Contact Name…" at bounding box center [446, 219] width 892 height 438
click at [656, 30] on icon "X" at bounding box center [655, 30] width 10 height 10
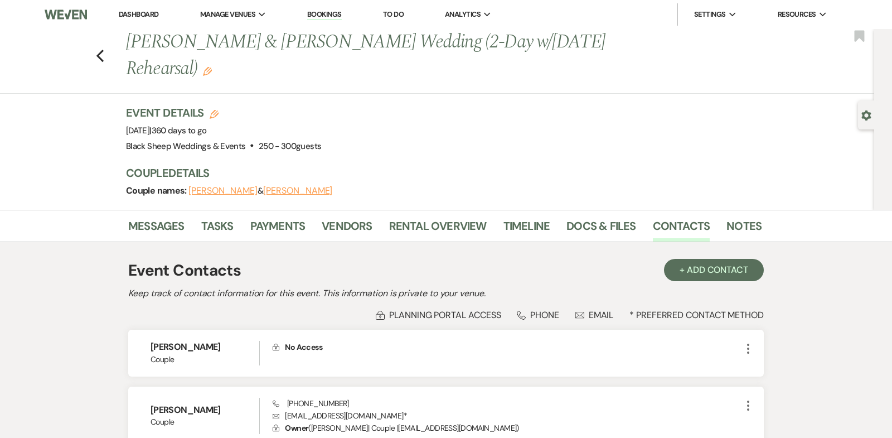
click at [347, 318] on div "Lock Planning Portal Access Phone Phone Envelope Email * Preferred Contact Meth…" at bounding box center [445, 315] width 635 height 12
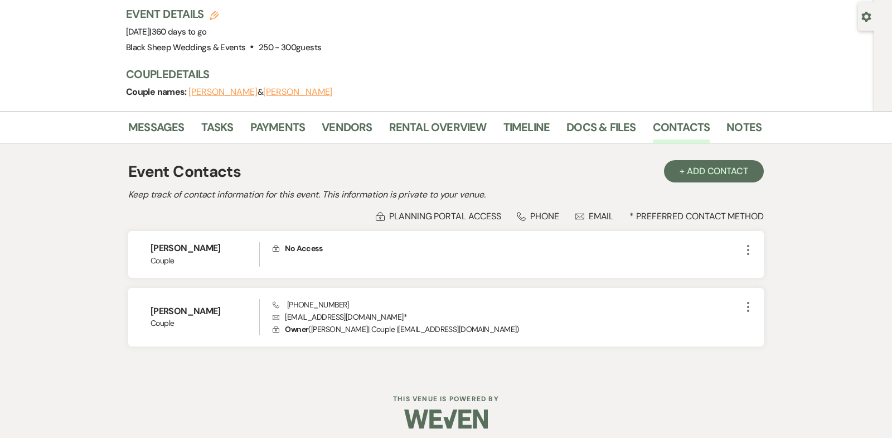
scroll to position [103, 0]
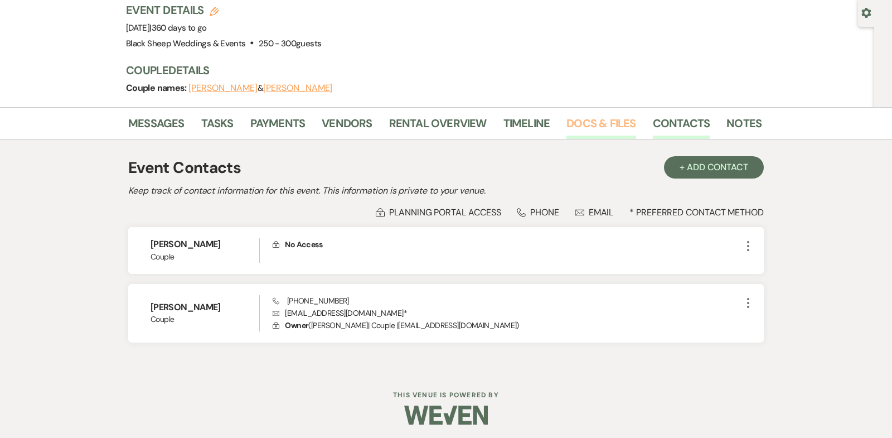
click at [587, 122] on link "Docs & Files" at bounding box center [600, 126] width 69 height 25
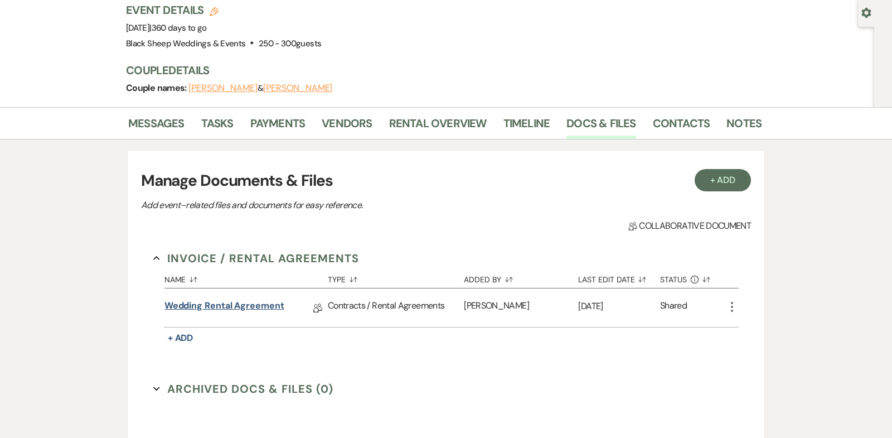
click at [230, 304] on link "Wedding Rental Agreement" at bounding box center [224, 307] width 120 height 17
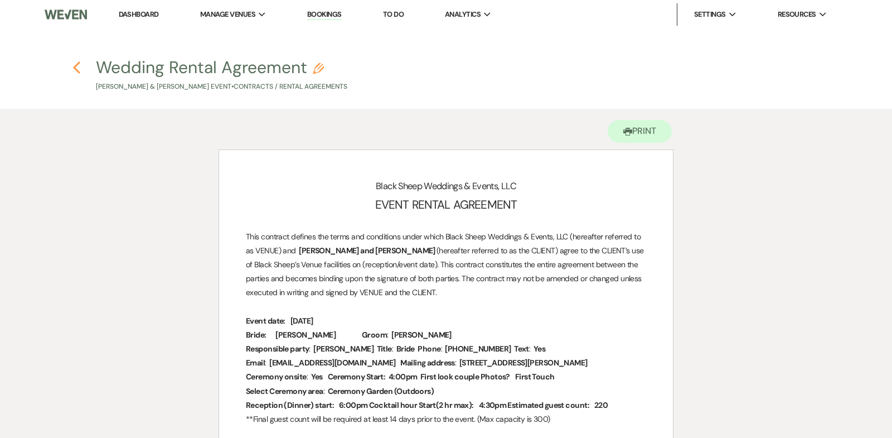
click at [76, 67] on icon "Previous" at bounding box center [76, 67] width 8 height 13
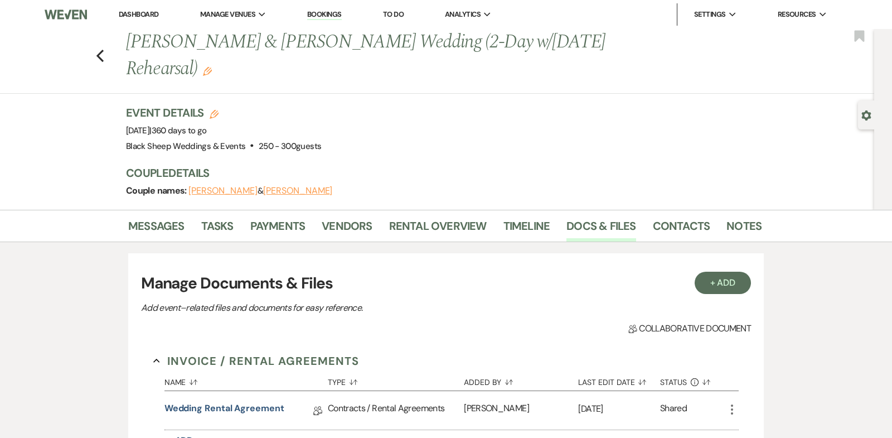
scroll to position [103, 0]
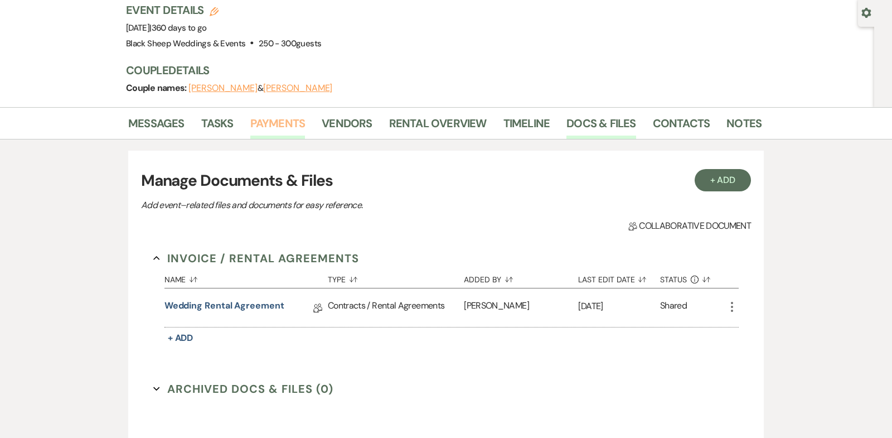
click at [282, 123] on link "Payments" at bounding box center [277, 126] width 55 height 25
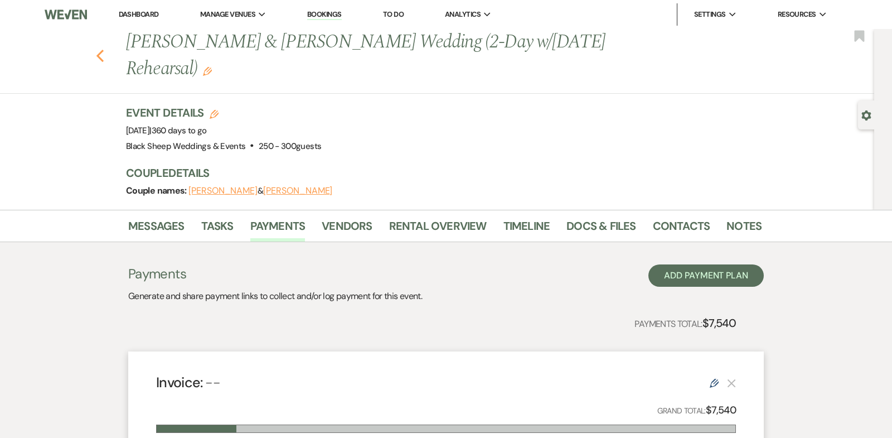
click at [99, 54] on use "button" at bounding box center [99, 56] width 7 height 12
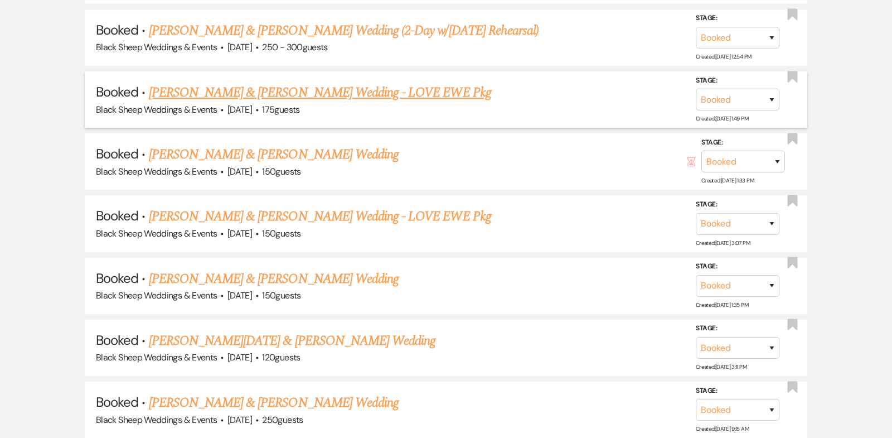
scroll to position [3955, 0]
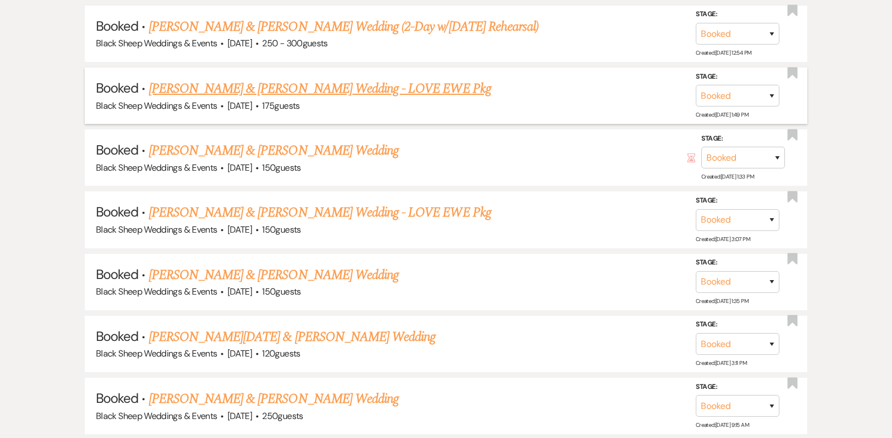
click at [280, 79] on link "[PERSON_NAME] & [PERSON_NAME] Wedding - LOVE EWE Pkg" at bounding box center [320, 89] width 342 height 20
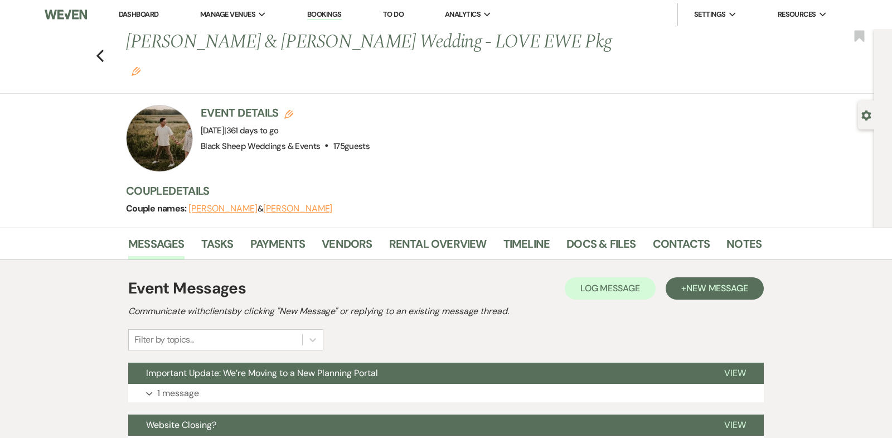
click at [215, 204] on button "[PERSON_NAME]" at bounding box center [222, 208] width 69 height 9
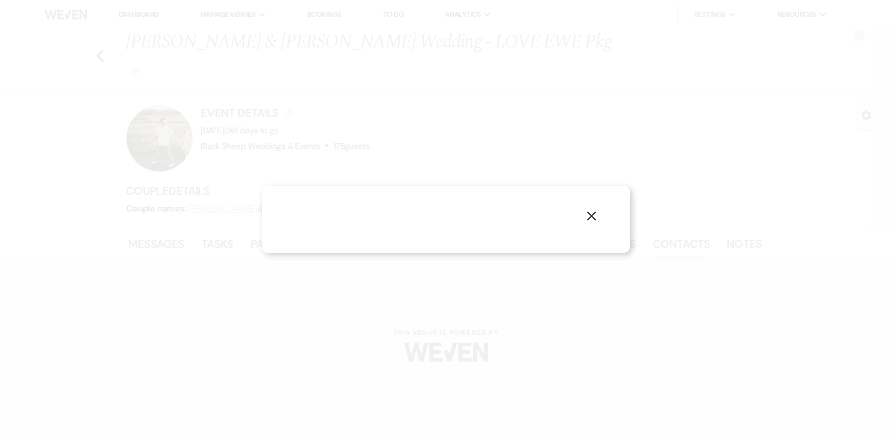
select select "1"
select select "email"
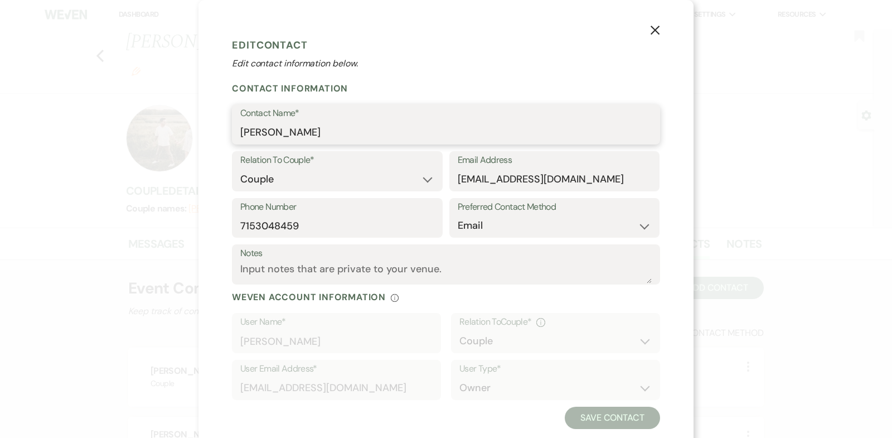
drag, startPoint x: 333, startPoint y: 135, endPoint x: 121, endPoint y: 132, distance: 212.4
click at [121, 132] on div "X Edit Contact Edit contact information below. Contact Information Contact Name…" at bounding box center [446, 219] width 892 height 438
drag, startPoint x: 478, startPoint y: 179, endPoint x: 254, endPoint y: 179, distance: 224.1
click at [254, 179] on div "Relation To Couple* Couple Planner Parent of Couple Family Member Friend Other …" at bounding box center [446, 174] width 428 height 47
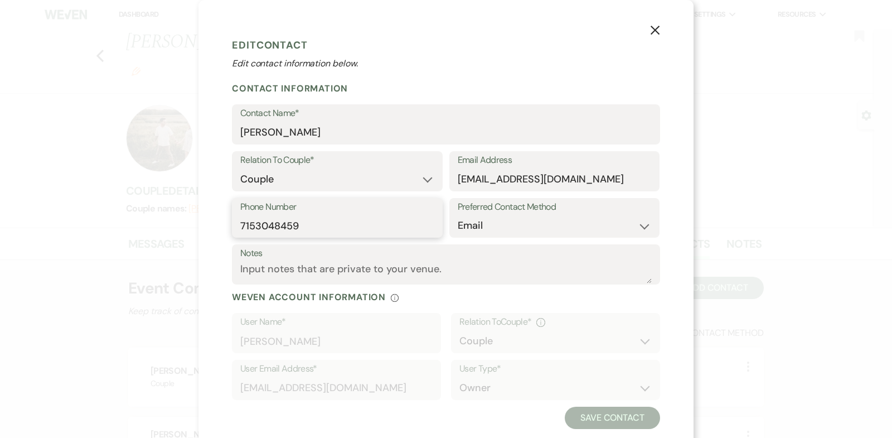
drag, startPoint x: 307, startPoint y: 225, endPoint x: 59, endPoint y: 223, distance: 248.0
click at [59, 223] on div "X Edit Contact Edit contact information below. Contact Information Contact Name…" at bounding box center [446, 219] width 892 height 438
click at [657, 31] on icon "X" at bounding box center [655, 30] width 10 height 10
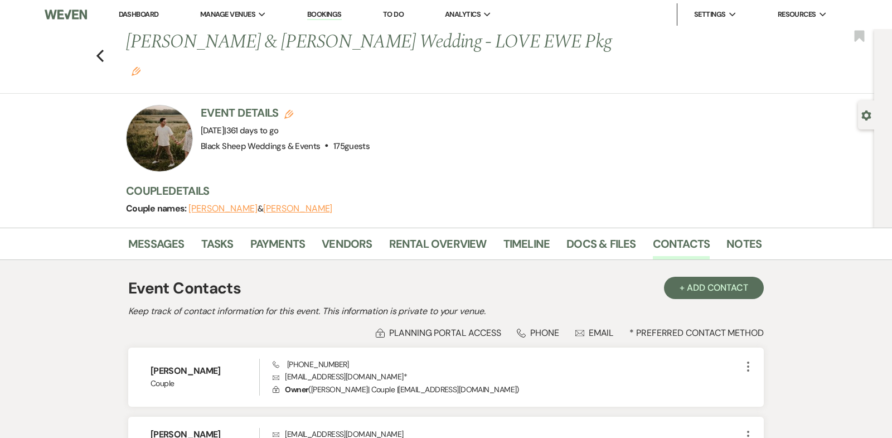
click at [282, 204] on button "[PERSON_NAME]" at bounding box center [297, 208] width 69 height 9
select select "1"
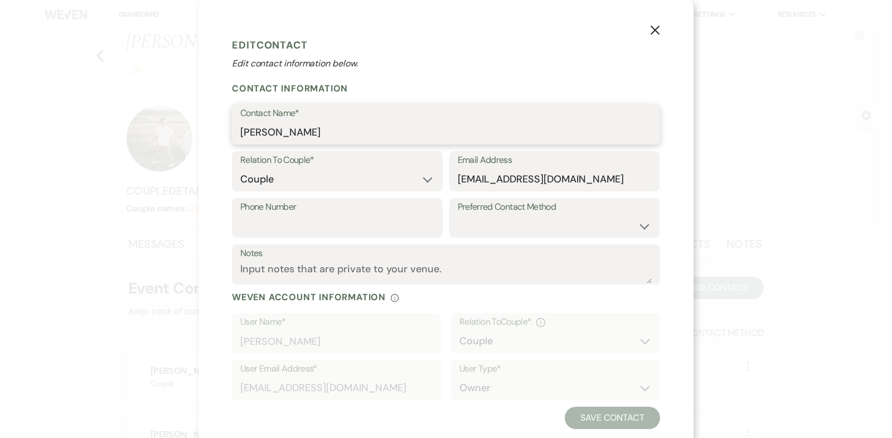
drag, startPoint x: 315, startPoint y: 130, endPoint x: 6, endPoint y: 130, distance: 309.3
click at [6, 130] on div "X Edit Contact Edit contact information below. Contact Information Contact Name…" at bounding box center [446, 219] width 892 height 438
drag, startPoint x: 599, startPoint y: 180, endPoint x: 283, endPoint y: 171, distance: 316.2
click at [283, 171] on div "Relation To Couple* Couple Planner Parent of Couple Family Member Friend Other …" at bounding box center [446, 174] width 428 height 47
click at [657, 26] on icon "X" at bounding box center [655, 30] width 10 height 10
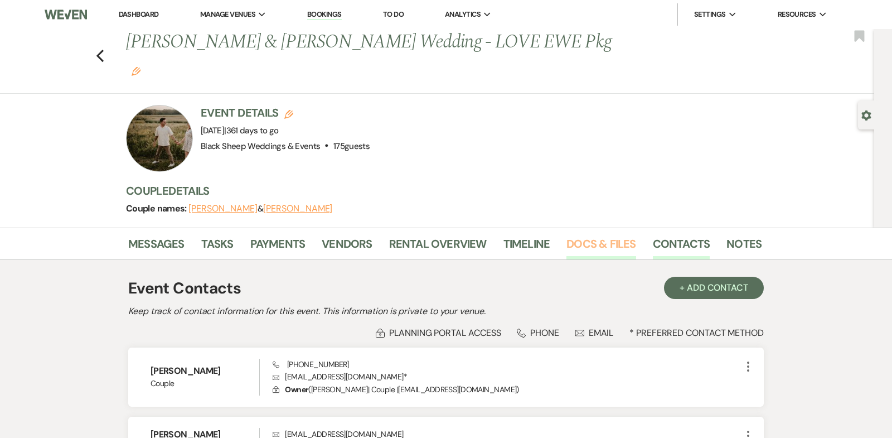
click at [589, 235] on link "Docs & Files" at bounding box center [600, 247] width 69 height 25
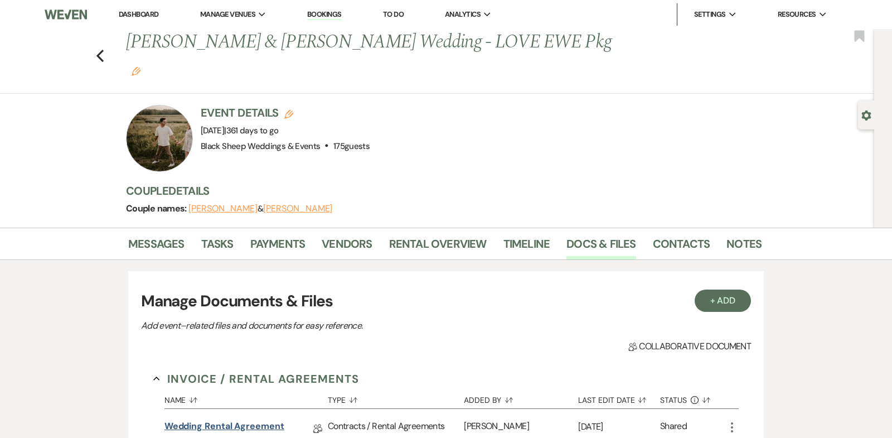
click at [240, 419] on link "Wedding Rental Agreement" at bounding box center [224, 427] width 120 height 17
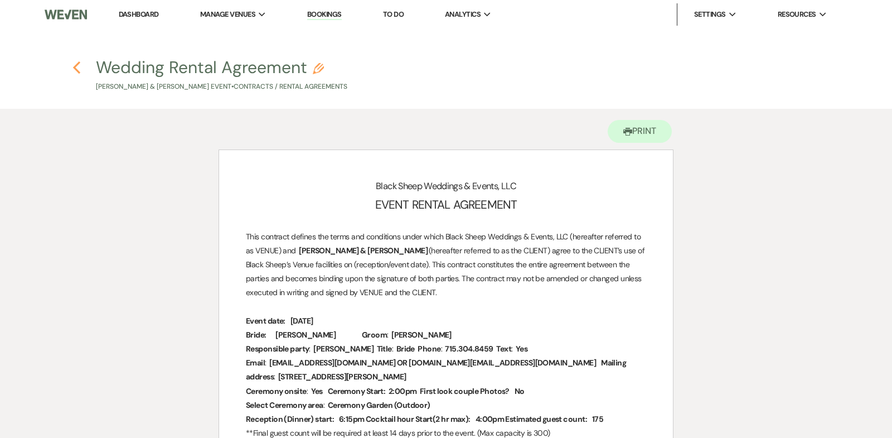
click at [74, 66] on use "button" at bounding box center [76, 67] width 7 height 12
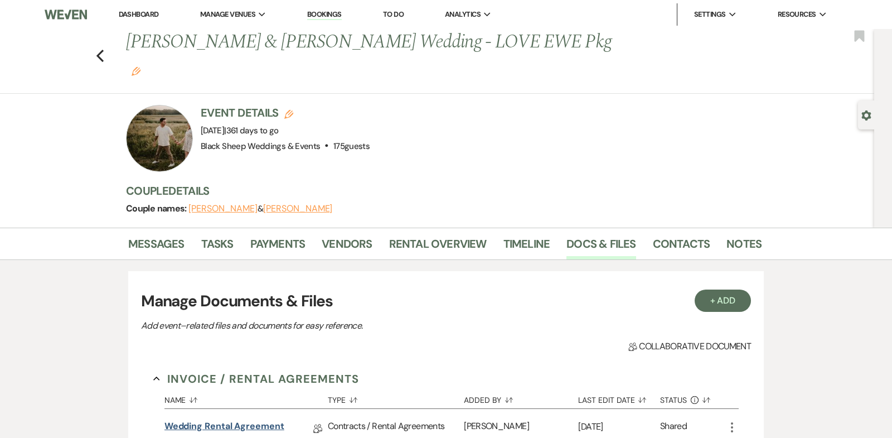
click at [244, 419] on link "Wedding Rental Agreement" at bounding box center [224, 427] width 120 height 17
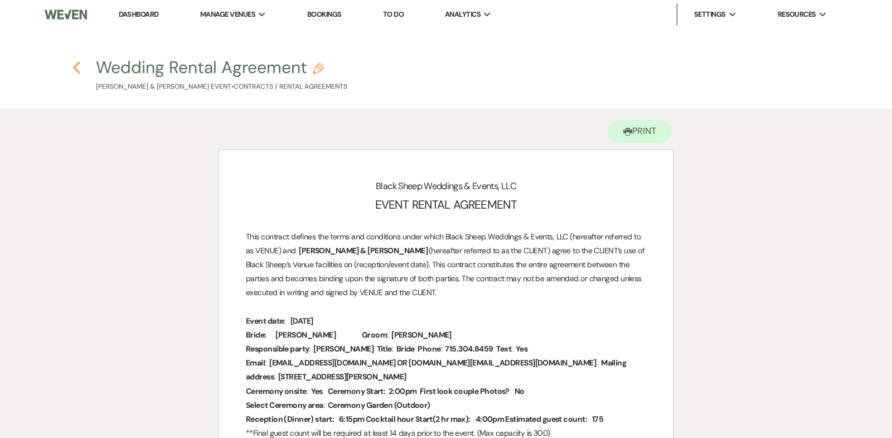
click at [75, 66] on use "button" at bounding box center [76, 67] width 7 height 12
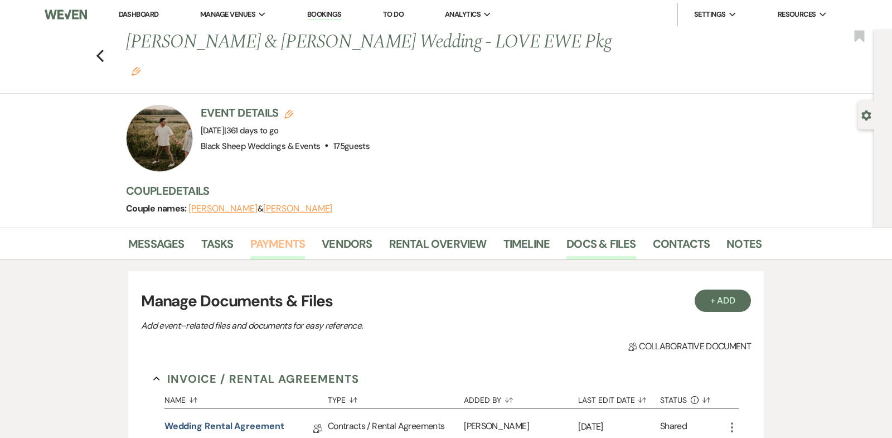
click at [270, 235] on link "Payments" at bounding box center [277, 247] width 55 height 25
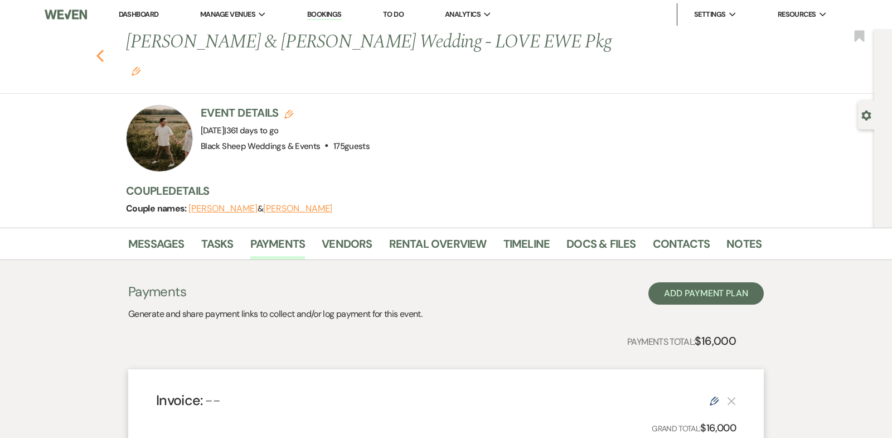
click at [99, 50] on use "button" at bounding box center [99, 56] width 7 height 12
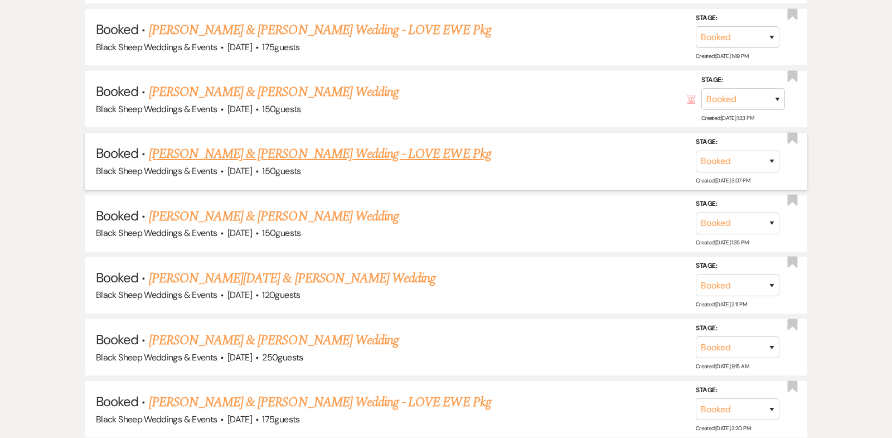
scroll to position [4018, 0]
